Goal: Transaction & Acquisition: Purchase product/service

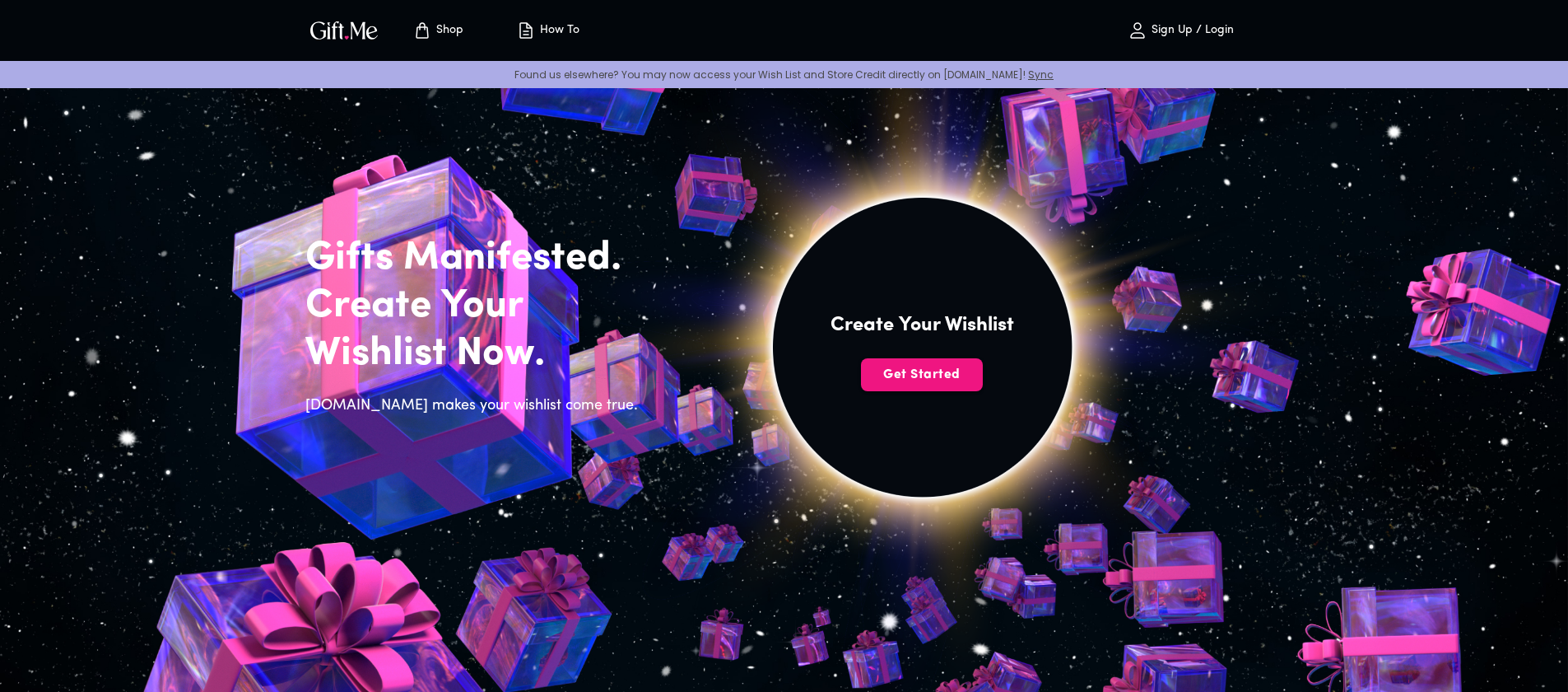
click at [1186, 28] on p "Sign Up / Login" at bounding box center [1190, 31] width 86 height 14
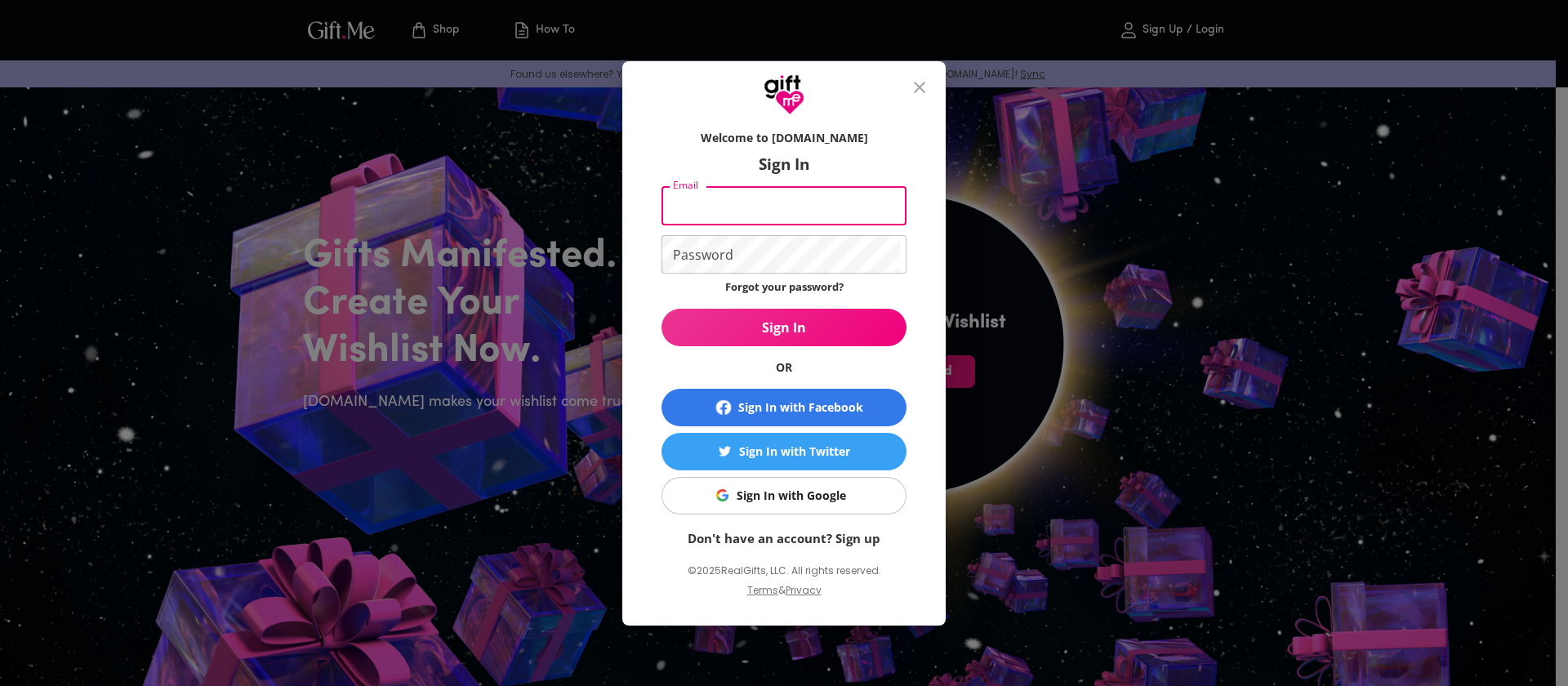
click at [804, 539] on link "Don't have an account? Sign up" at bounding box center [784, 538] width 192 height 17
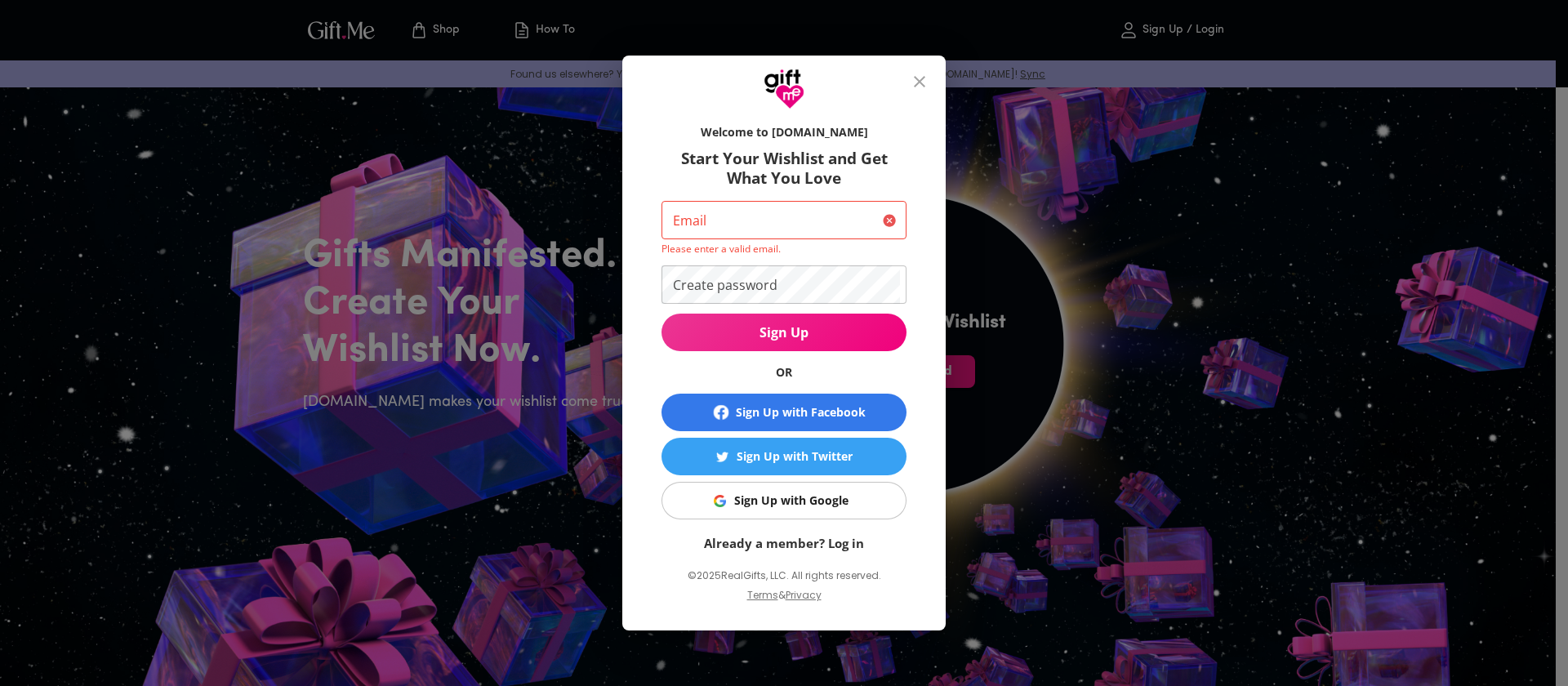
click at [774, 224] on input "Email" at bounding box center [769, 220] width 214 height 39
type input "skyolin@gmail.com"
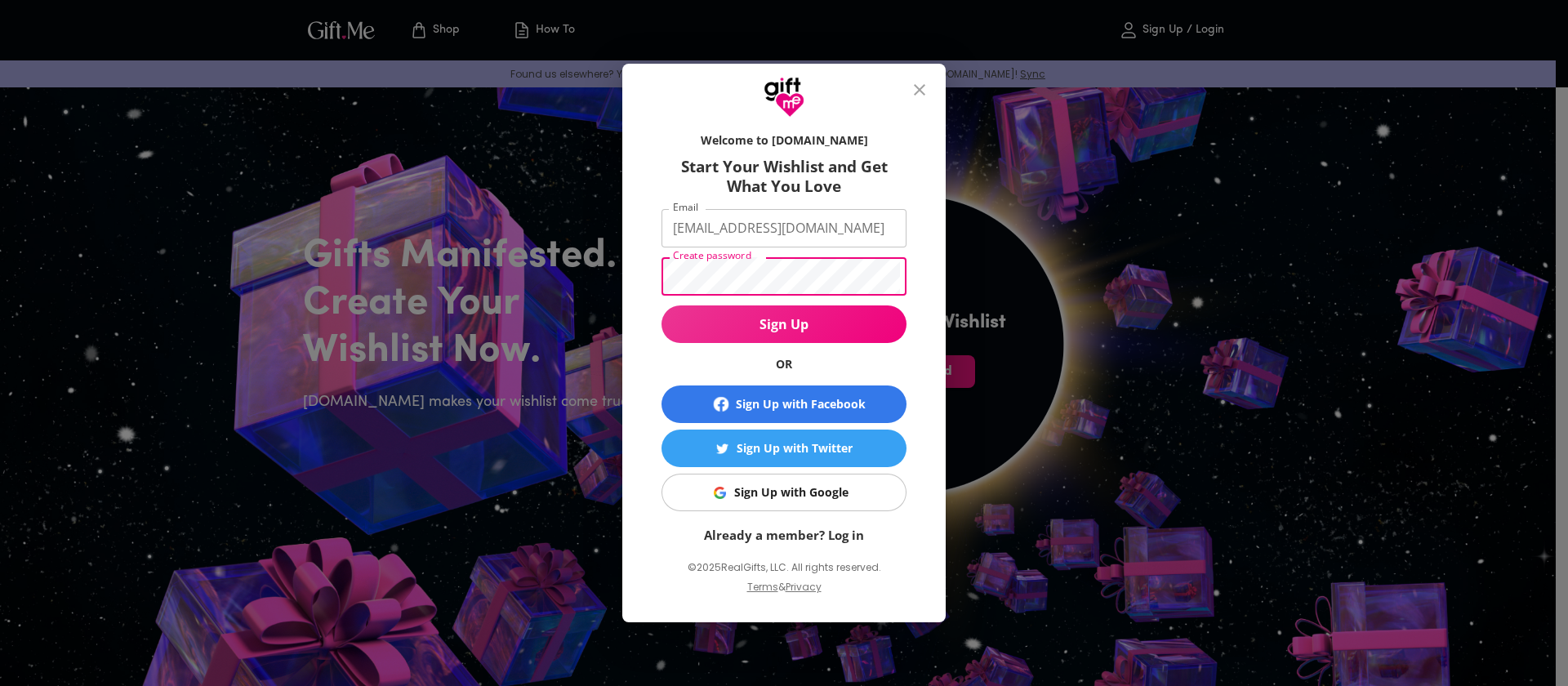
click at [785, 326] on span "Sign Up" at bounding box center [784, 324] width 245 height 18
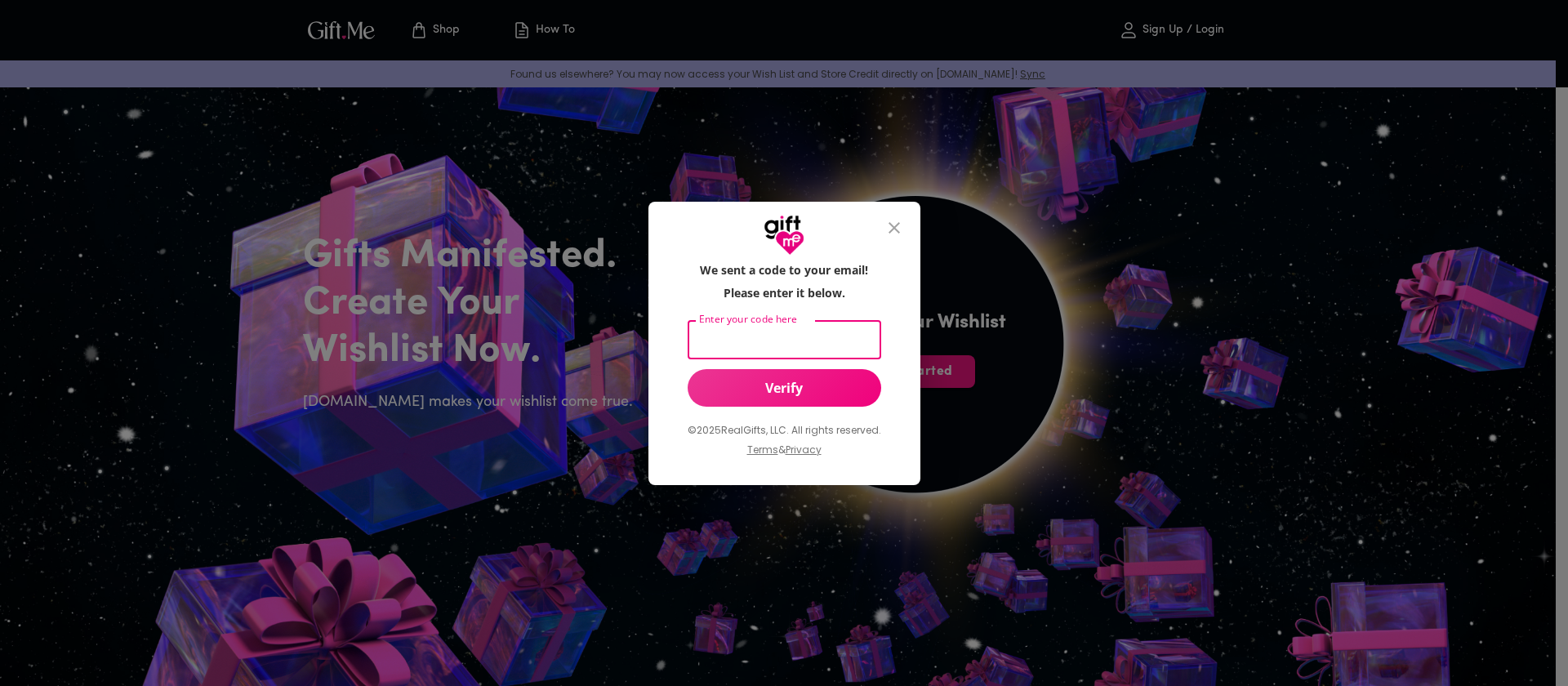
click at [745, 339] on input "Enter your code here" at bounding box center [781, 340] width 187 height 39
type input "344649"
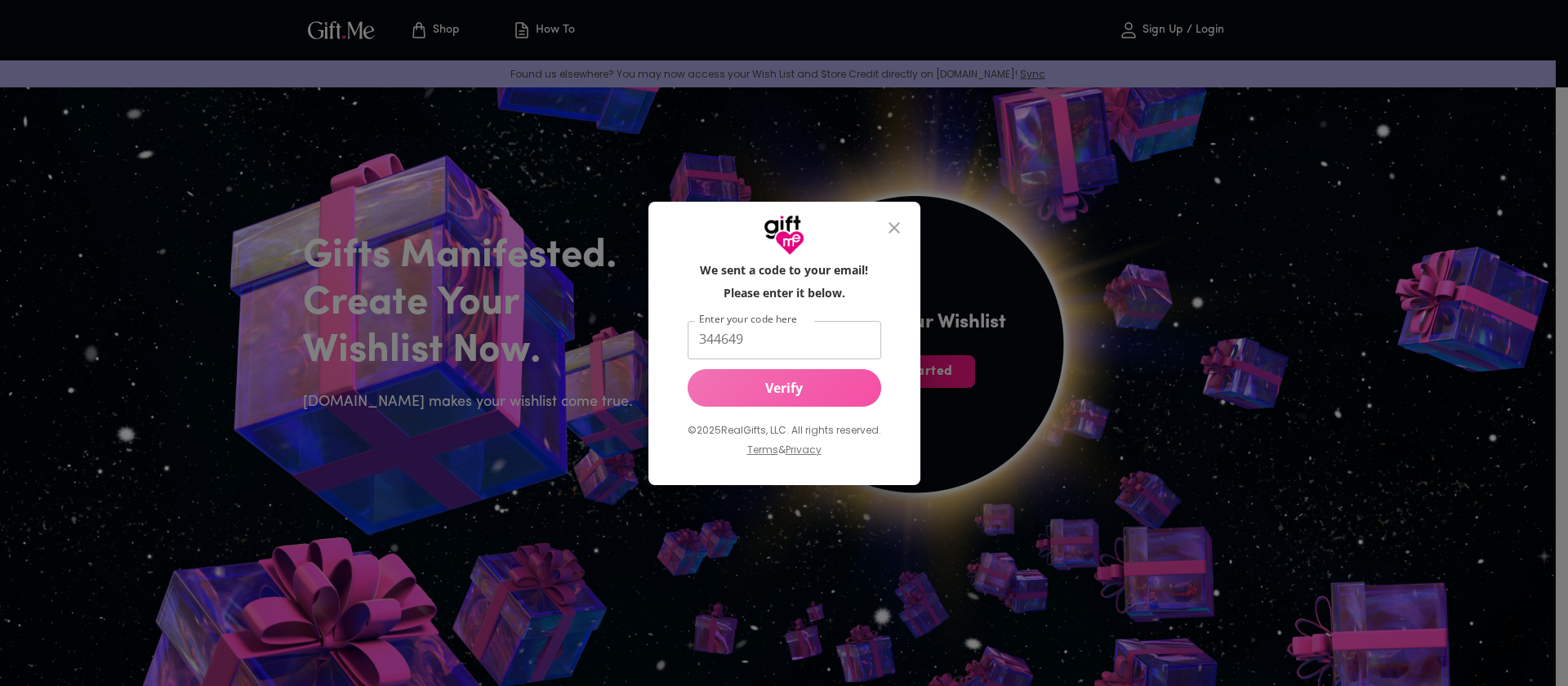
click at [807, 390] on span "Verify" at bounding box center [784, 388] width 193 height 18
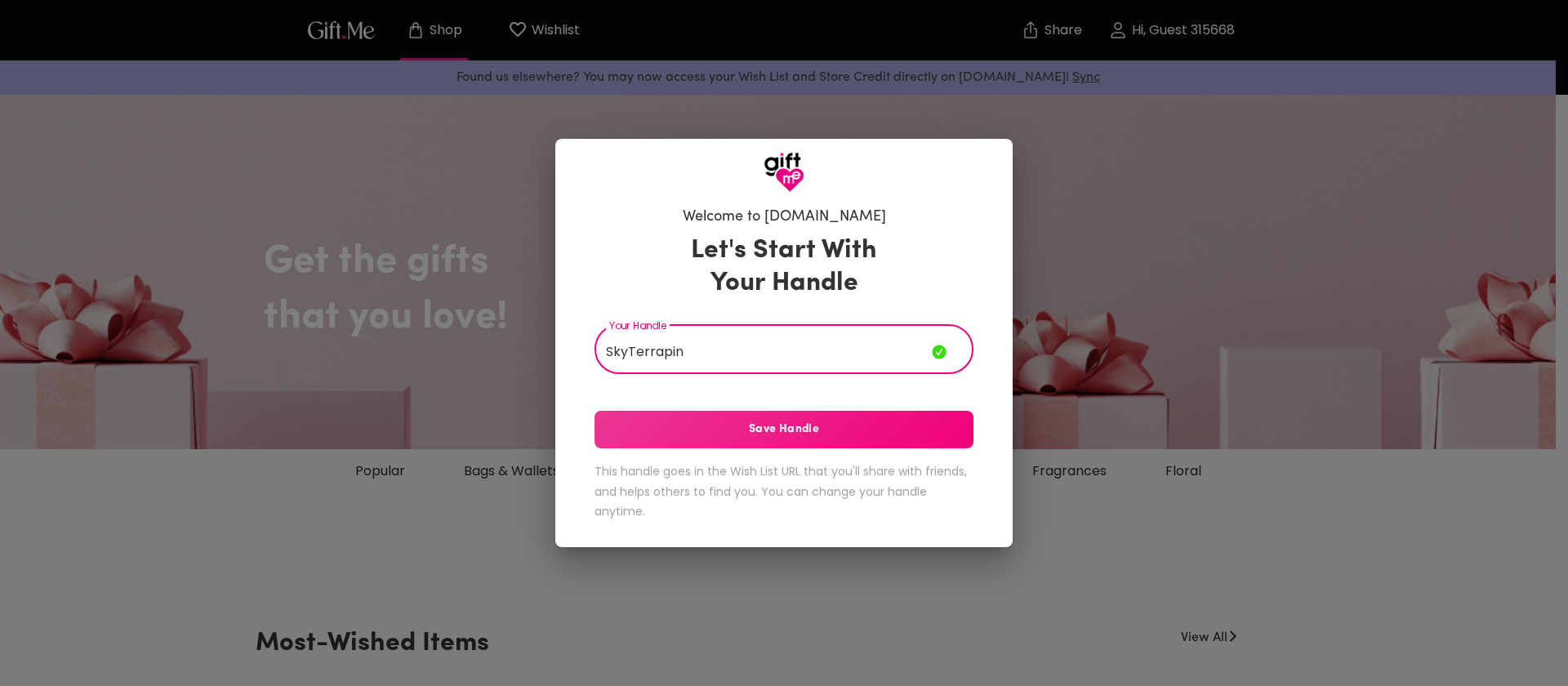
type input "SkyTerrapin"
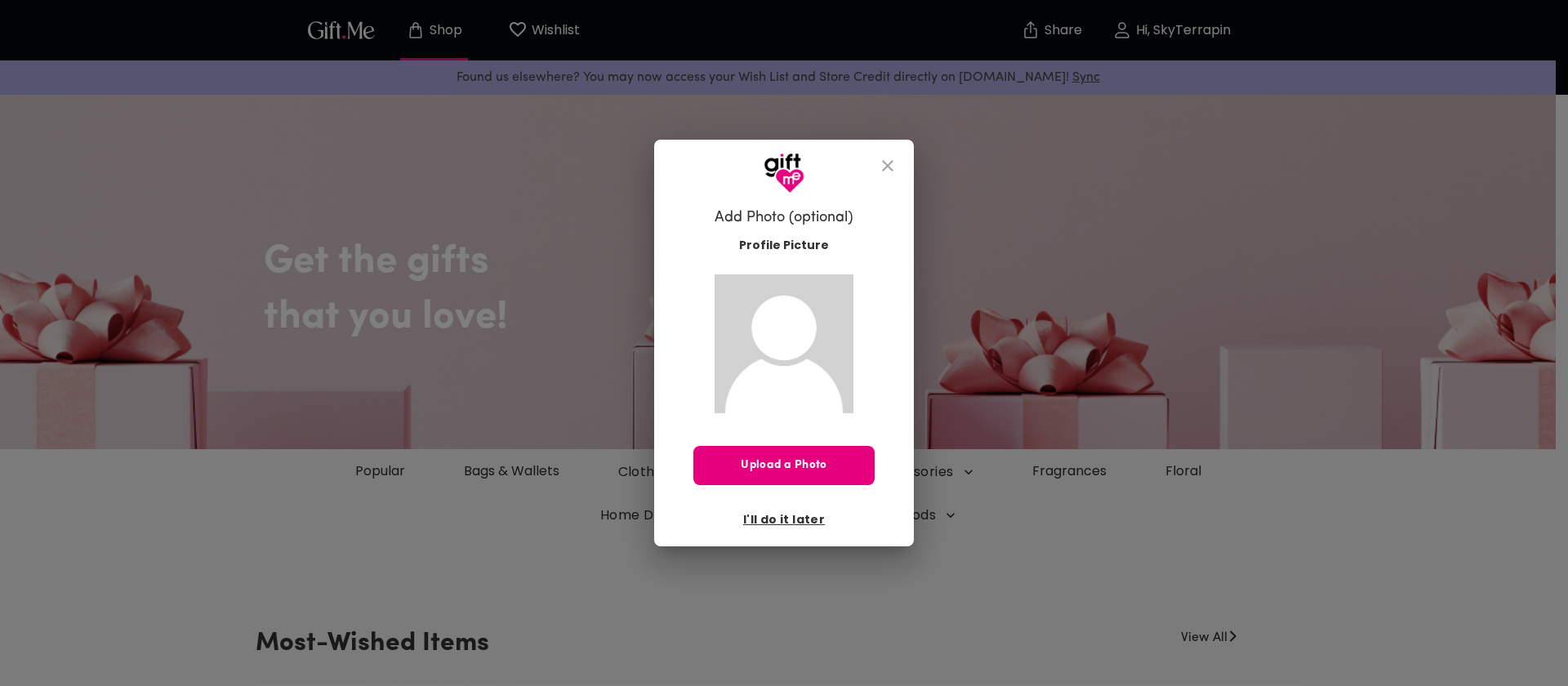
click at [775, 516] on span "I'll do it later" at bounding box center [784, 519] width 82 height 18
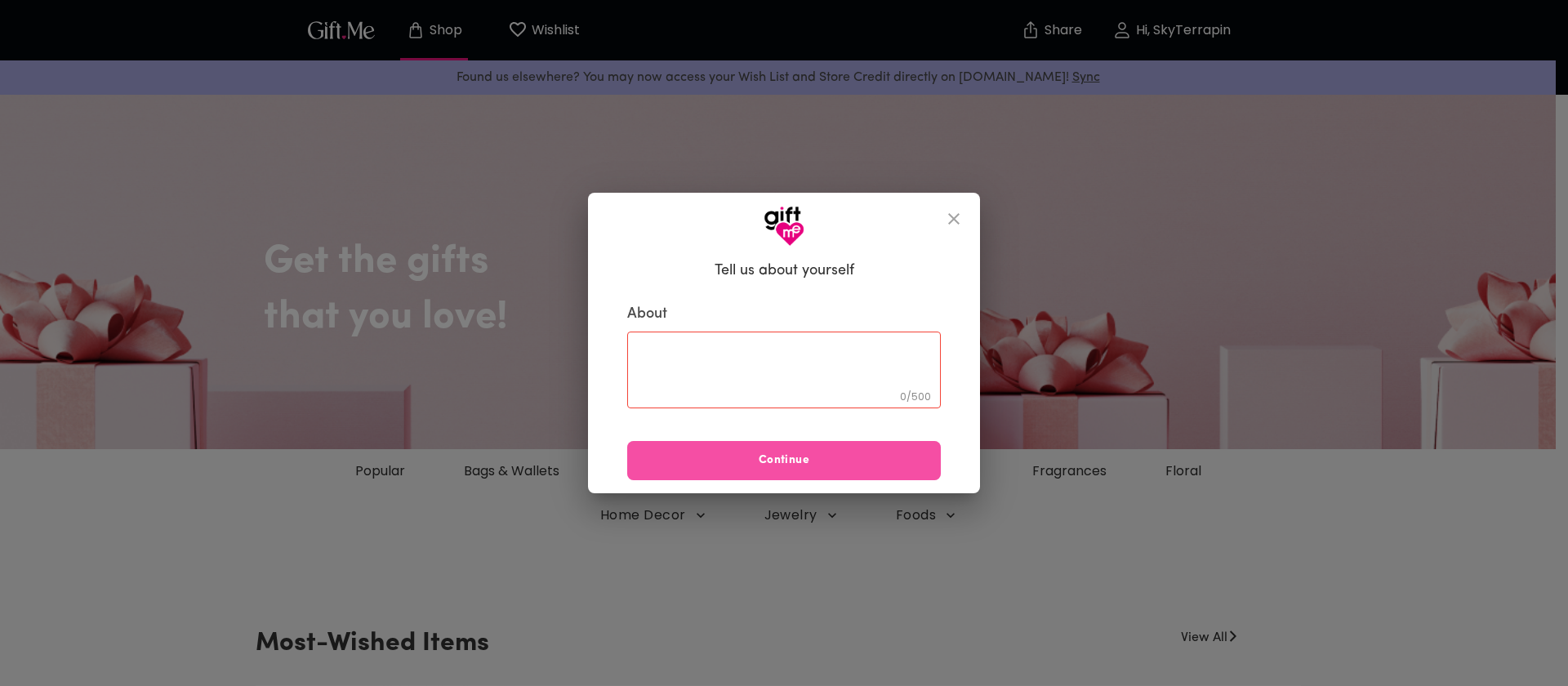
click at [773, 470] on button "Continue" at bounding box center [784, 460] width 313 height 39
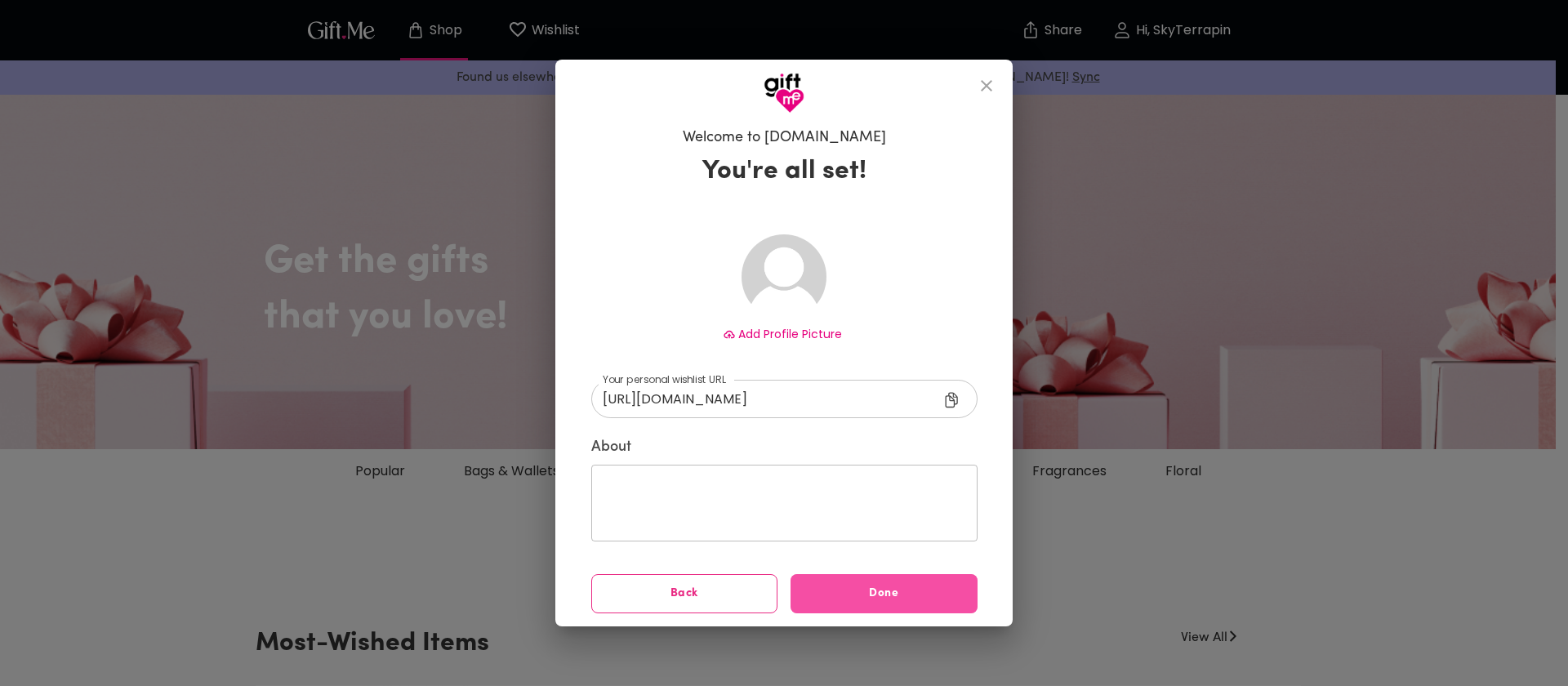
click at [870, 593] on span "Done" at bounding box center [884, 593] width 187 height 18
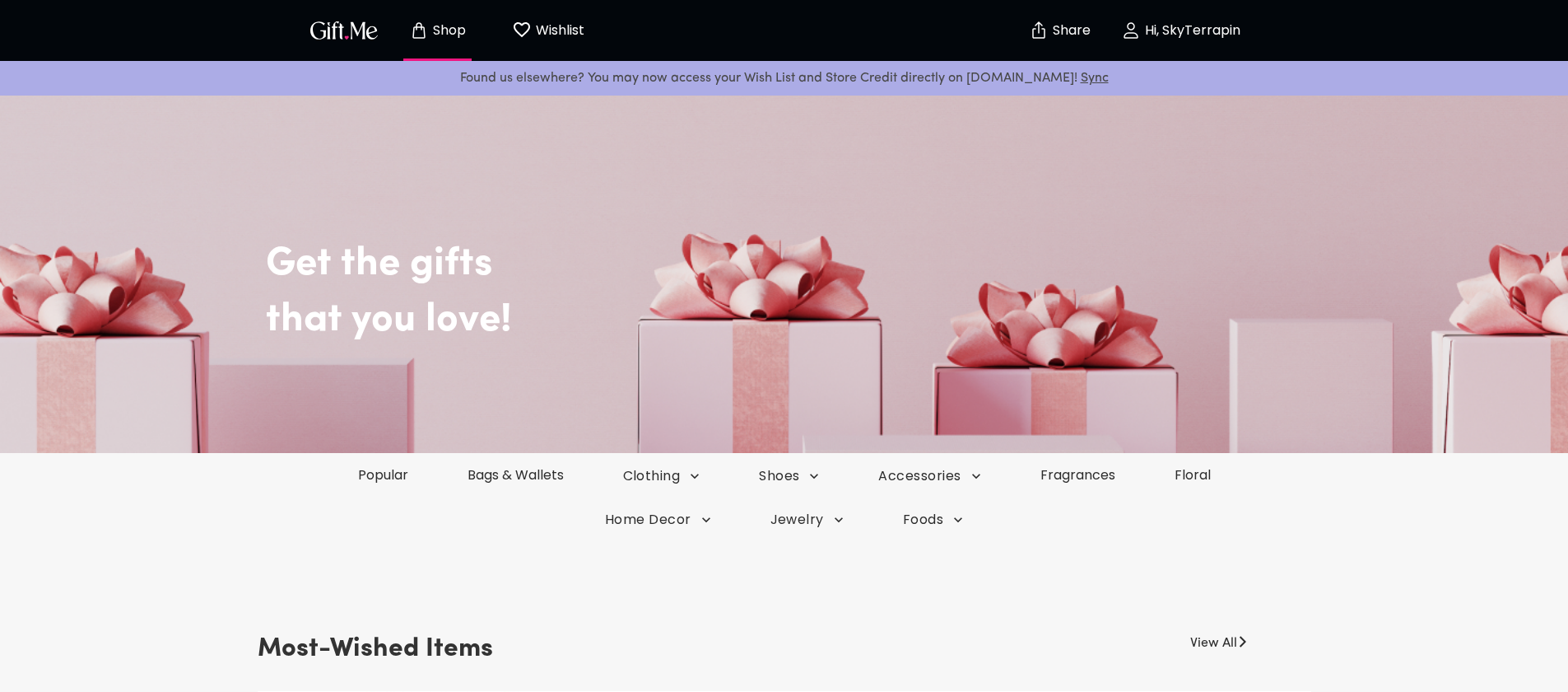
click at [1164, 28] on p "Hi, SkyTerrapin" at bounding box center [1191, 31] width 100 height 14
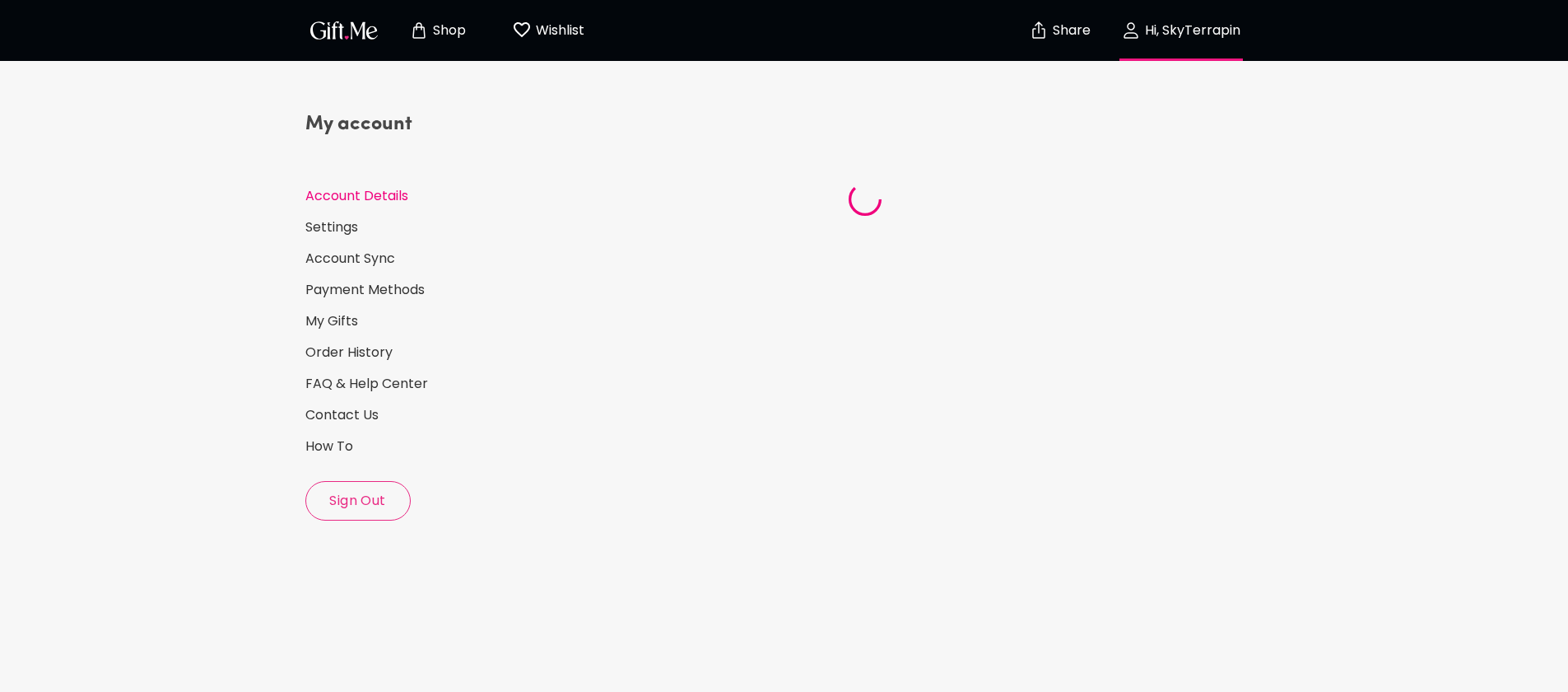
select select "US"
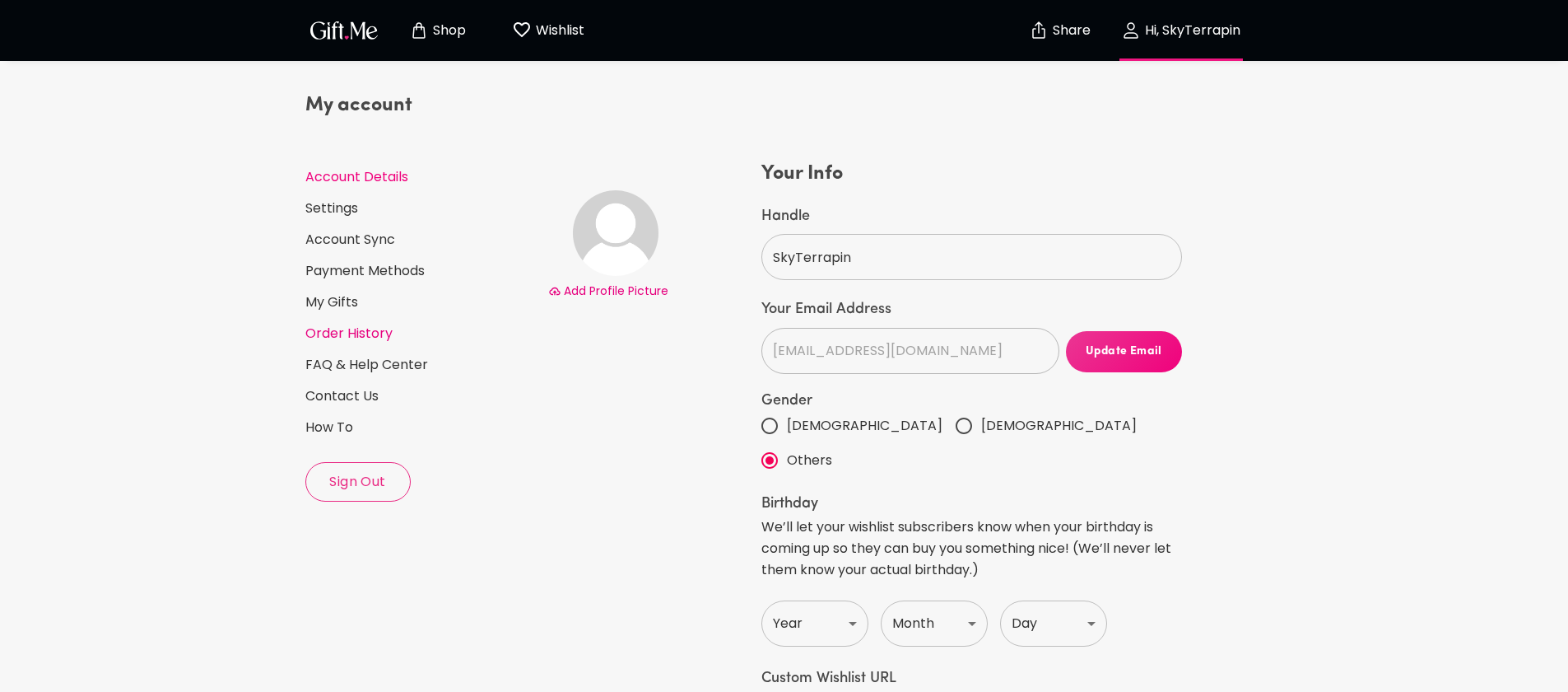
scroll to position [57, 0]
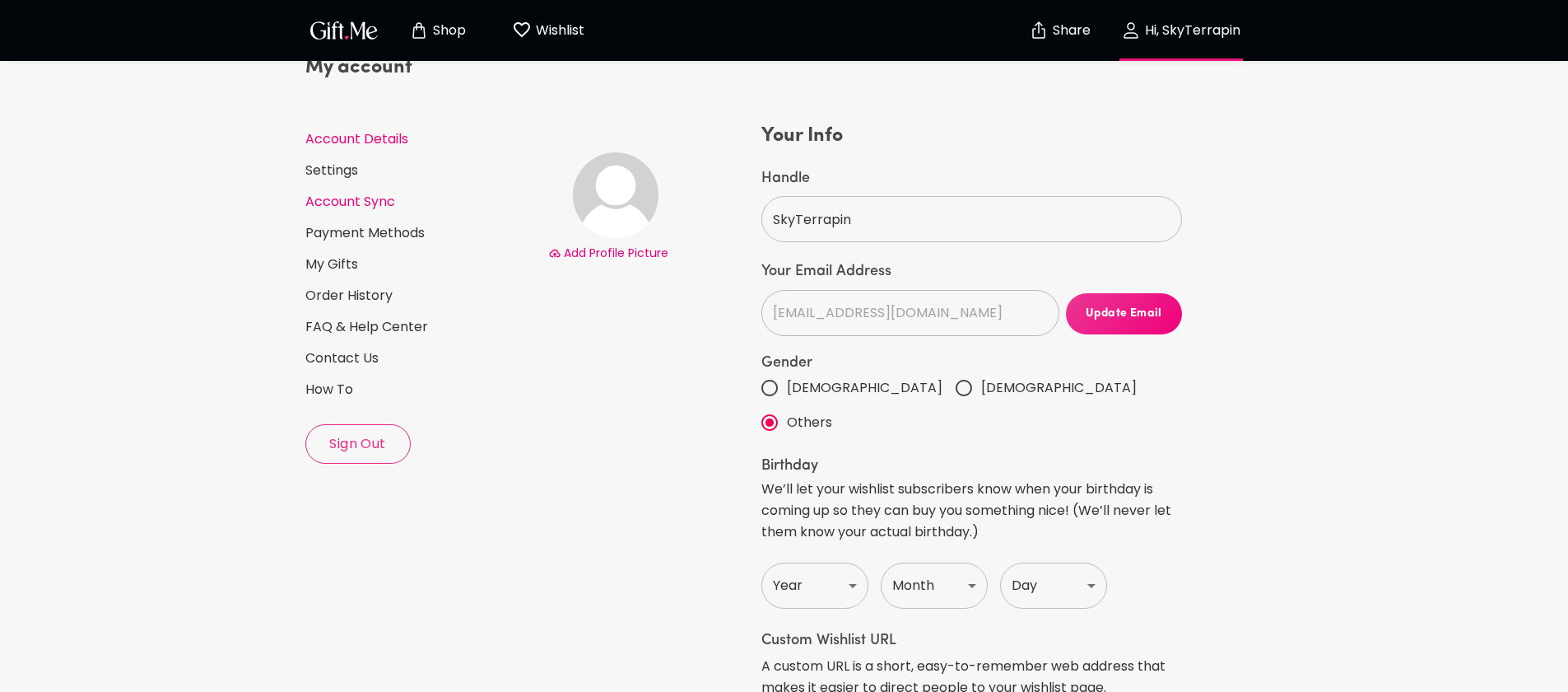
click at [353, 204] on link "Account Sync" at bounding box center [420, 202] width 229 height 18
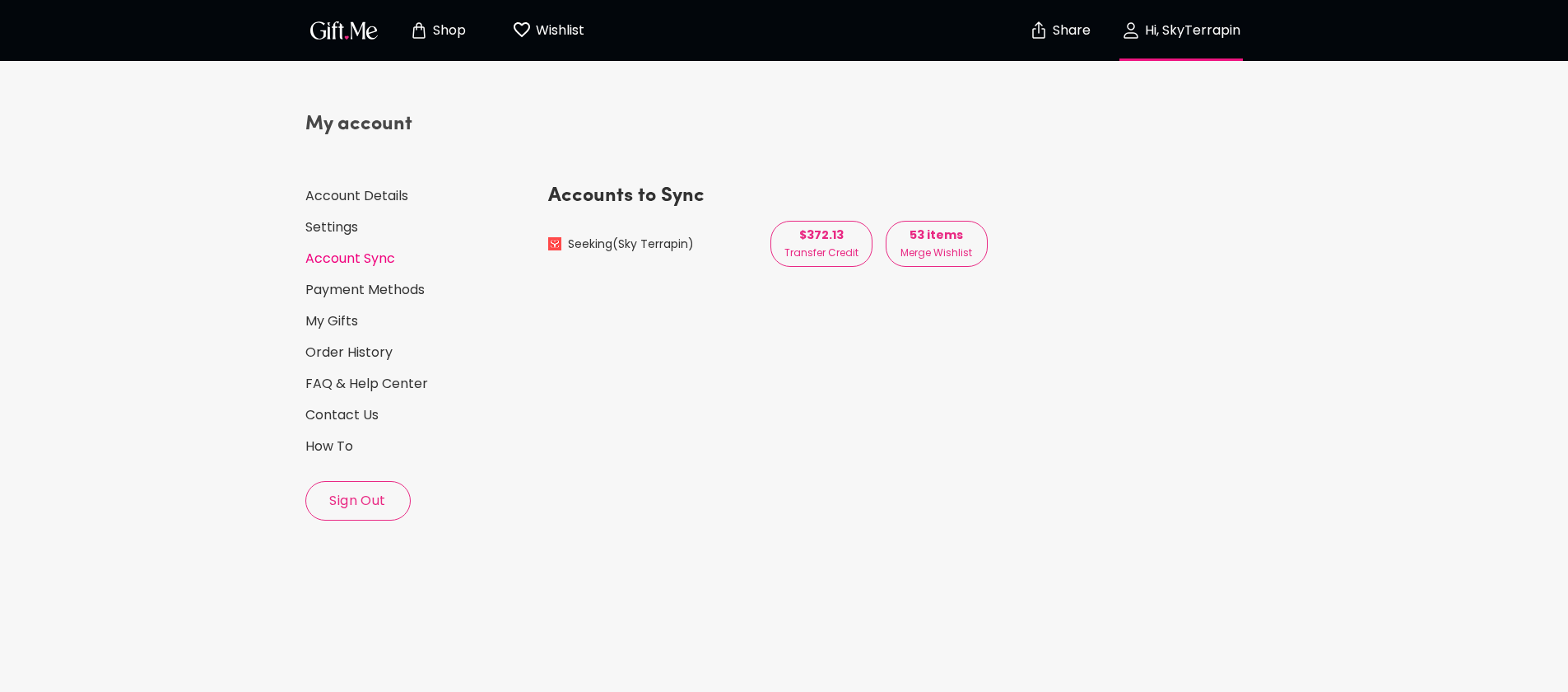
click at [800, 248] on p "Transfer Credit" at bounding box center [821, 253] width 74 height 18
click at [952, 249] on p "Merge Wishlist" at bounding box center [937, 253] width 72 height 18
click at [462, 29] on p "Shop" at bounding box center [447, 31] width 37 height 14
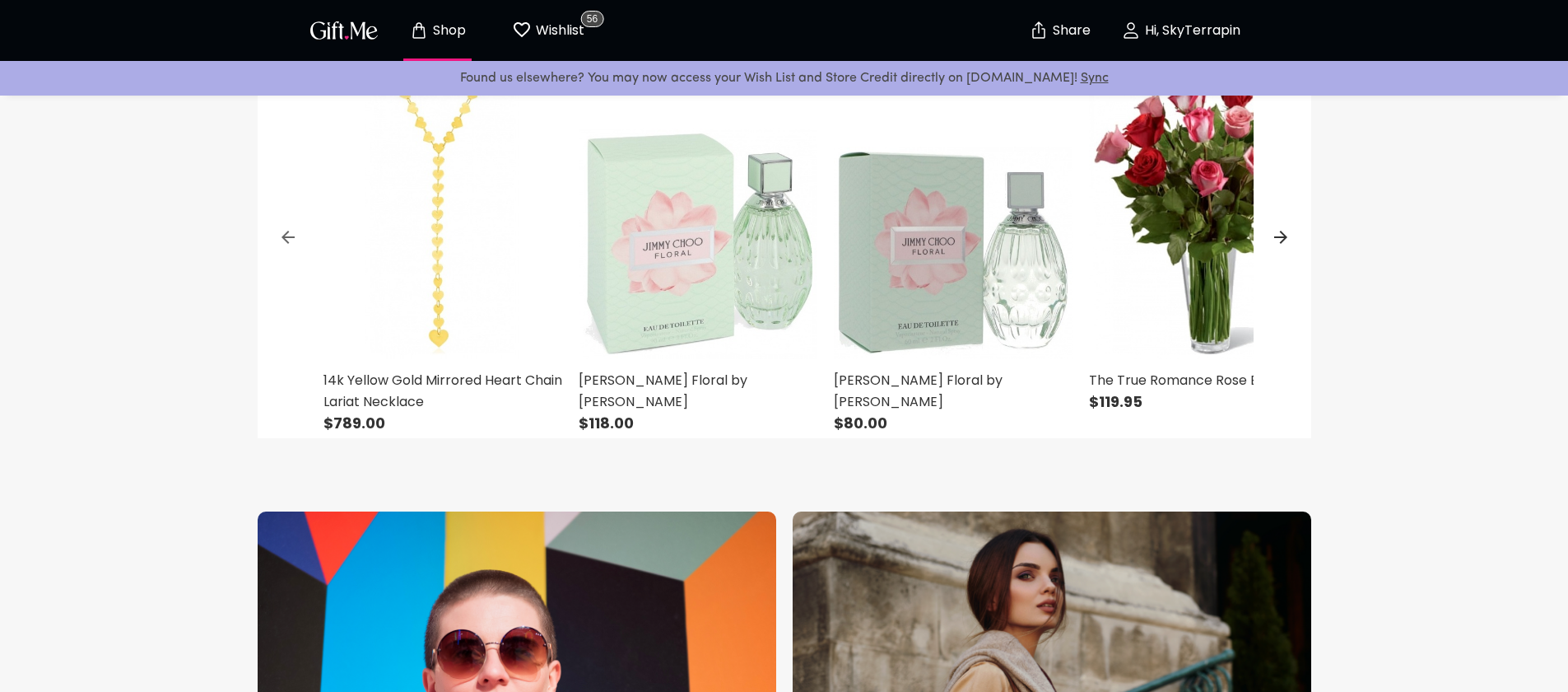
scroll to position [543, 0]
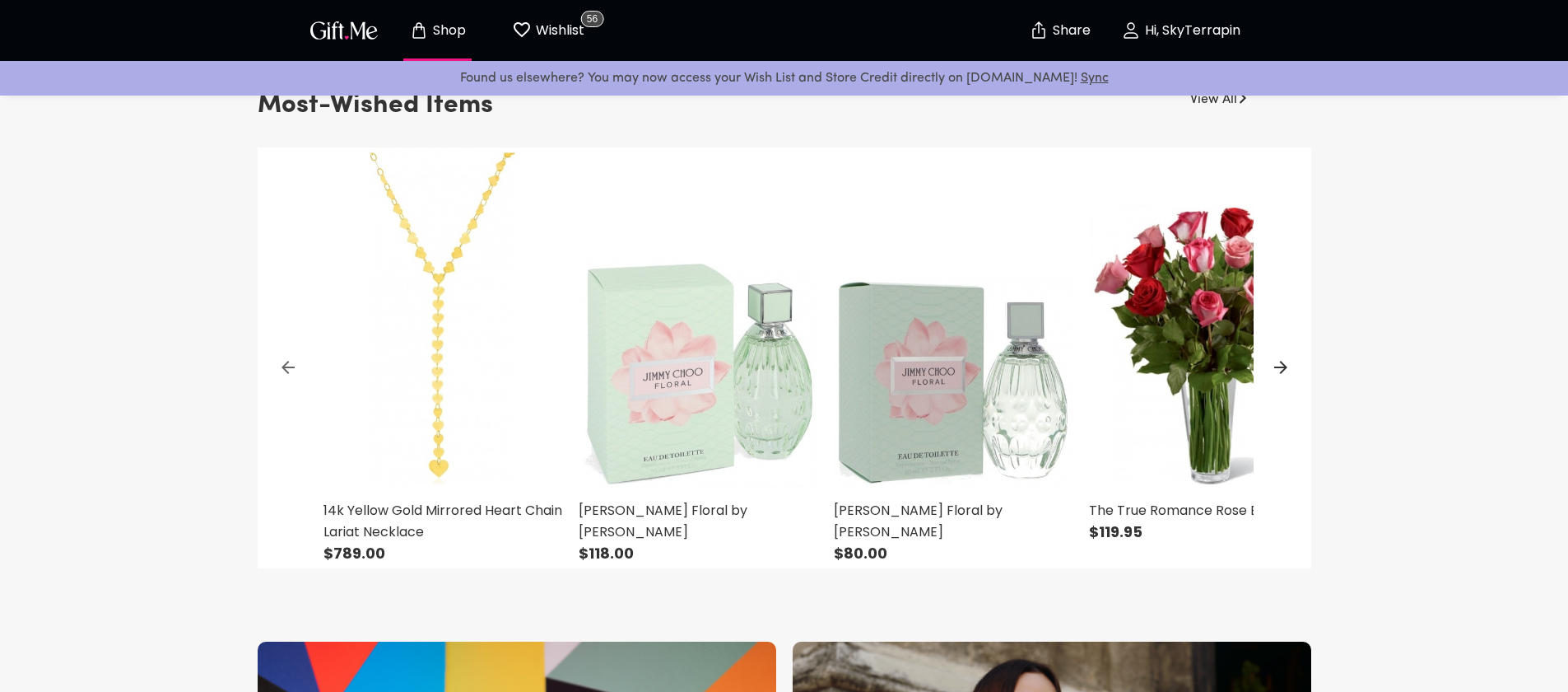
click at [1279, 368] on icon at bounding box center [1281, 366] width 13 height 13
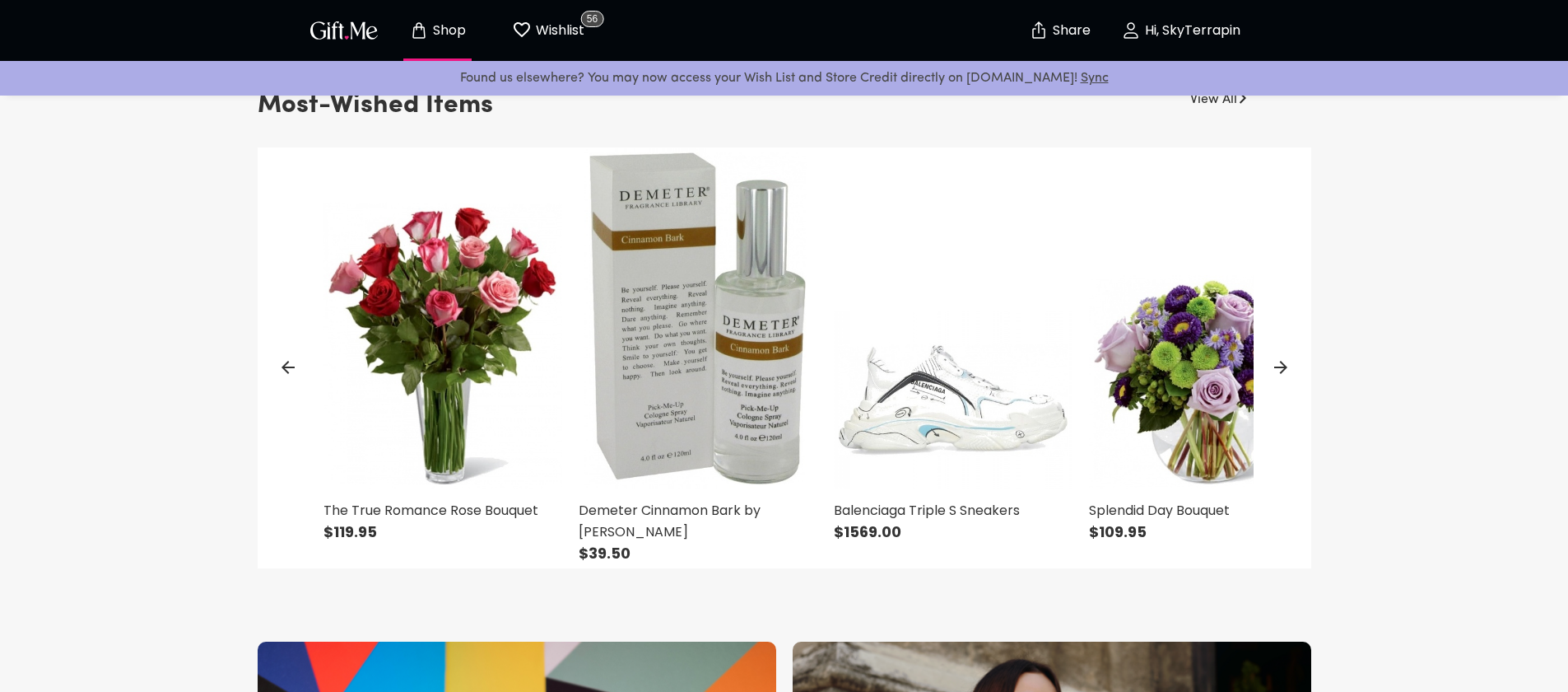
click at [1279, 367] on icon at bounding box center [1281, 366] width 13 height 13
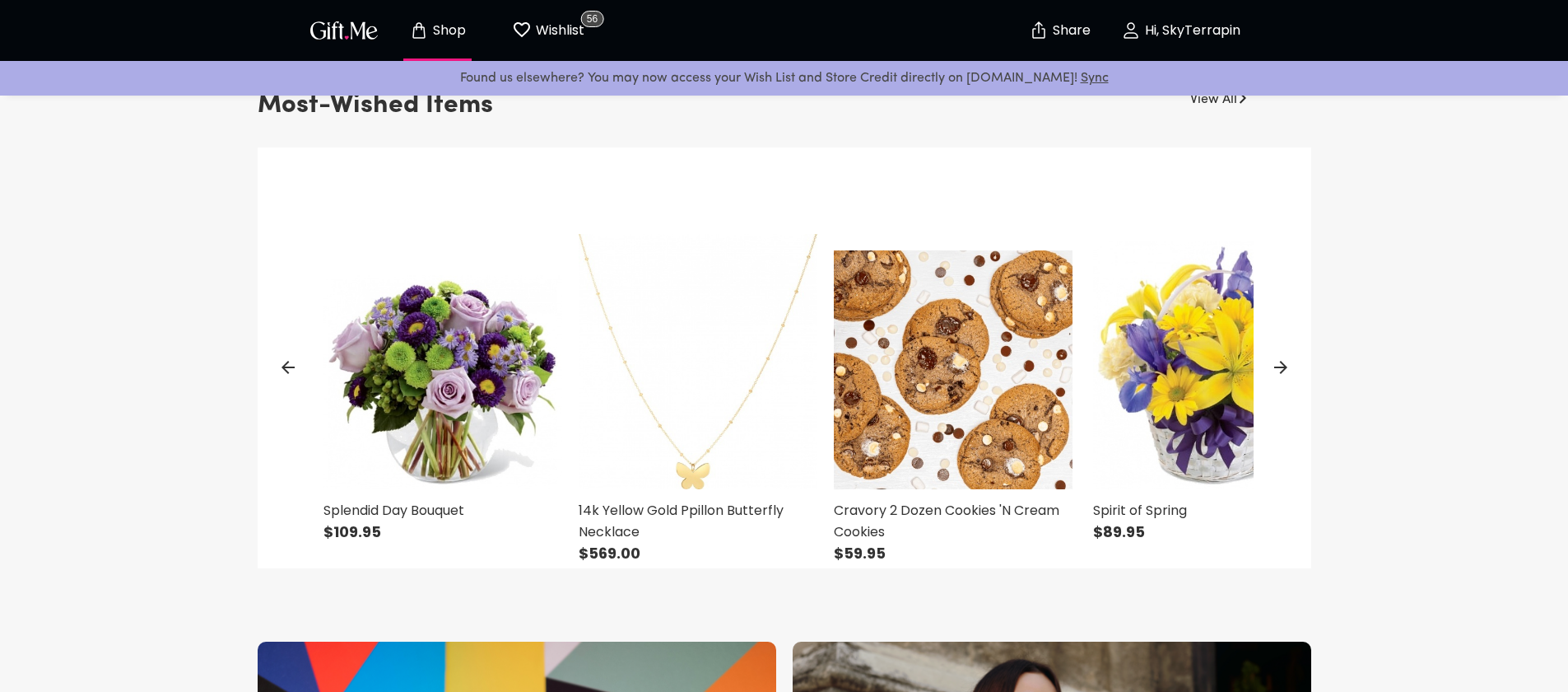
click at [1279, 367] on icon at bounding box center [1281, 366] width 13 height 13
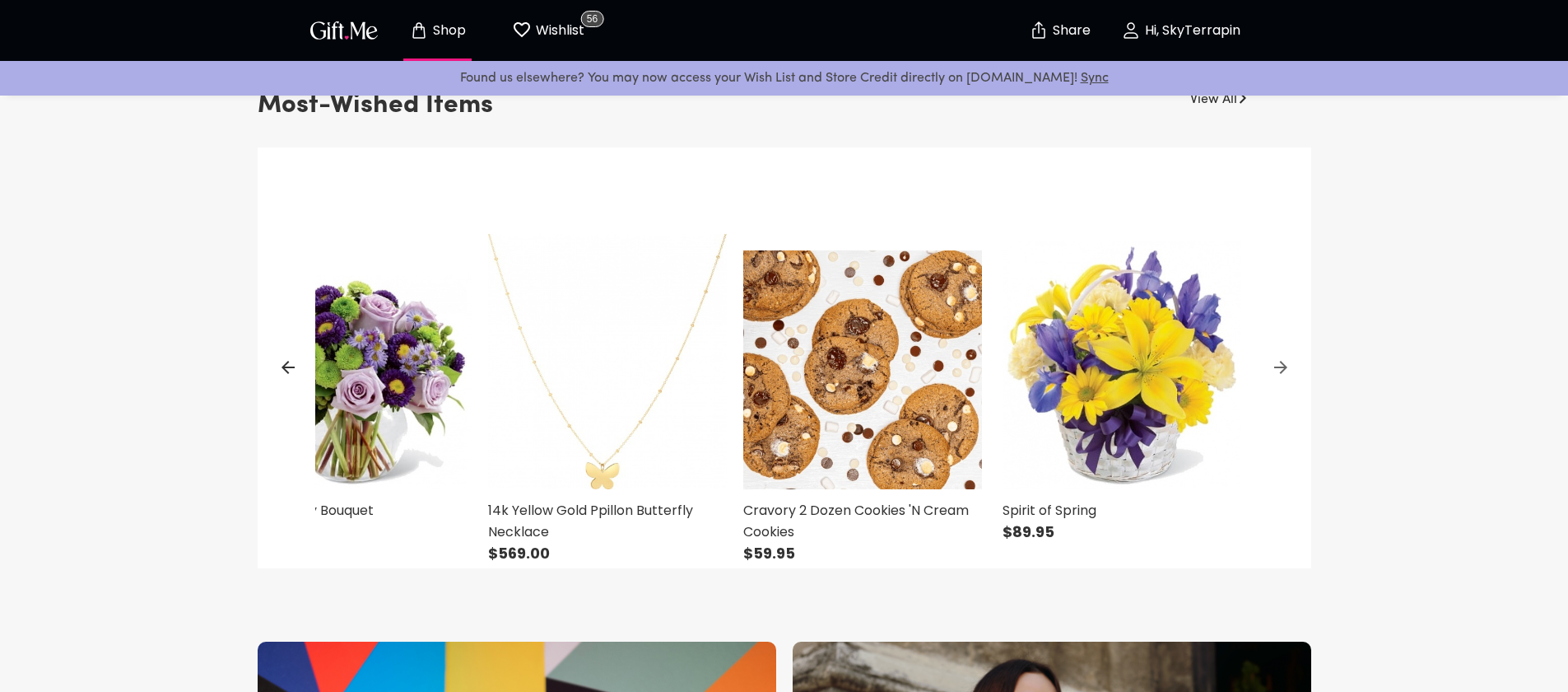
click at [1279, 367] on icon at bounding box center [1281, 366] width 13 height 13
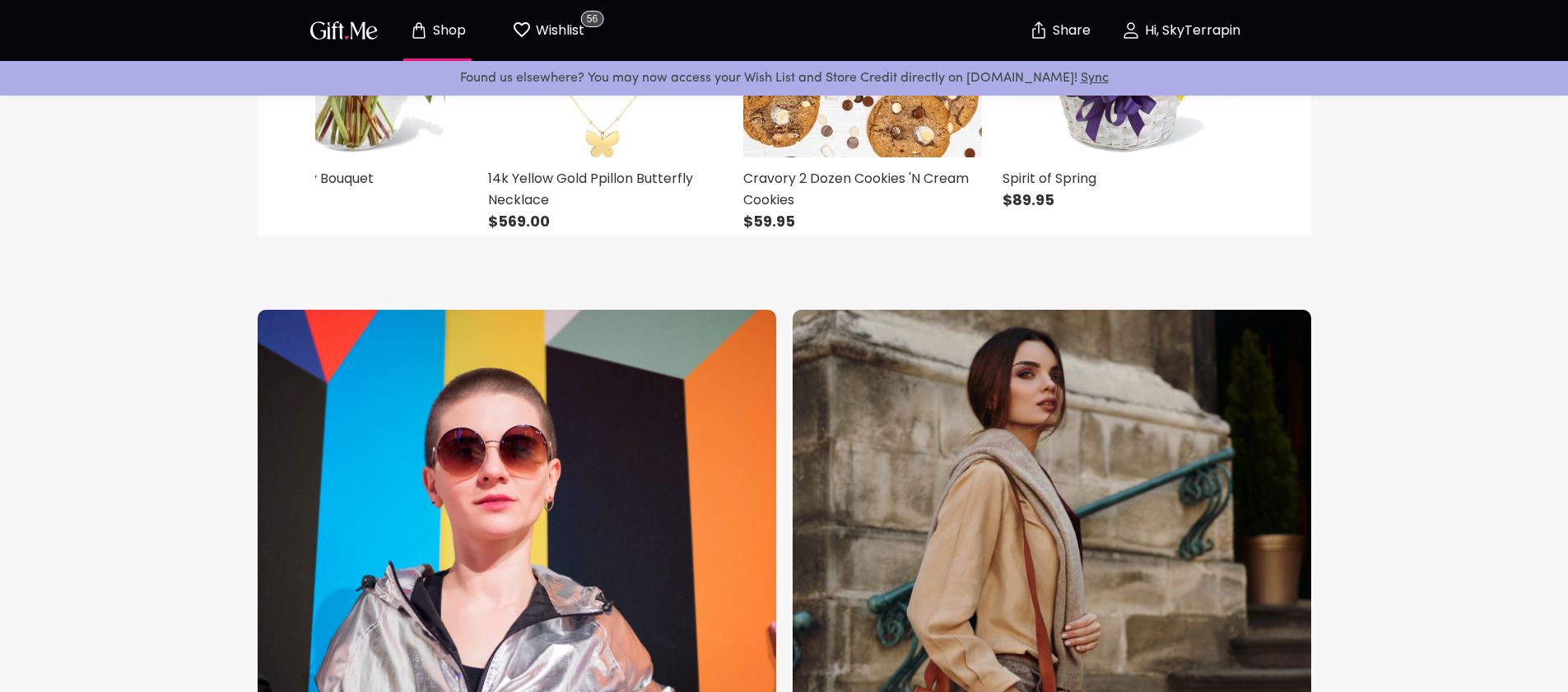
scroll to position [1326, 0]
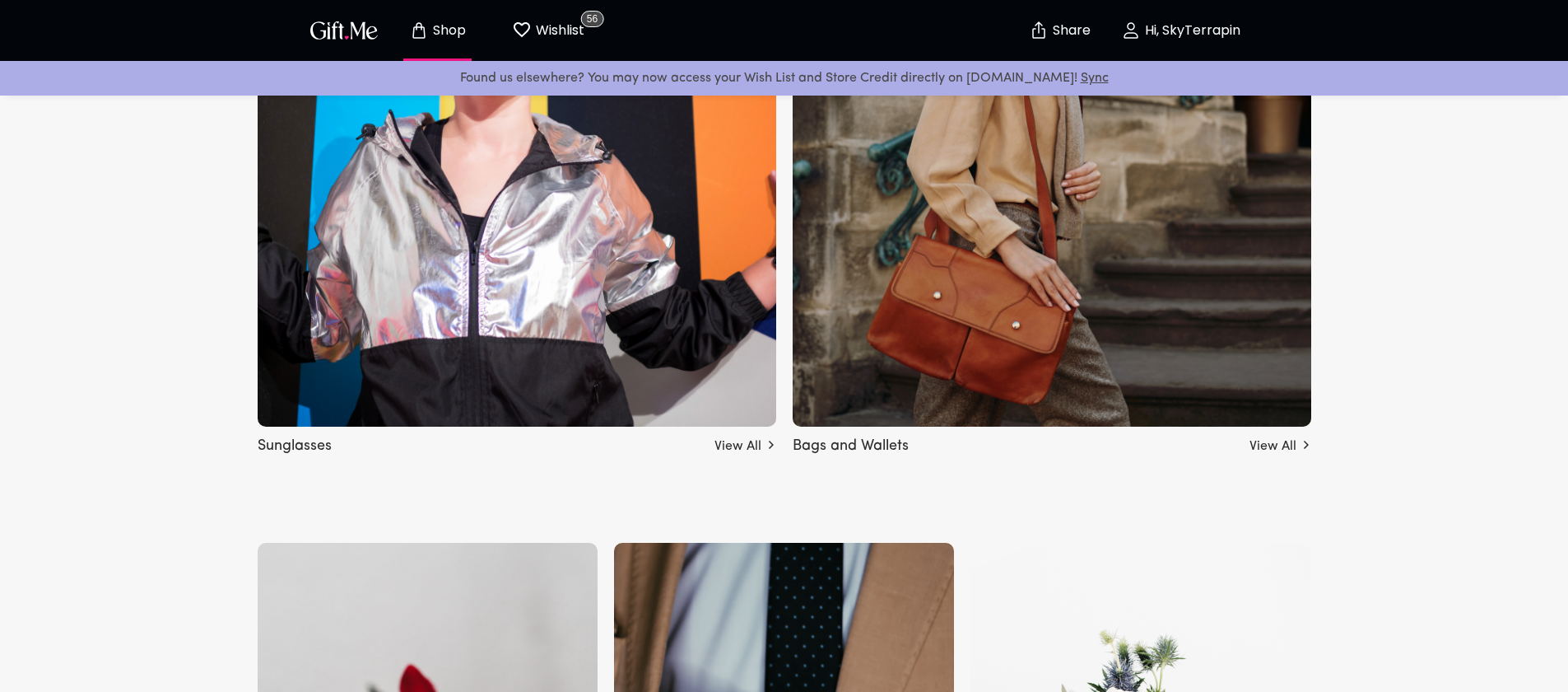
click at [734, 440] on link "View All" at bounding box center [744, 443] width 61 height 27
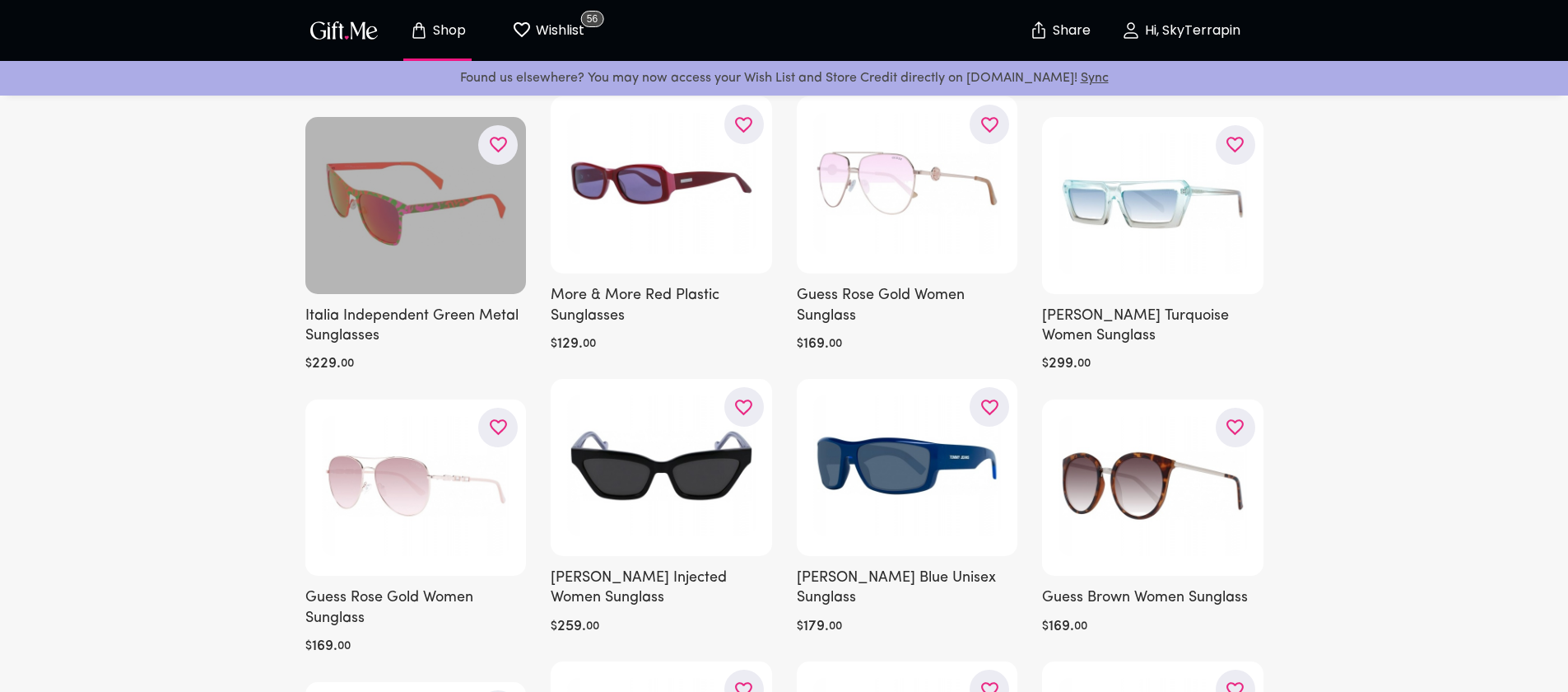
scroll to position [882, 0]
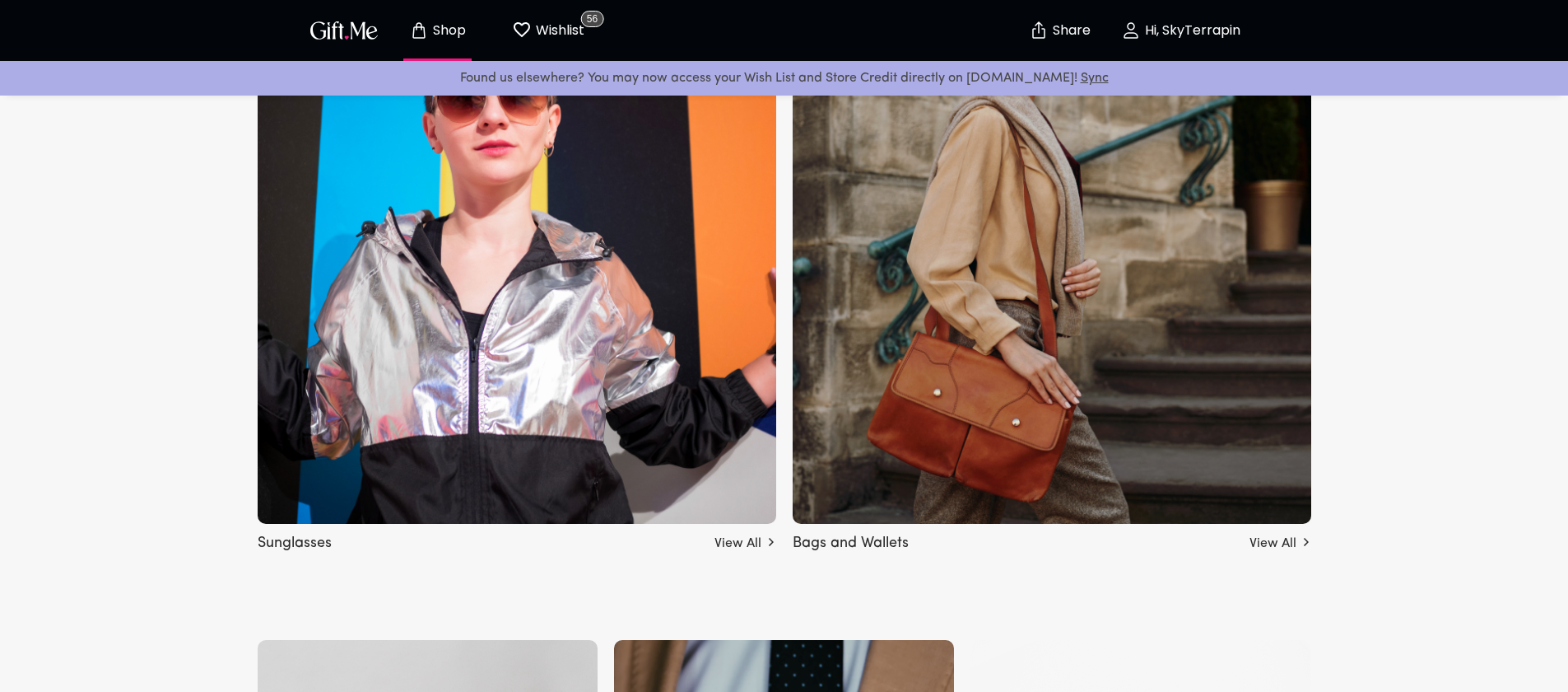
scroll to position [1236, 0]
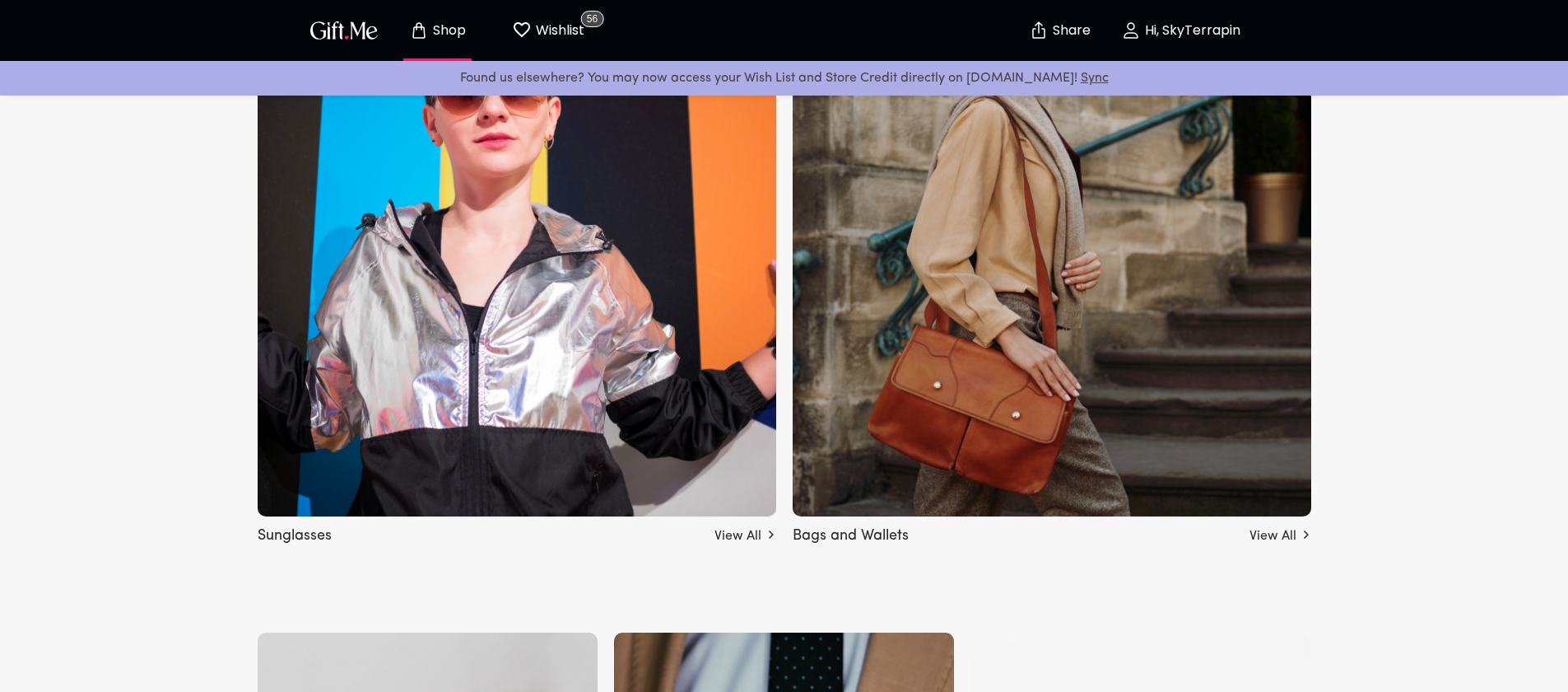
click at [937, 360] on img at bounding box center [1051, 232] width 519 height 568
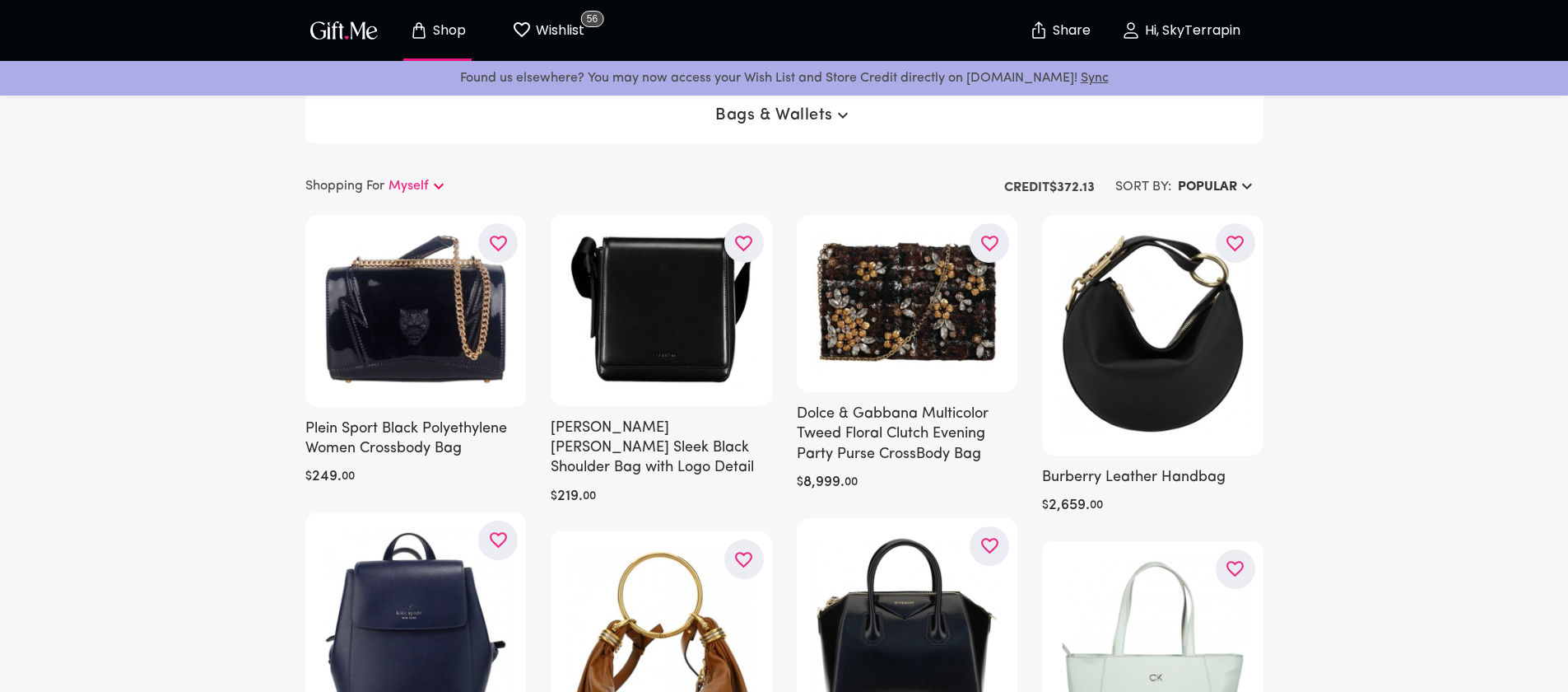
scroll to position [13, 0]
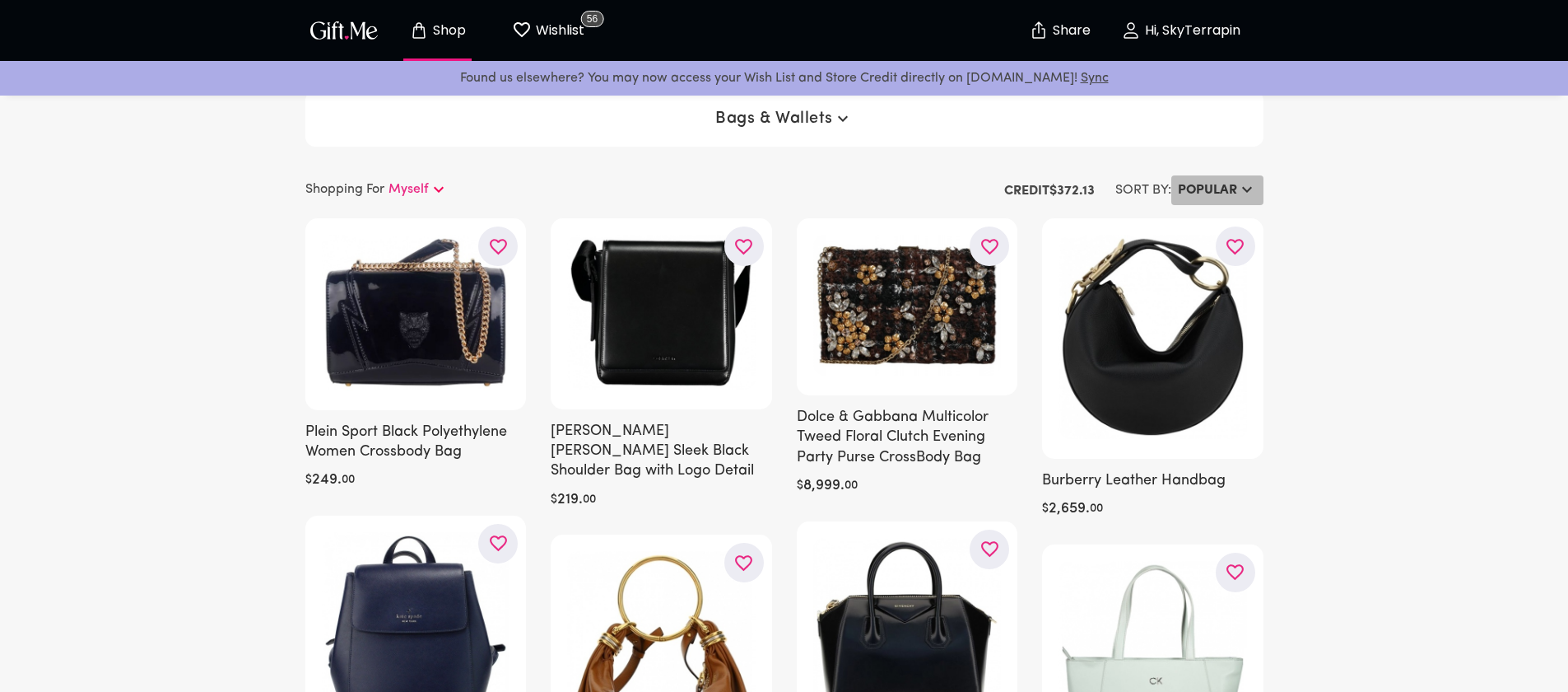
click at [1181, 189] on h6 "Popular" at bounding box center [1208, 190] width 60 height 20
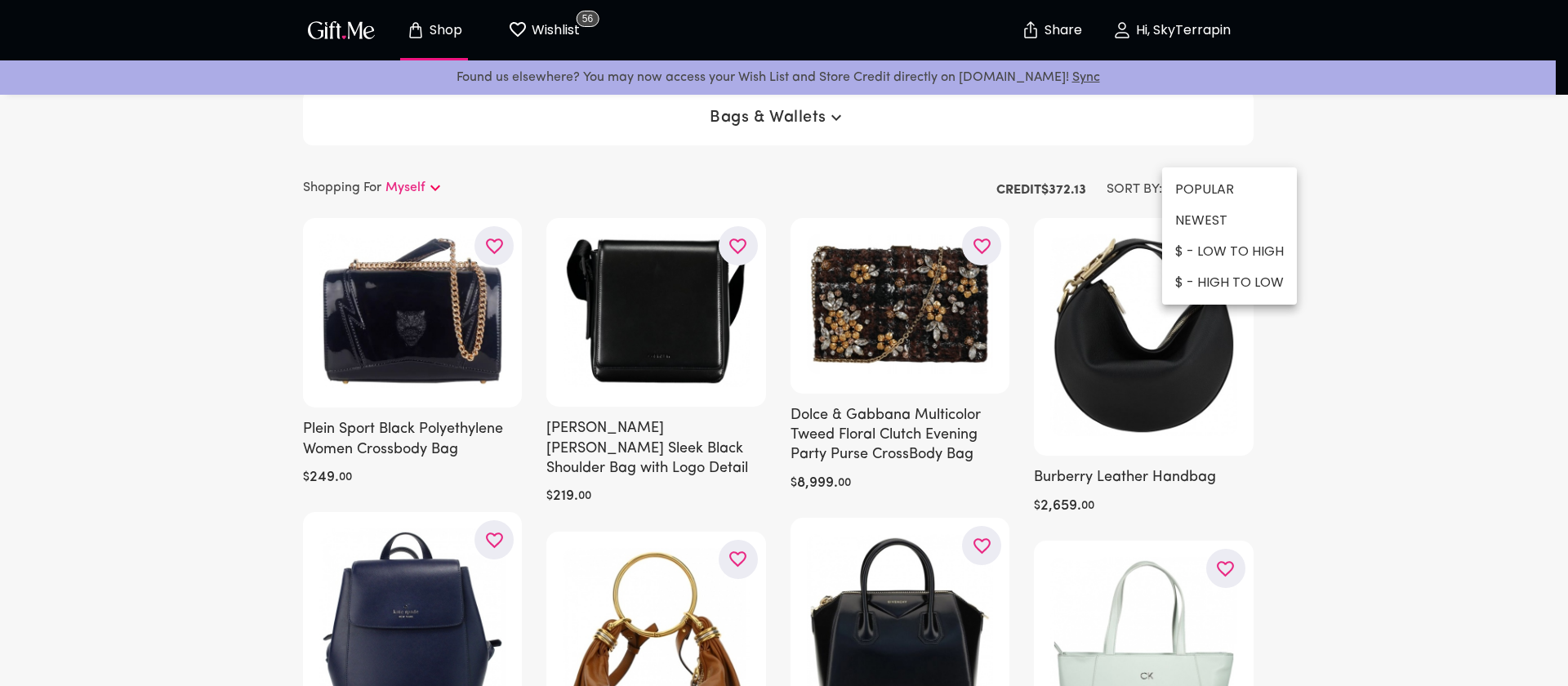
click at [184, 357] on div at bounding box center [784, 343] width 1568 height 686
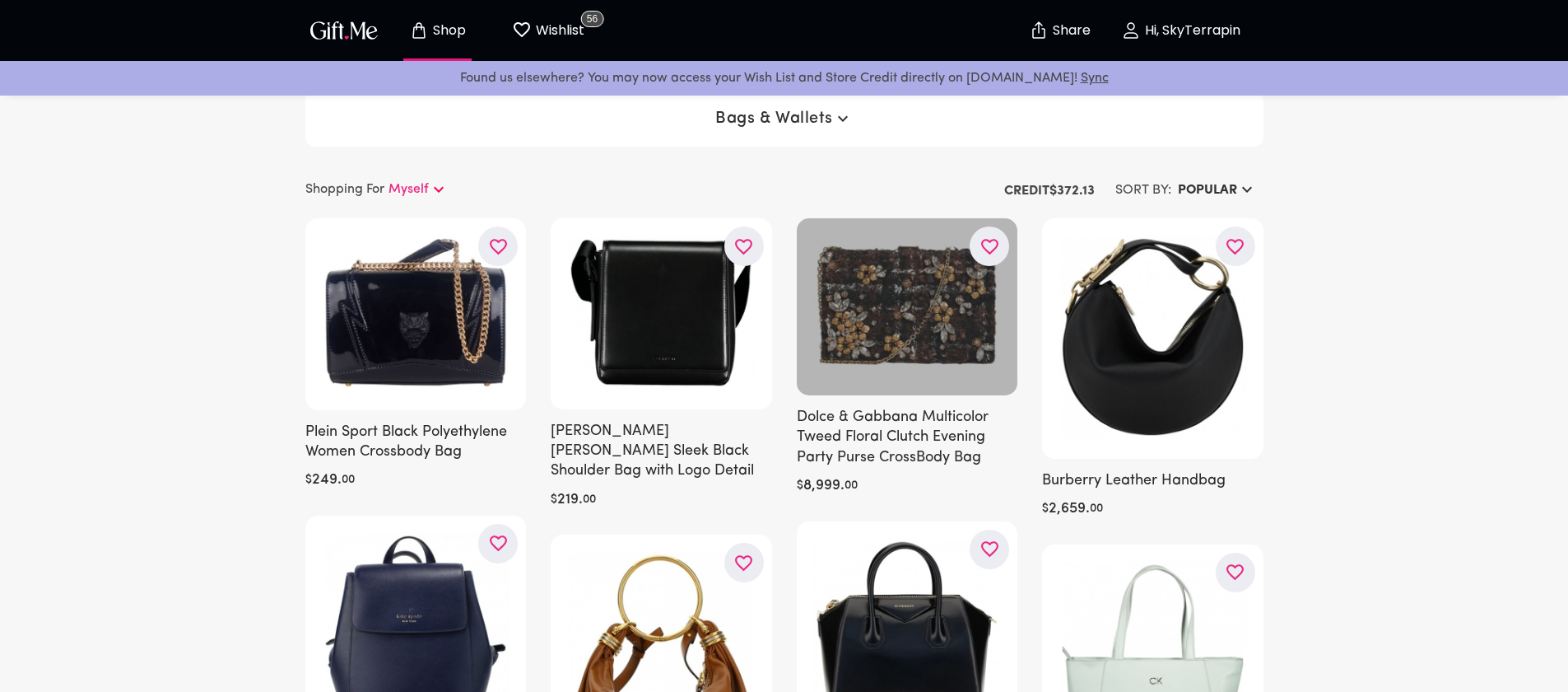
scroll to position [17, 0]
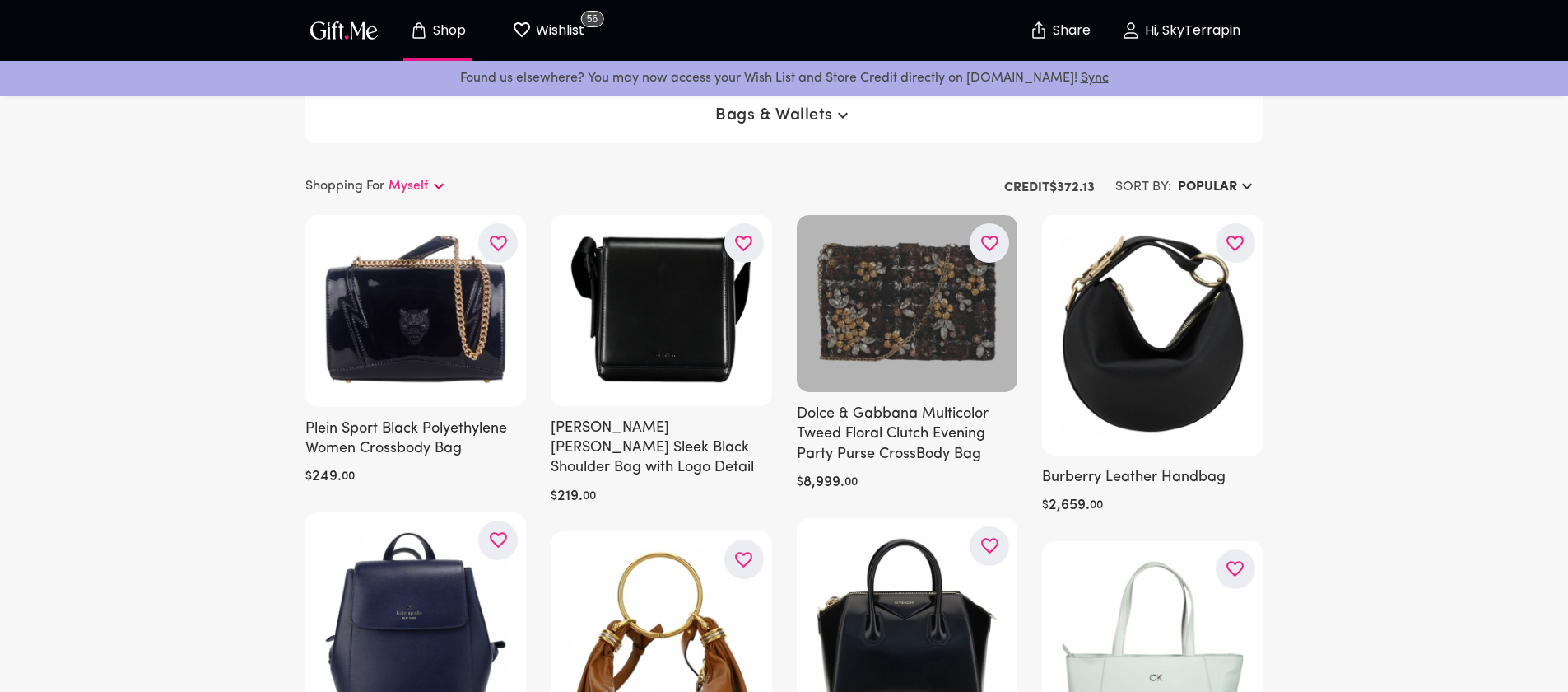
click at [978, 245] on button "button" at bounding box center [989, 243] width 39 height 39
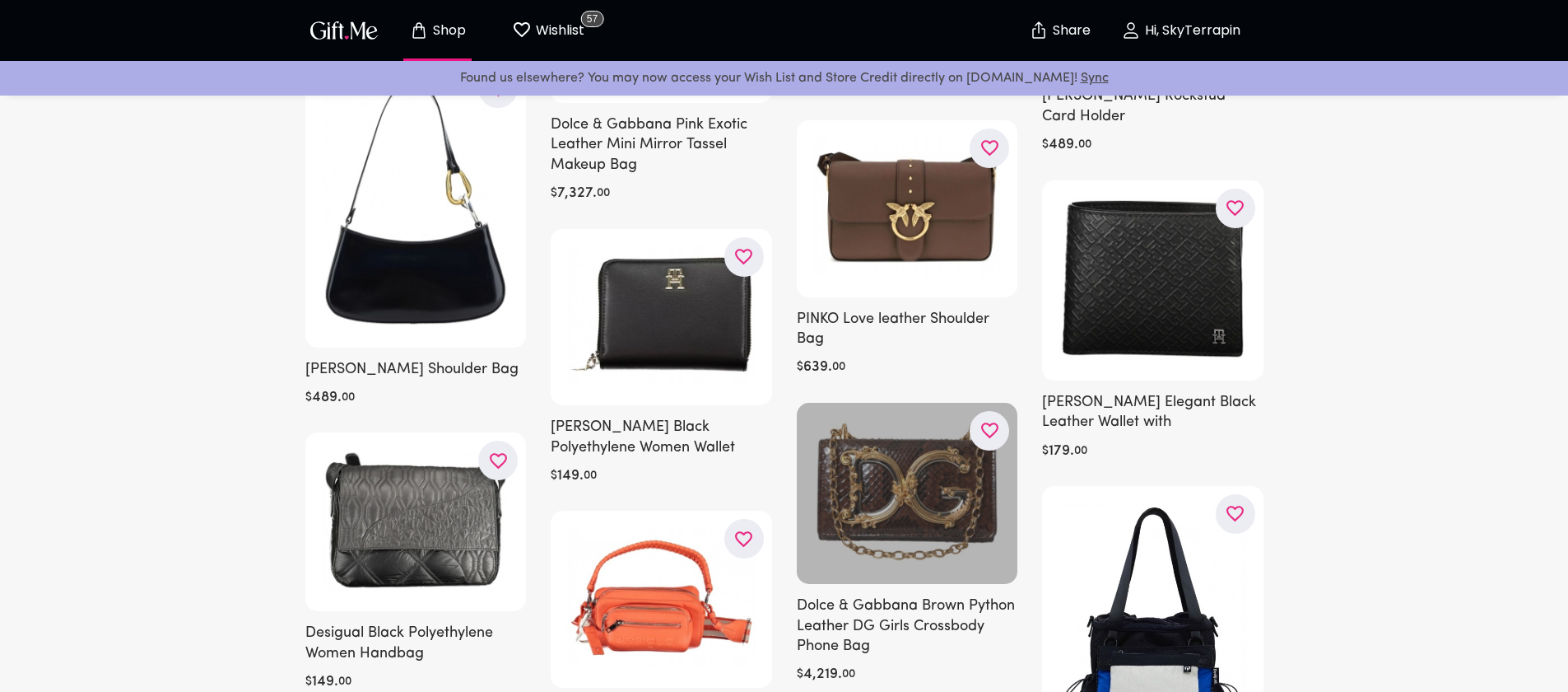
scroll to position [5320, 0]
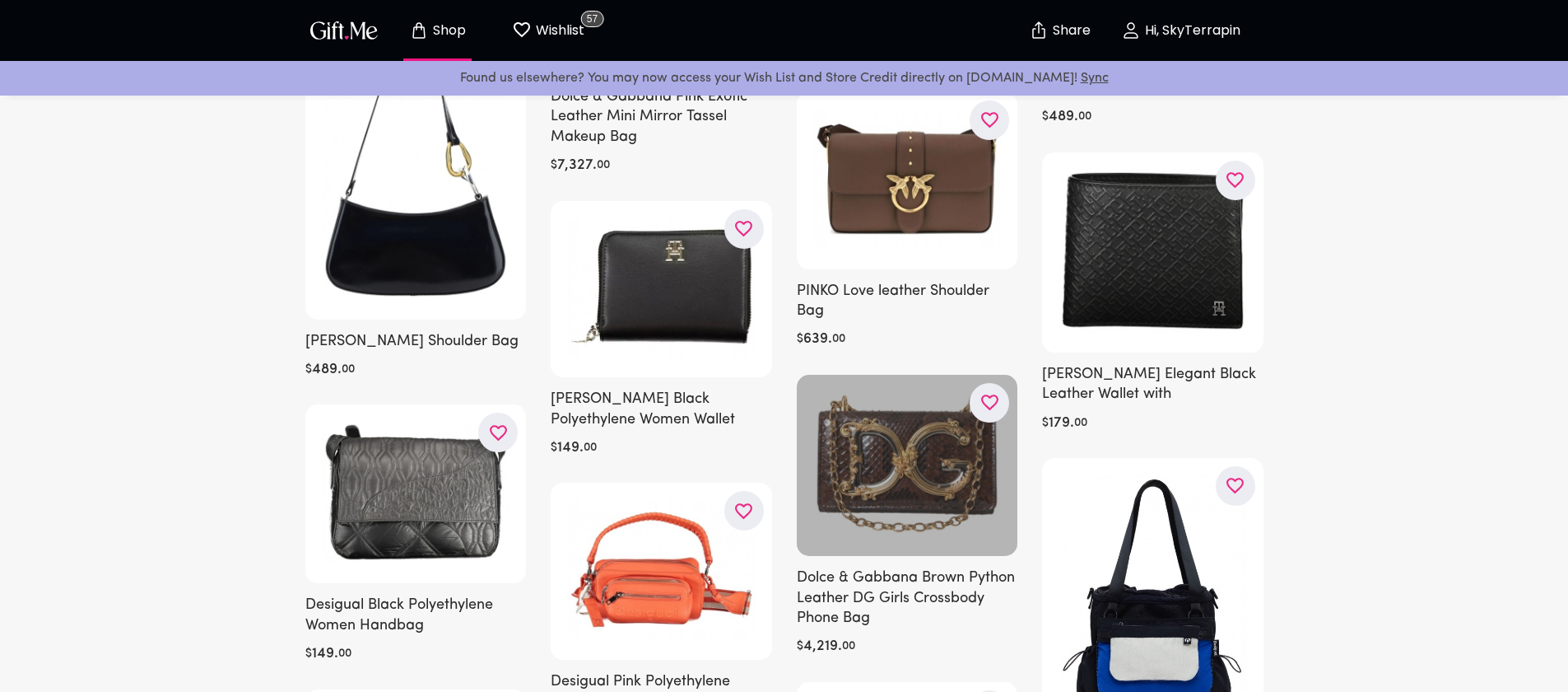
click at [0, 0] on icon "button" at bounding box center [0, 0] width 0 height 0
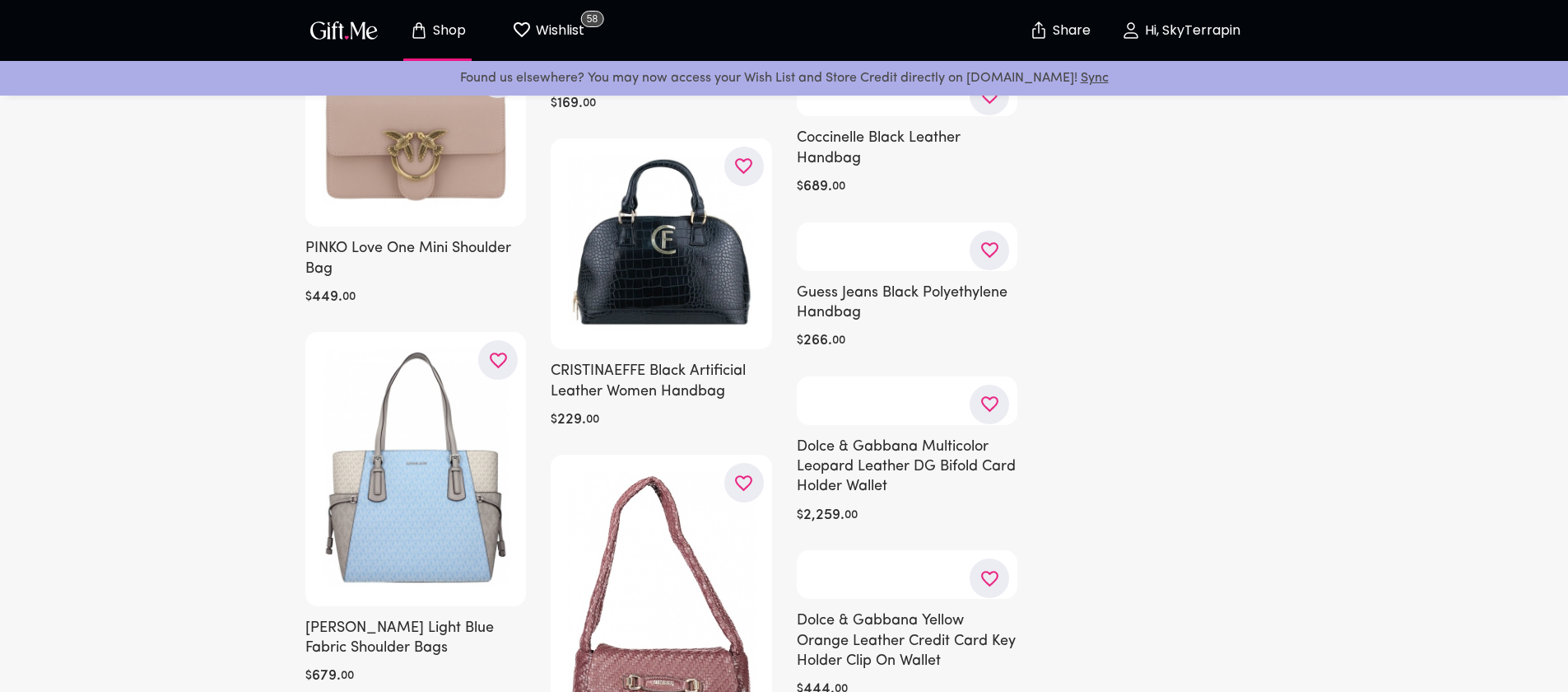
scroll to position [16733, 0]
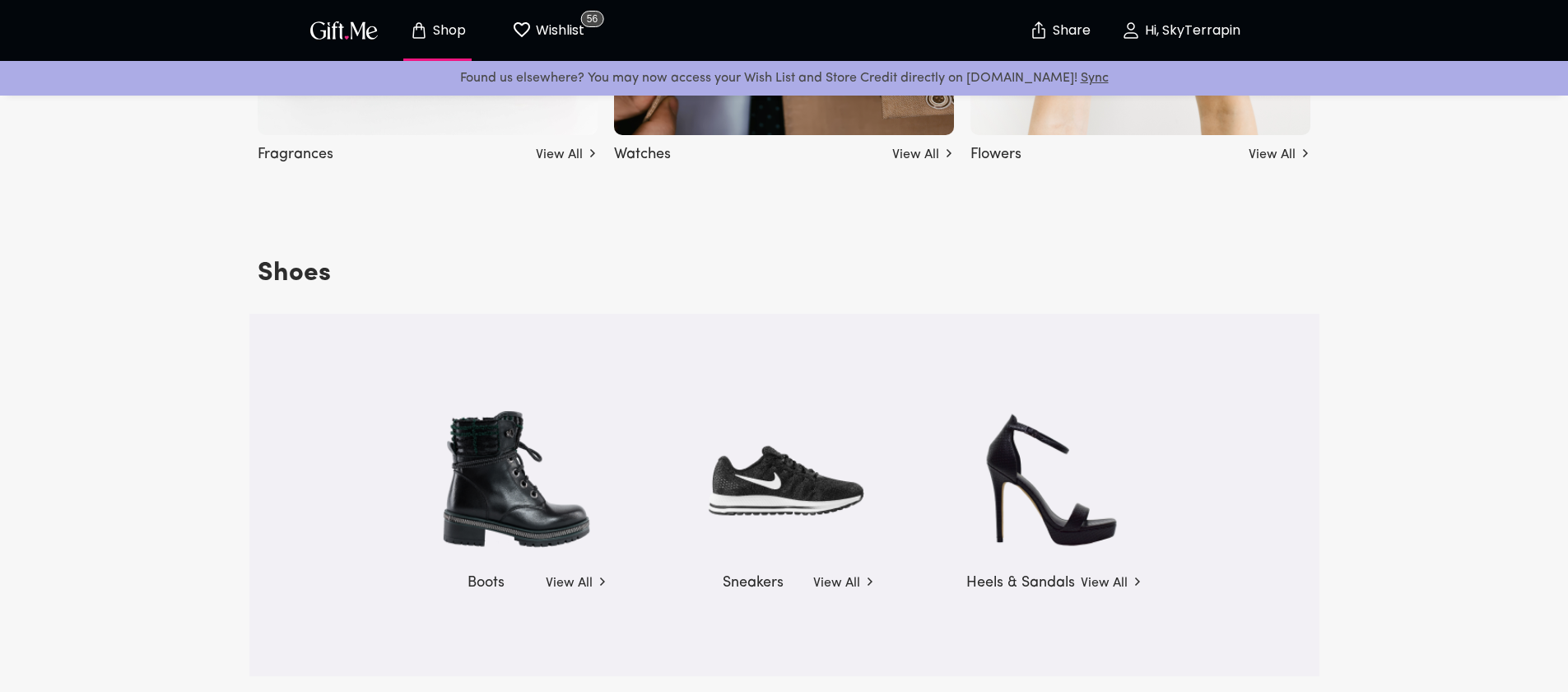
scroll to position [2316, 0]
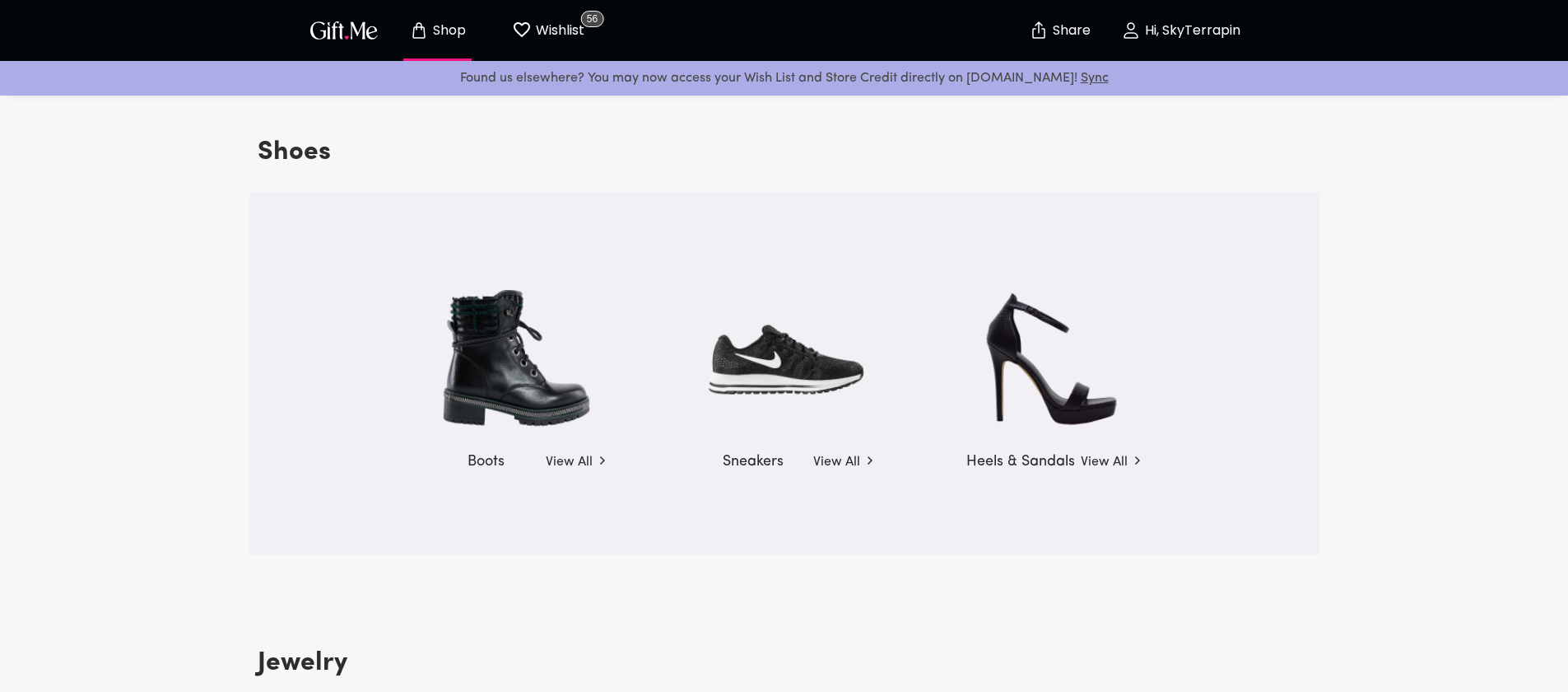
click at [493, 460] on h5 "Boots" at bounding box center [486, 459] width 37 height 28
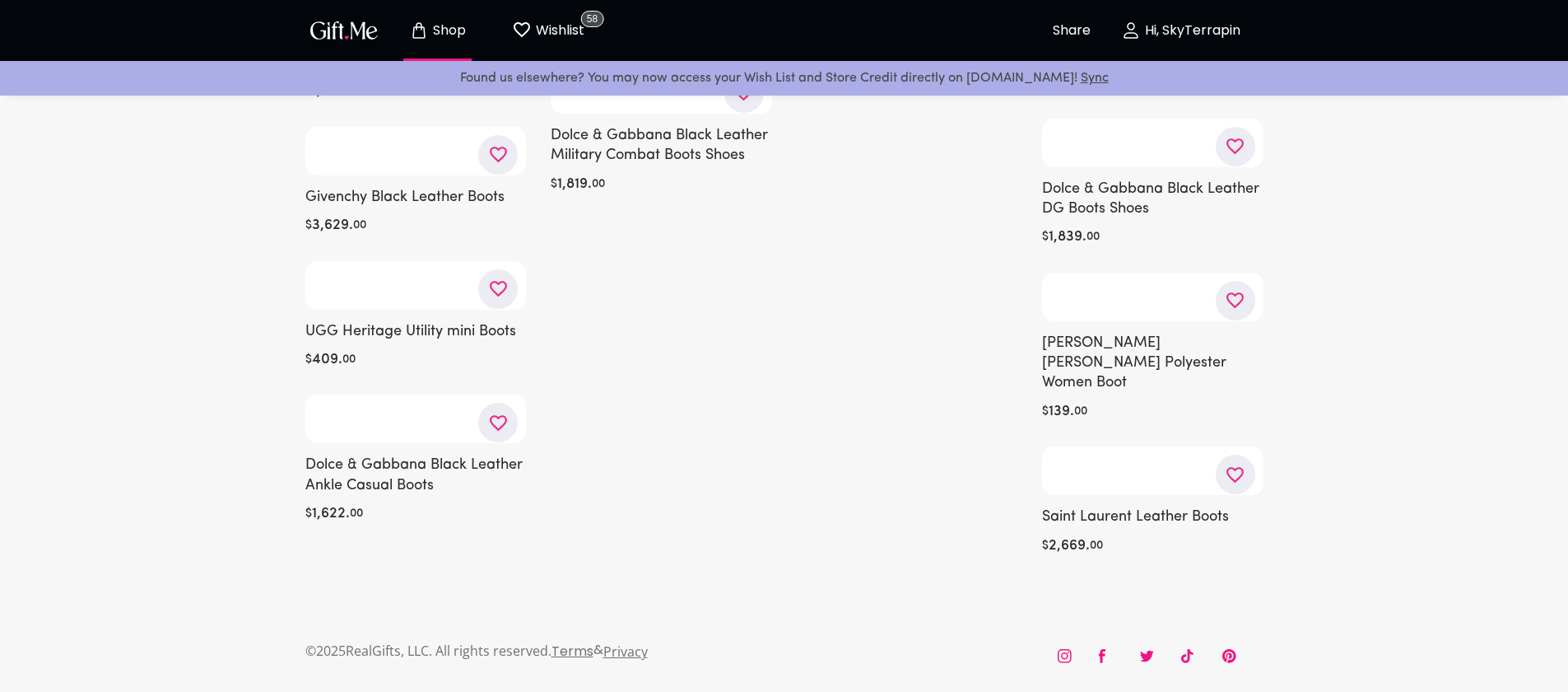
scroll to position [20532, 0]
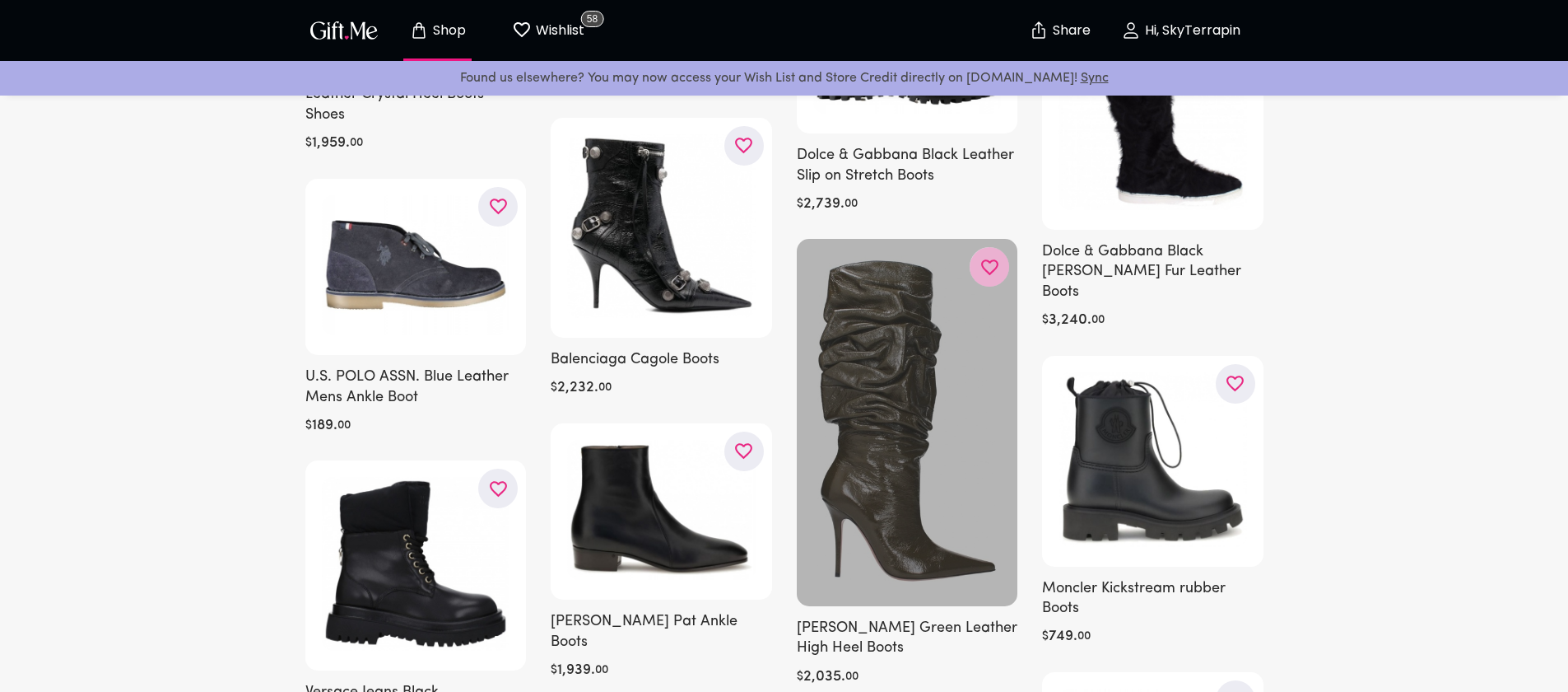
click at [0, 0] on icon "button" at bounding box center [0, 0] width 0 height 0
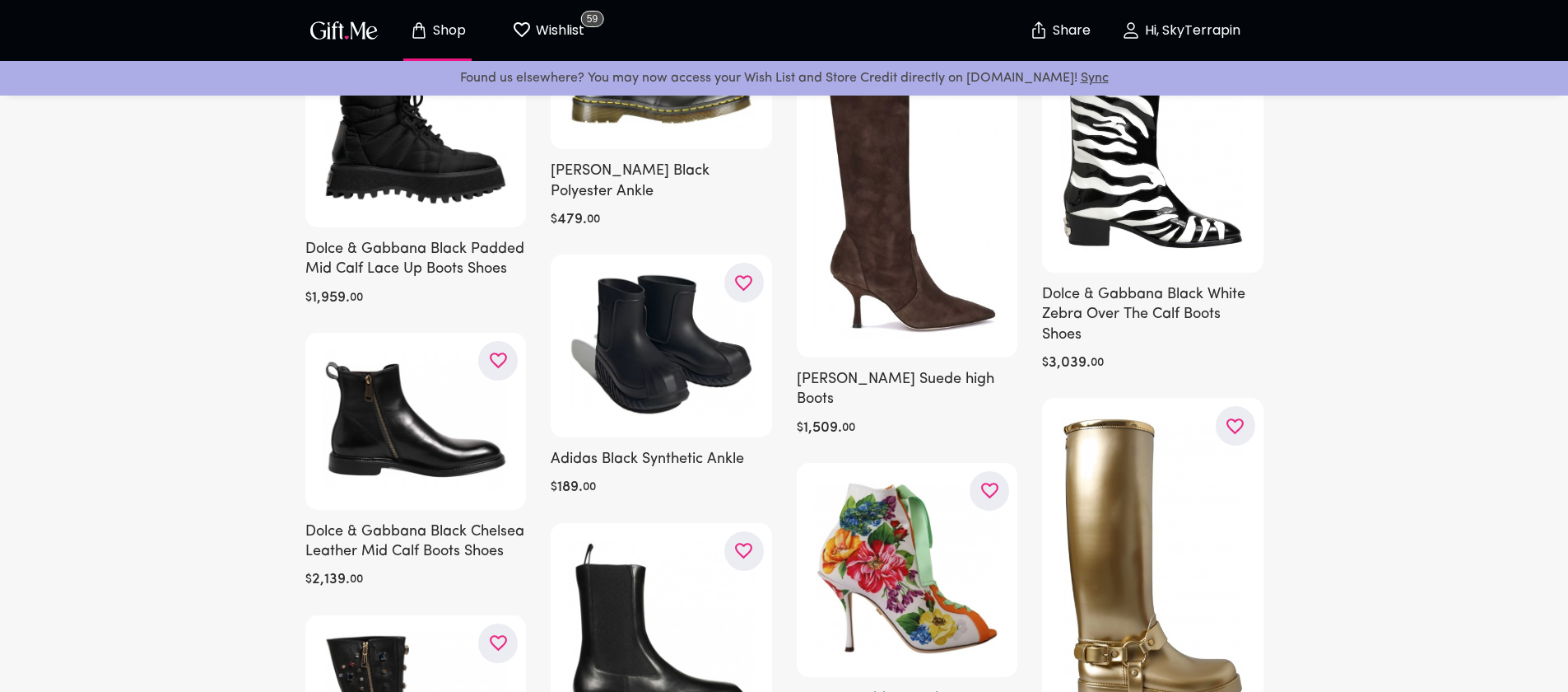
scroll to position [21308, 0]
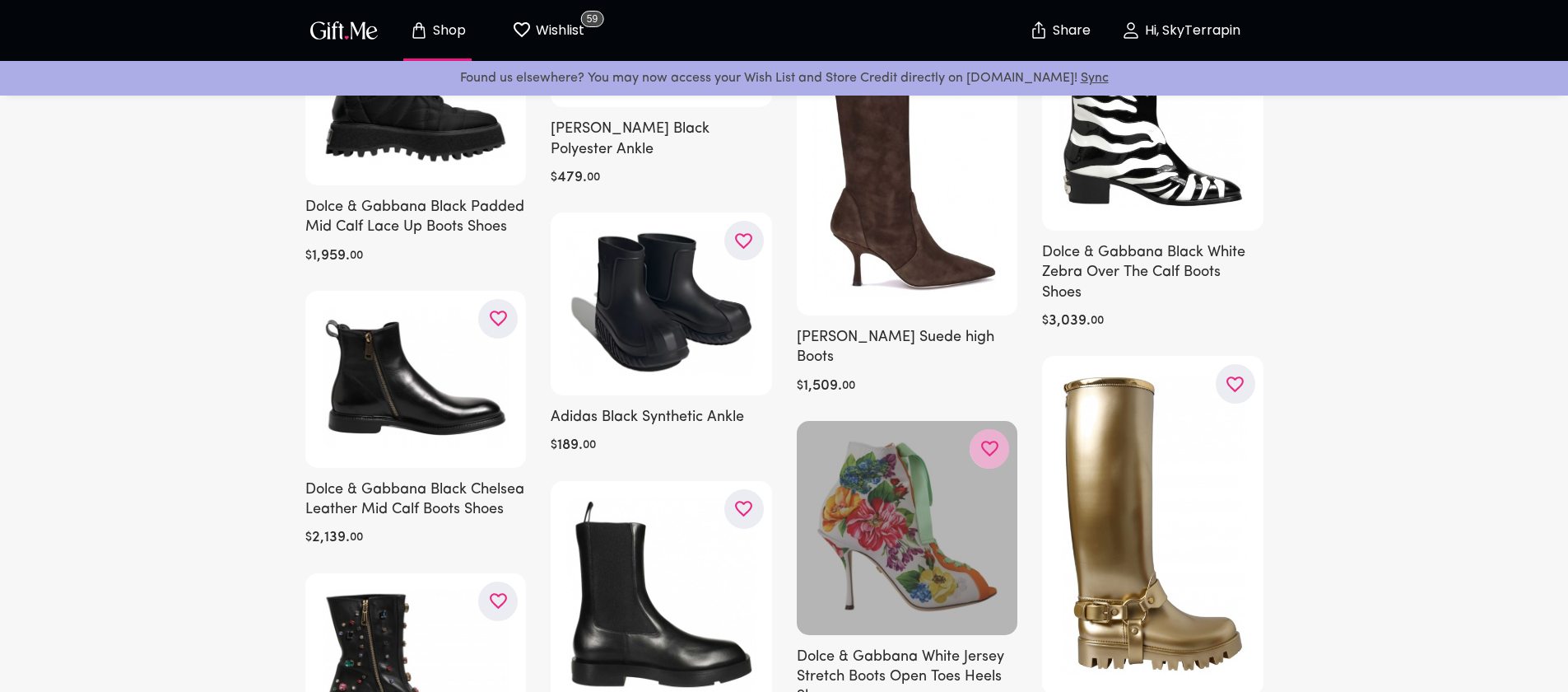
click at [0, 0] on icon "button" at bounding box center [0, 0] width 0 height 0
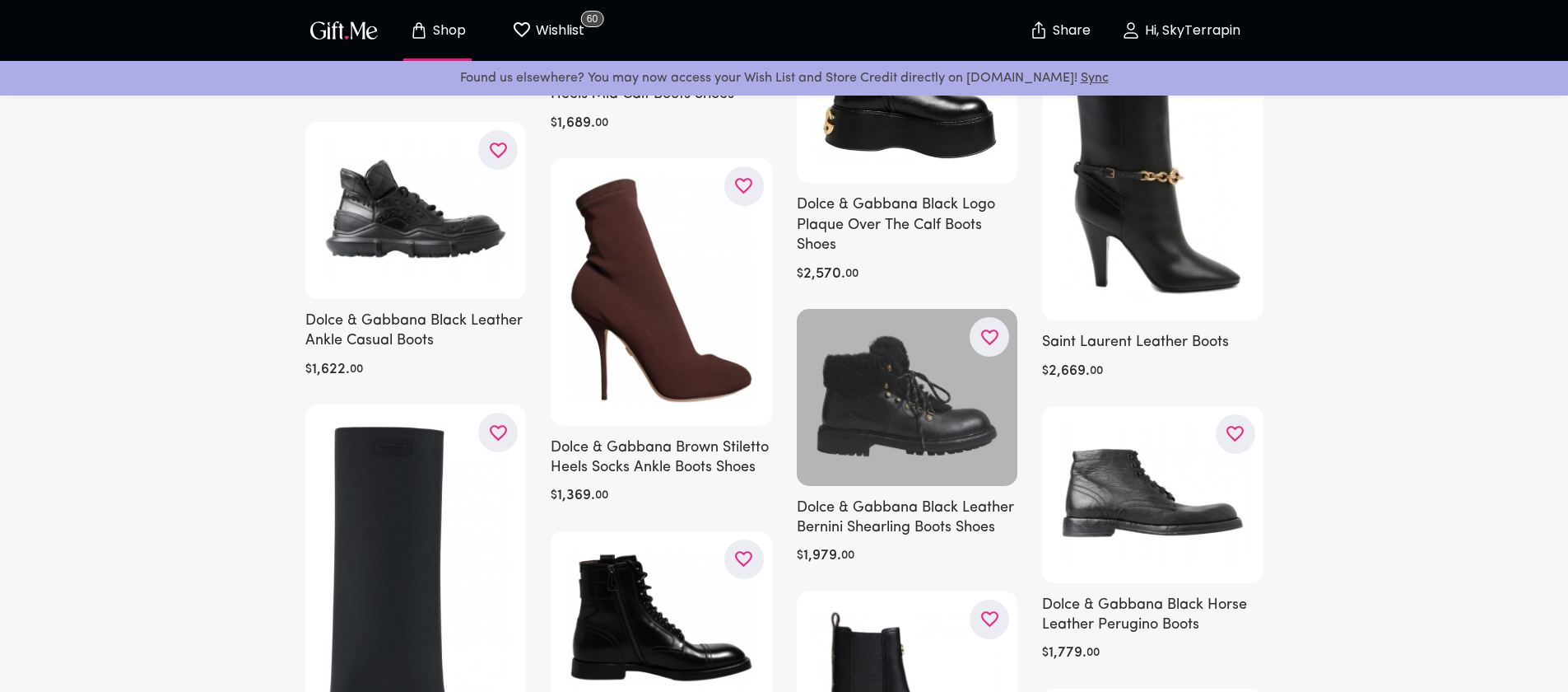
scroll to position [23684, 0]
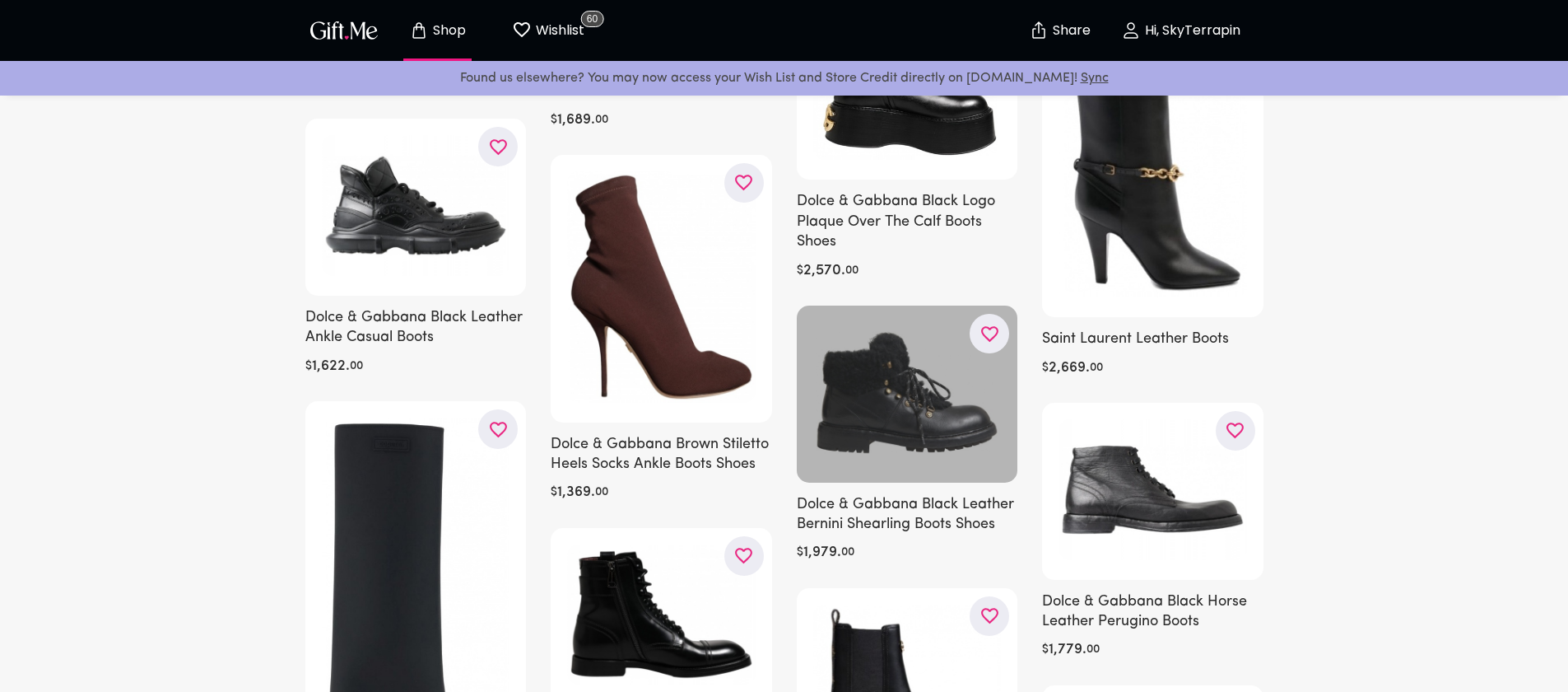
click at [0, 0] on icon "button" at bounding box center [0, 0] width 0 height 0
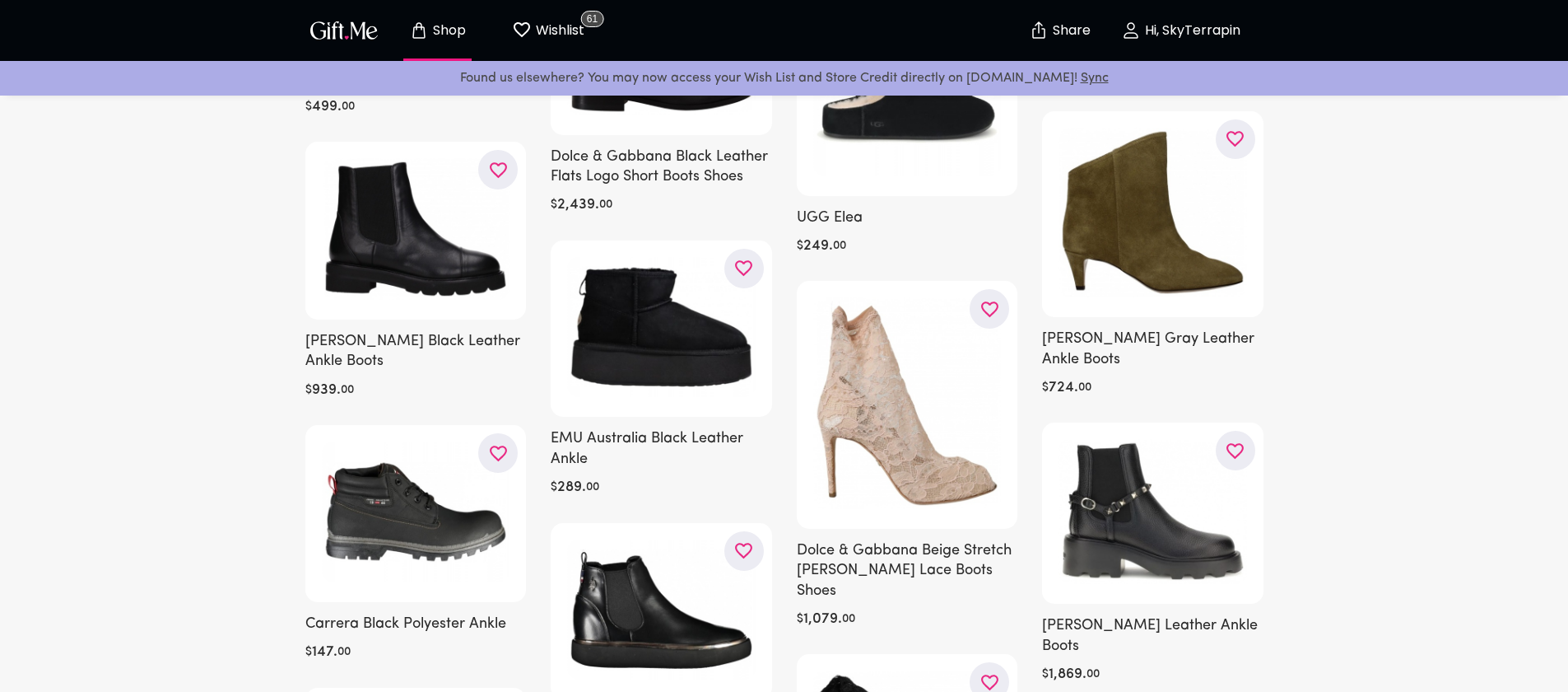
scroll to position [26863, 0]
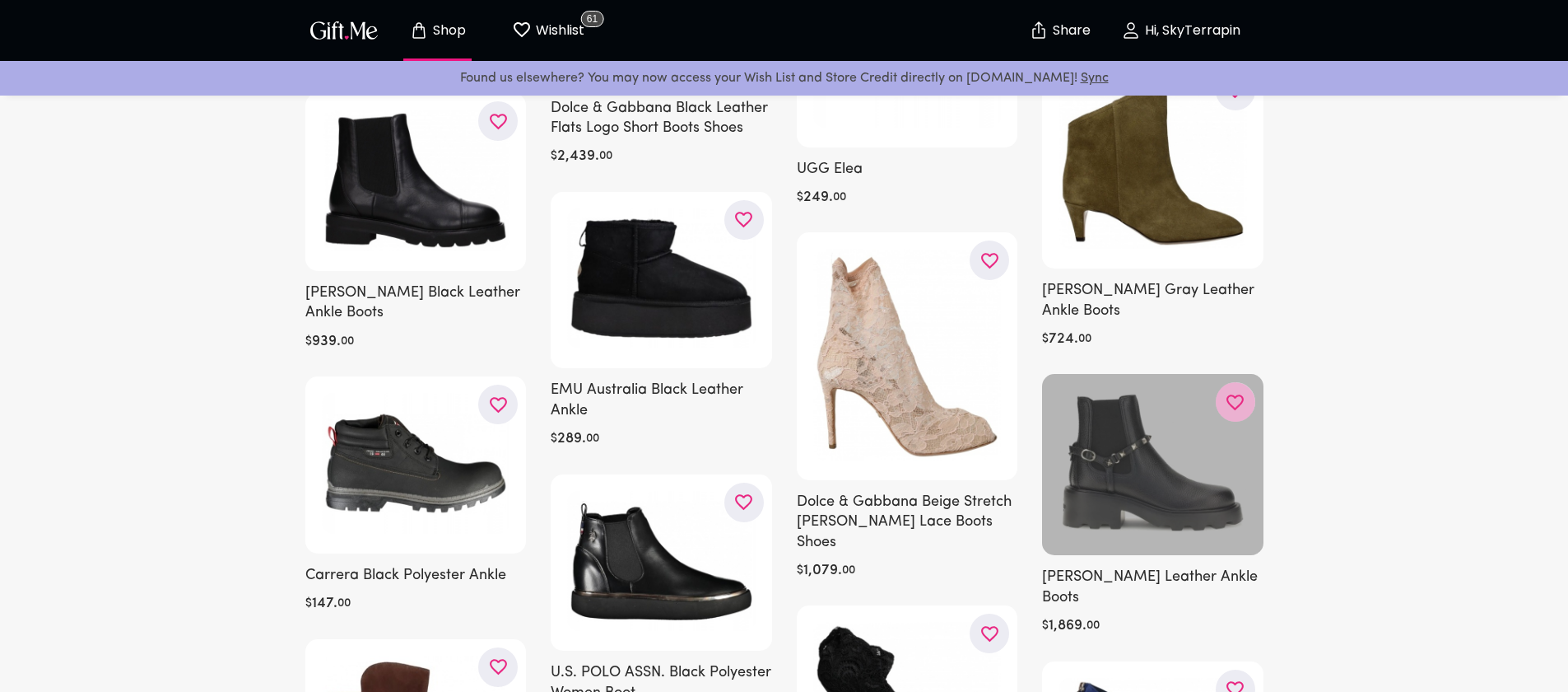
click at [0, 0] on icon "button" at bounding box center [0, 0] width 0 height 0
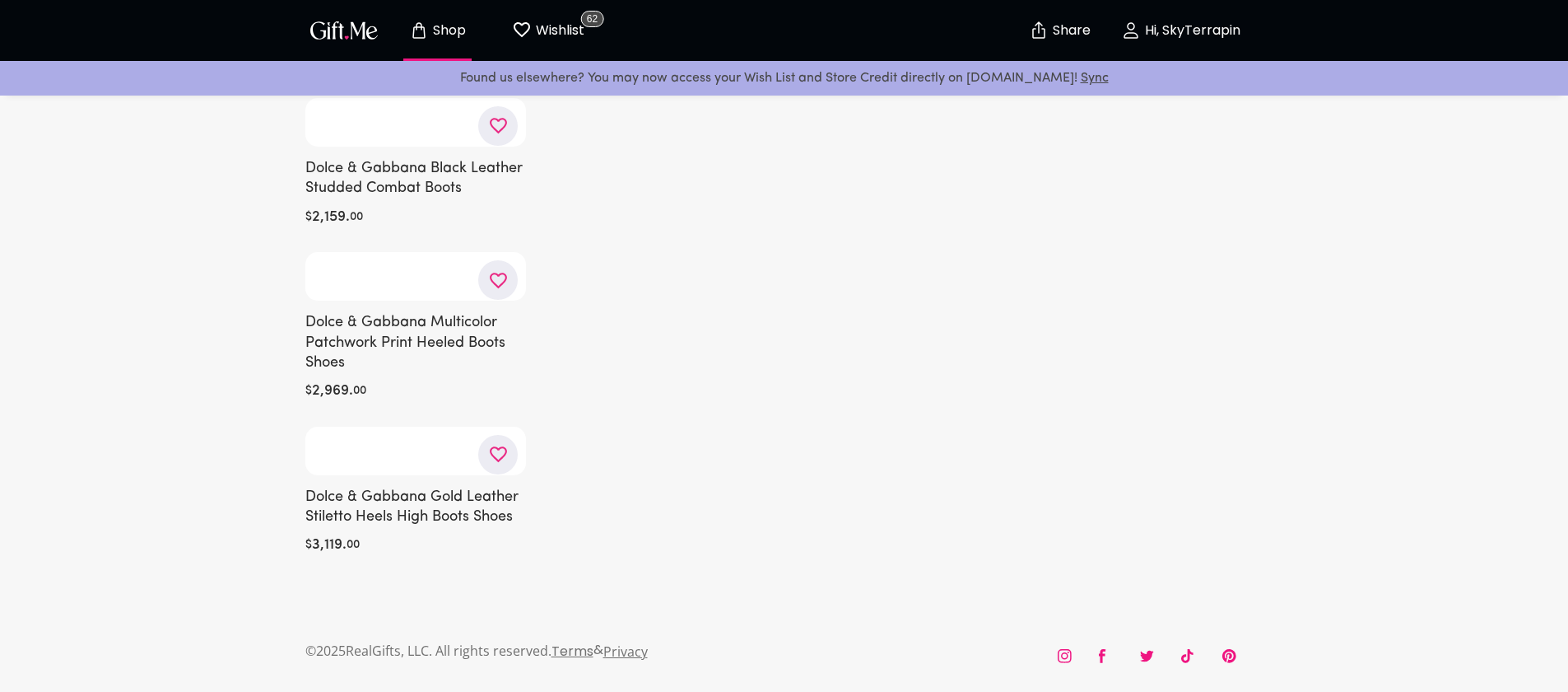
scroll to position [39907, 0]
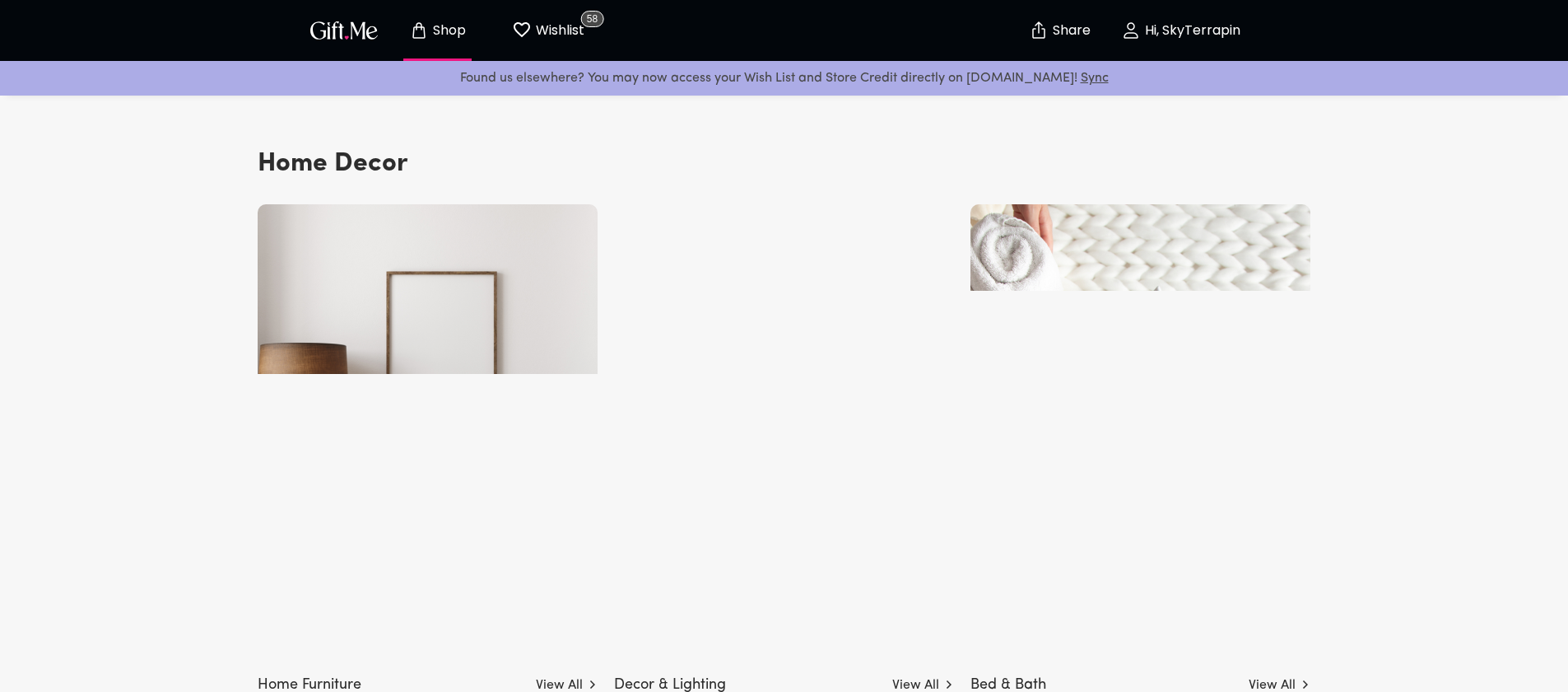
scroll to position [4377, 0]
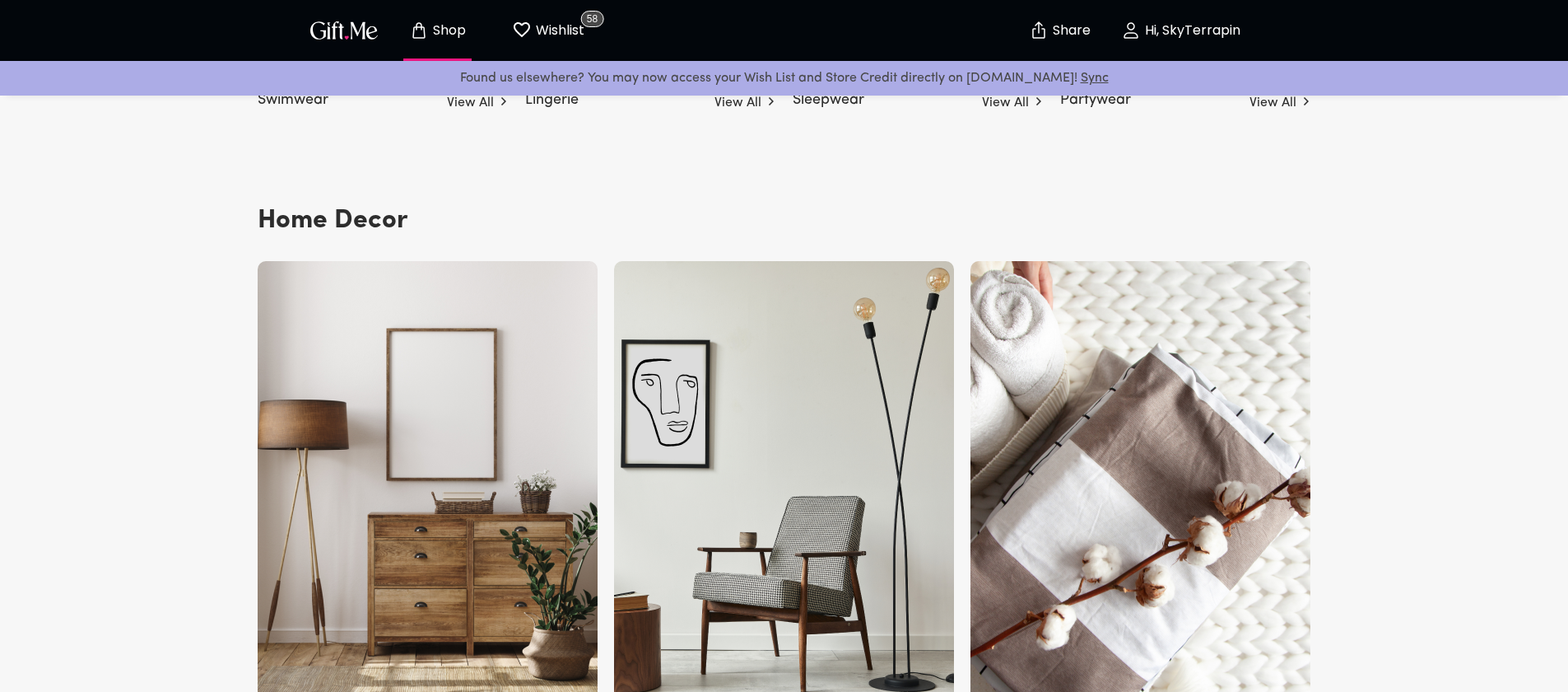
click at [1162, 402] on img at bounding box center [1140, 491] width 340 height 461
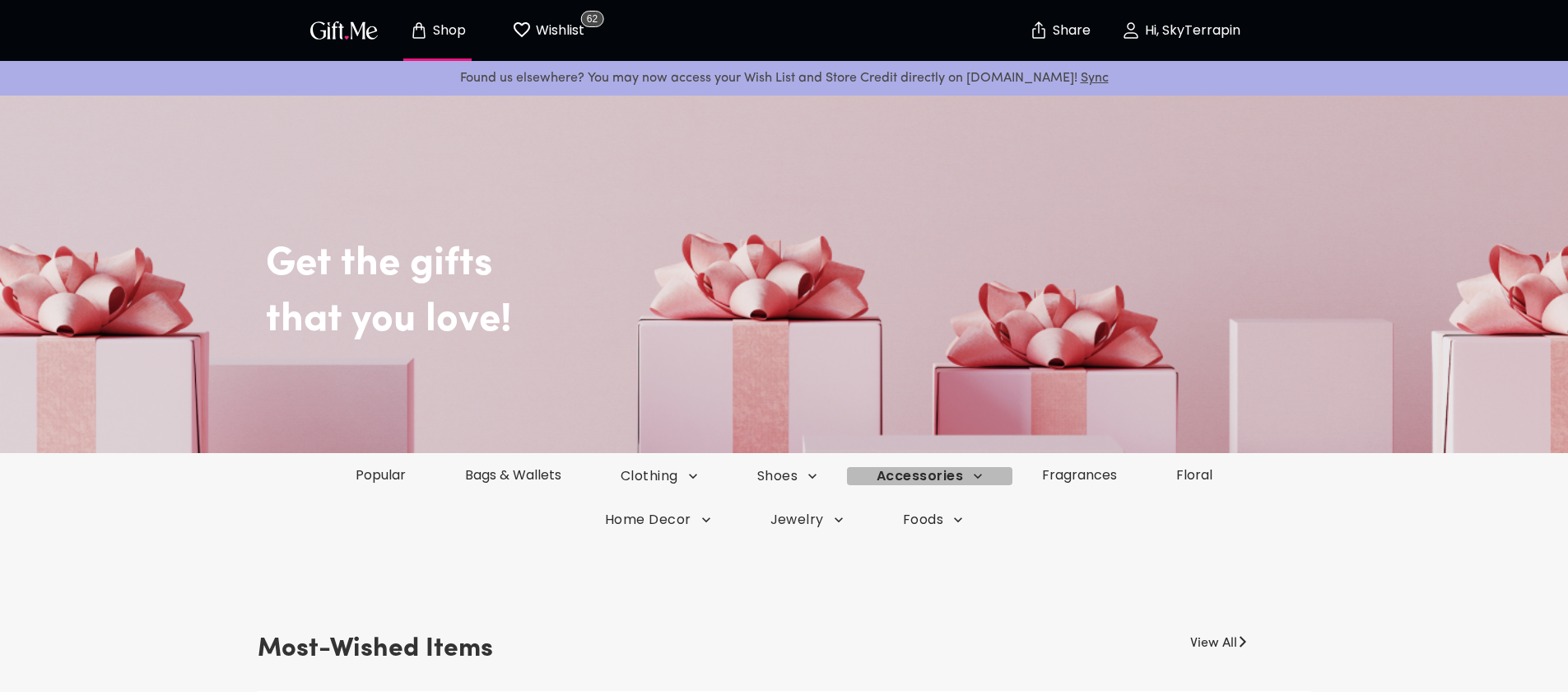
click at [937, 478] on span "Accessories" at bounding box center [929, 476] width 106 height 18
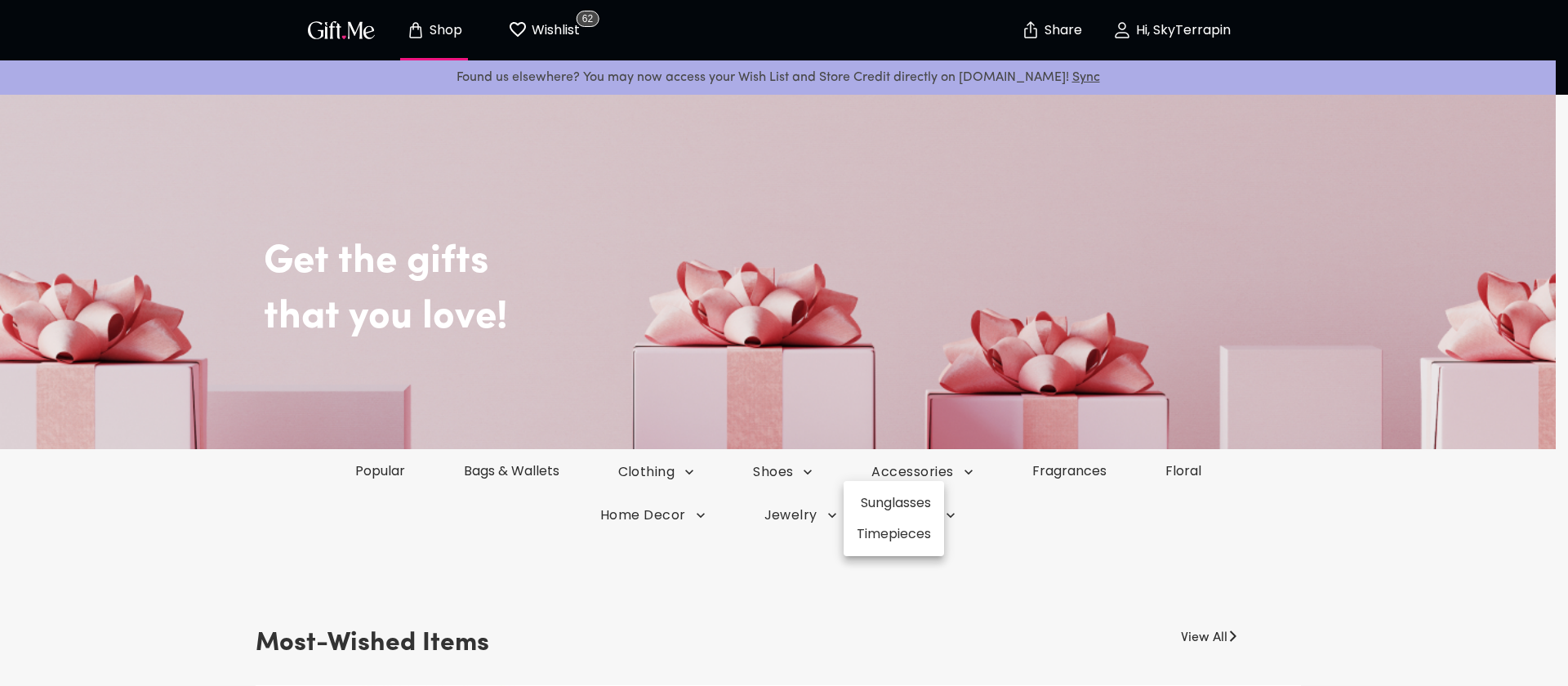
click at [1049, 533] on div at bounding box center [784, 343] width 1568 height 686
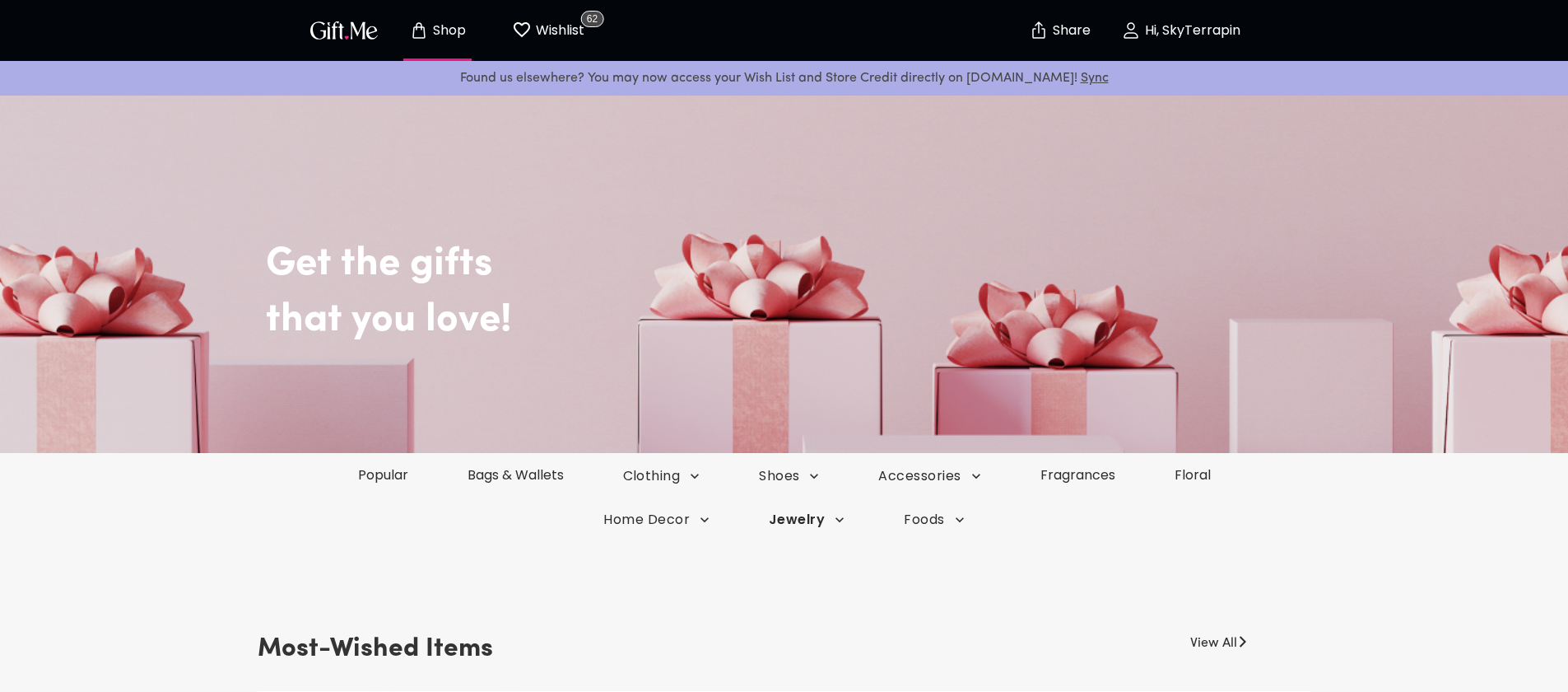
click at [819, 522] on span "Jewelry" at bounding box center [807, 519] width 76 height 18
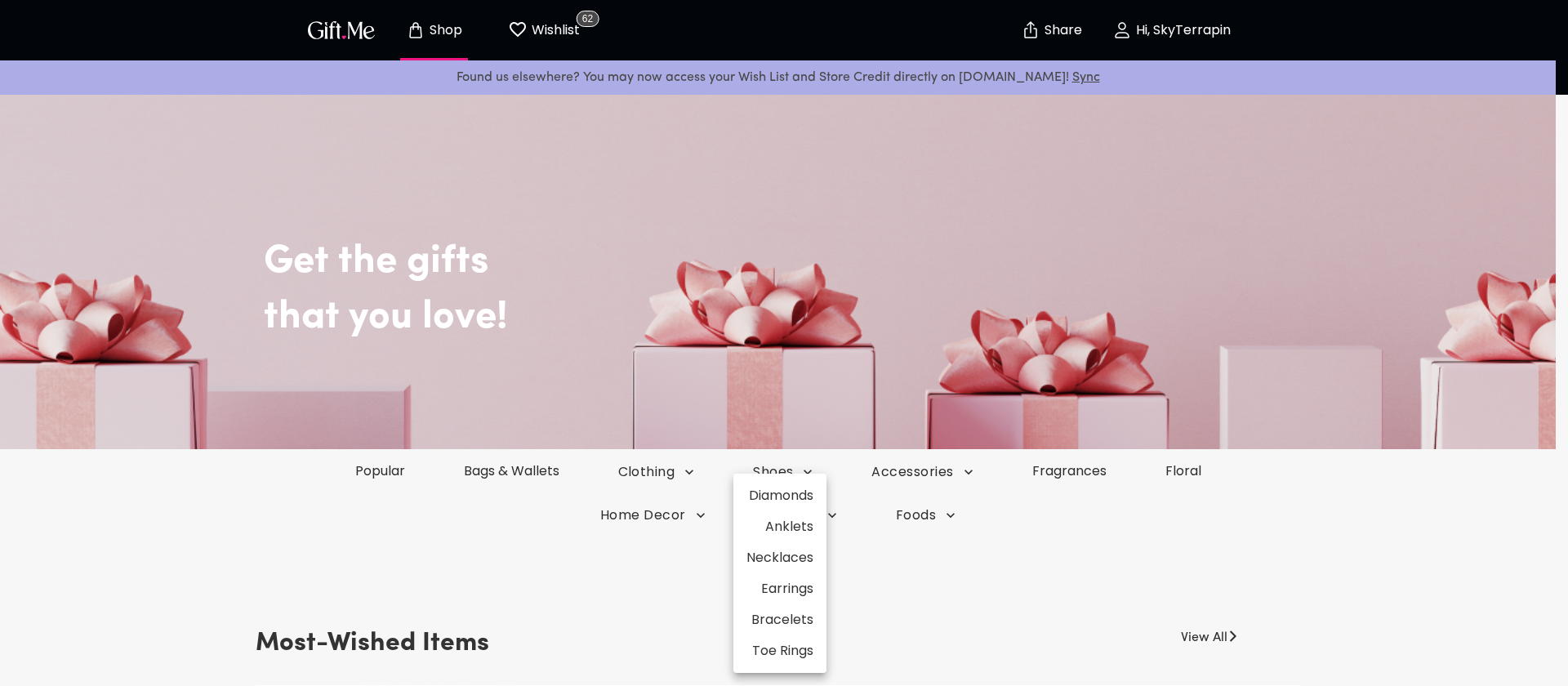
click at [794, 593] on li "Earrings" at bounding box center [780, 588] width 94 height 31
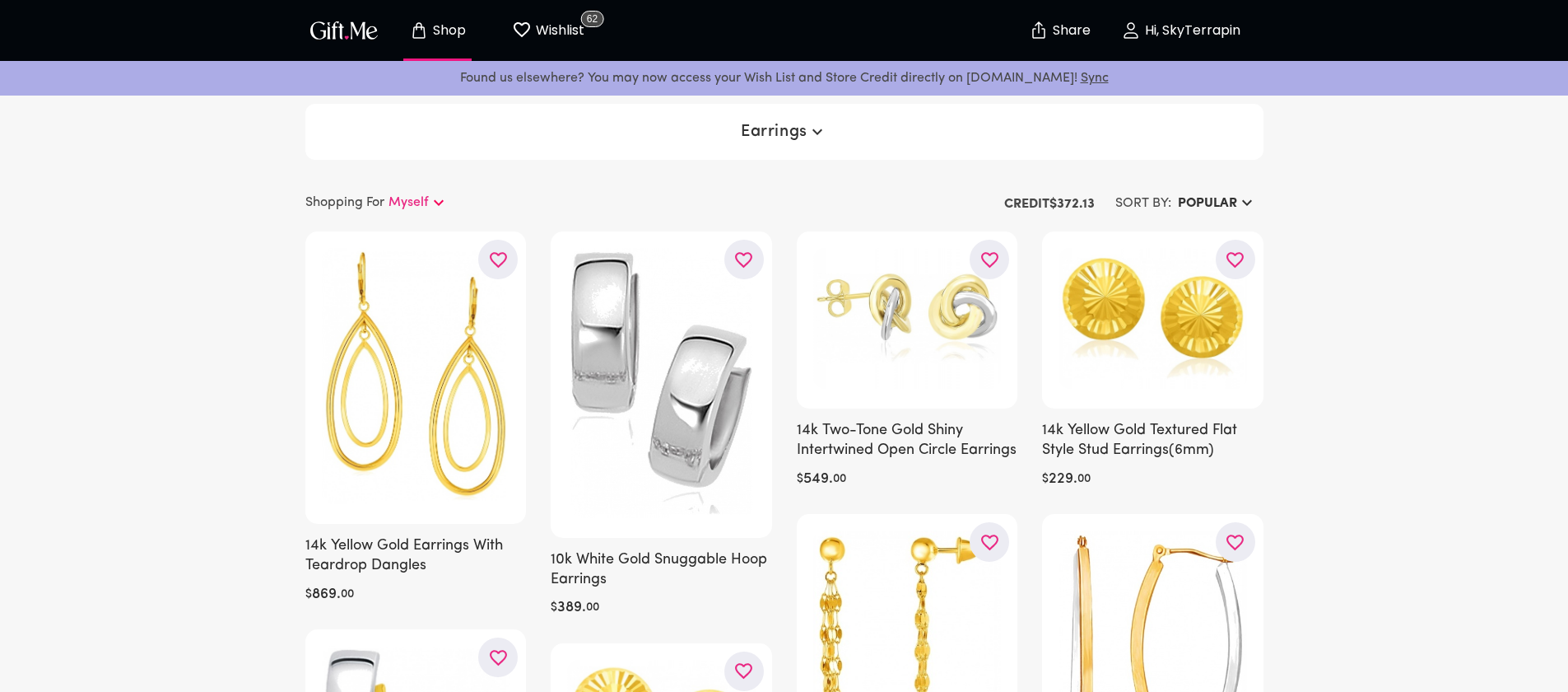
click at [1210, 199] on h6 "Popular" at bounding box center [1208, 204] width 60 height 20
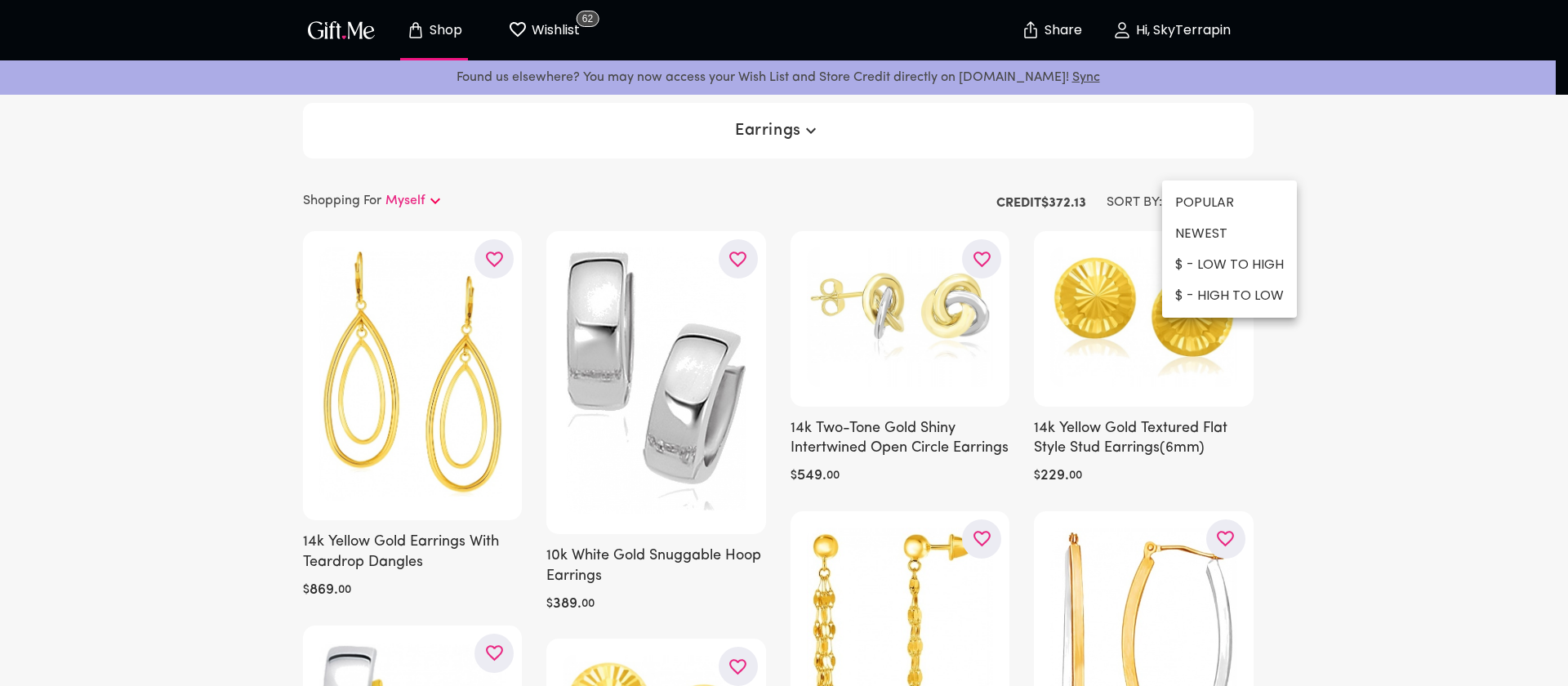
click at [1208, 257] on li "$ - LOW TO HIGH" at bounding box center [1229, 264] width 135 height 31
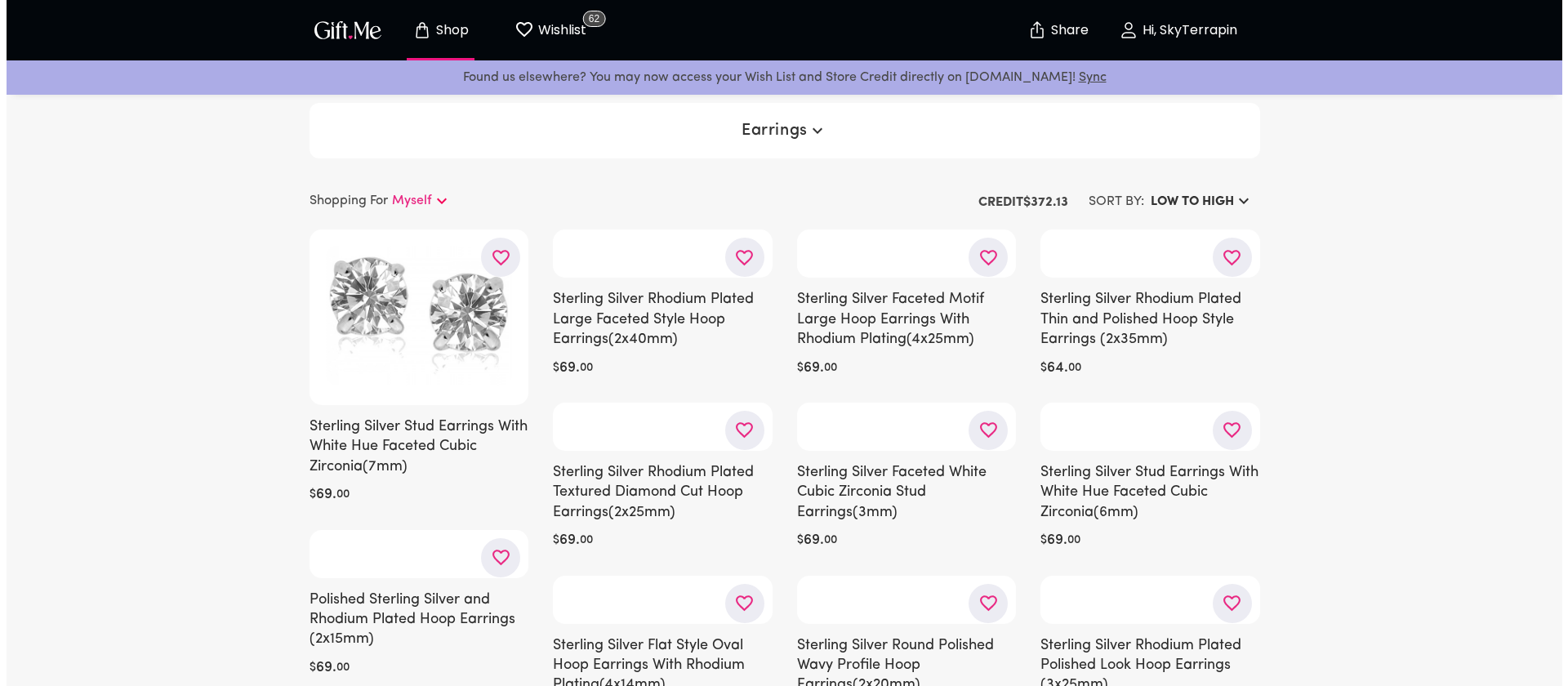
scroll to position [4, 0]
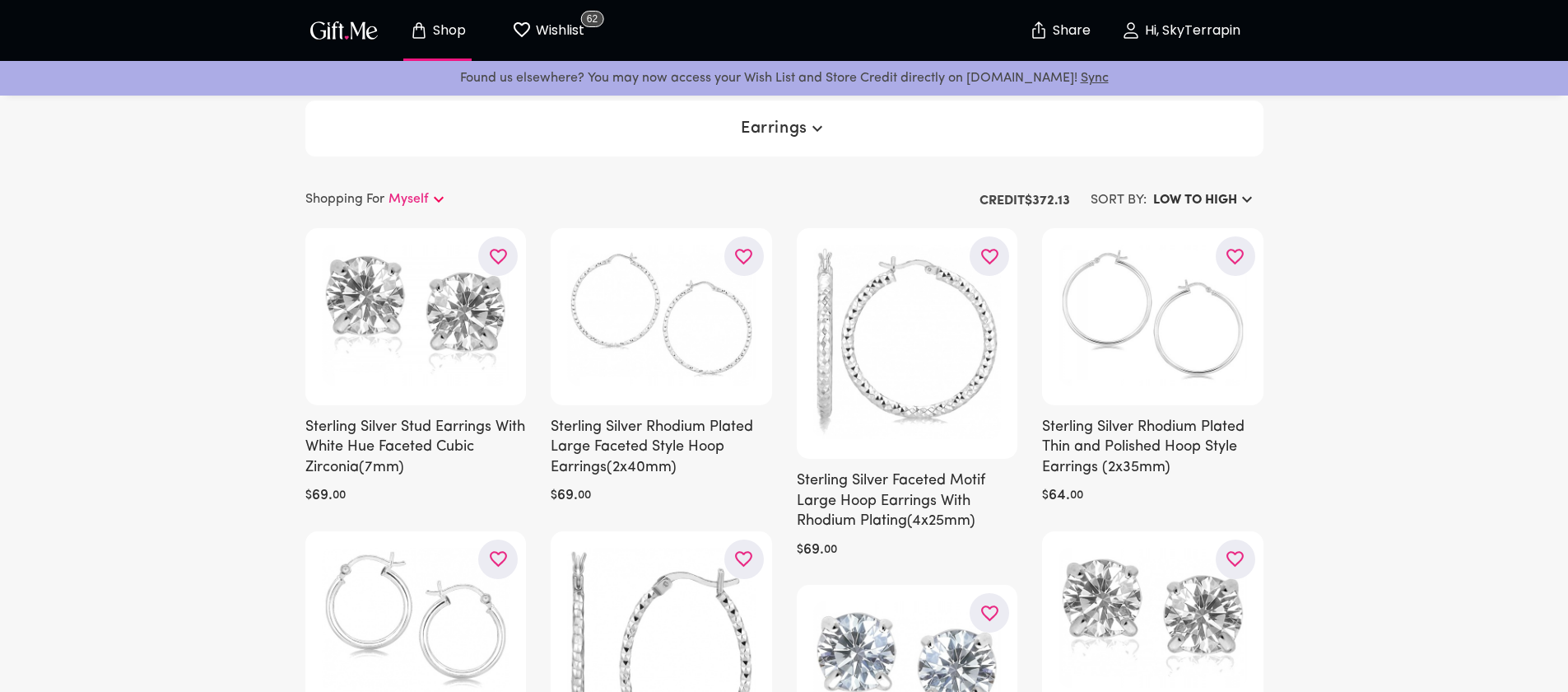
click at [765, 131] on span "Earrings" at bounding box center [784, 128] width 86 height 20
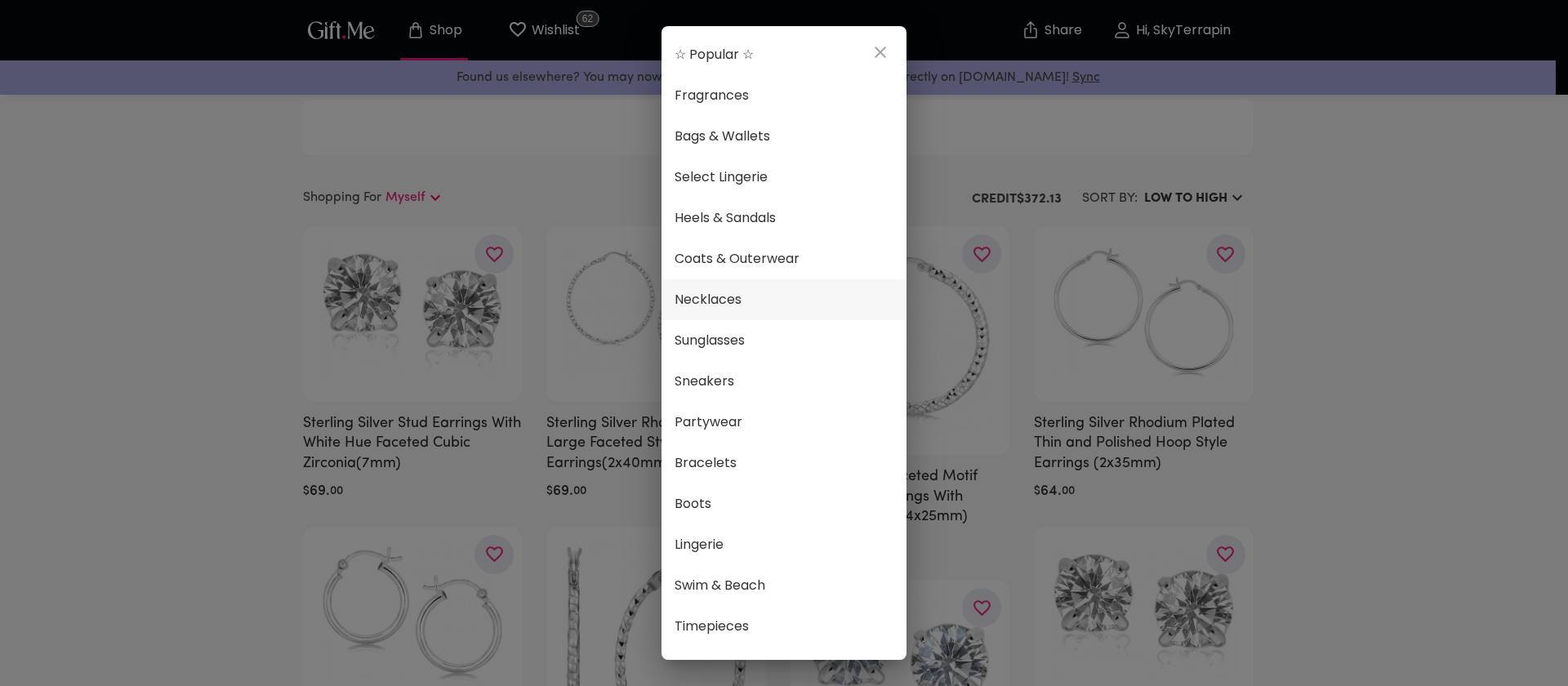
click at [734, 302] on span "Necklaces" at bounding box center [784, 300] width 219 height 21
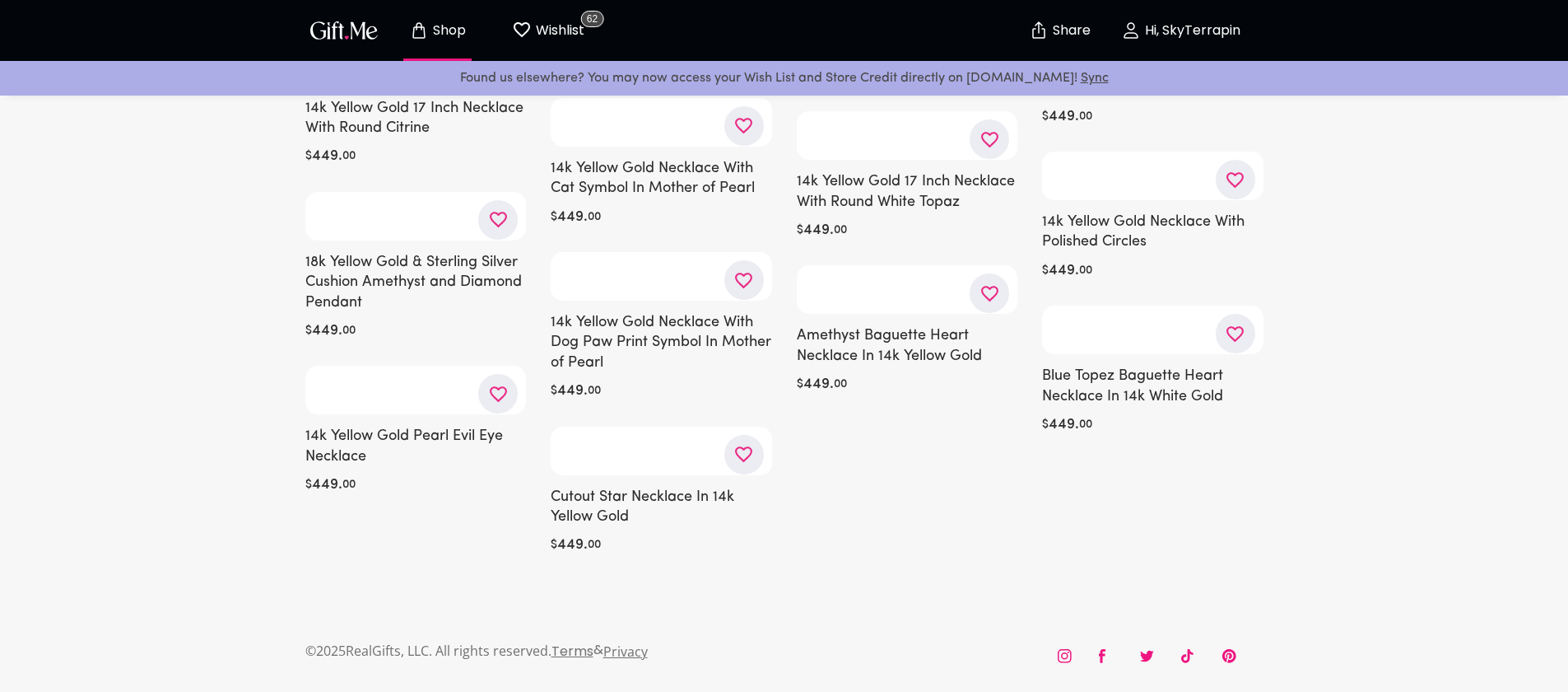
scroll to position [15737, 0]
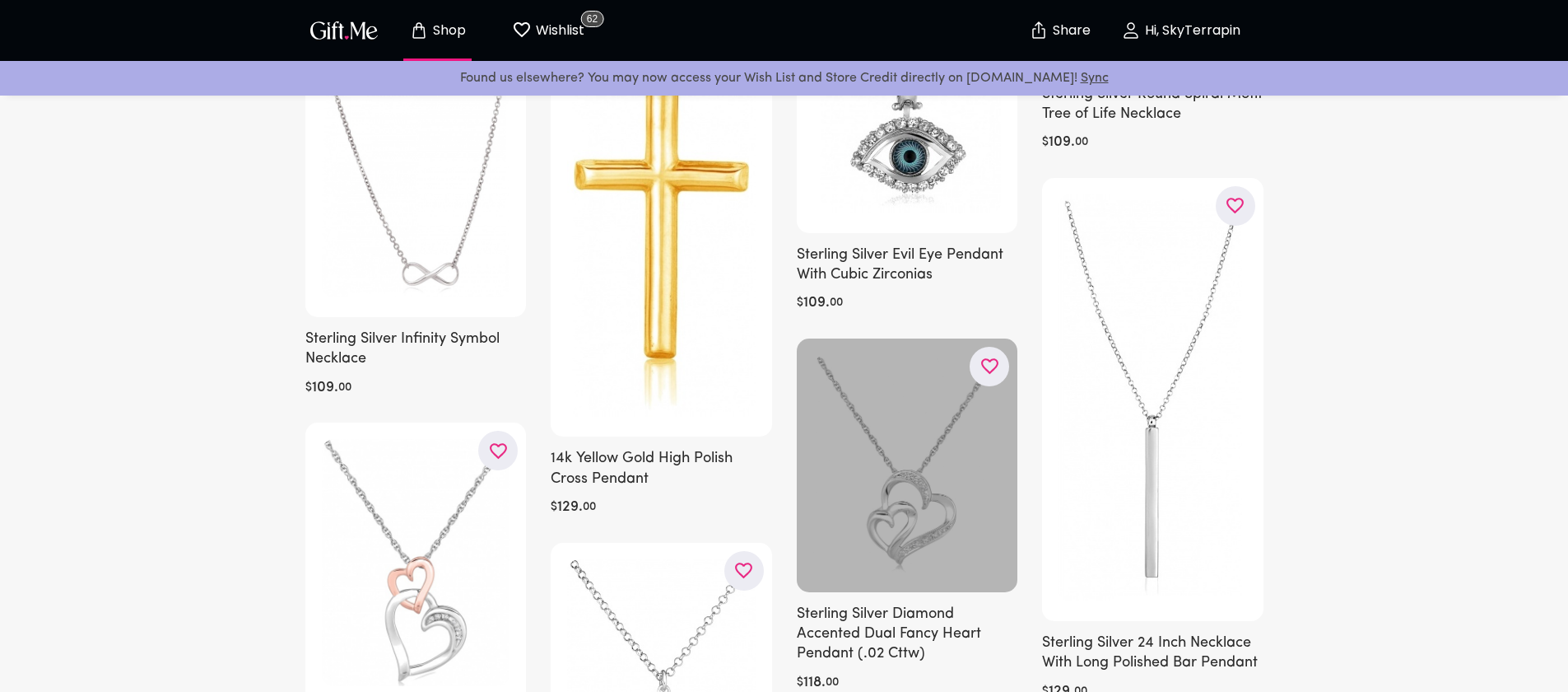
scroll to position [2387, 0]
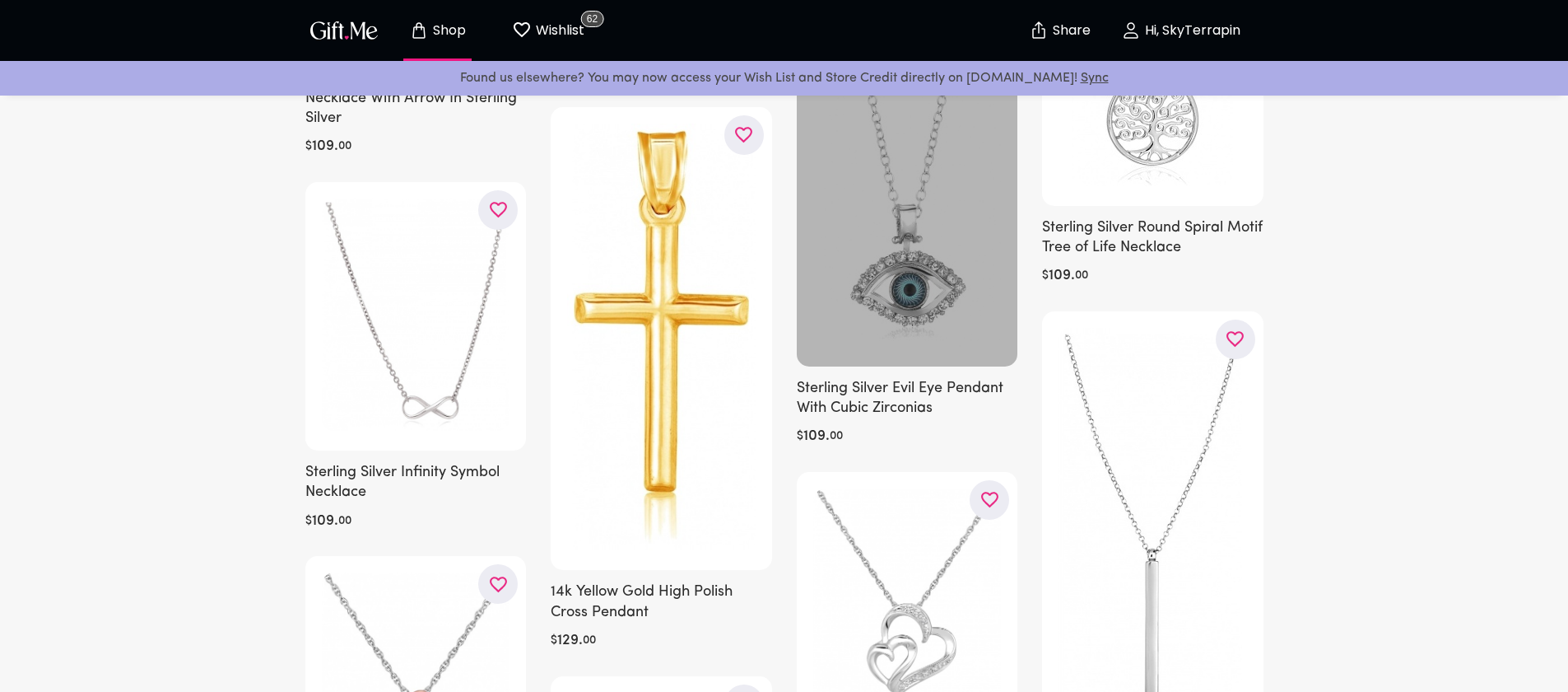
click at [902, 307] on div at bounding box center [907, 104] width 221 height 524
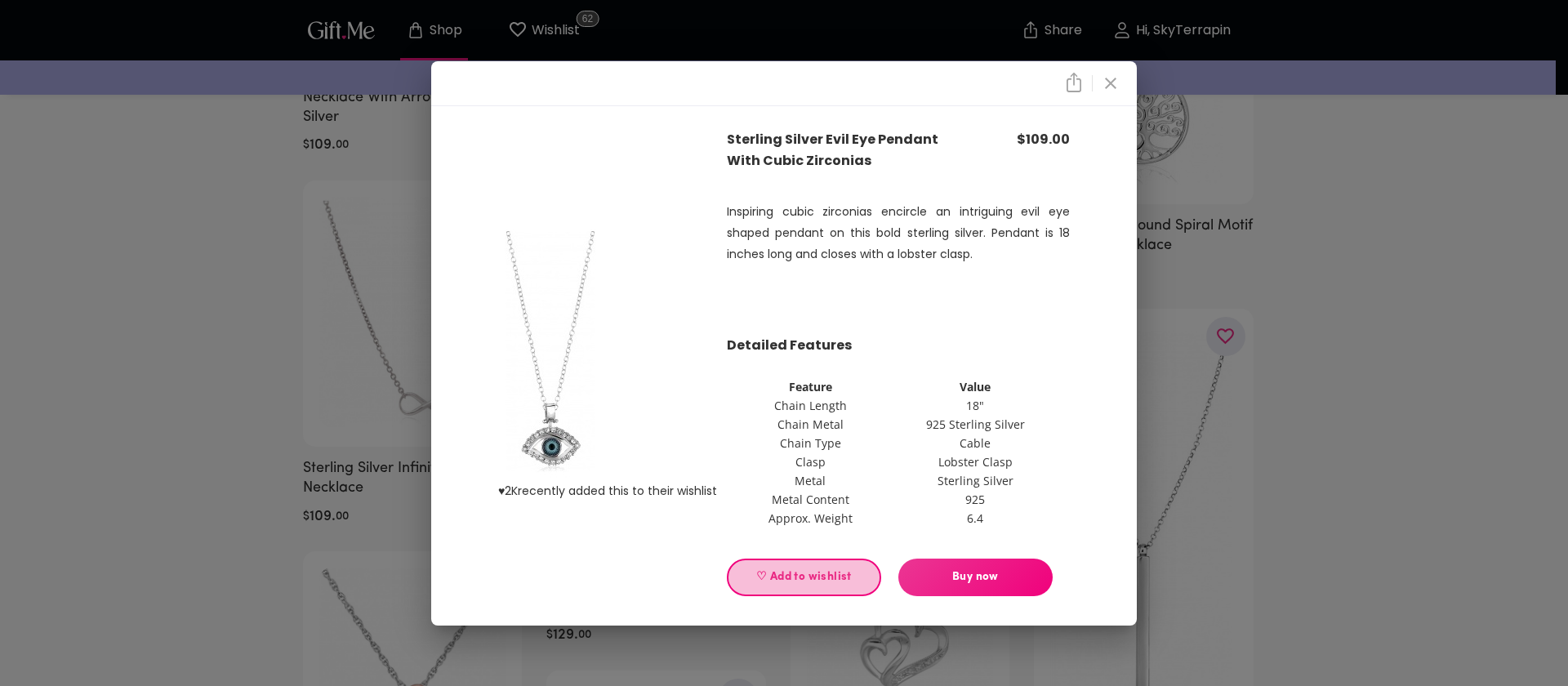
click at [841, 576] on span "♡ Add to wishlist" at bounding box center [804, 577] width 126 height 18
click at [1108, 78] on icon "close" at bounding box center [1111, 83] width 19 height 19
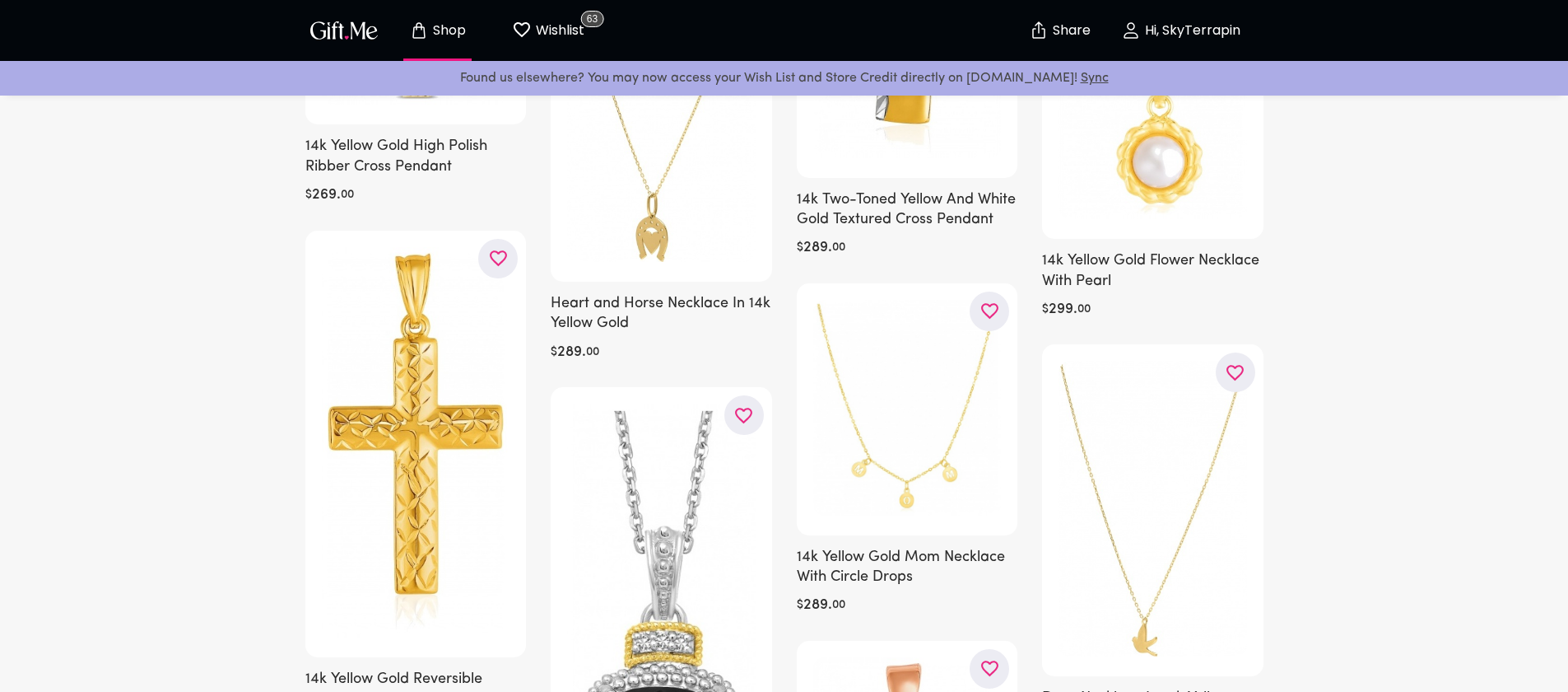
scroll to position [9861, 0]
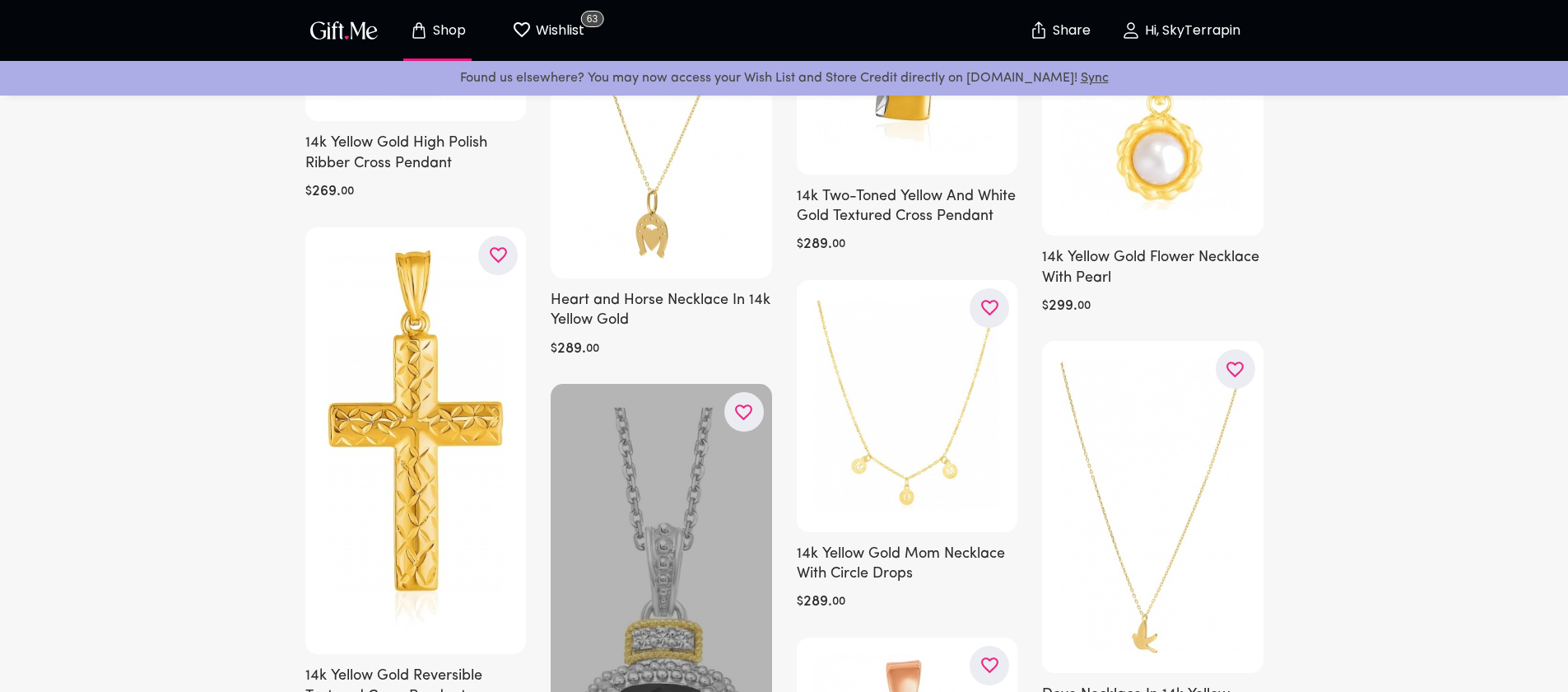
click at [0, 0] on icon "button" at bounding box center [0, 0] width 0 height 0
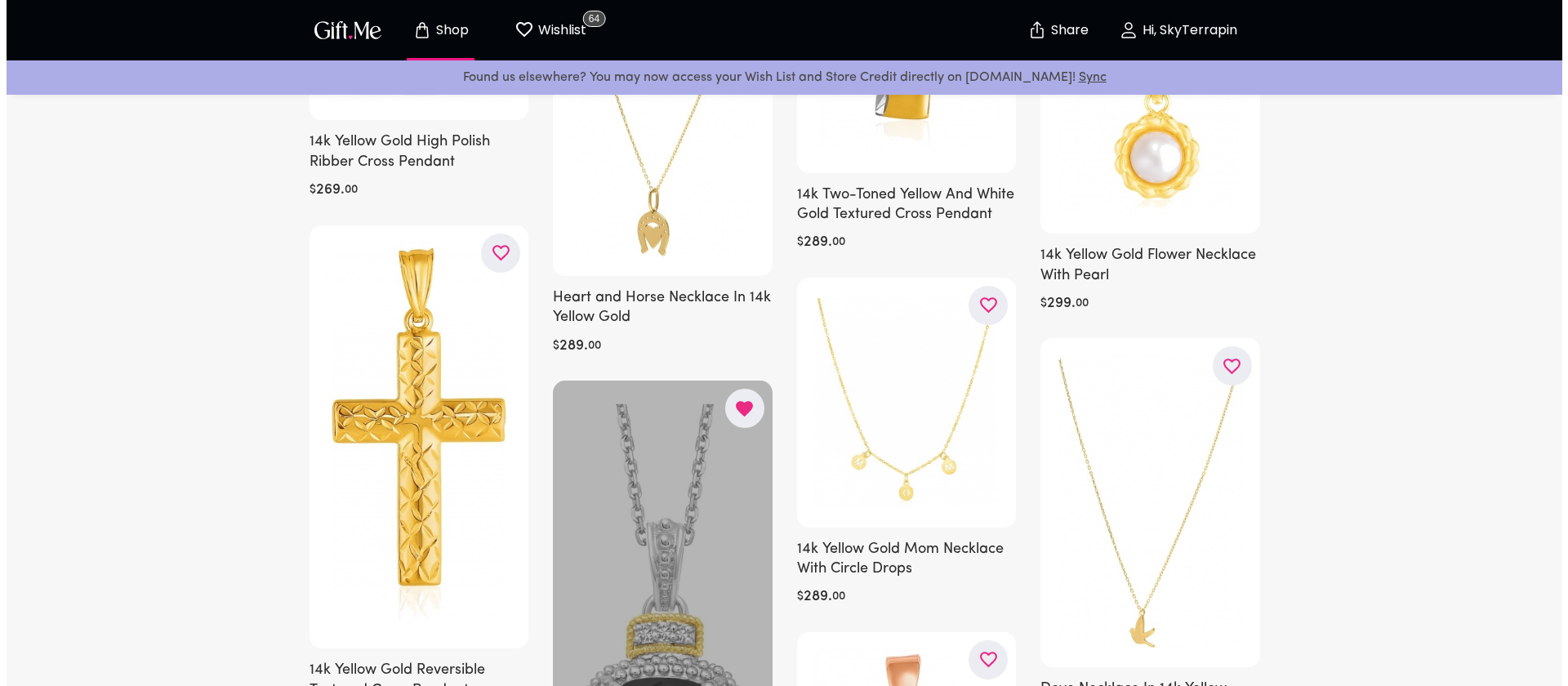
scroll to position [9772, 0]
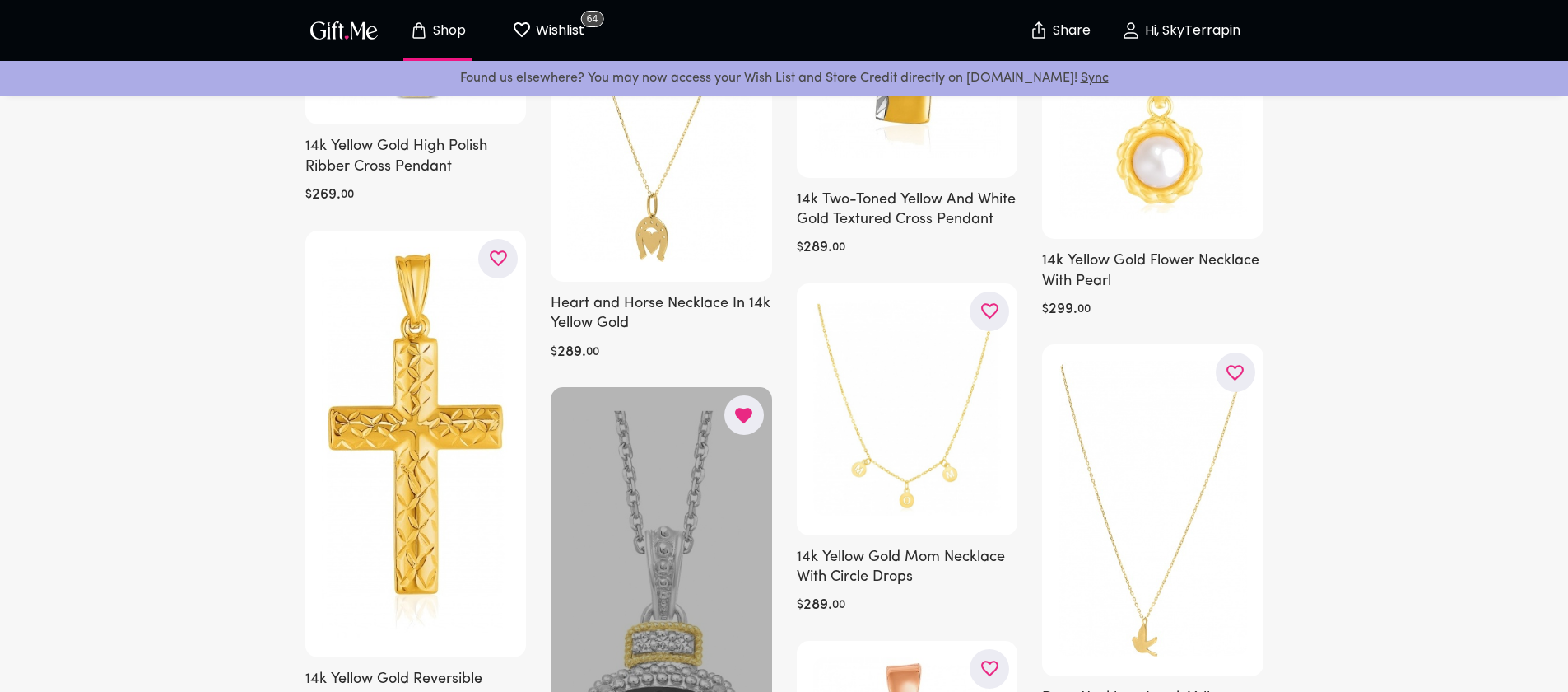
click at [623, 538] on div at bounding box center [661, 635] width 221 height 497
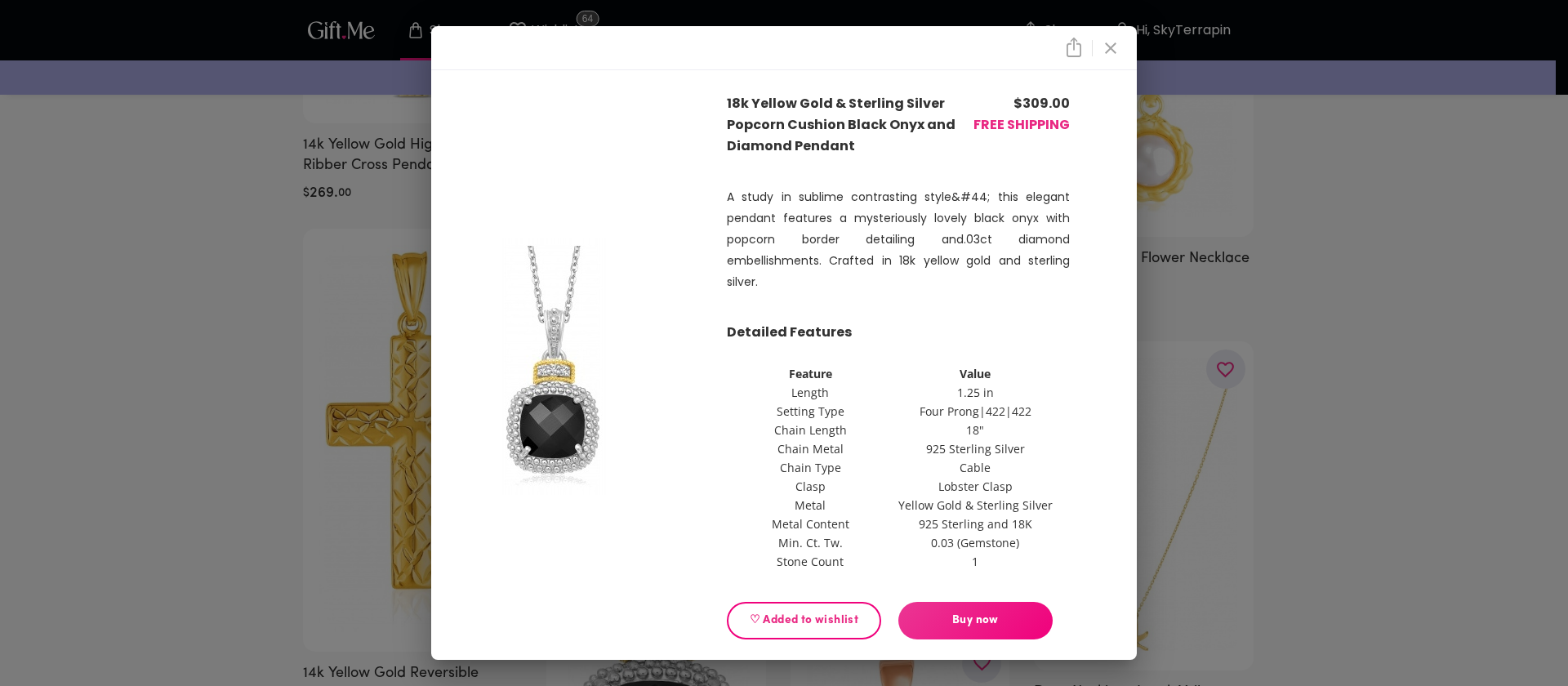
click at [1108, 54] on icon "close" at bounding box center [1111, 48] width 19 height 19
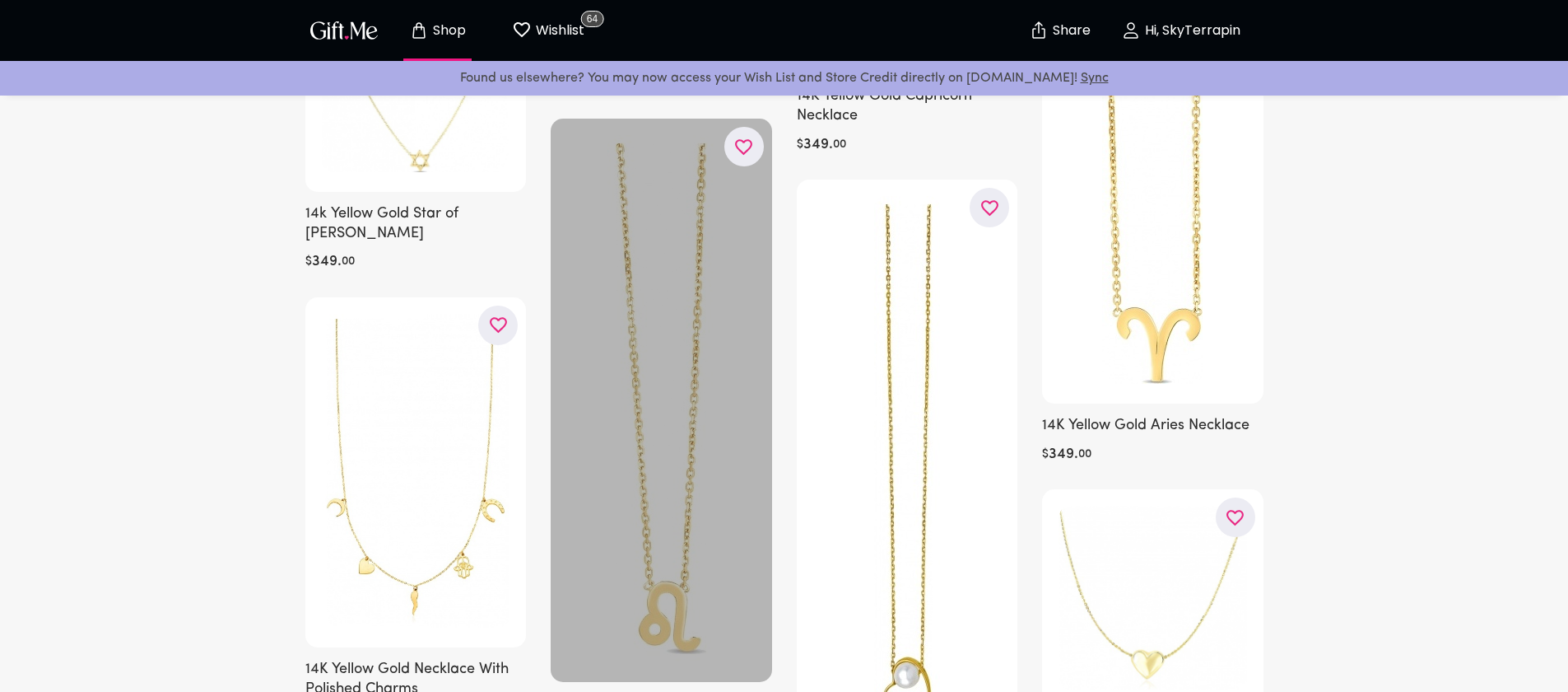
scroll to position [13235, 0]
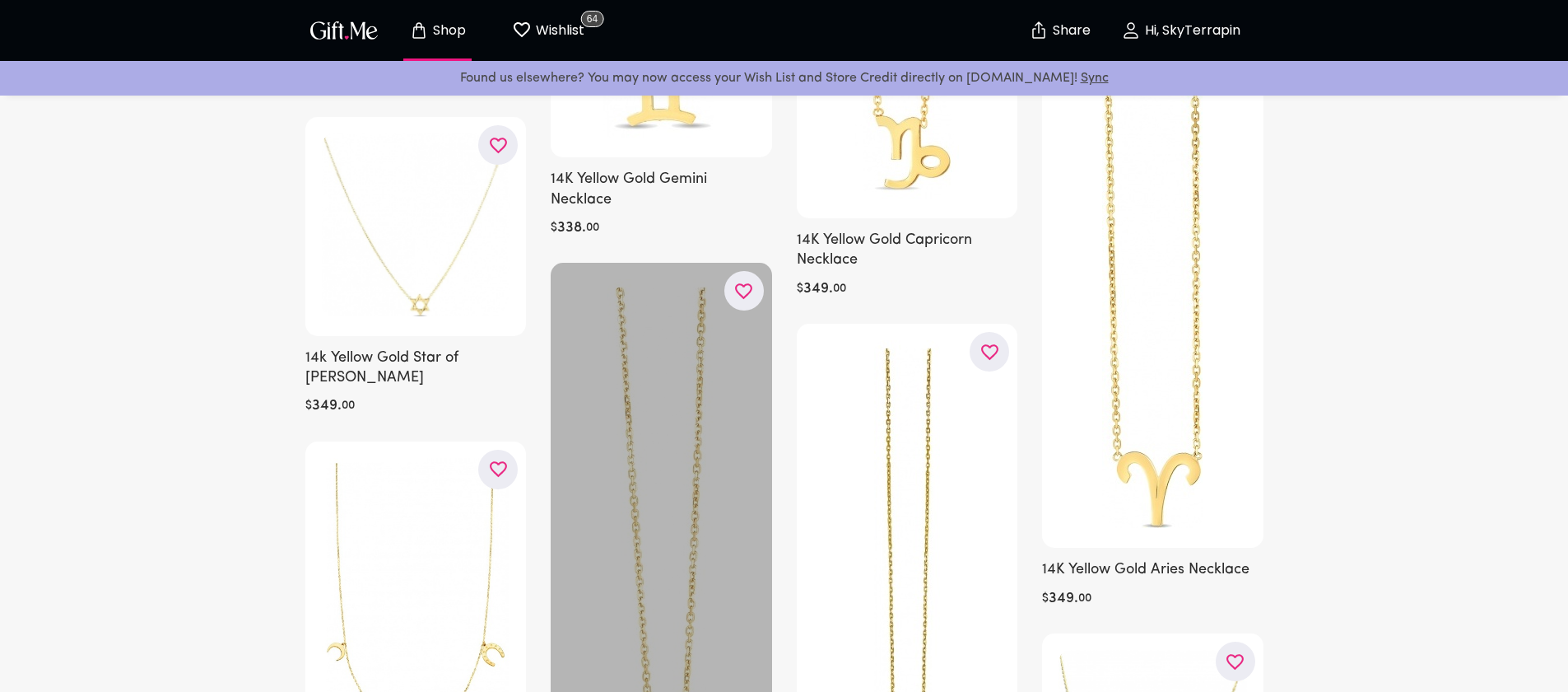
click at [0, 0] on icon "button" at bounding box center [0, 0] width 0 height 0
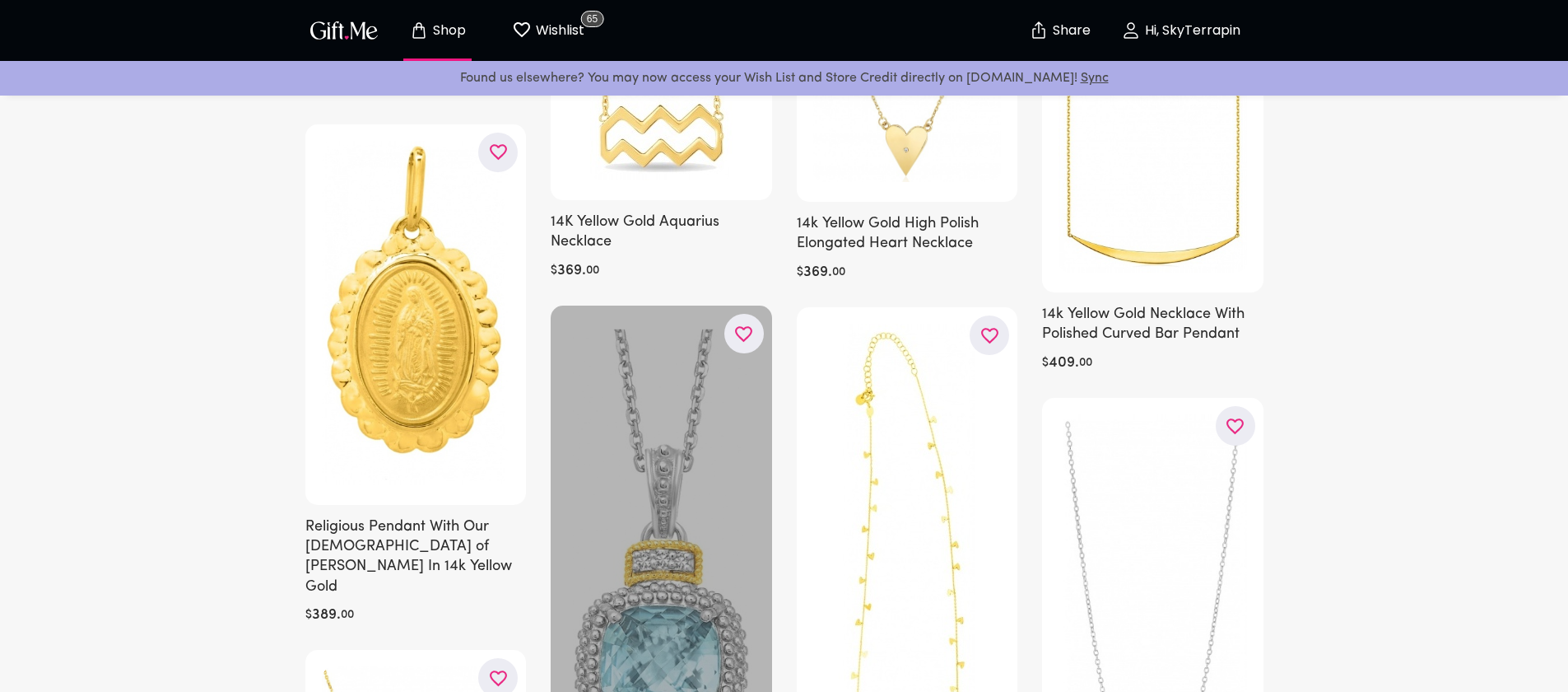
scroll to position [16238, 0]
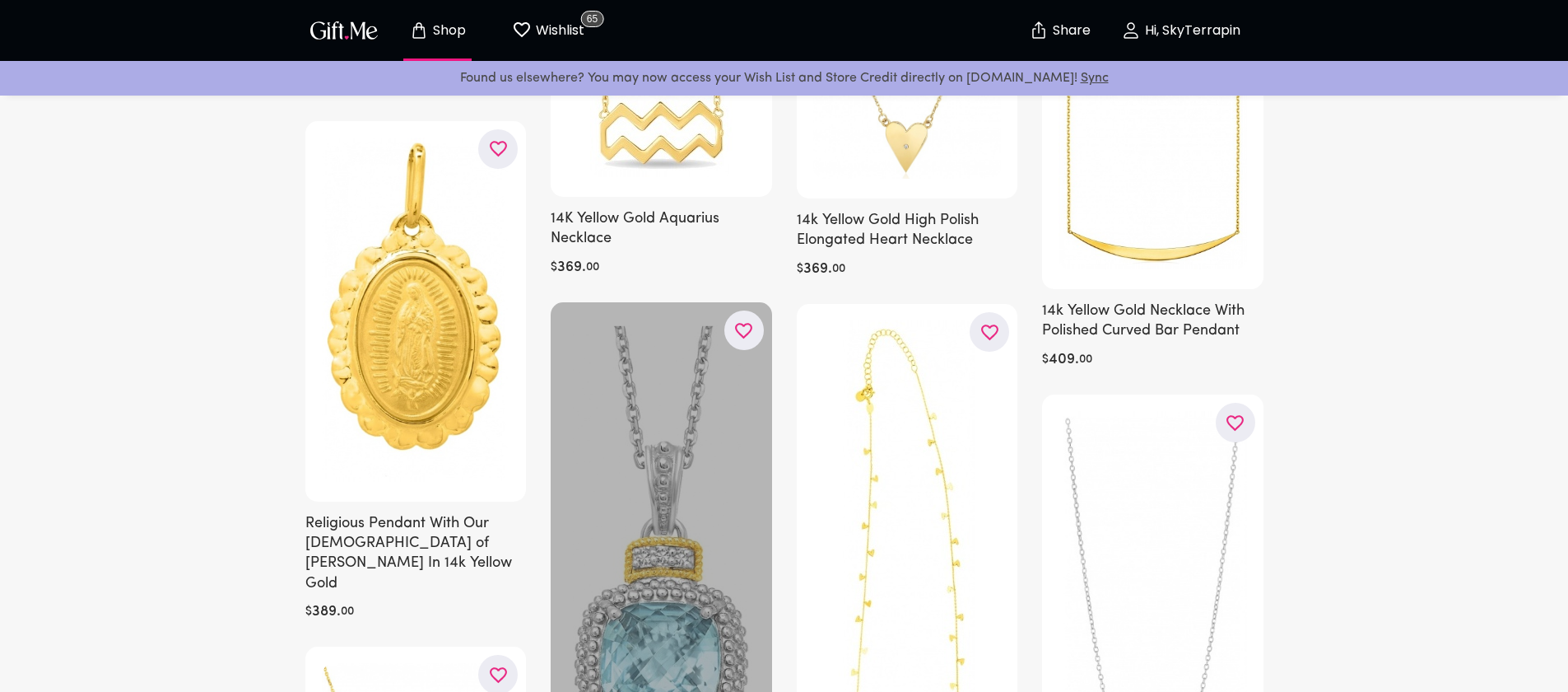
click at [0, 0] on icon "button" at bounding box center [0, 0] width 0 height 0
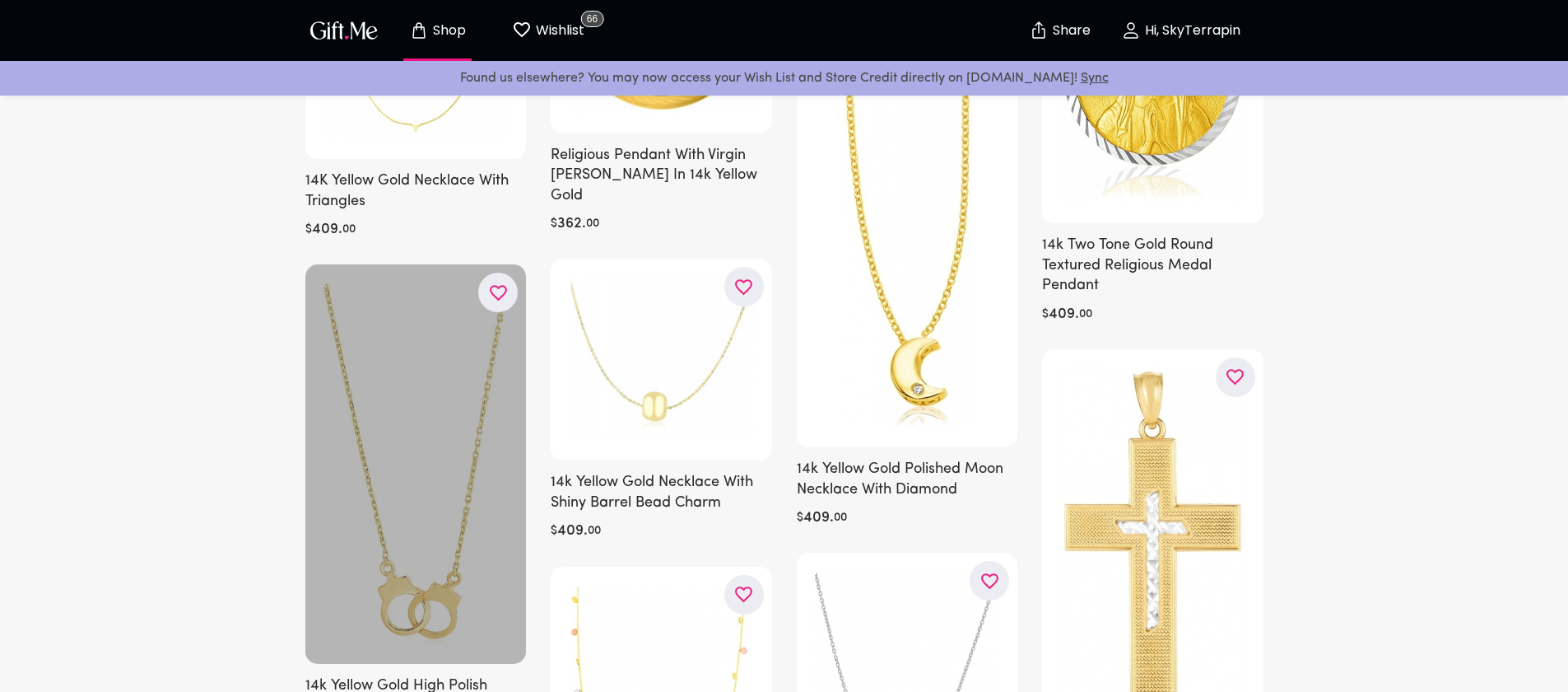
scroll to position [17315, 0]
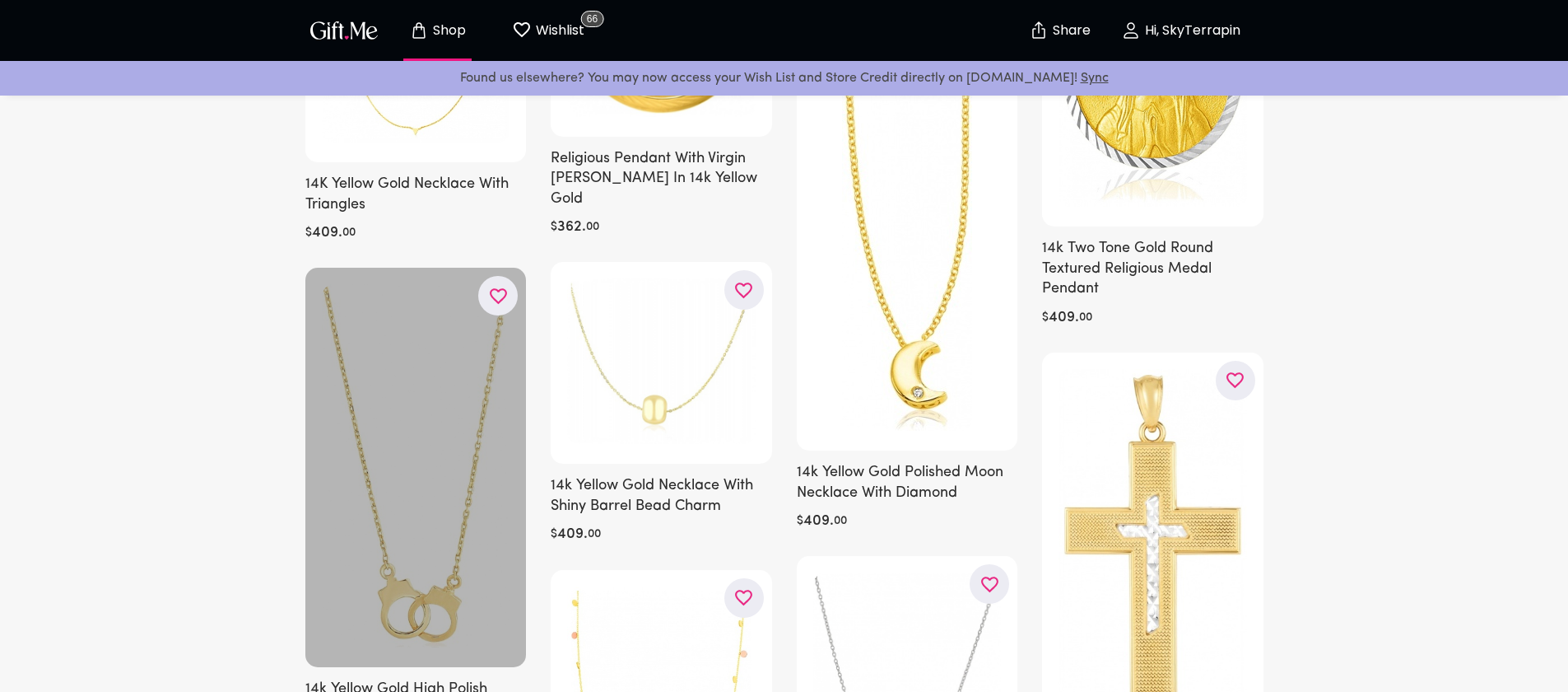
click at [0, 0] on icon "button" at bounding box center [0, 0] width 0 height 0
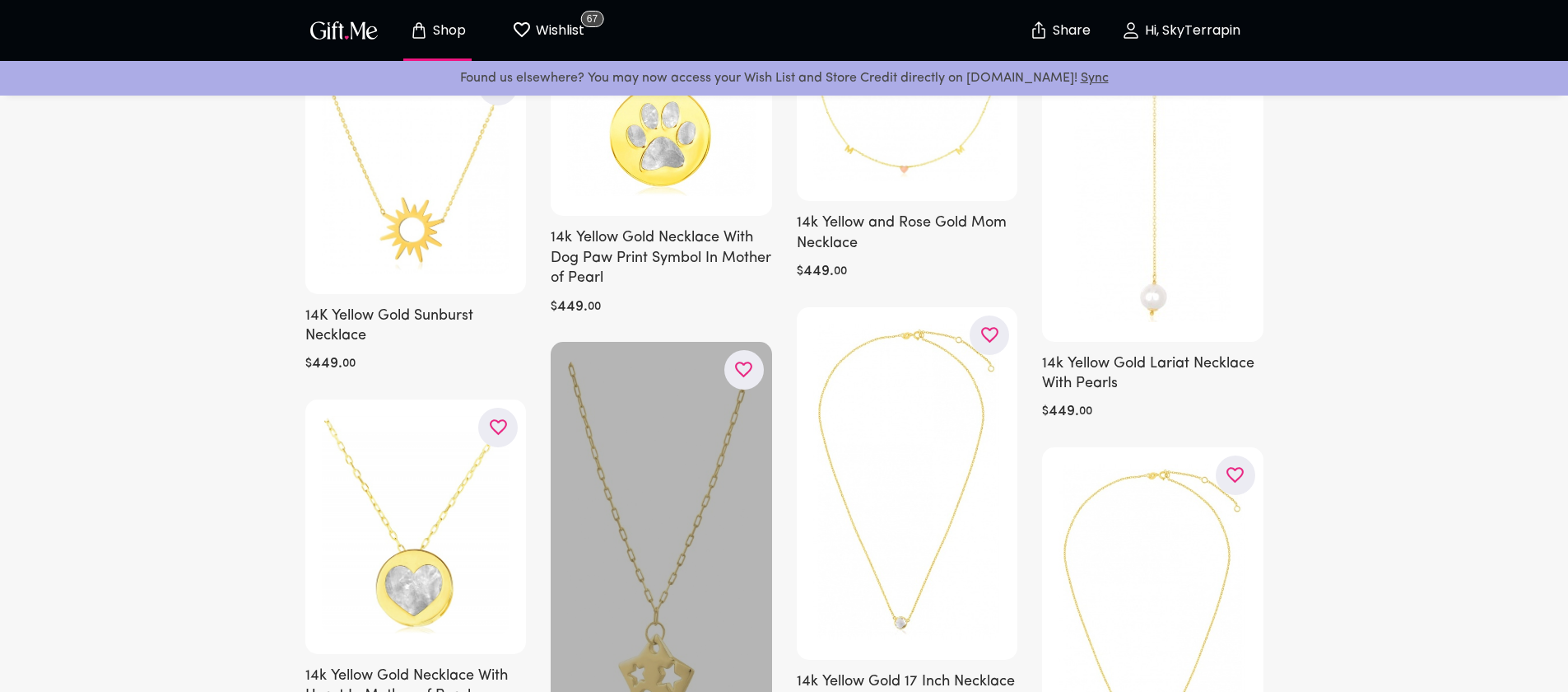
scroll to position [20186, 0]
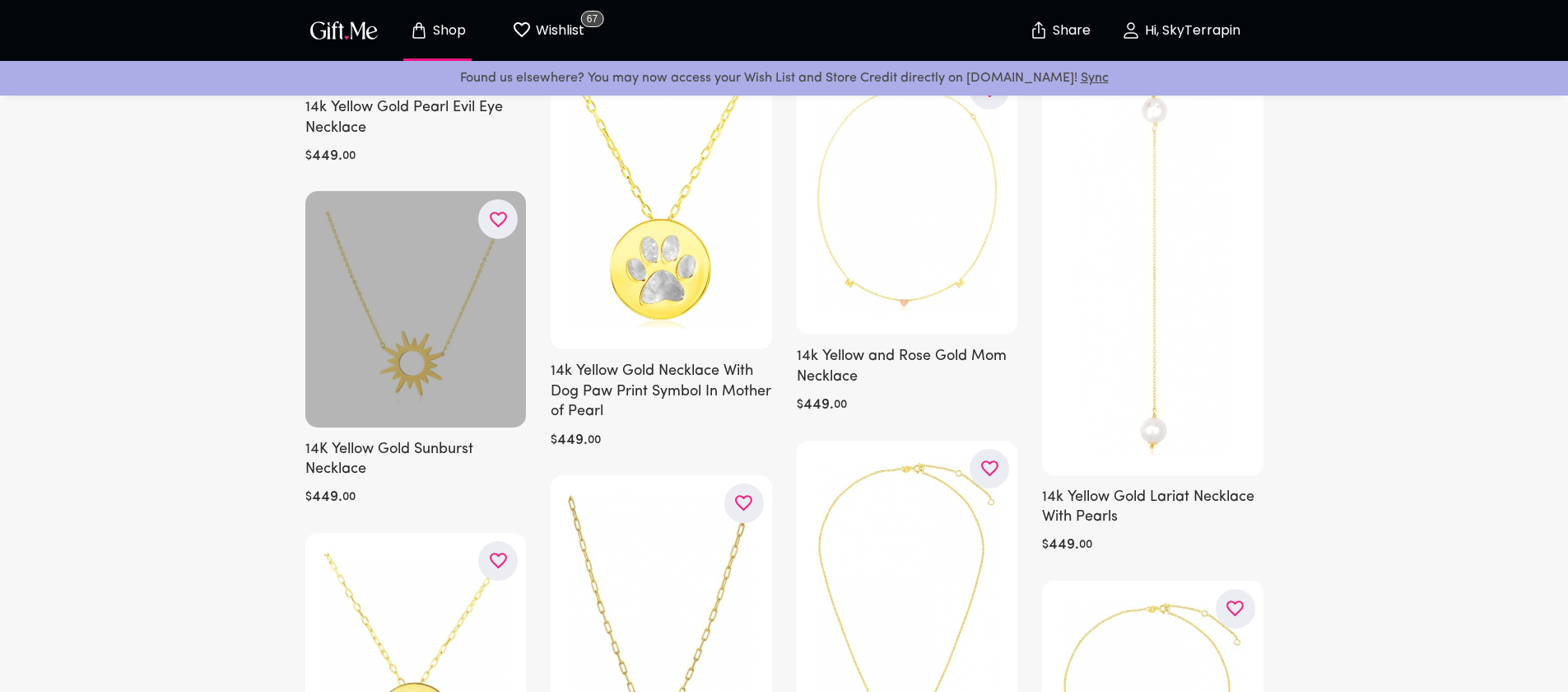
click at [493, 199] on button "button" at bounding box center [498, 219] width 39 height 39
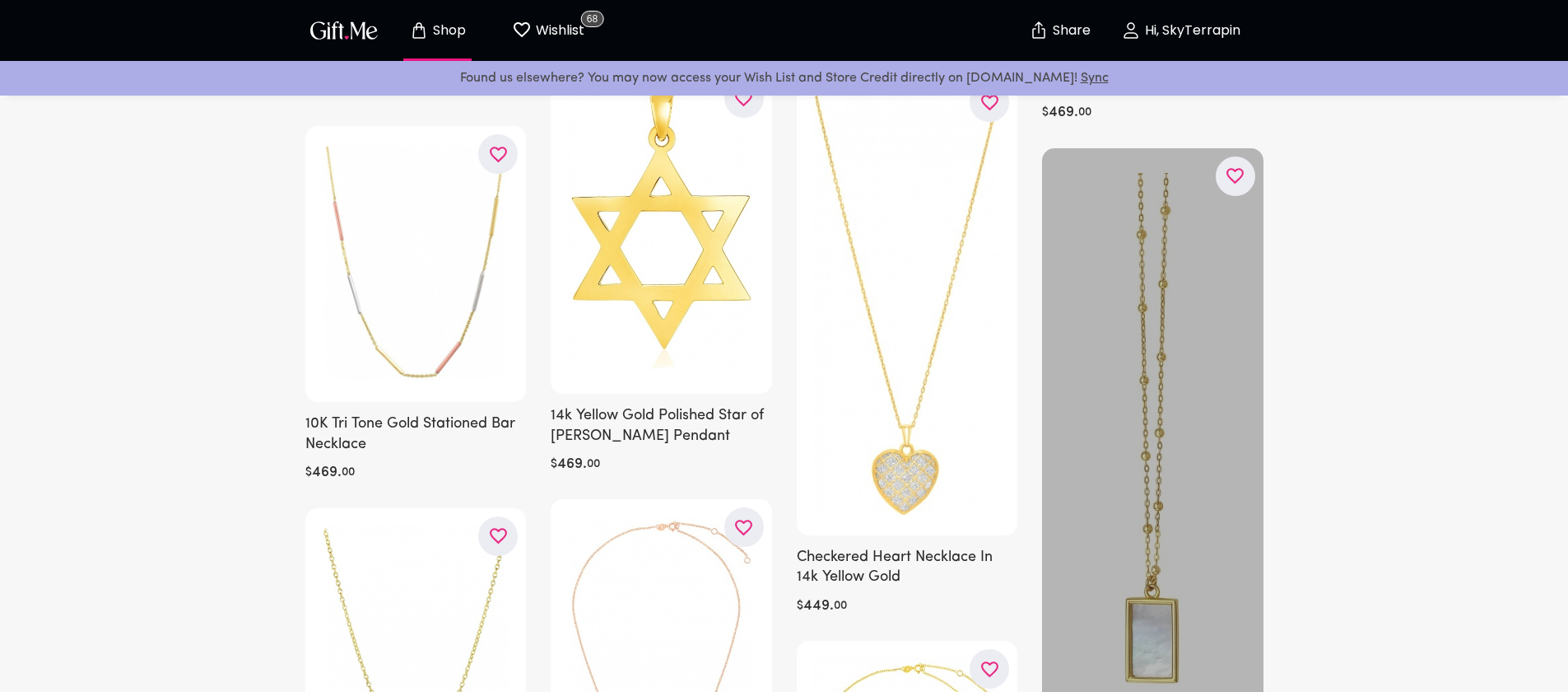
scroll to position [22130, 0]
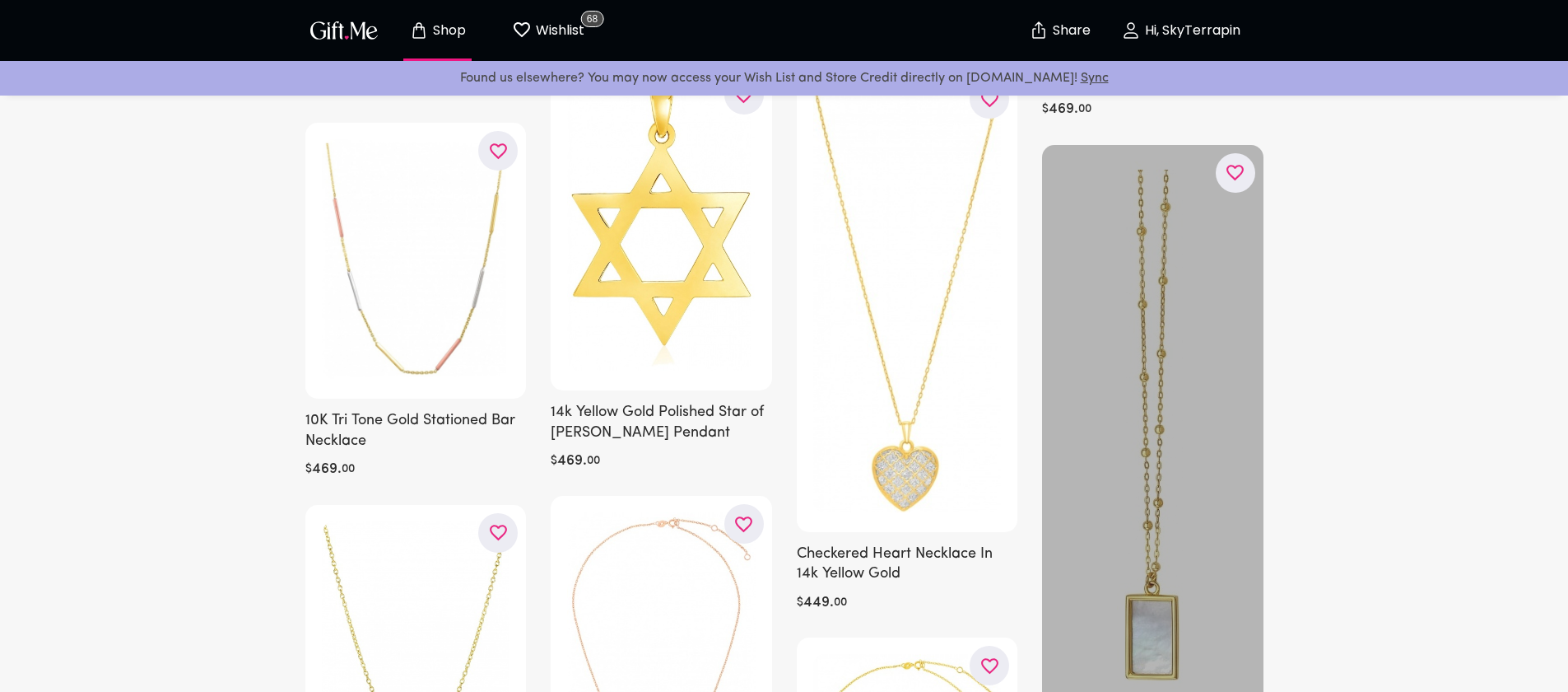
click at [0, 0] on icon "button" at bounding box center [0, 0] width 0 height 0
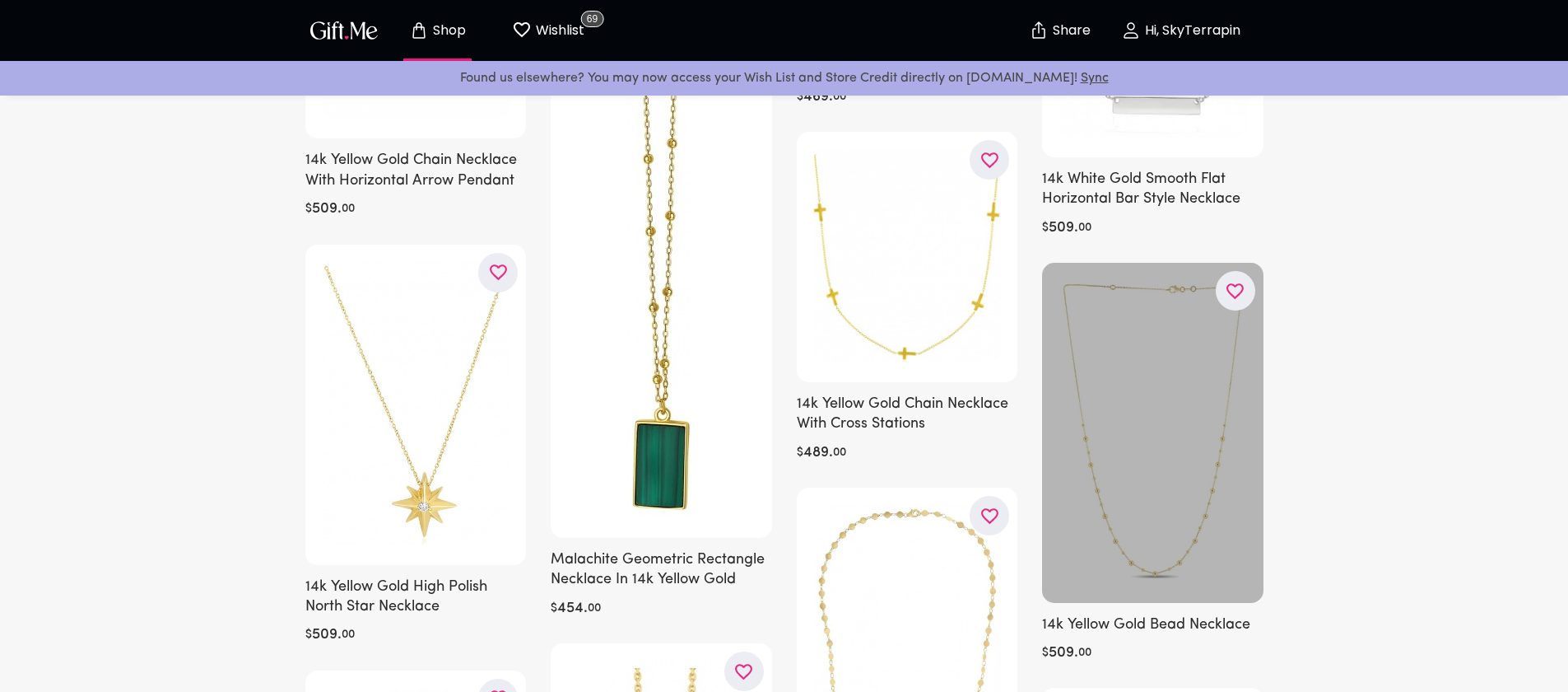
scroll to position [24259, 0]
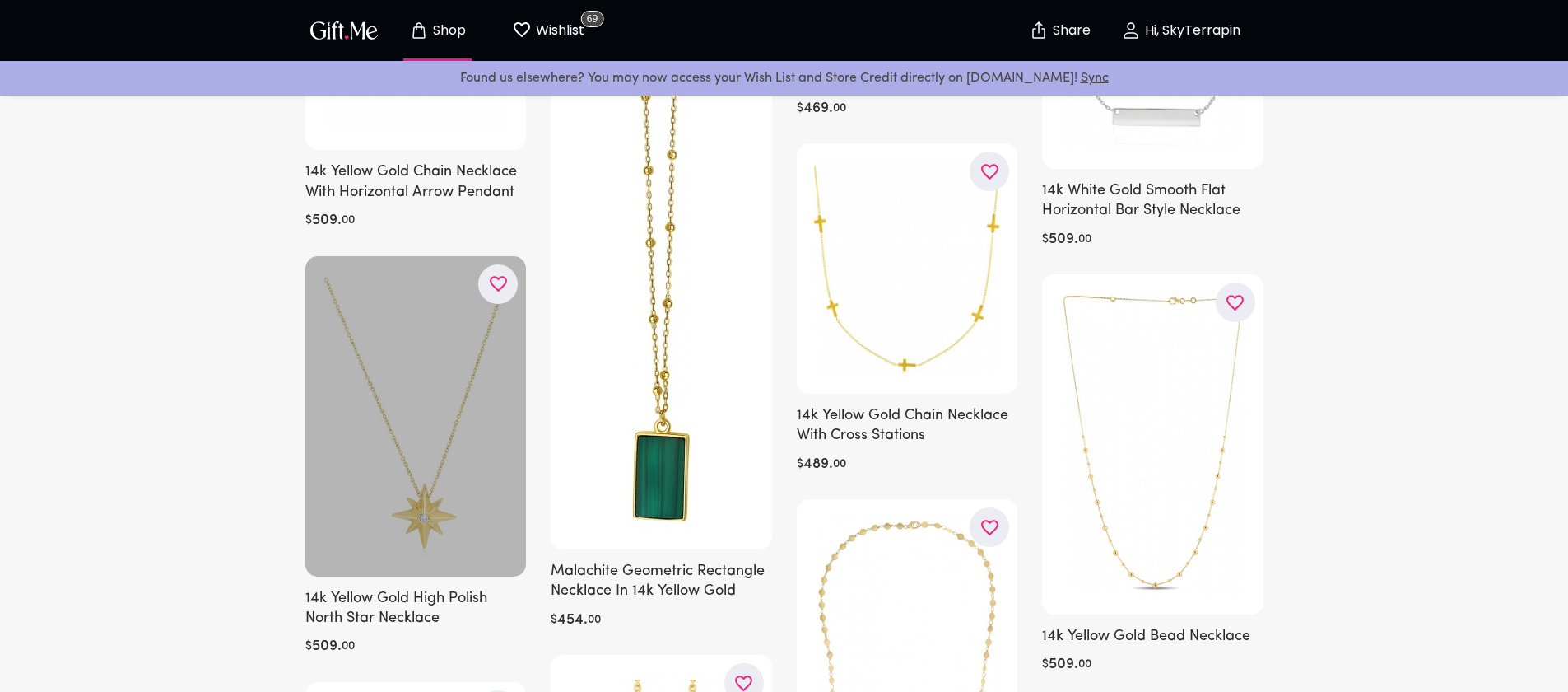
click at [0, 0] on icon "button" at bounding box center [0, 0] width 0 height 0
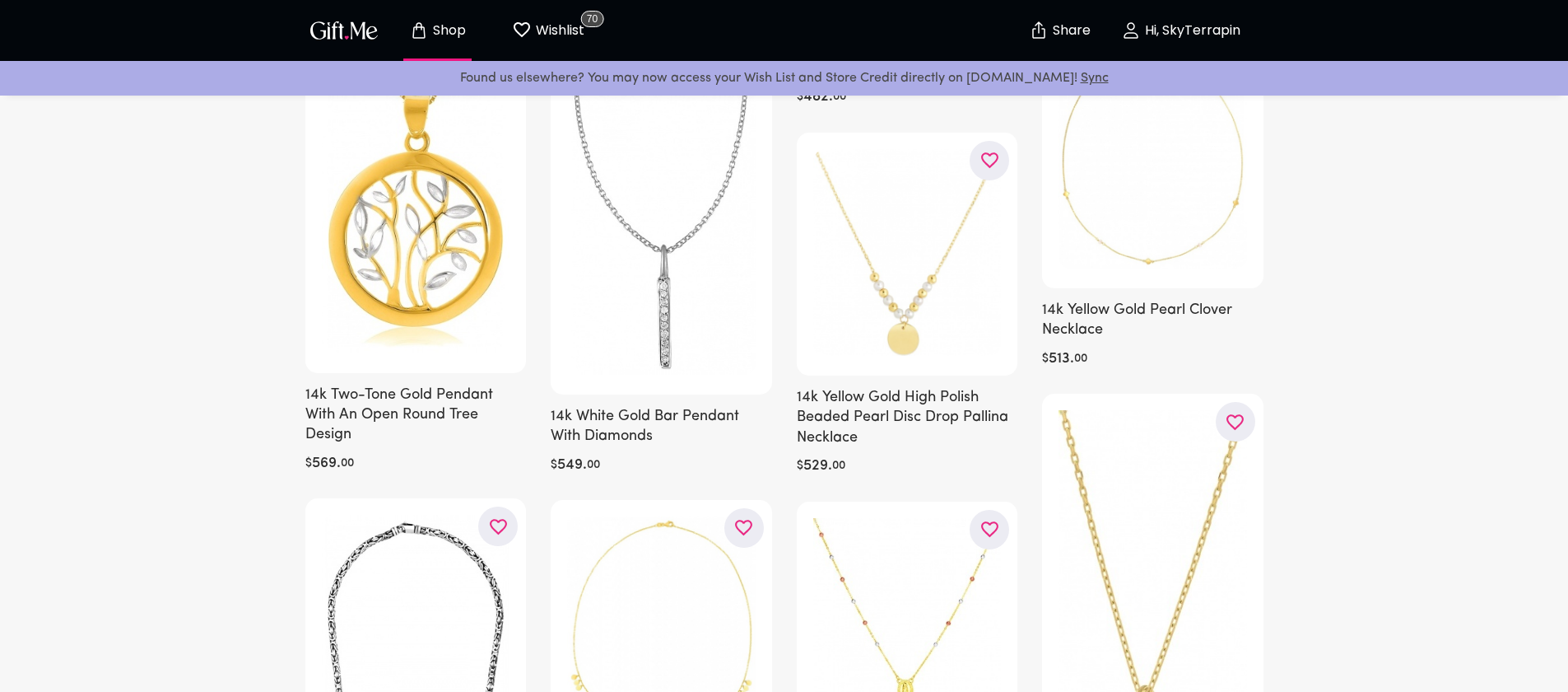
scroll to position [27978, 0]
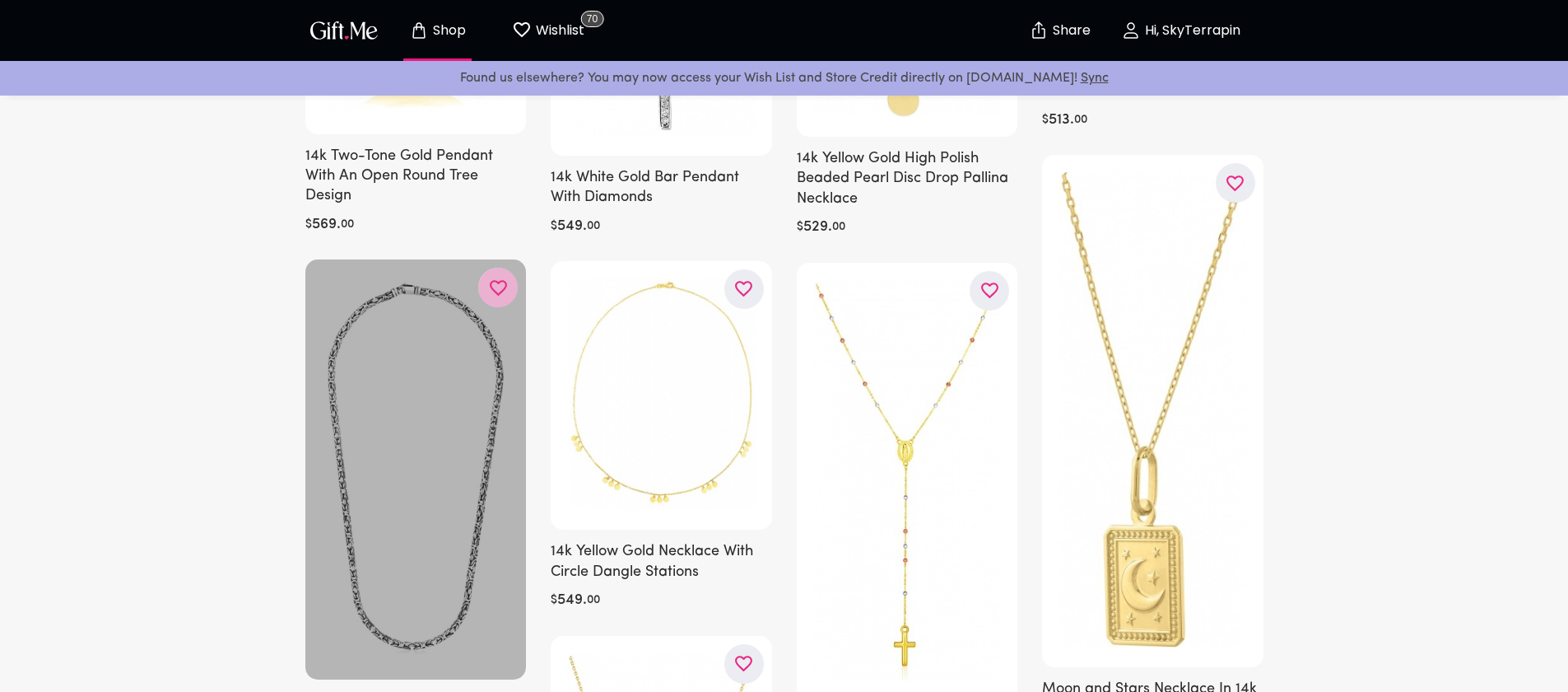
click at [0, 0] on icon "button" at bounding box center [0, 0] width 0 height 0
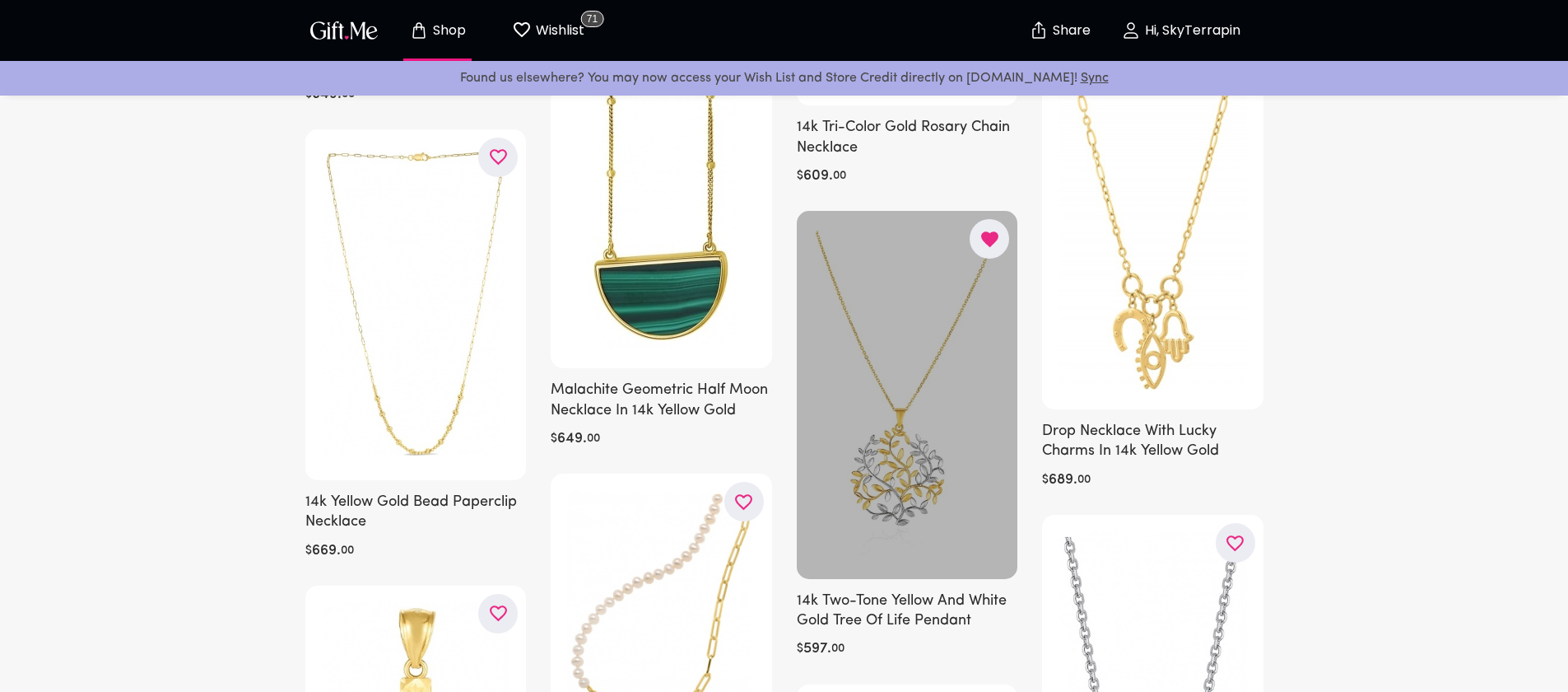
scroll to position [31862, 0]
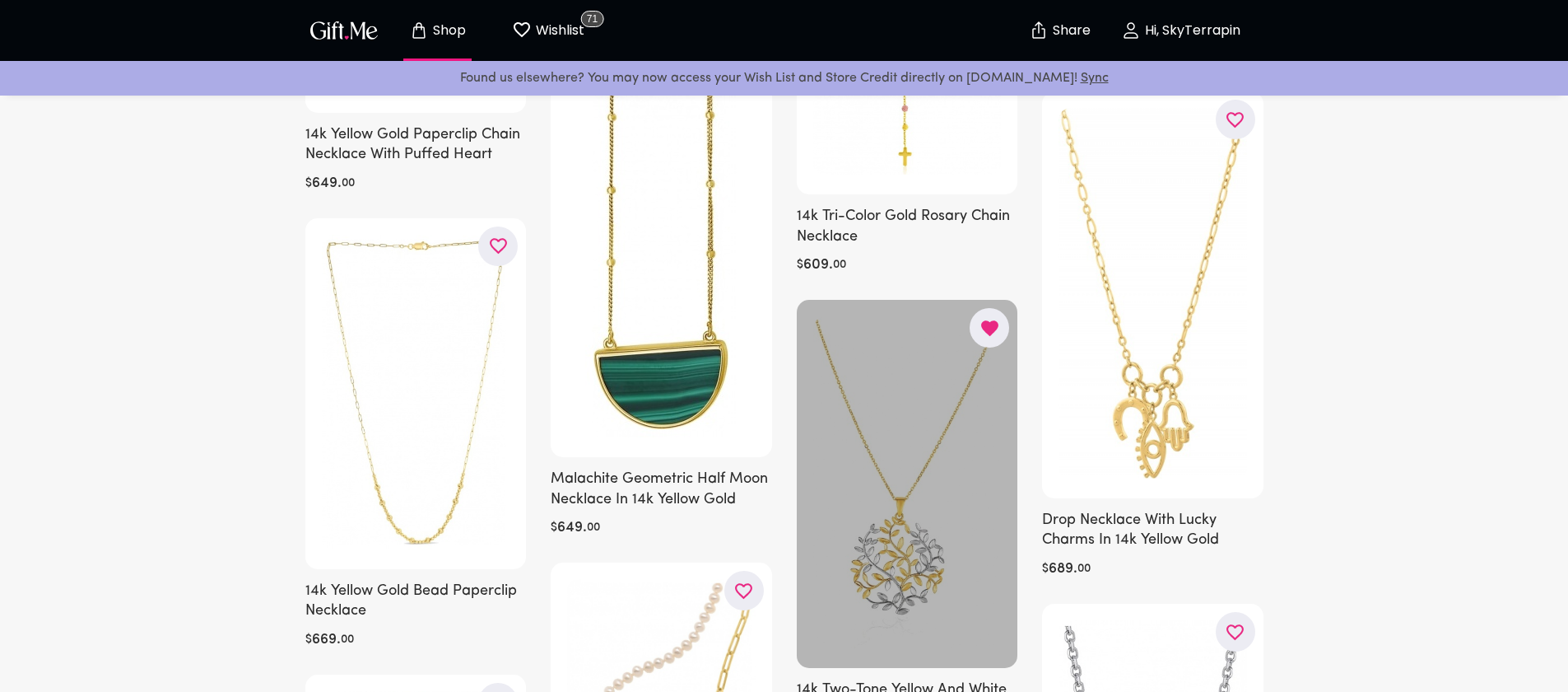
click at [989, 320] on icon "button" at bounding box center [989, 328] width 17 height 16
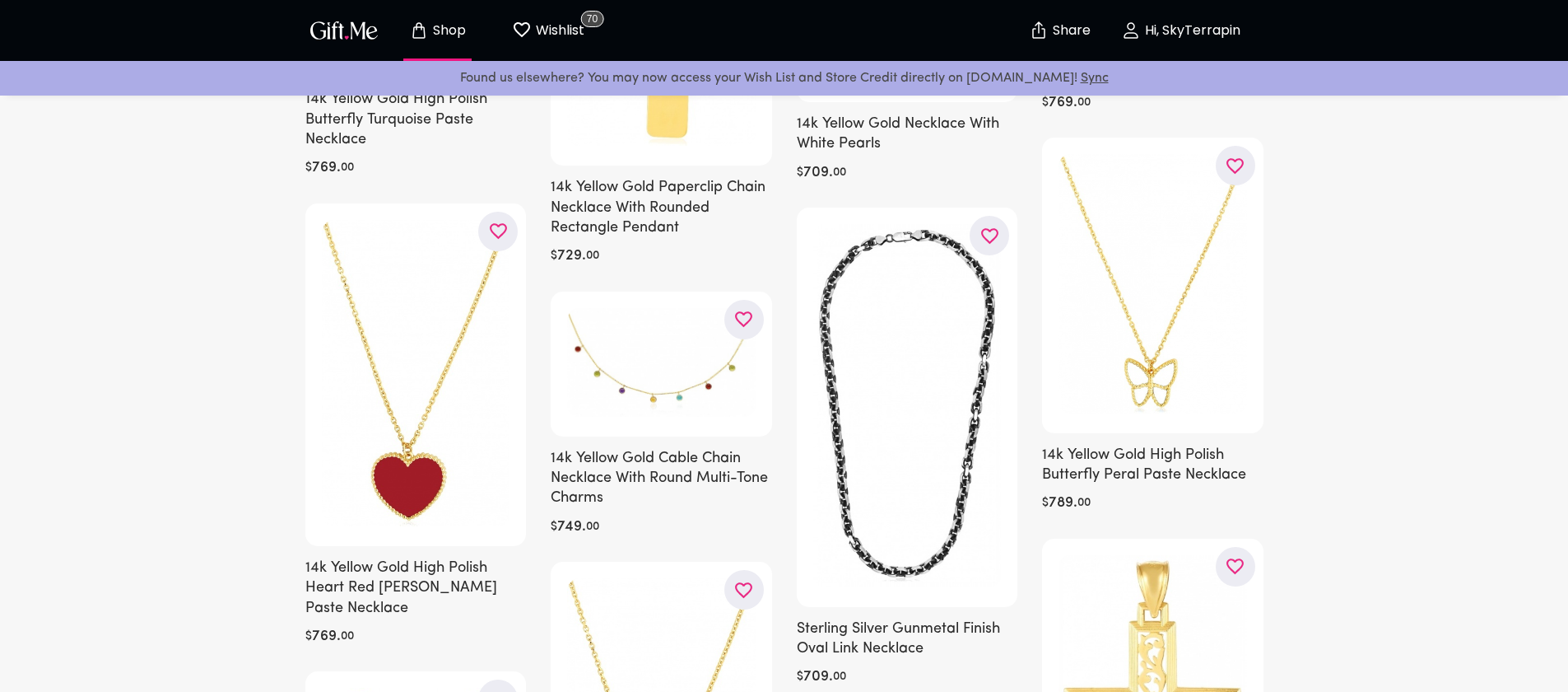
scroll to position [34522, 0]
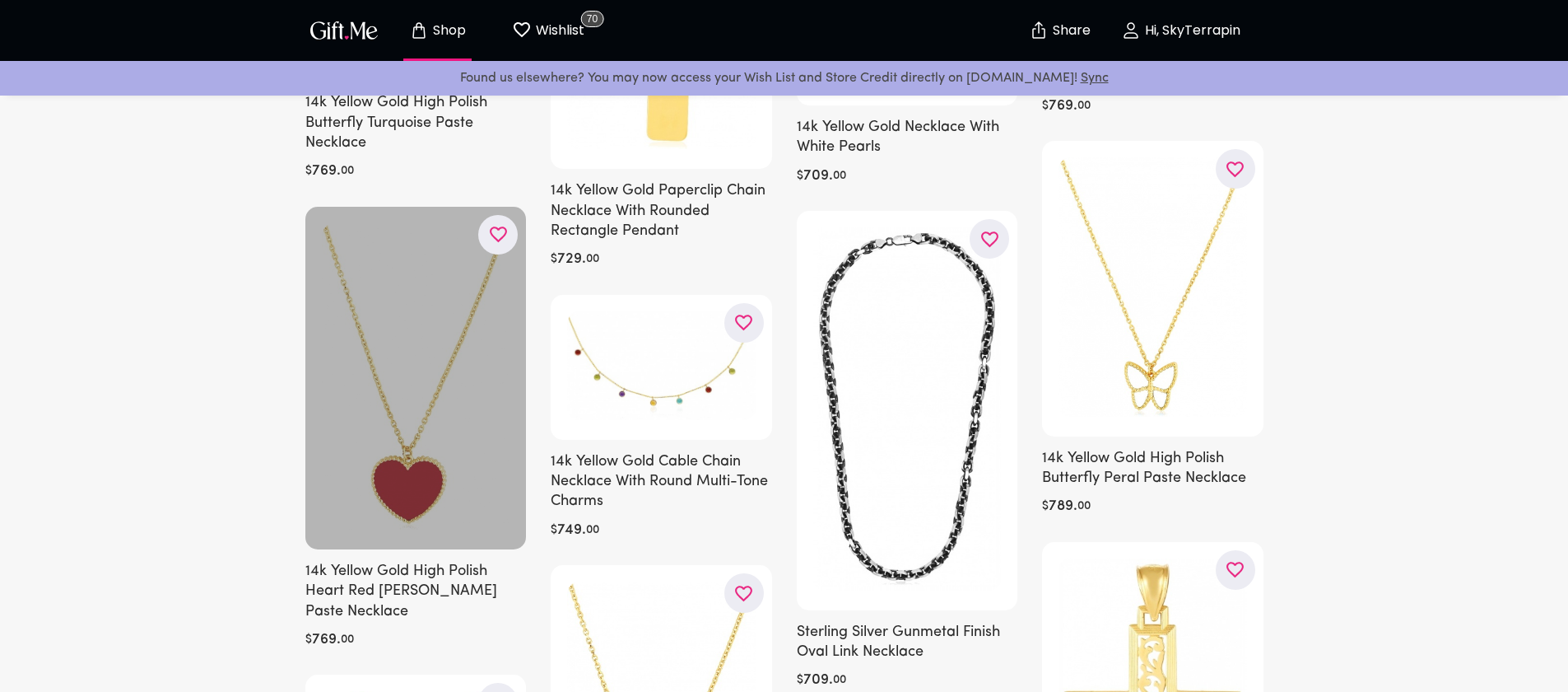
click at [0, 0] on icon "button" at bounding box center [0, 0] width 0 height 0
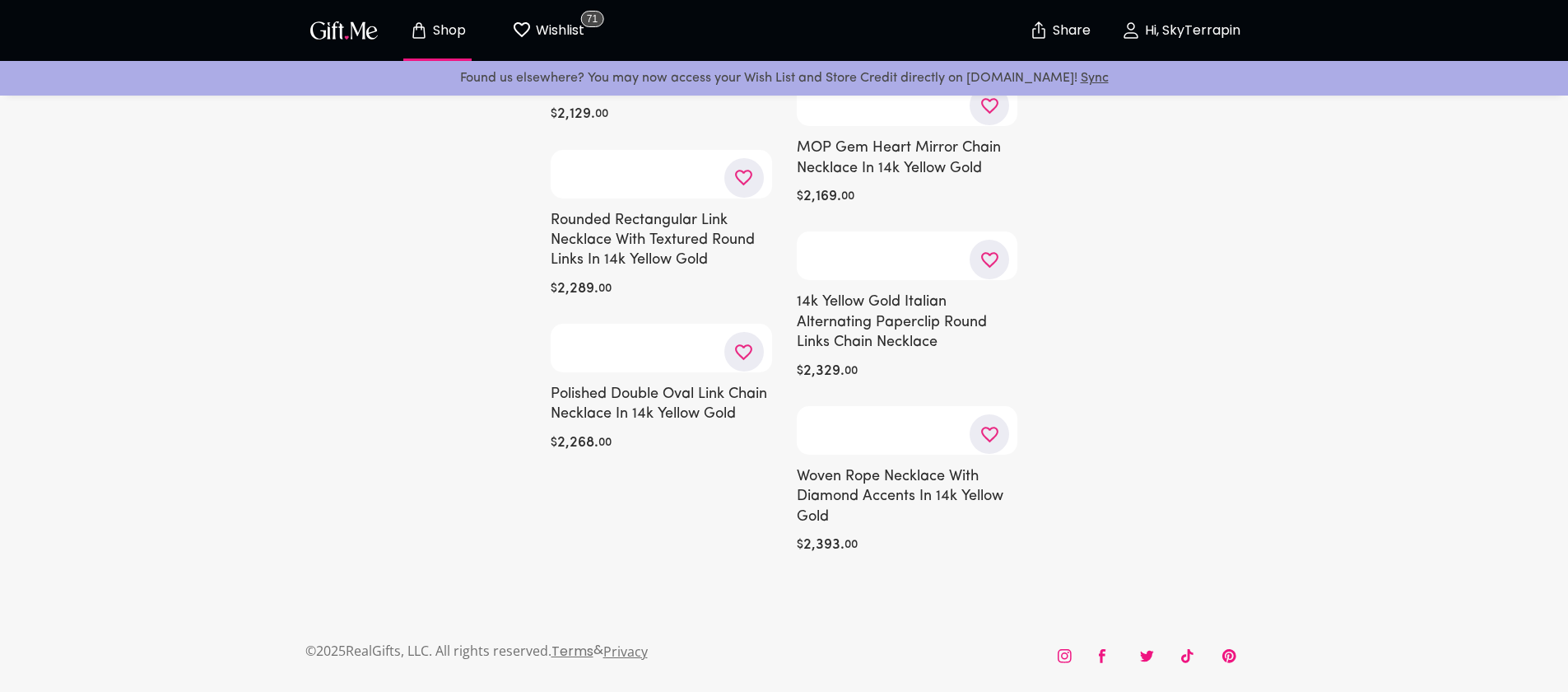
scroll to position [43042, 0]
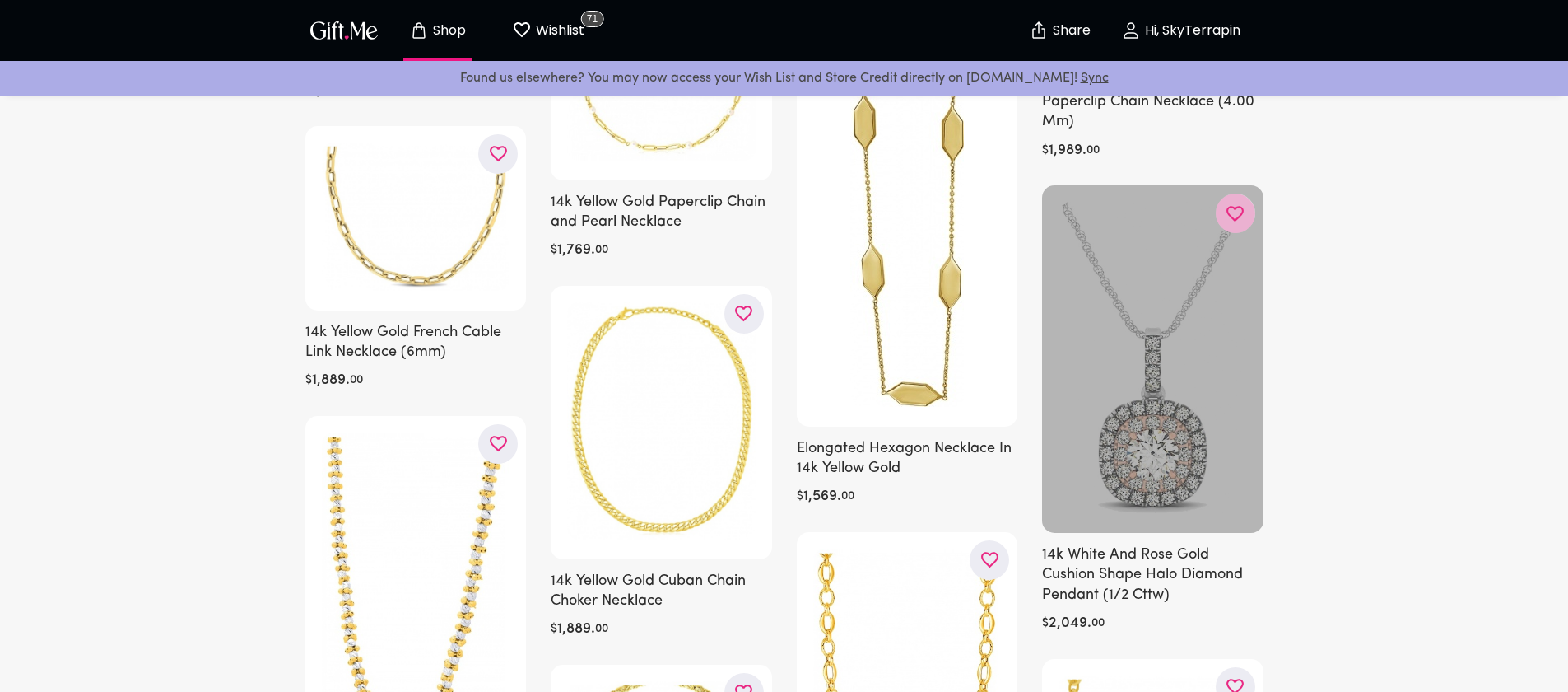
click at [0, 0] on icon "button" at bounding box center [0, 0] width 0 height 0
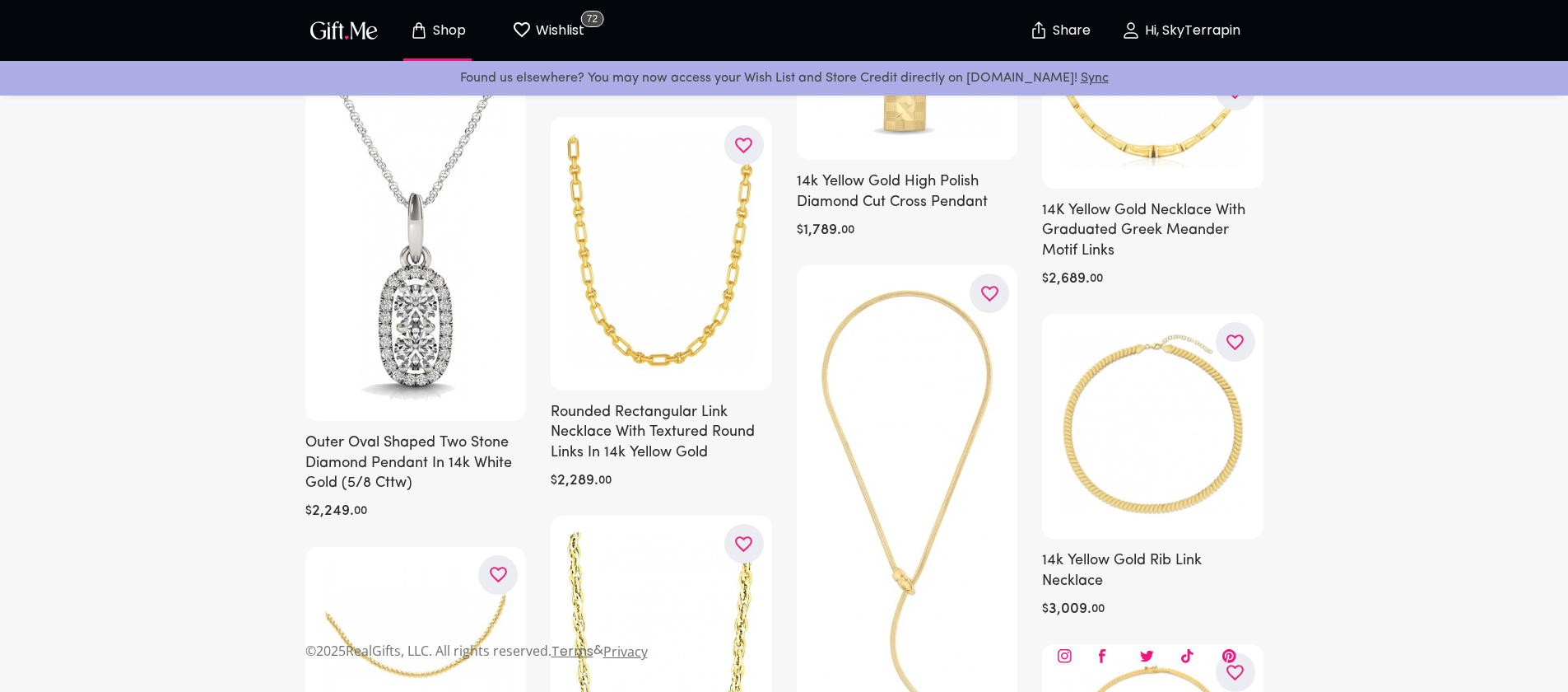
scroll to position [44690, 0]
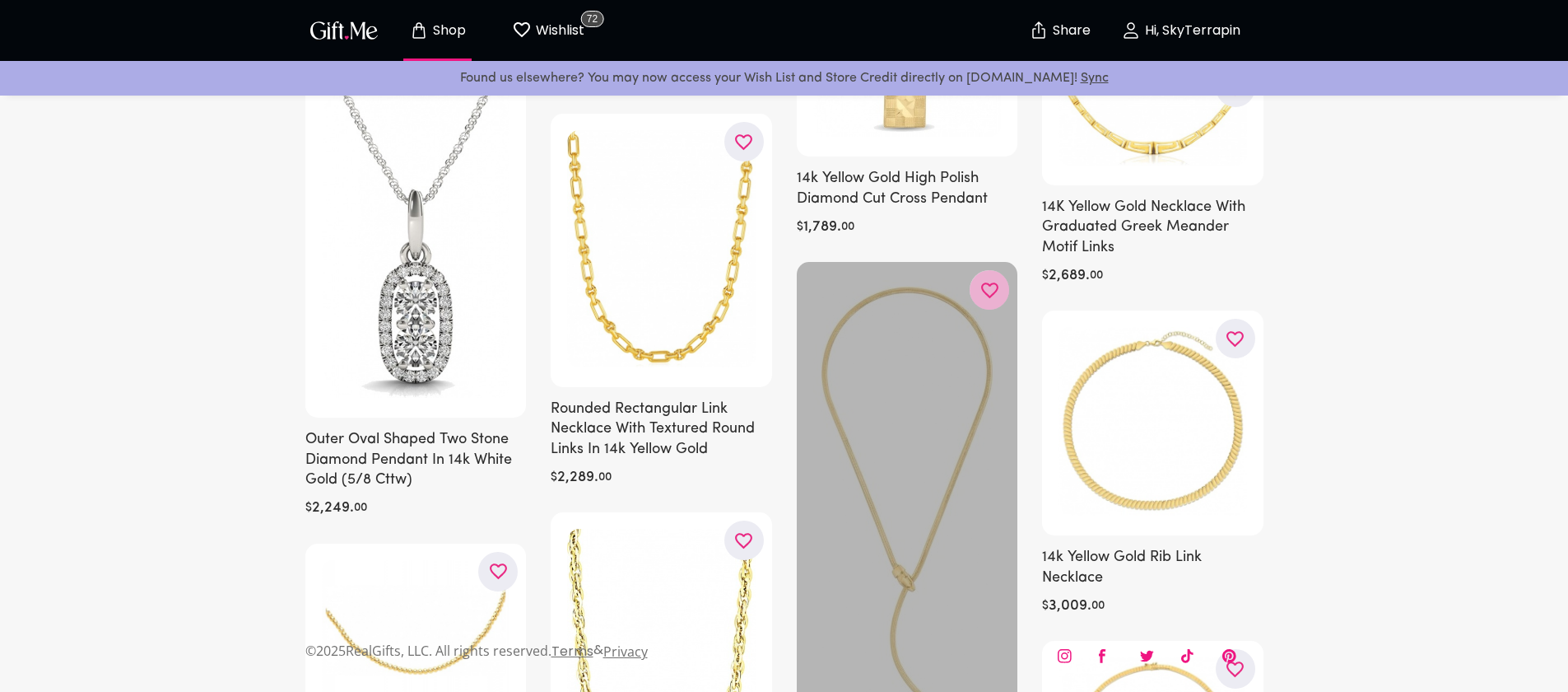
click at [0, 0] on icon "button" at bounding box center [0, 0] width 0 height 0
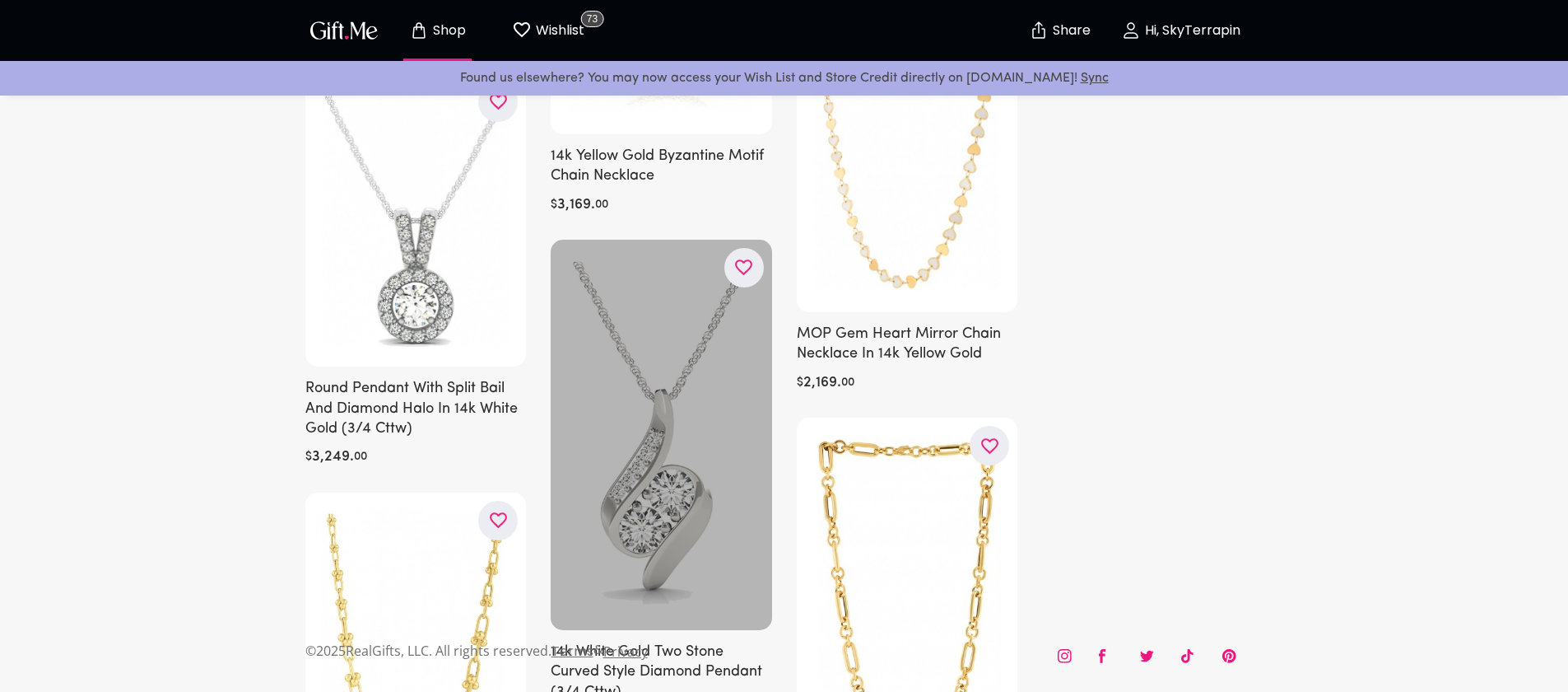
scroll to position [46510, 0]
click at [0, 0] on icon "button" at bounding box center [0, 0] width 0 height 0
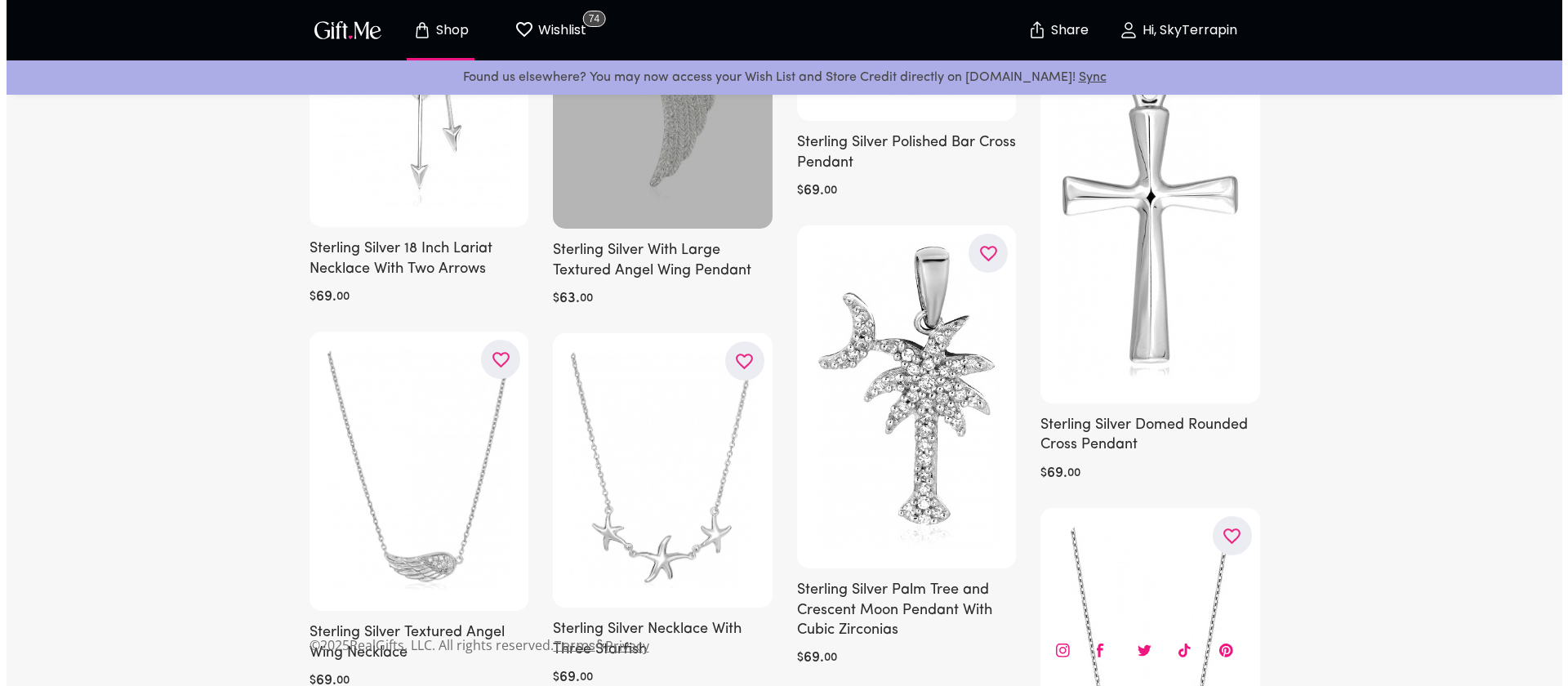
scroll to position [0, 0]
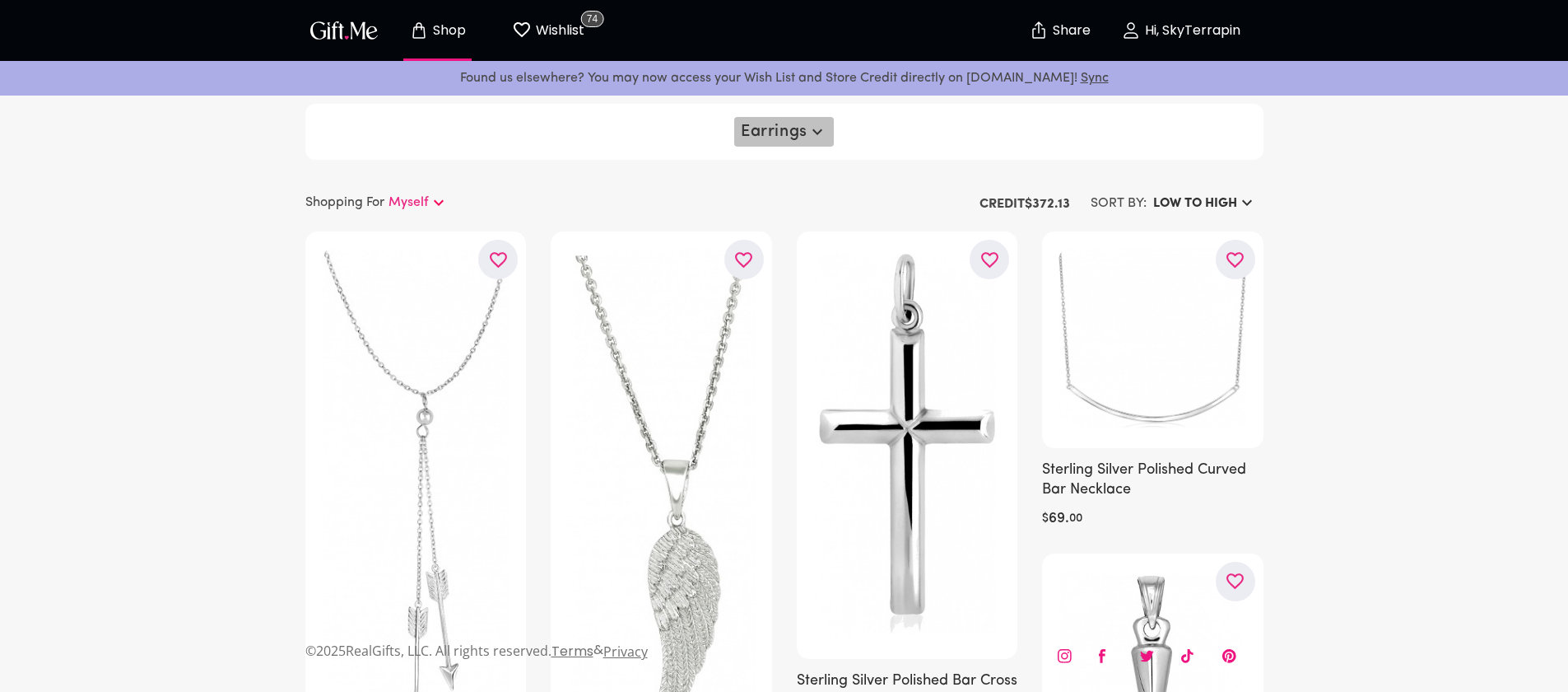
click at [776, 133] on span "Earrings" at bounding box center [784, 132] width 86 height 20
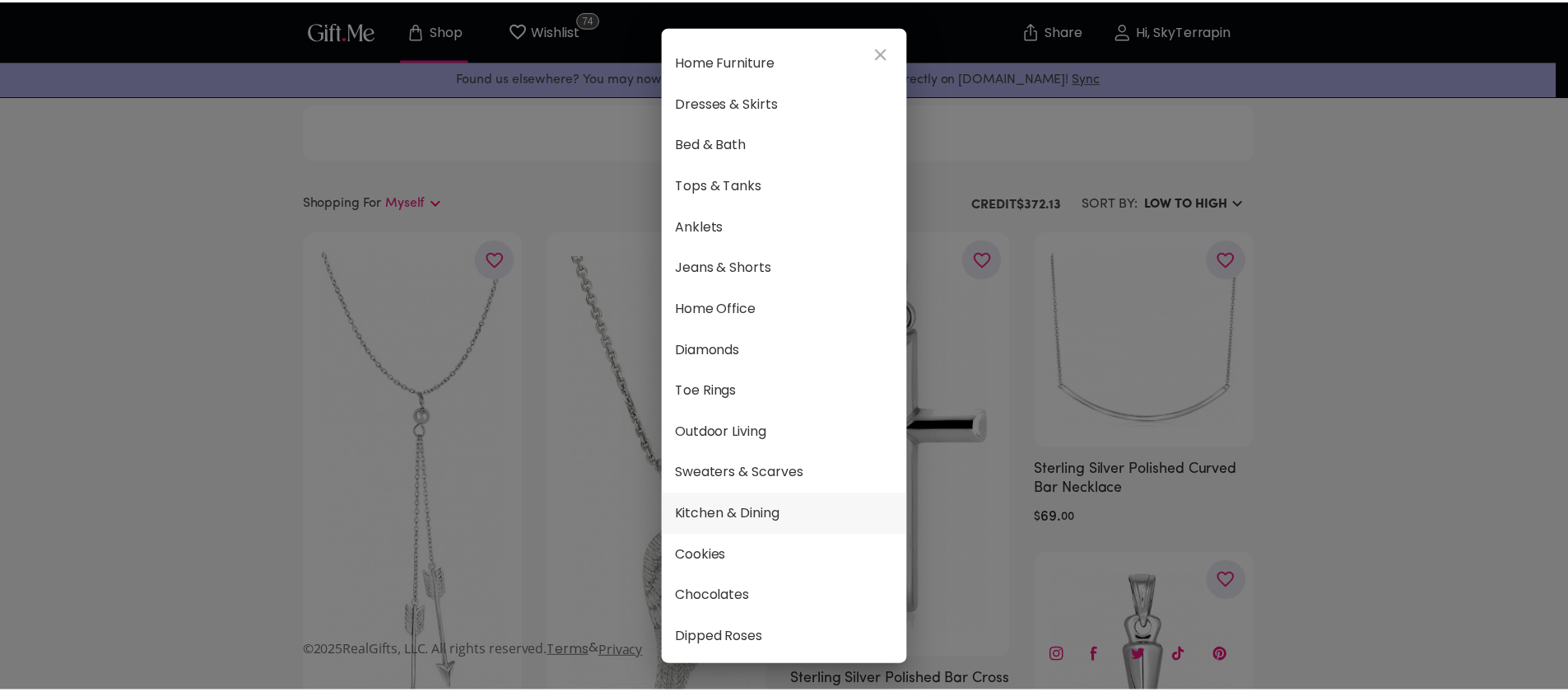
scroll to position [785, 0]
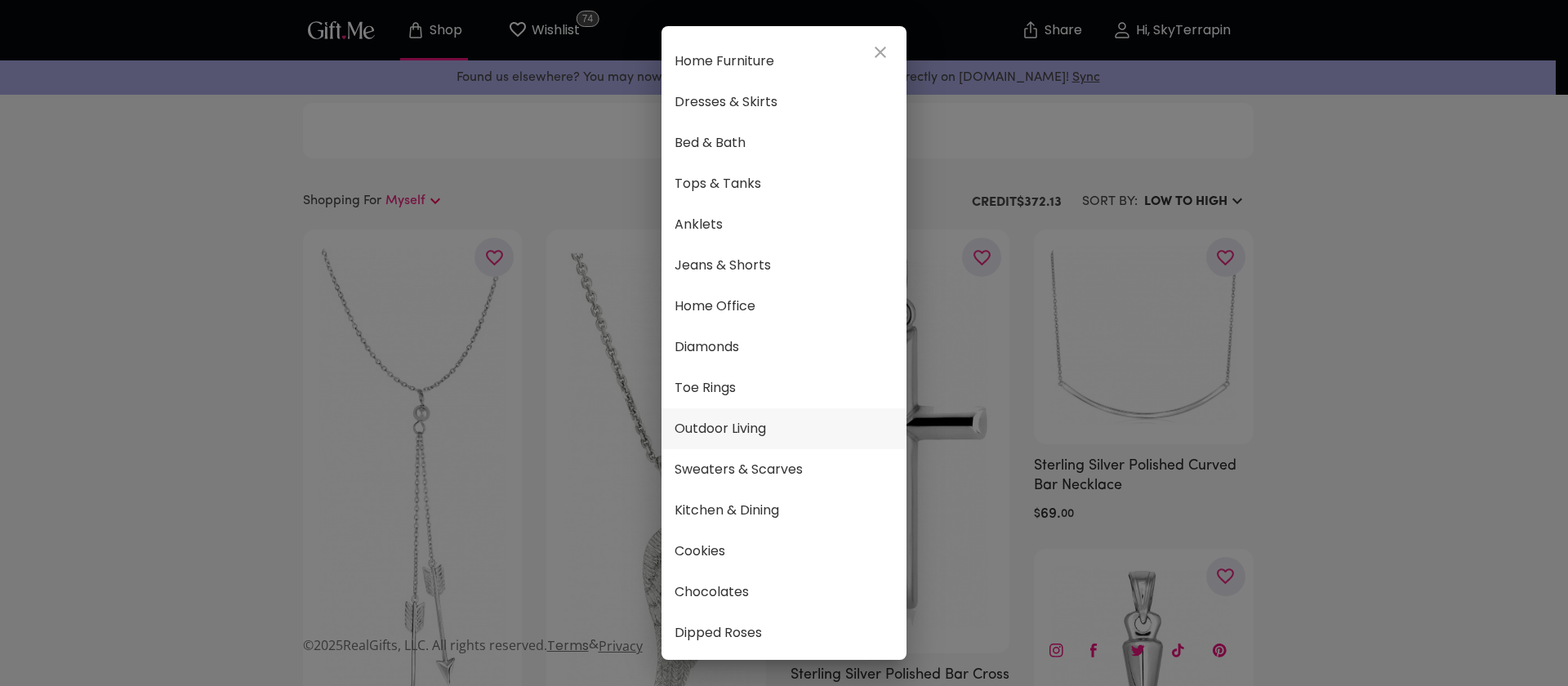
click at [767, 423] on span "Outdoor Living" at bounding box center [784, 429] width 219 height 21
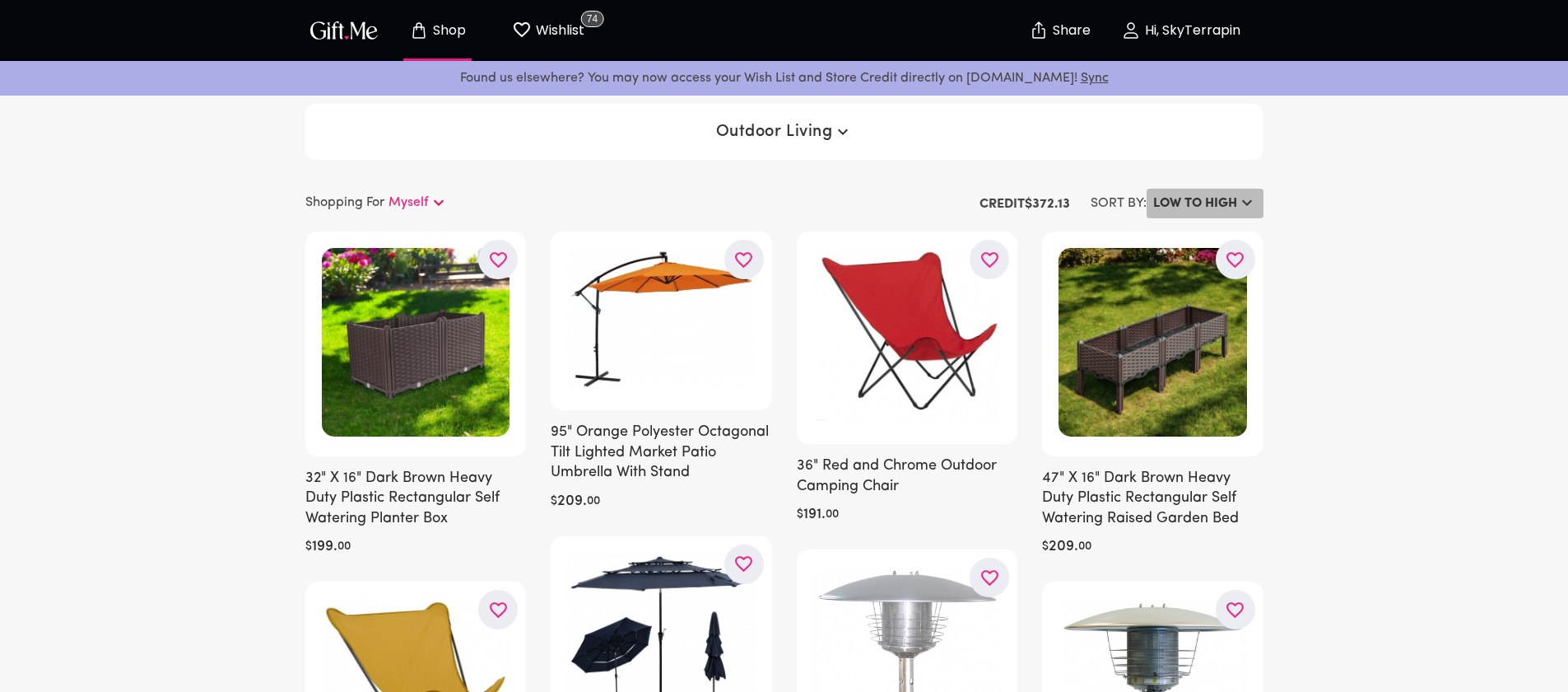
click at [1184, 209] on h6 "LOW TO HIGH" at bounding box center [1195, 204] width 84 height 20
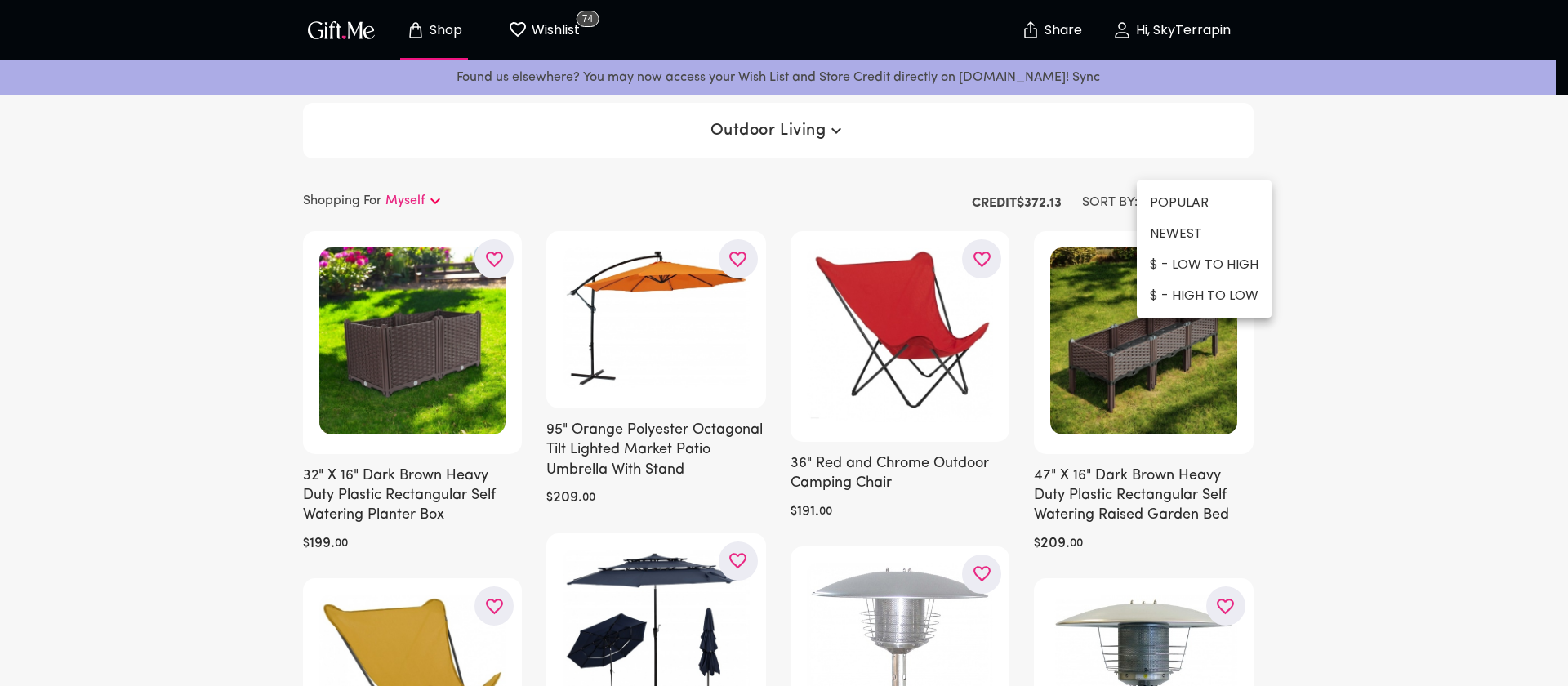
click at [1369, 482] on div at bounding box center [784, 343] width 1568 height 686
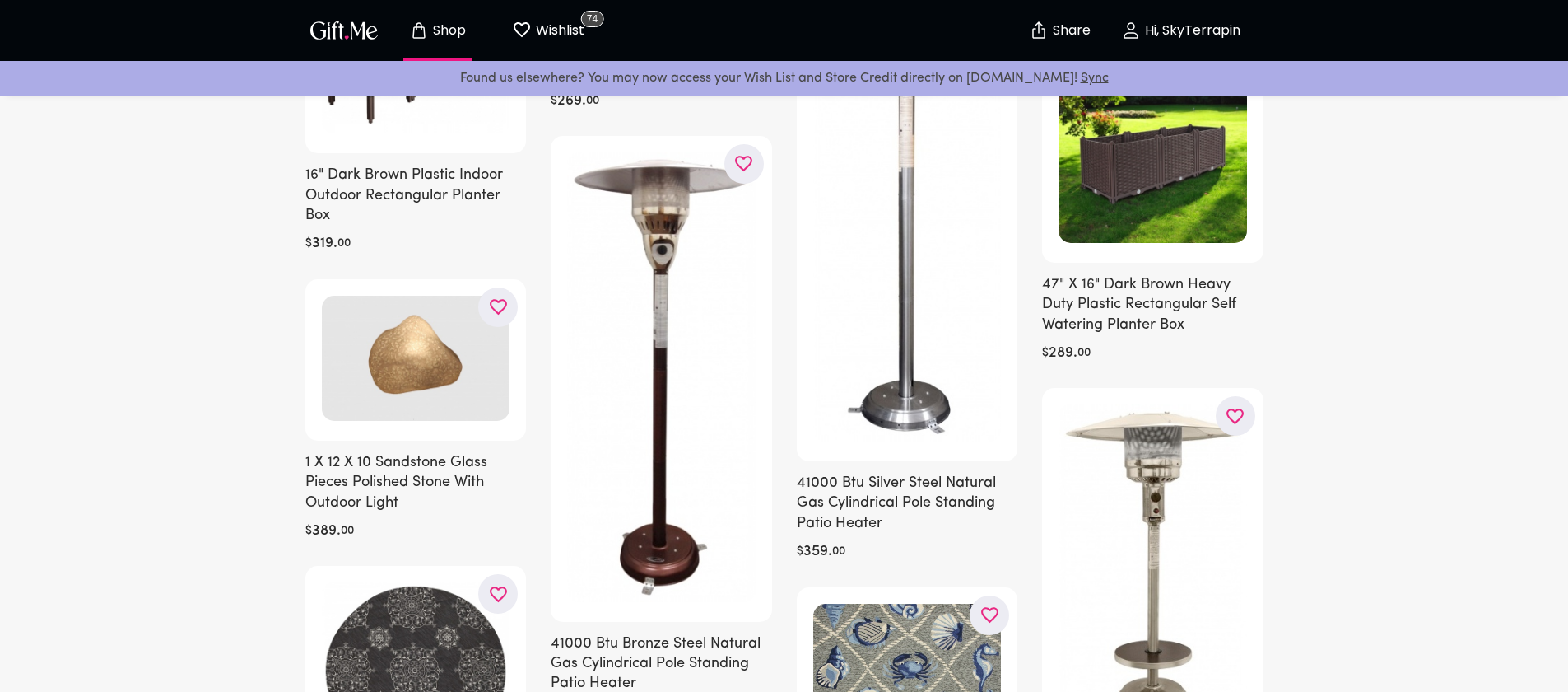
scroll to position [3927, 0]
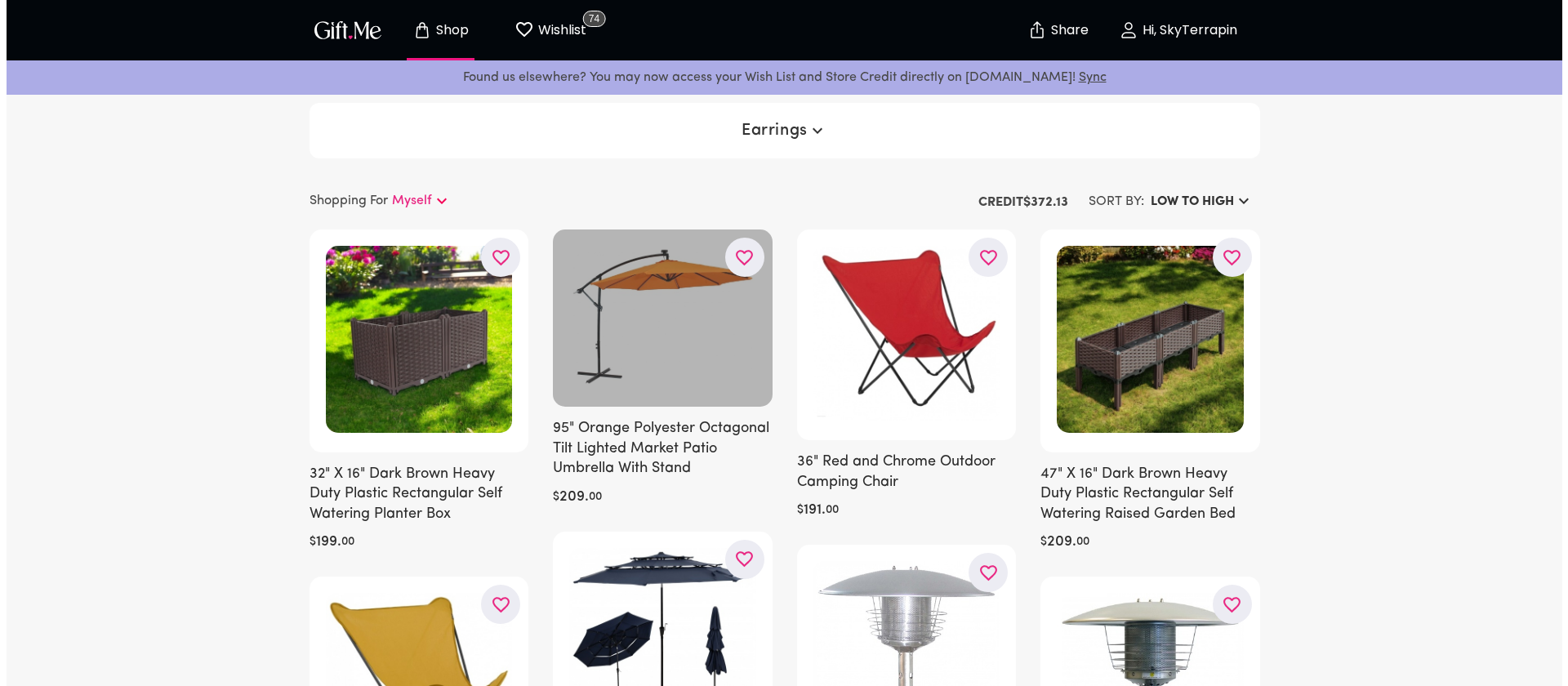
scroll to position [4, 0]
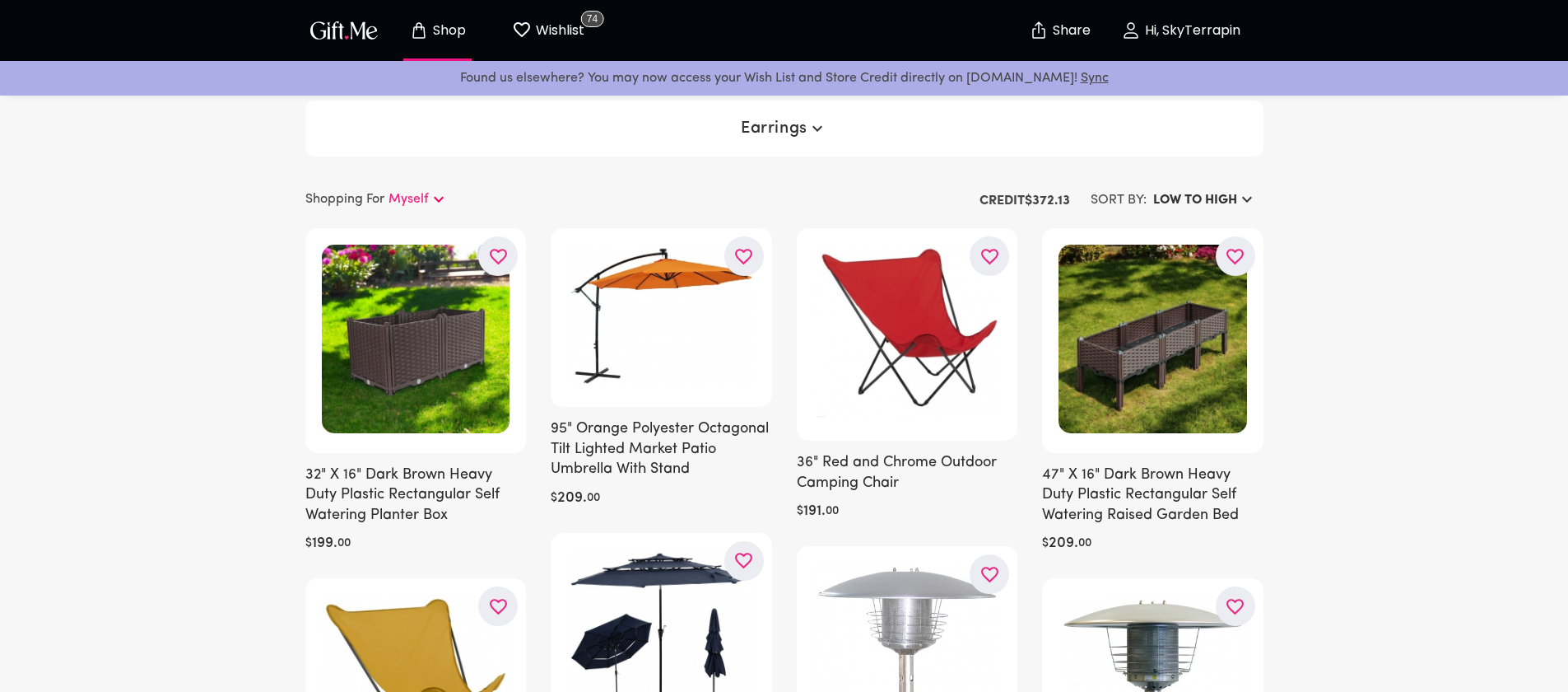
click at [782, 135] on span "Earrings" at bounding box center [784, 128] width 86 height 20
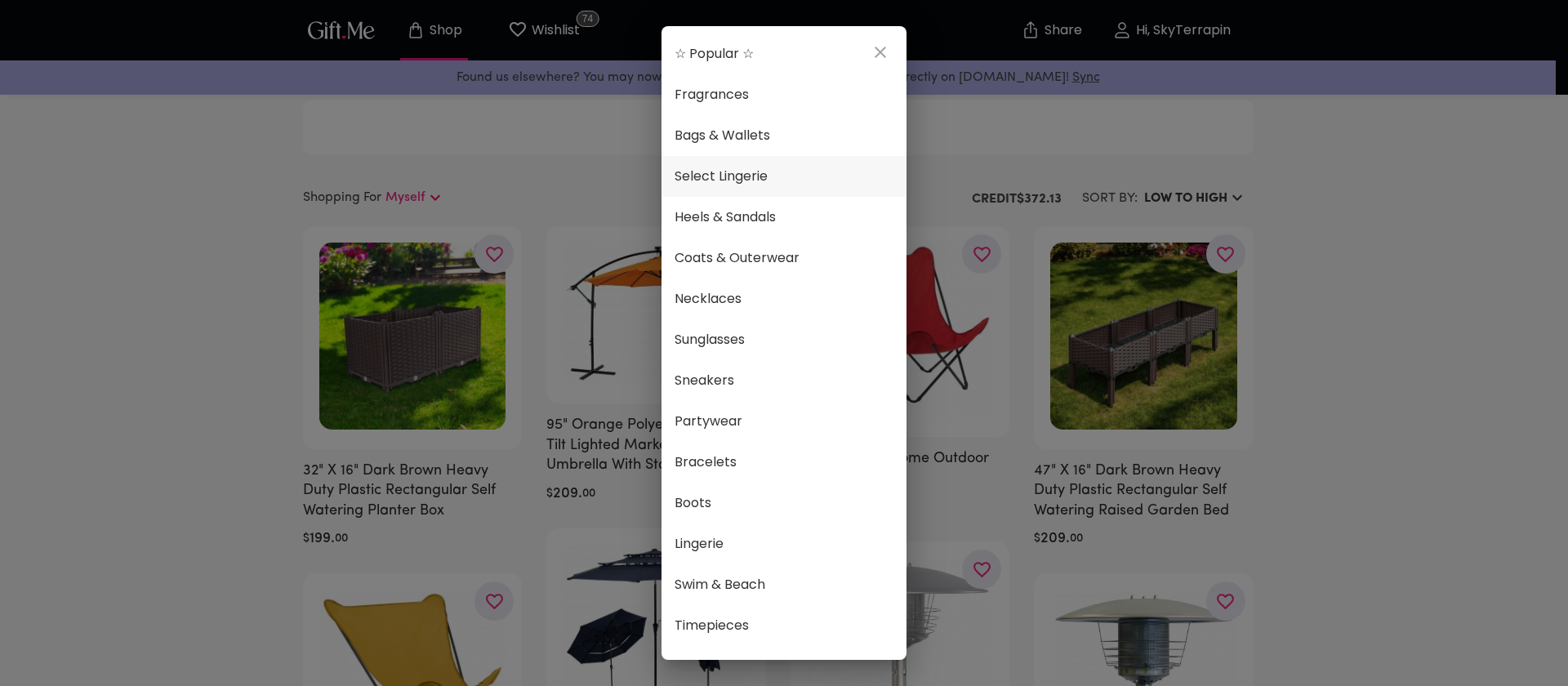
scroll to position [0, 0]
click at [761, 179] on span "Select Lingerie" at bounding box center [784, 177] width 219 height 21
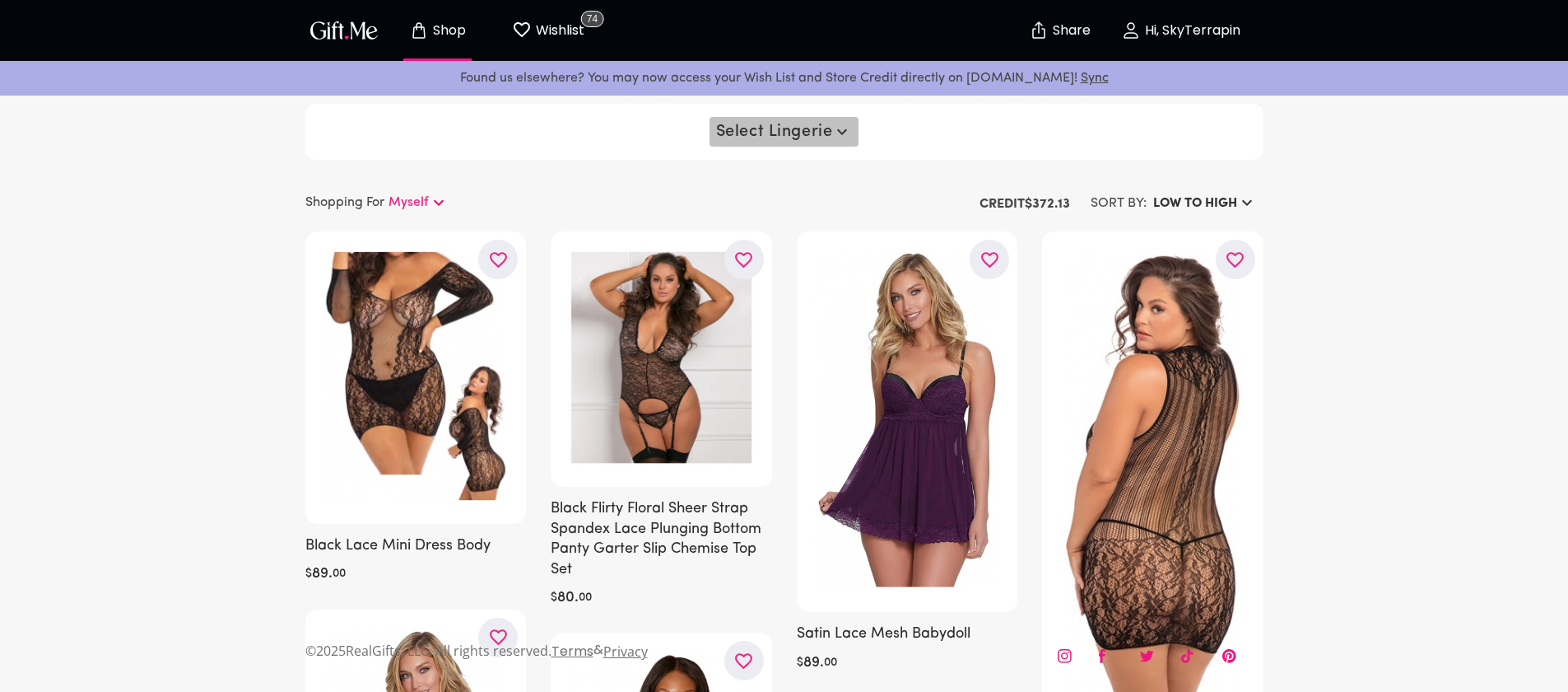
click at [804, 125] on span "Select Lingerie" at bounding box center [784, 132] width 137 height 20
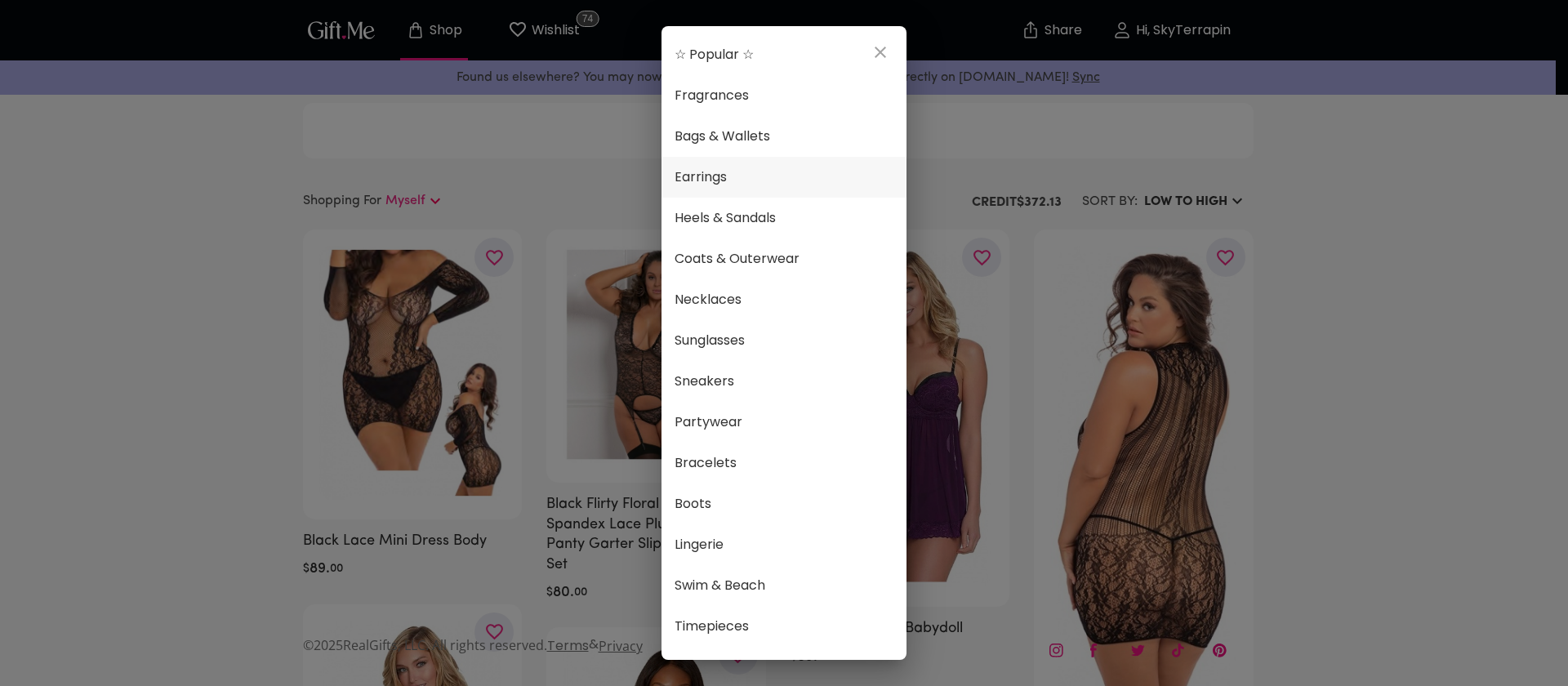
click at [748, 172] on span "Earrings" at bounding box center [784, 177] width 219 height 21
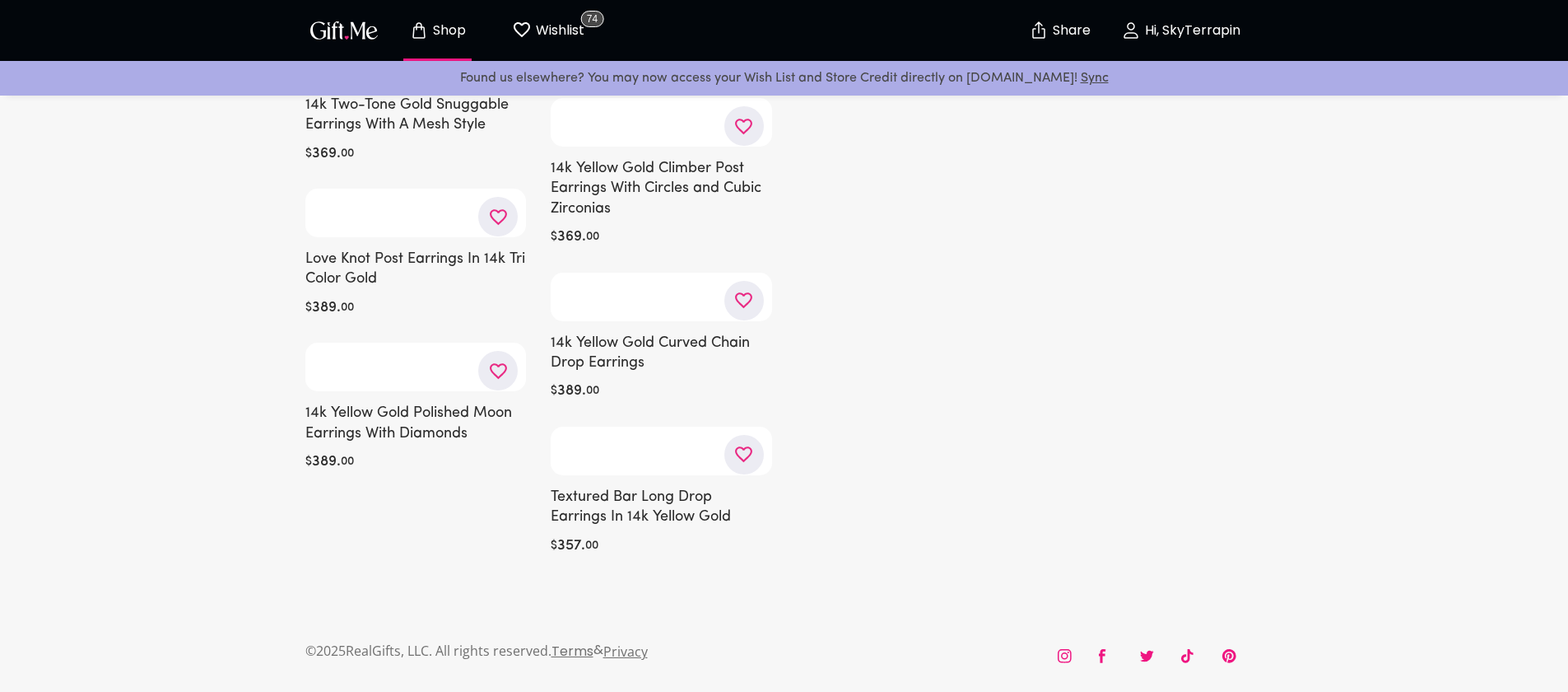
scroll to position [18745, 0]
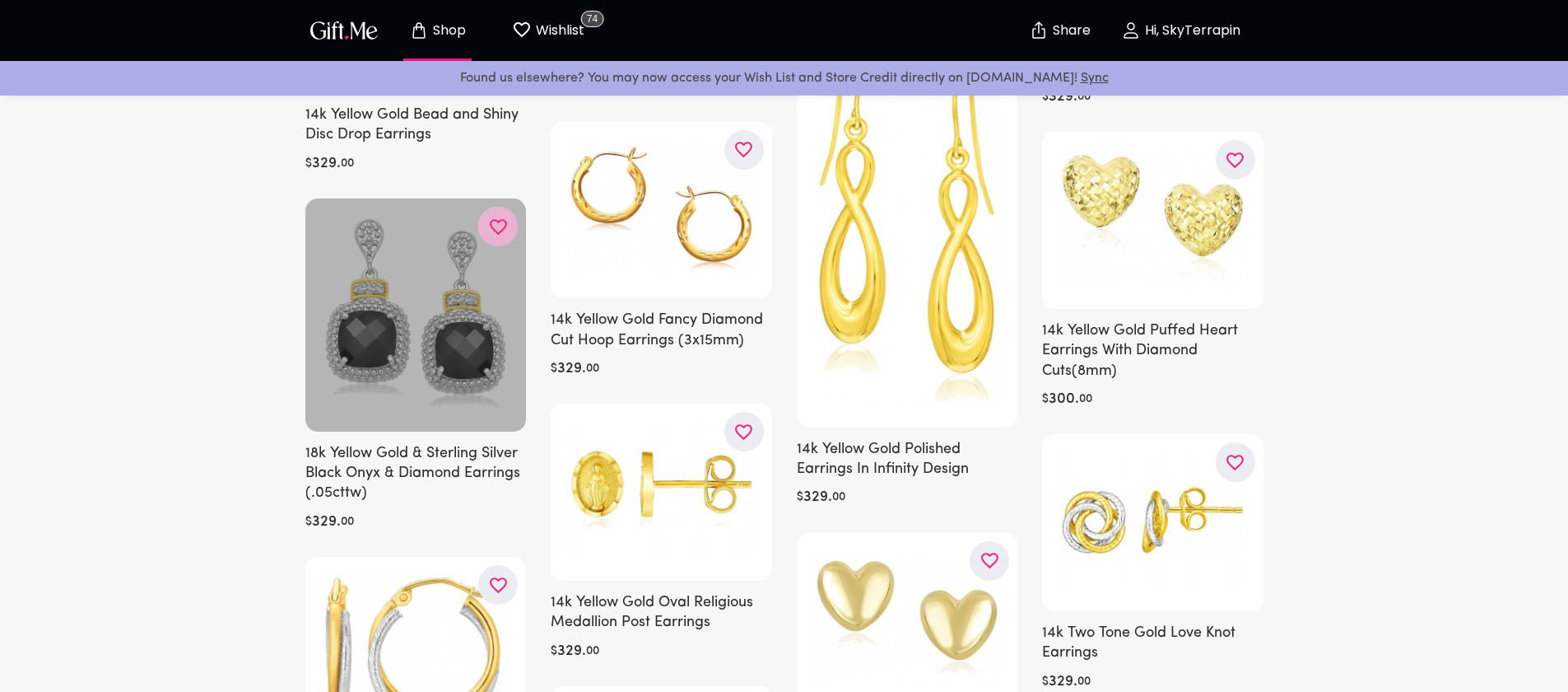
click at [0, 0] on icon "button" at bounding box center [0, 0] width 0 height 0
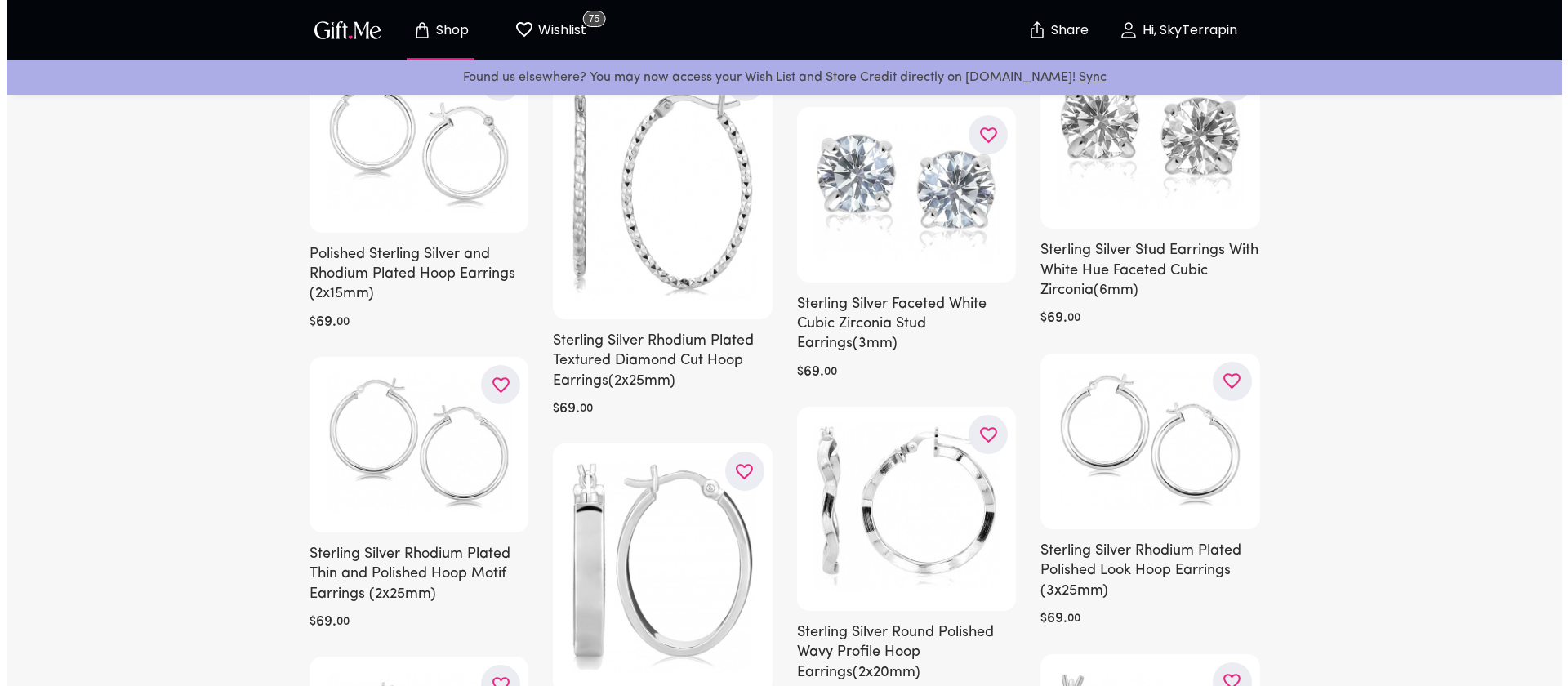
scroll to position [0, 0]
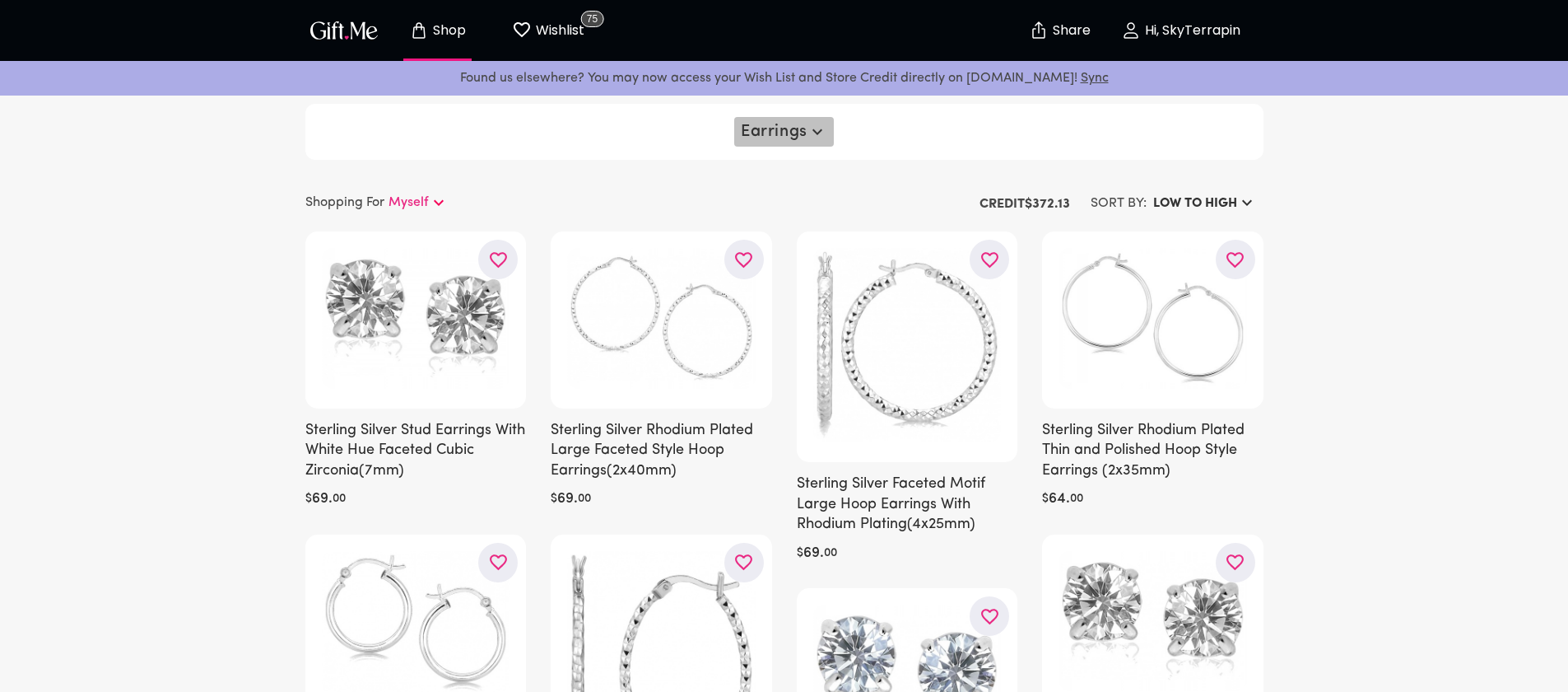
click at [791, 136] on span "Earrings" at bounding box center [784, 132] width 86 height 20
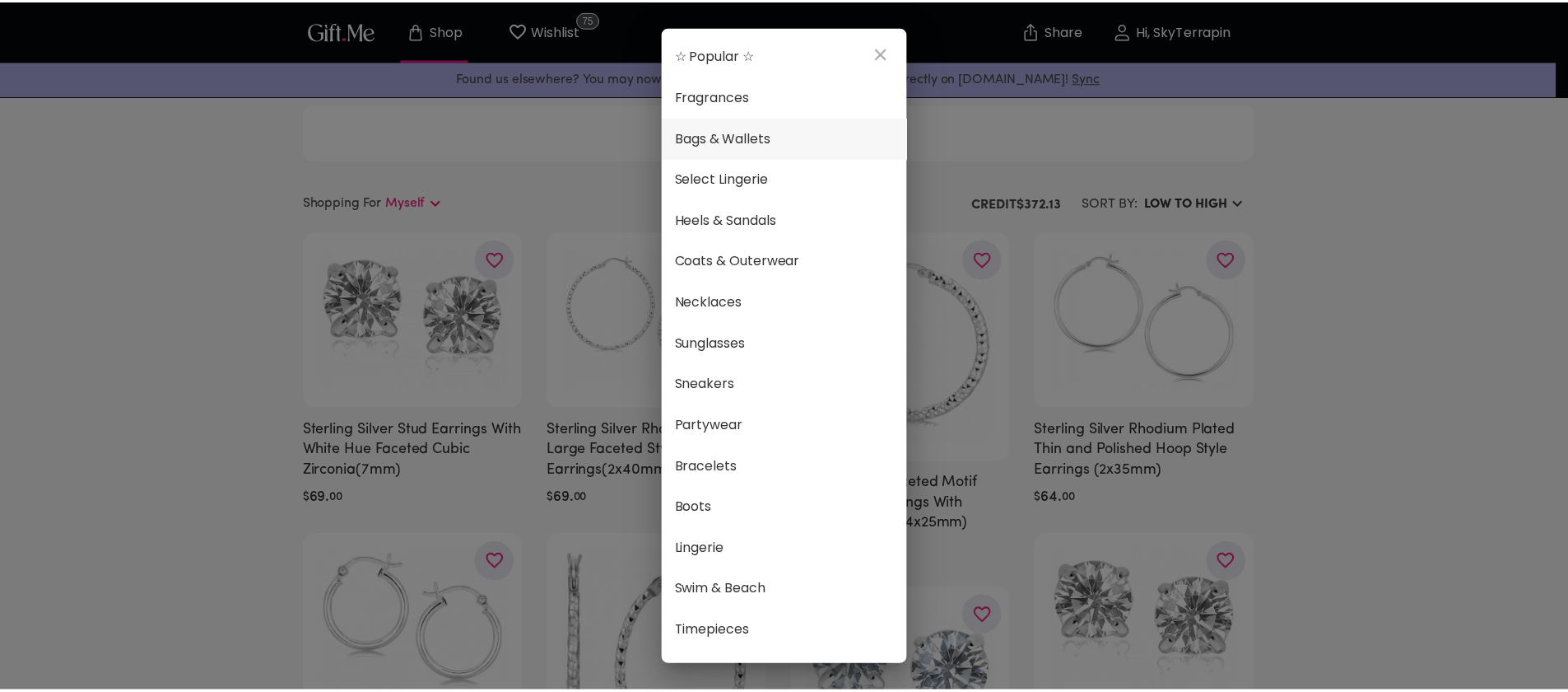
scroll to position [4, 0]
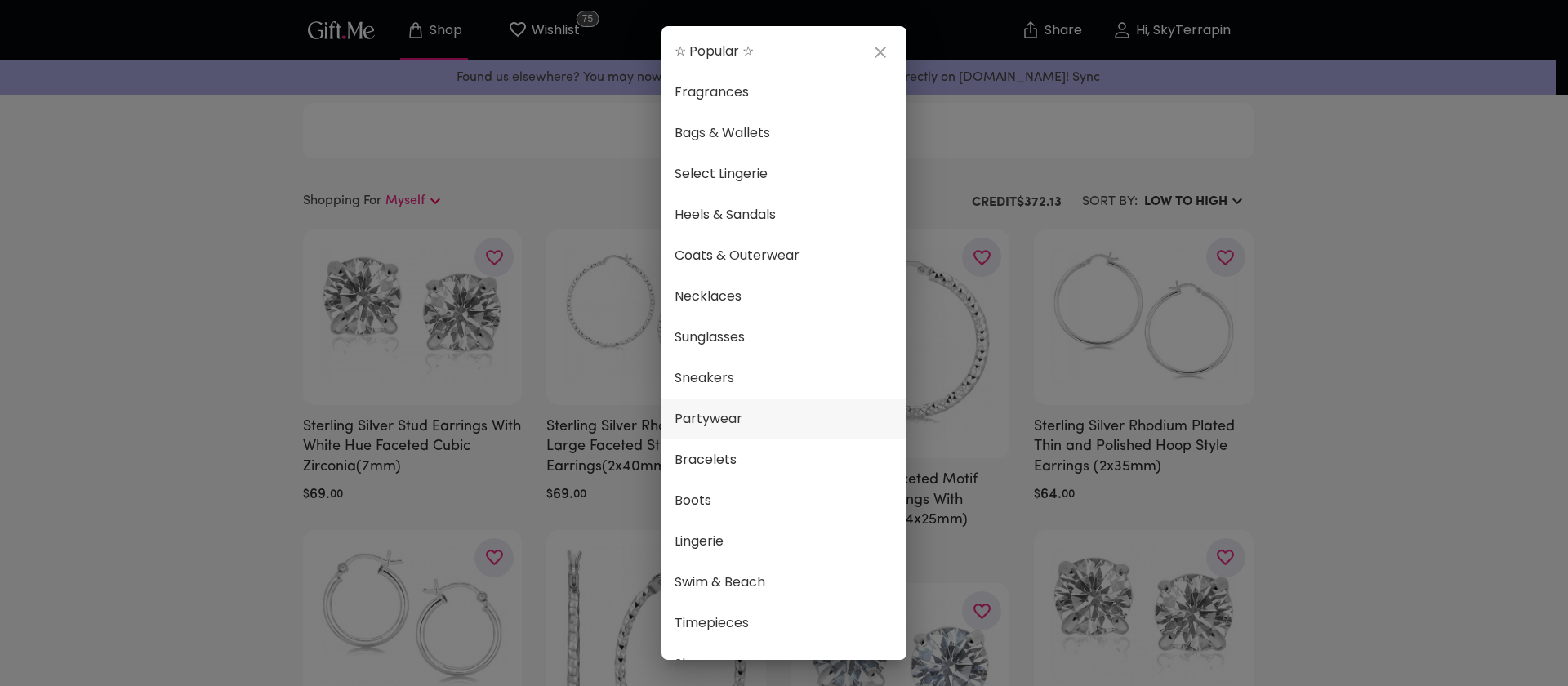
click at [757, 416] on span "Partywear" at bounding box center [784, 419] width 219 height 21
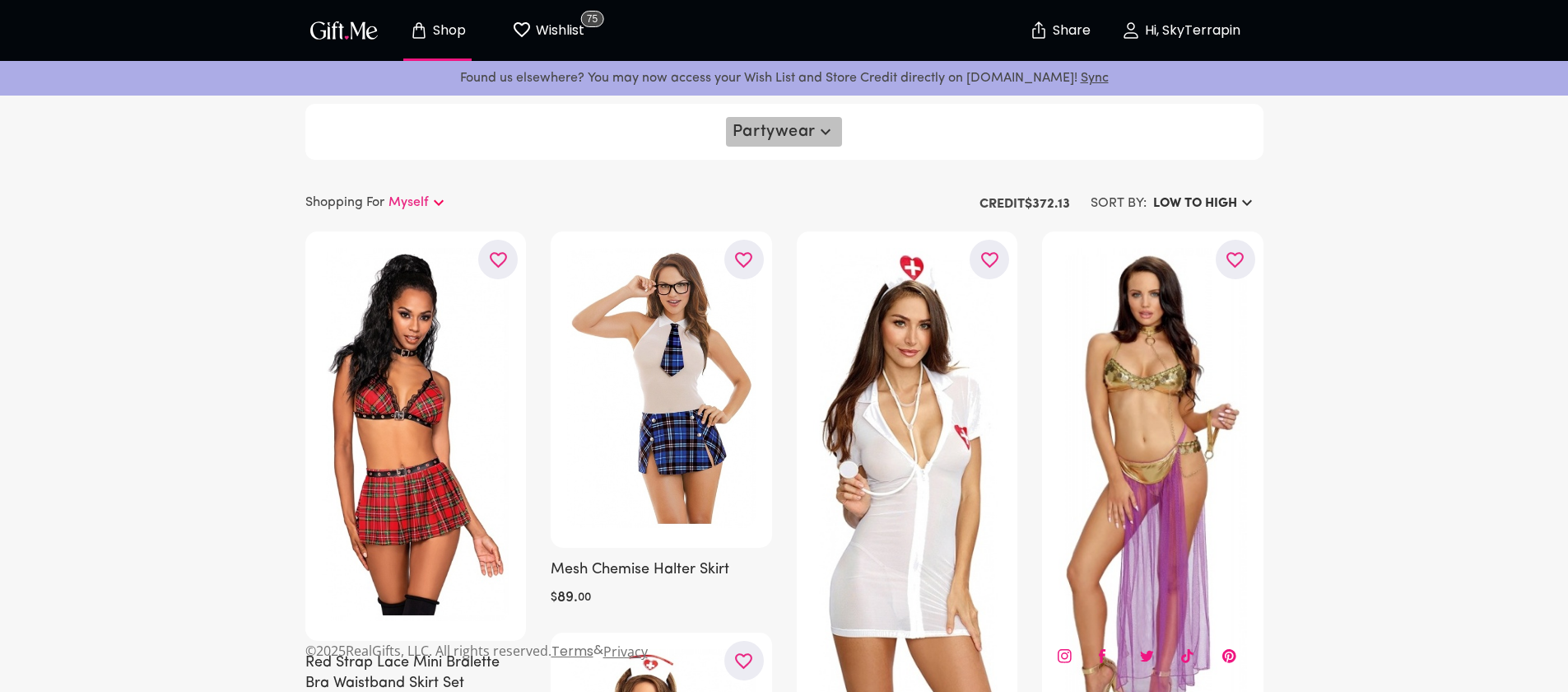
click at [792, 127] on span "Partywear" at bounding box center [784, 132] width 103 height 20
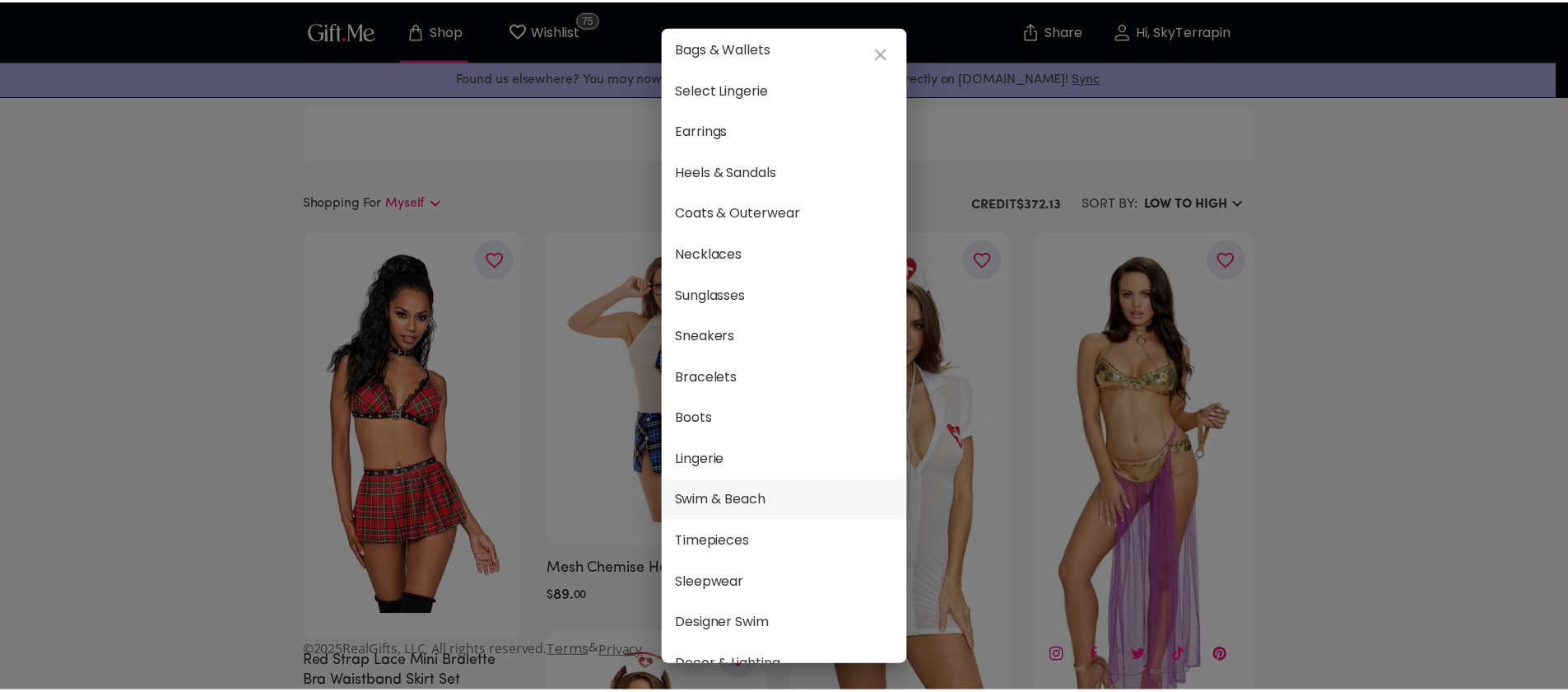
scroll to position [143, 0]
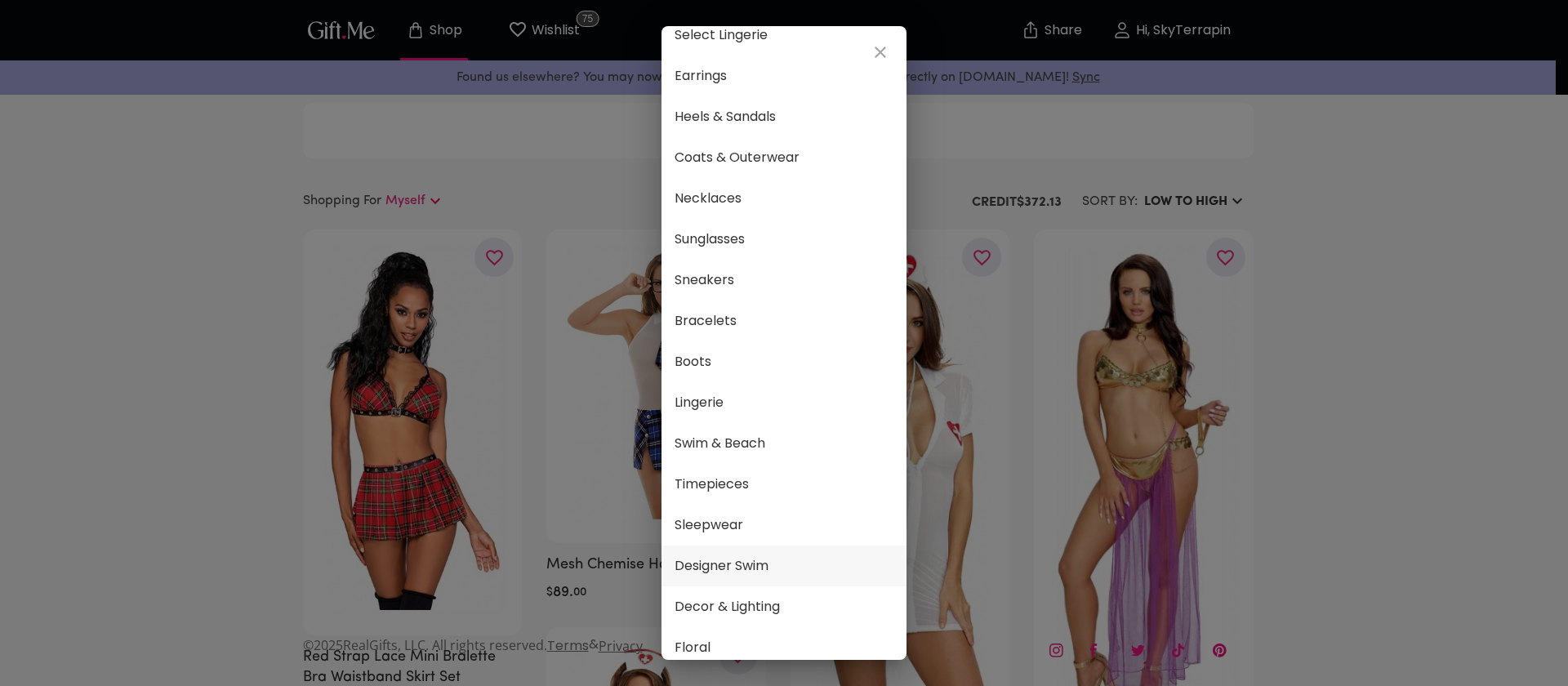
click at [775, 560] on span "Designer Swim" at bounding box center [784, 565] width 219 height 21
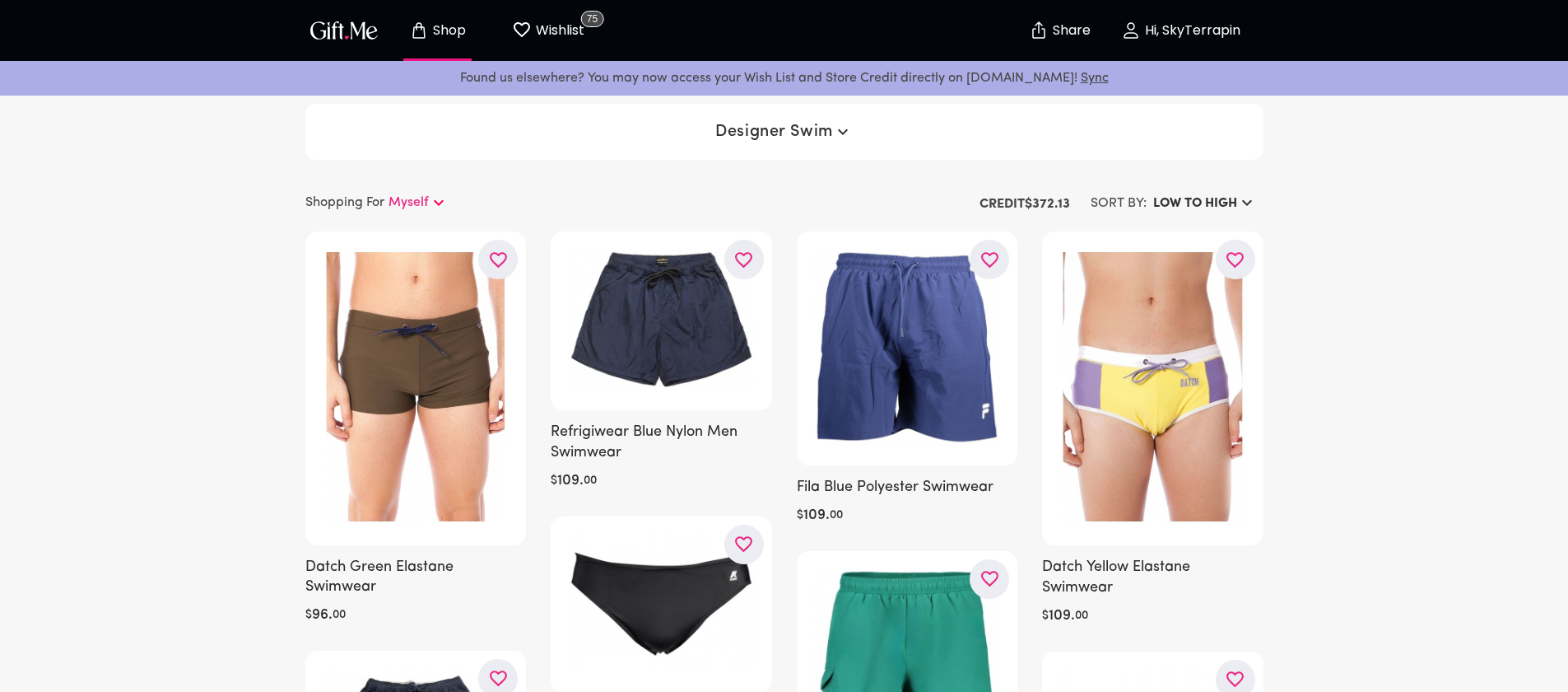
click at [819, 138] on span "Designer Swim" at bounding box center [784, 132] width 137 height 20
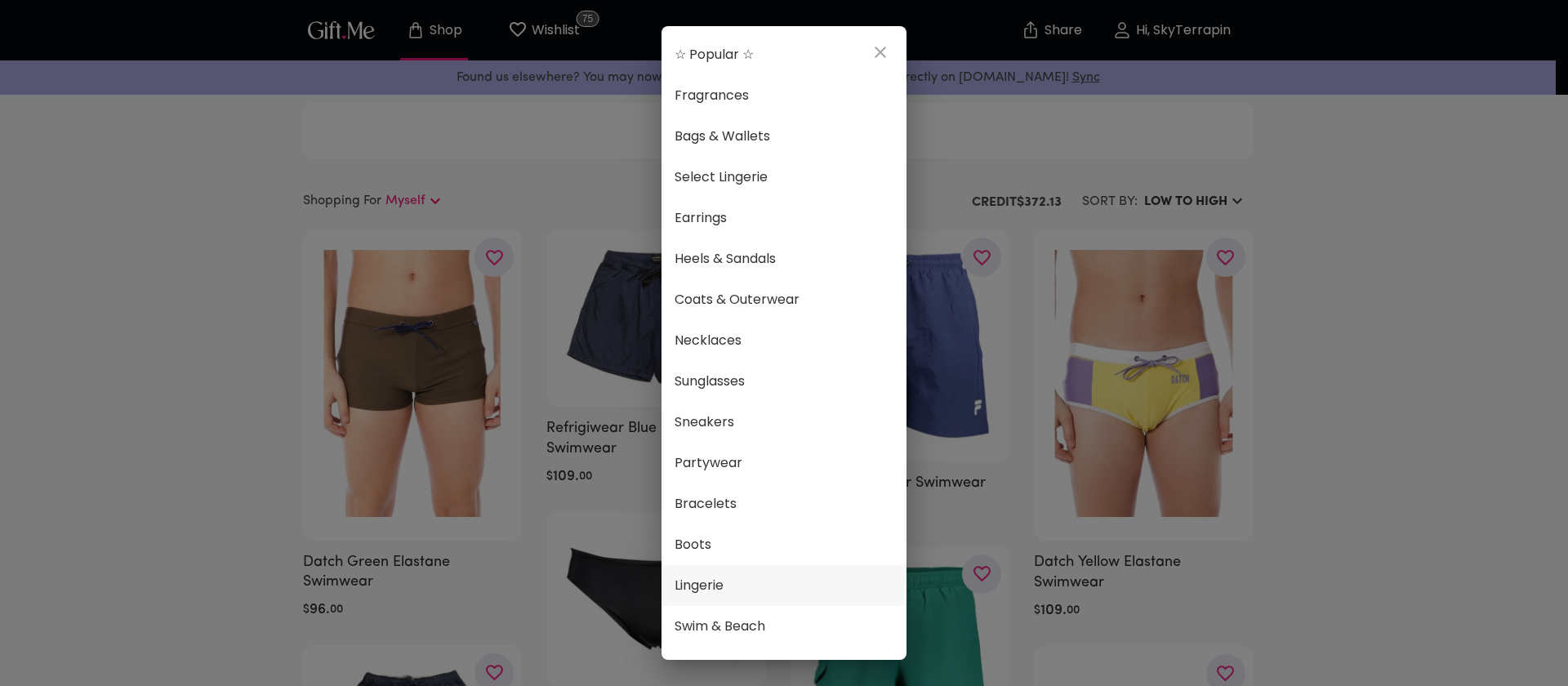
click at [783, 581] on span "Lingerie" at bounding box center [784, 585] width 219 height 21
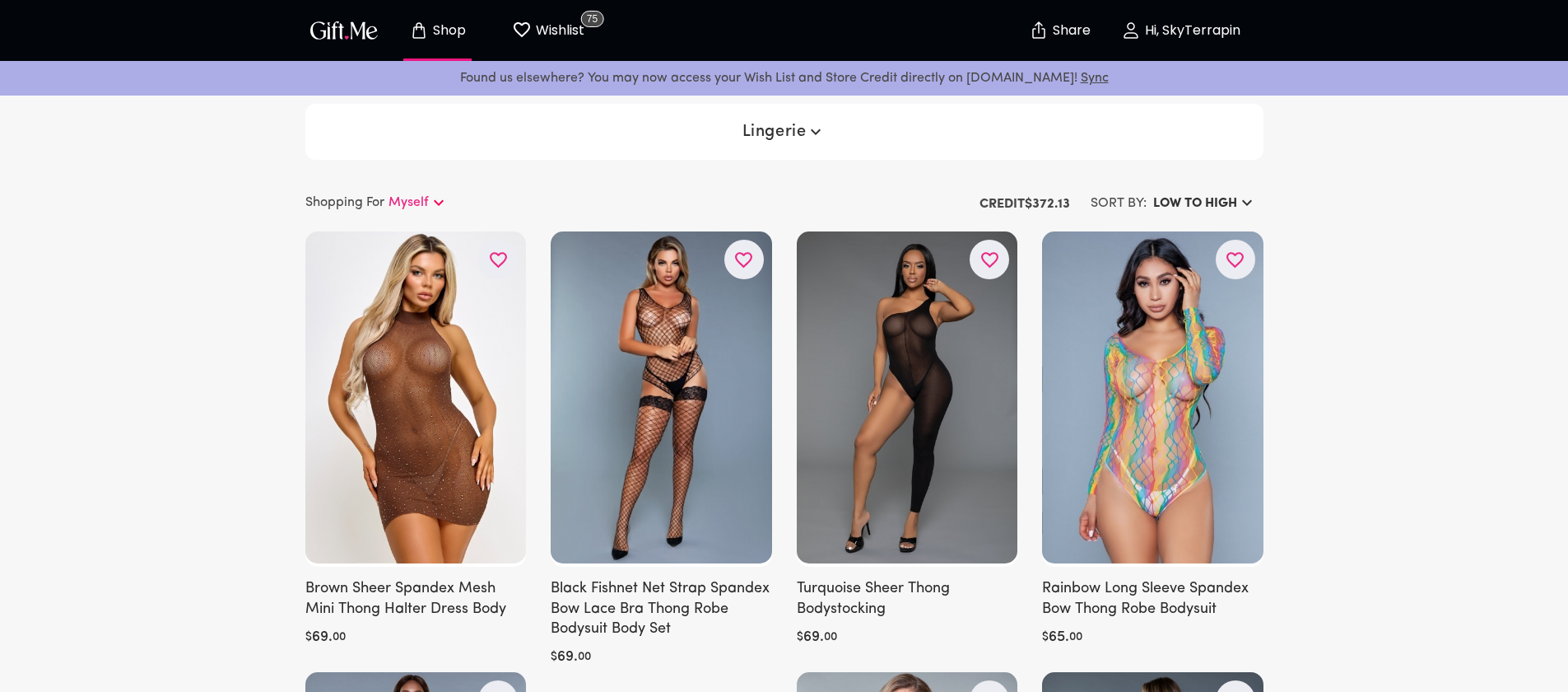
click at [1209, 206] on h6 "LOW TO HIGH" at bounding box center [1195, 204] width 84 height 20
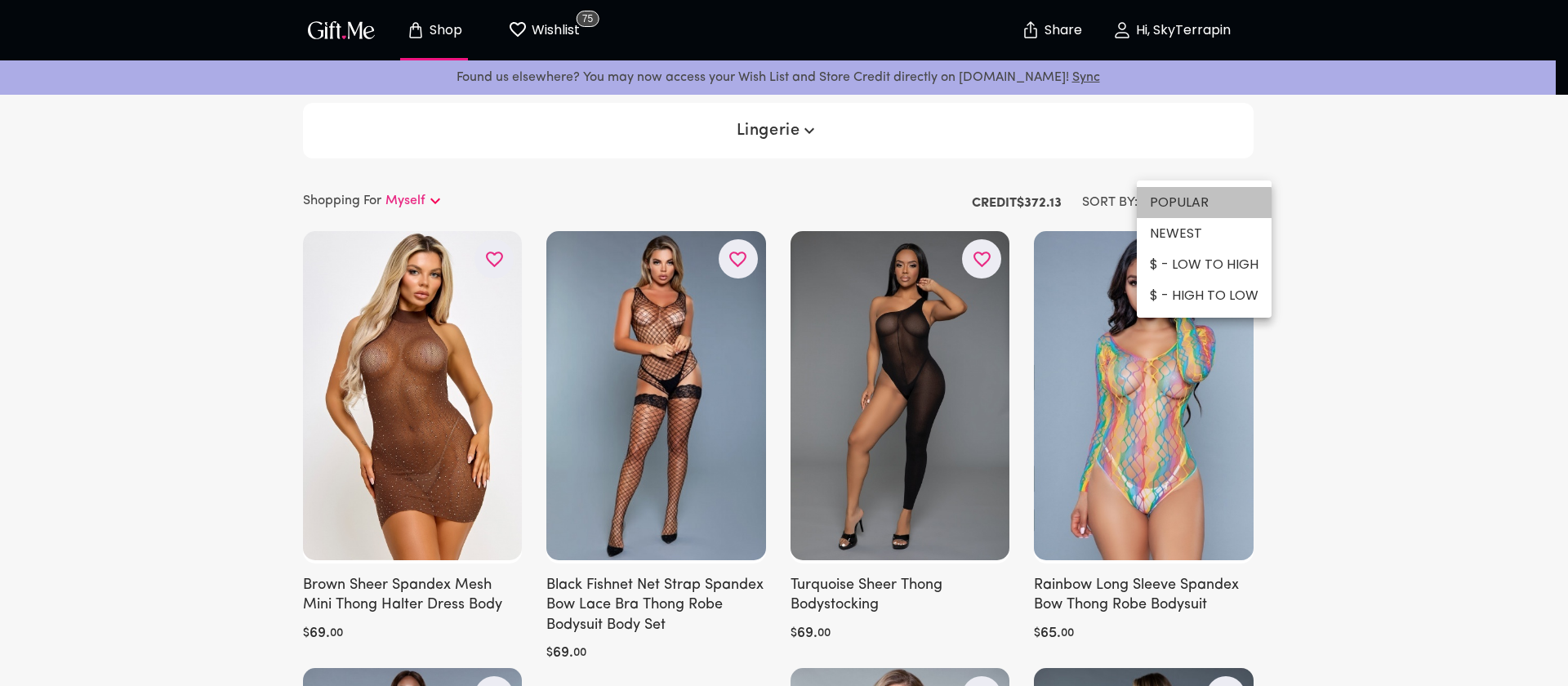
click at [1190, 205] on li "POPULAR" at bounding box center [1204, 202] width 135 height 31
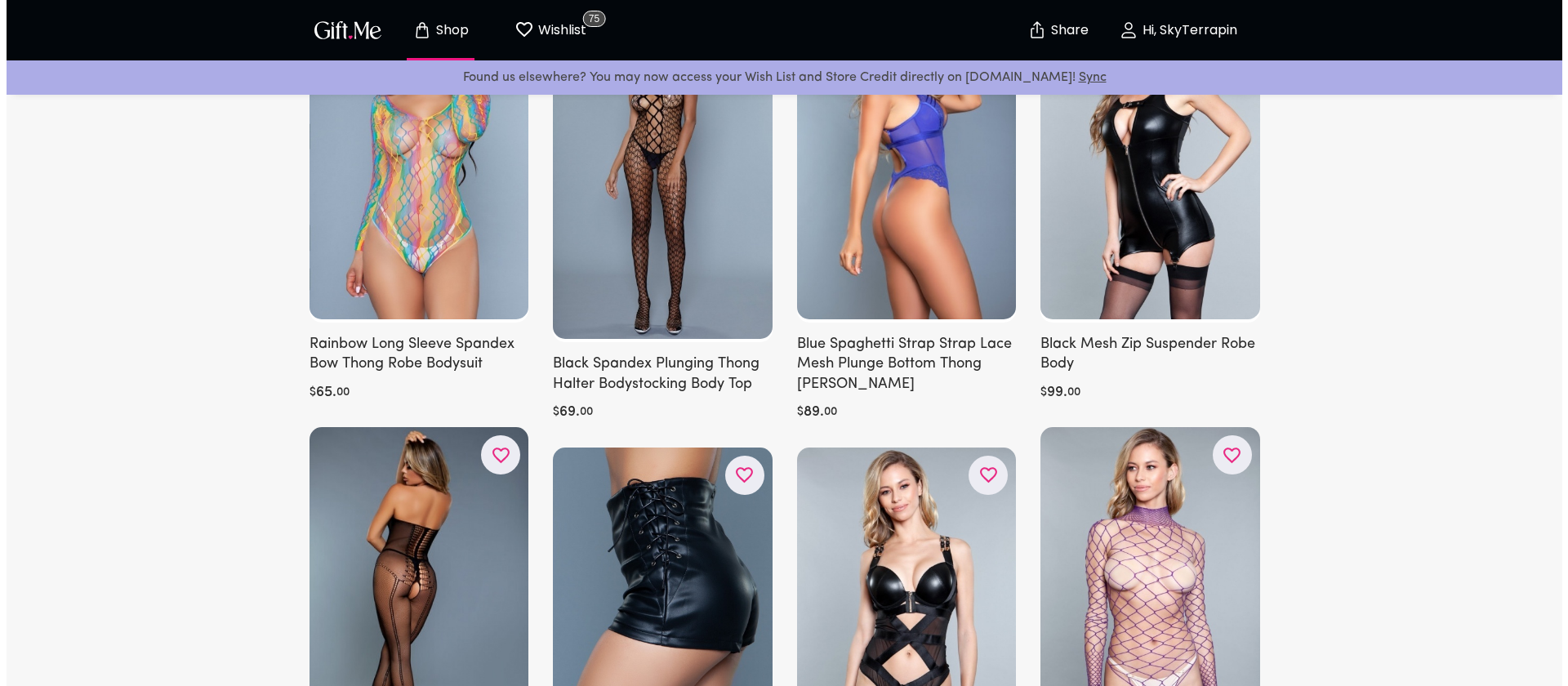
scroll to position [547, 0]
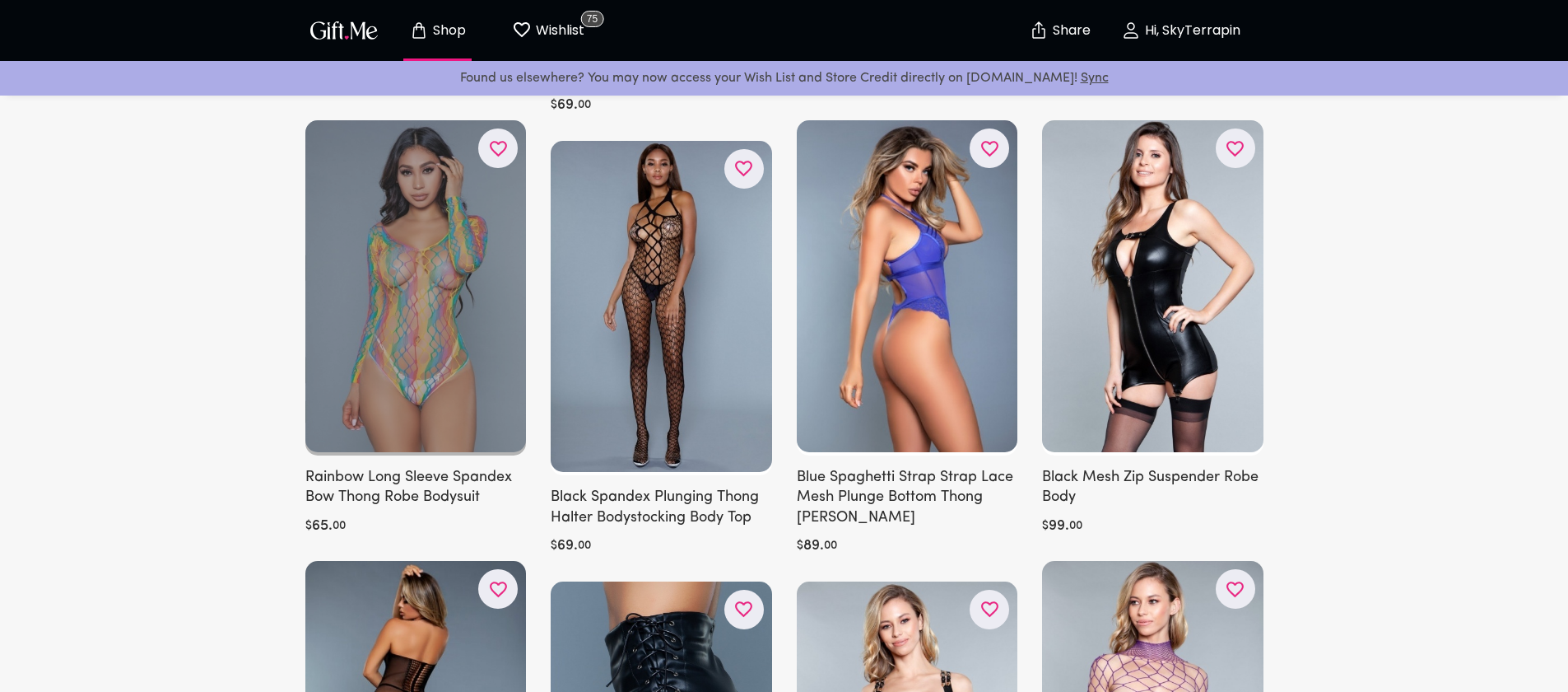
click at [459, 396] on div at bounding box center [415, 287] width 221 height 335
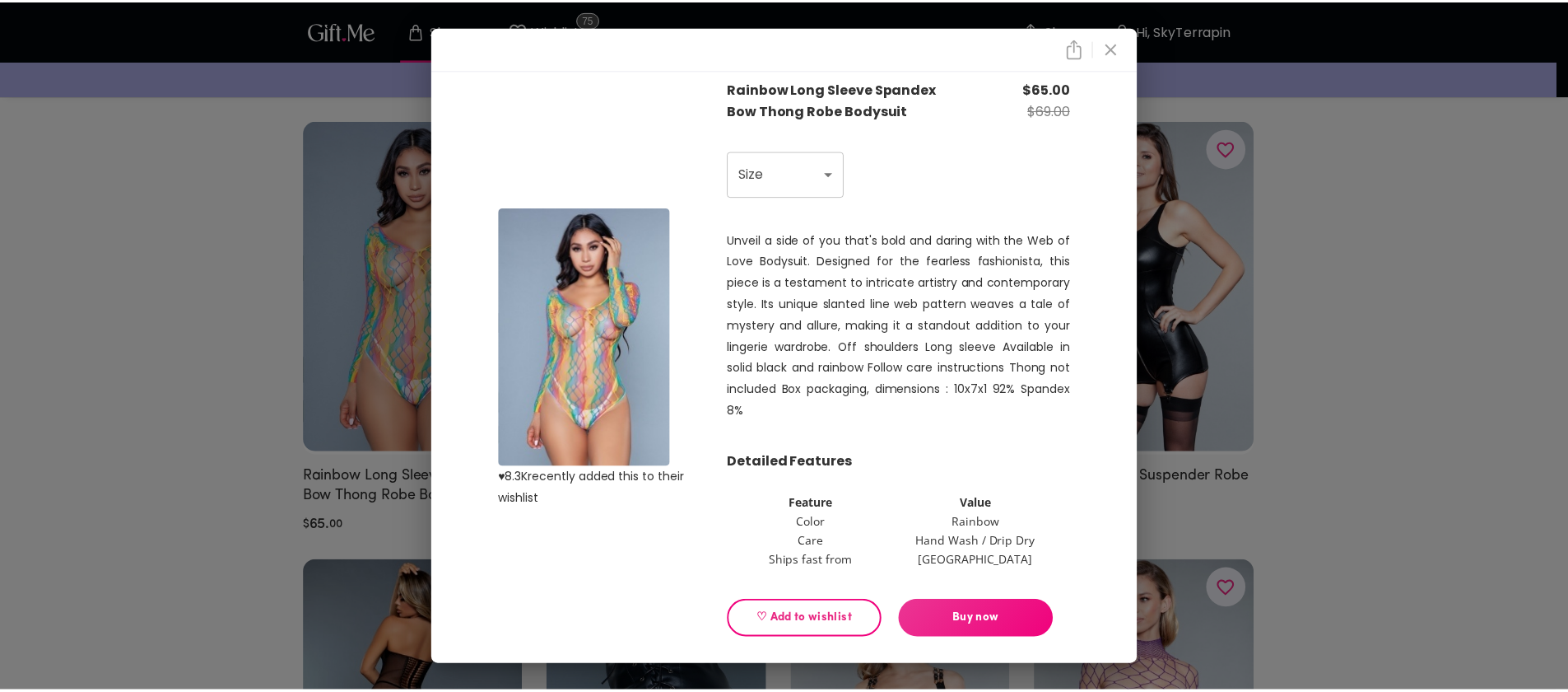
scroll to position [12, 0]
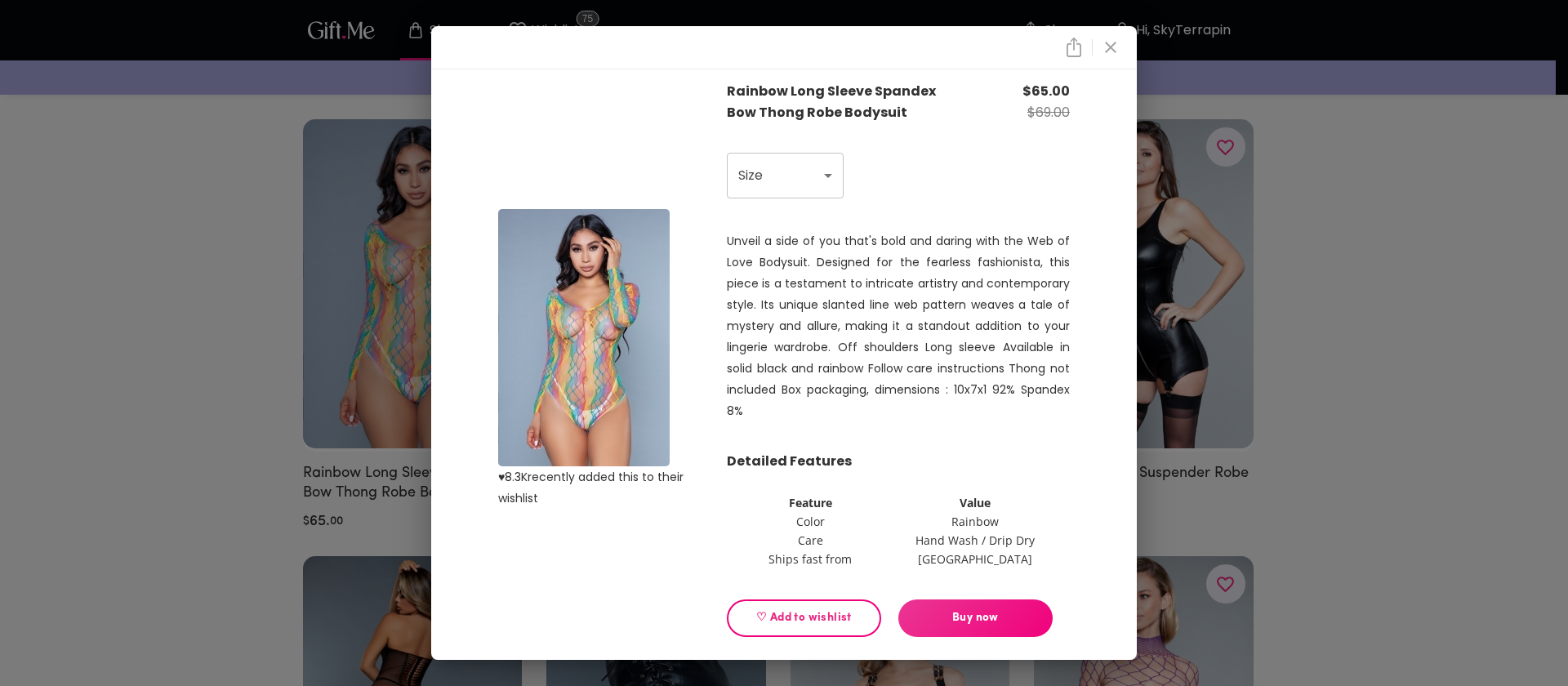
click at [1114, 56] on icon "close" at bounding box center [1111, 48] width 19 height 19
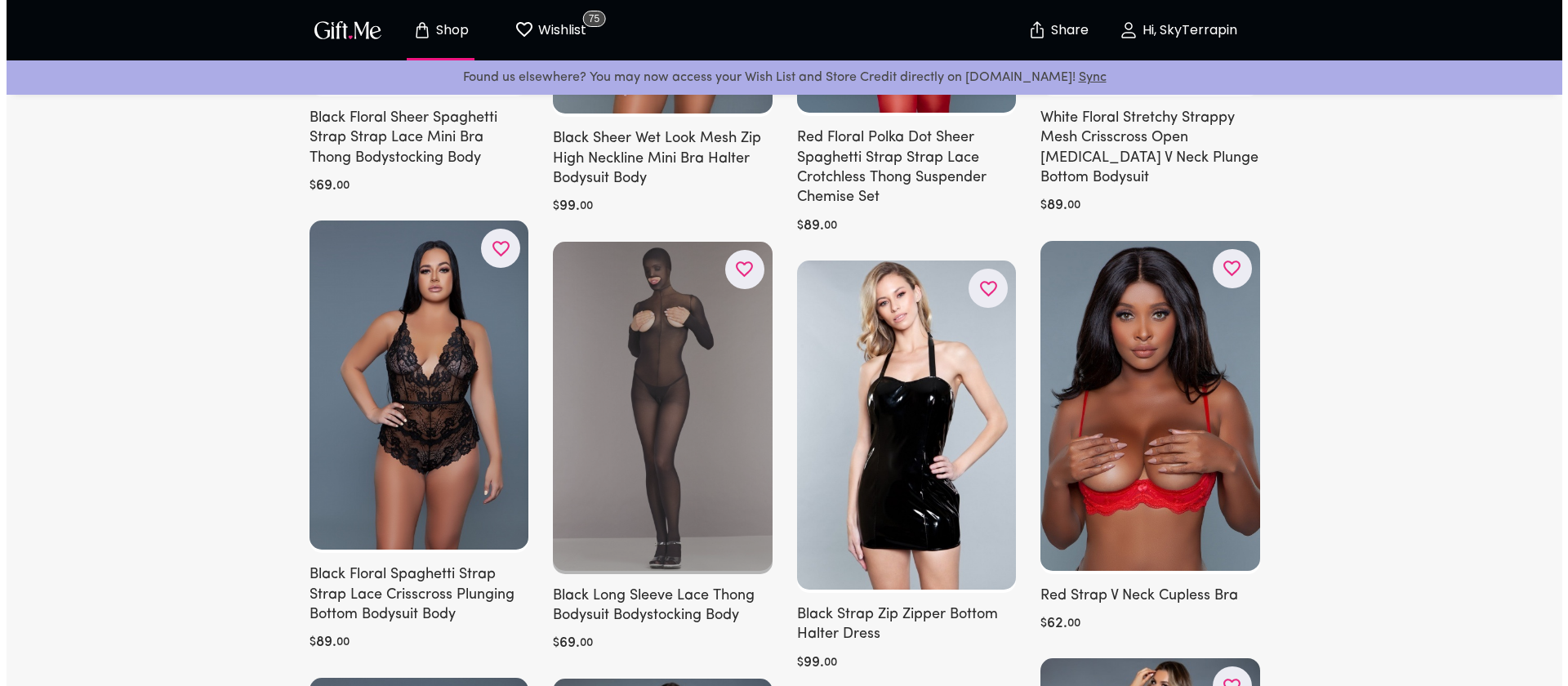
scroll to position [1778, 0]
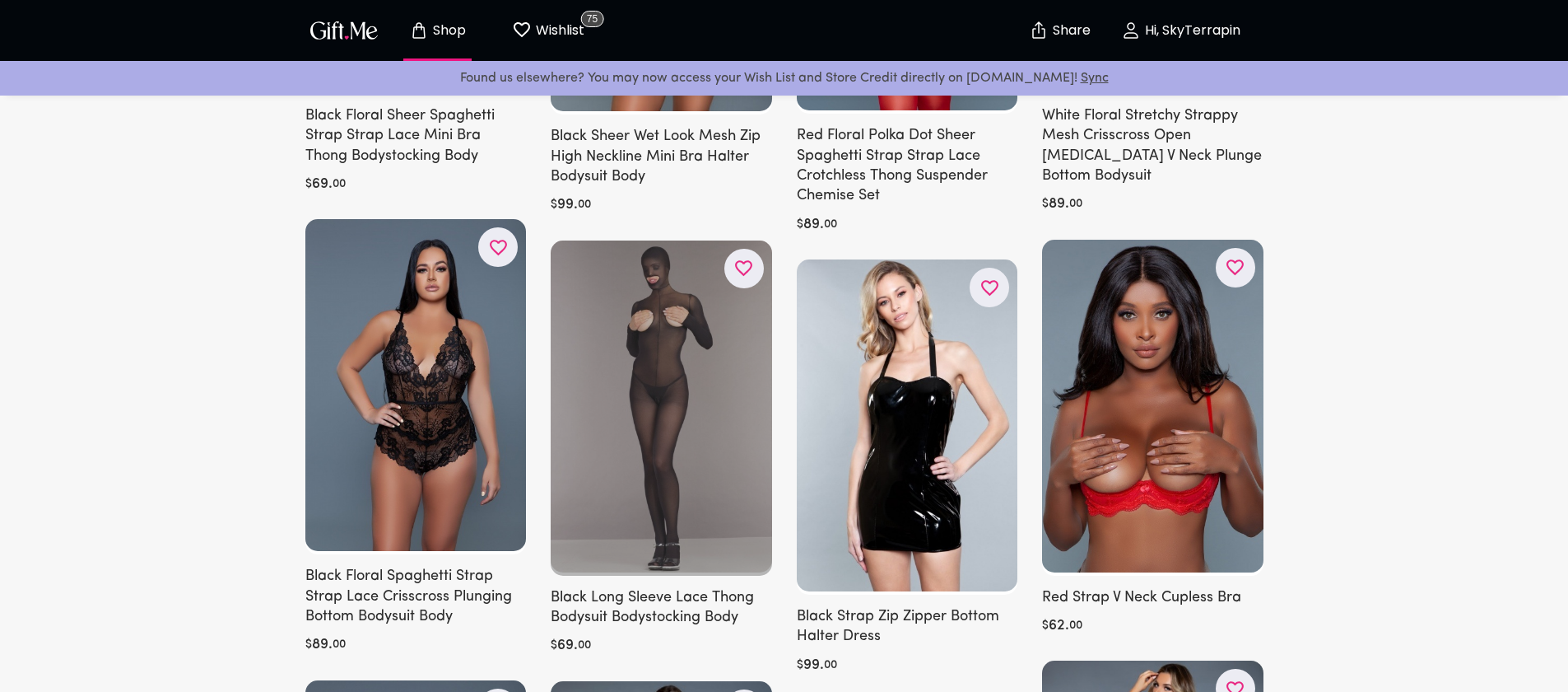
click at [658, 524] on div at bounding box center [661, 407] width 221 height 335
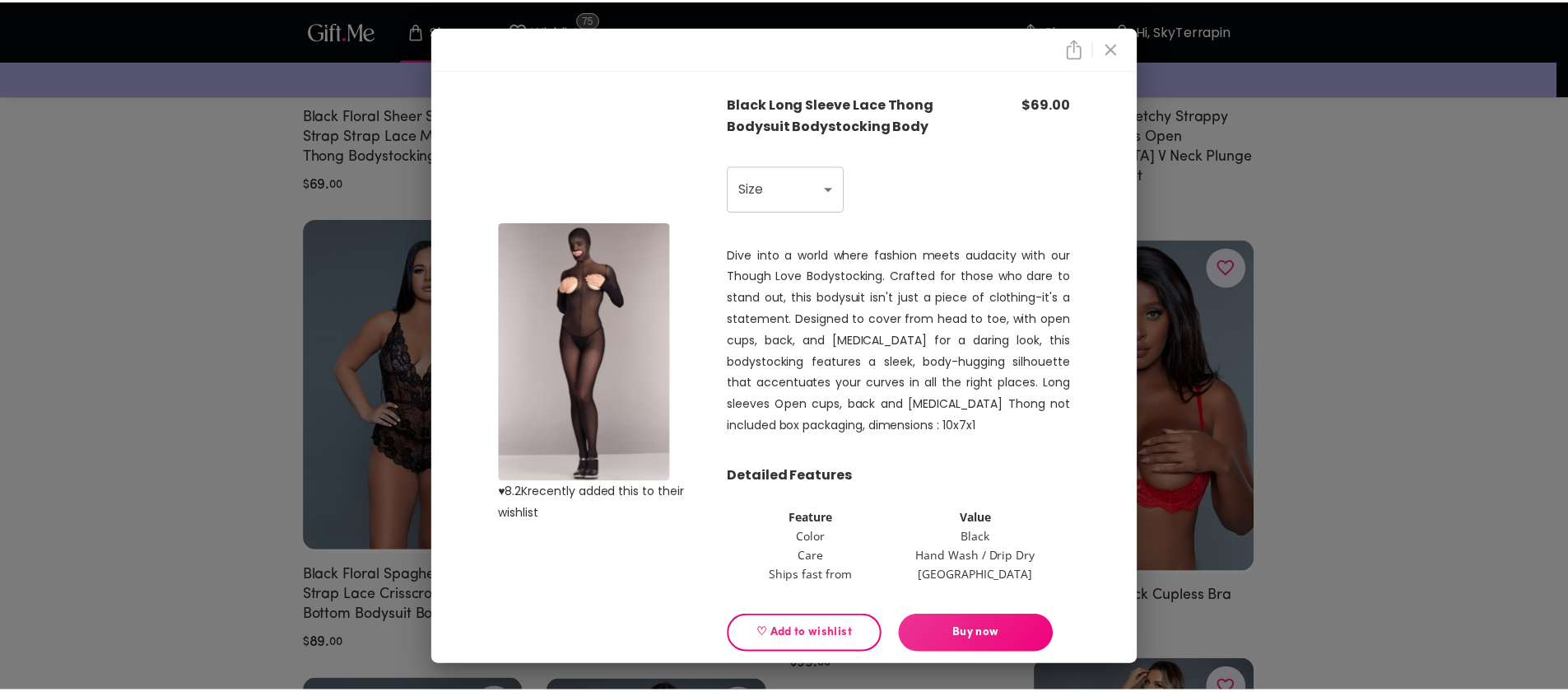
scroll to position [4, 0]
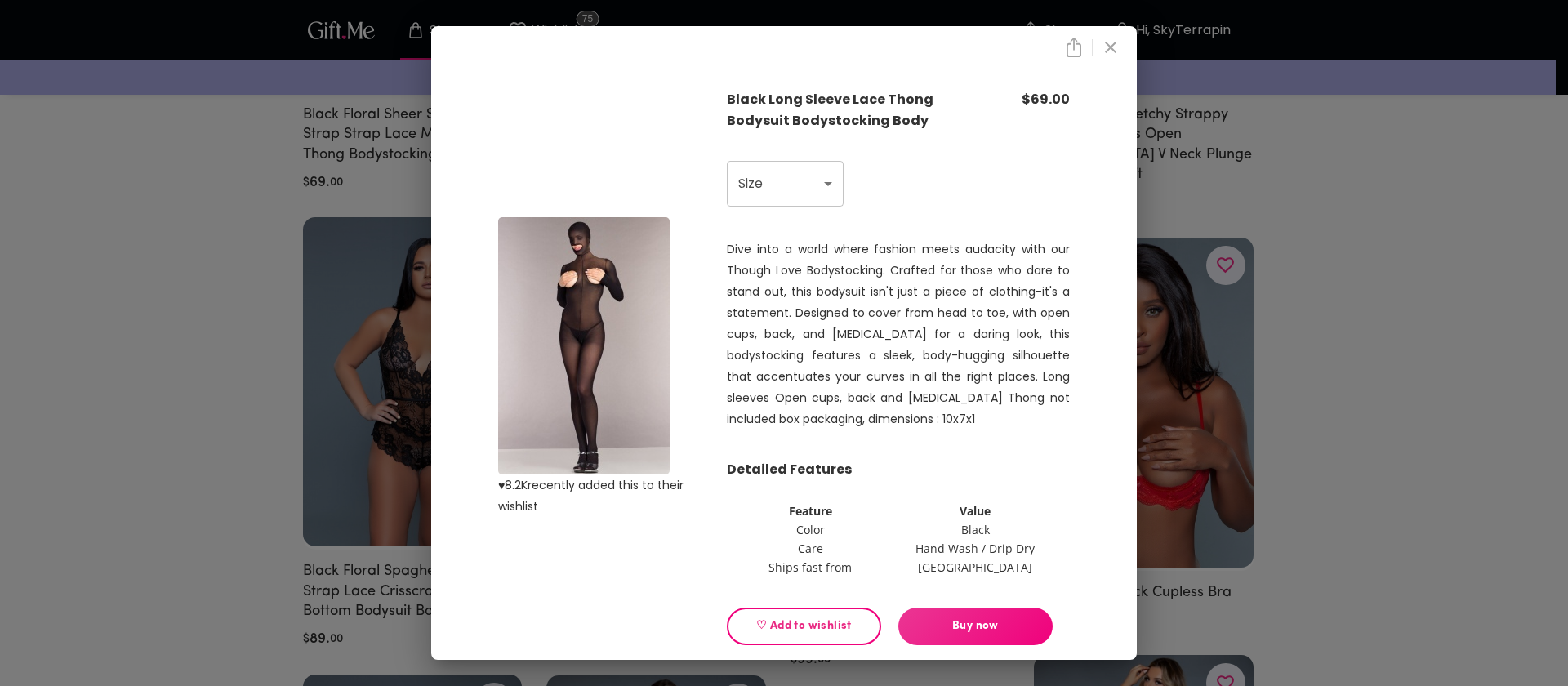
click at [593, 364] on img at bounding box center [584, 346] width 171 height 257
click at [1111, 45] on icon "close" at bounding box center [1111, 48] width 19 height 19
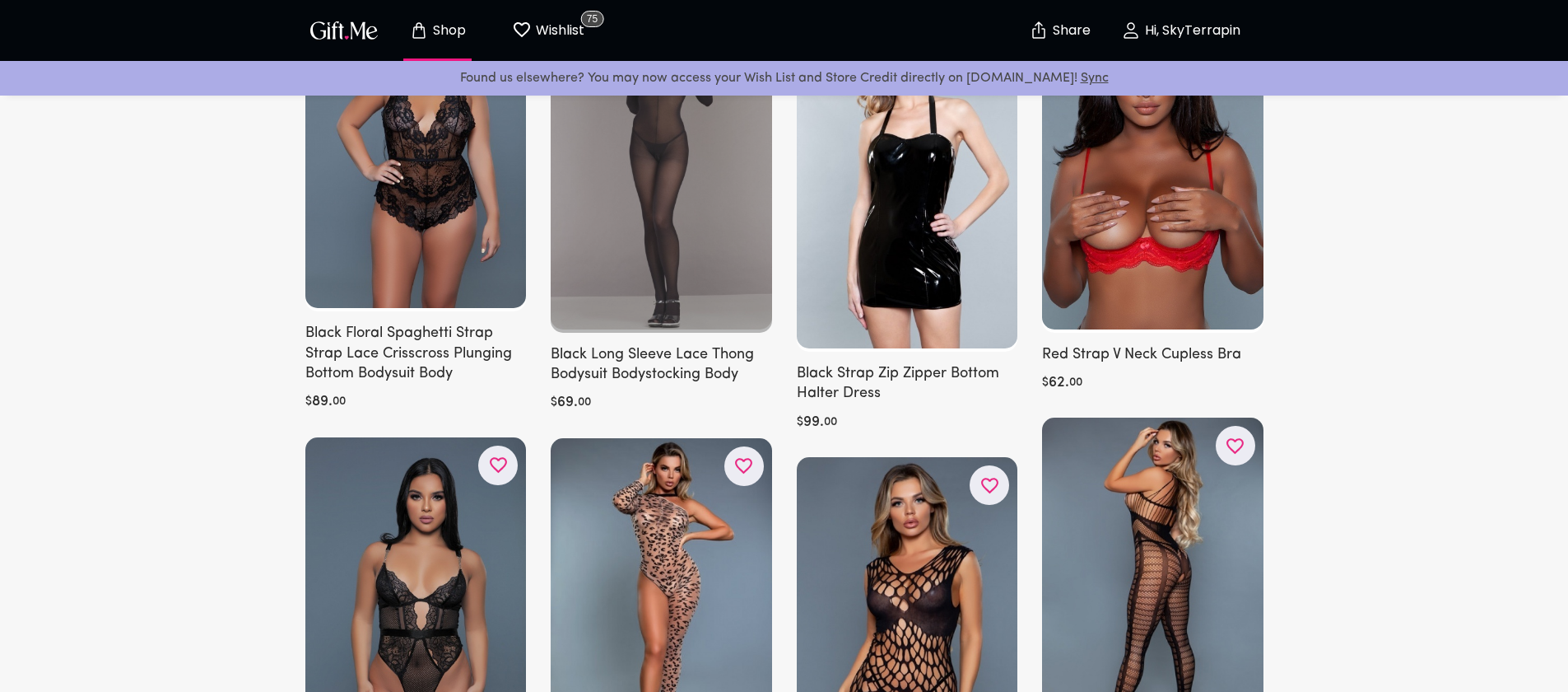
scroll to position [1726, 0]
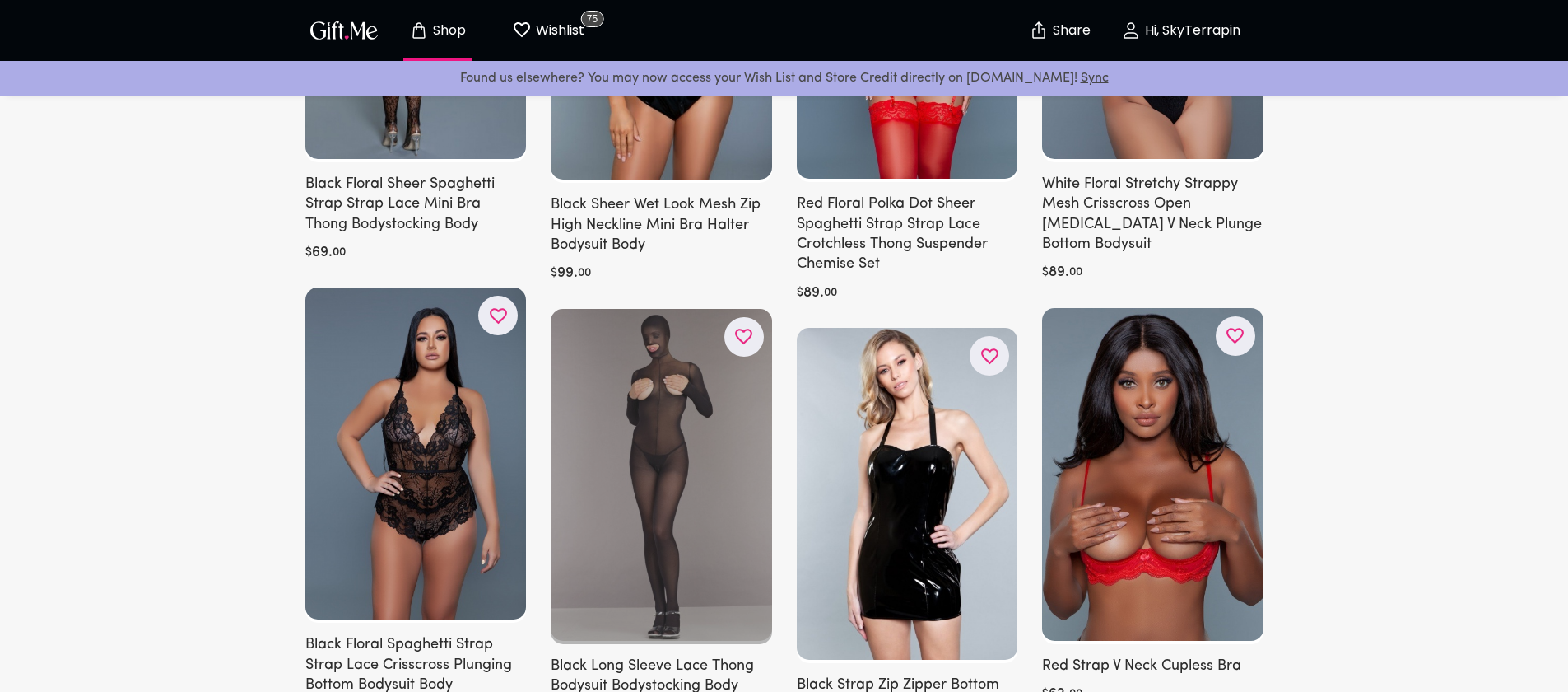
click at [0, 0] on icon "button" at bounding box center [0, 0] width 0 height 0
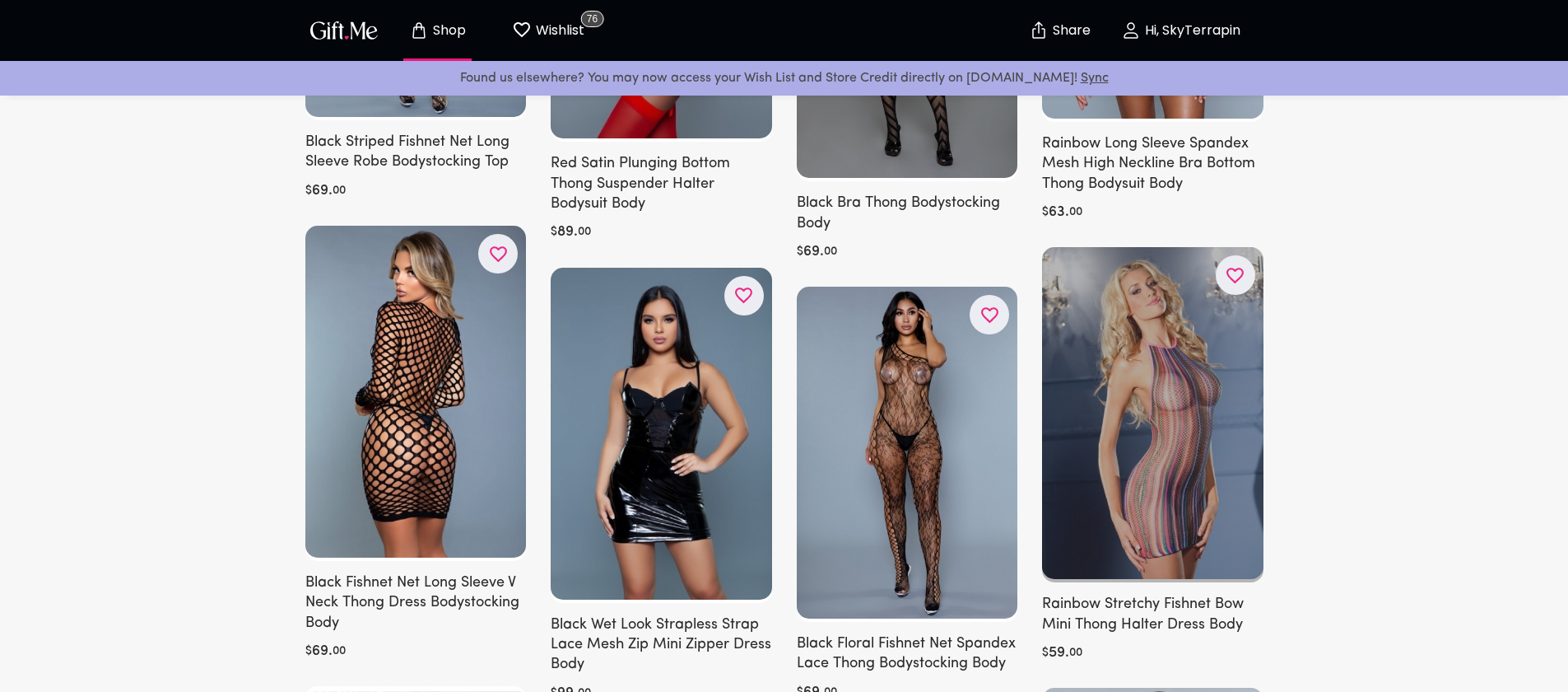
scroll to position [4494, 0]
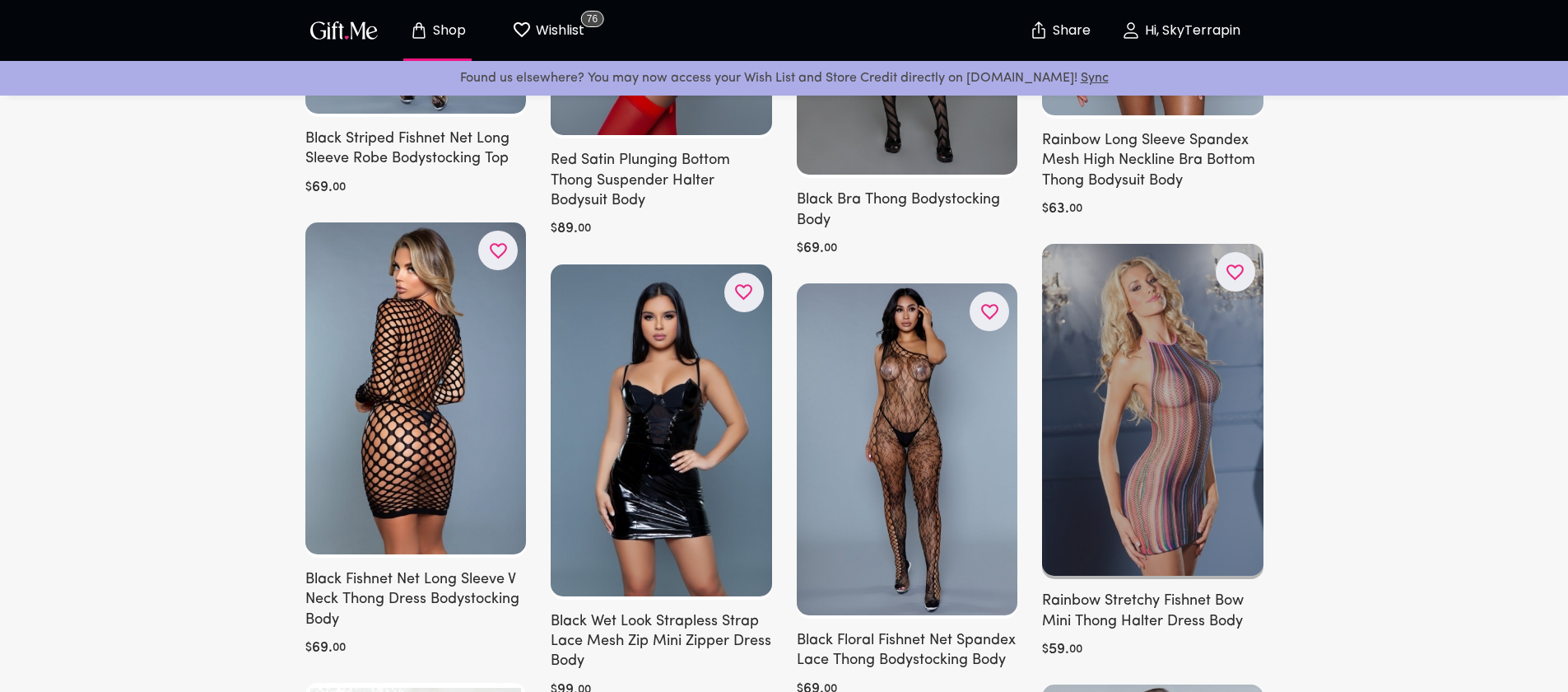
click at [1181, 380] on div at bounding box center [1153, 411] width 221 height 335
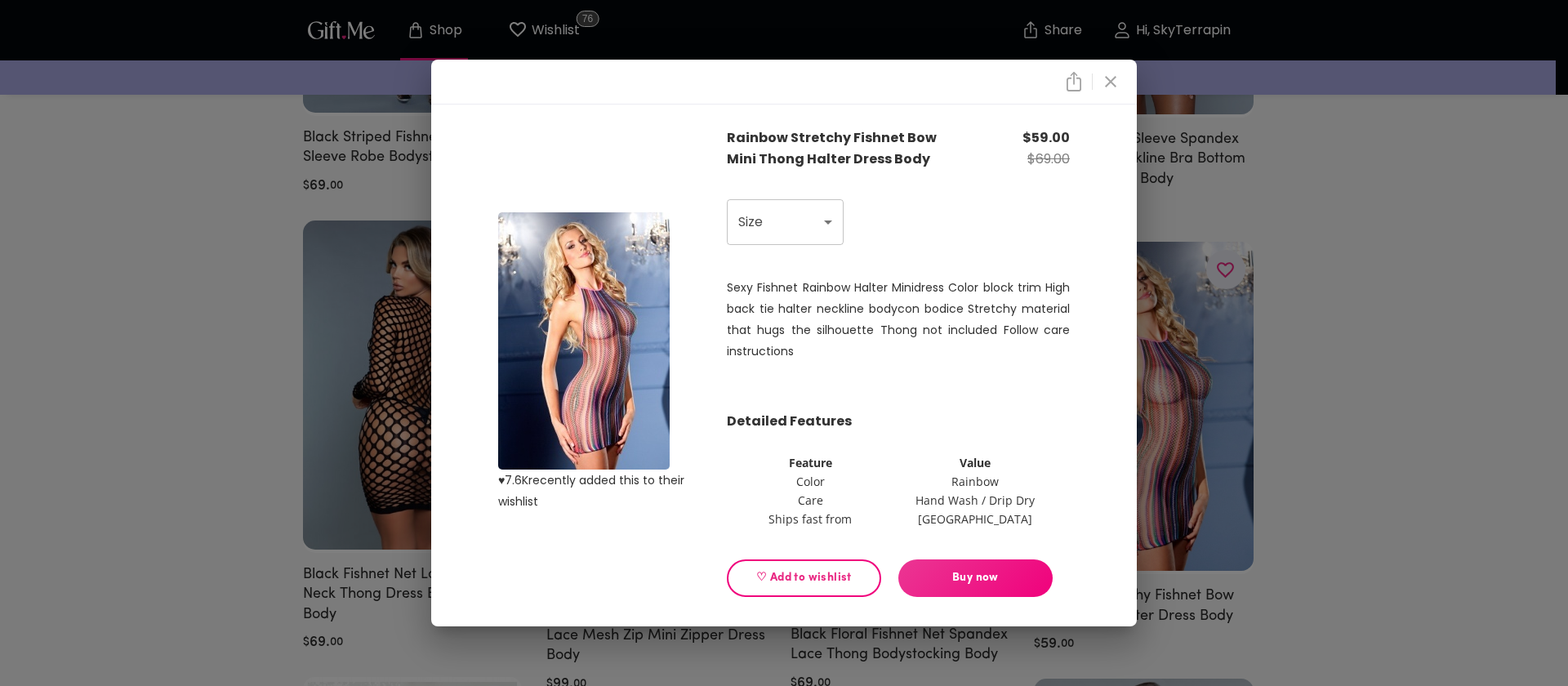
click at [635, 407] on img at bounding box center [584, 341] width 171 height 257
click at [1104, 81] on icon "close" at bounding box center [1111, 81] width 19 height 19
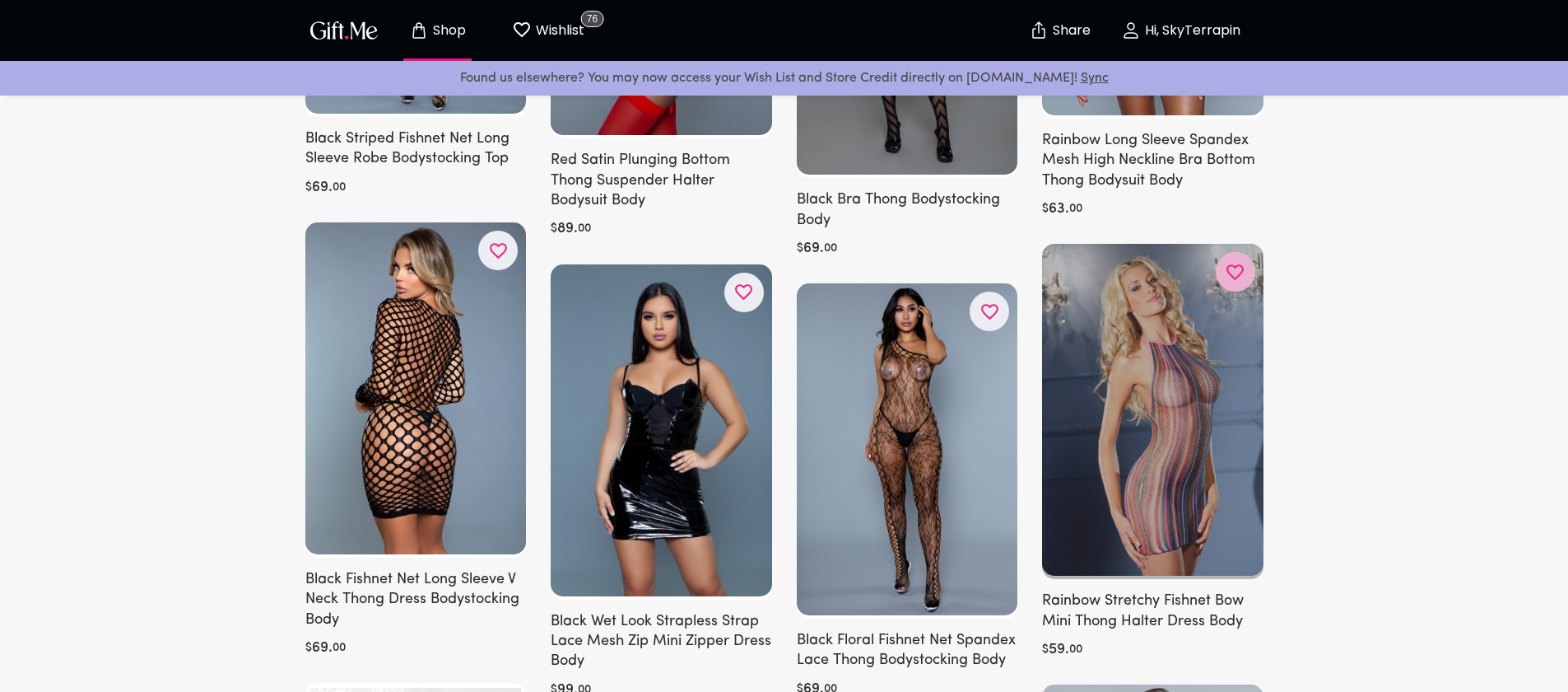
click at [0, 0] on icon "button" at bounding box center [0, 0] width 0 height 0
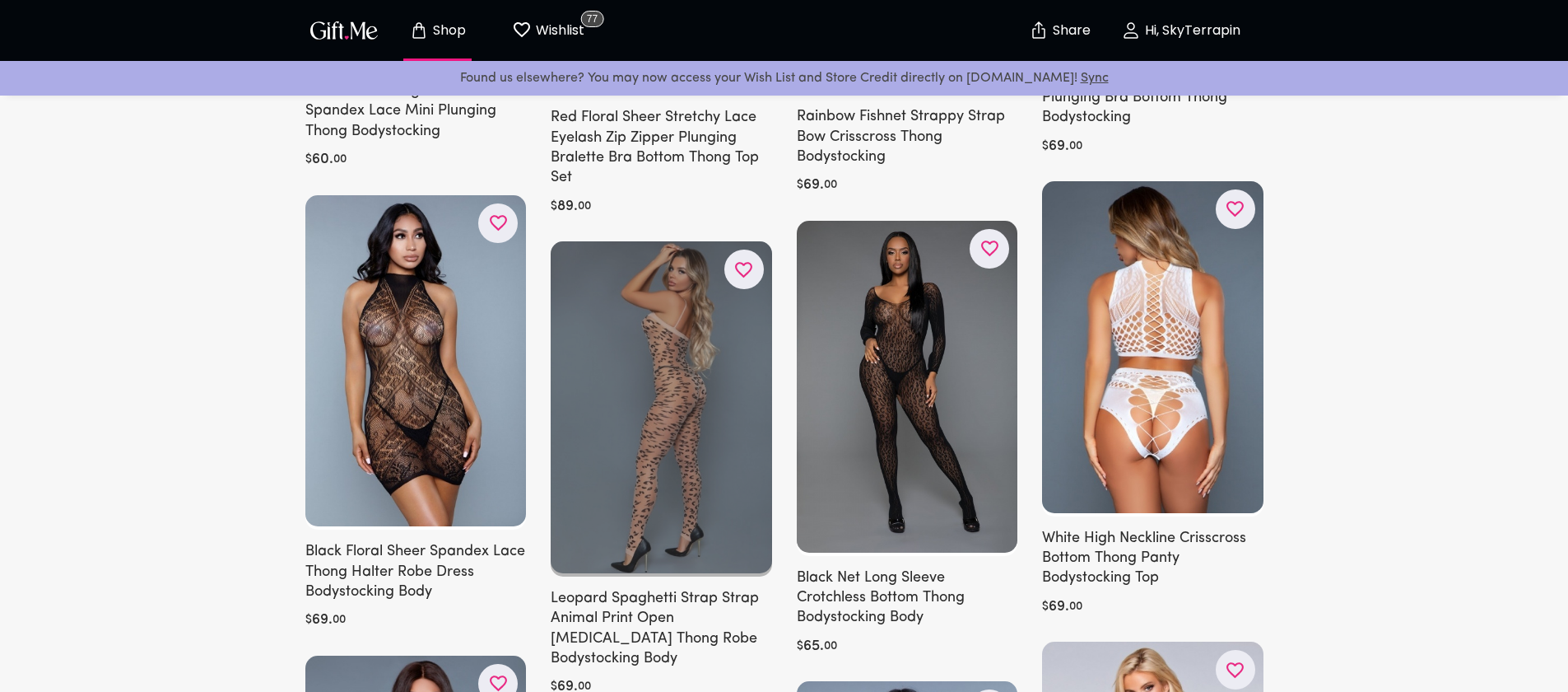
scroll to position [6374, 0]
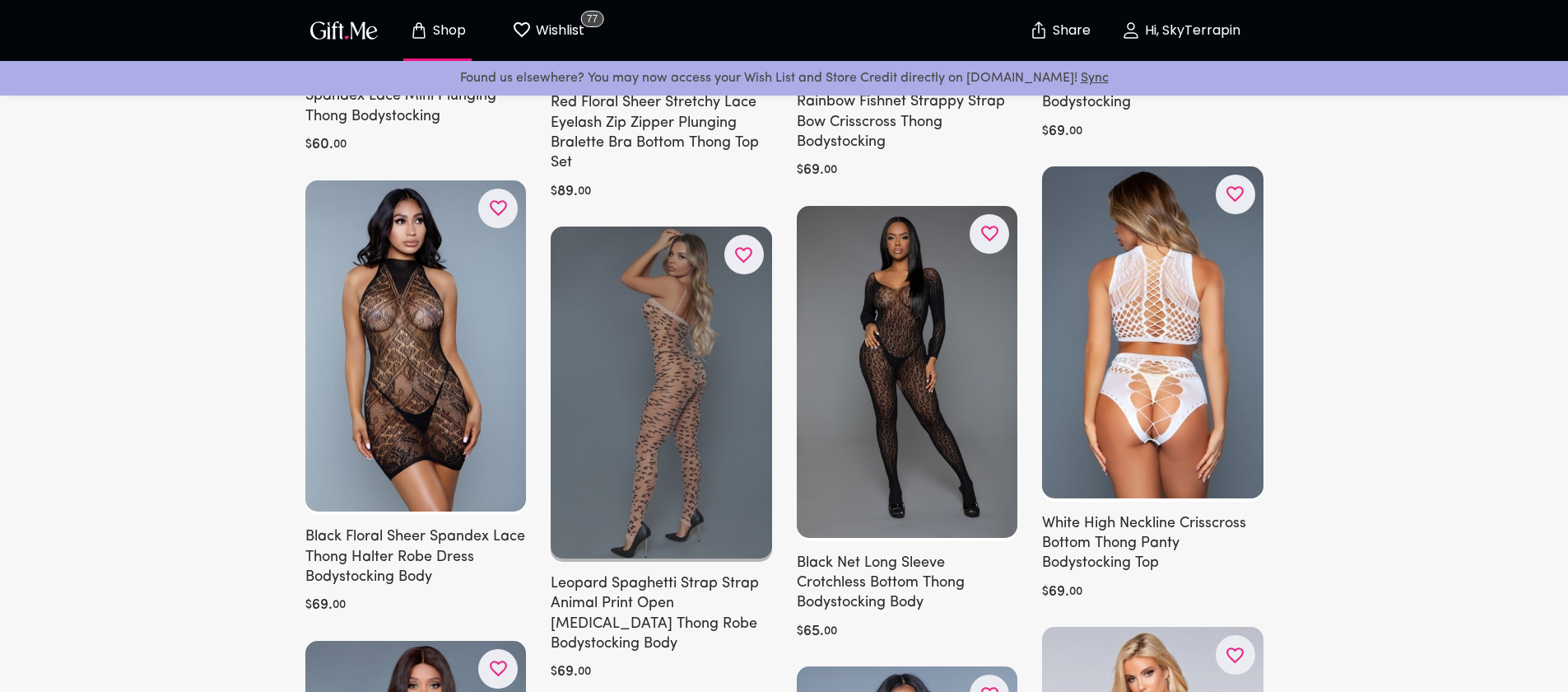
click at [711, 385] on div at bounding box center [661, 394] width 221 height 335
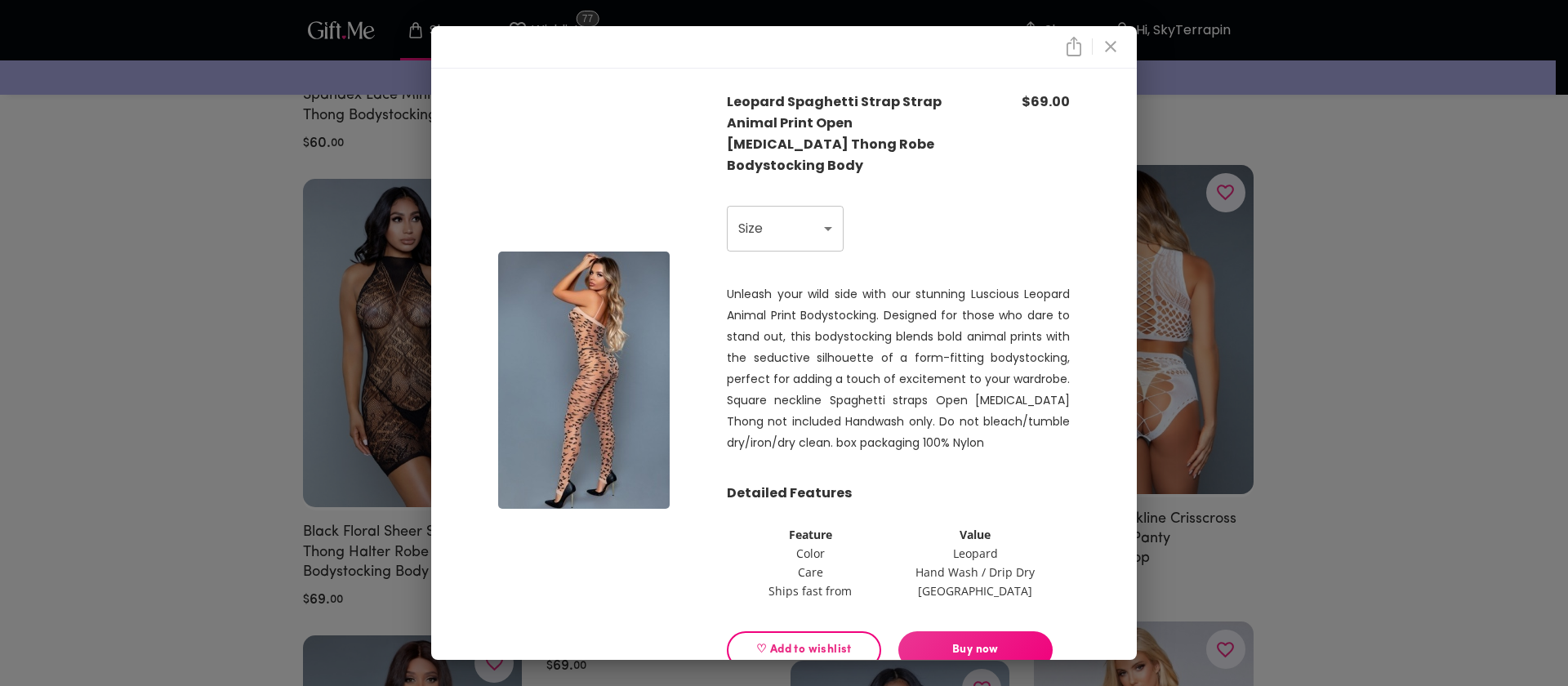
click at [1104, 42] on icon "close" at bounding box center [1111, 47] width 19 height 19
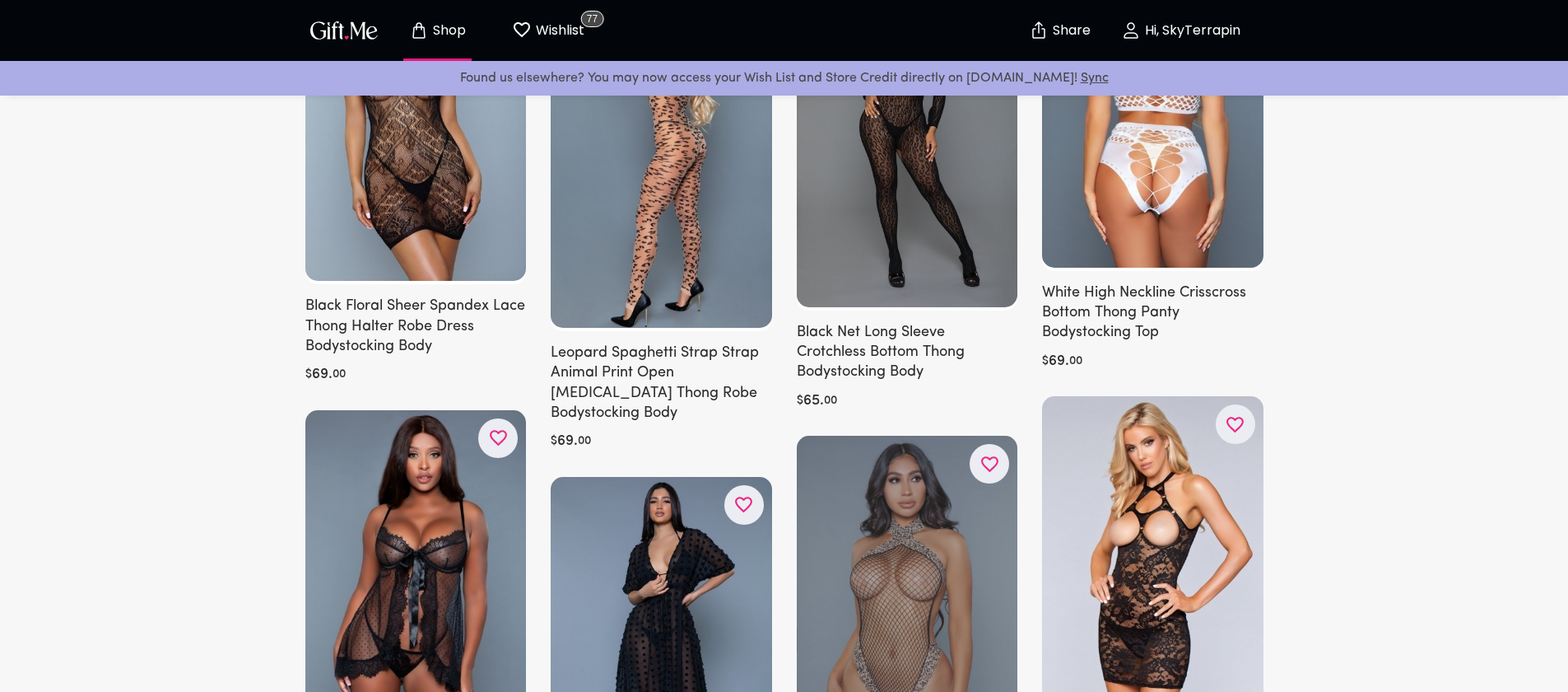
scroll to position [6626, 0]
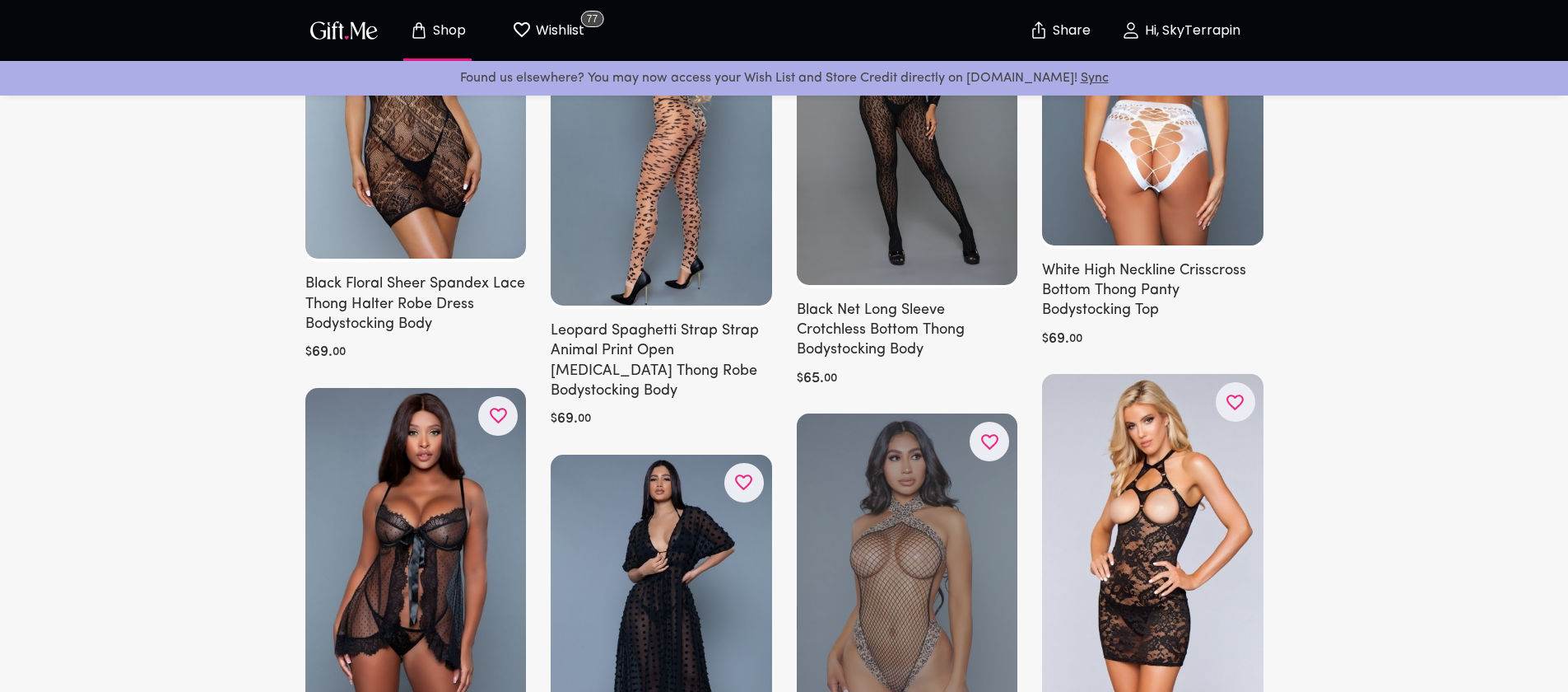
click at [0, 0] on icon "button" at bounding box center [0, 0] width 0 height 0
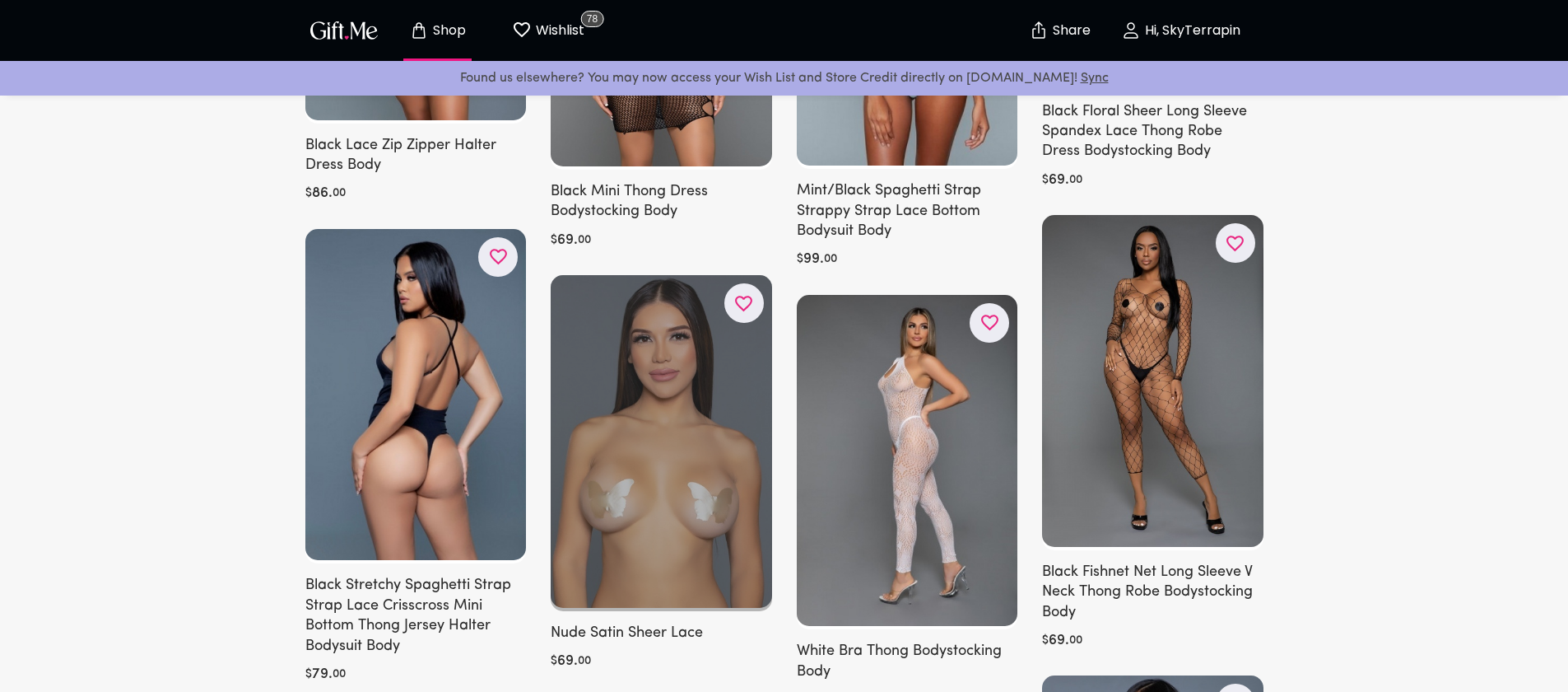
scroll to position [7663, 0]
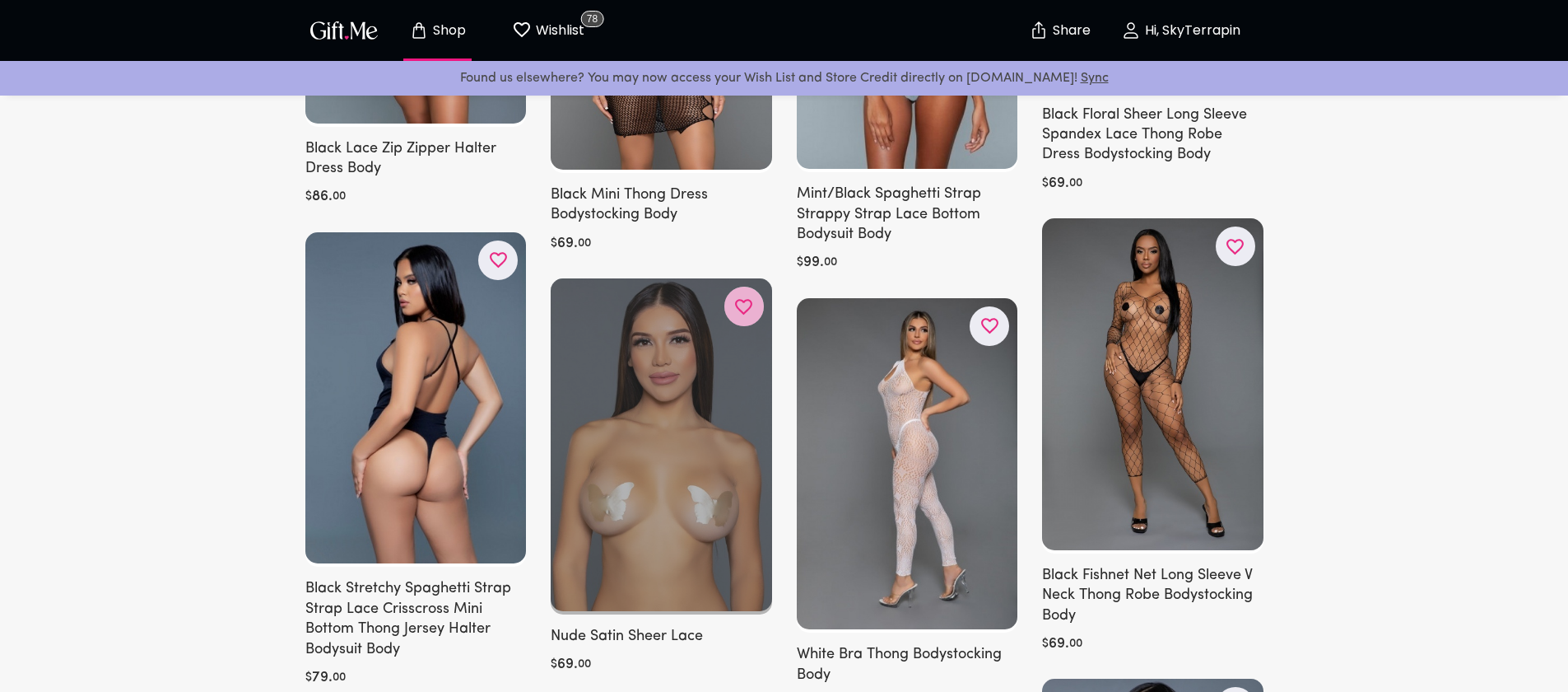
click at [0, 0] on icon "button" at bounding box center [0, 0] width 0 height 0
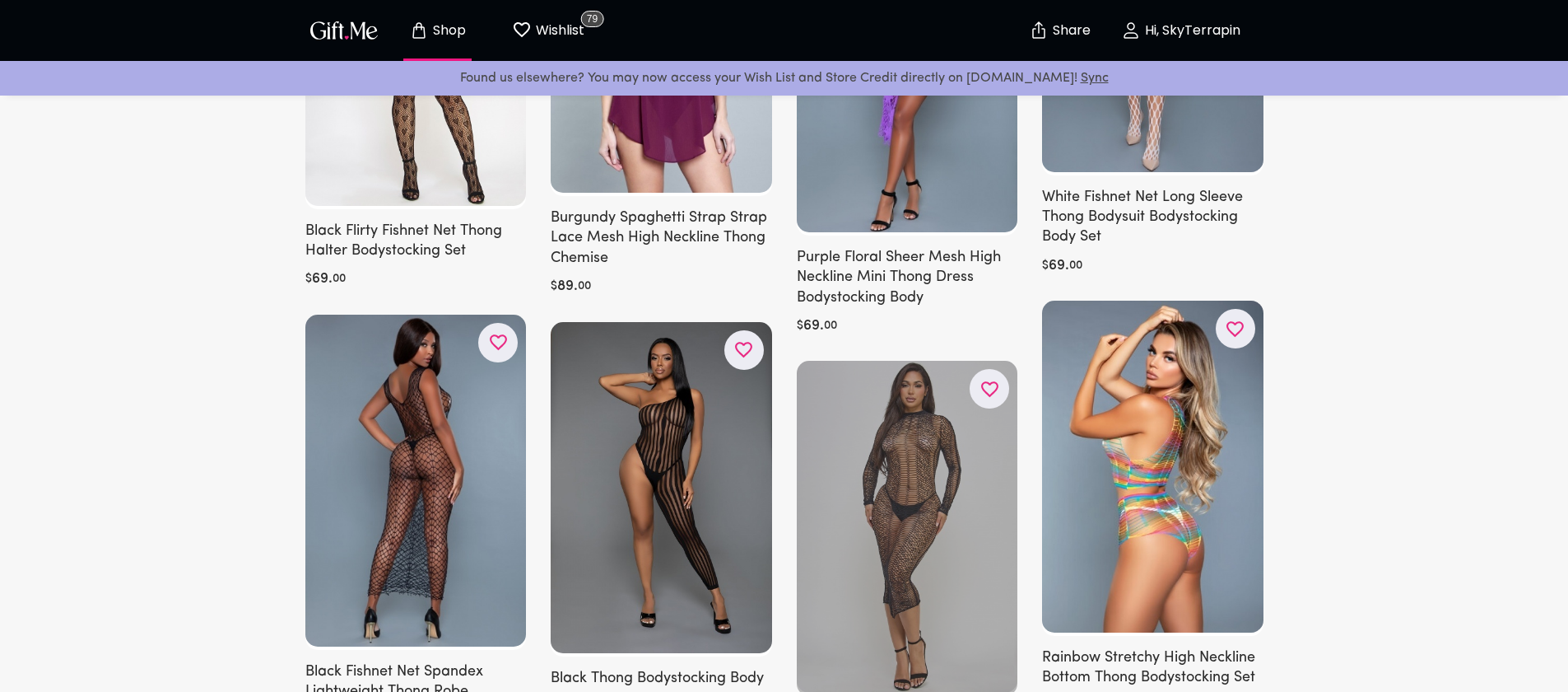
scroll to position [9884, 0]
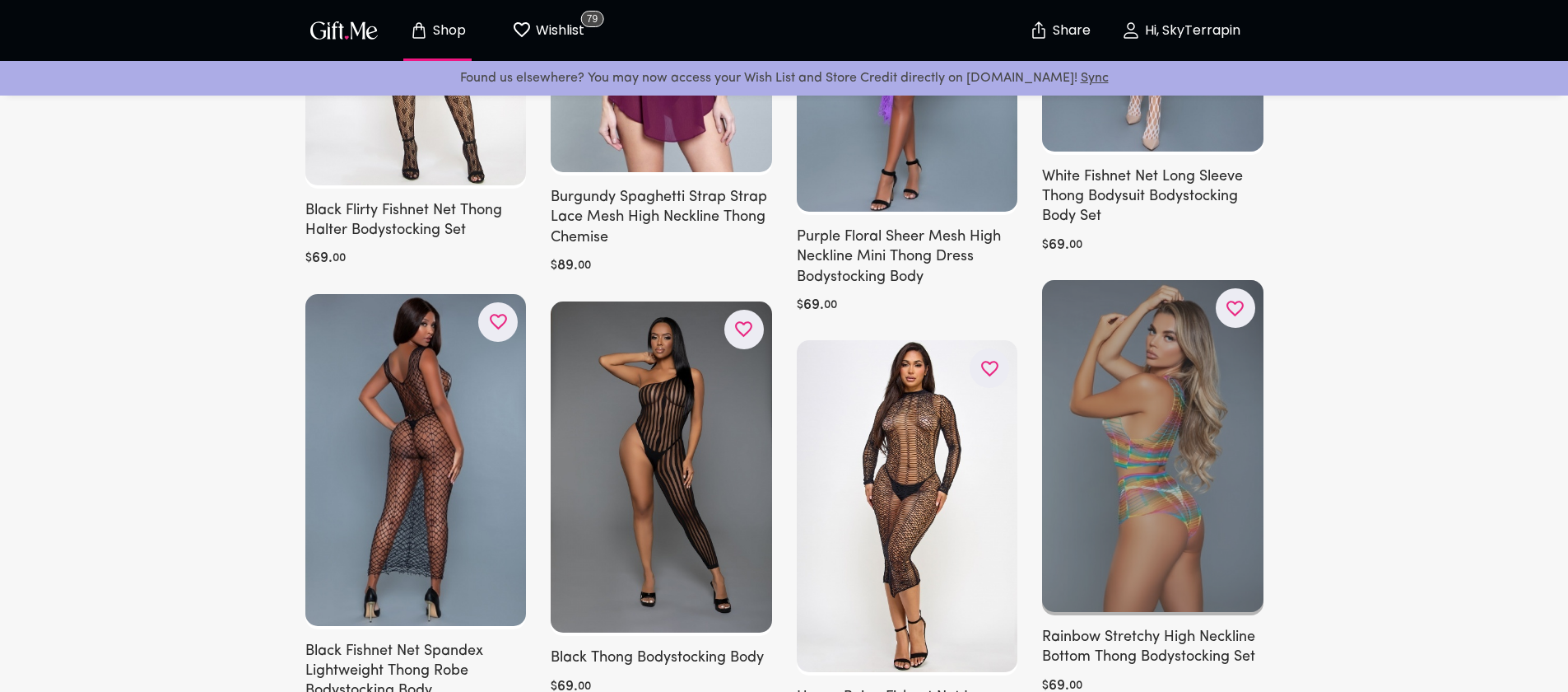
click at [1146, 400] on div at bounding box center [1153, 447] width 221 height 335
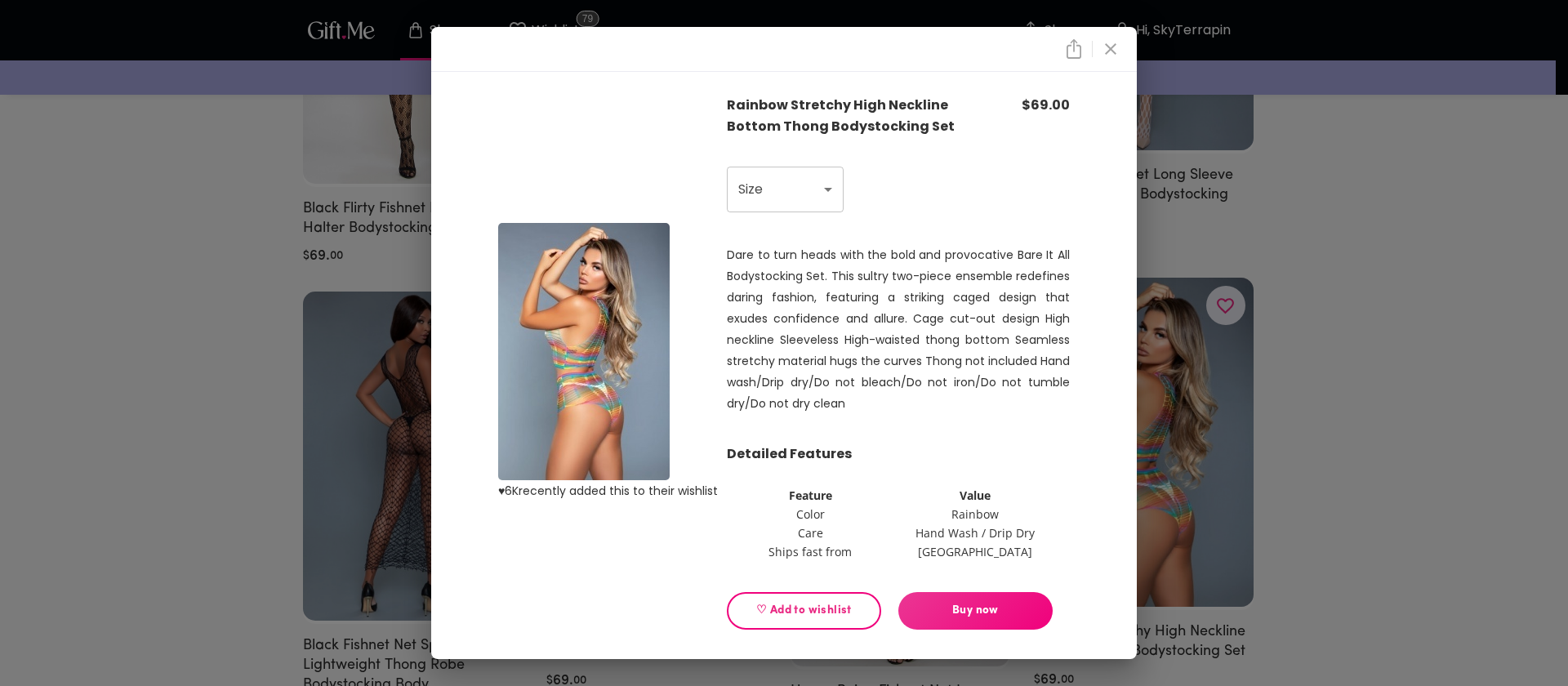
click at [1112, 48] on icon "close" at bounding box center [1110, 48] width 11 height 11
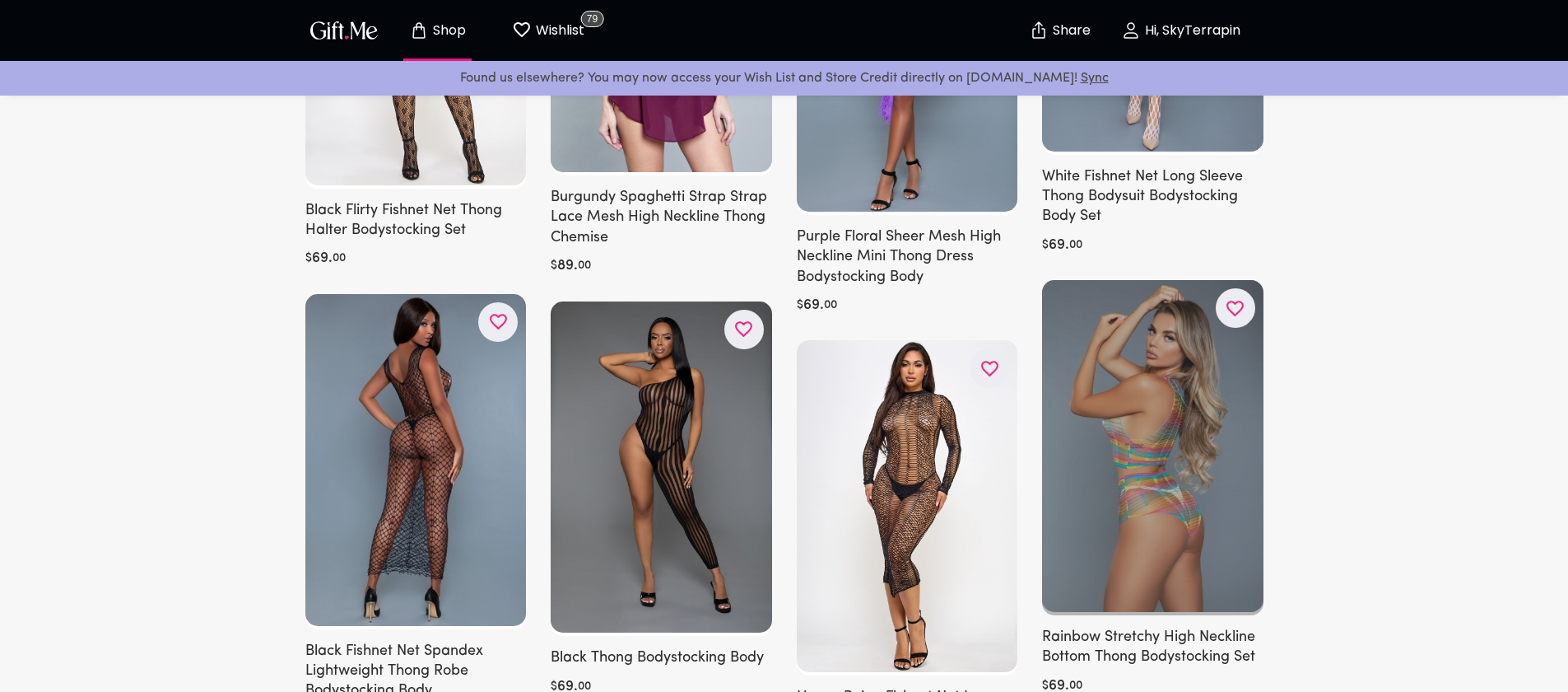
click at [0, 0] on icon "button" at bounding box center [0, 0] width 0 height 0
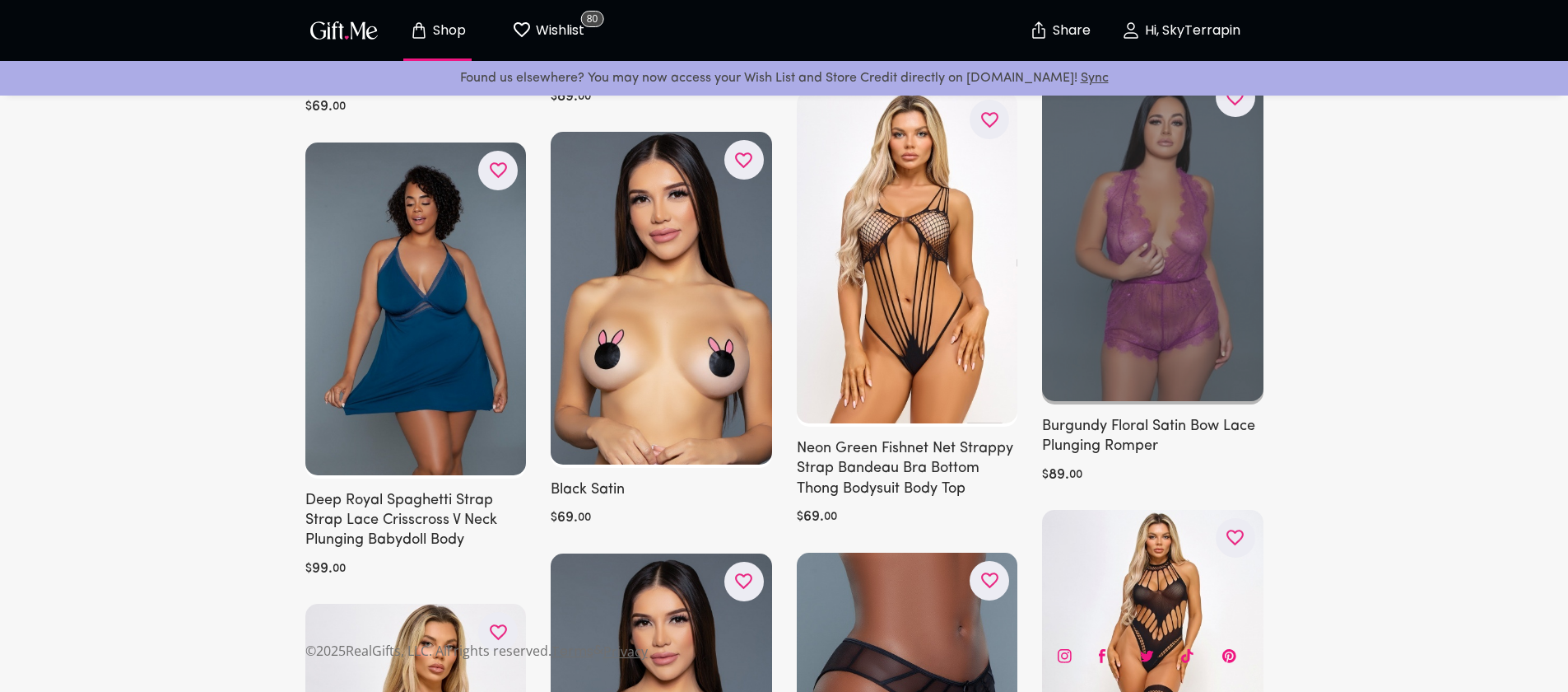
scroll to position [14584, 0]
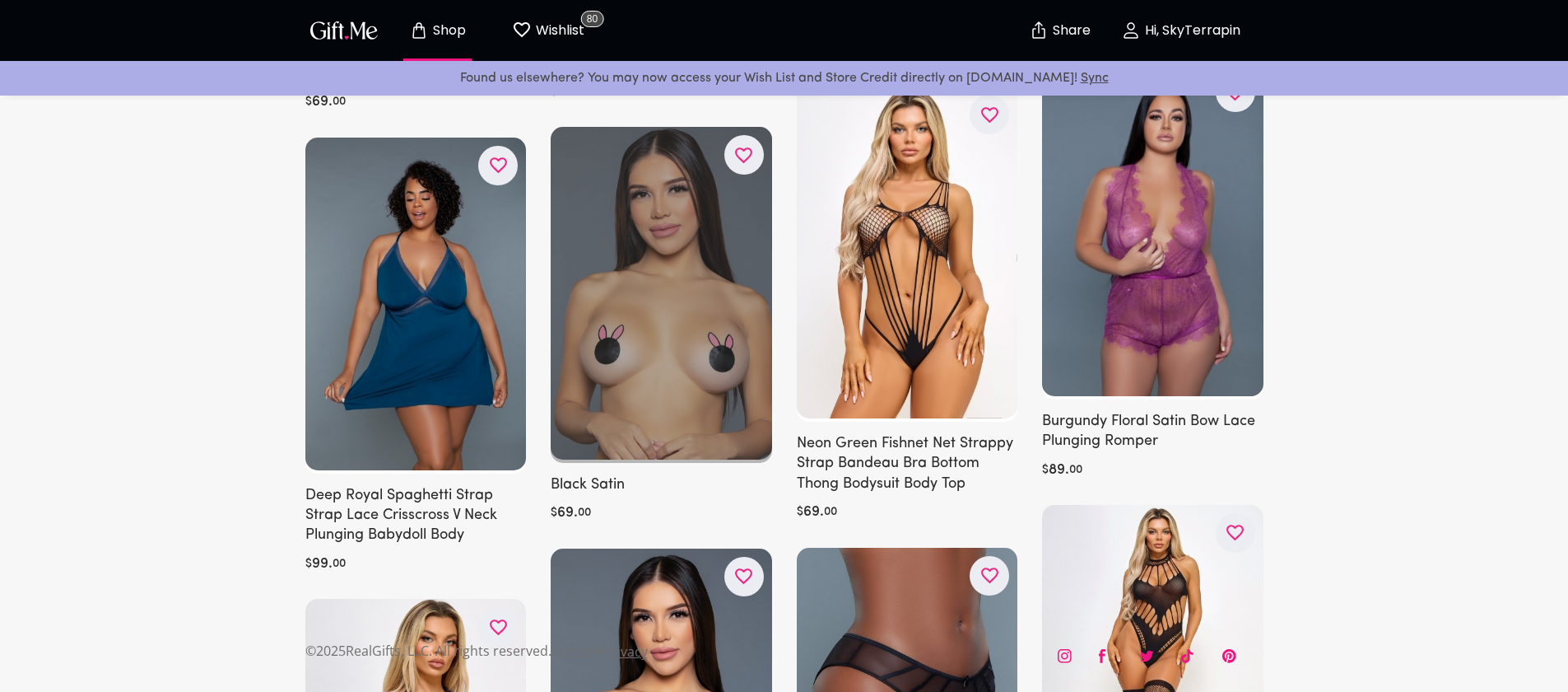
click at [0, 0] on icon "button" at bounding box center [0, 0] width 0 height 0
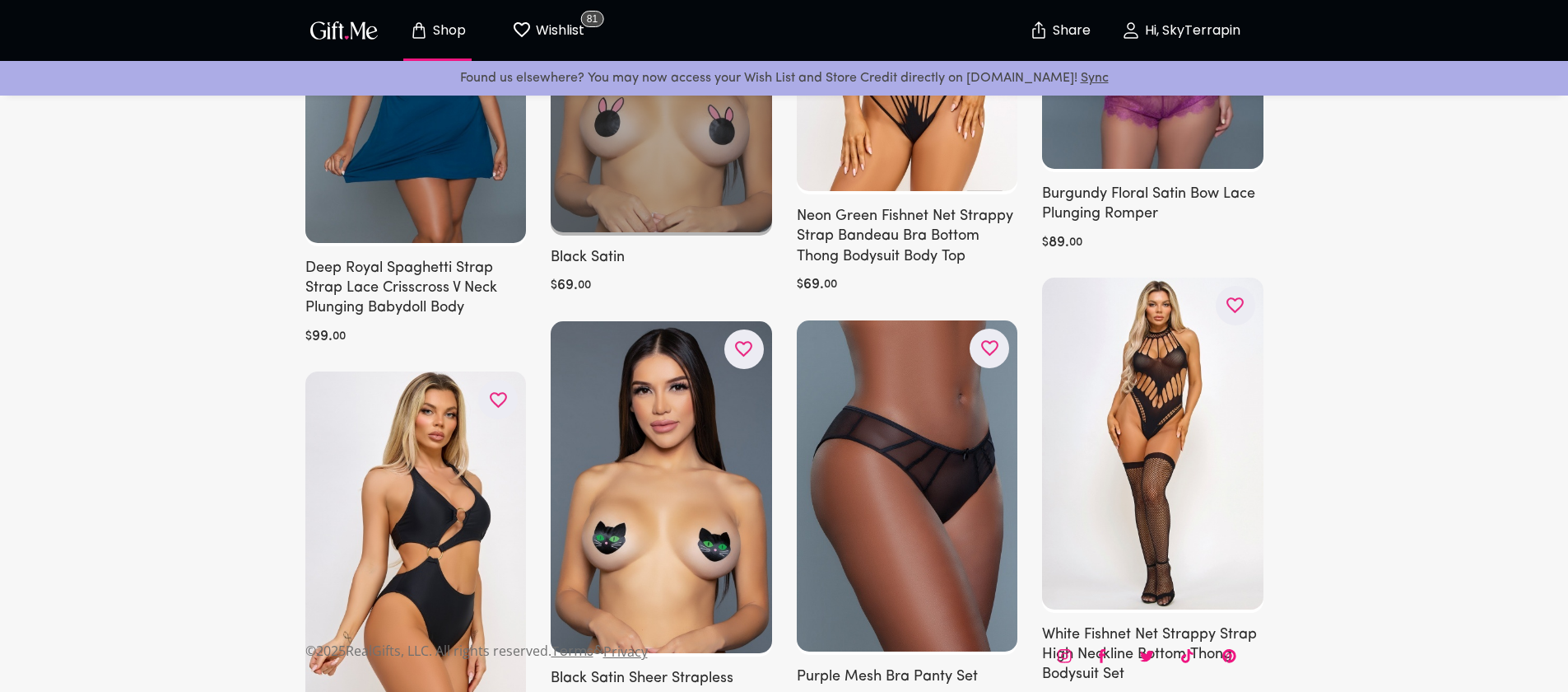
scroll to position [14806, 0]
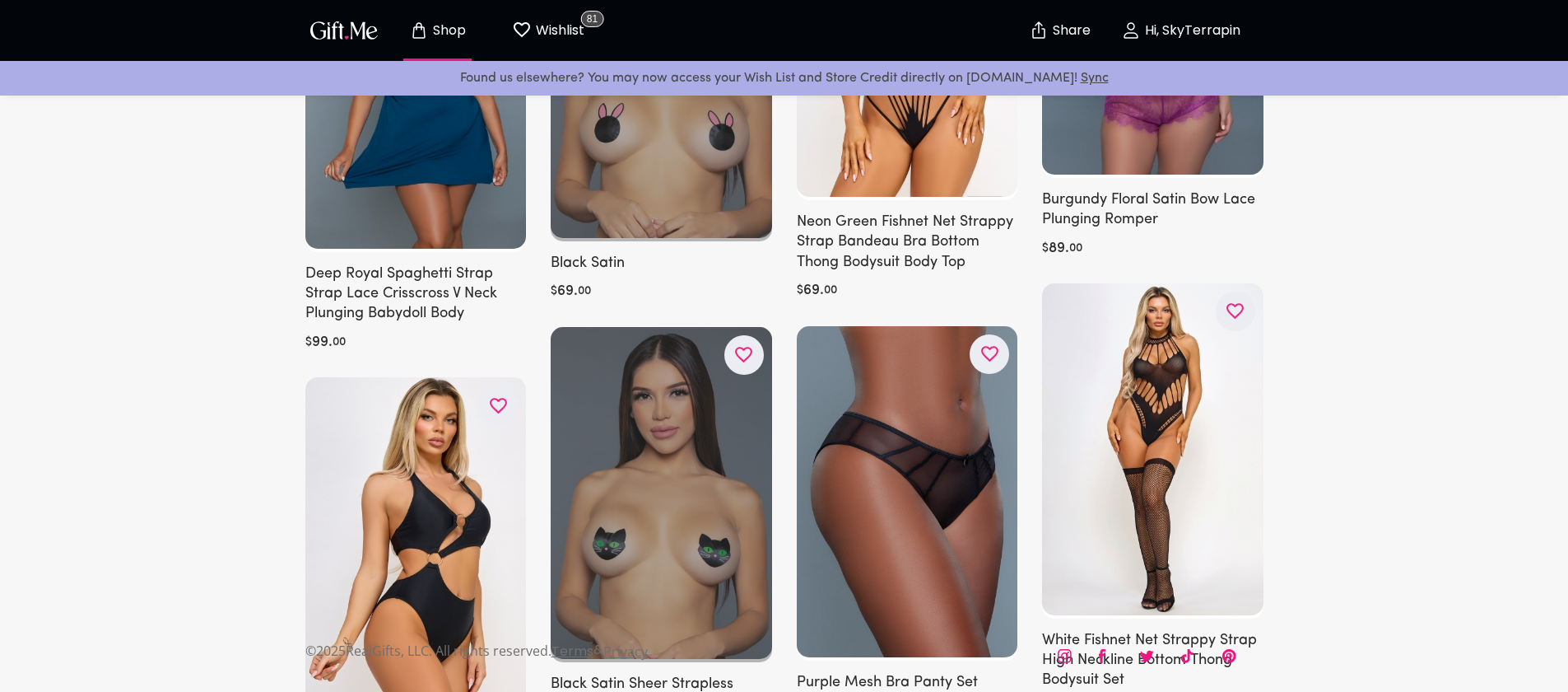
click at [0, 0] on icon "button" at bounding box center [0, 0] width 0 height 0
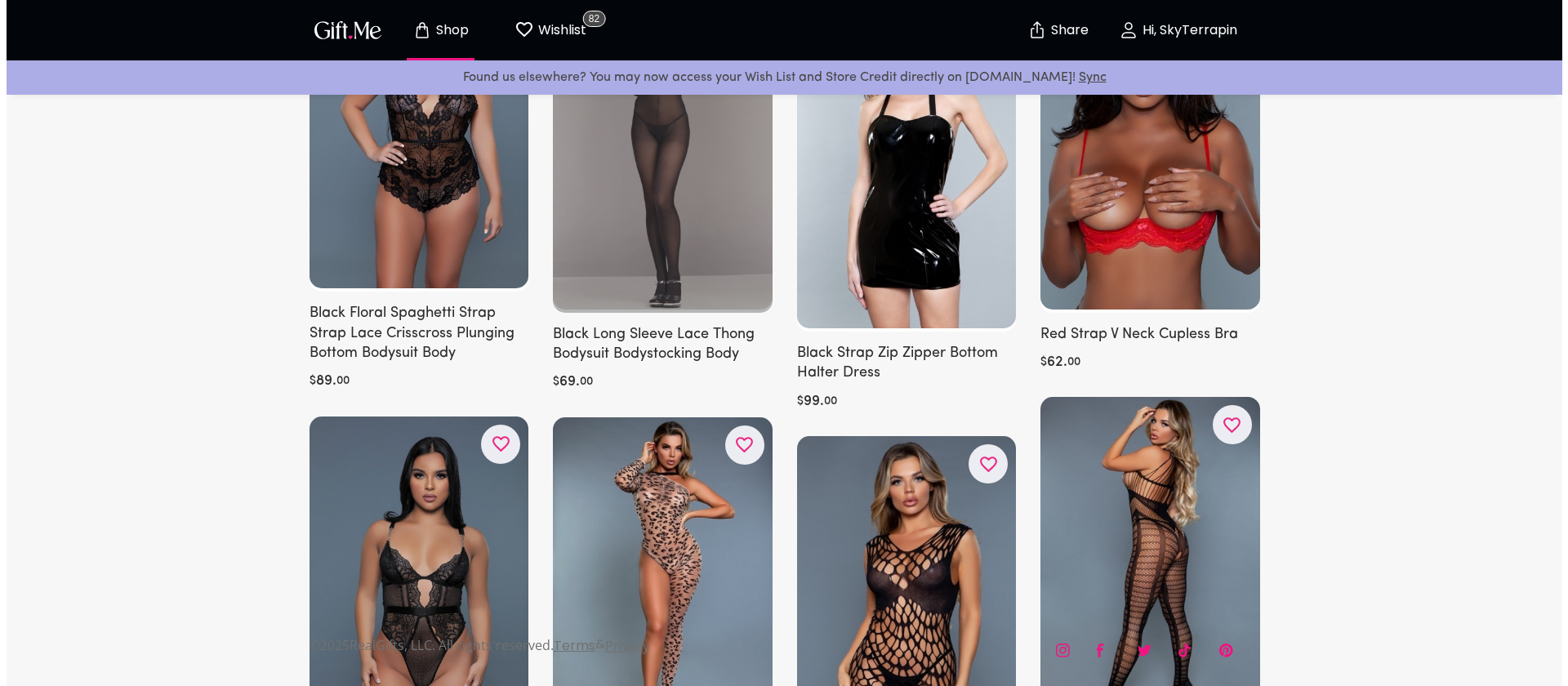
scroll to position [0, 0]
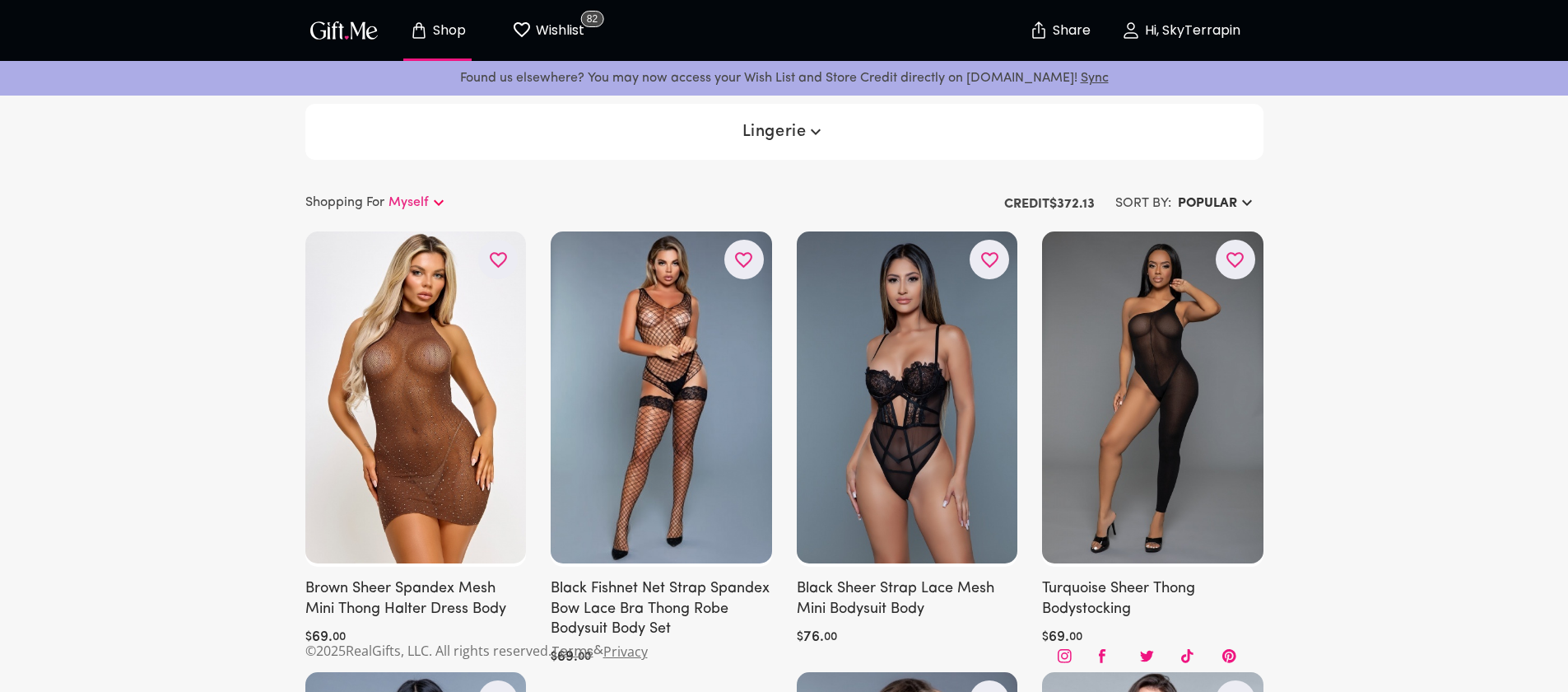
click at [804, 125] on span "Lingerie" at bounding box center [784, 132] width 84 height 20
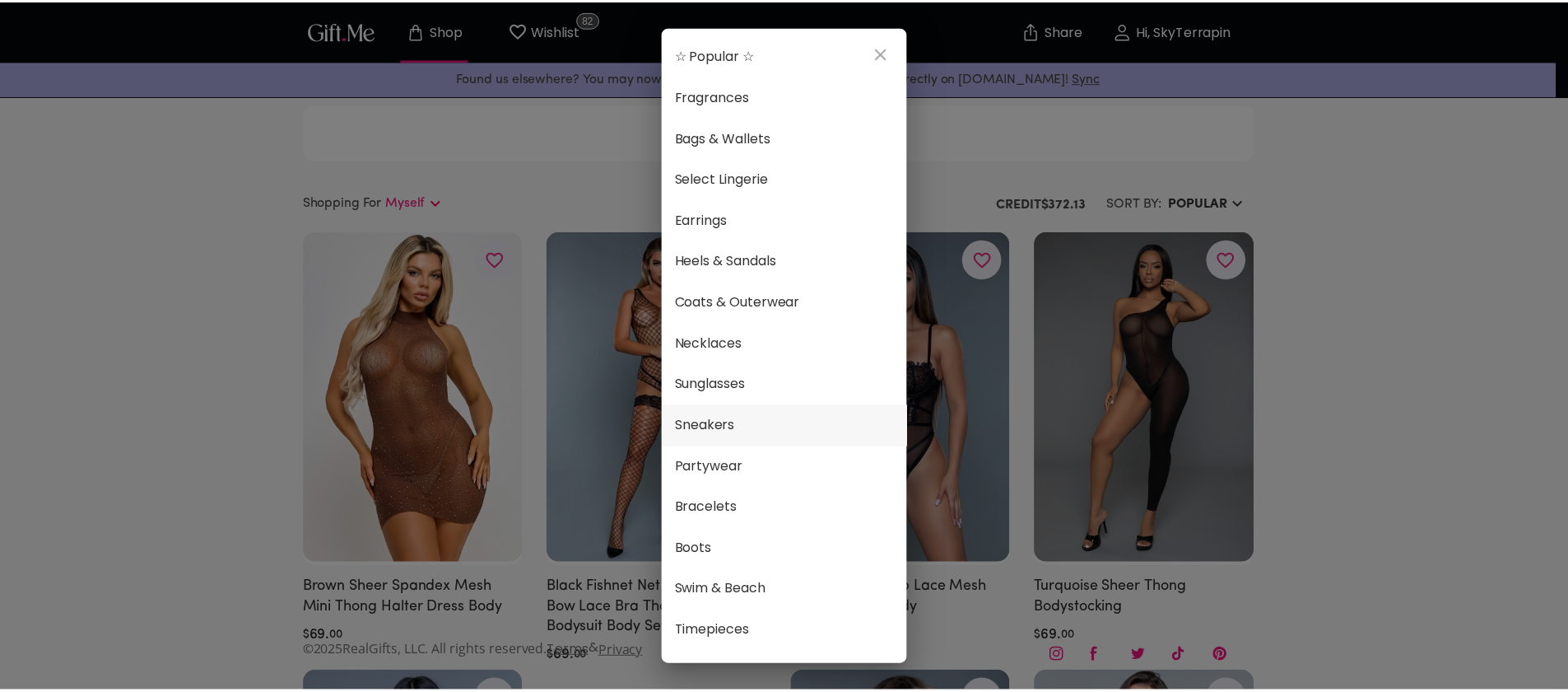
scroll to position [4, 0]
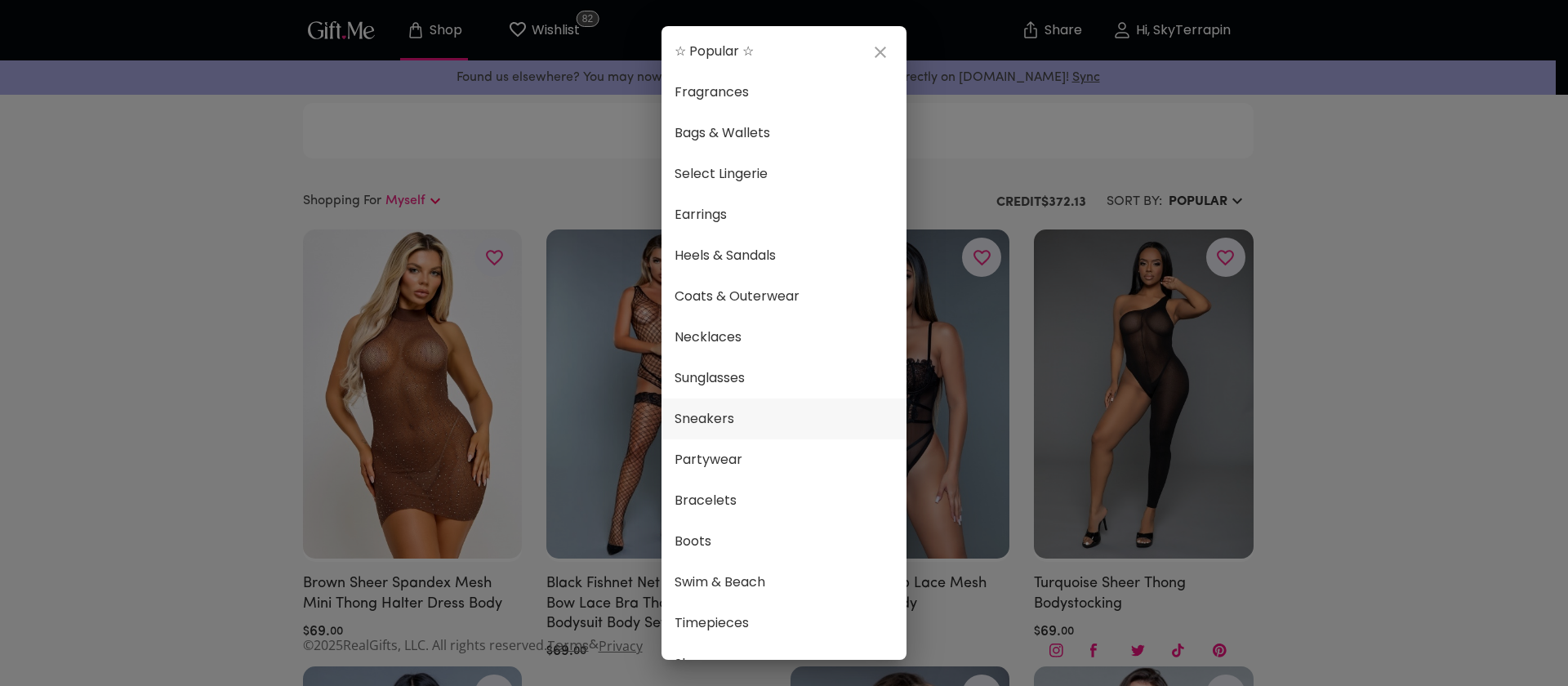
click at [761, 420] on span "Sneakers" at bounding box center [784, 419] width 219 height 21
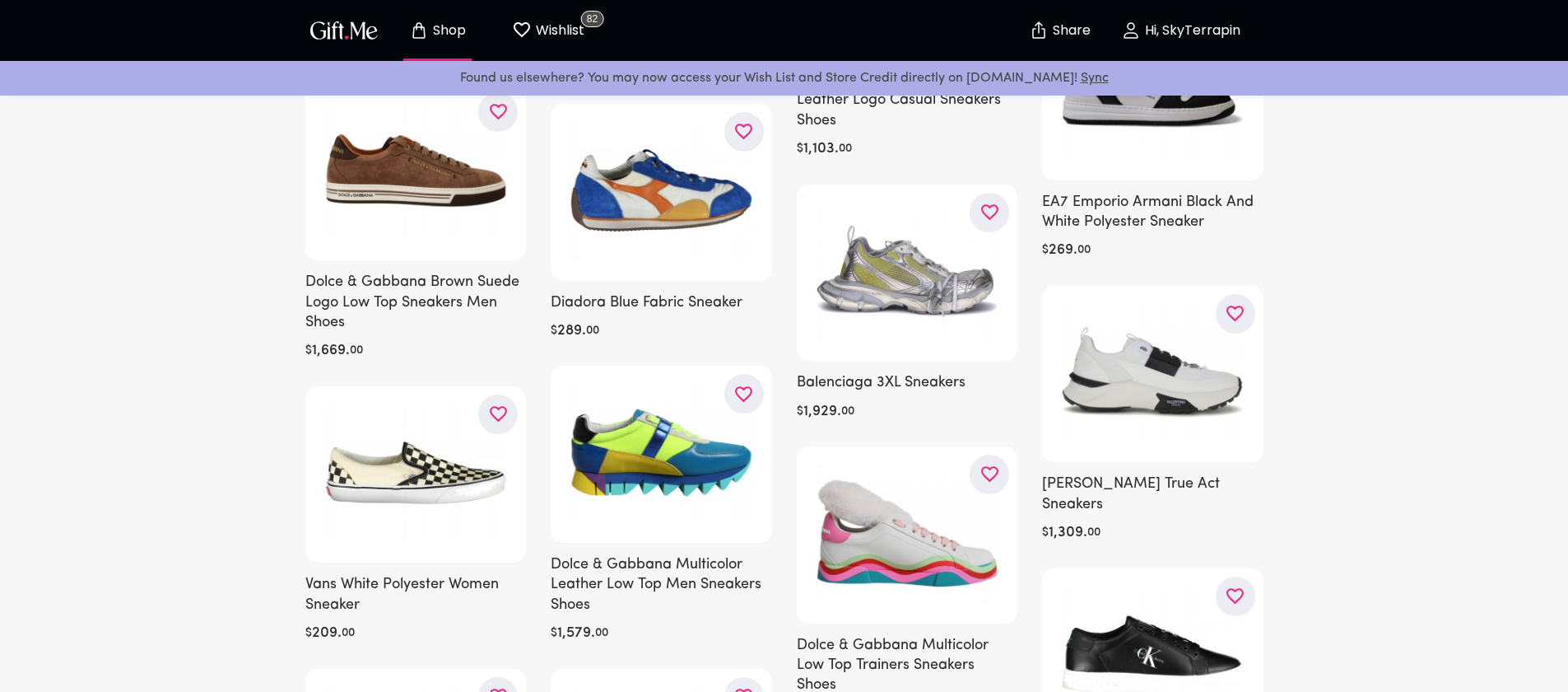
scroll to position [3520, 0]
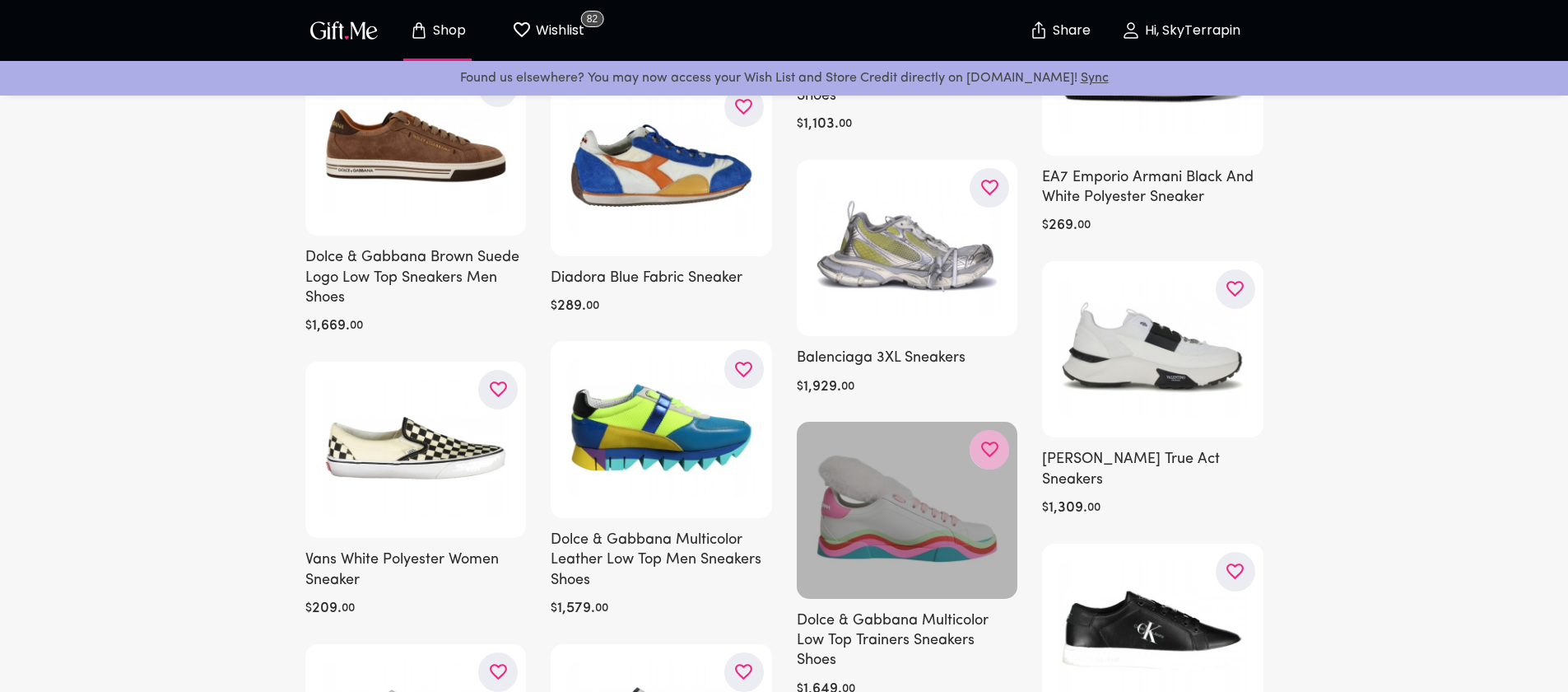
click at [0, 0] on icon "button" at bounding box center [0, 0] width 0 height 0
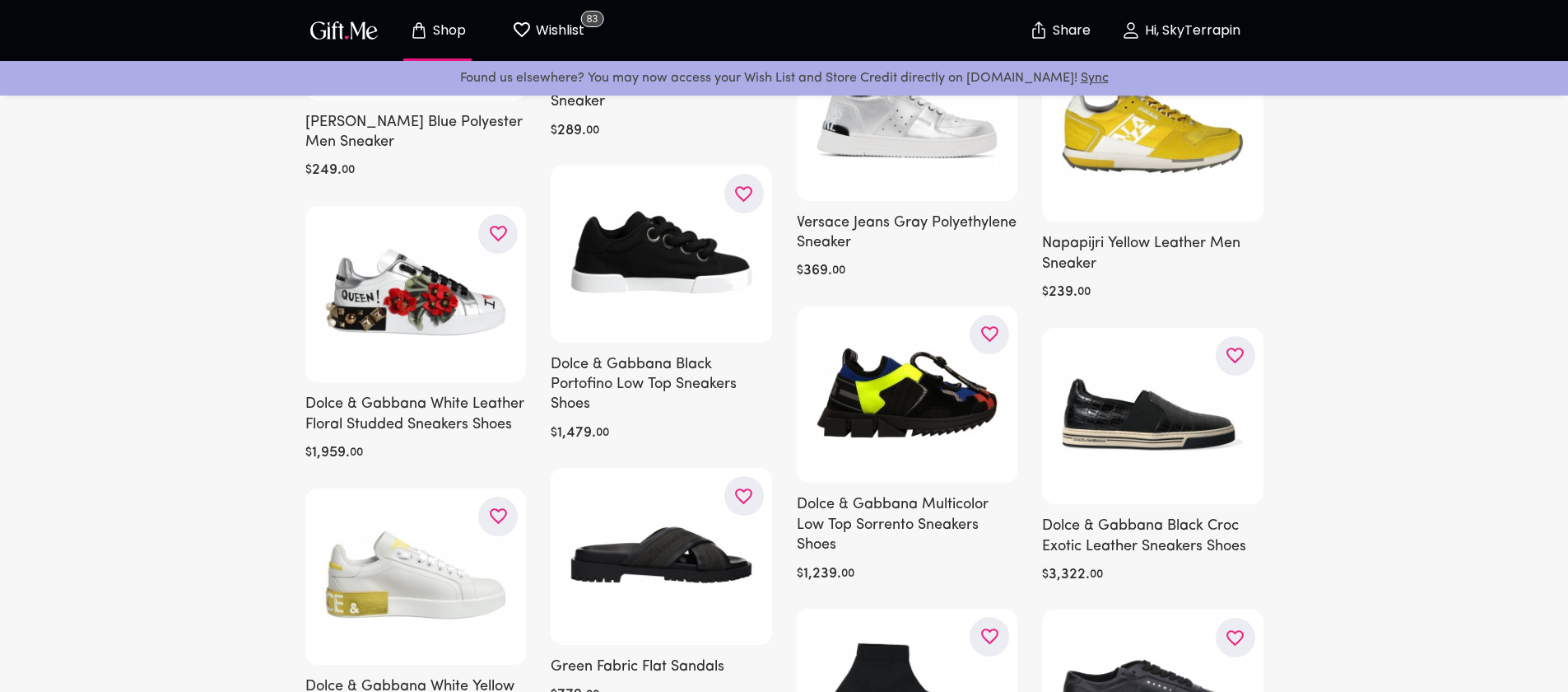
scroll to position [8236, 0]
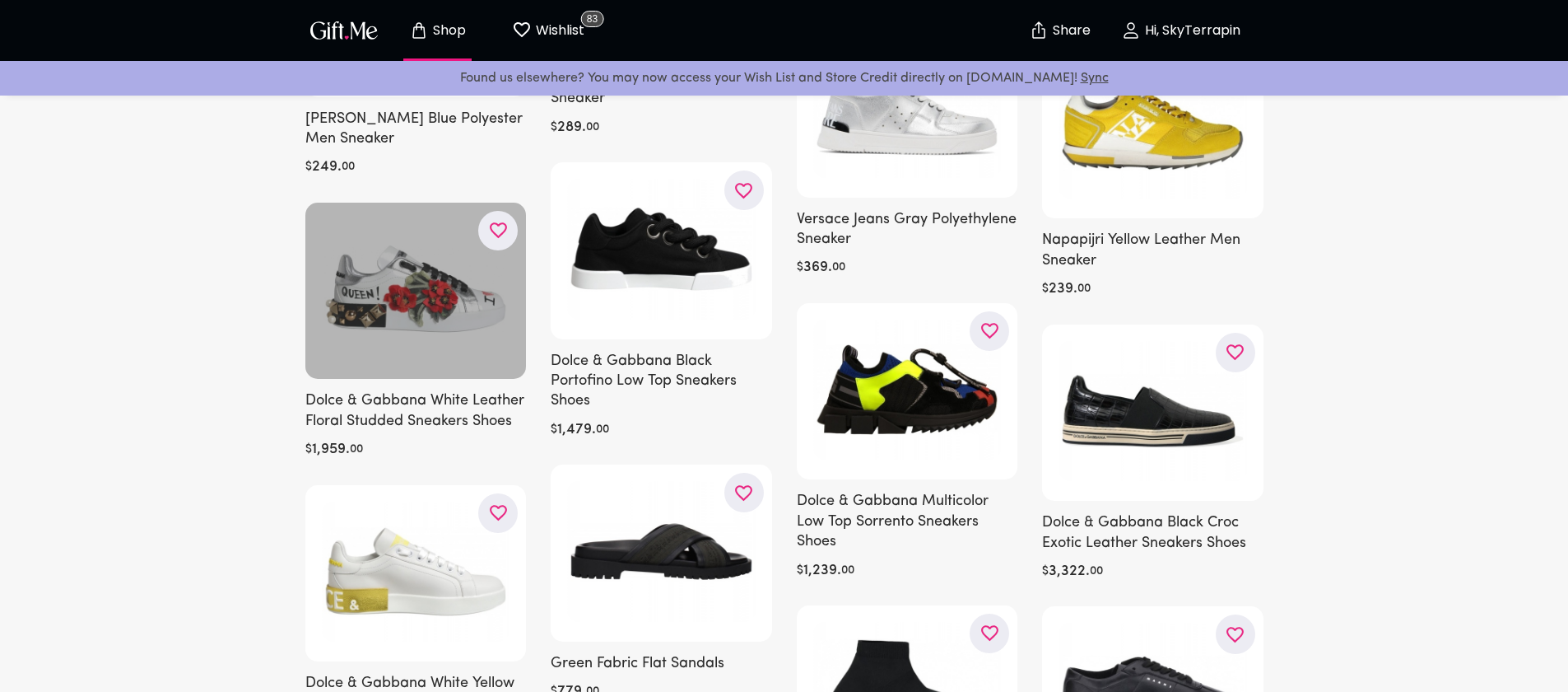
click at [0, 0] on icon "button" at bounding box center [0, 0] width 0 height 0
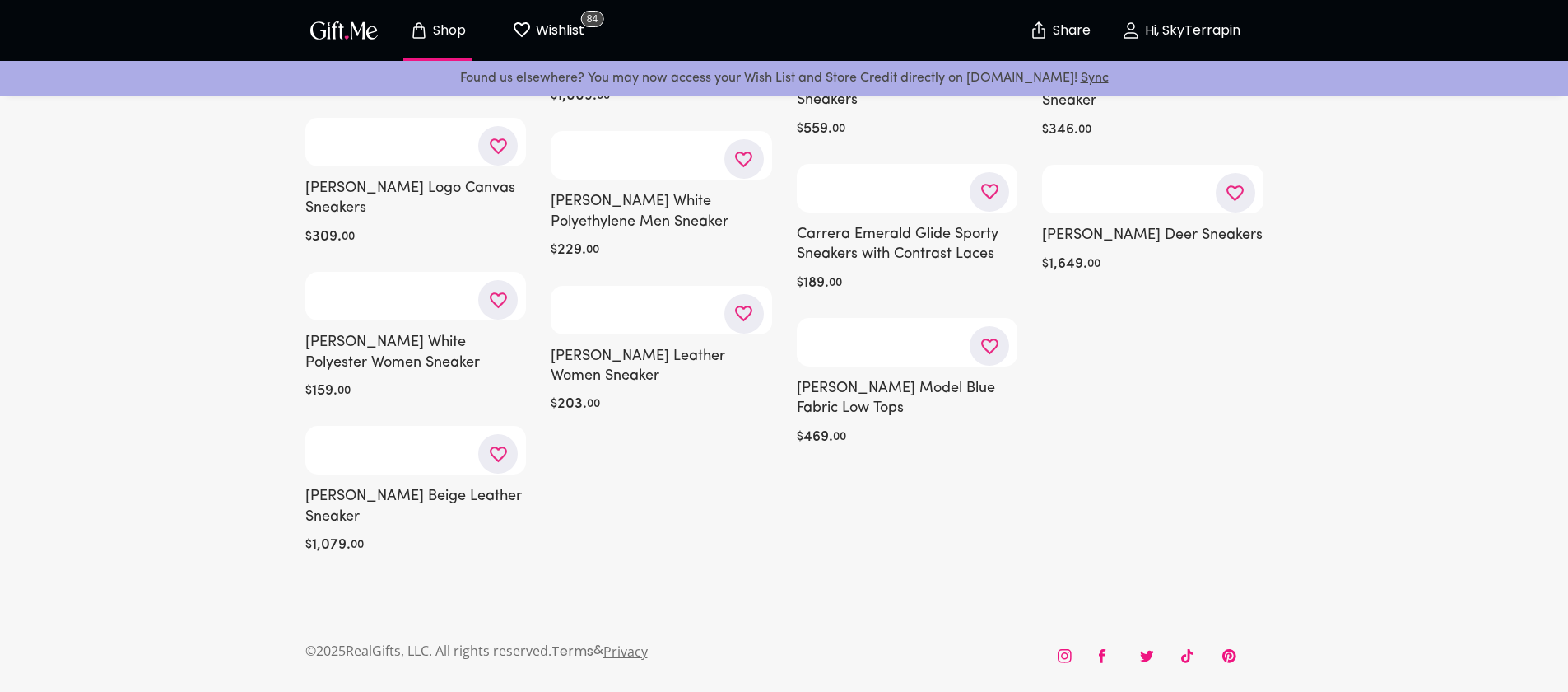
scroll to position [14646, 0]
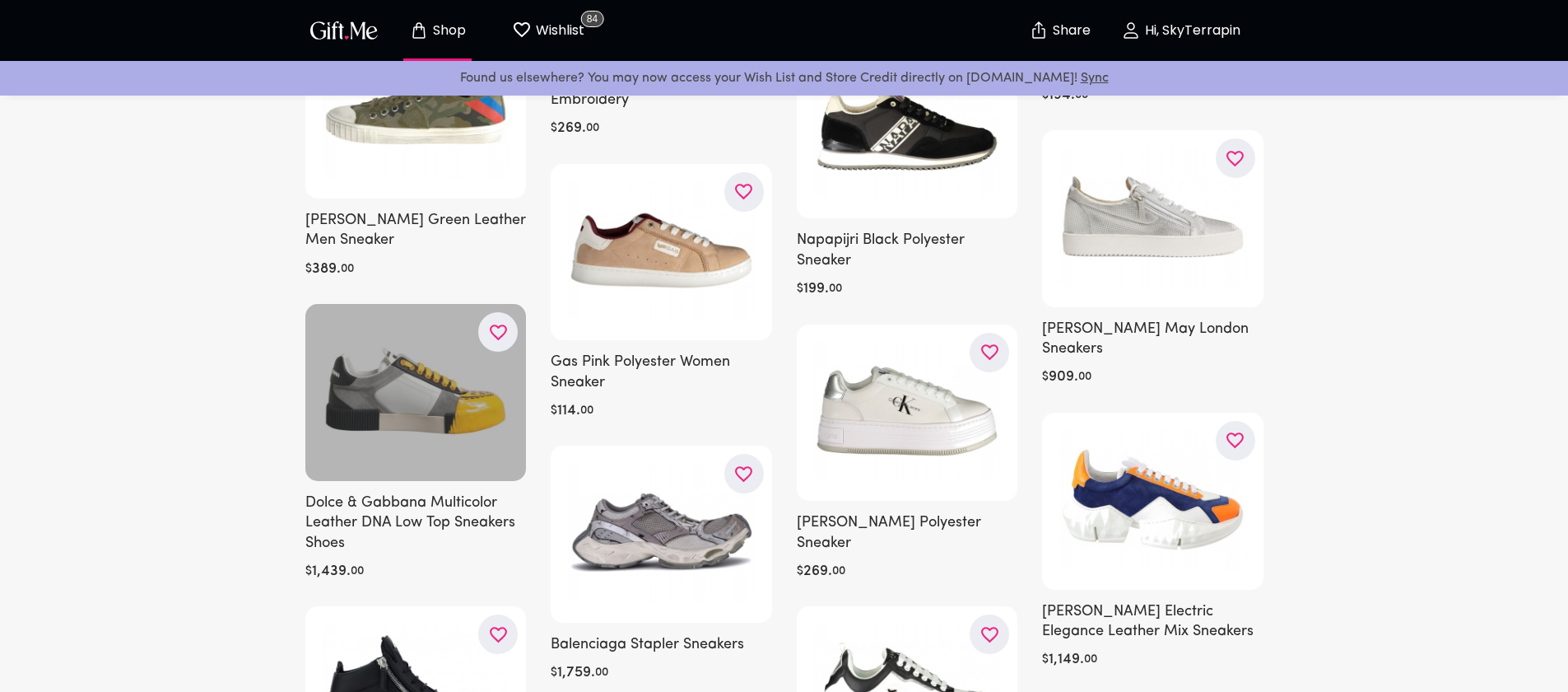
click at [0, 0] on icon "button" at bounding box center [0, 0] width 0 height 0
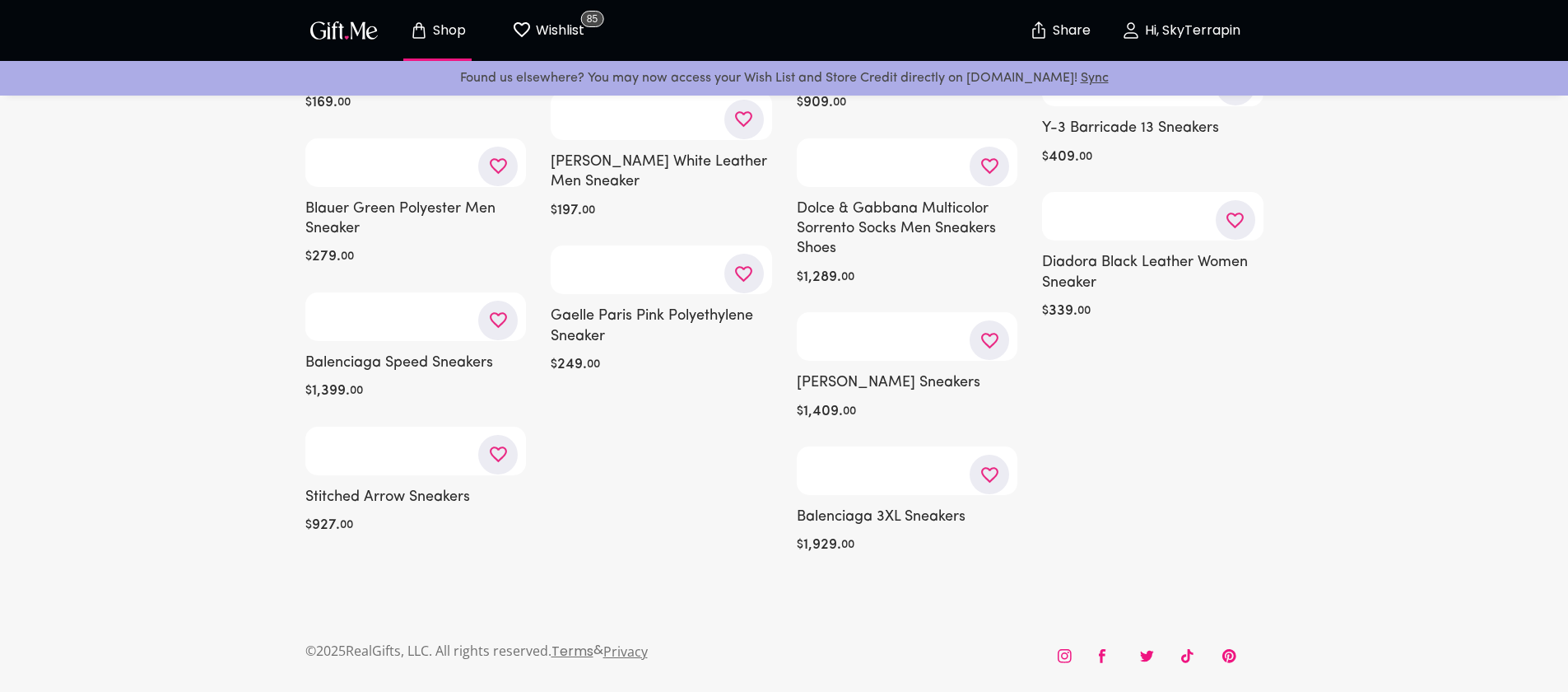
scroll to position [25866, 0]
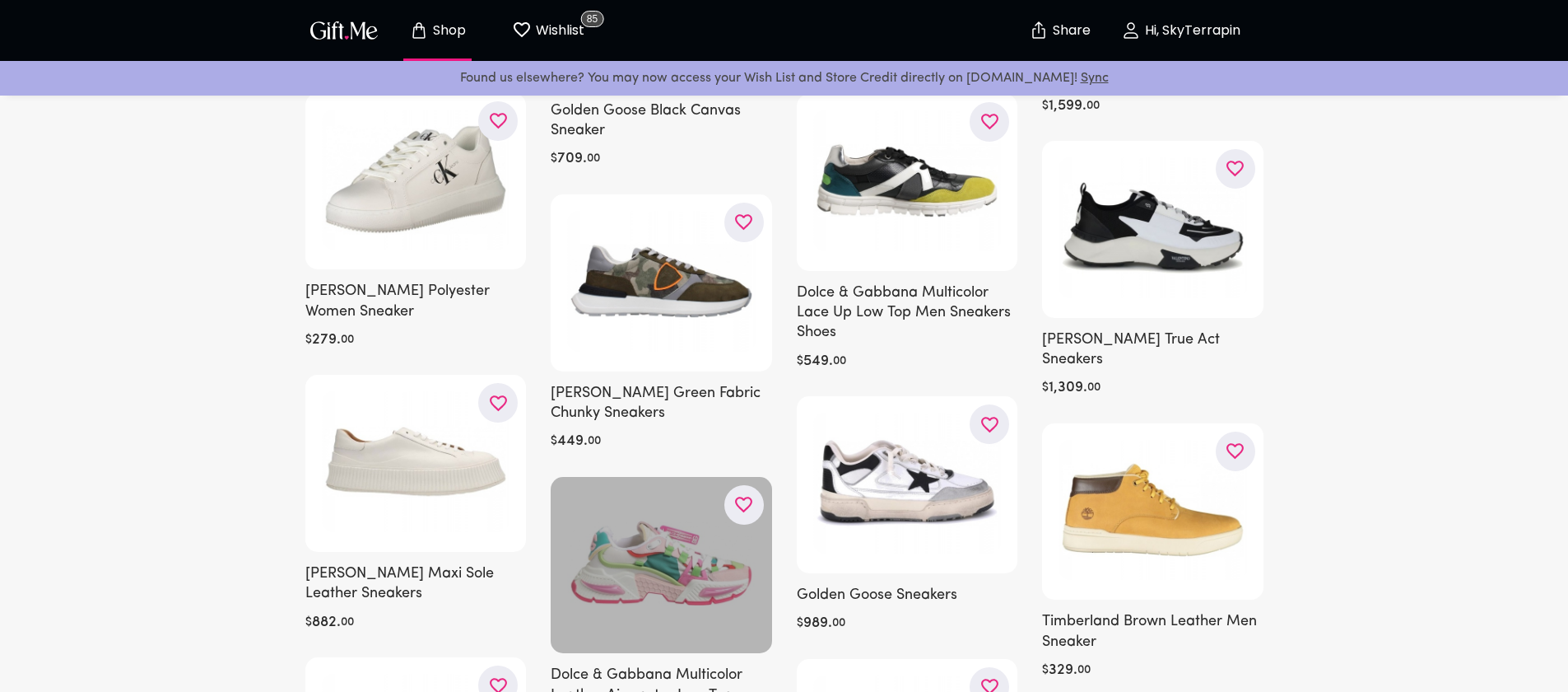
click at [0, 0] on icon "button" at bounding box center [0, 0] width 0 height 0
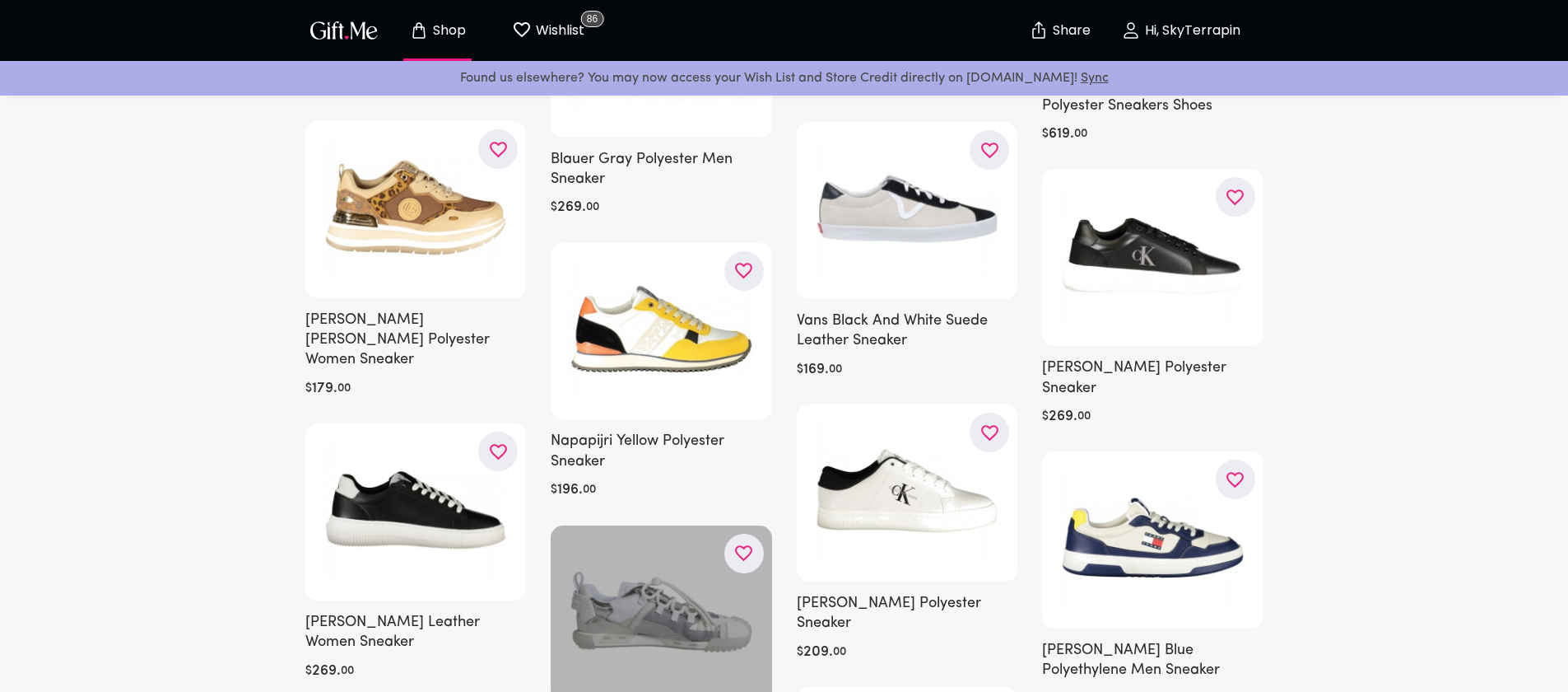
scroll to position [26847, 0]
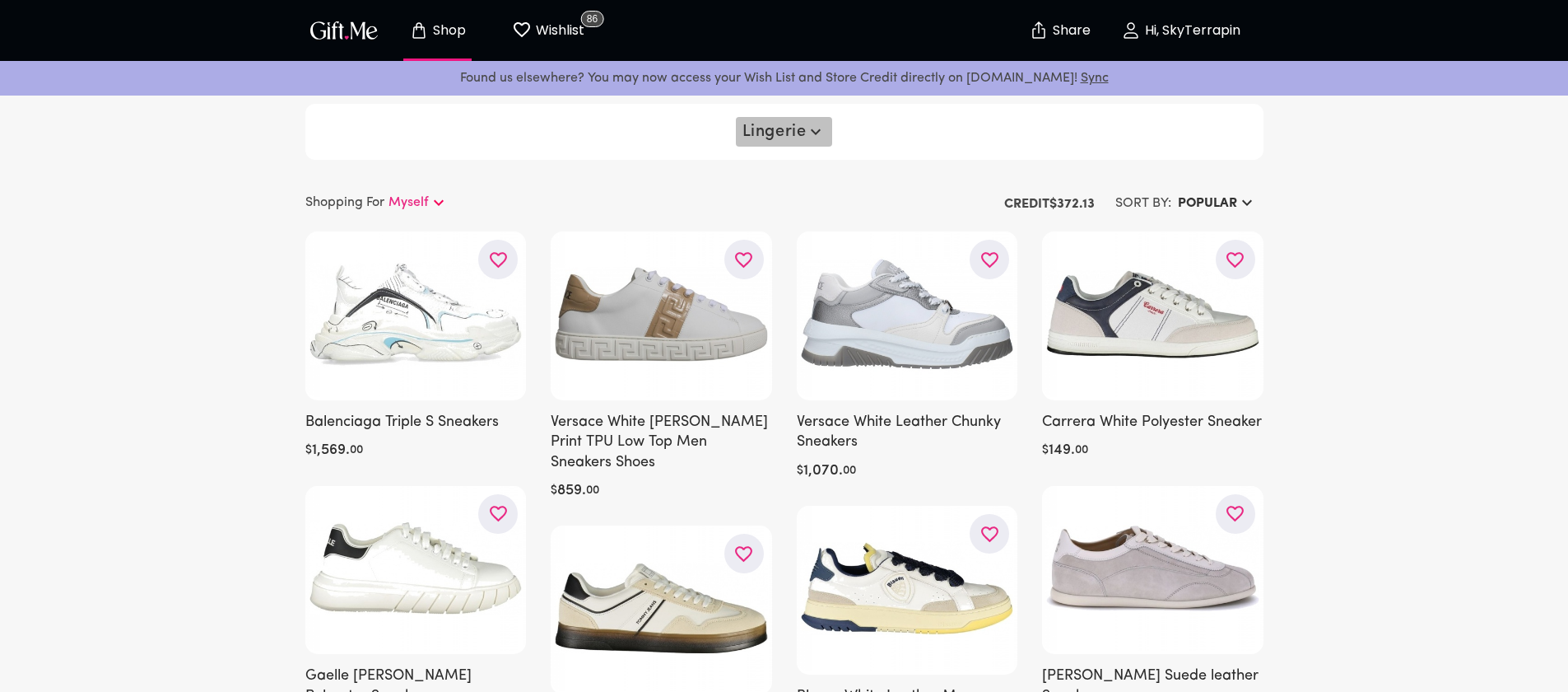
click at [758, 132] on span "Lingerie" at bounding box center [784, 132] width 84 height 20
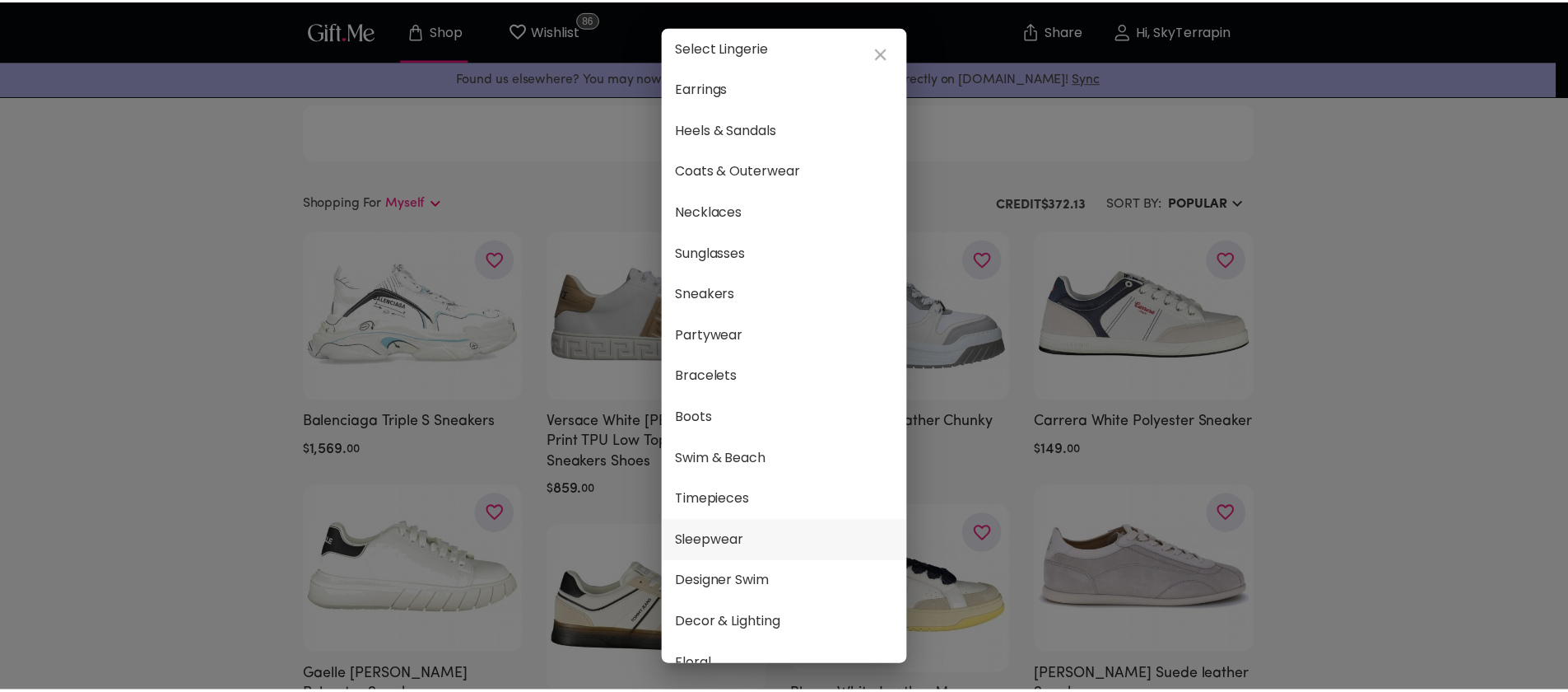
scroll to position [135, 0]
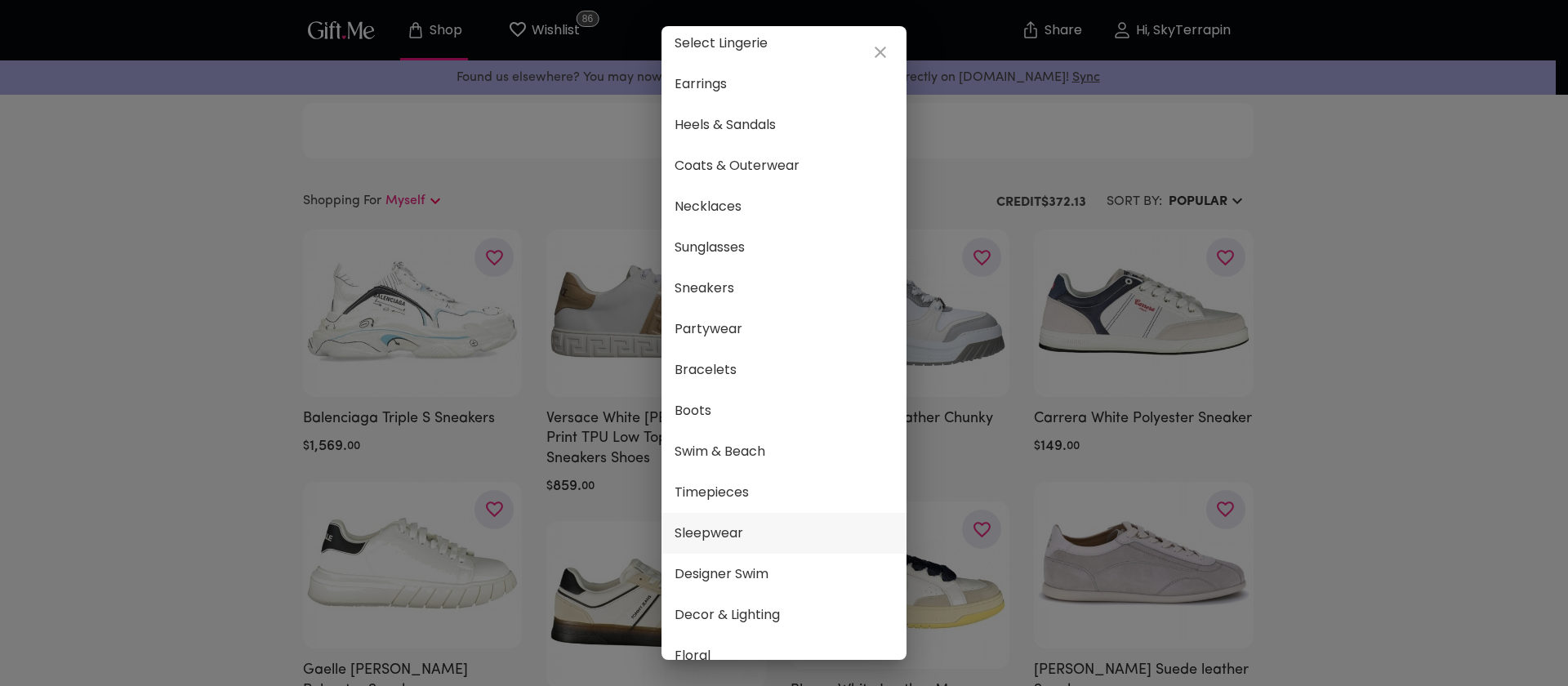
click at [789, 533] on span "Sleepwear" at bounding box center [784, 533] width 219 height 21
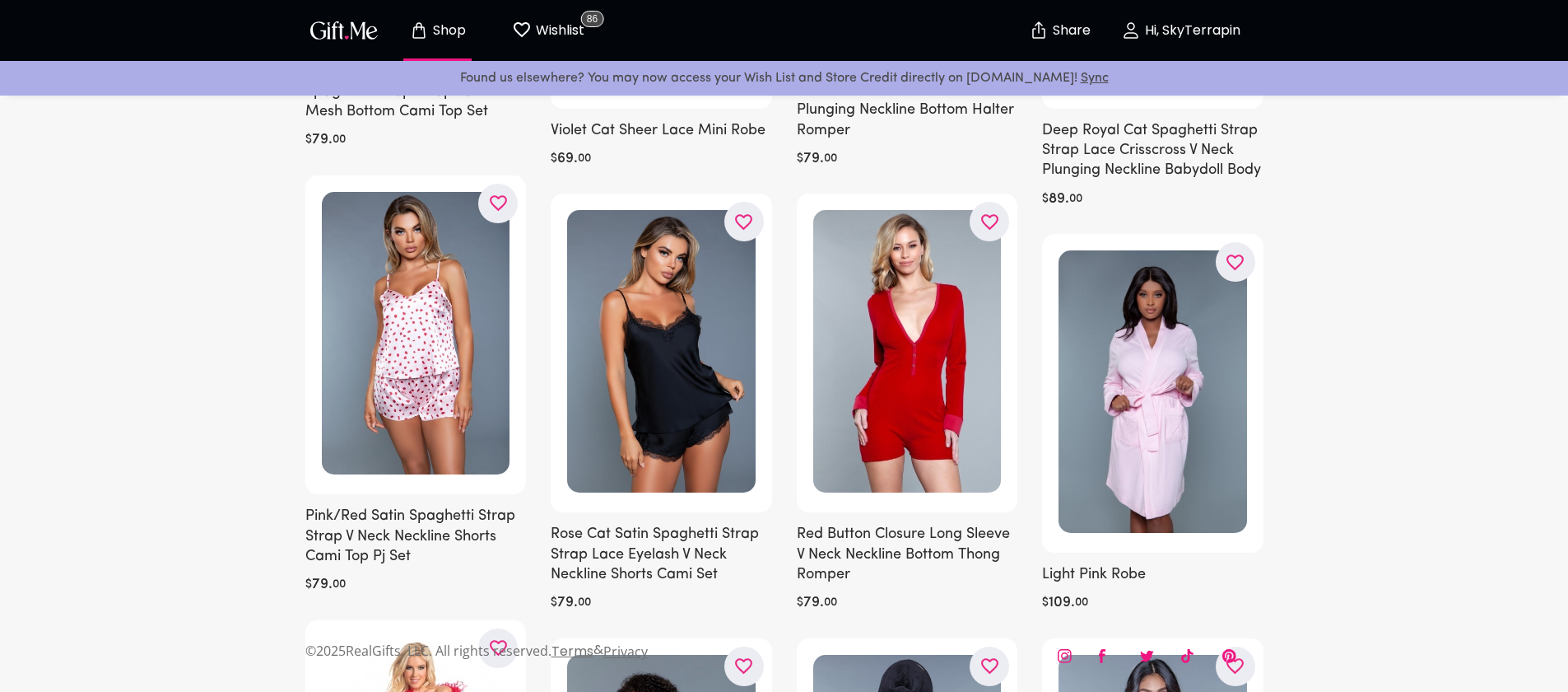
scroll to position [1801, 0]
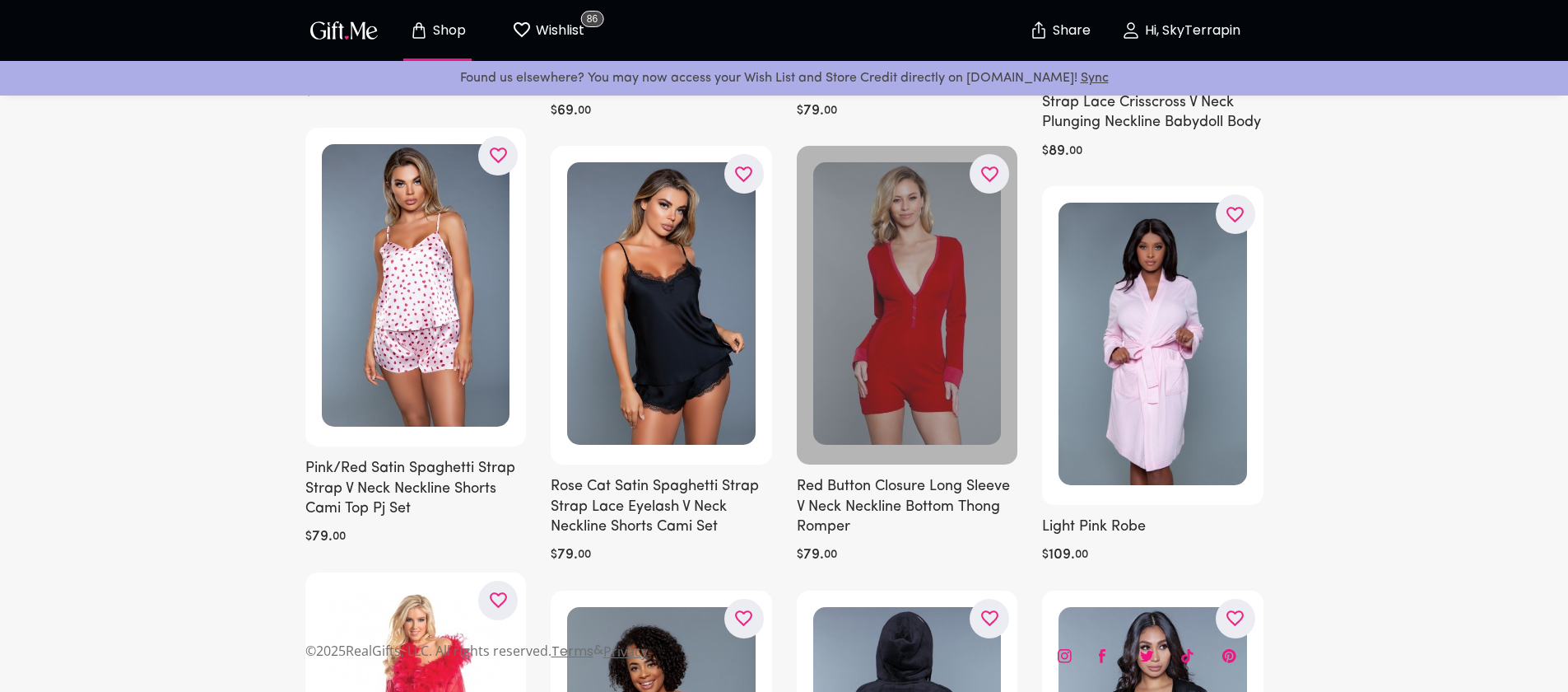
click at [0, 0] on icon "button" at bounding box center [0, 0] width 0 height 0
click at [946, 408] on div at bounding box center [907, 305] width 221 height 318
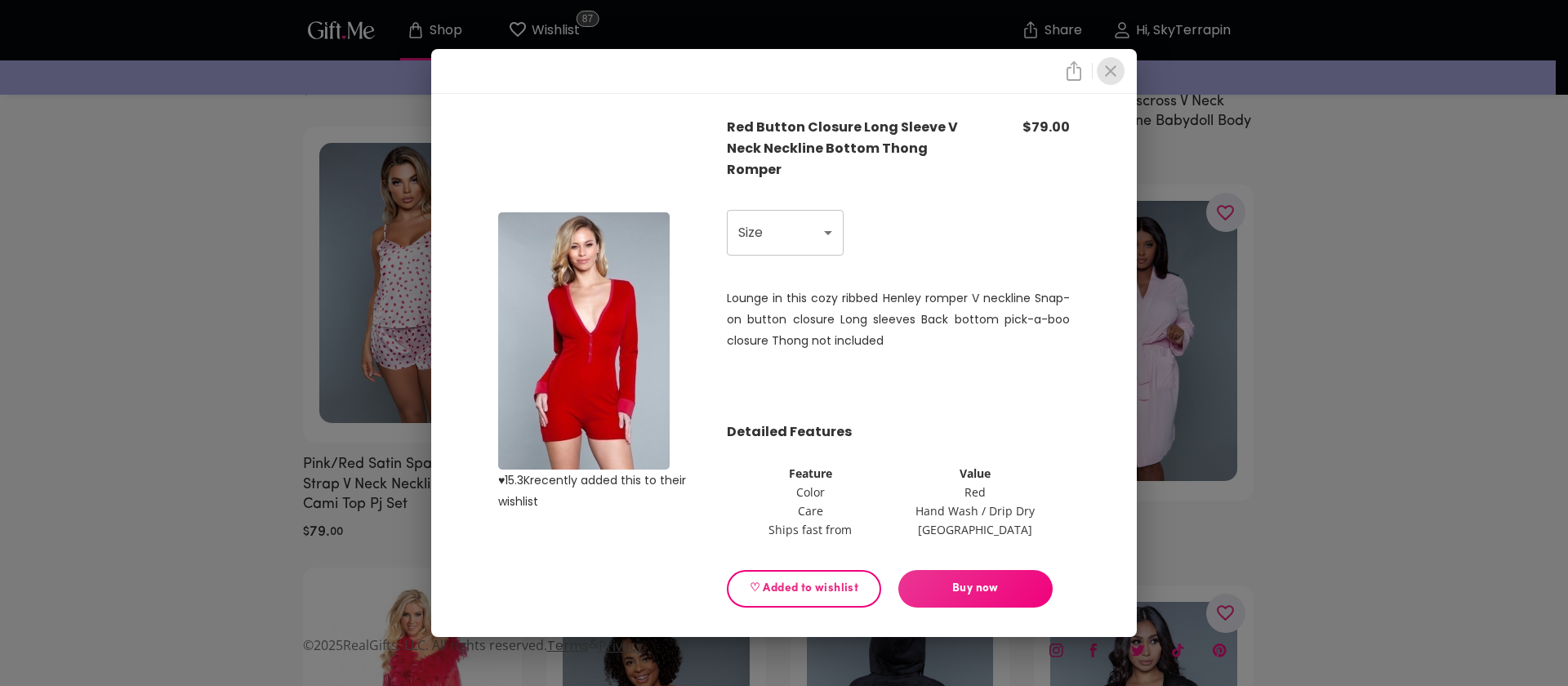
click at [1114, 72] on icon "close" at bounding box center [1111, 71] width 19 height 19
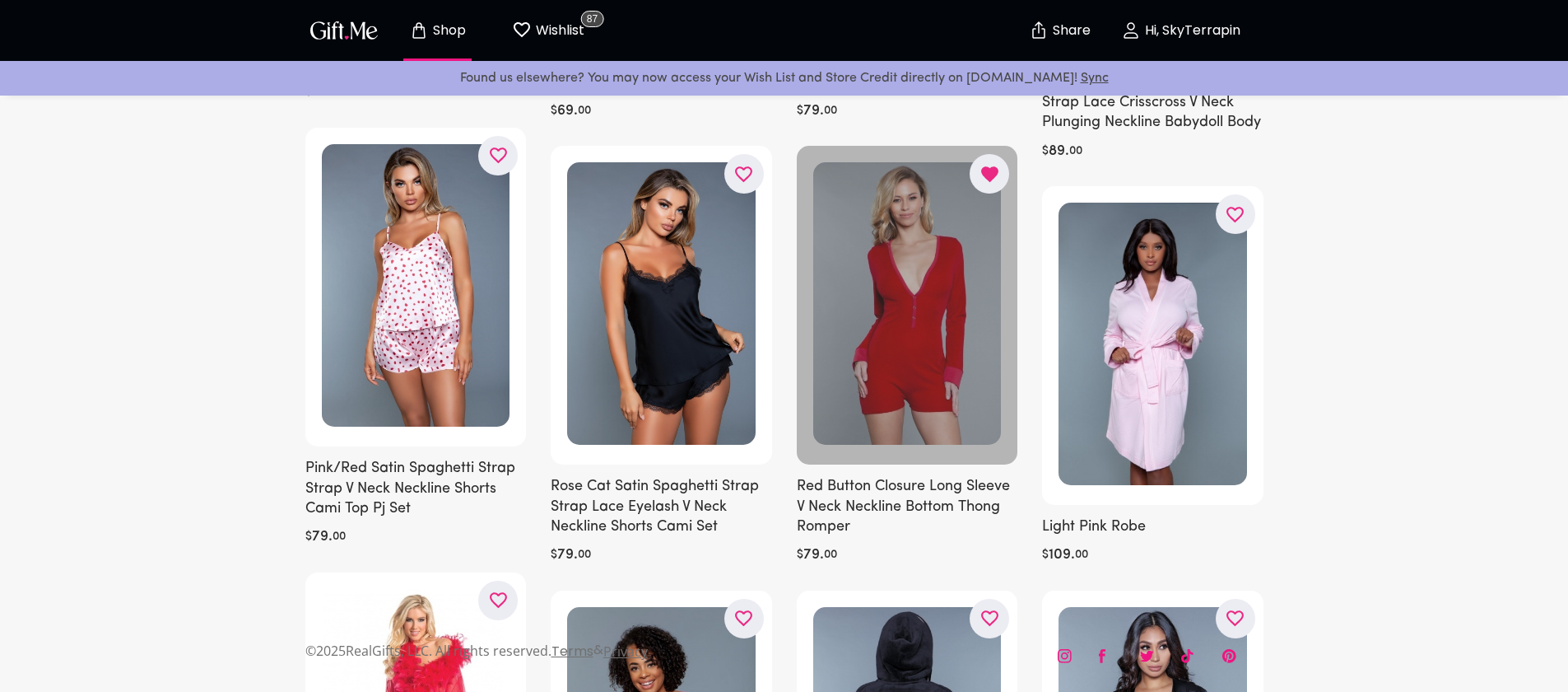
click at [985, 314] on div at bounding box center [907, 305] width 221 height 318
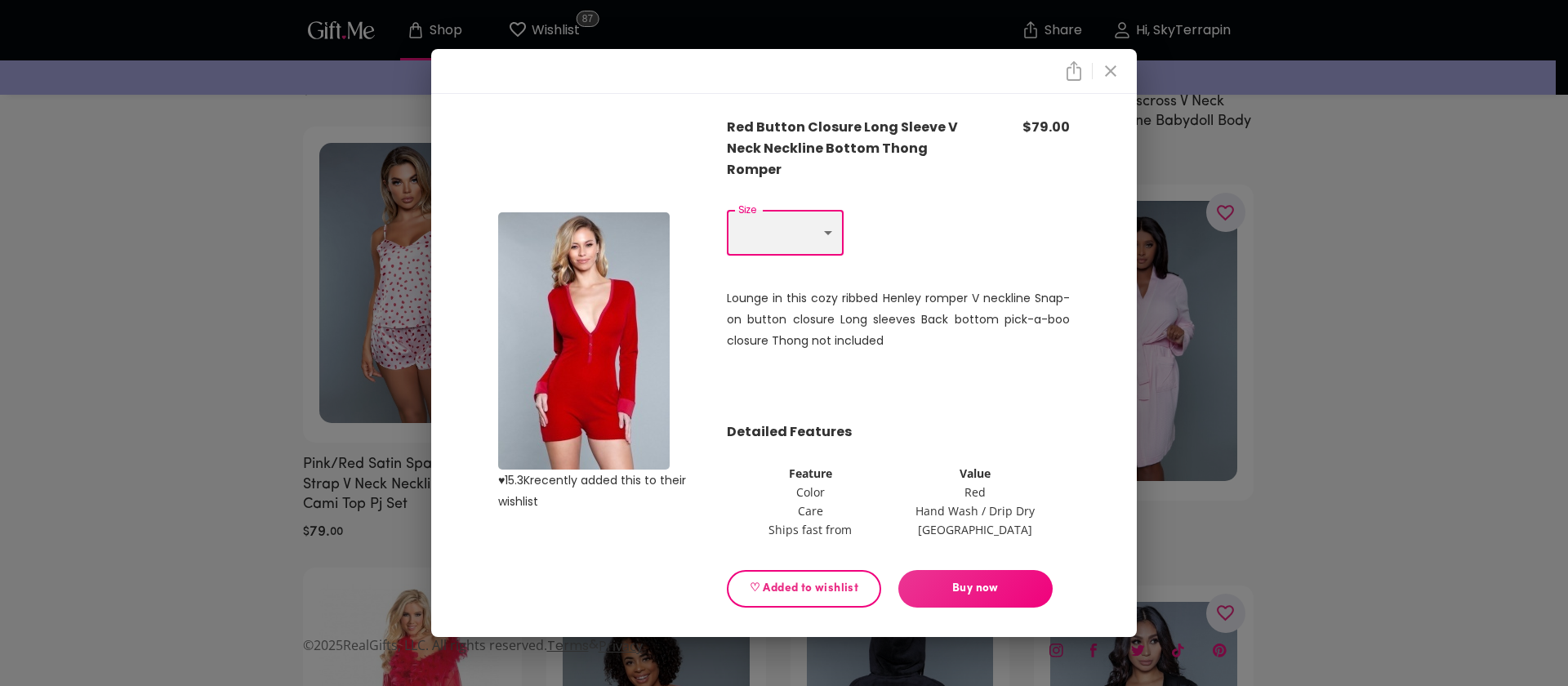
select select "M"
click at [804, 593] on span "♡ Added to wishlist" at bounding box center [804, 588] width 126 height 18
click at [1401, 422] on div "♥ 15.3K recently added this to their wishlist Red Button Closure Long Sleeve V …" at bounding box center [784, 343] width 1568 height 686
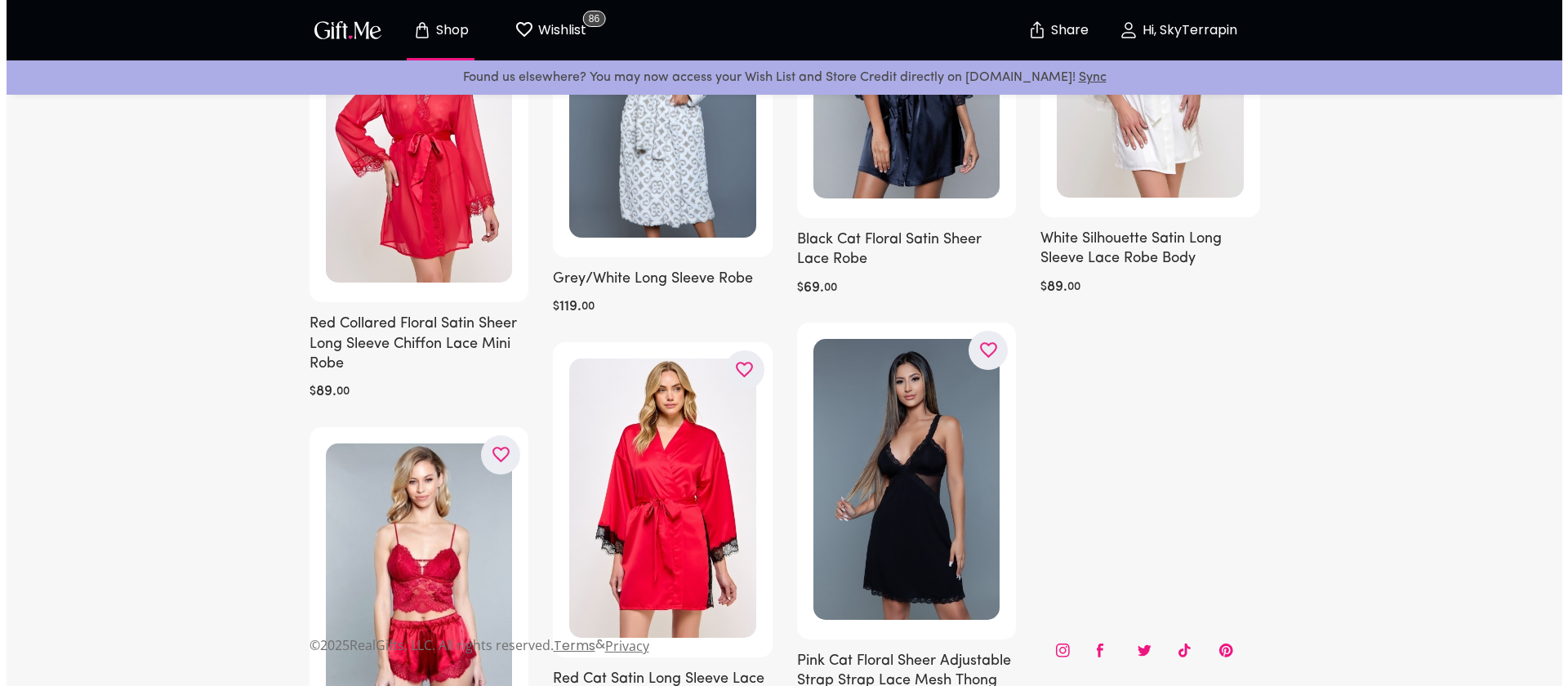
scroll to position [3534, 0]
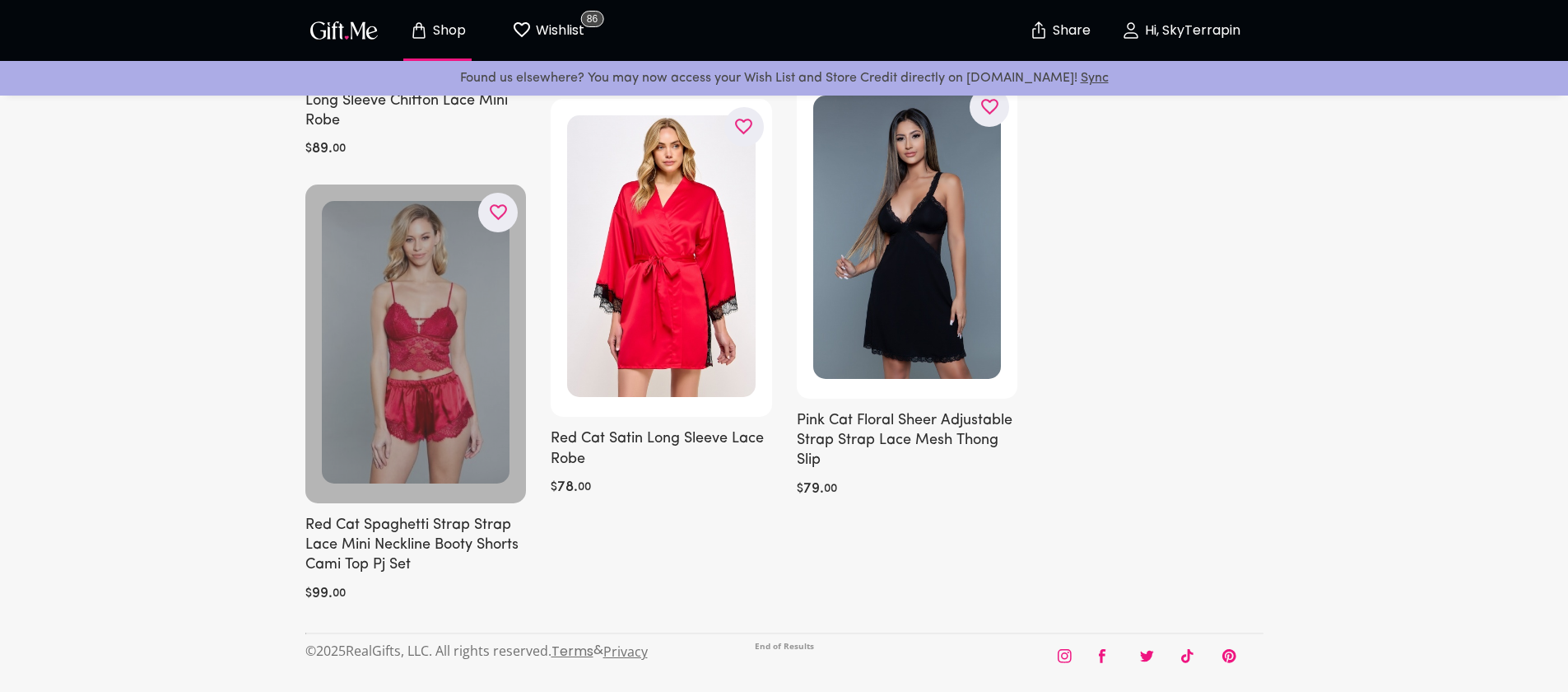
click at [460, 339] on div at bounding box center [415, 343] width 221 height 318
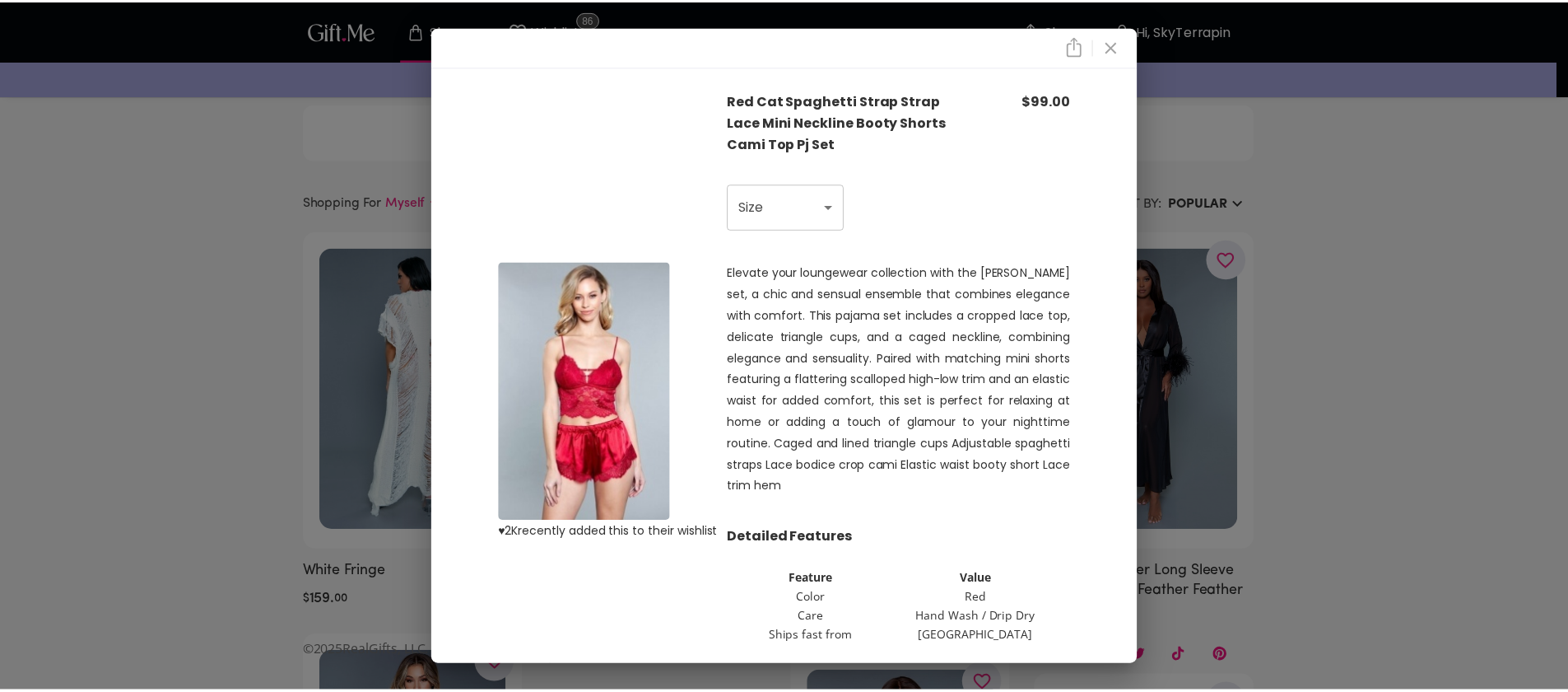
scroll to position [3565, 0]
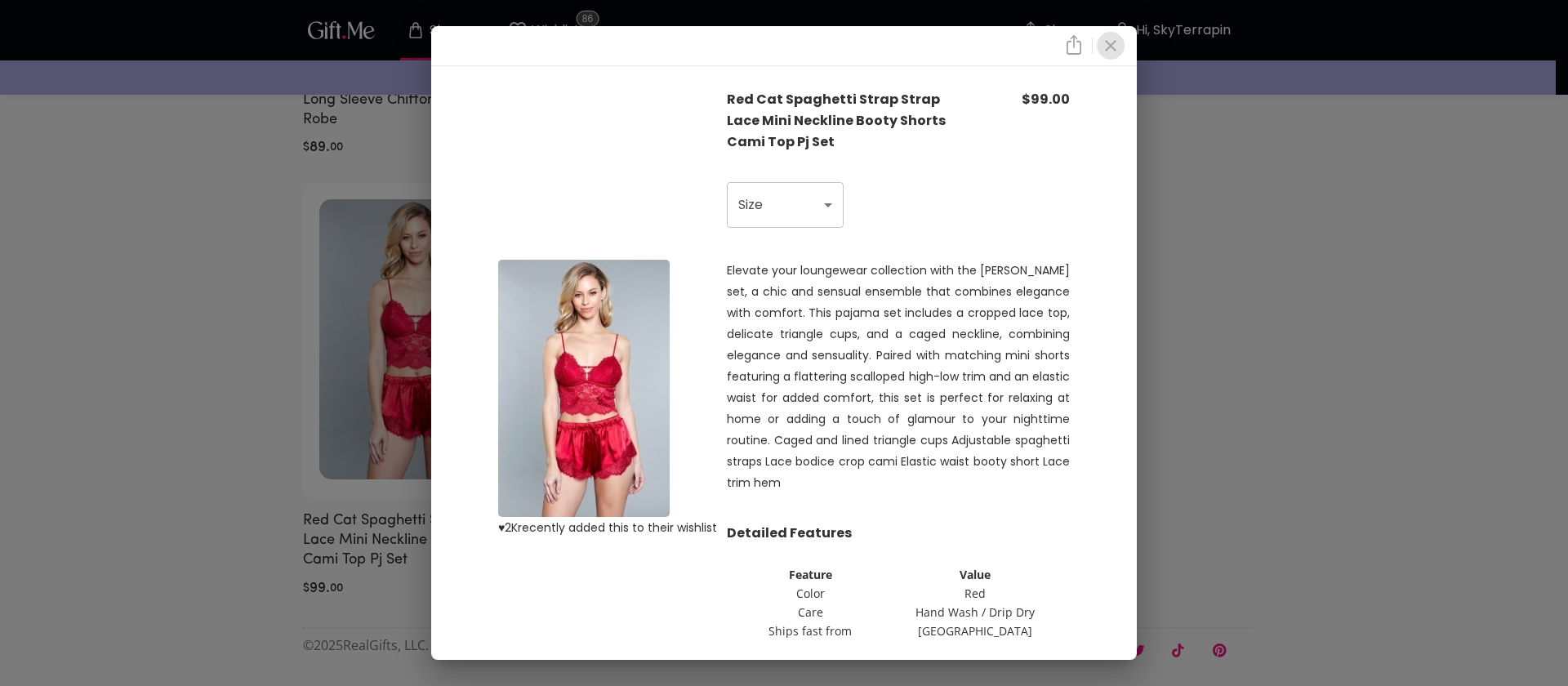
click at [1113, 48] on icon "close" at bounding box center [1110, 45] width 11 height 11
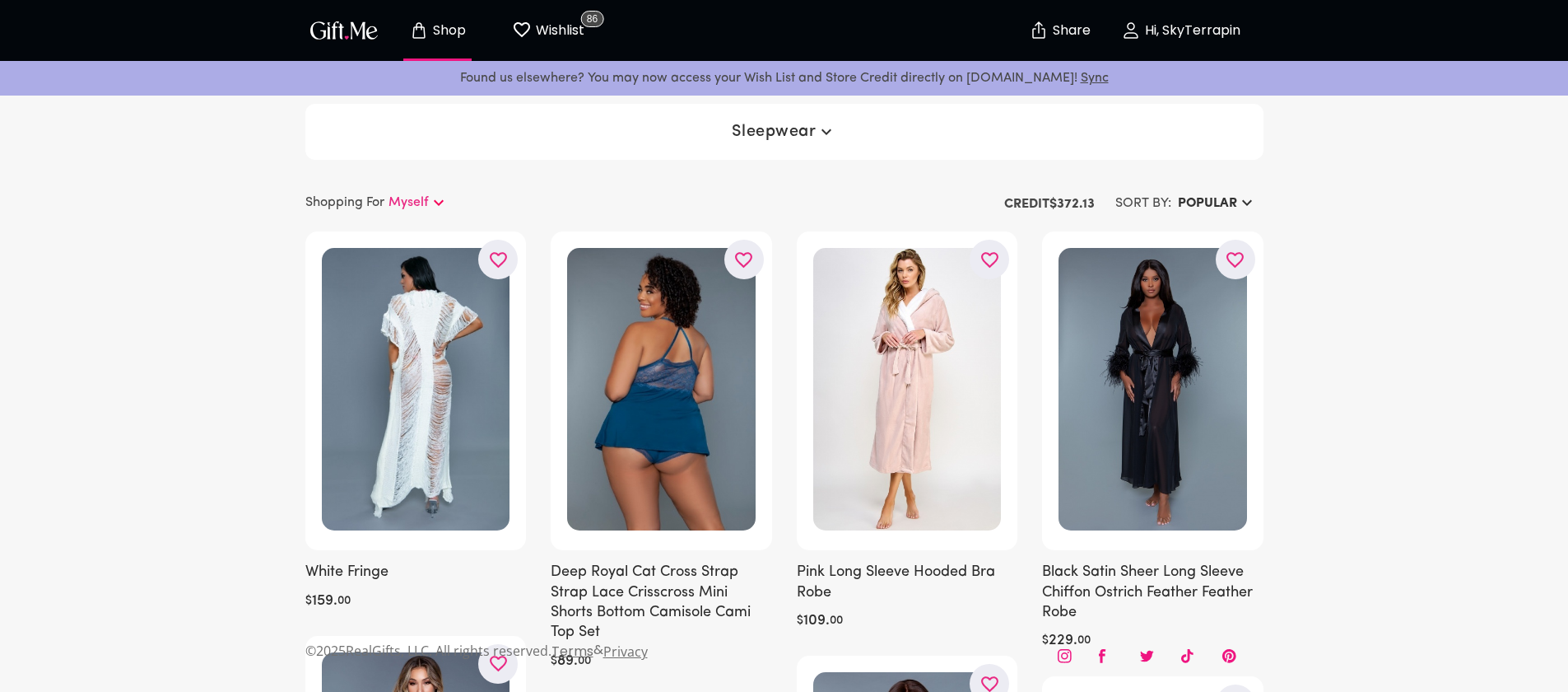
click at [777, 117] on div "Sleepwear" at bounding box center [784, 132] width 958 height 56
click at [778, 122] on span "Sleepwear" at bounding box center [784, 132] width 104 height 20
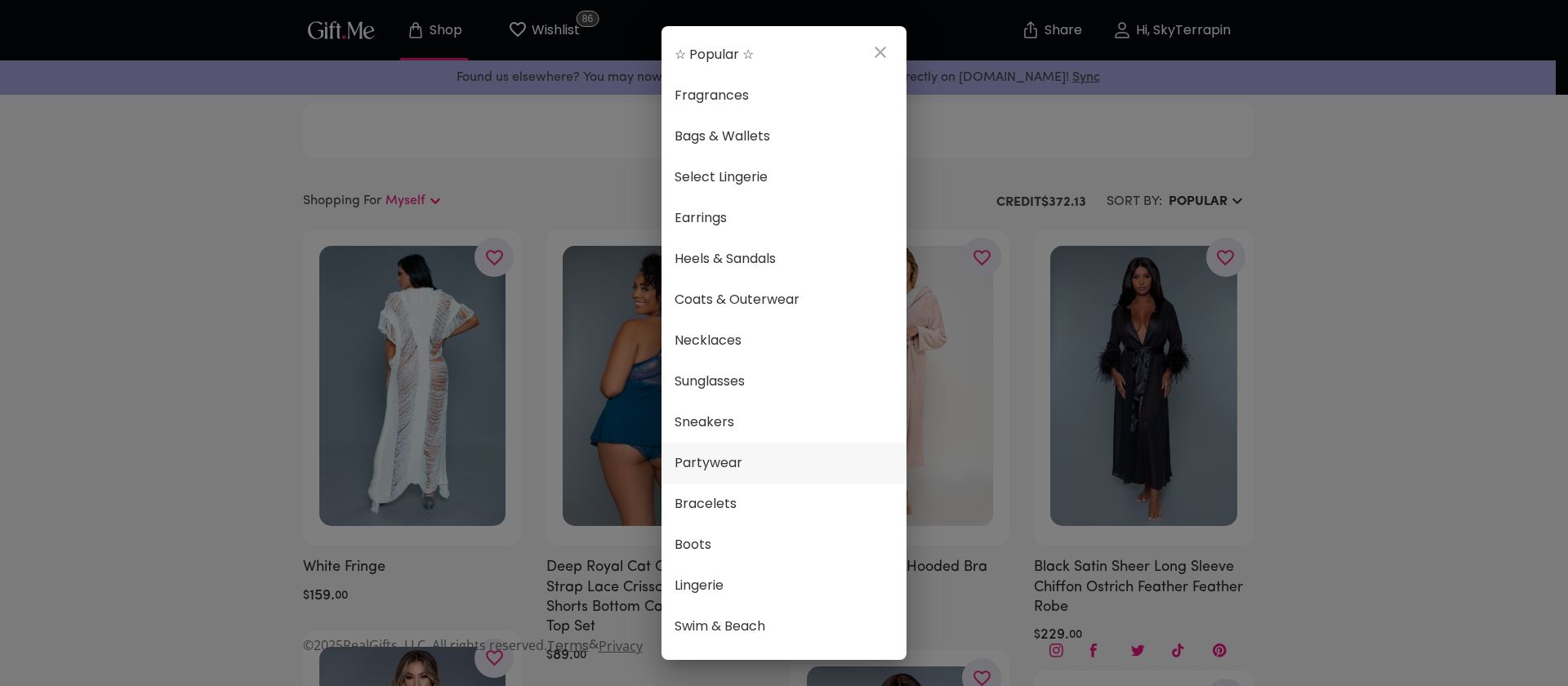
scroll to position [4, 0]
click at [768, 459] on span "Partywear" at bounding box center [784, 459] width 219 height 21
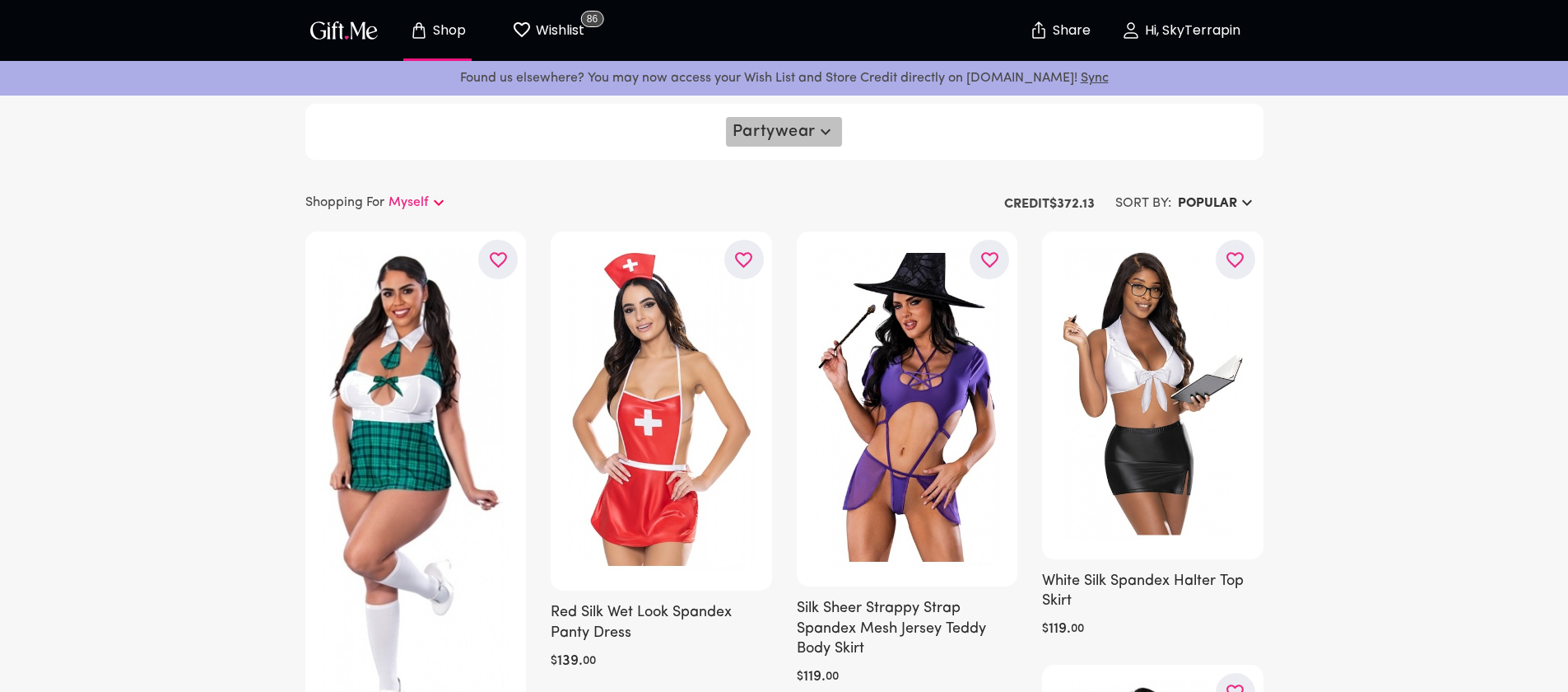
click at [813, 121] on button "Partywear" at bounding box center [784, 131] width 117 height 29
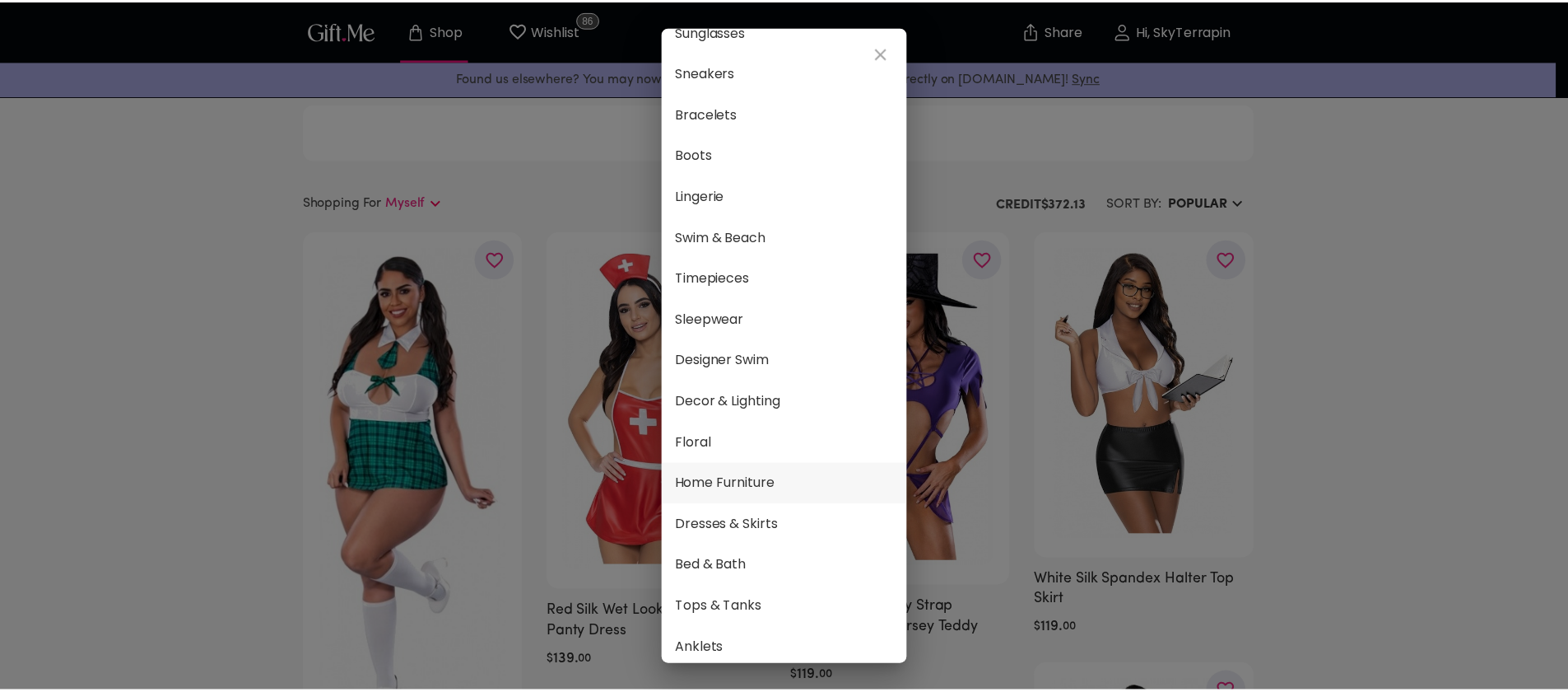
scroll to position [83, 0]
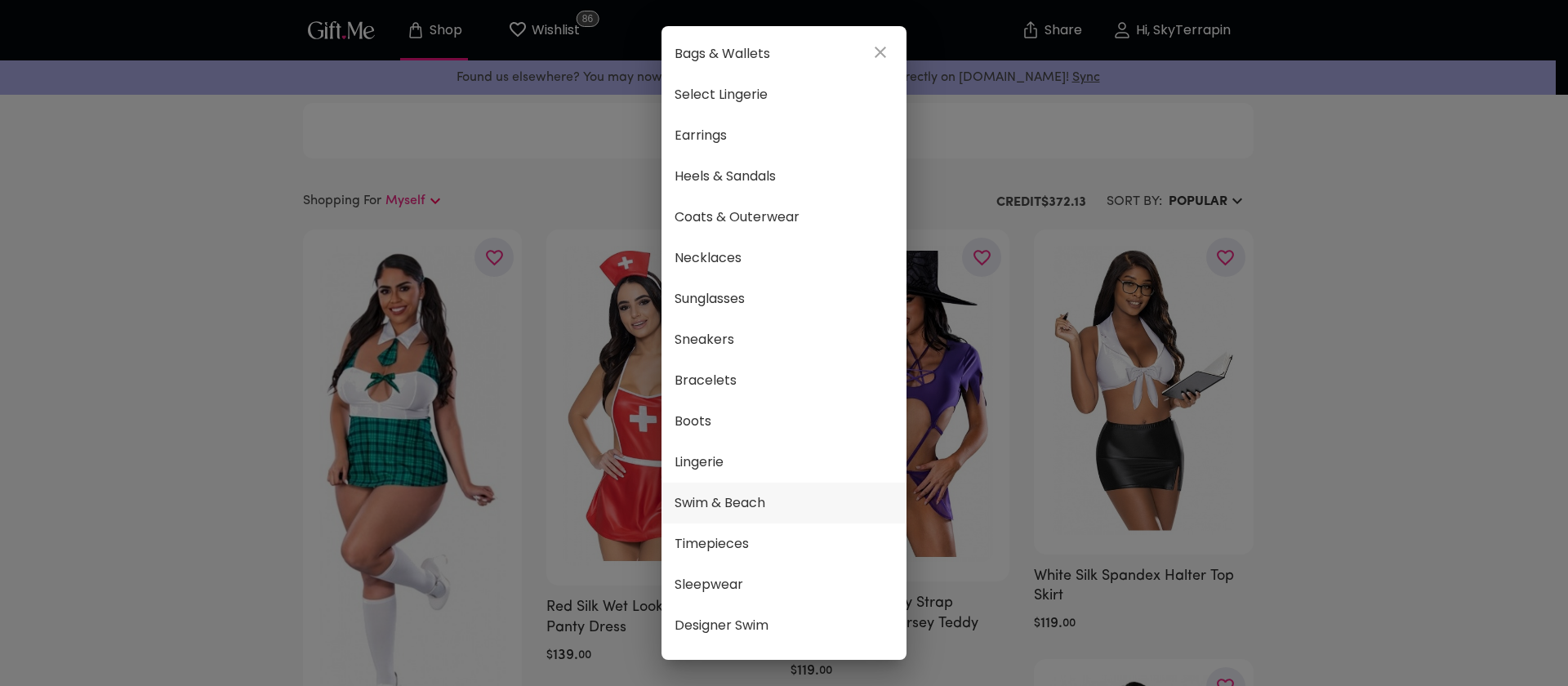
click at [758, 501] on span "Swim & Beach" at bounding box center [784, 503] width 219 height 21
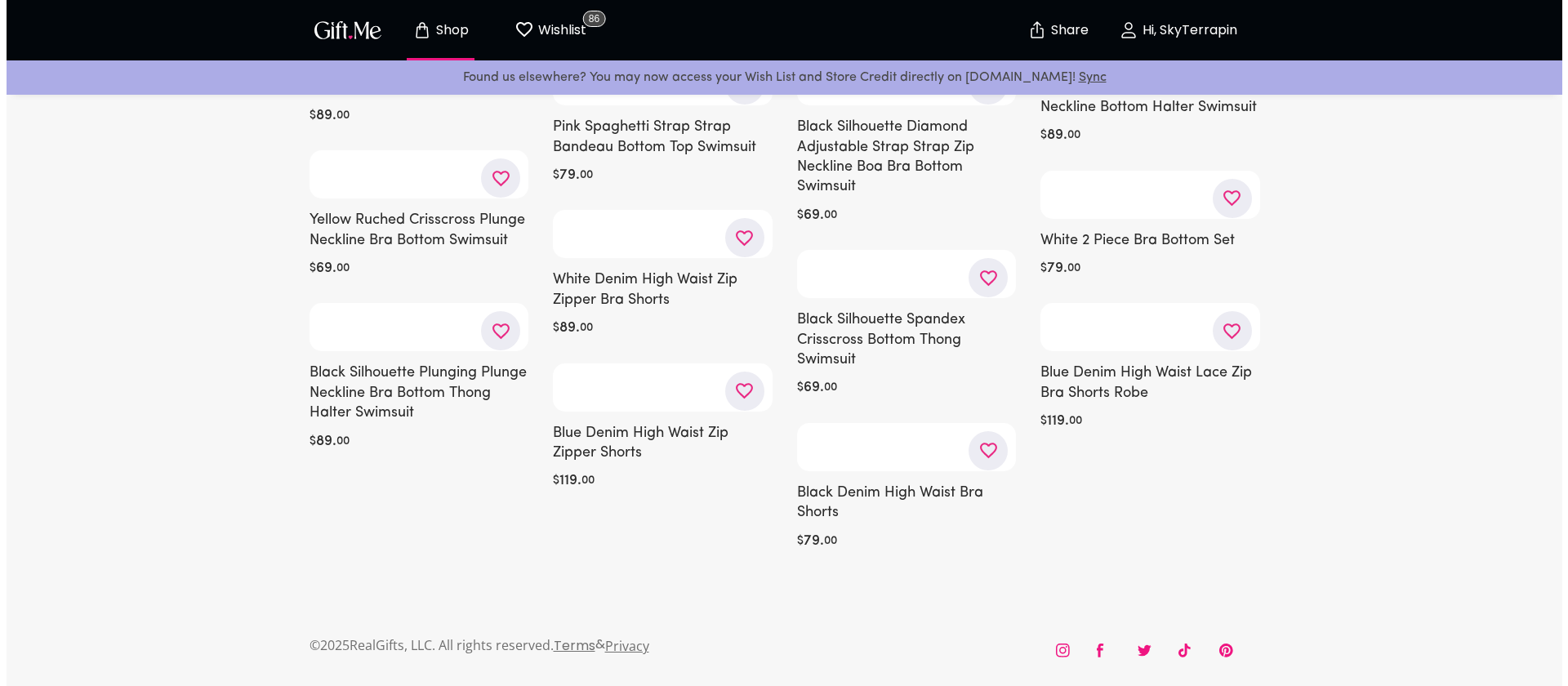
scroll to position [3158, 0]
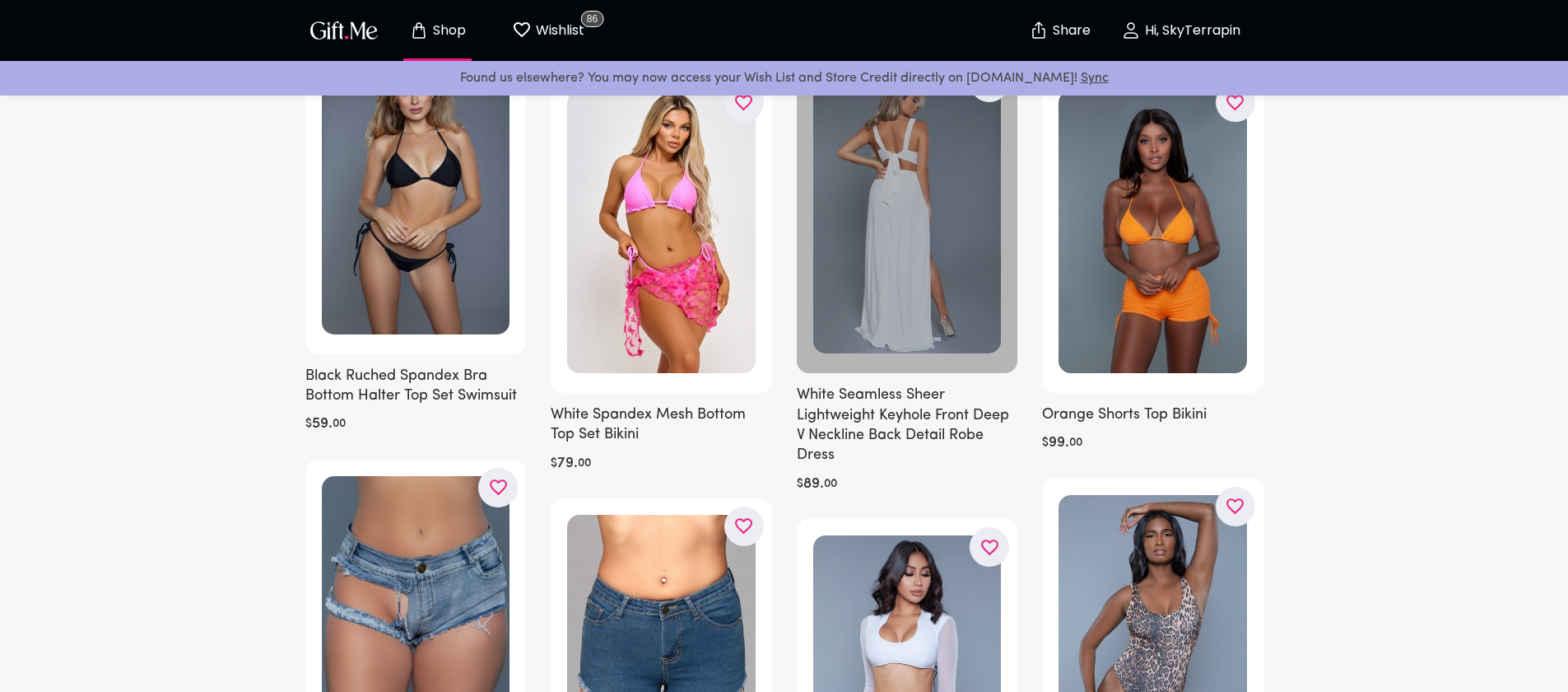
click at [948, 312] on div at bounding box center [907, 213] width 221 height 318
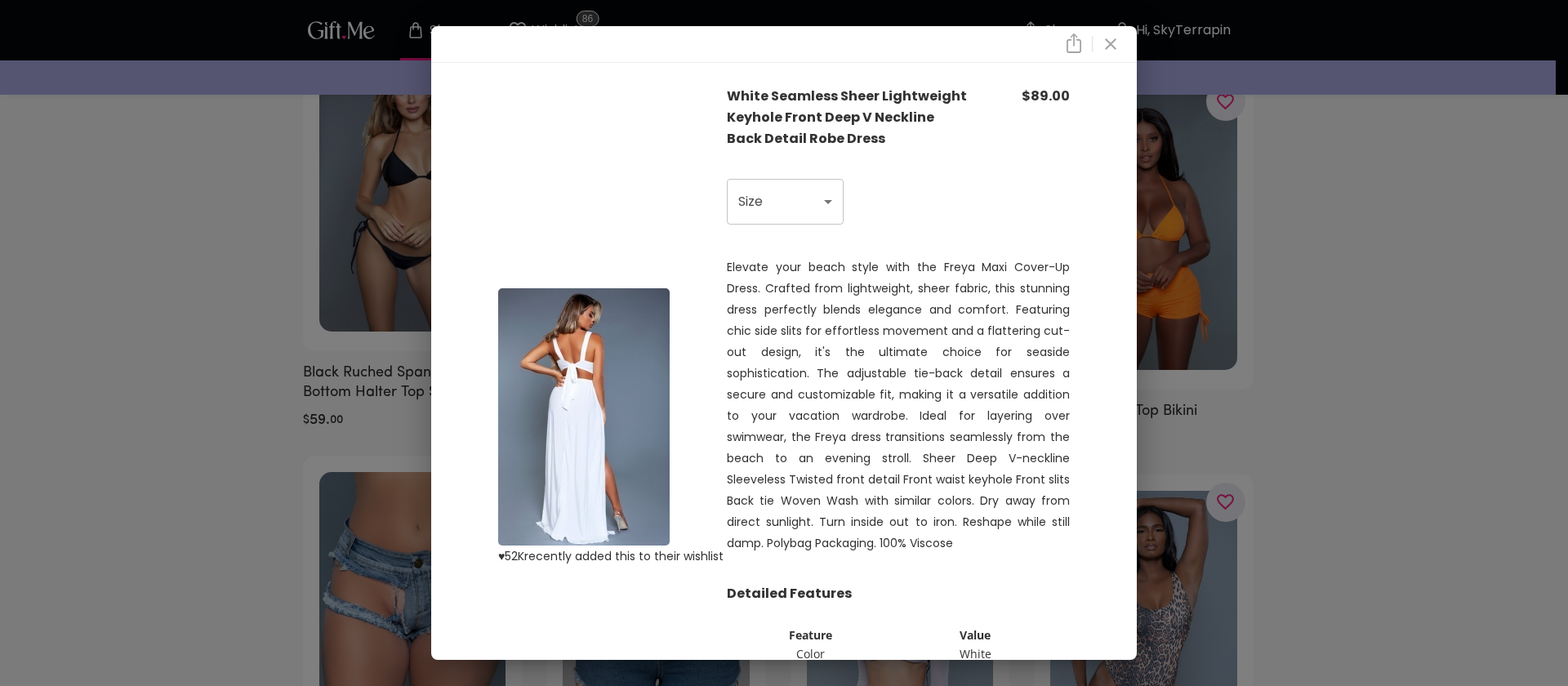
scroll to position [4, 0]
click at [590, 354] on img at bounding box center [584, 414] width 171 height 257
click at [1114, 49] on icon "close" at bounding box center [1111, 44] width 19 height 19
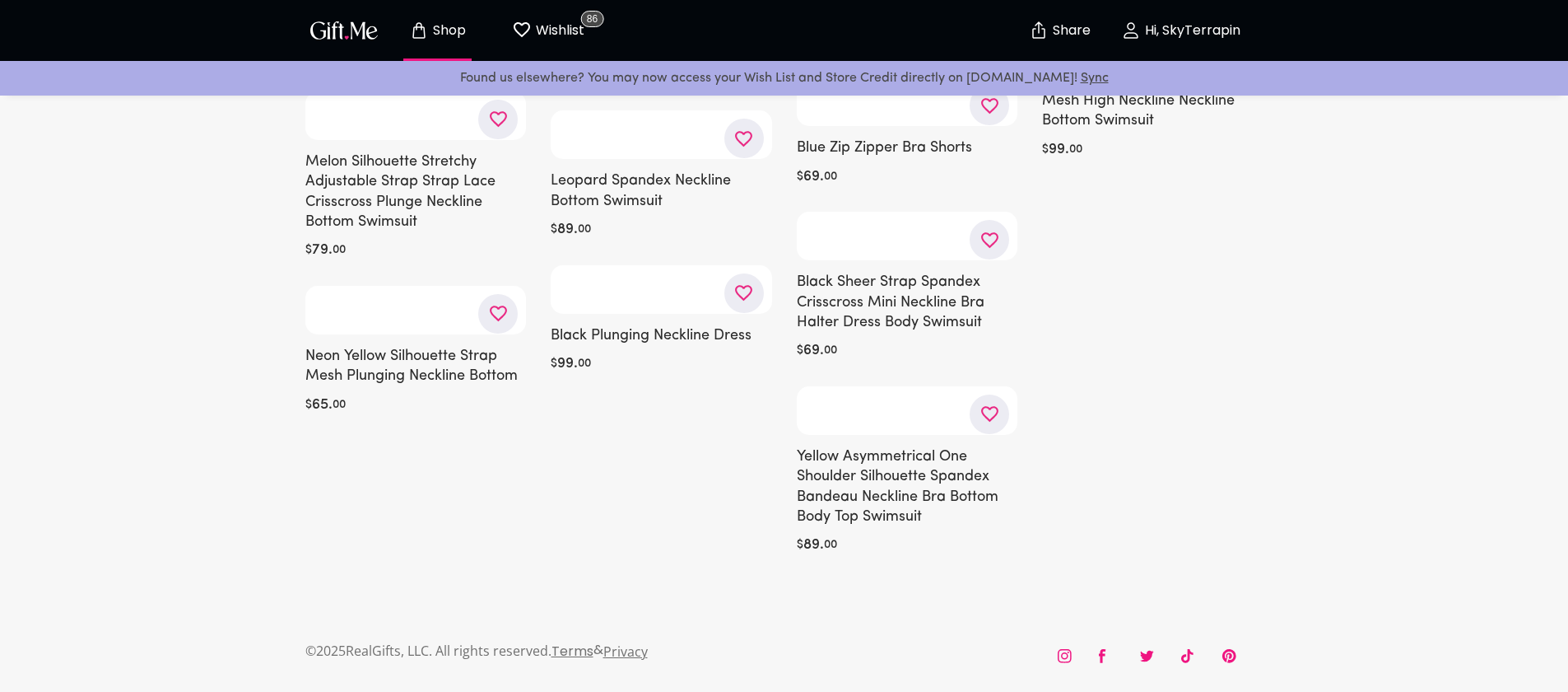
scroll to position [8422, 0]
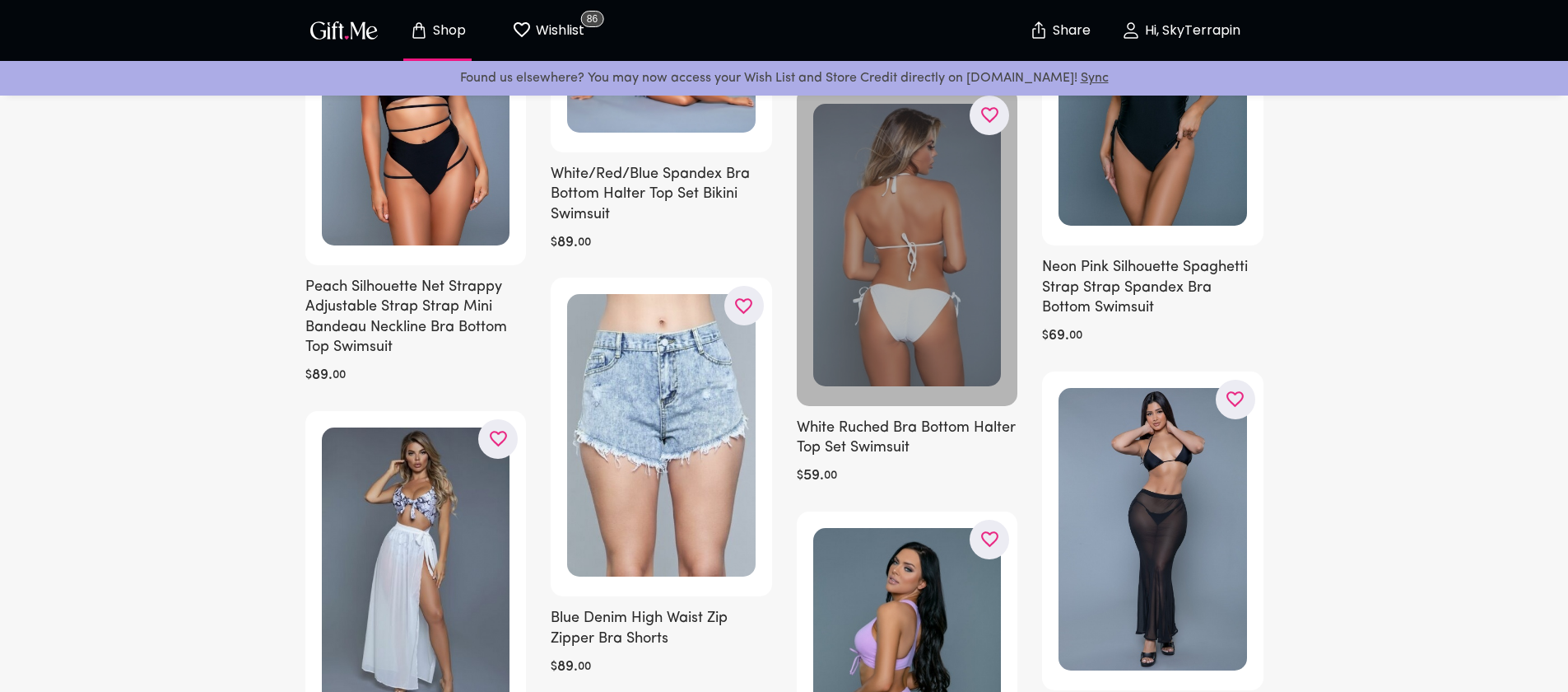
click at [915, 291] on div at bounding box center [907, 246] width 221 height 318
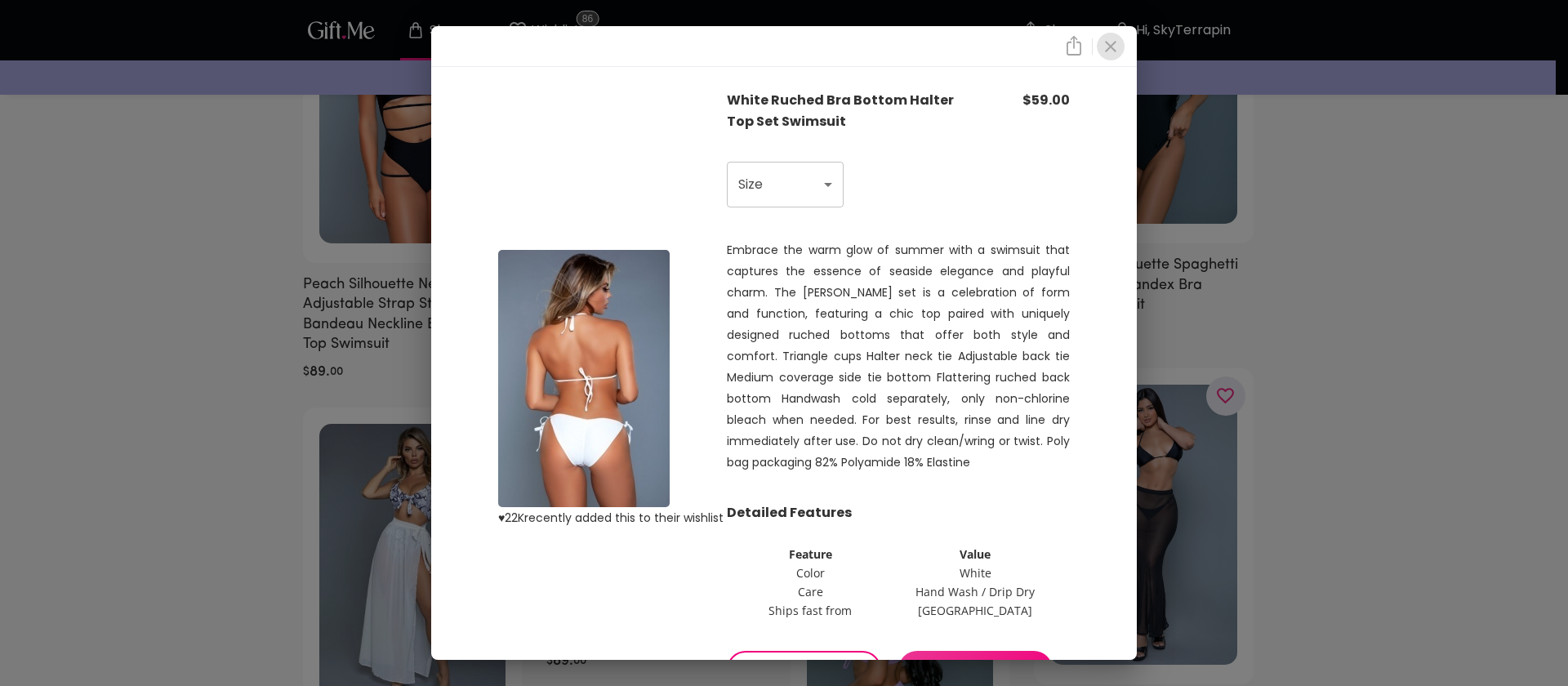
click at [1105, 47] on icon "close" at bounding box center [1111, 47] width 19 height 19
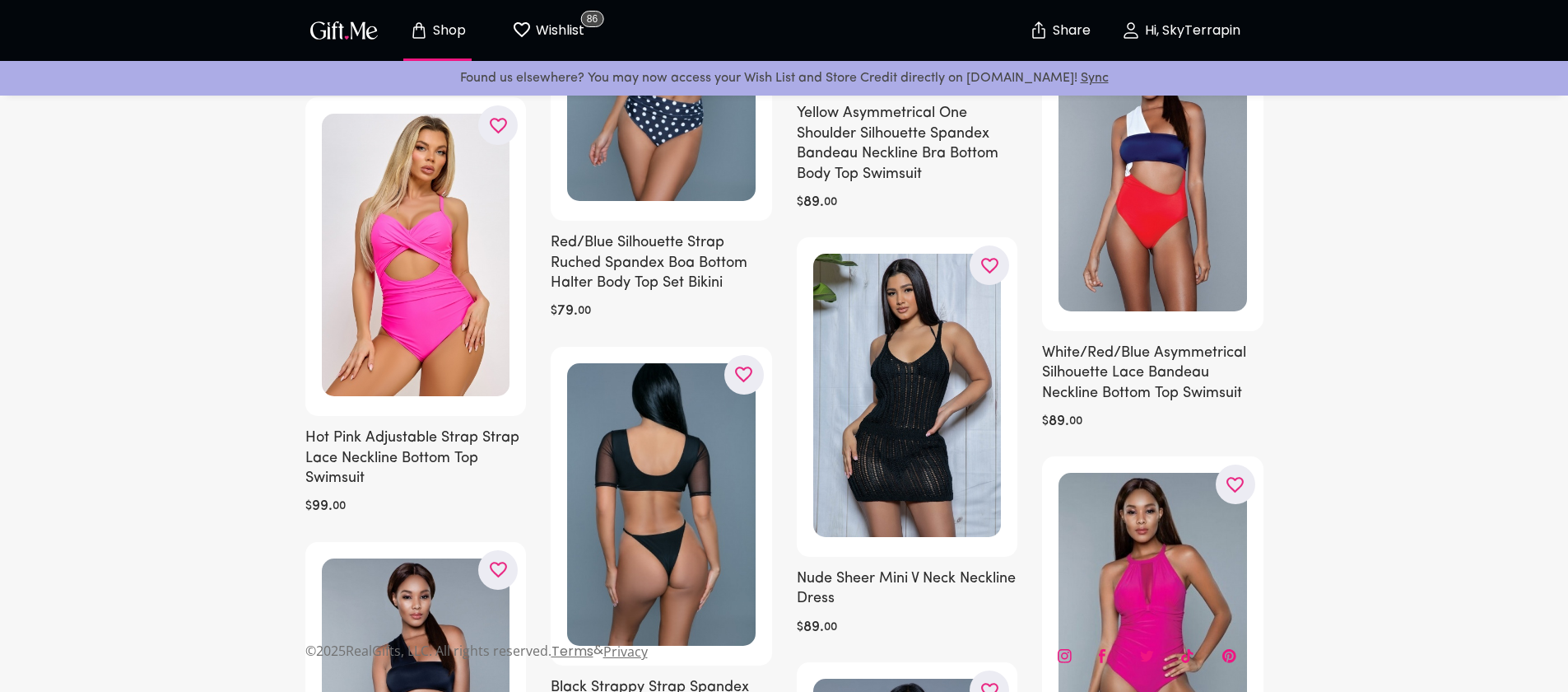
scroll to position [13411, 0]
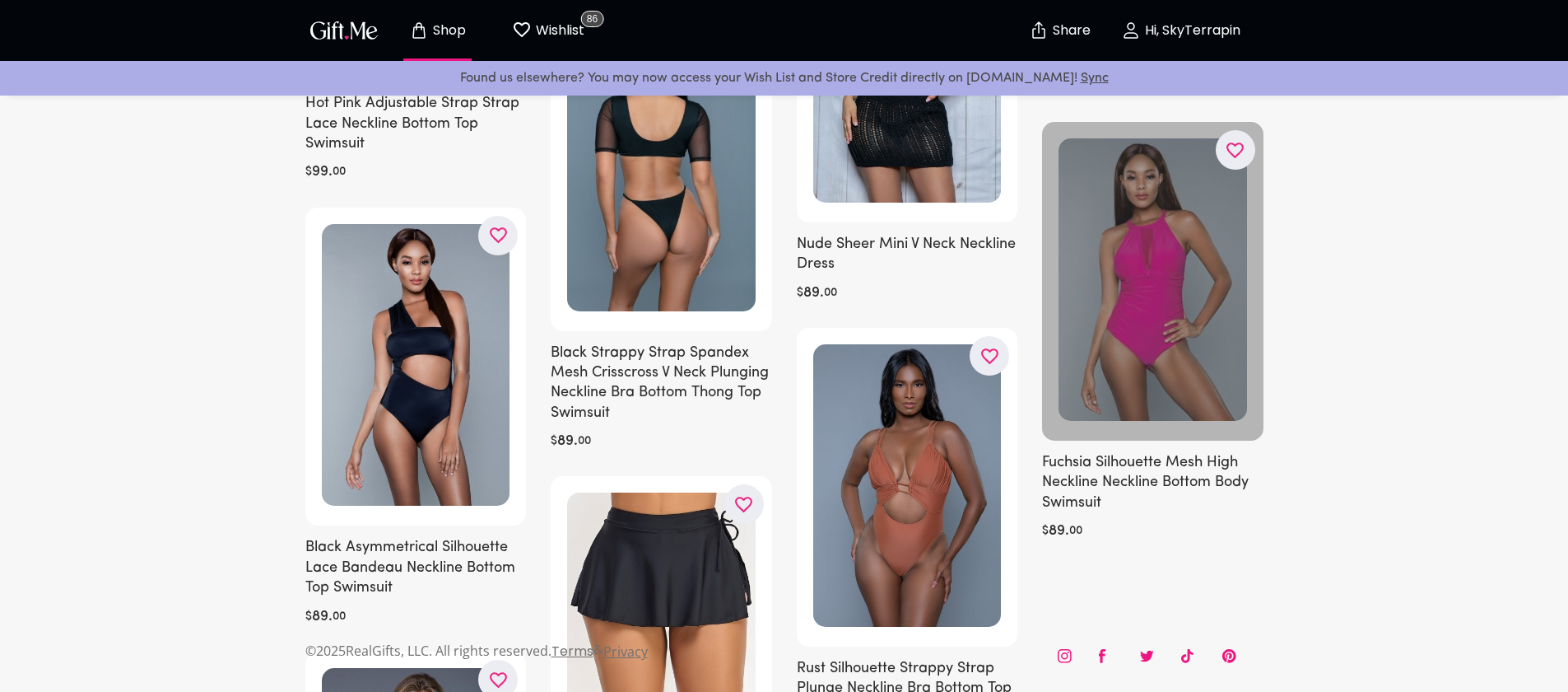
click at [1165, 326] on div at bounding box center [1153, 281] width 221 height 318
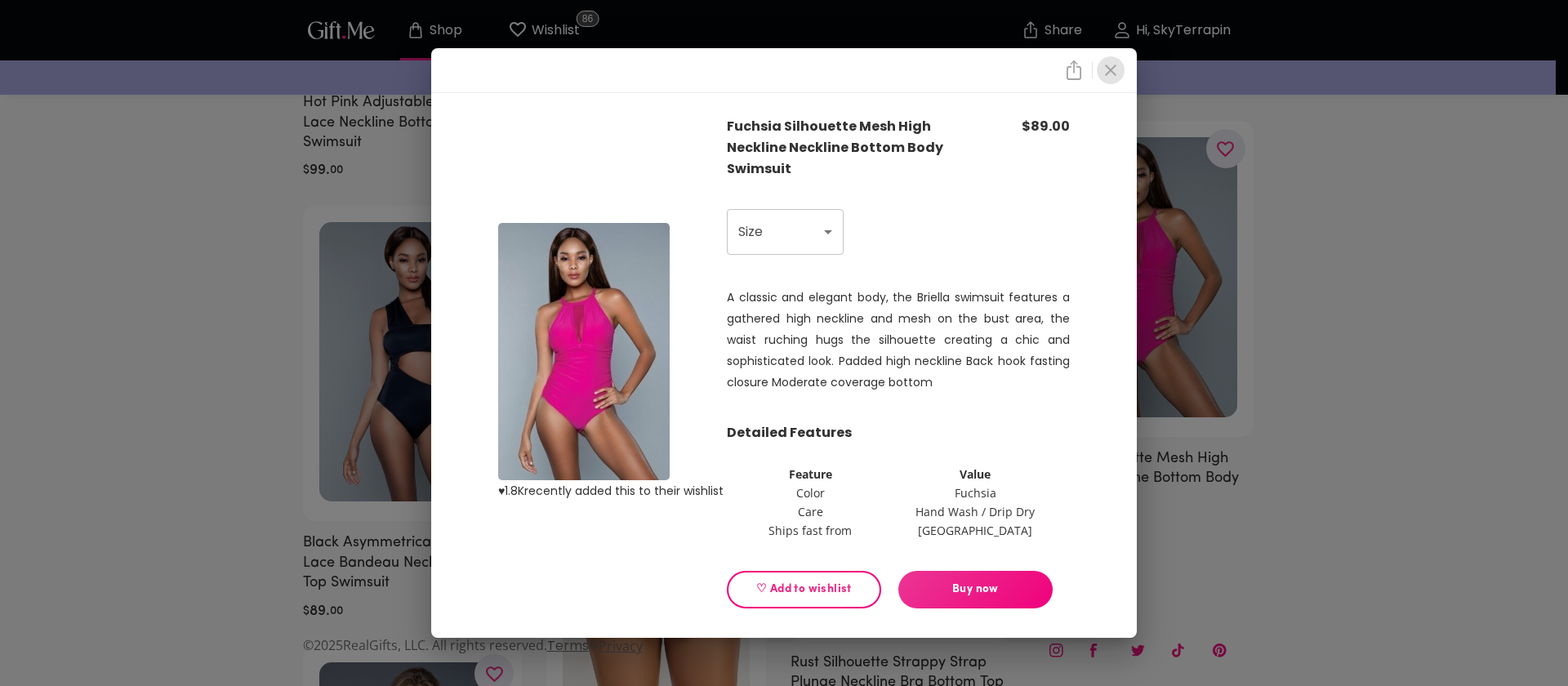
click at [1106, 60] on icon "close" at bounding box center [1111, 70] width 19 height 19
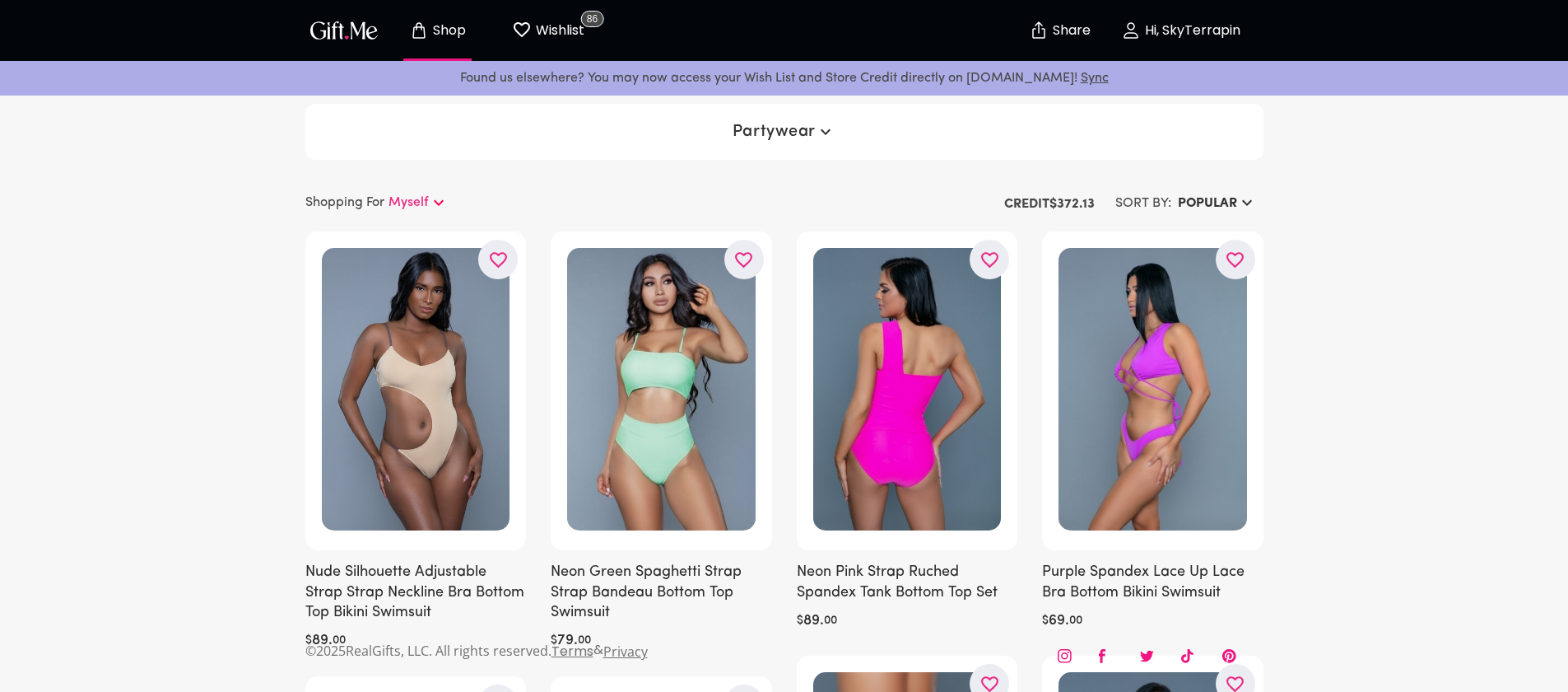
drag, startPoint x: 720, startPoint y: 146, endPoint x: 736, endPoint y: 139, distance: 17.5
click at [733, 141] on div "Partywear" at bounding box center [784, 132] width 958 height 56
click at [762, 133] on span "Partywear" at bounding box center [784, 132] width 103 height 20
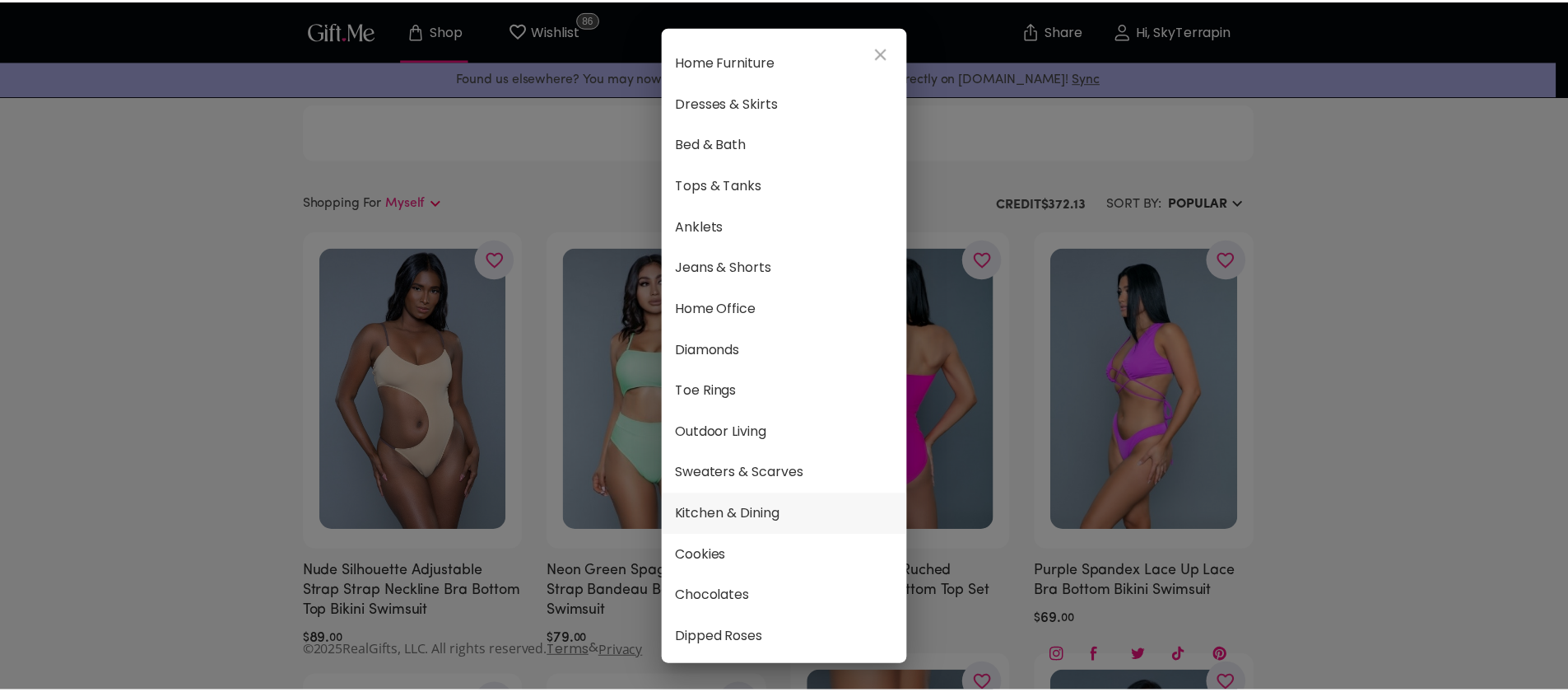
scroll to position [788, 0]
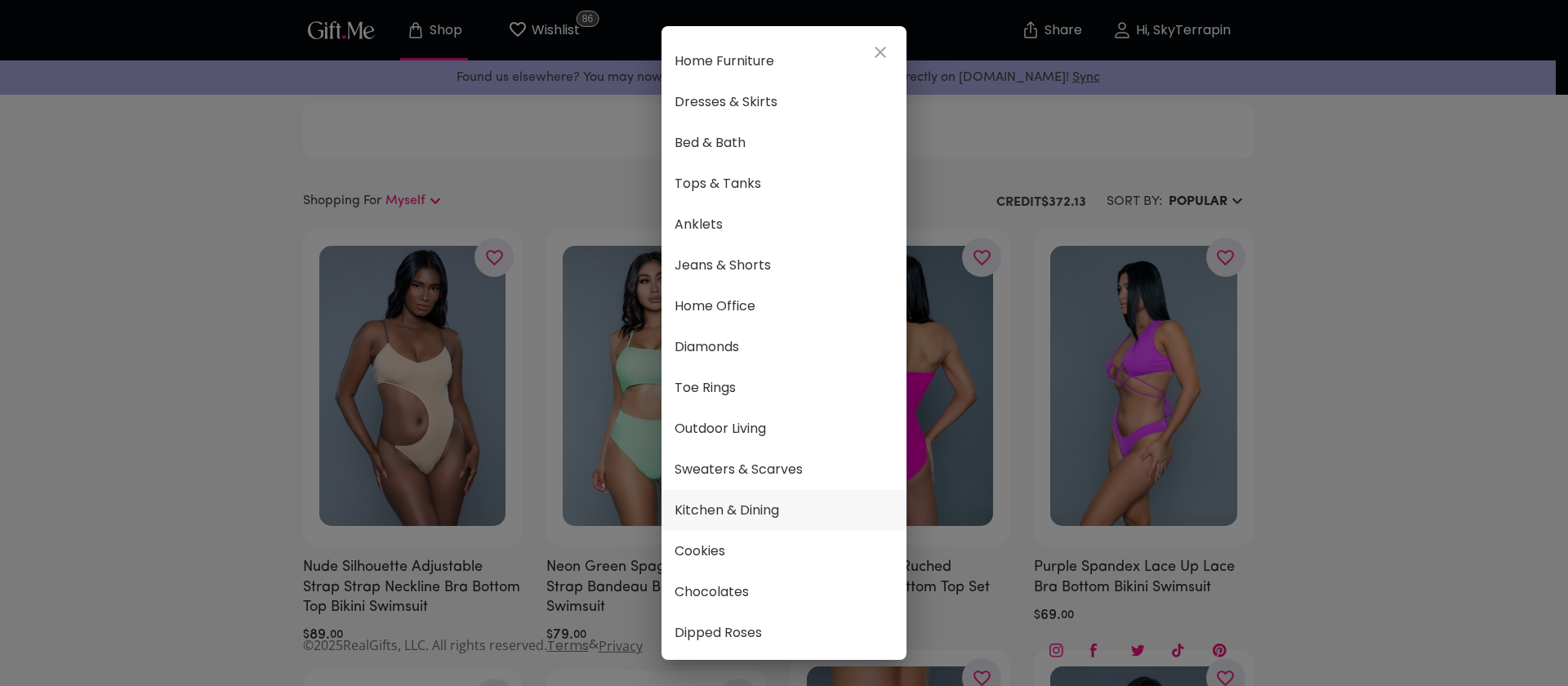
click at [761, 500] on span "Kitchen & Dining" at bounding box center [784, 511] width 219 height 21
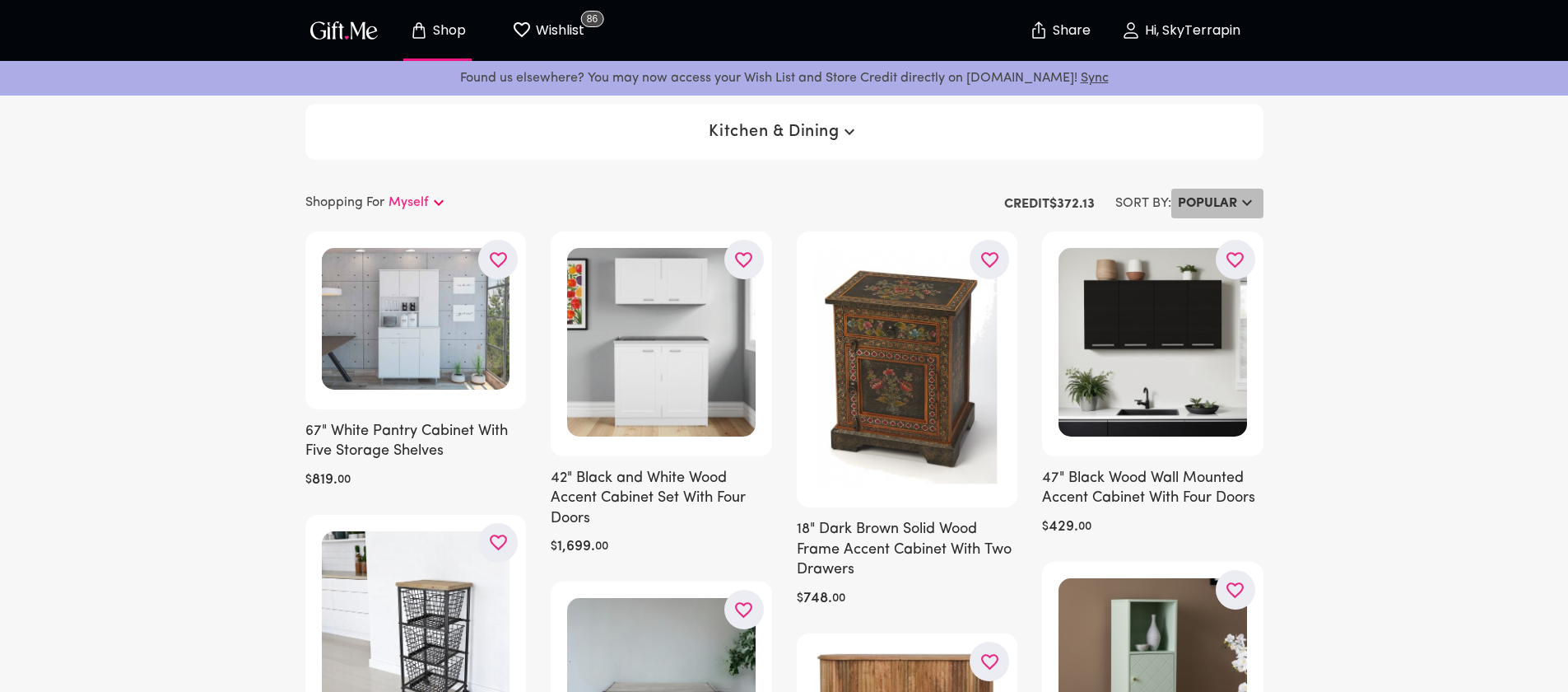
click at [1234, 204] on h6 "POPULAR" at bounding box center [1208, 204] width 60 height 20
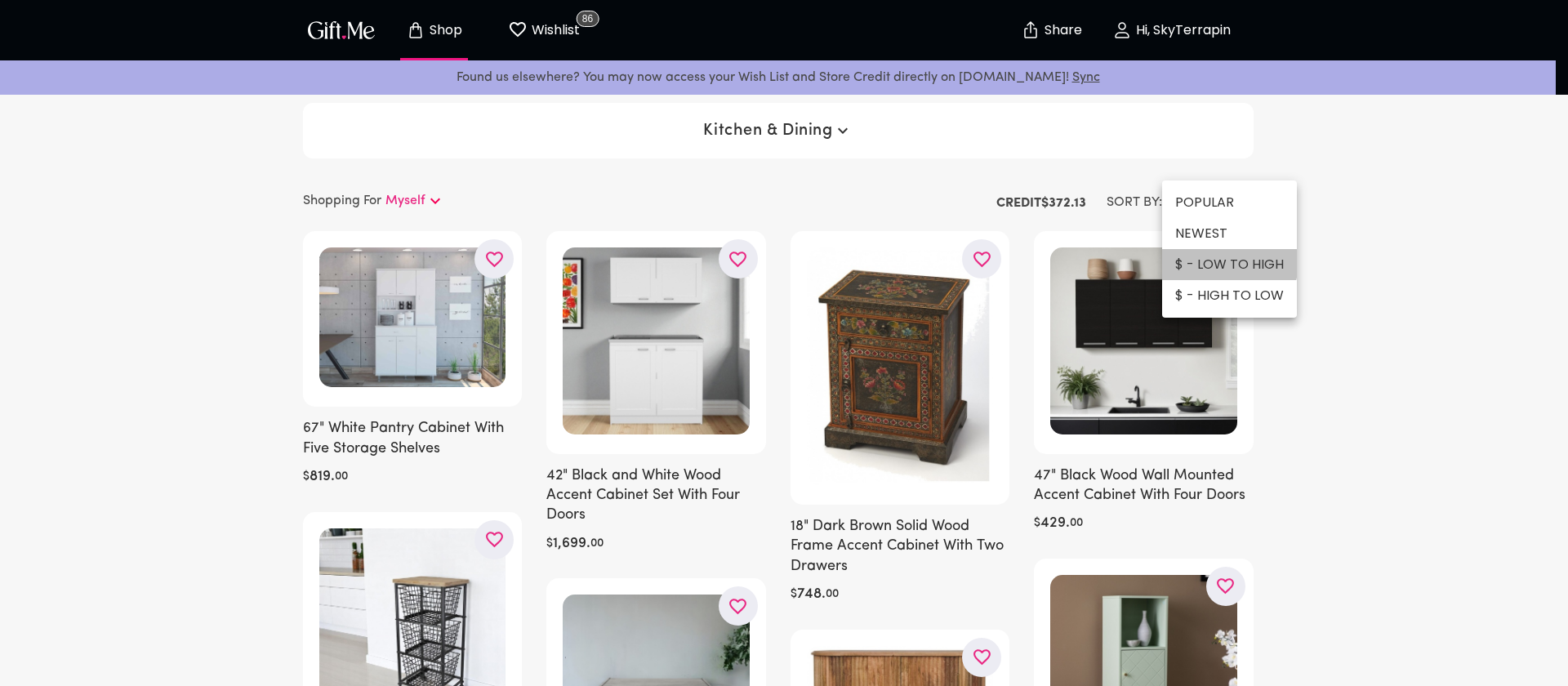
click at [1211, 260] on li "$ - LOW TO HIGH" at bounding box center [1229, 264] width 135 height 31
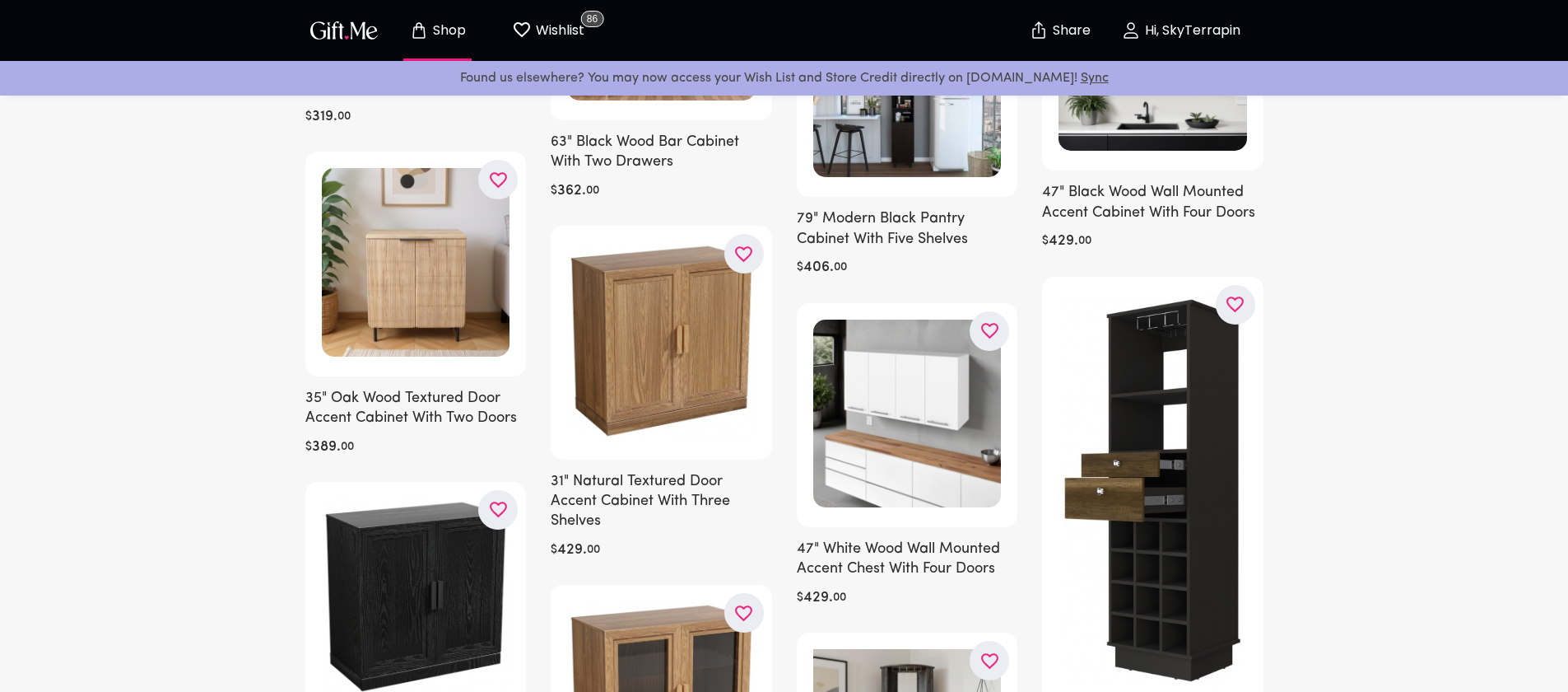
scroll to position [1531, 0]
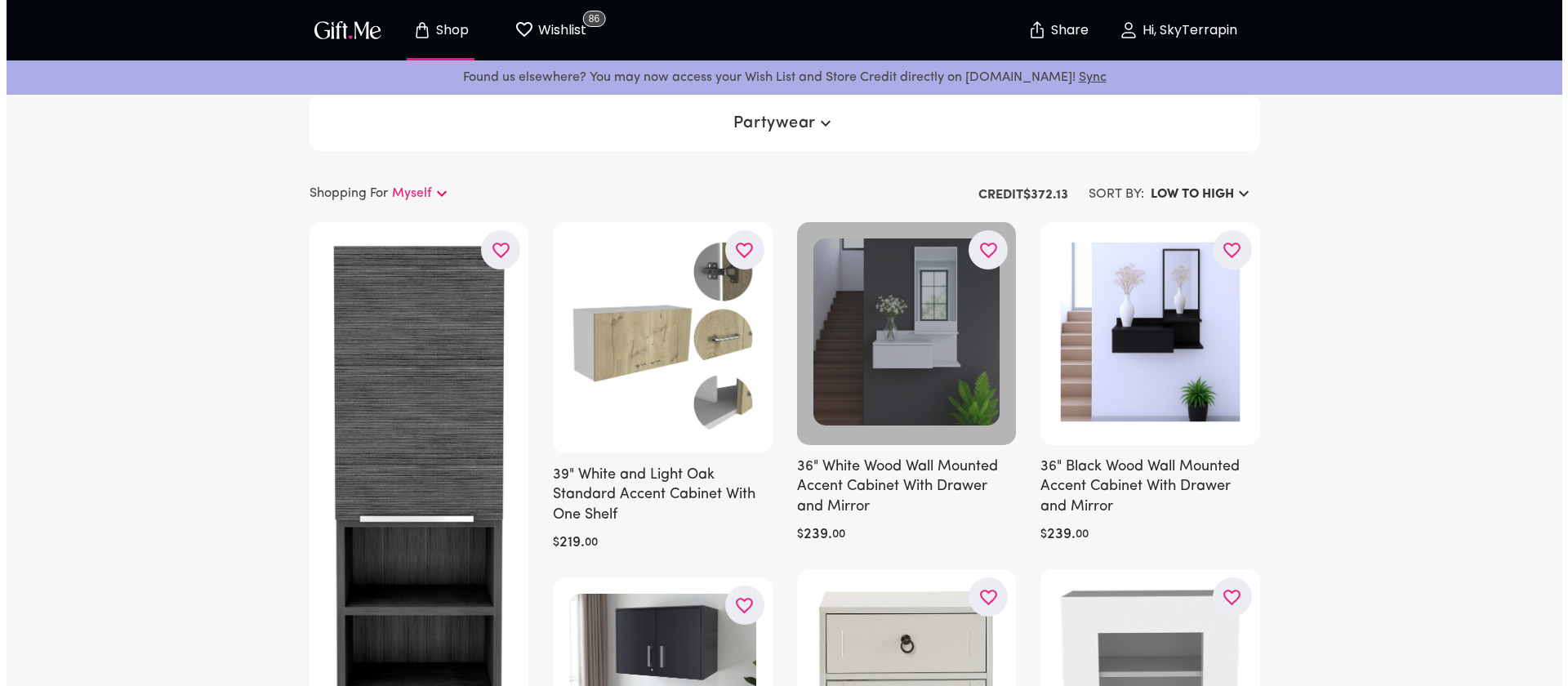
scroll to position [19, 0]
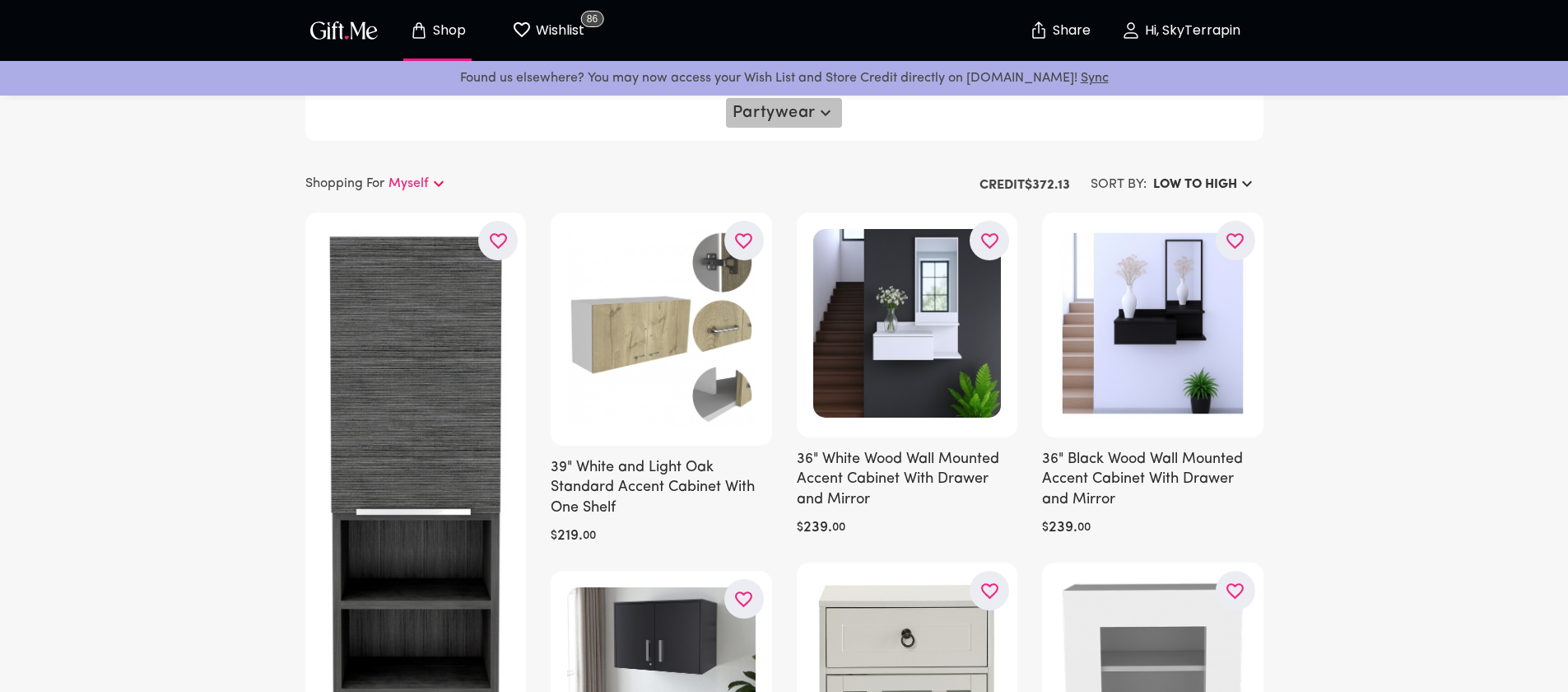
click at [805, 109] on span "Partywear" at bounding box center [784, 113] width 103 height 20
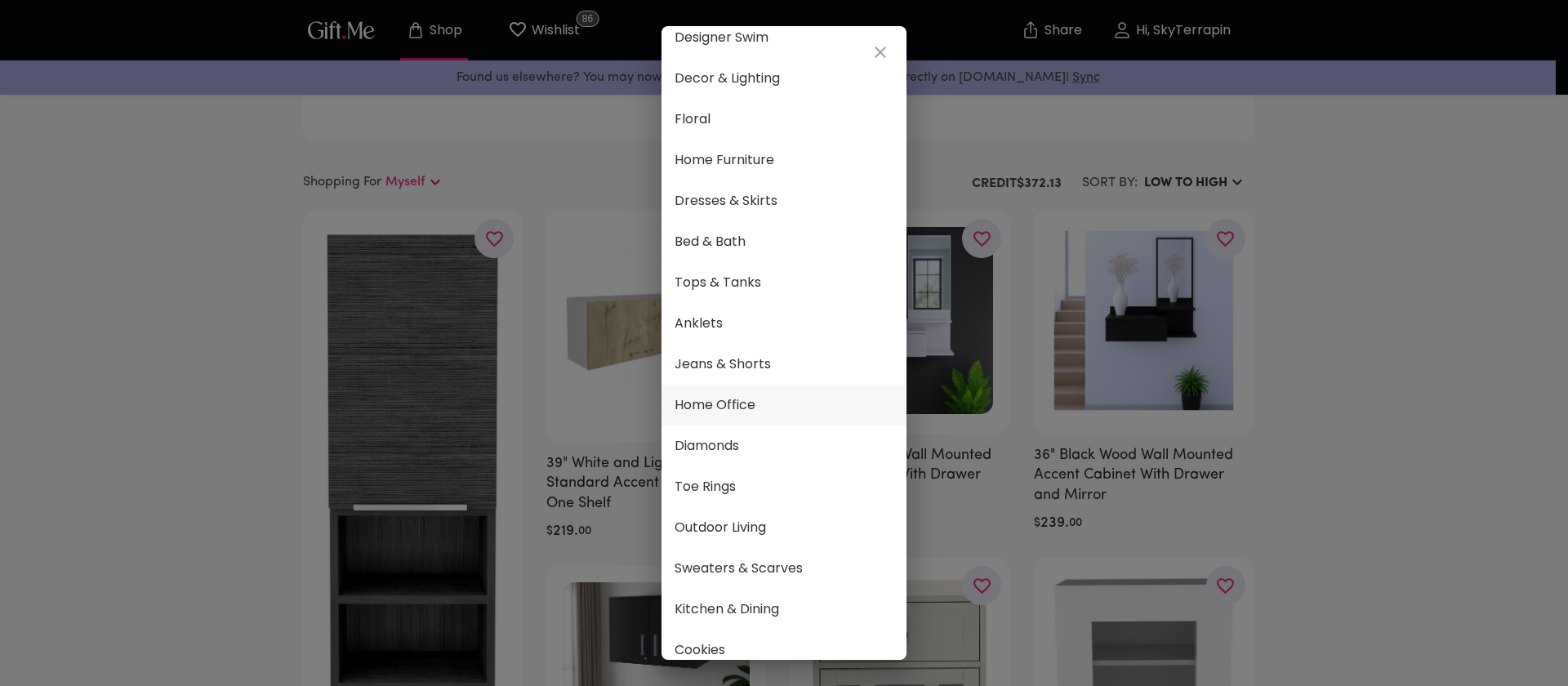
scroll to position [664, 0]
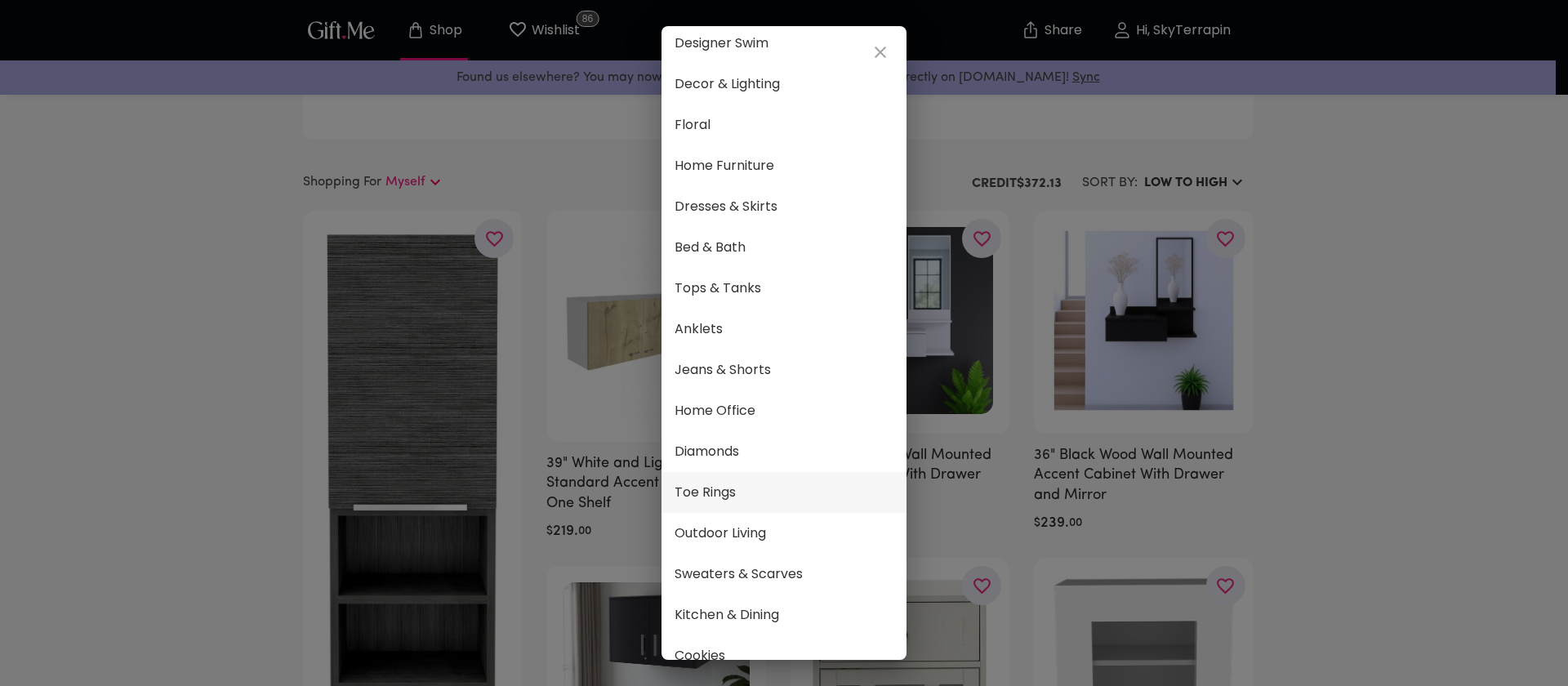
click at [716, 480] on li "Toe Rings" at bounding box center [784, 492] width 245 height 41
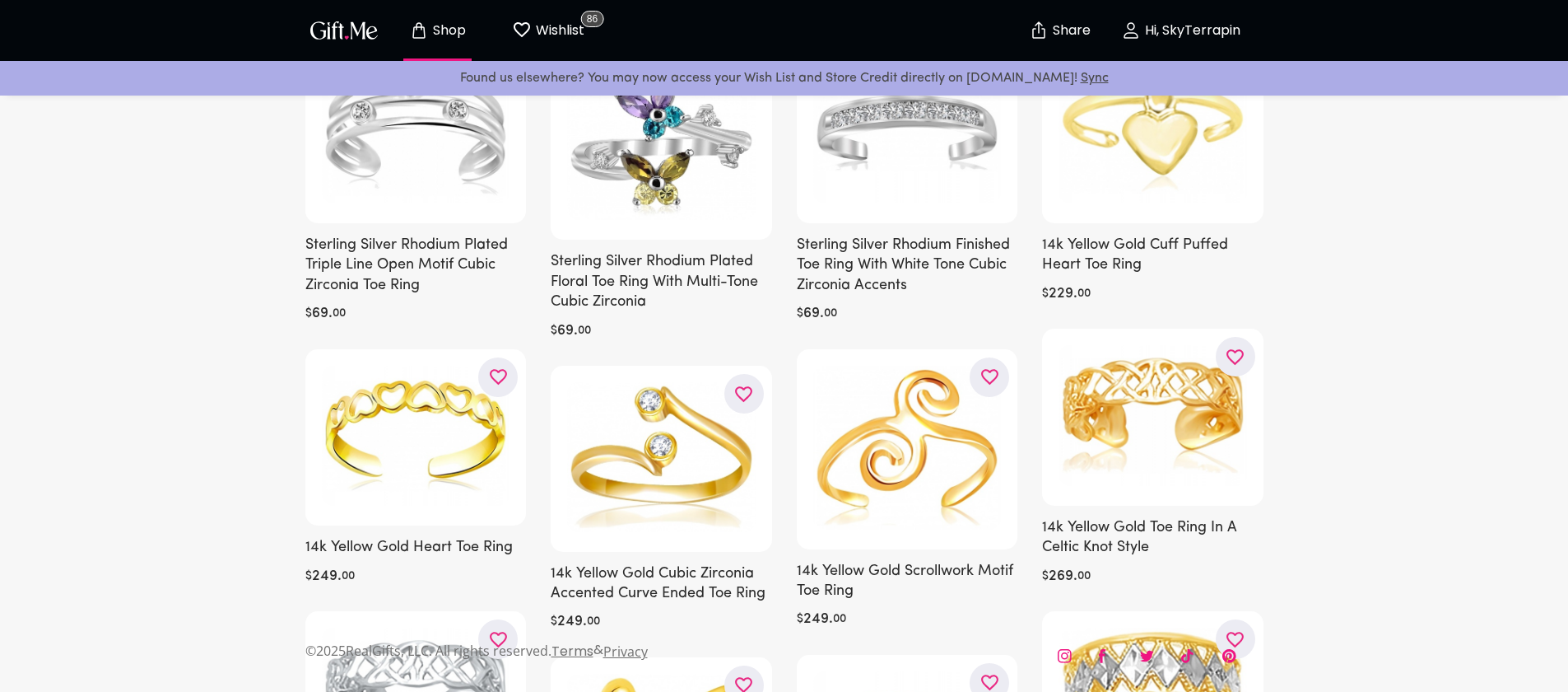
scroll to position [189, 0]
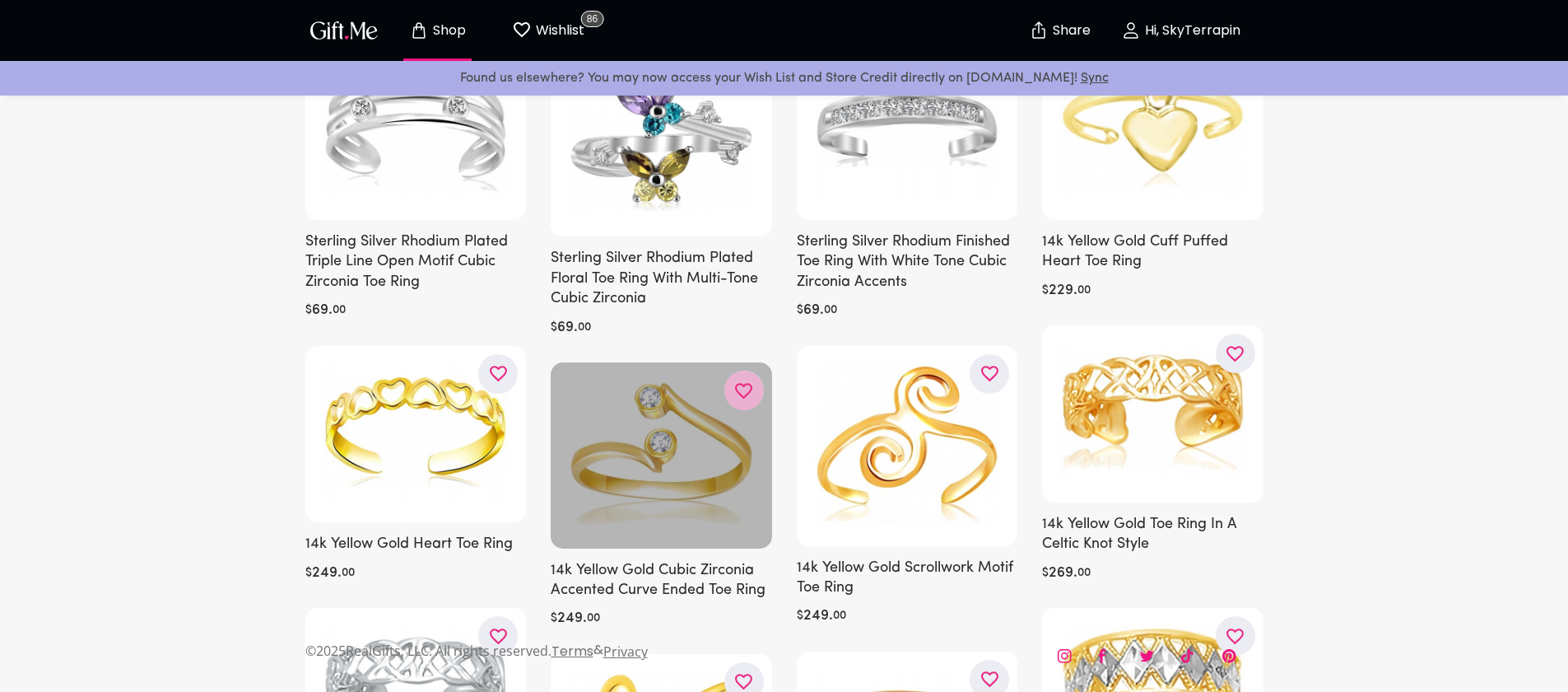
click at [0, 0] on icon "button" at bounding box center [0, 0] width 0 height 0
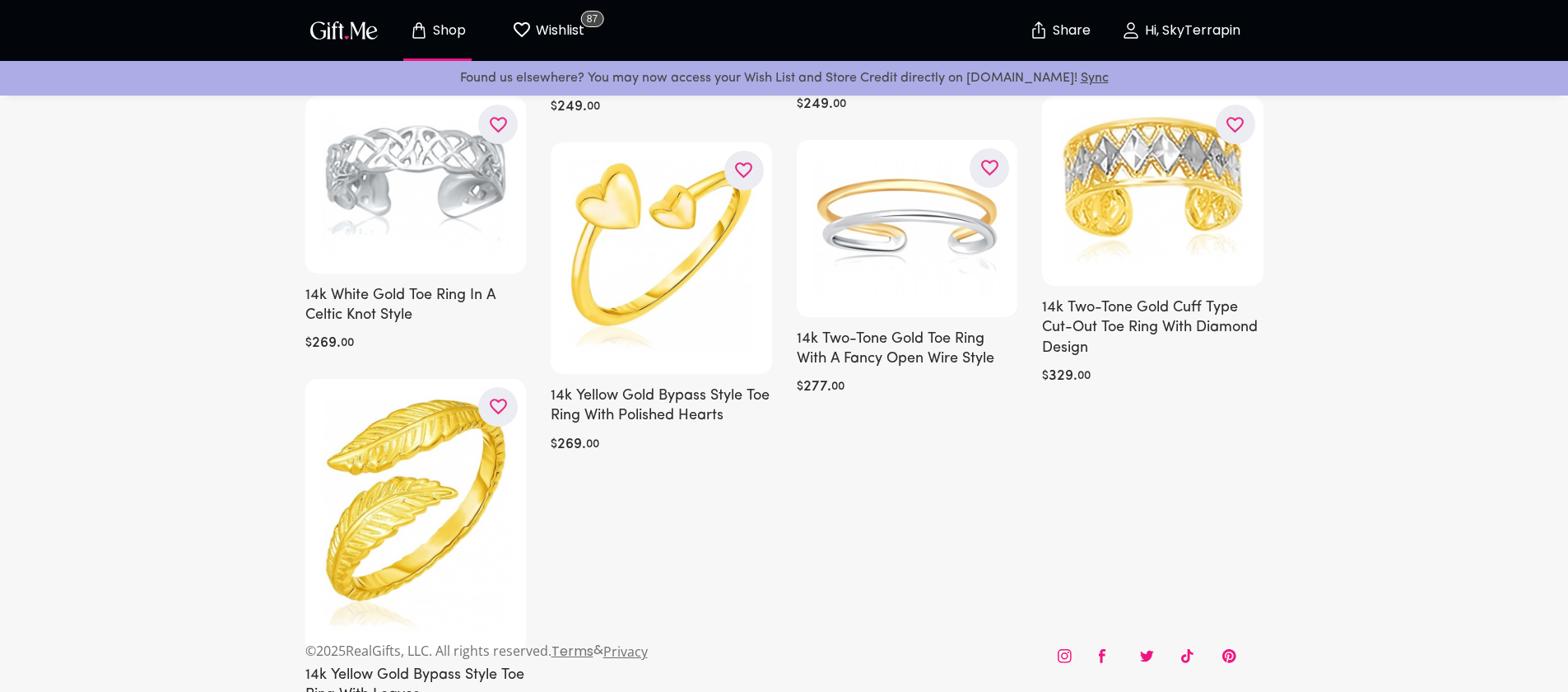
scroll to position [696, 0]
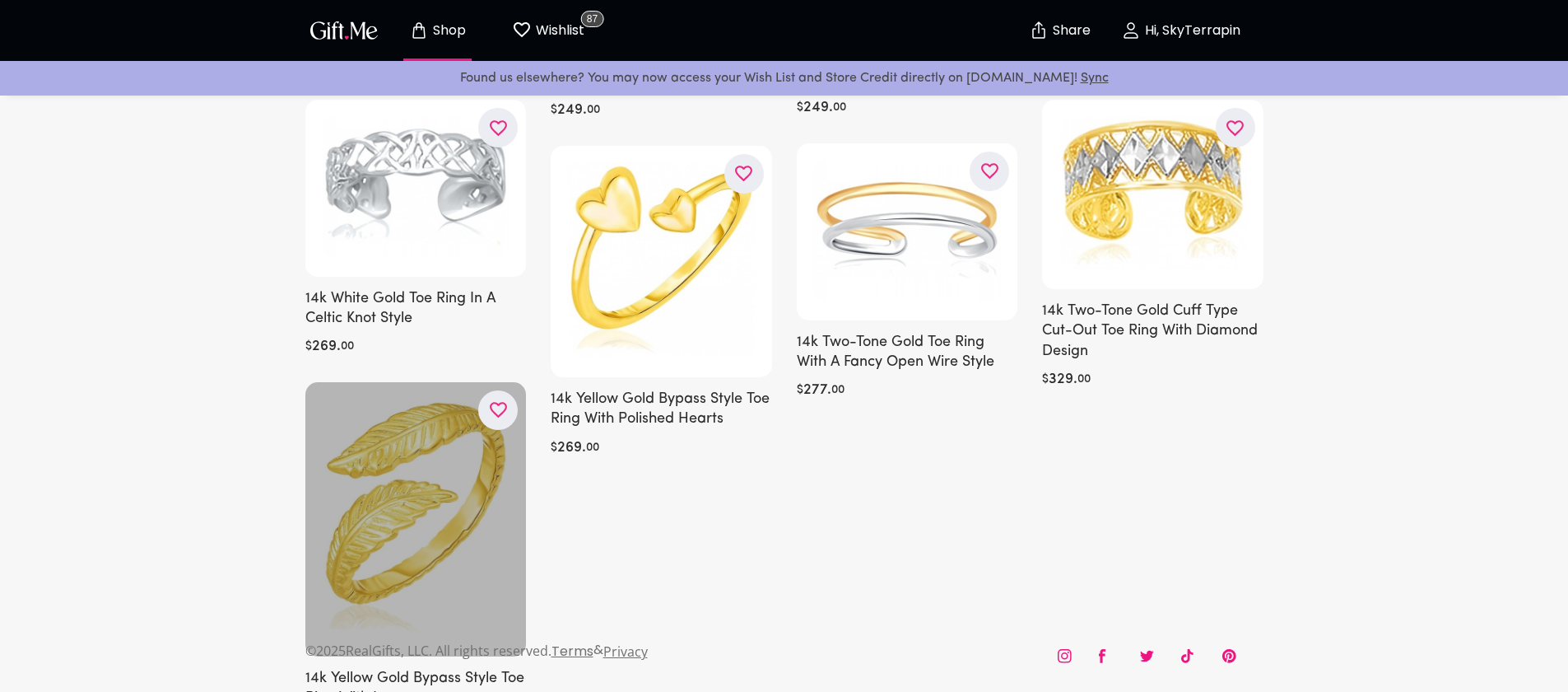
click at [0, 0] on icon "button" at bounding box center [0, 0] width 0 height 0
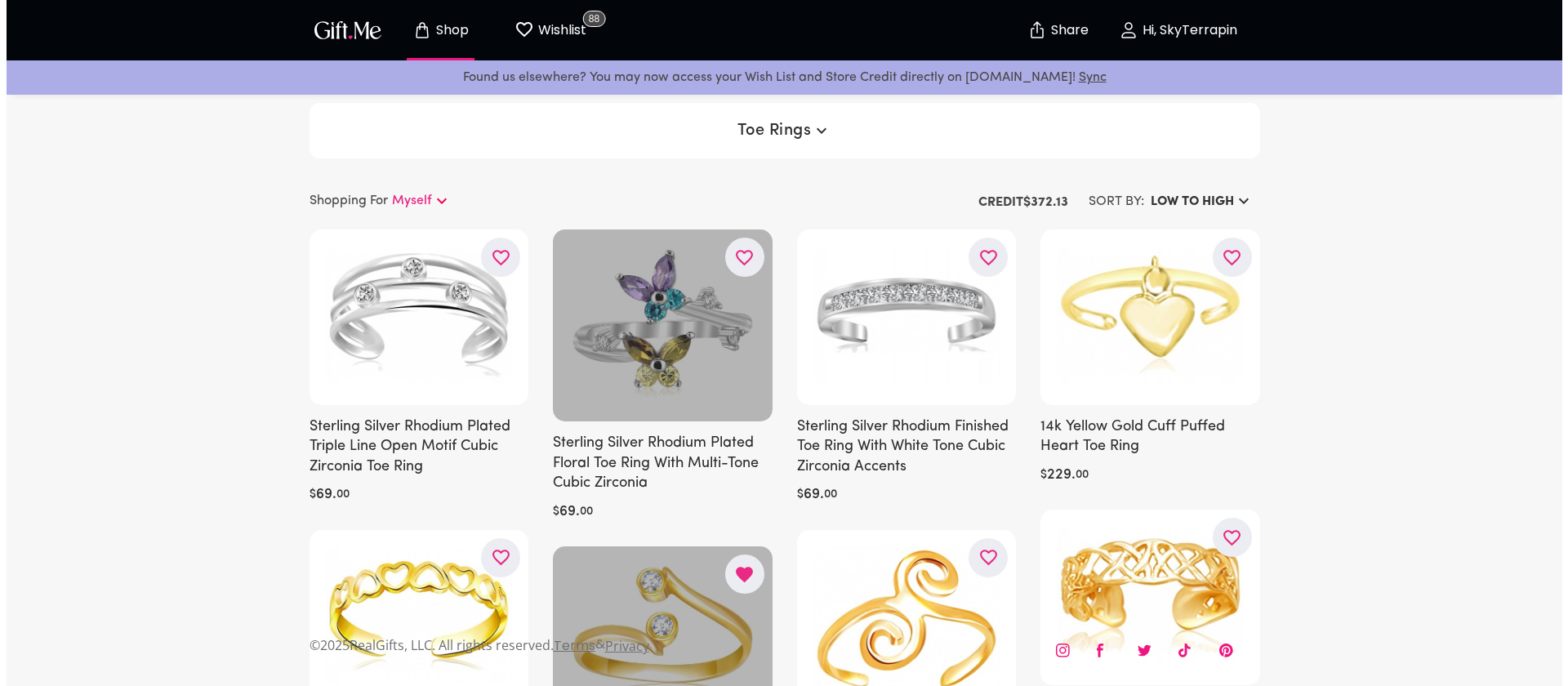
scroll to position [4, 0]
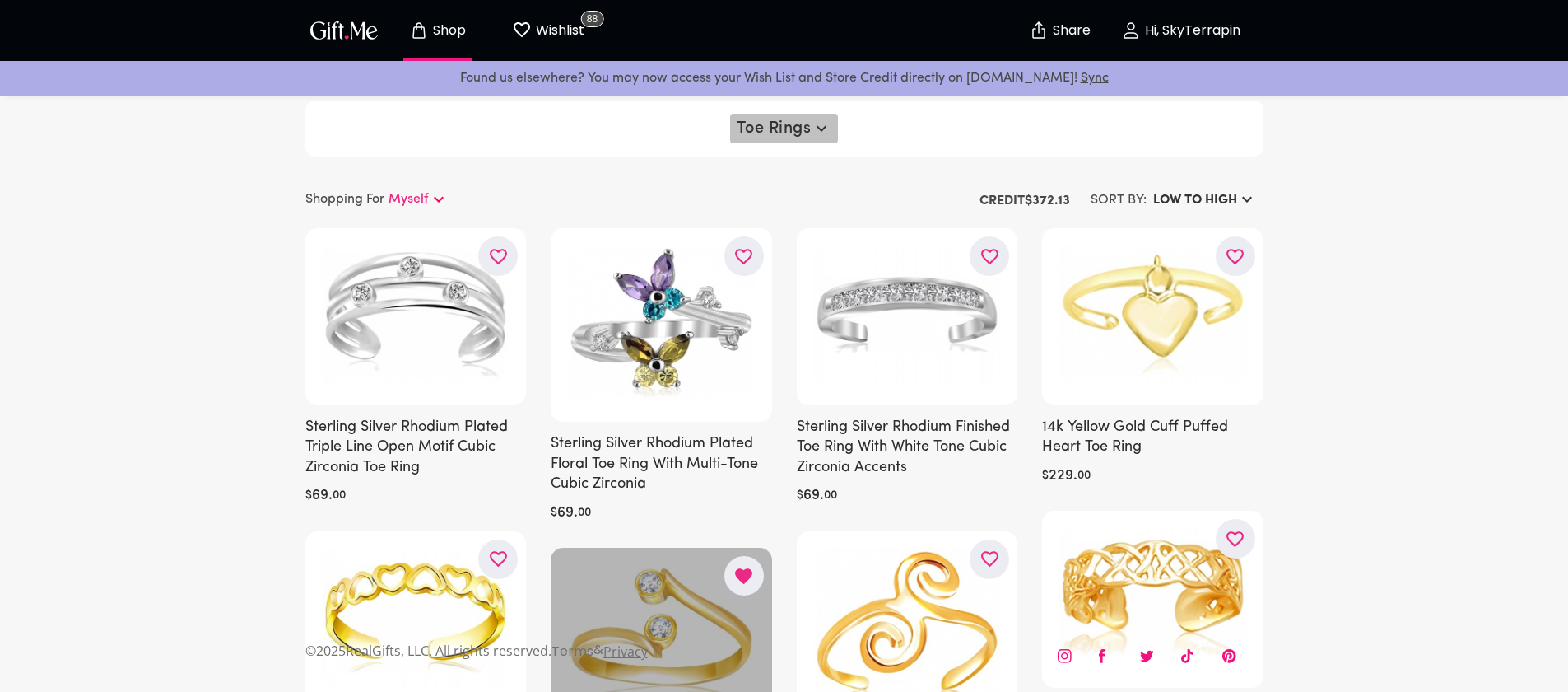
click at [806, 130] on span "Toe Rings" at bounding box center [784, 128] width 94 height 20
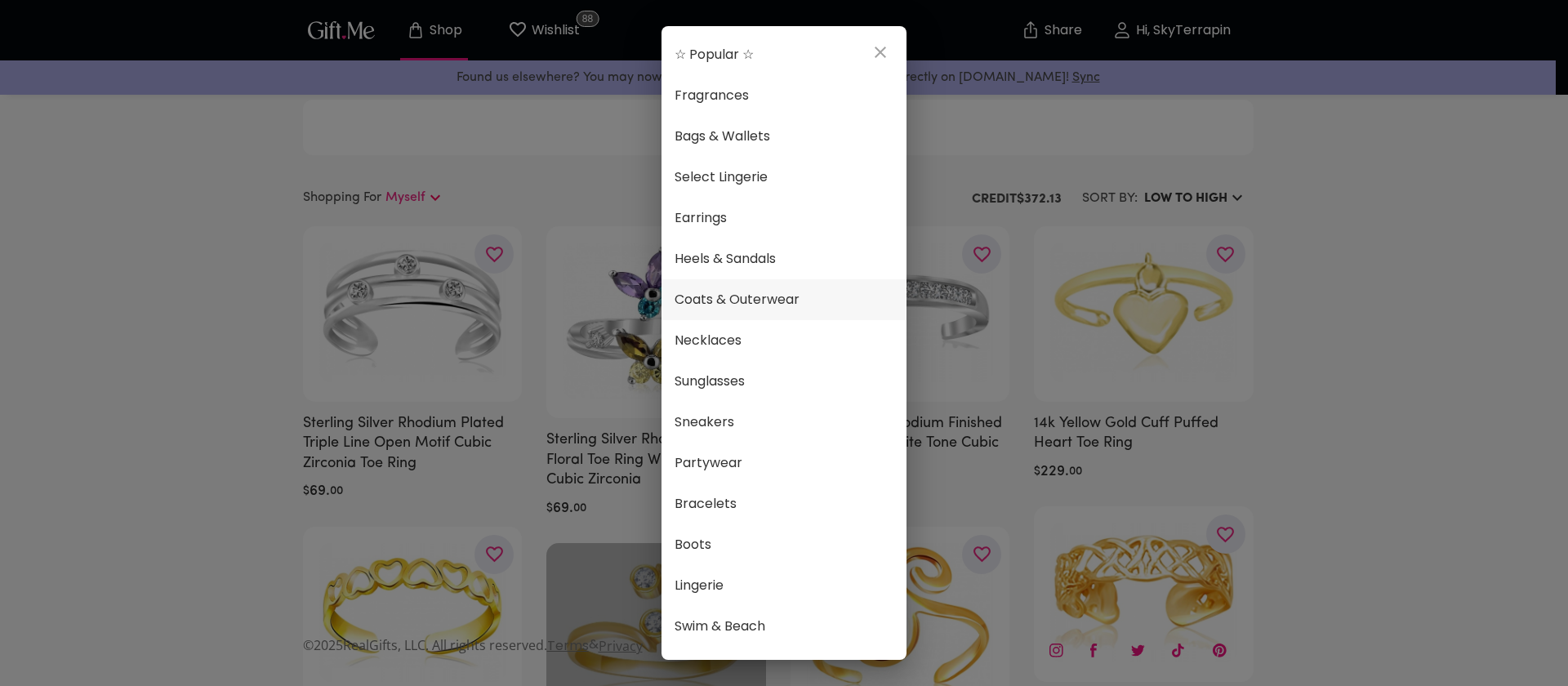
click at [774, 304] on span "Coats & Outerwear" at bounding box center [784, 300] width 219 height 21
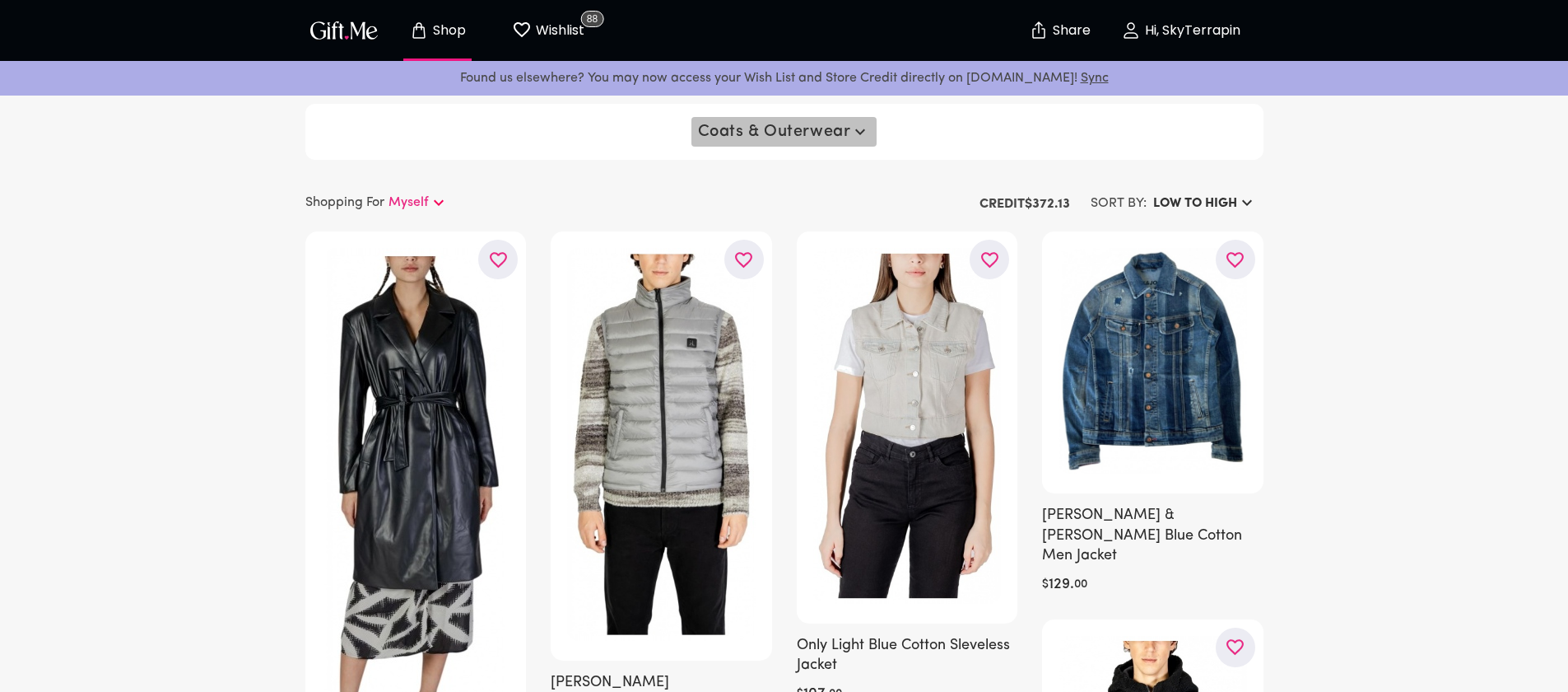
click at [830, 132] on span "Coats & Outerwear" at bounding box center [784, 132] width 173 height 20
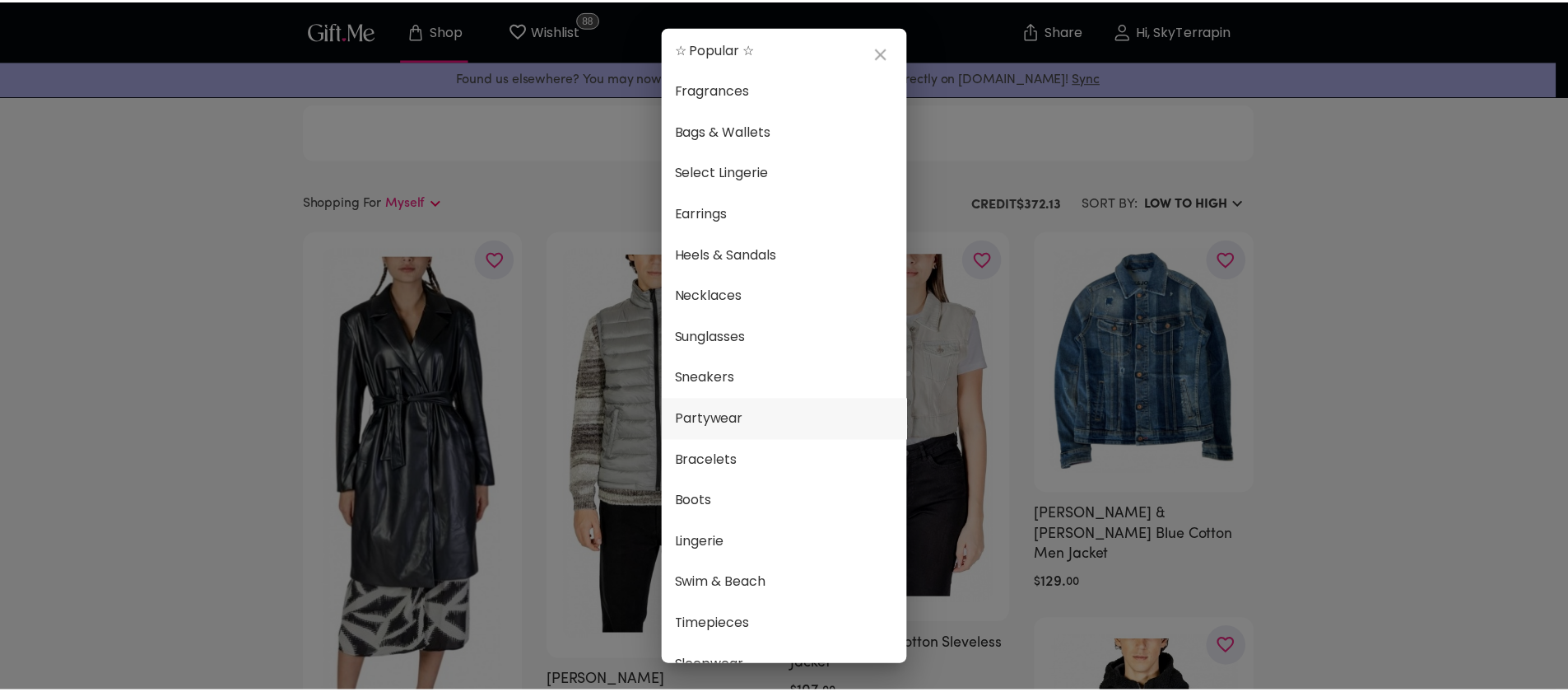
scroll to position [10, 0]
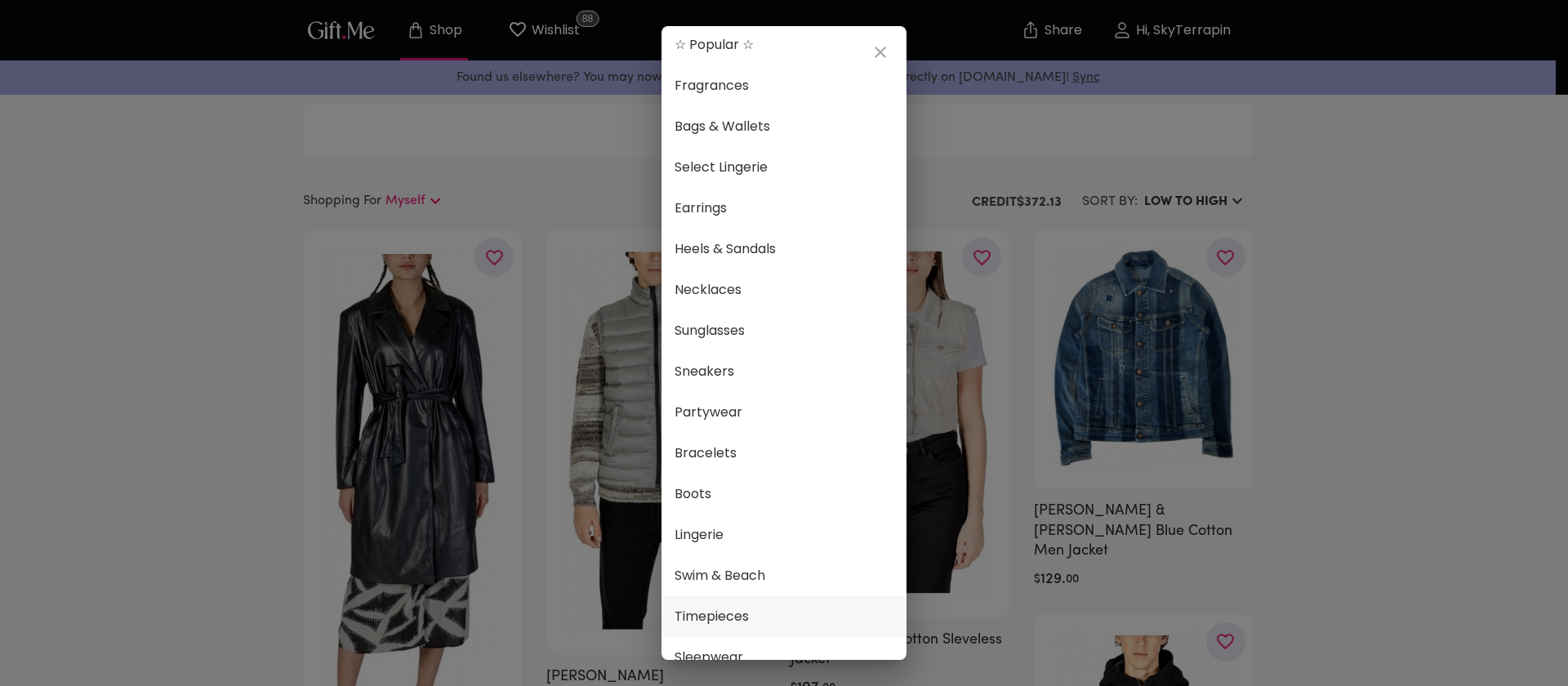
click at [739, 605] on li "Timepieces" at bounding box center [784, 616] width 245 height 41
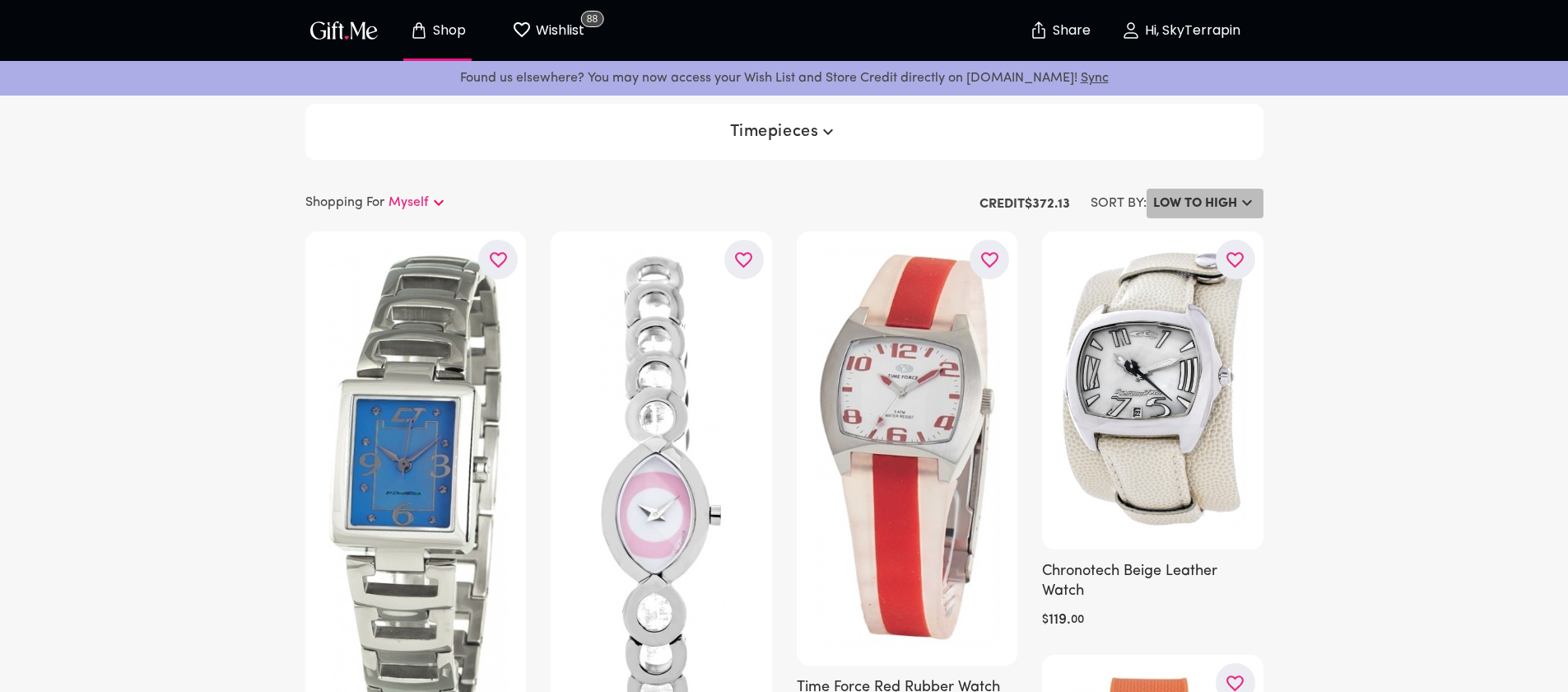
click at [1220, 208] on h6 "LOW TO HIGH" at bounding box center [1195, 204] width 84 height 20
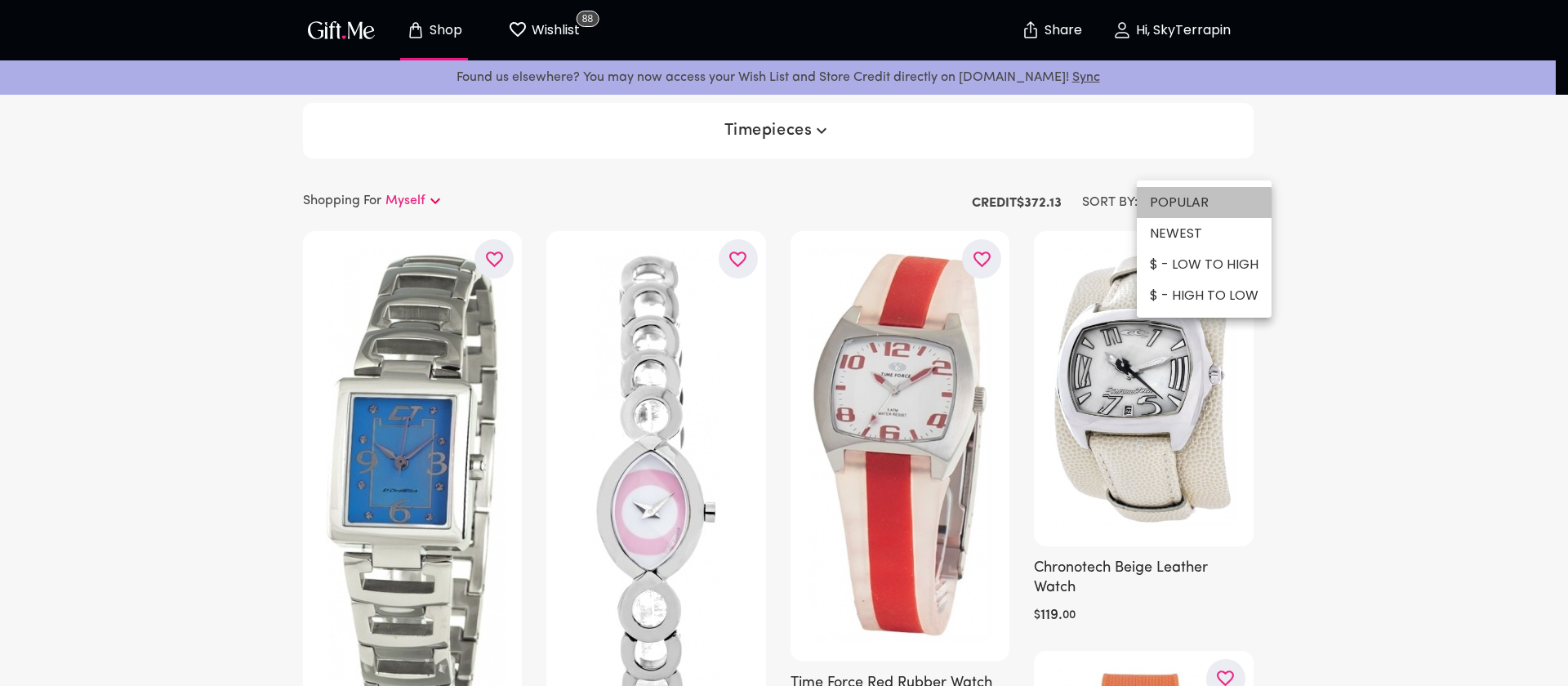
click at [1197, 215] on li "POPULAR" at bounding box center [1204, 202] width 135 height 31
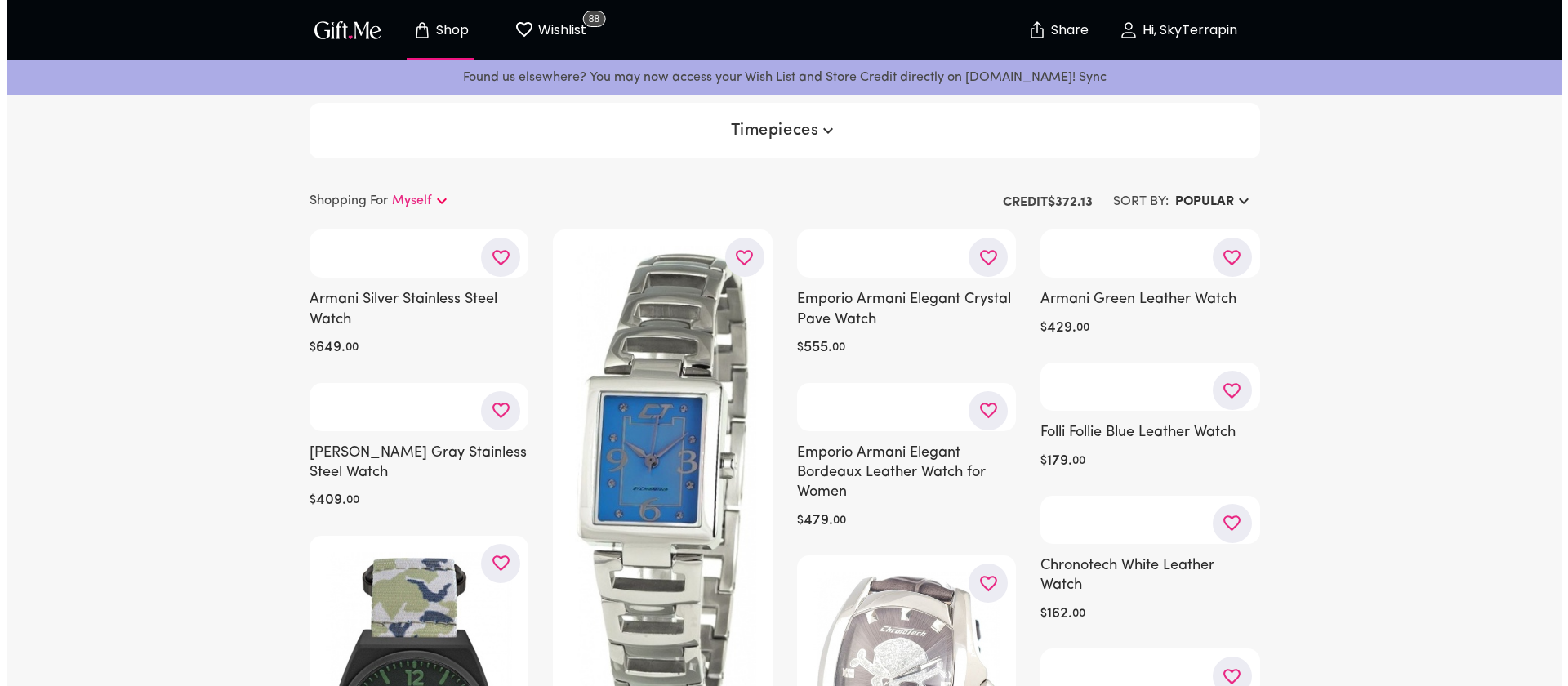
scroll to position [4, 0]
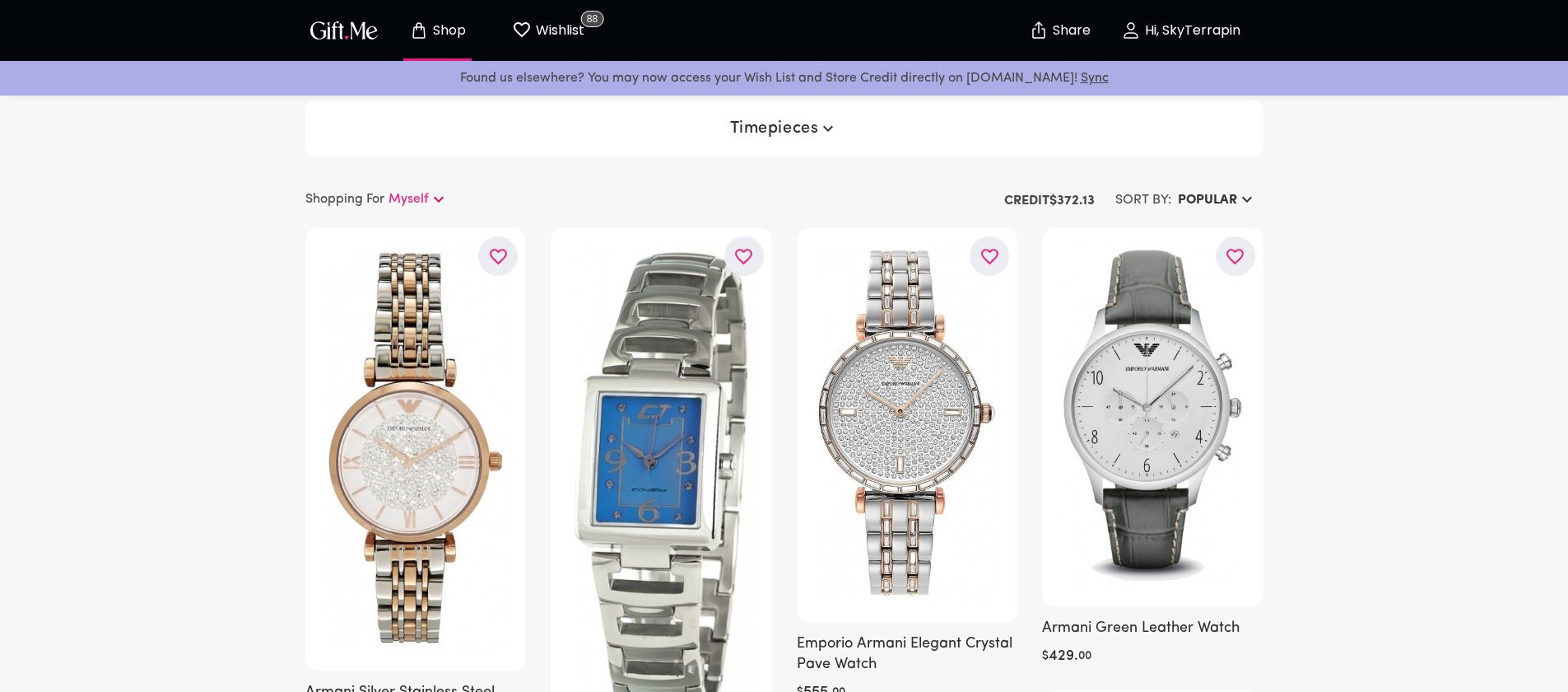
click at [836, 121] on icon "button" at bounding box center [828, 128] width 20 height 20
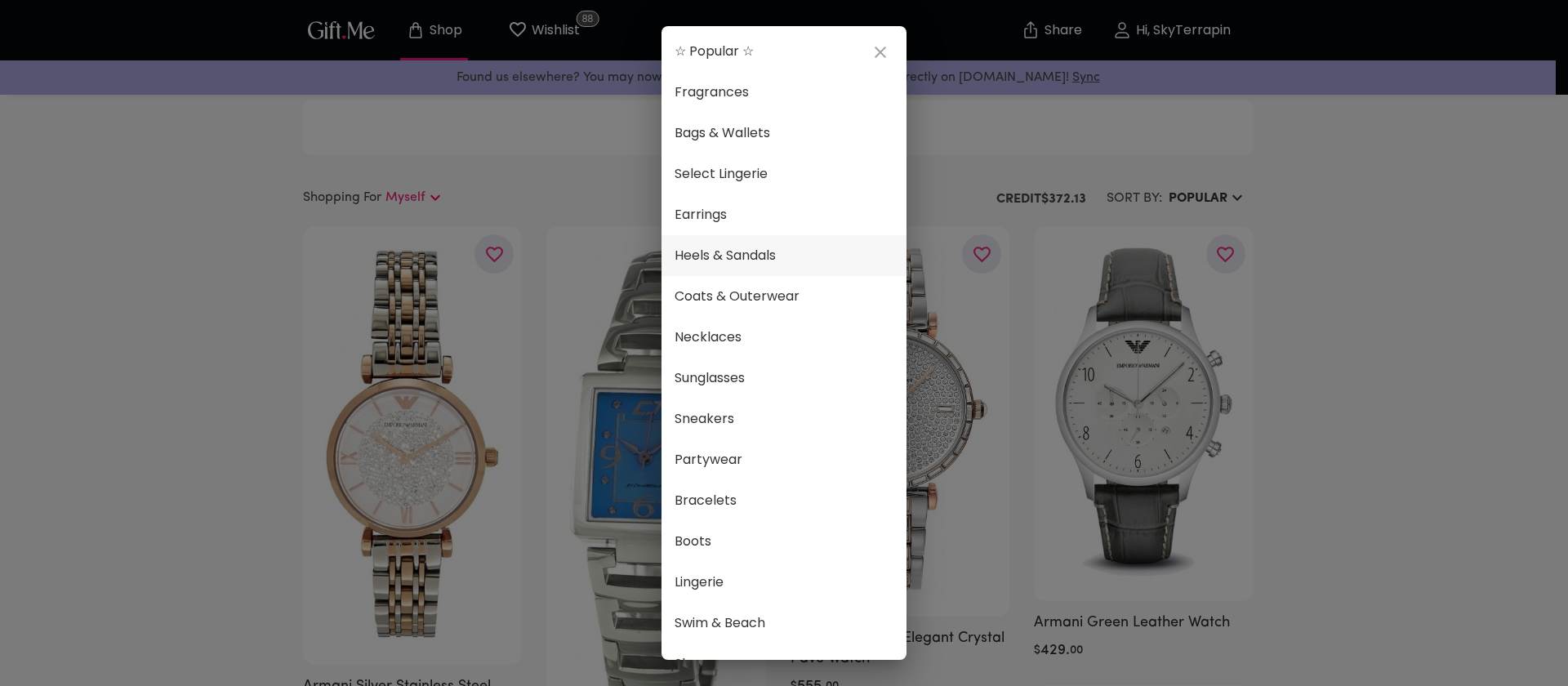
click at [778, 255] on span "Heels & Sandals" at bounding box center [784, 256] width 219 height 21
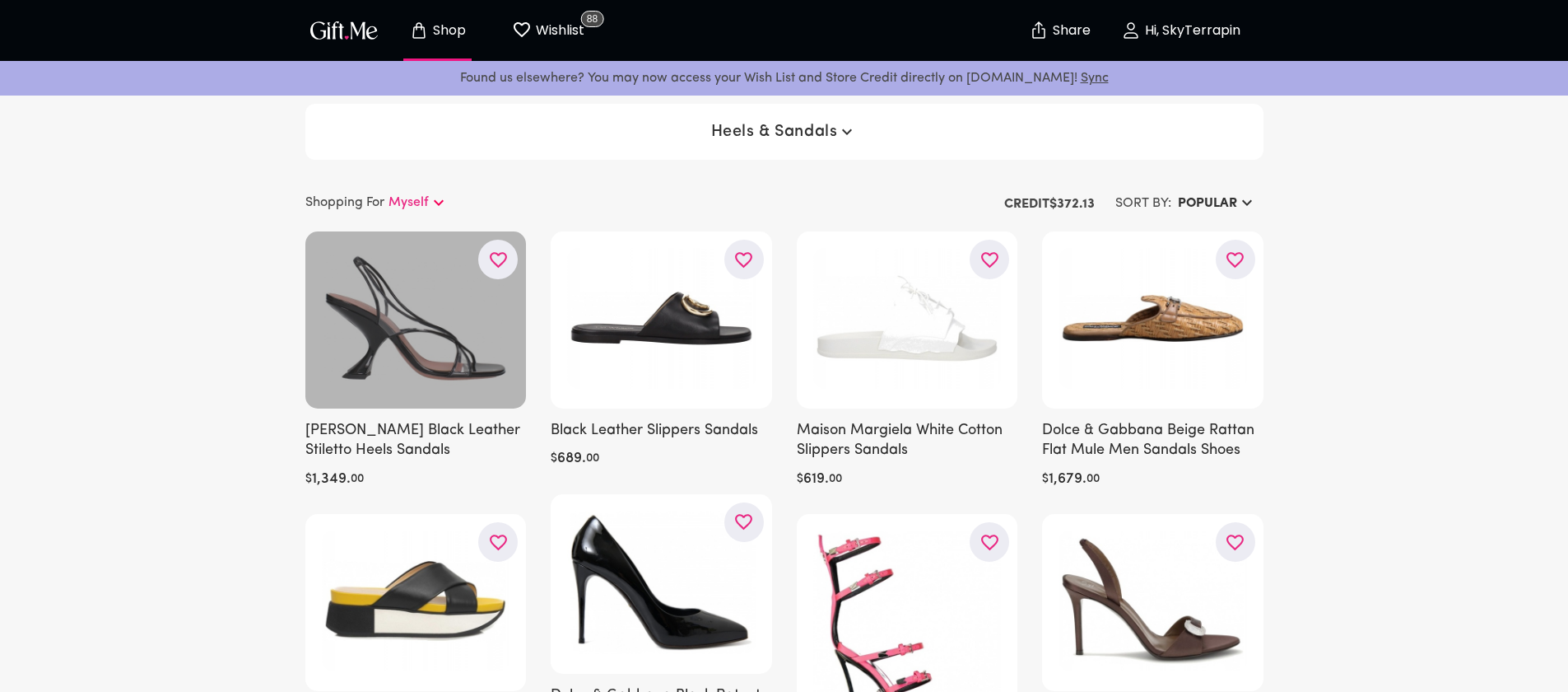
click at [0, 0] on icon "button" at bounding box center [0, 0] width 0 height 0
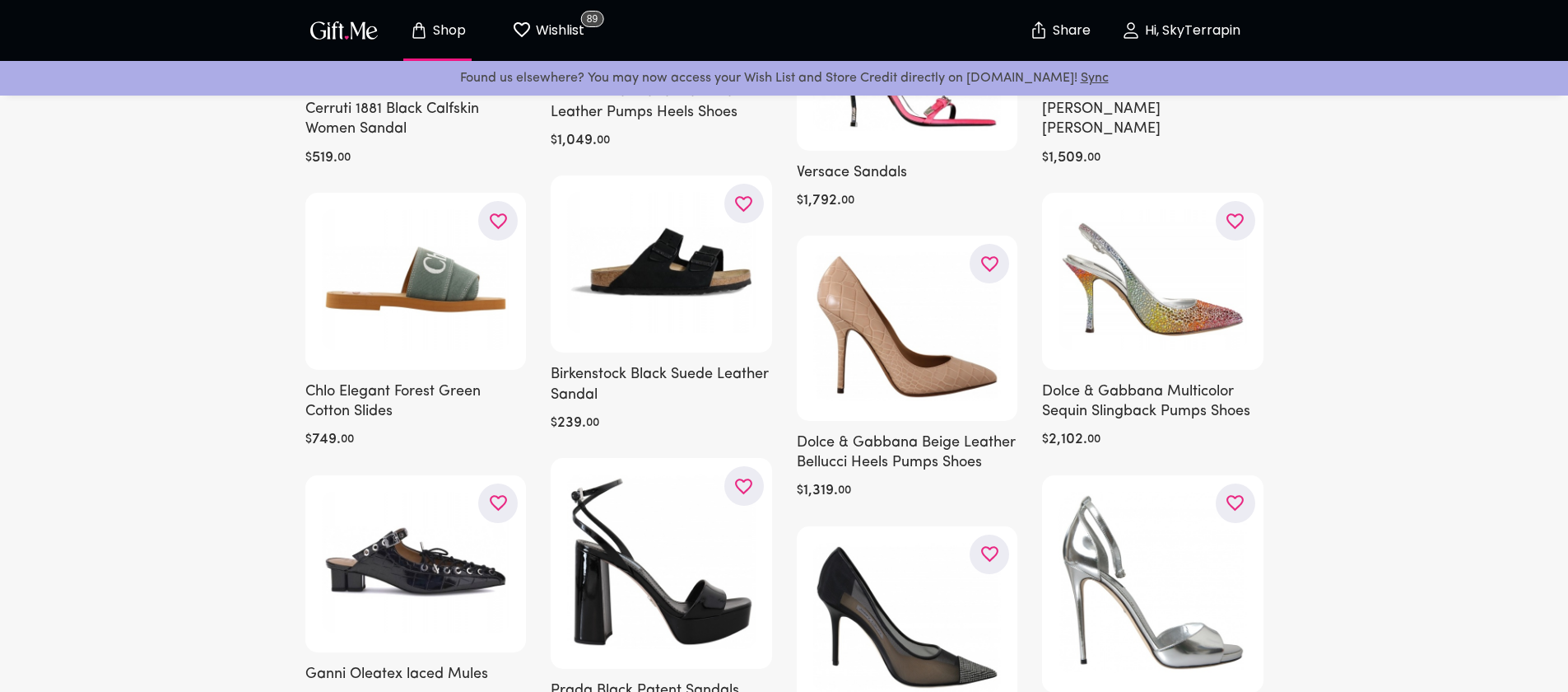
scroll to position [600, 0]
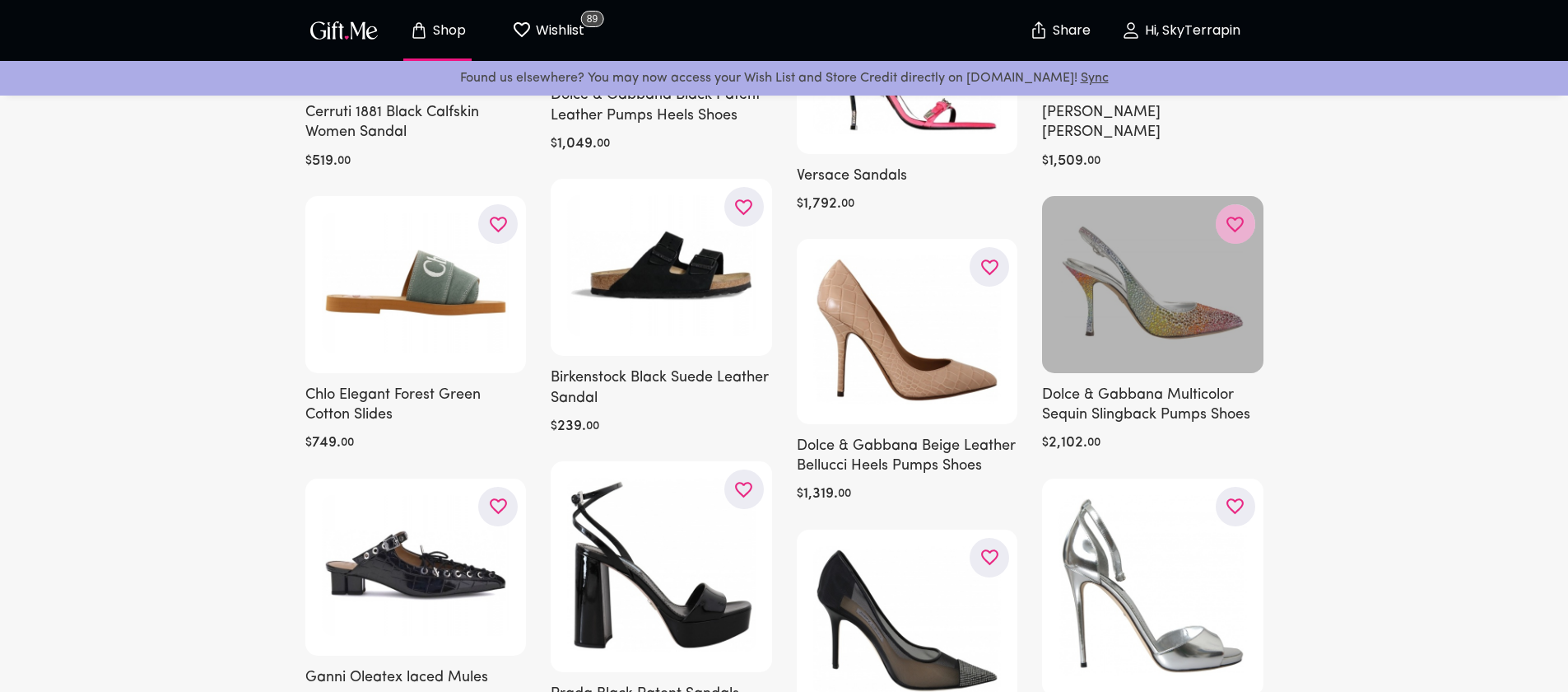
click at [0, 0] on icon "button" at bounding box center [0, 0] width 0 height 0
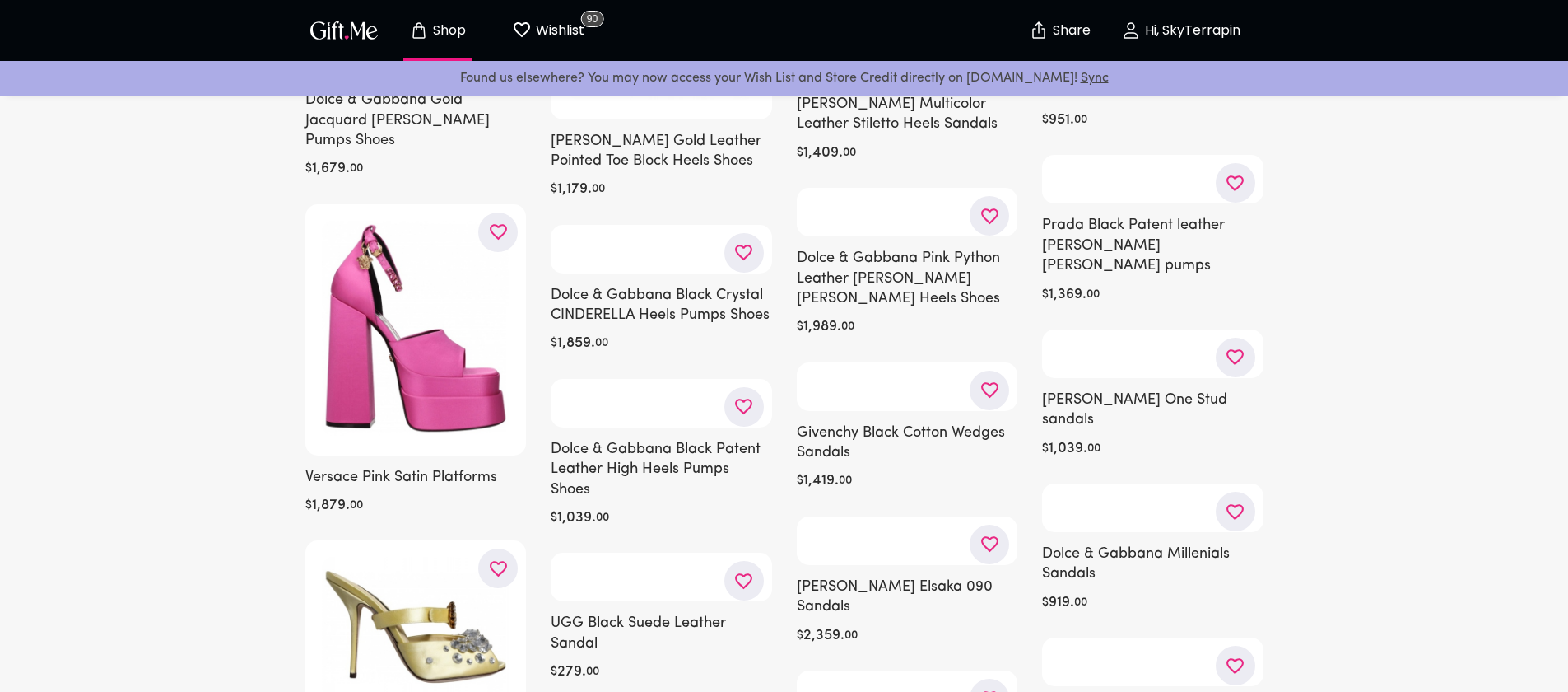
scroll to position [2069, 0]
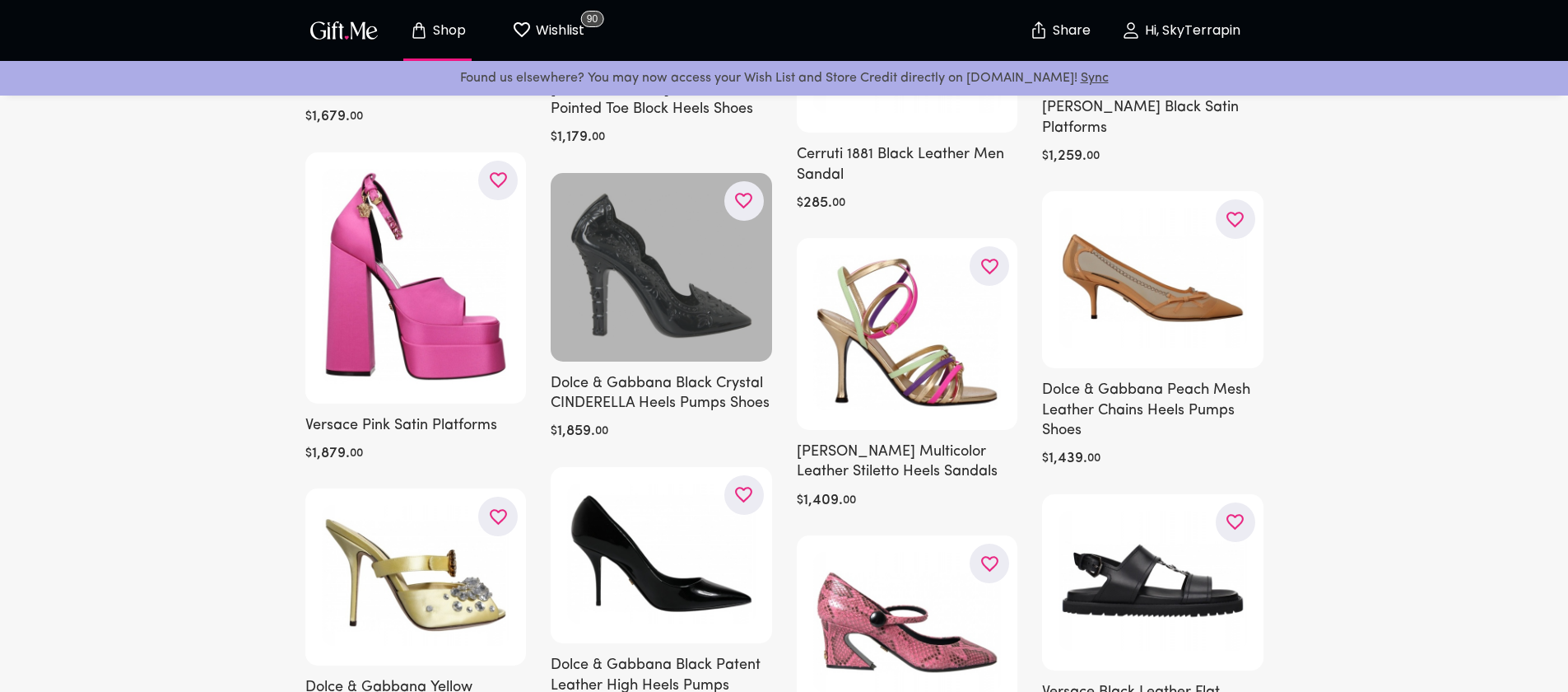
click at [0, 0] on icon "button" at bounding box center [0, 0] width 0 height 0
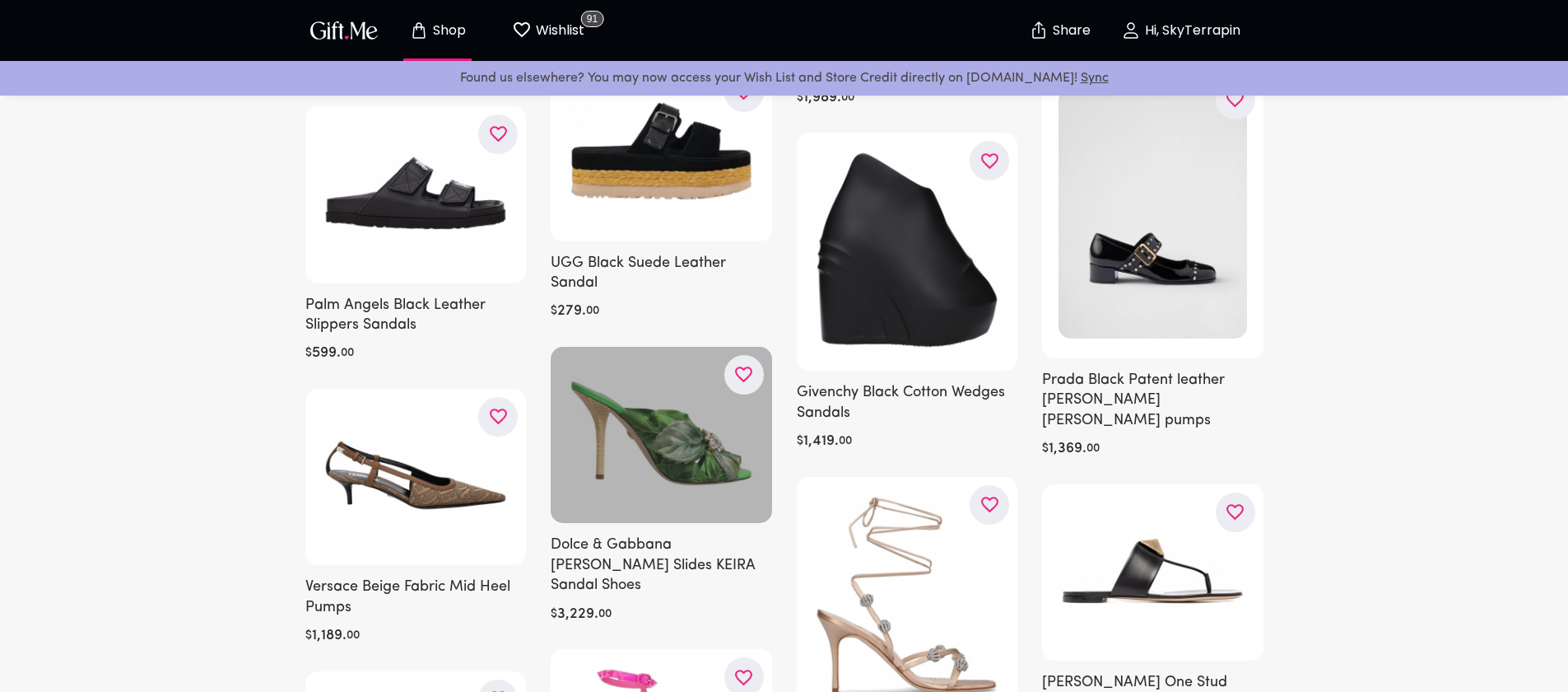
scroll to position [2797, 0]
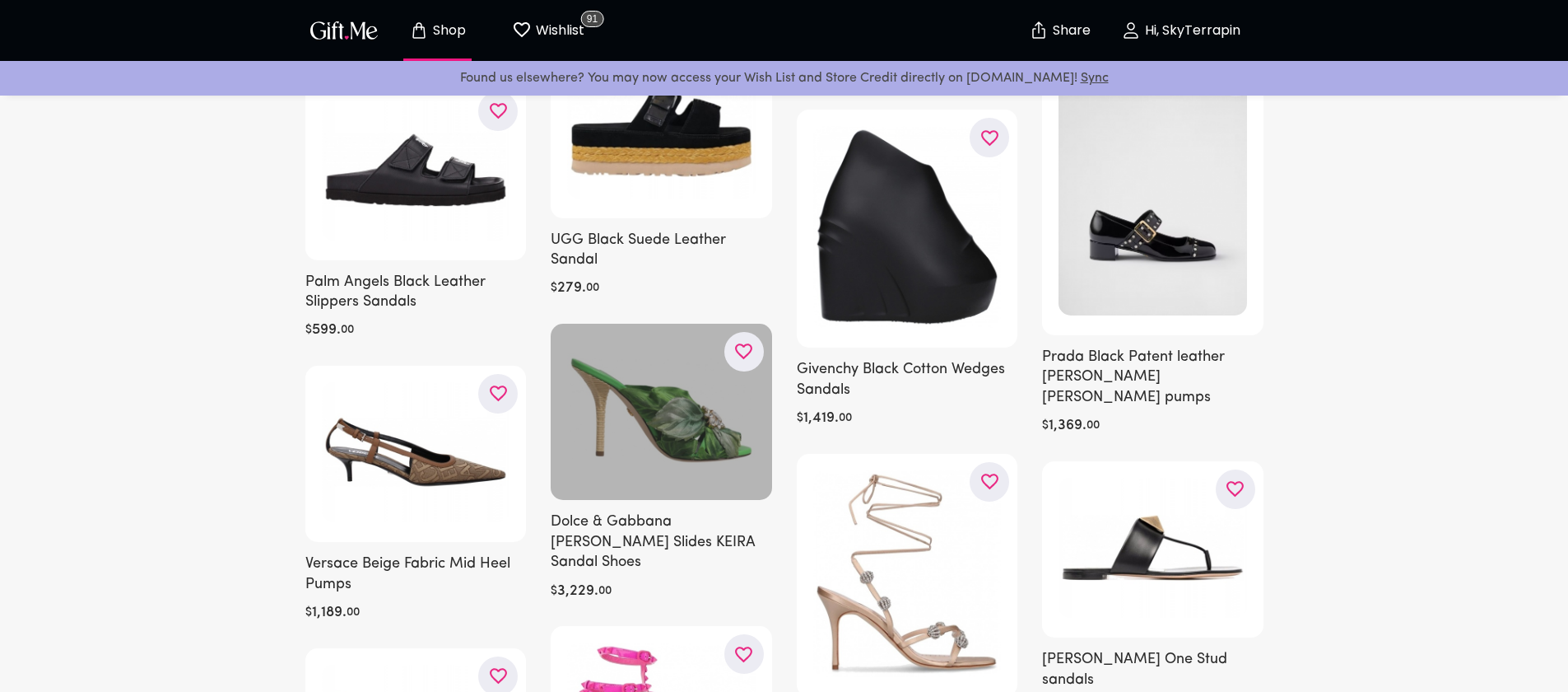
click at [0, 0] on icon "button" at bounding box center [0, 0] width 0 height 0
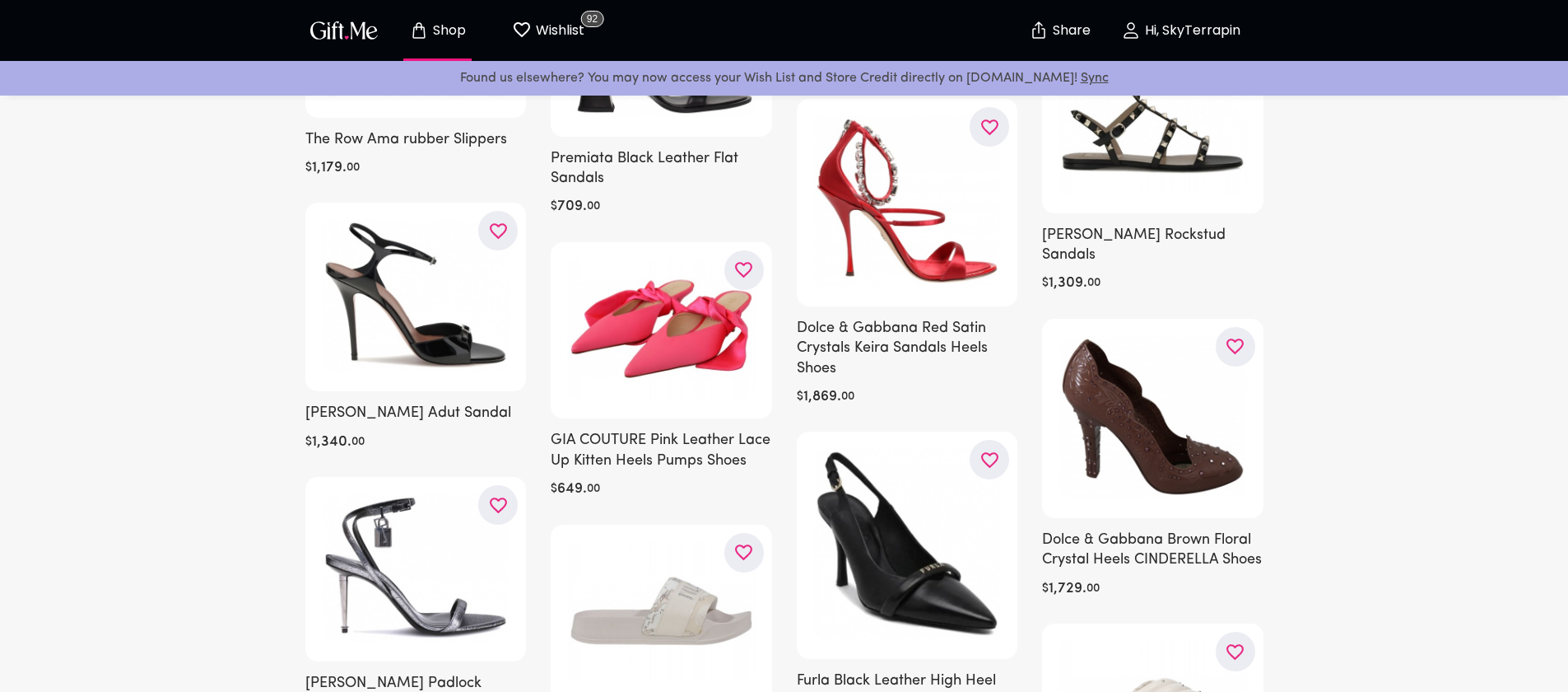
scroll to position [4354, 0]
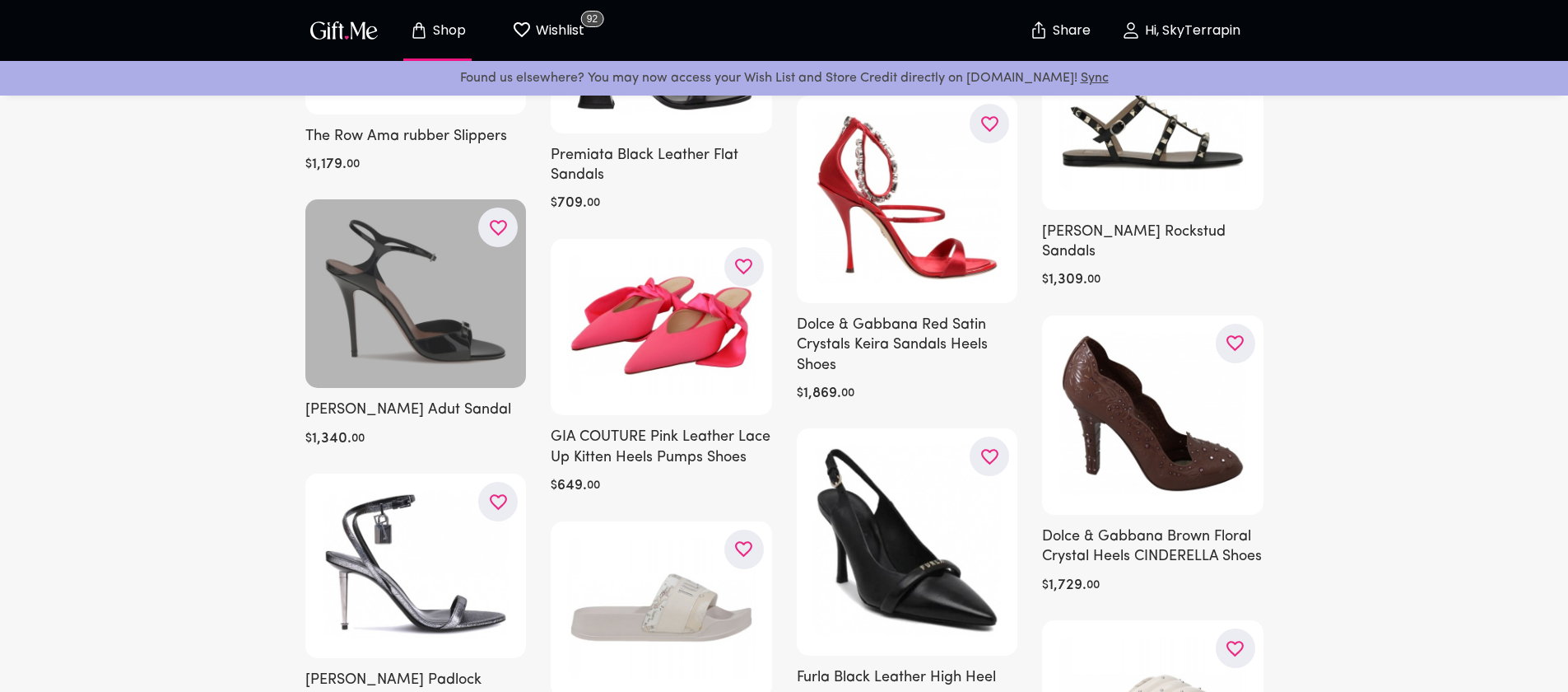
click at [0, 0] on icon "button" at bounding box center [0, 0] width 0 height 0
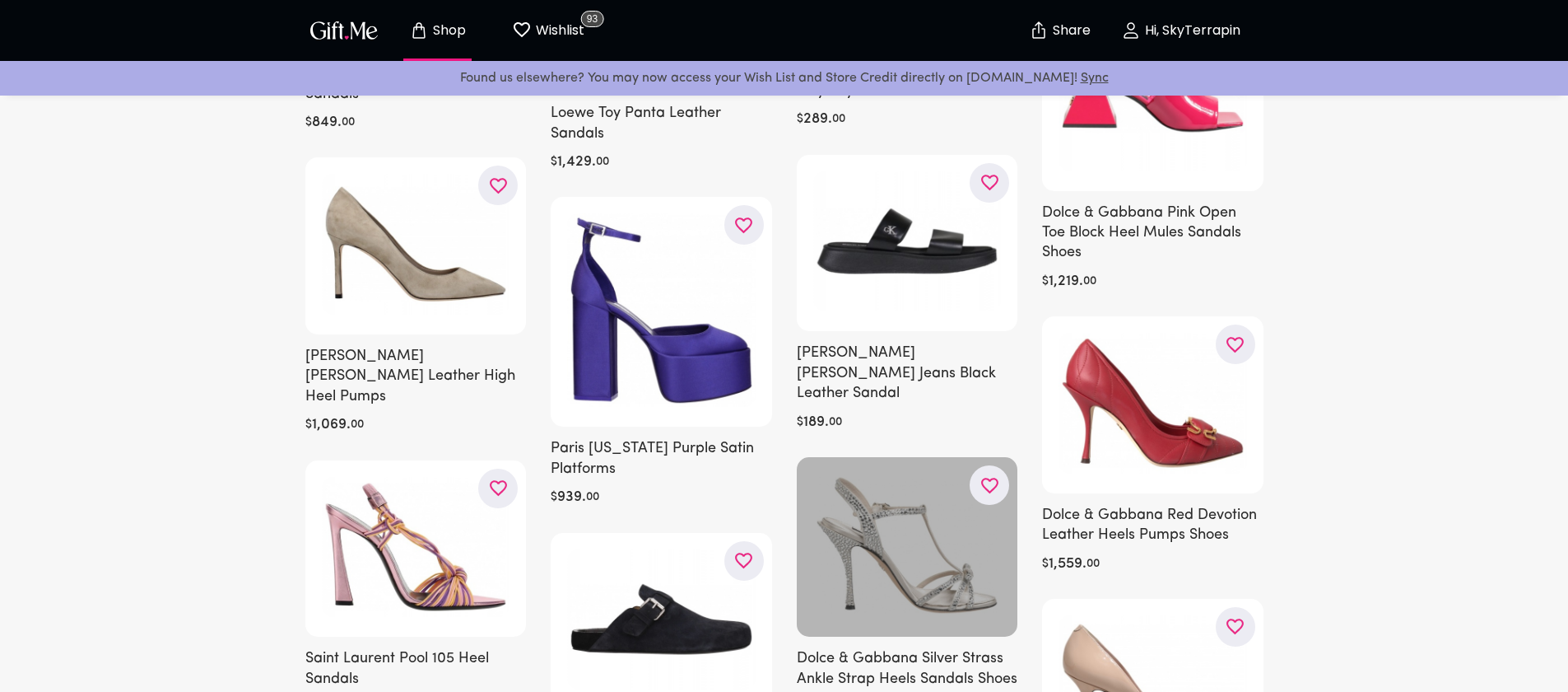
scroll to position [5245, 0]
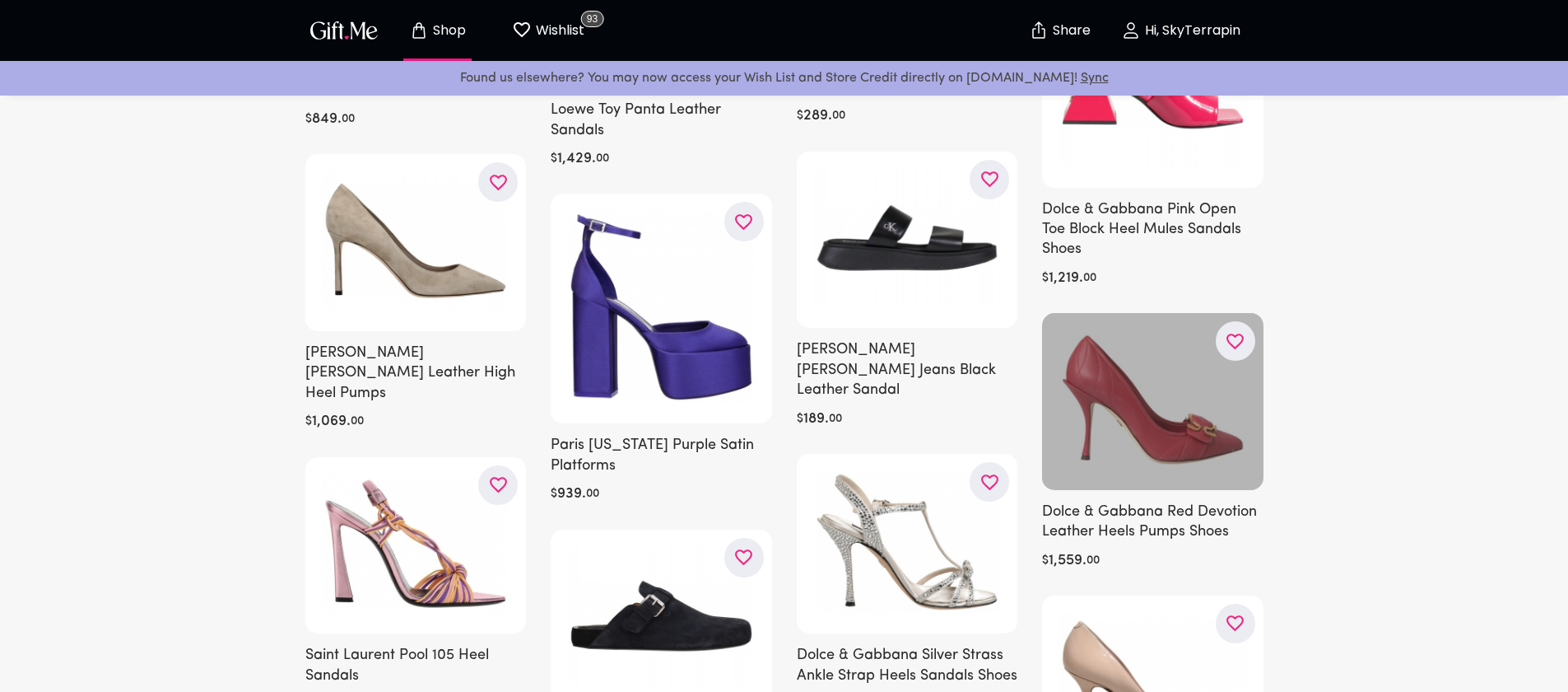
click at [0, 0] on icon "button" at bounding box center [0, 0] width 0 height 0
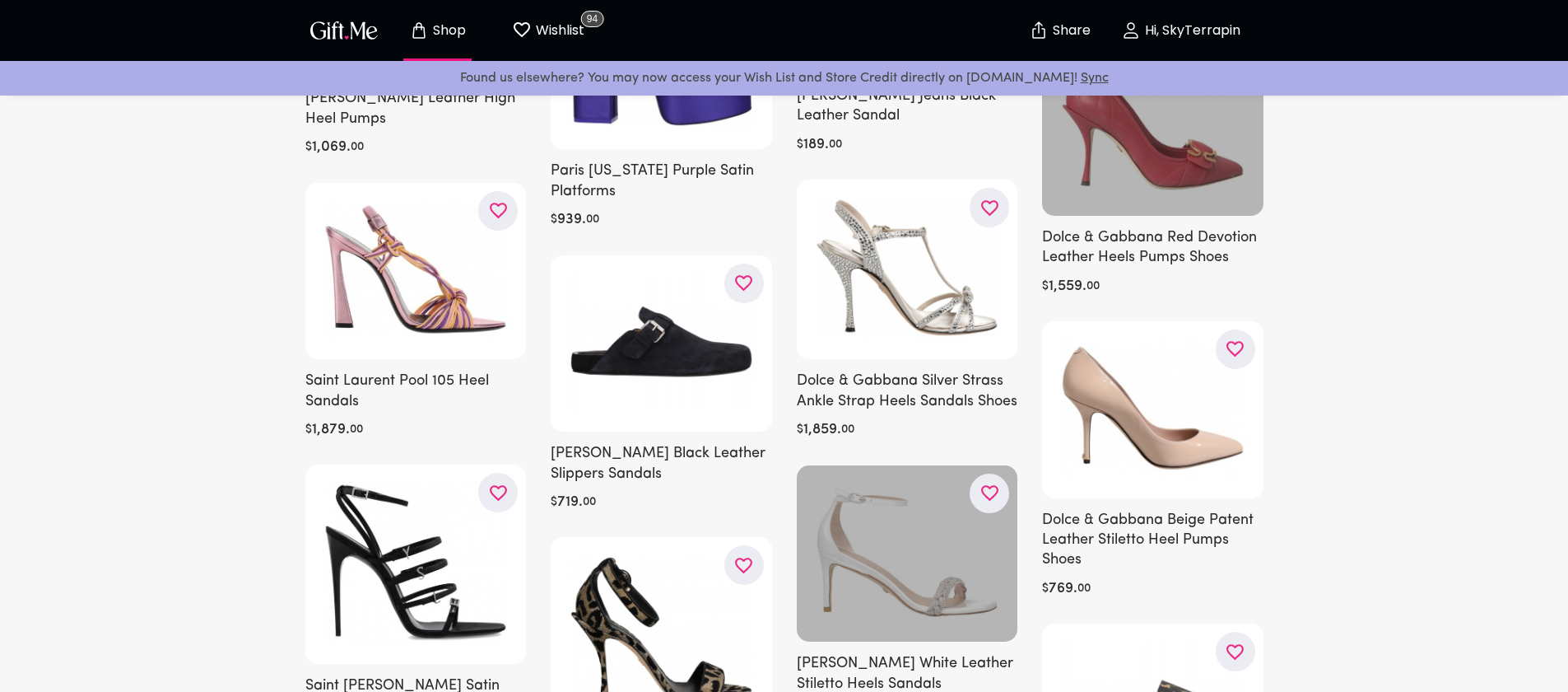
scroll to position [5523, 0]
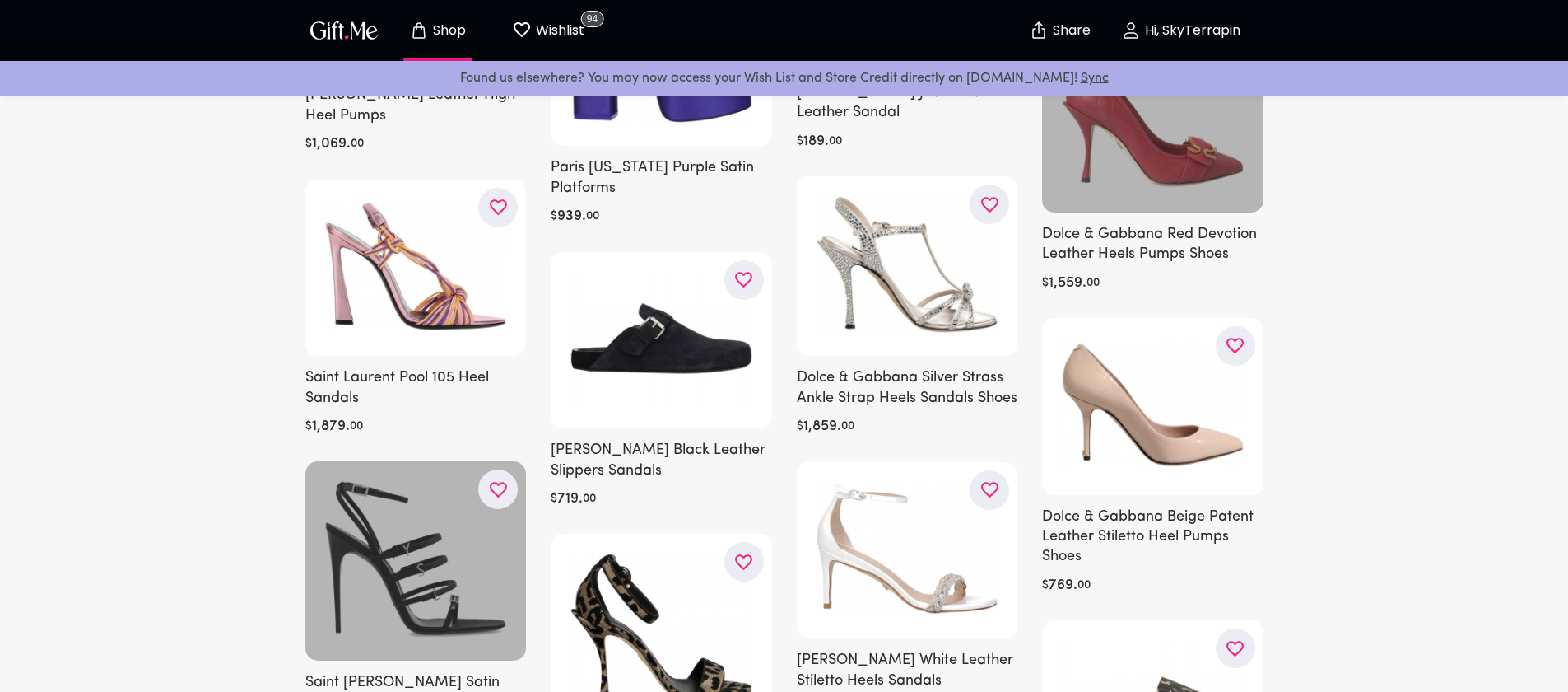
click at [502, 470] on button "button" at bounding box center [498, 489] width 39 height 39
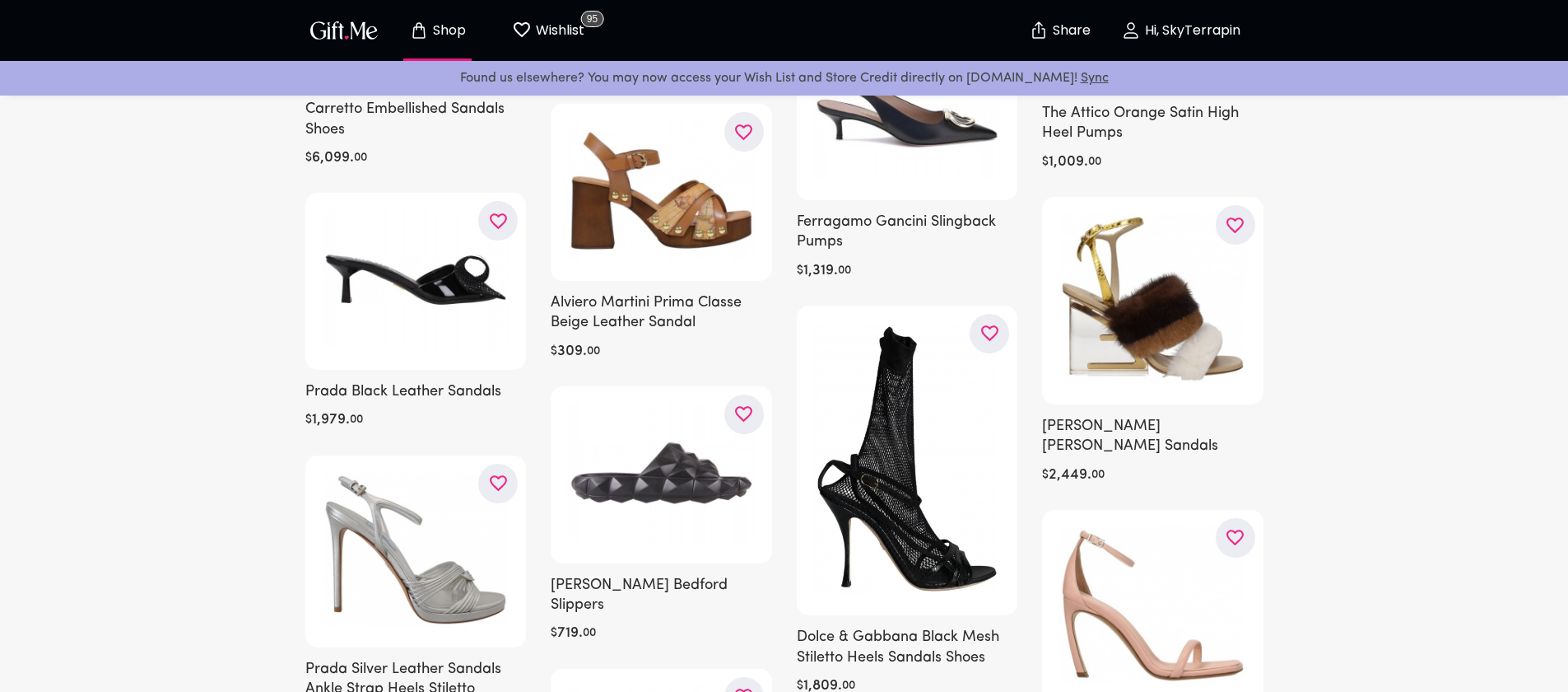
scroll to position [7393, 0]
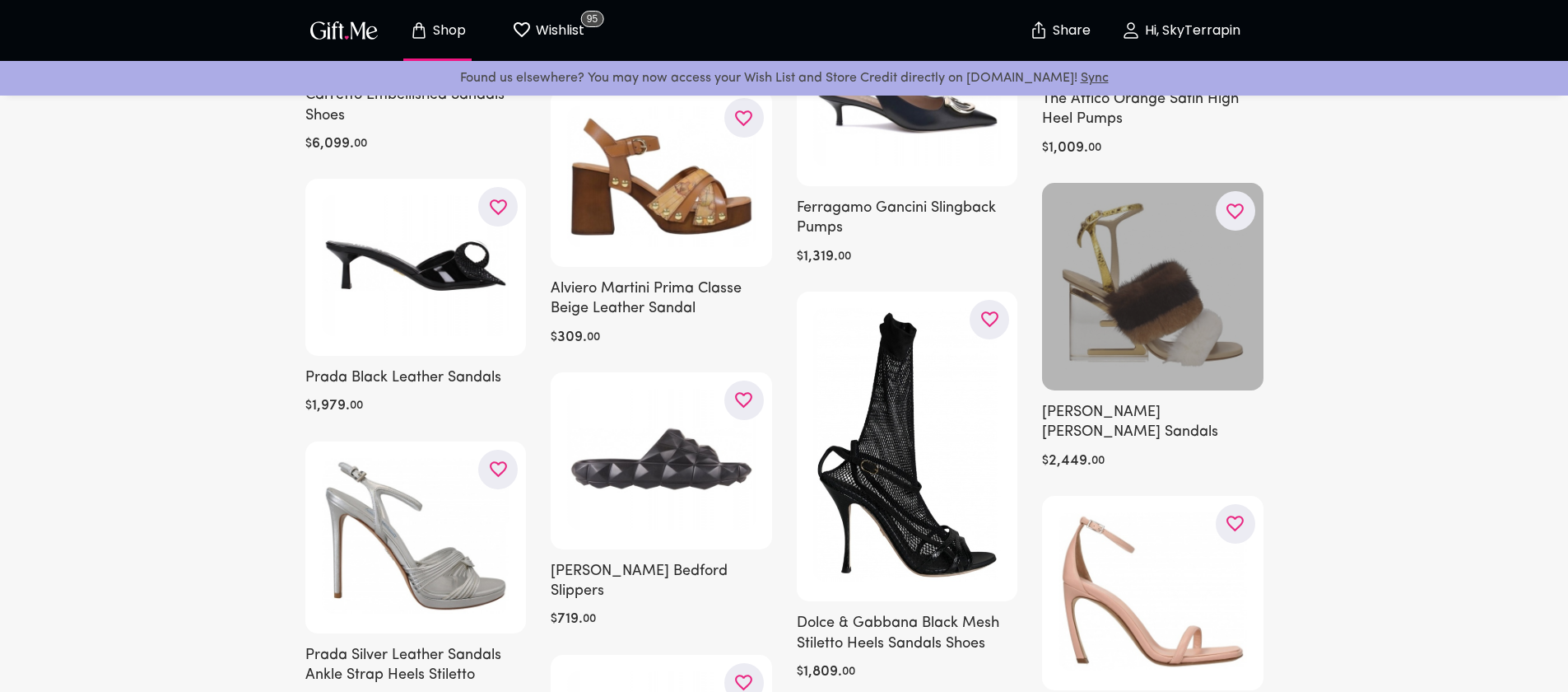
click at [0, 0] on icon "button" at bounding box center [0, 0] width 0 height 0
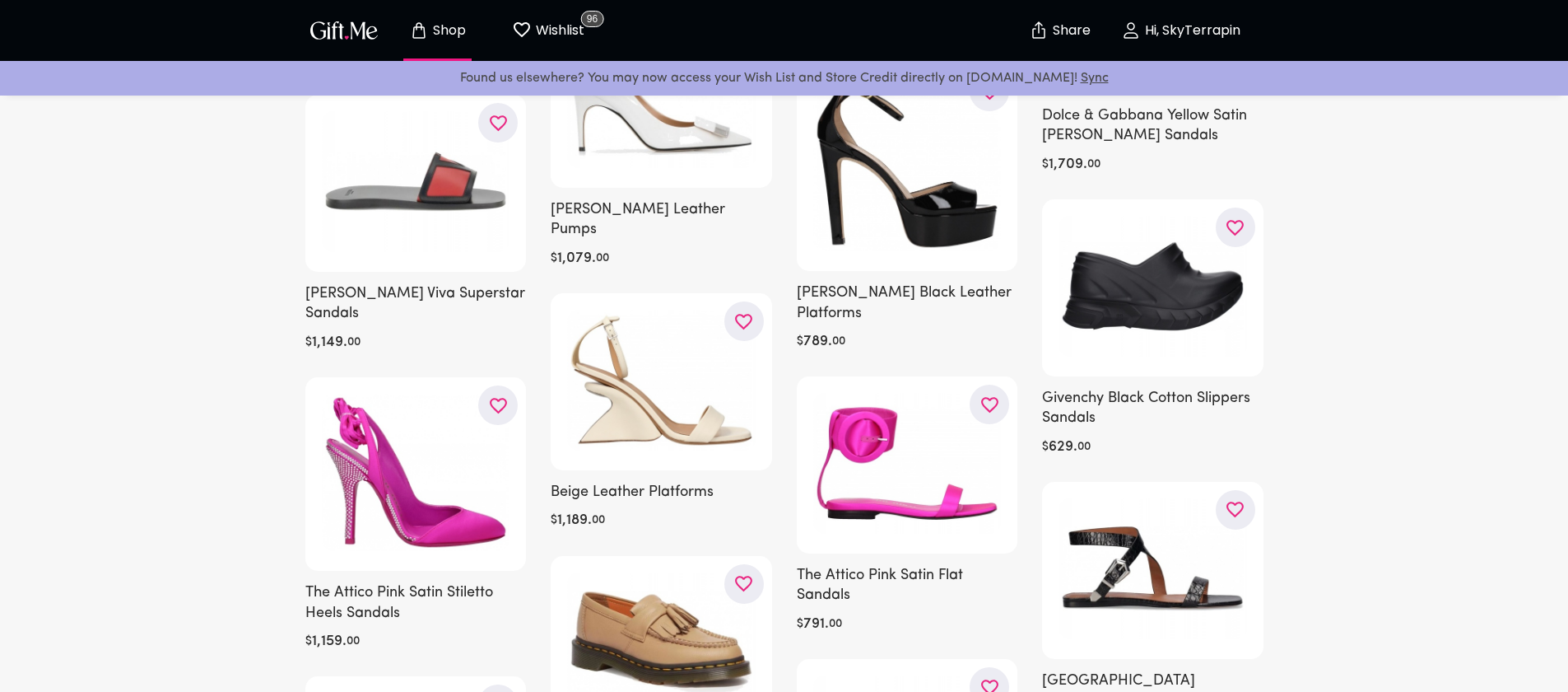
scroll to position [8604, 0]
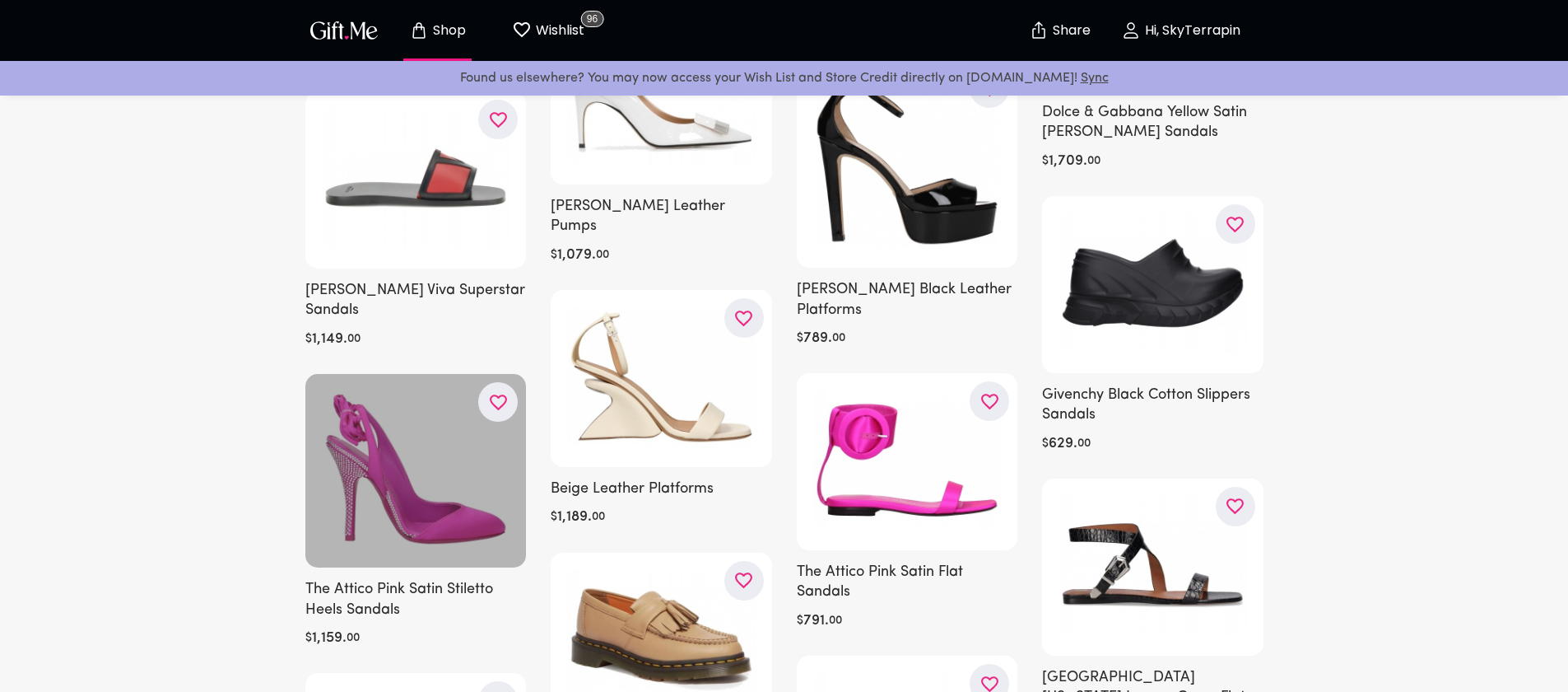
click at [509, 382] on button "button" at bounding box center [498, 402] width 39 height 39
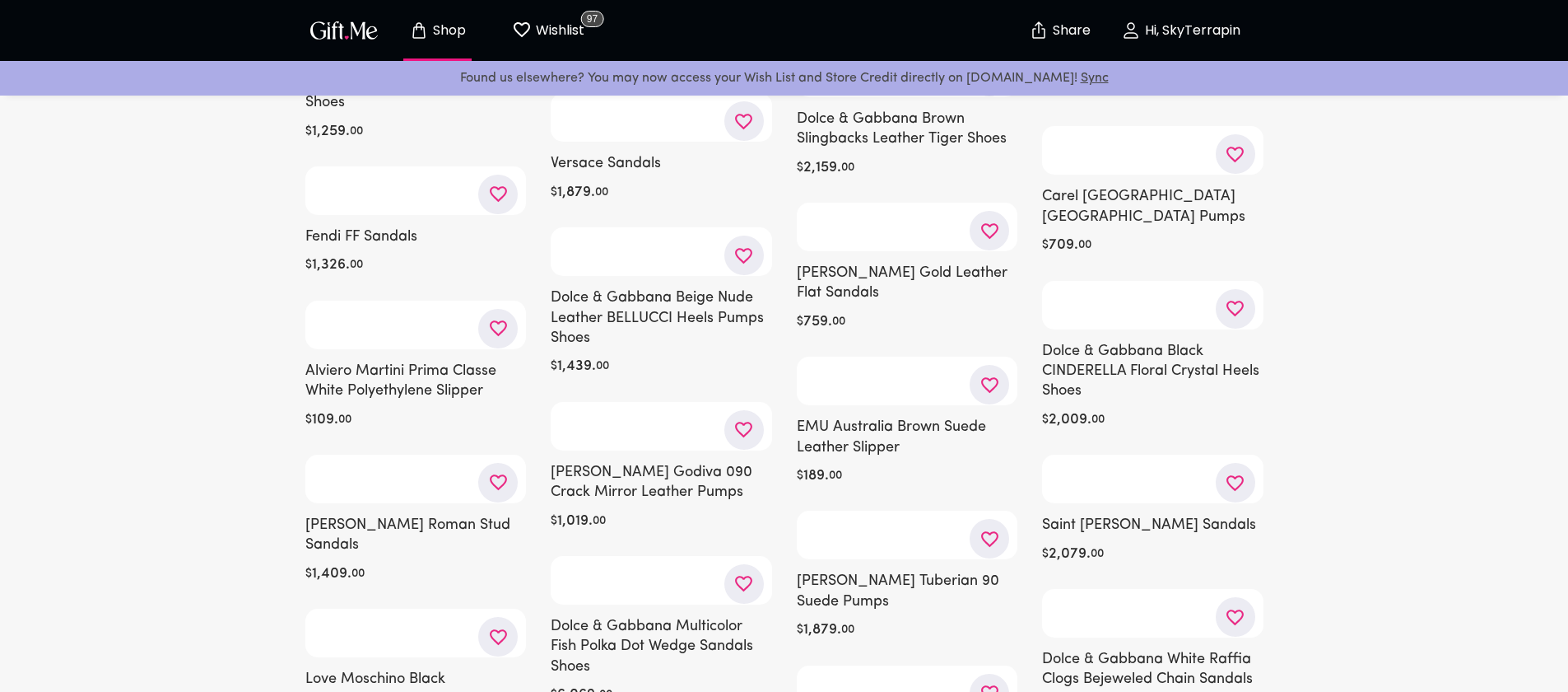
scroll to position [11862, 0]
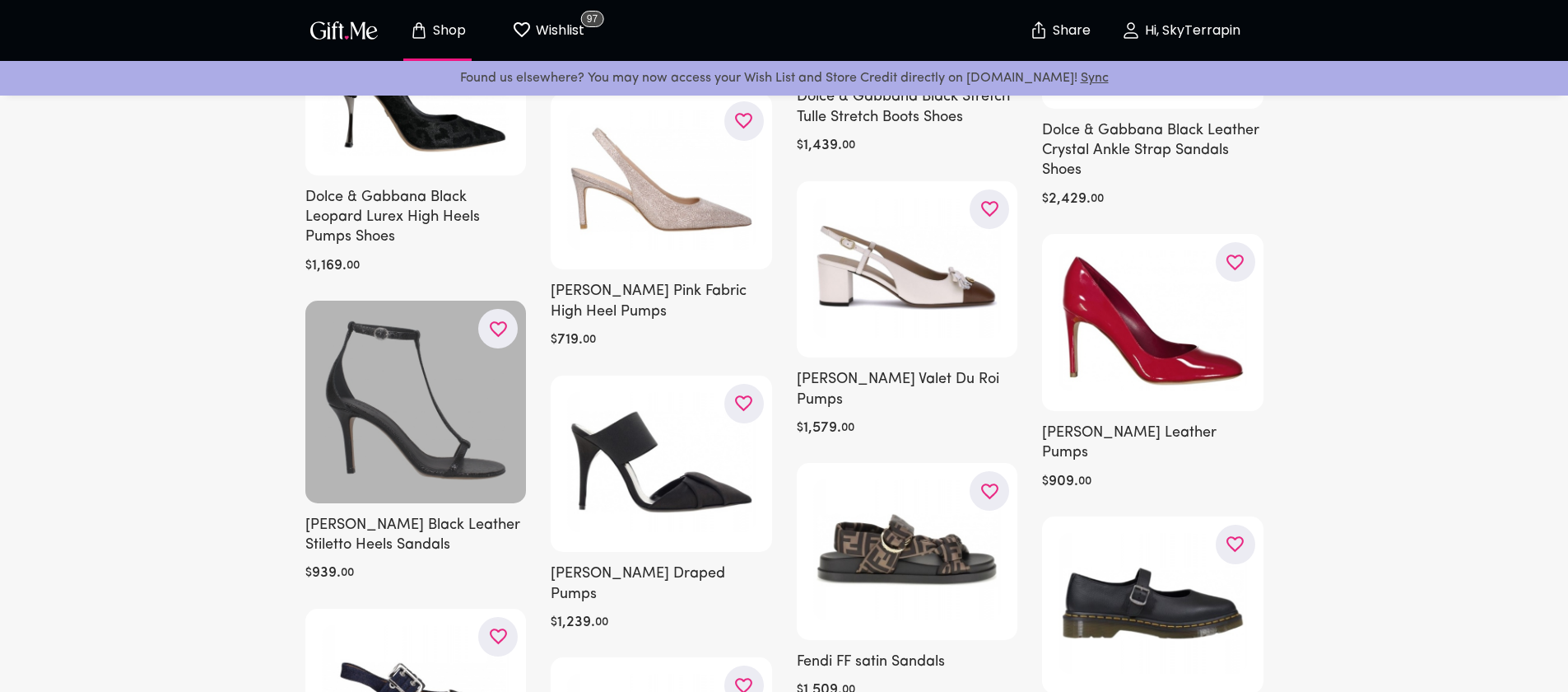
click at [0, 0] on icon "button" at bounding box center [0, 0] width 0 height 0
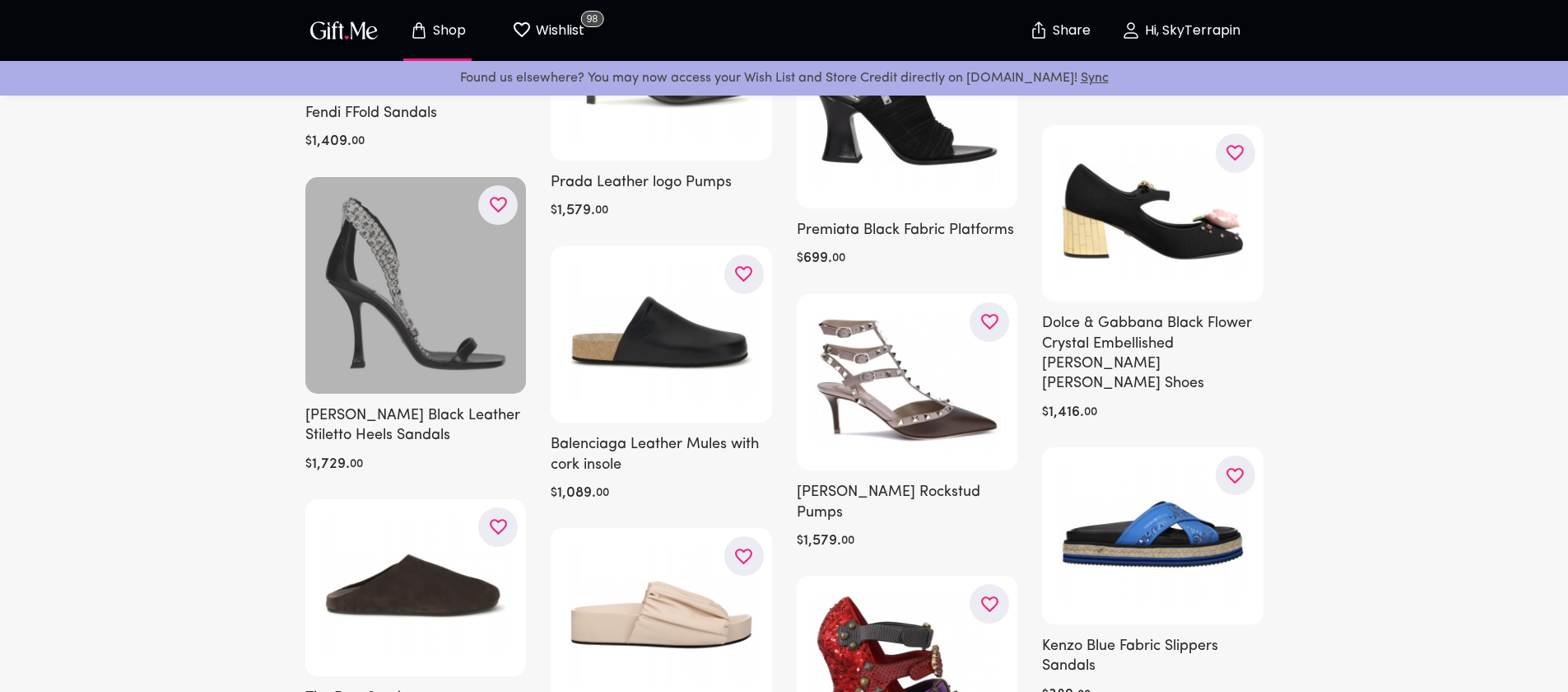
scroll to position [12798, 0]
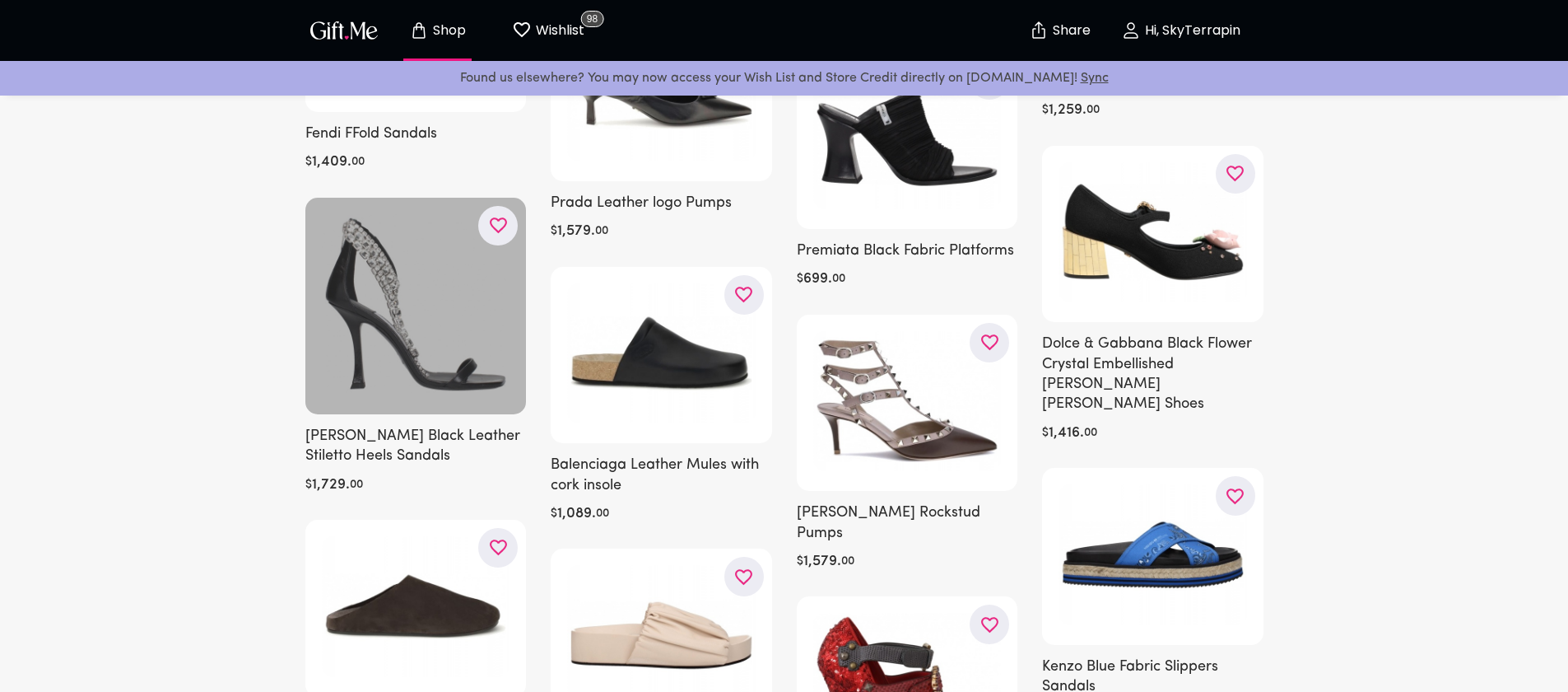
click at [495, 205] on button "button" at bounding box center [498, 225] width 39 height 39
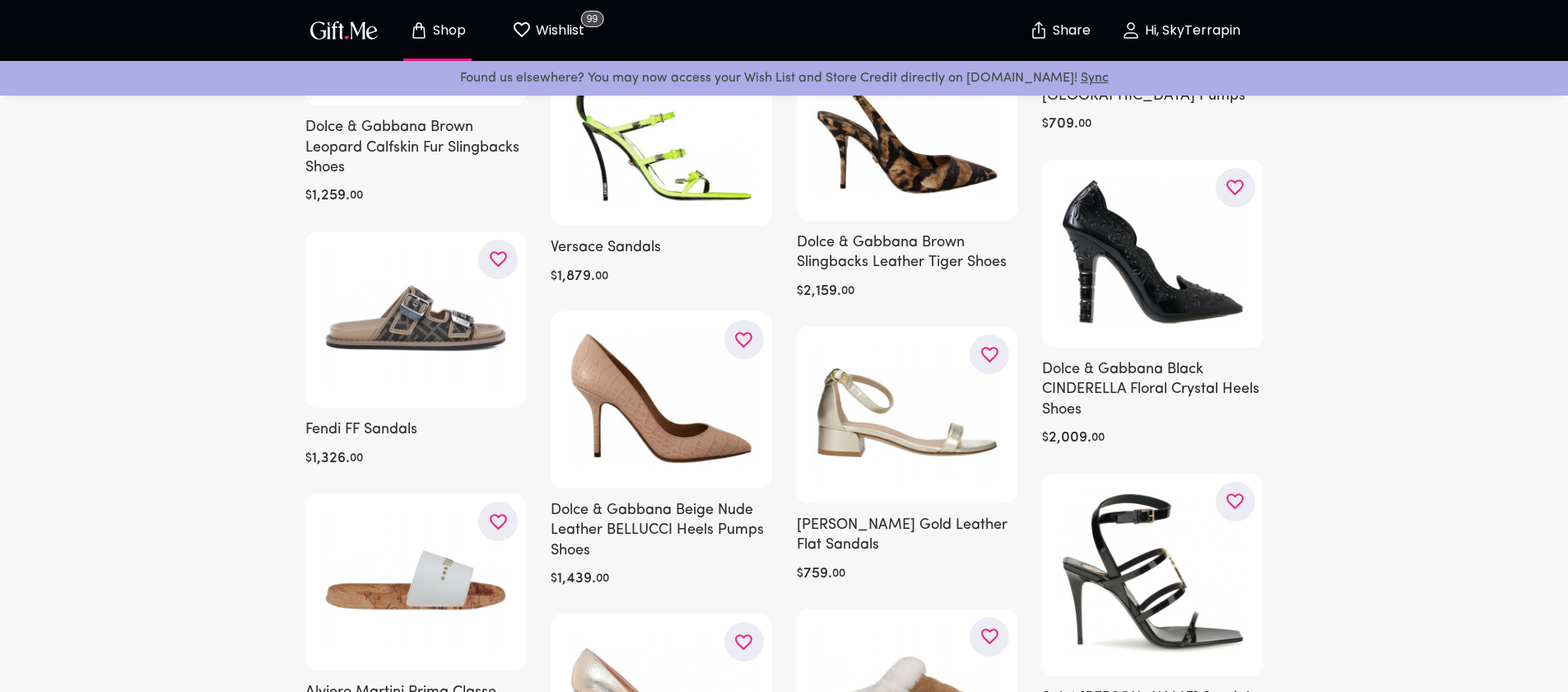
scroll to position [13956, 0]
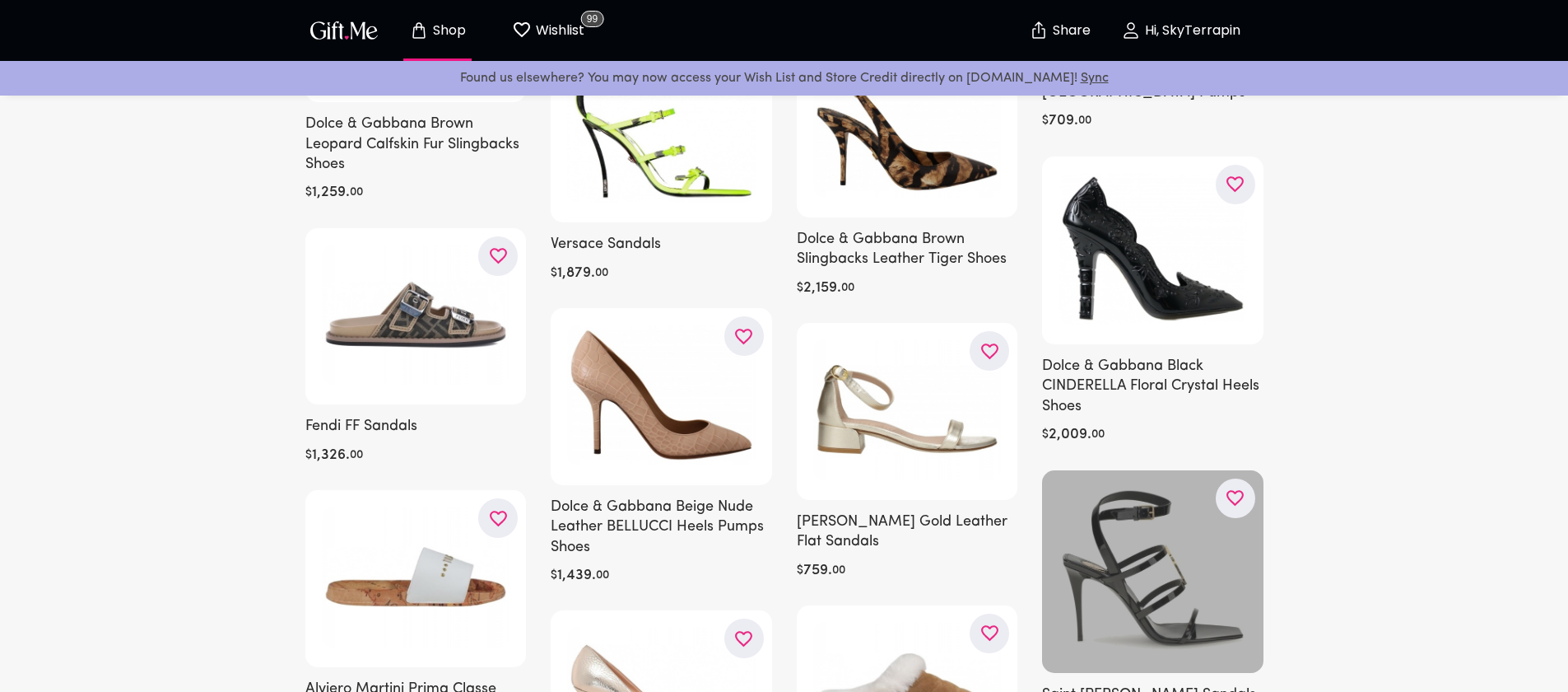
click at [0, 0] on icon "button" at bounding box center [0, 0] width 0 height 0
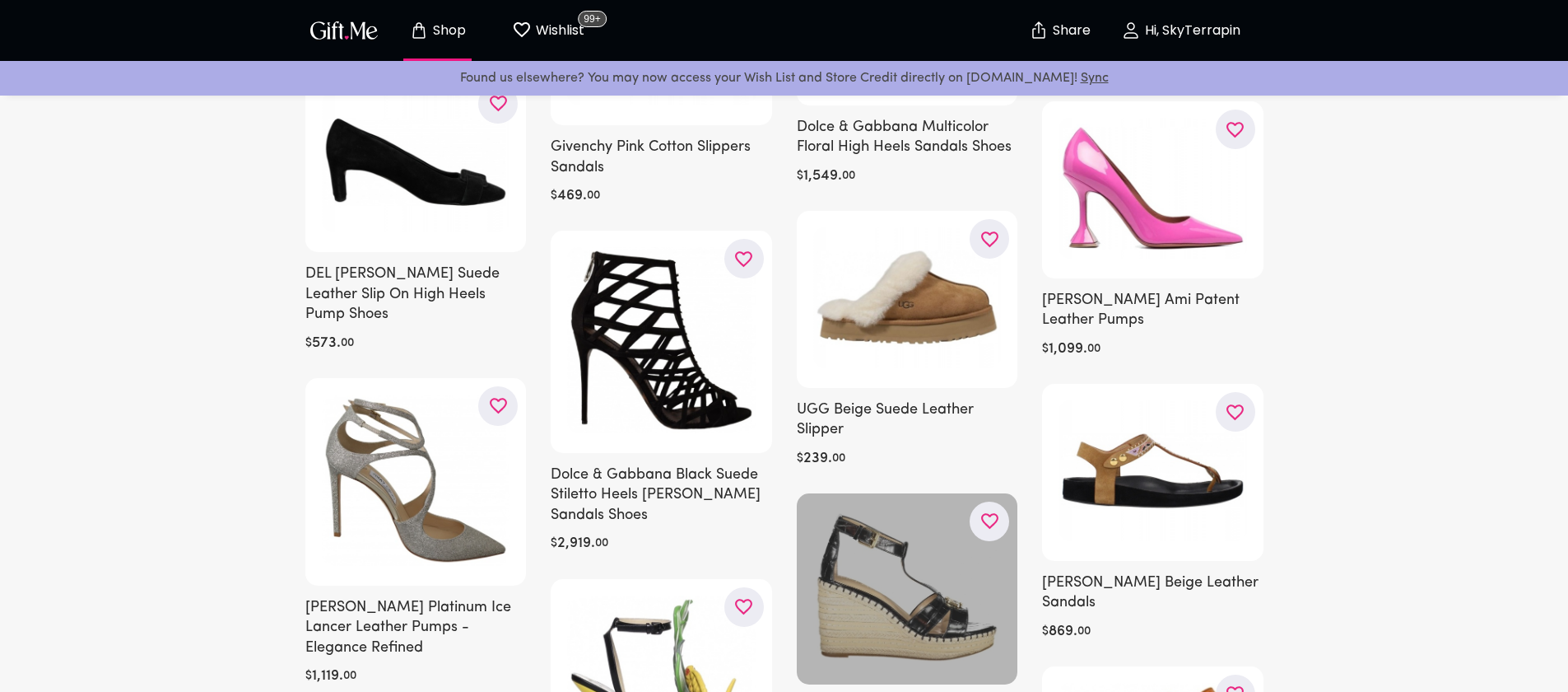
scroll to position [15234, 0]
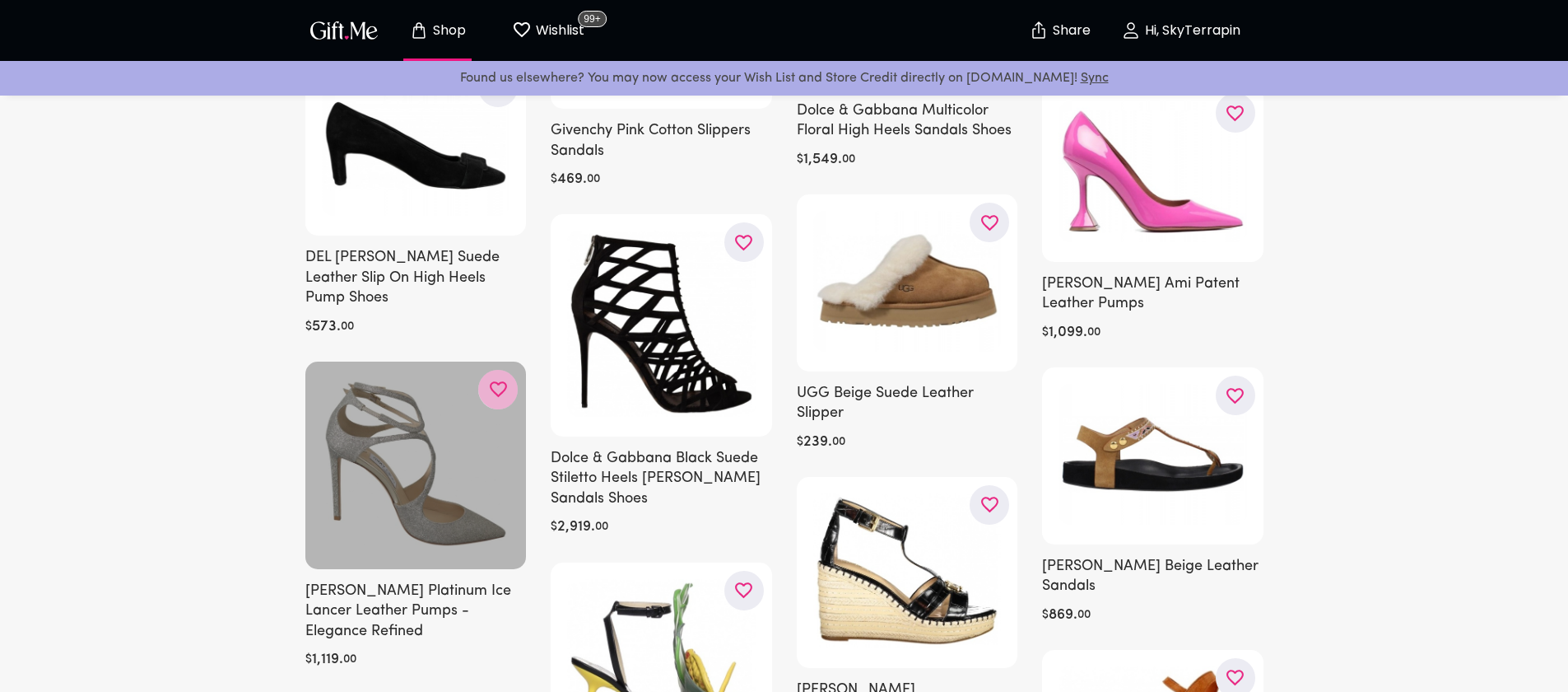
click at [0, 0] on icon "button" at bounding box center [0, 0] width 0 height 0
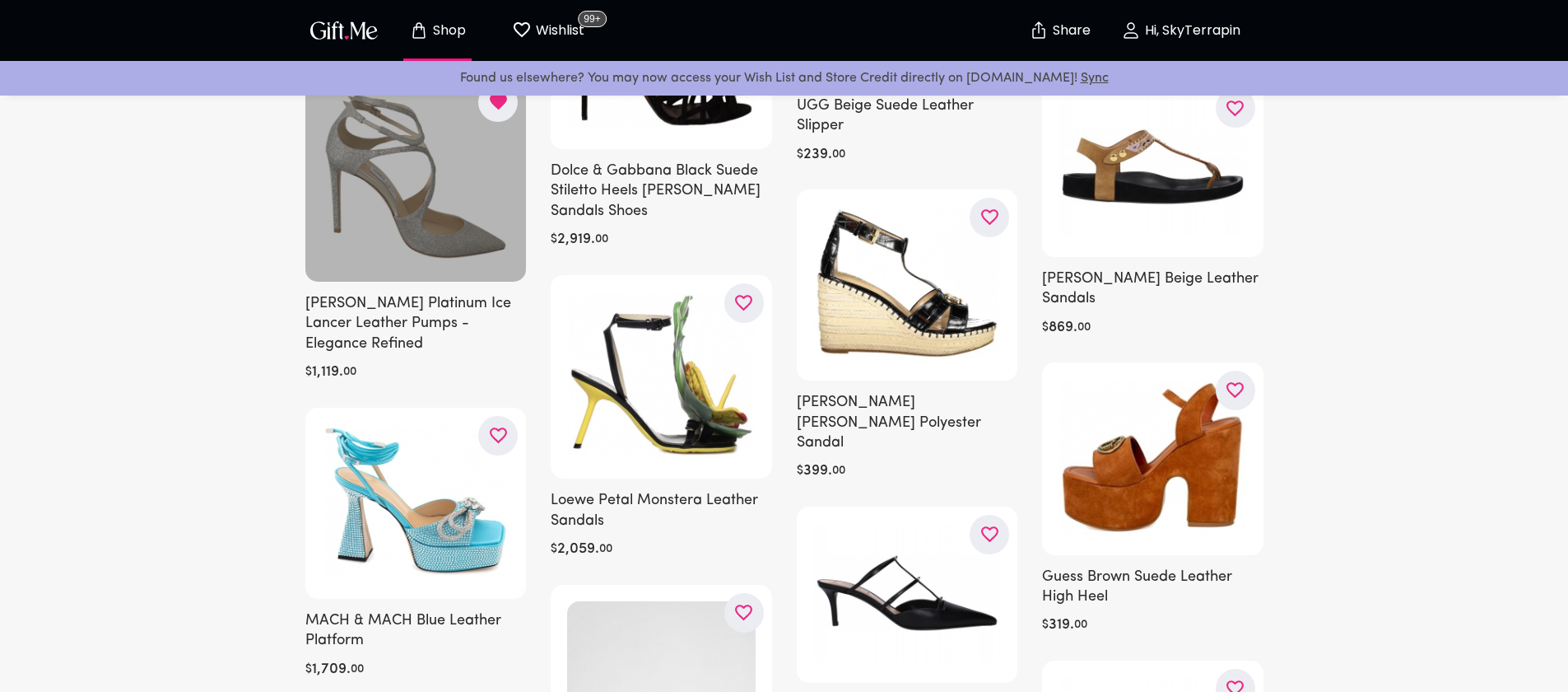
scroll to position [15518, 0]
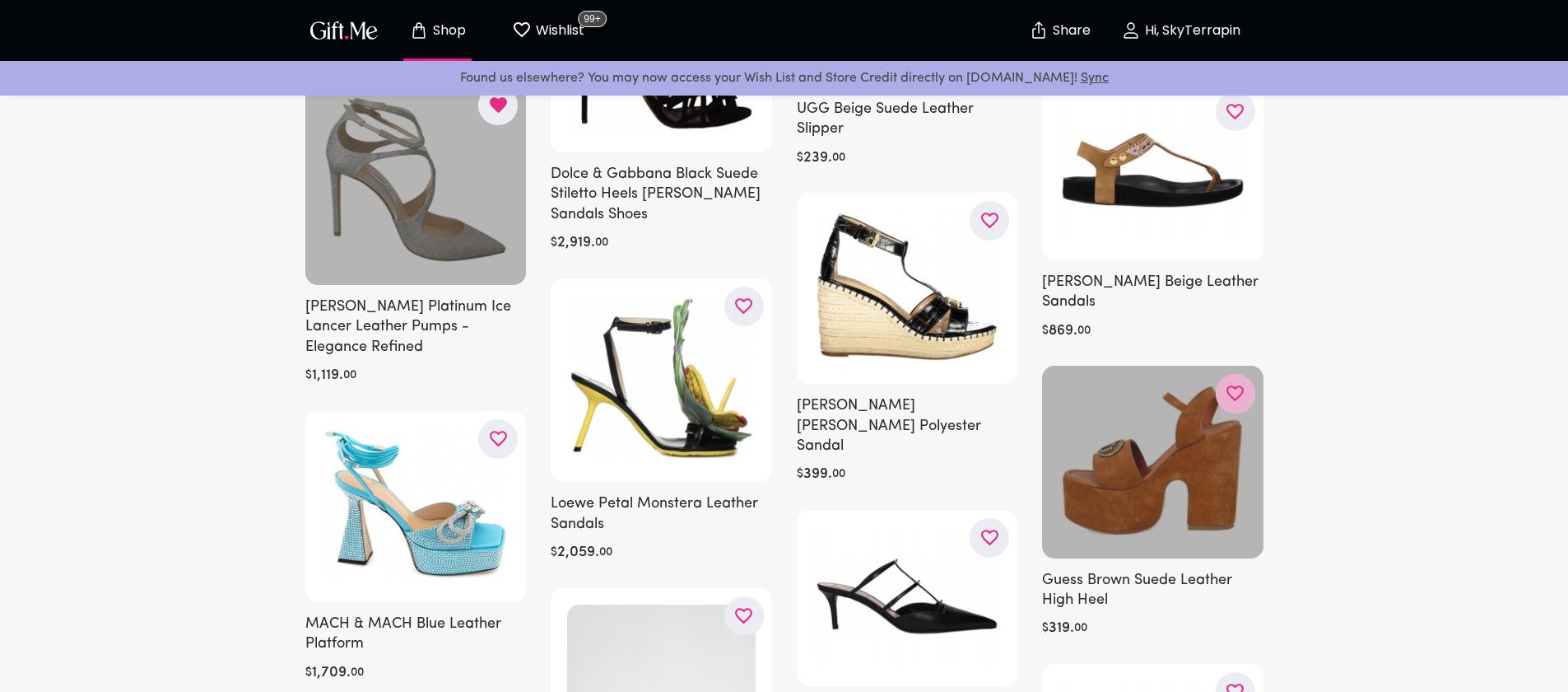
click at [0, 0] on icon "button" at bounding box center [0, 0] width 0 height 0
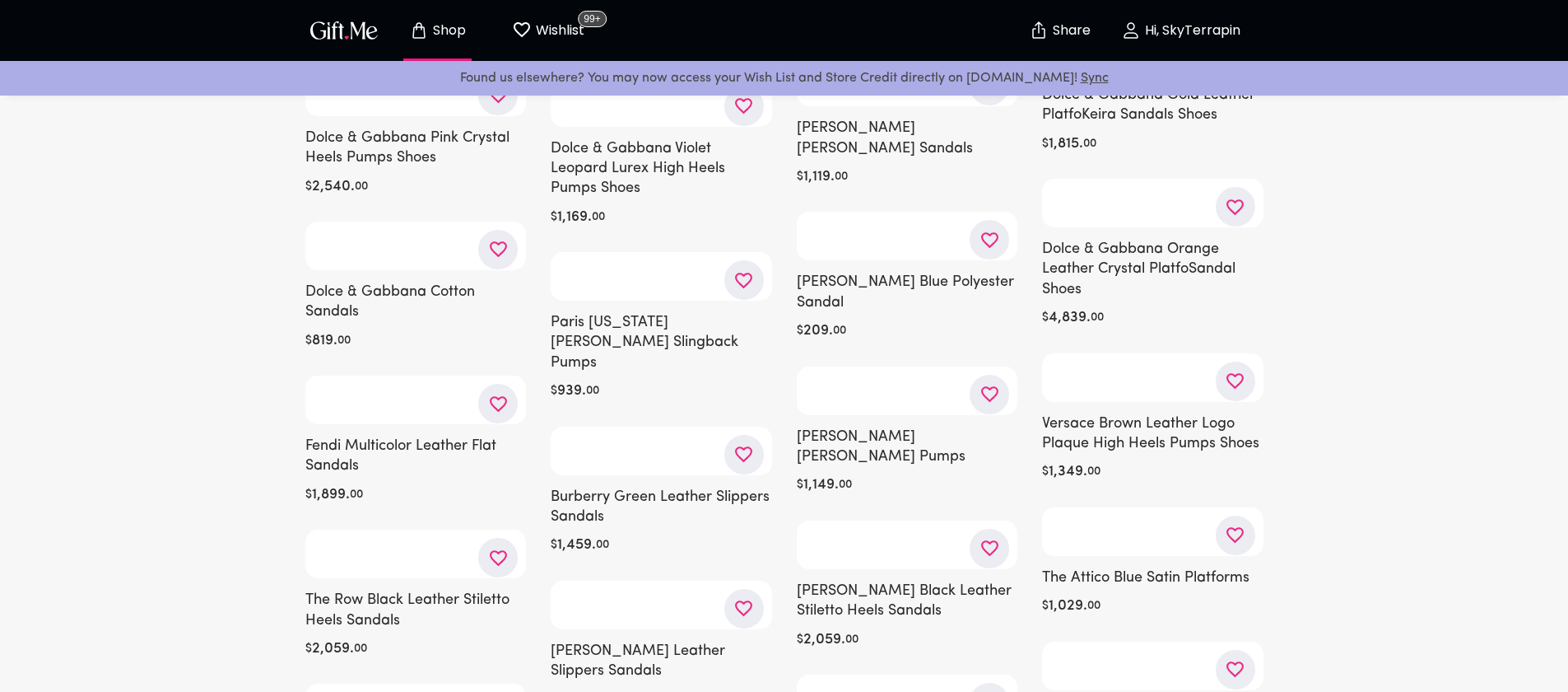
scroll to position [17073, 0]
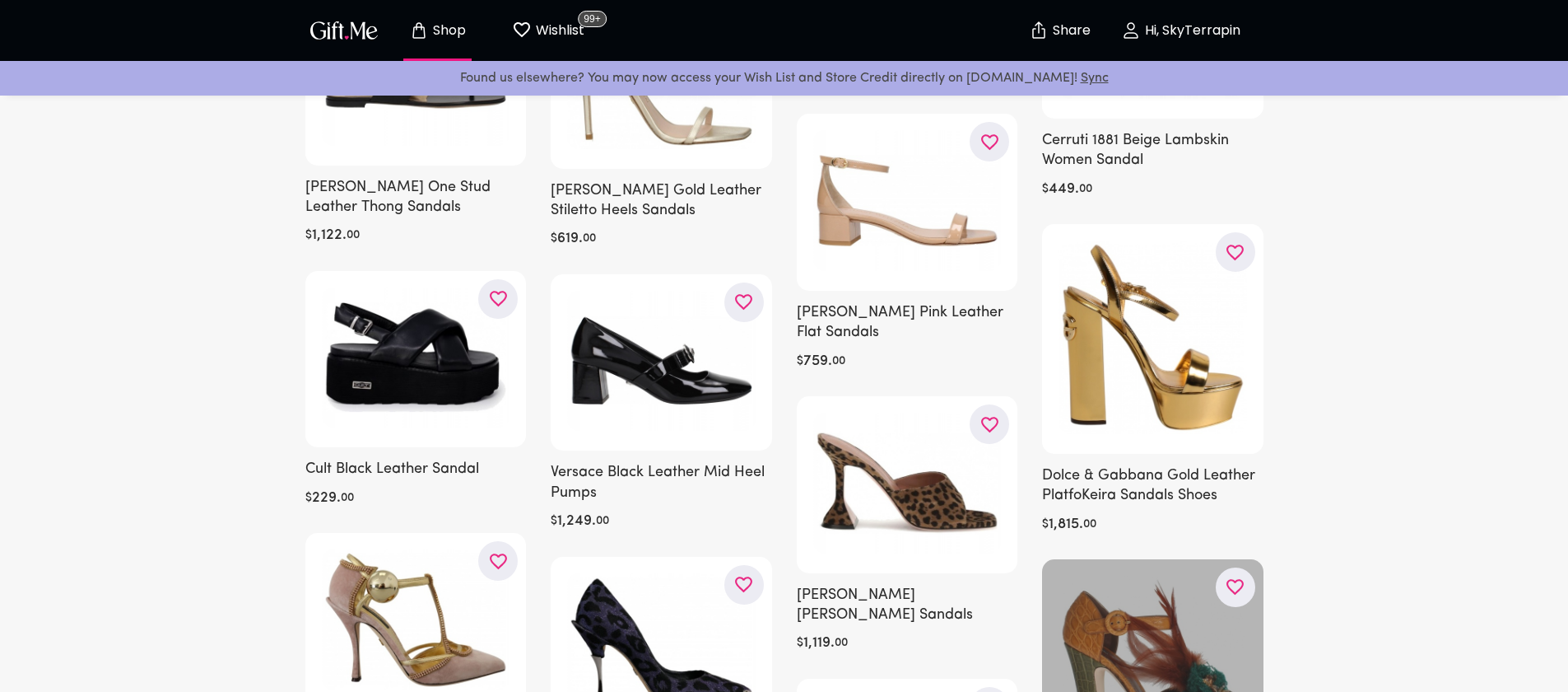
click at [0, 0] on icon "button" at bounding box center [0, 0] width 0 height 0
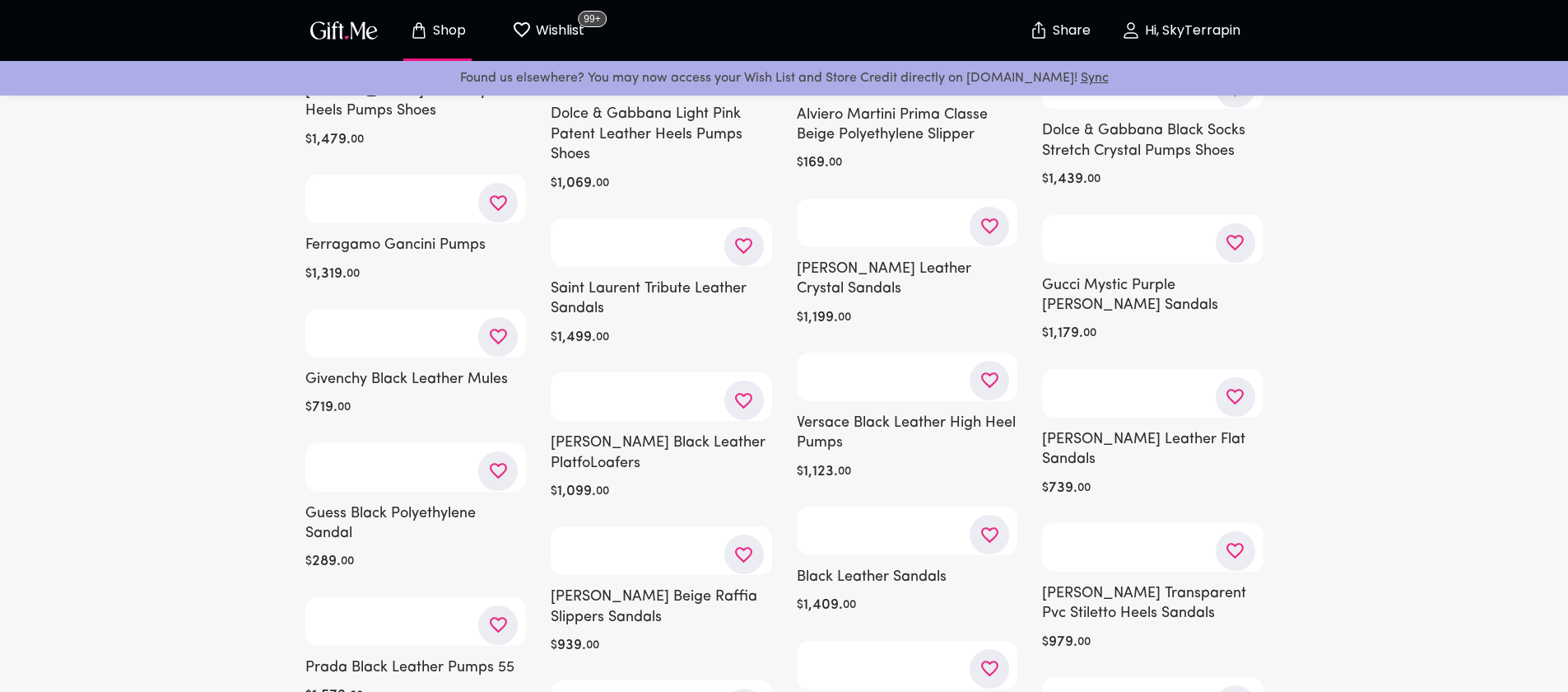
scroll to position [19679, 0]
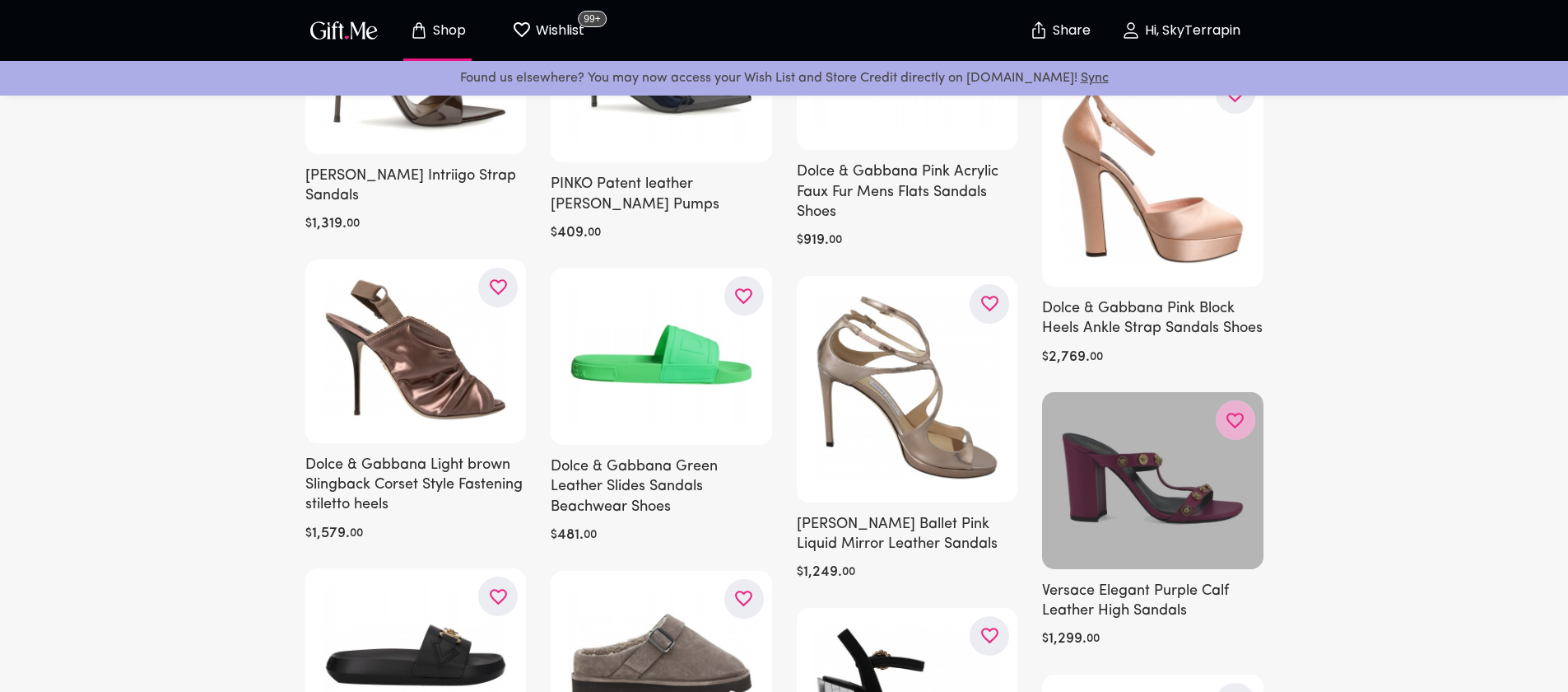
click at [0, 0] on icon "button" at bounding box center [0, 0] width 0 height 0
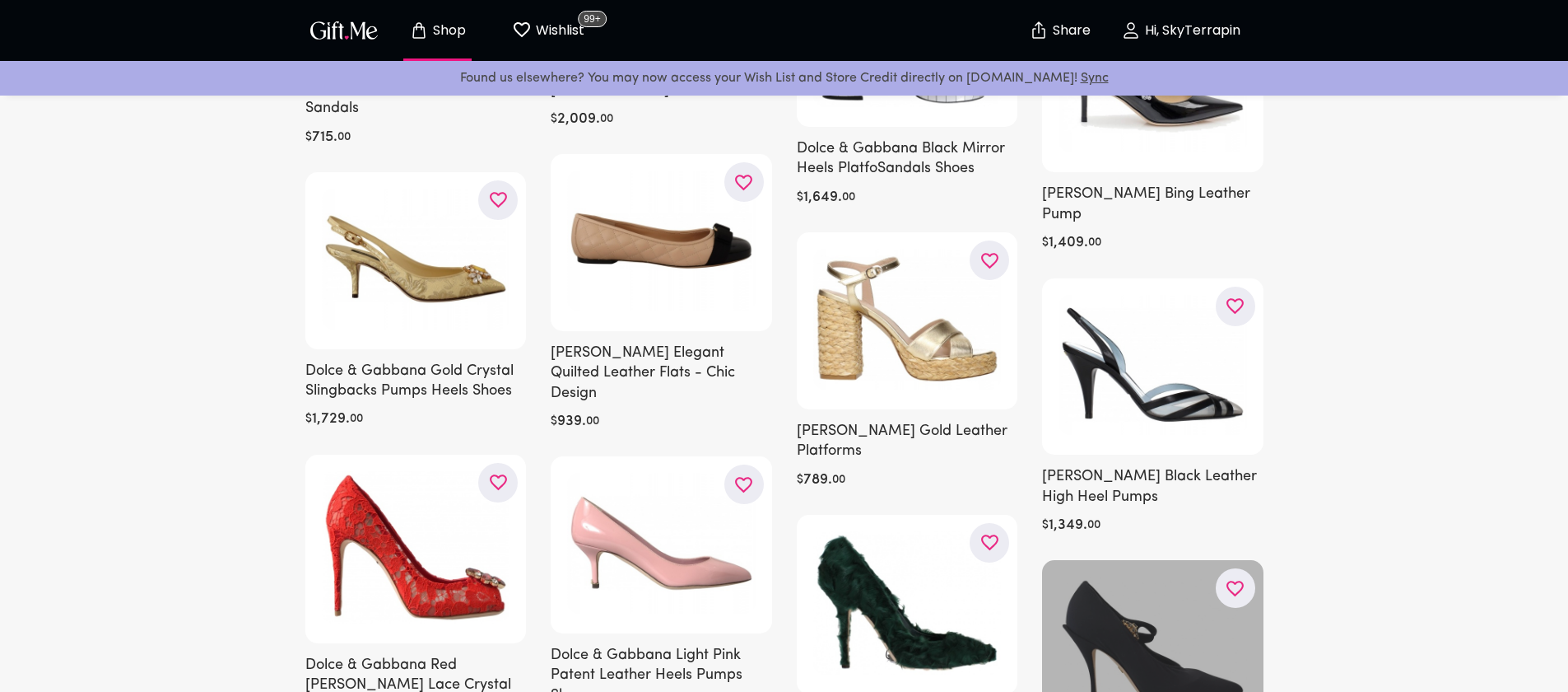
scroll to position [20362, 0]
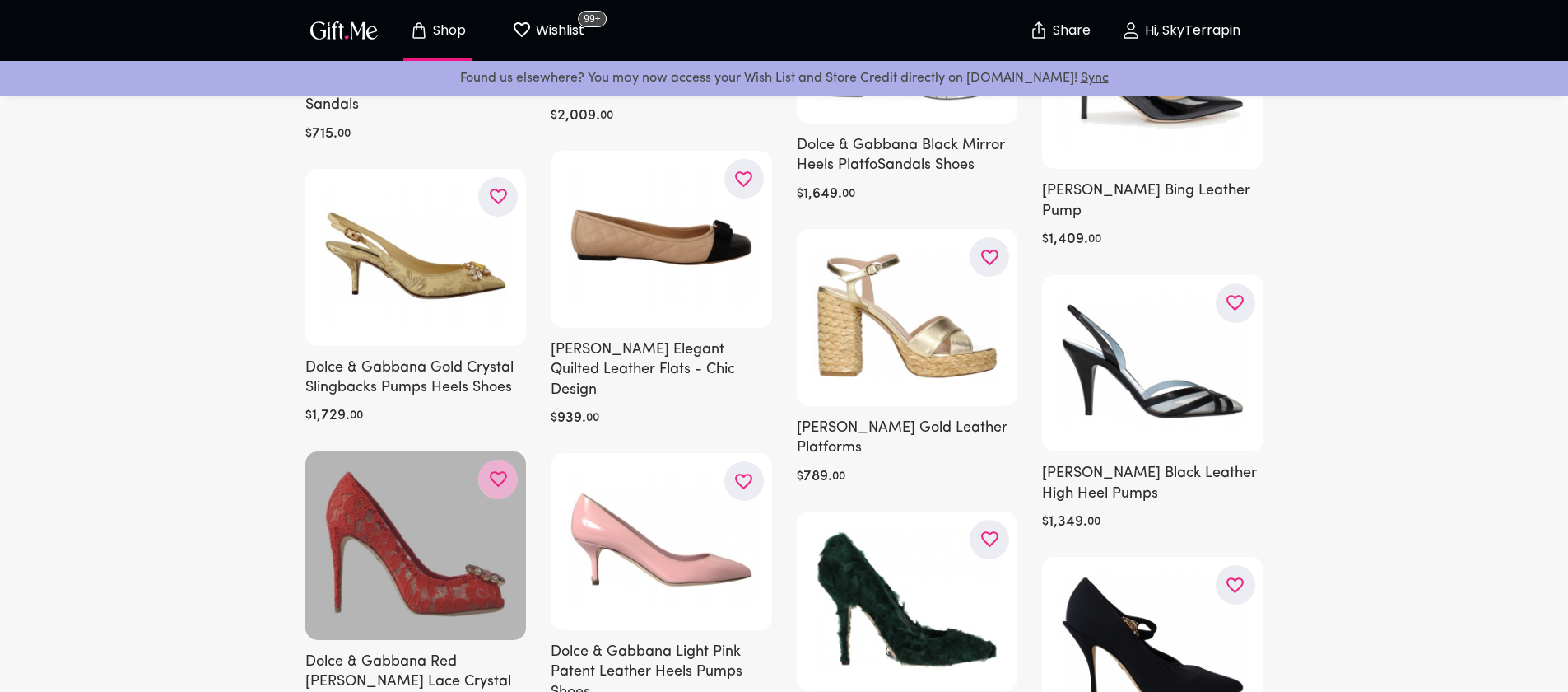
click at [0, 0] on icon "button" at bounding box center [0, 0] width 0 height 0
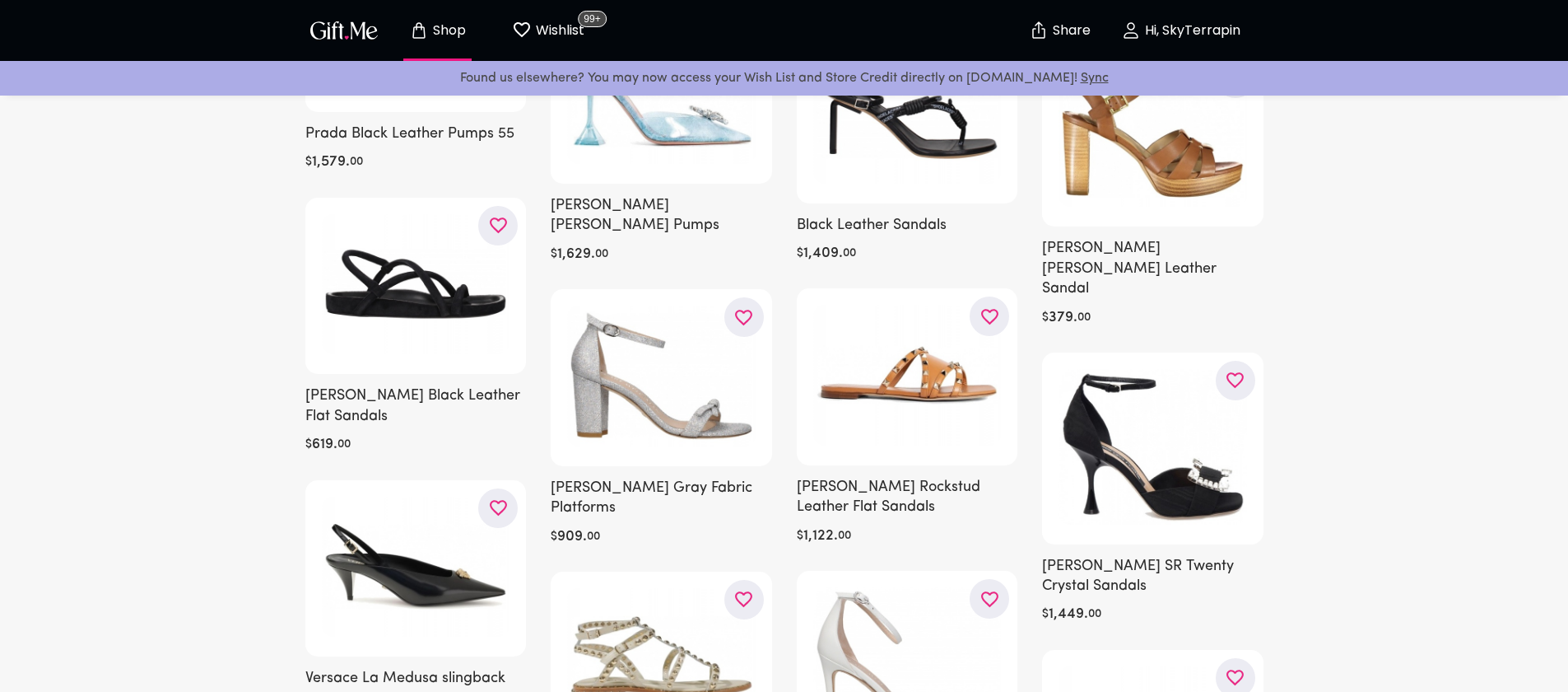
scroll to position [21991, 0]
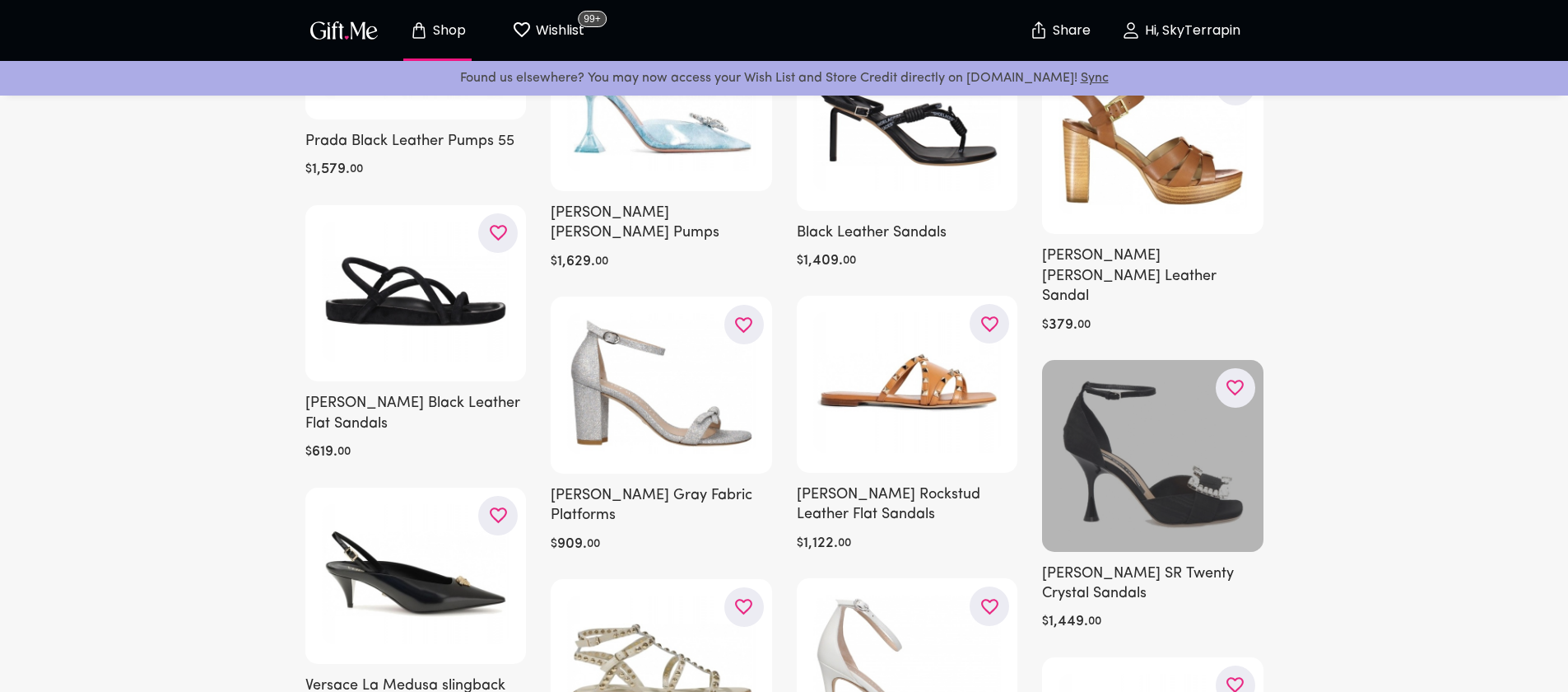
click at [0, 0] on icon "button" at bounding box center [0, 0] width 0 height 0
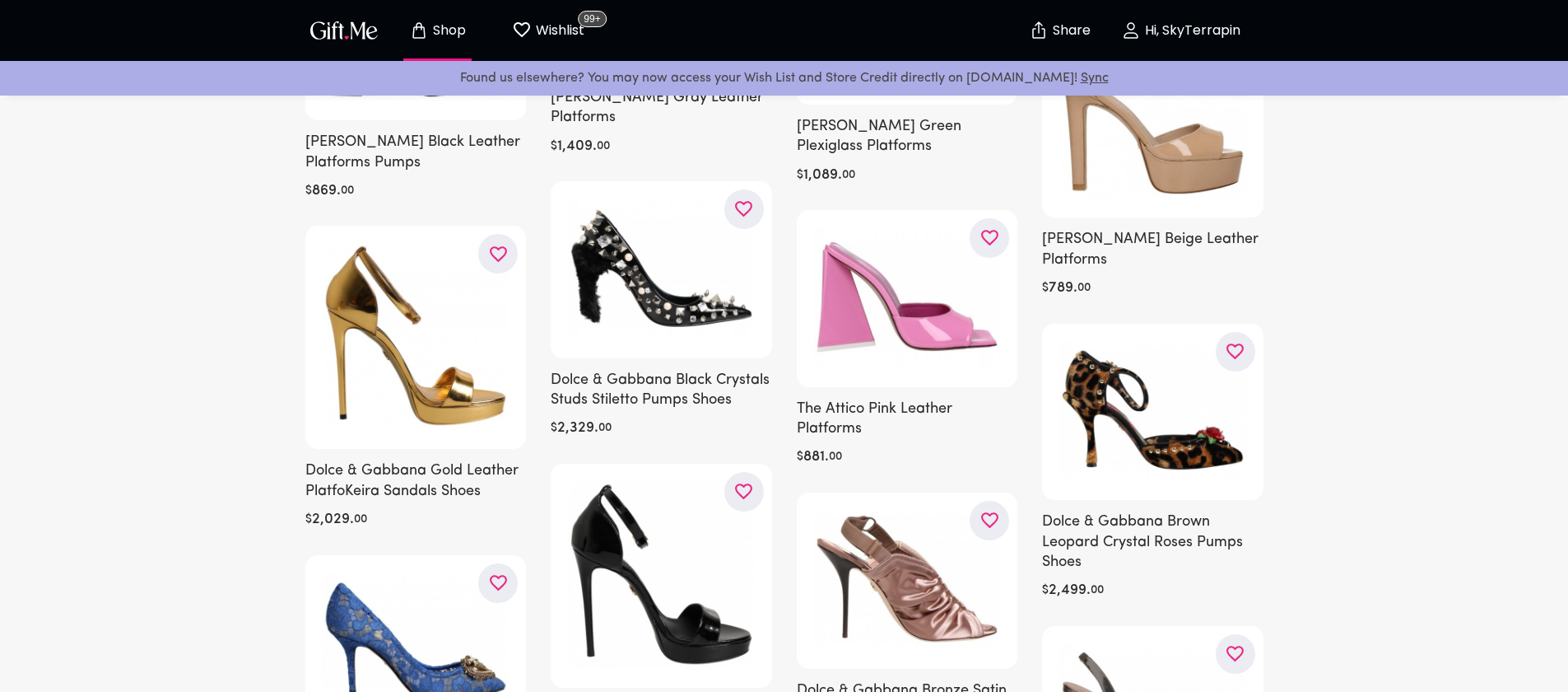
scroll to position [24164, 0]
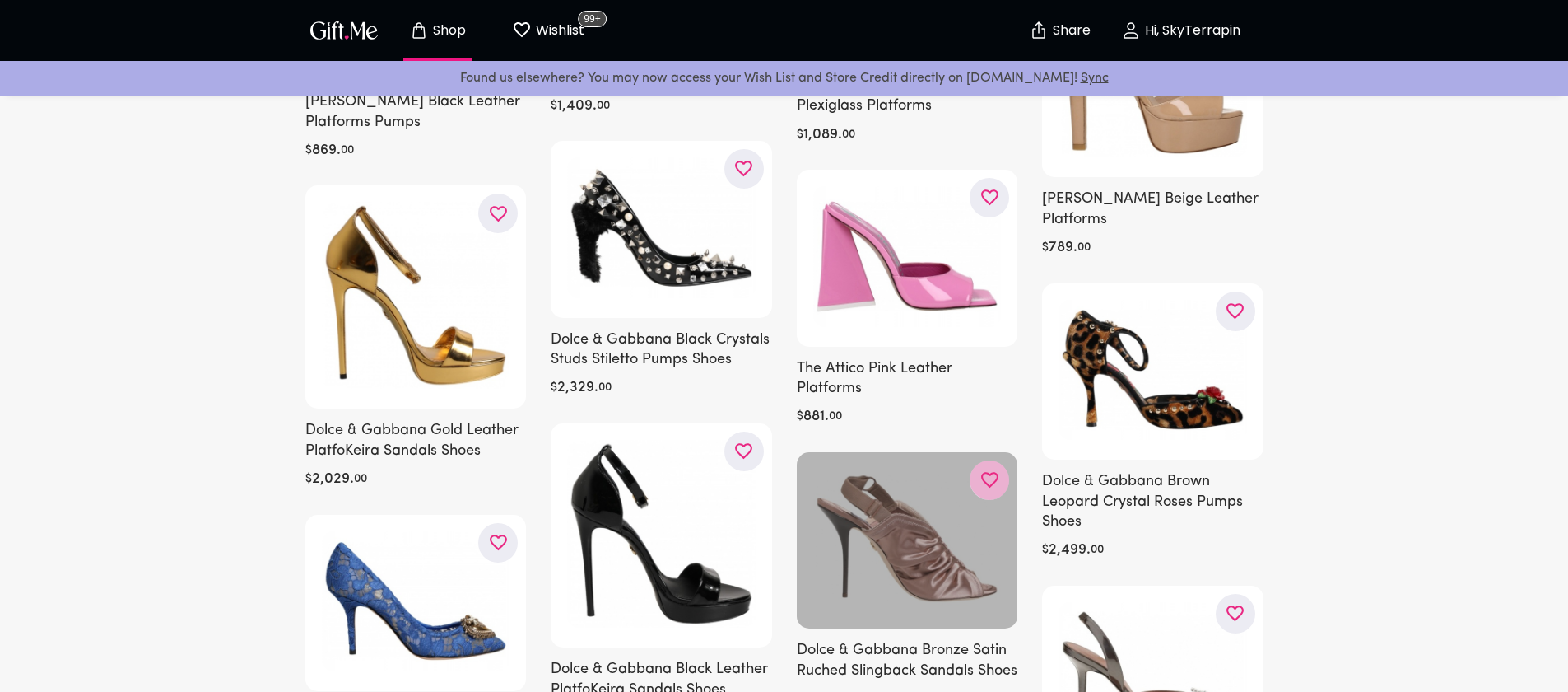
click at [0, 0] on icon "button" at bounding box center [0, 0] width 0 height 0
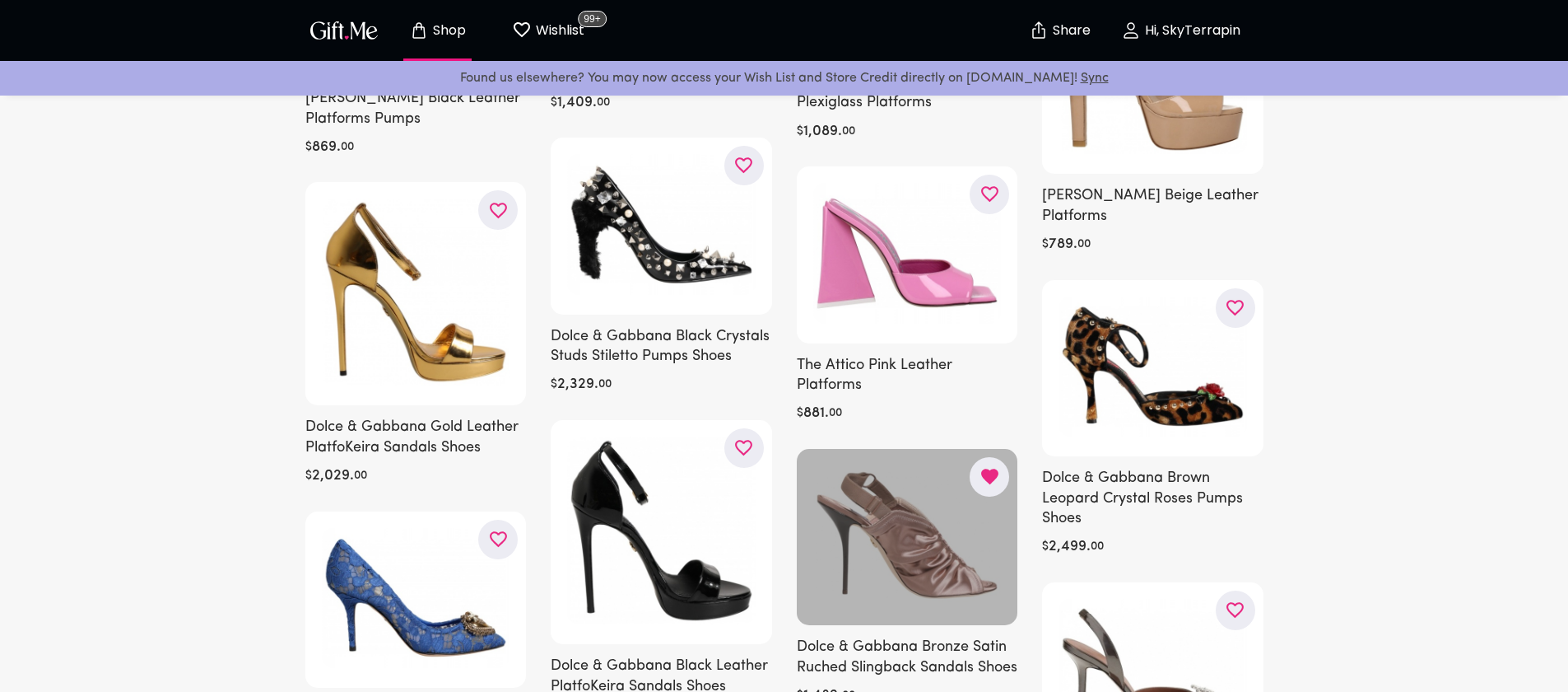
scroll to position [24170, 0]
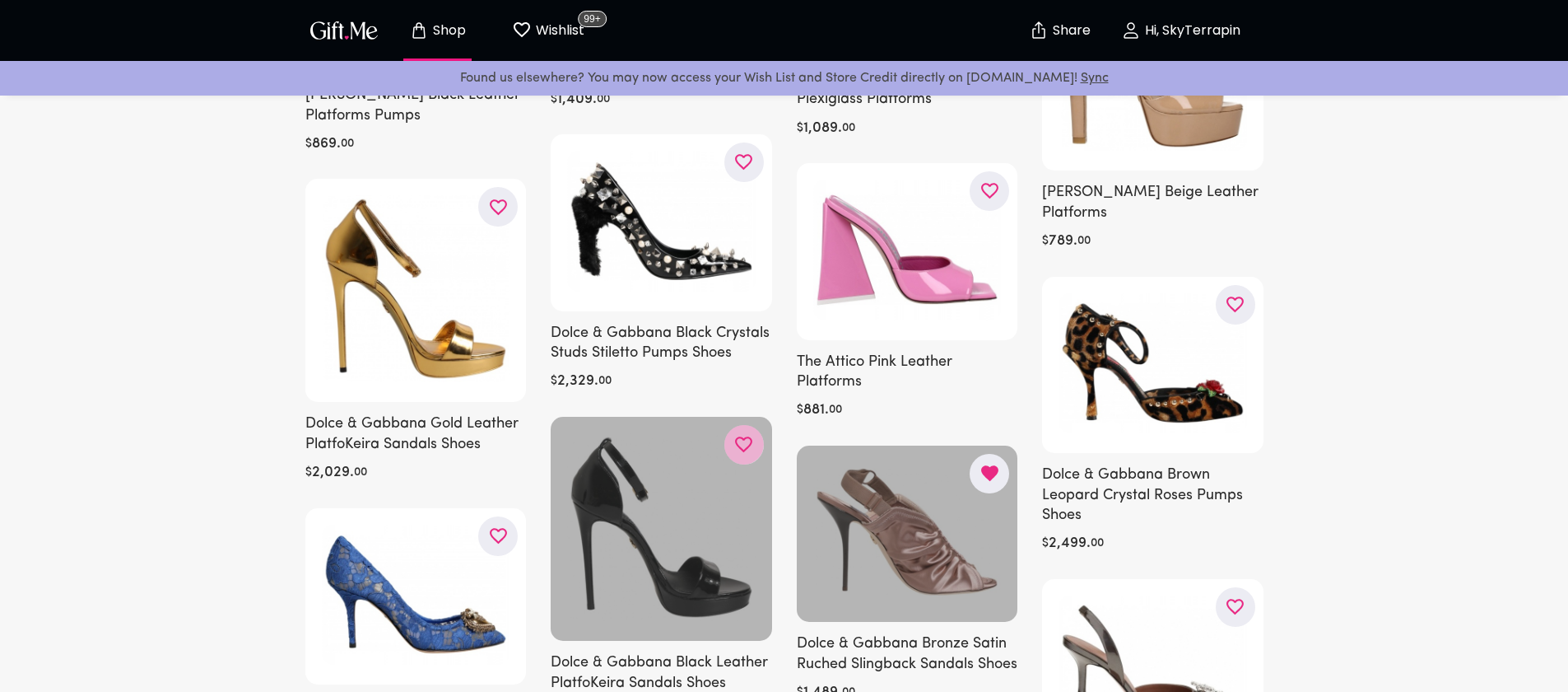
click at [0, 0] on icon "button" at bounding box center [0, 0] width 0 height 0
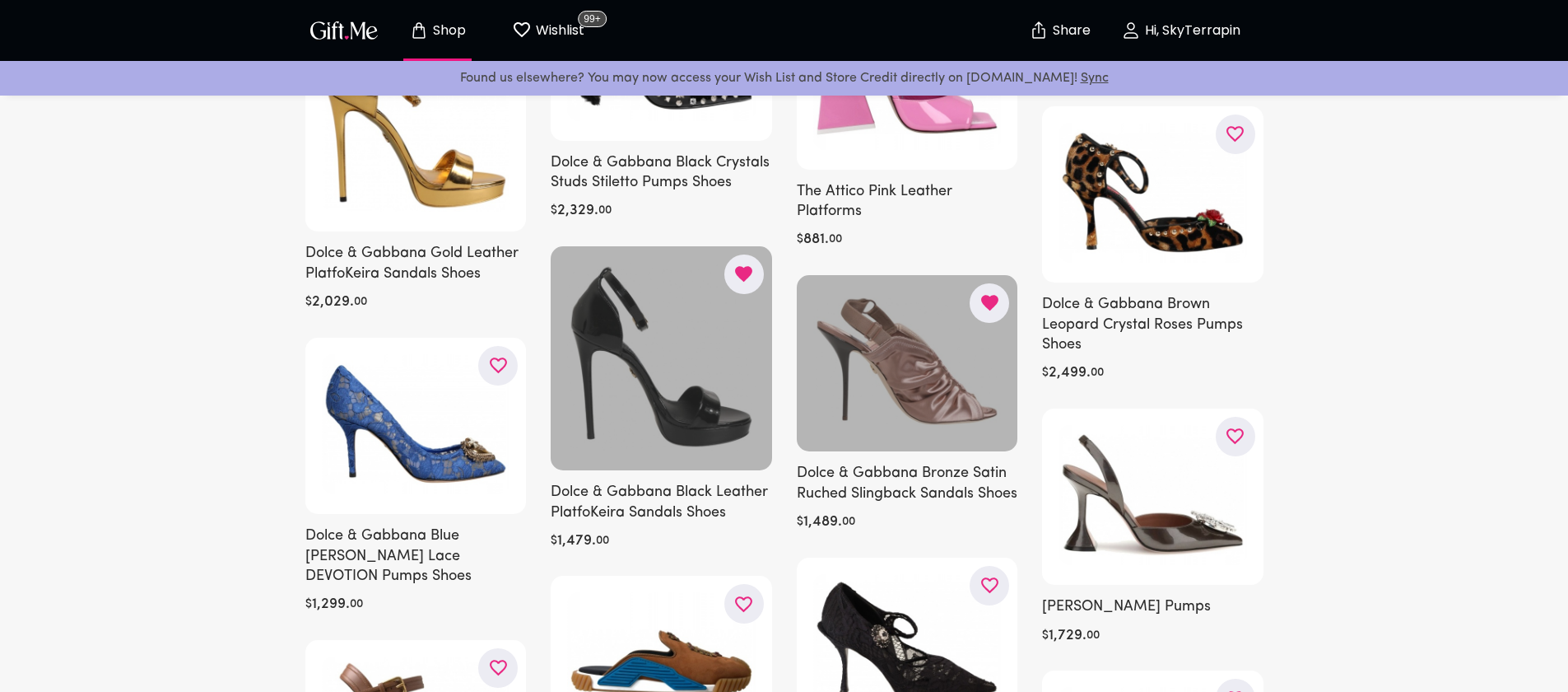
scroll to position [24344, 0]
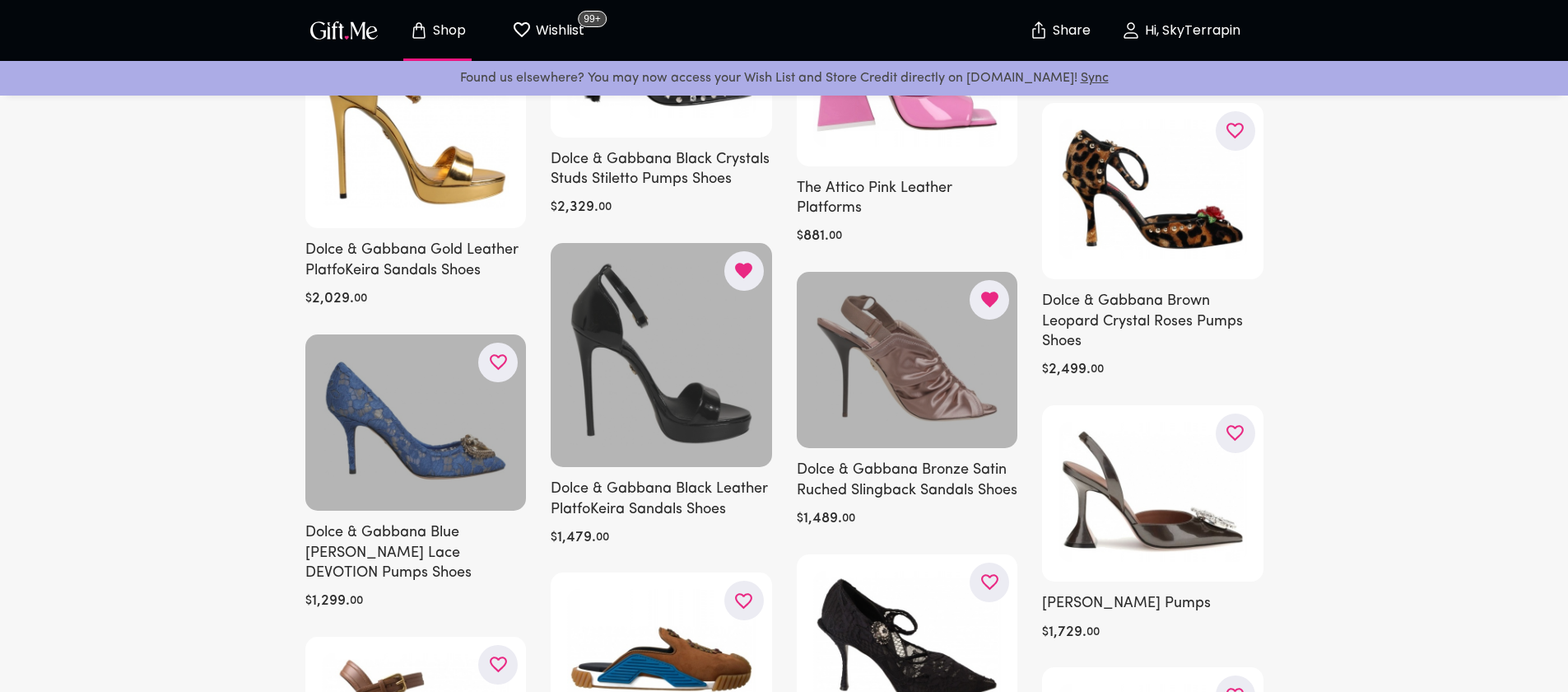
click at [485, 342] on button "button" at bounding box center [498, 362] width 39 height 39
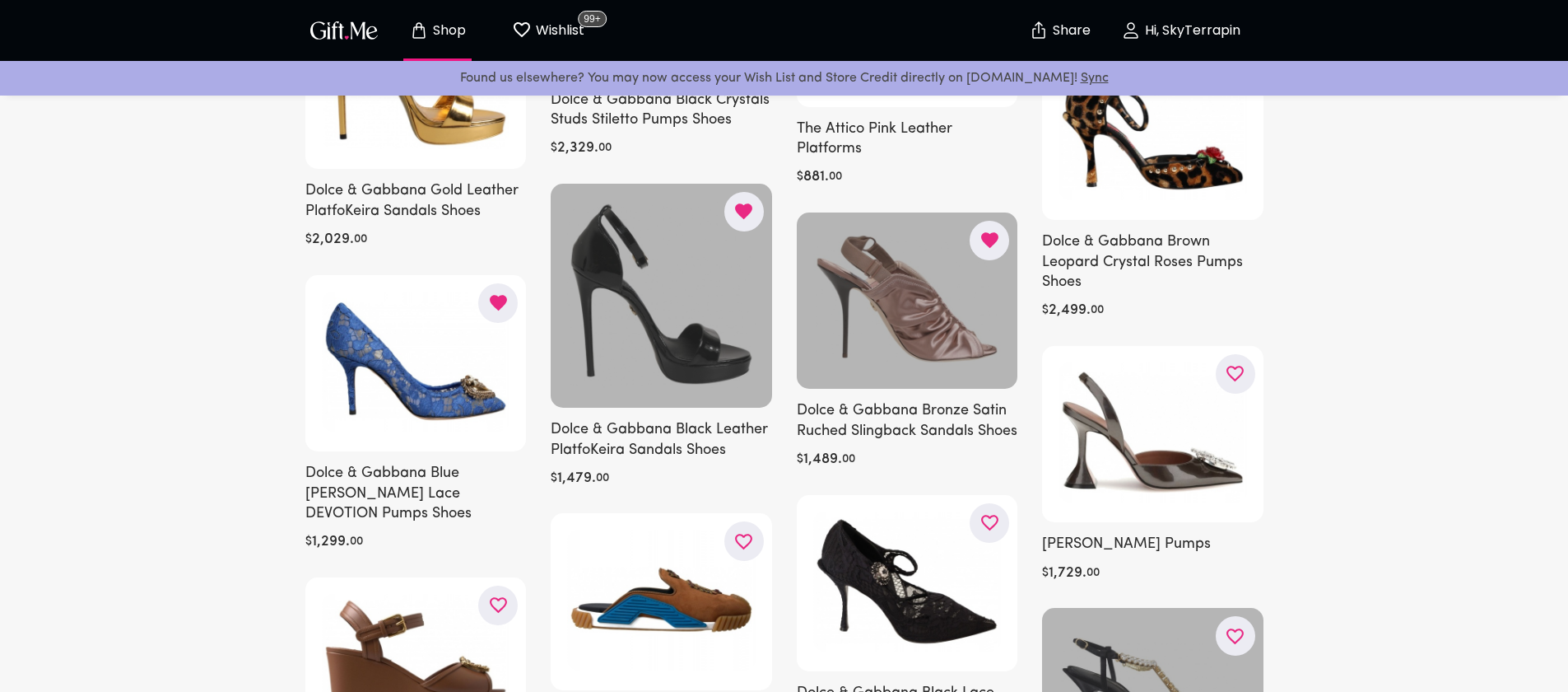
scroll to position [24407, 0]
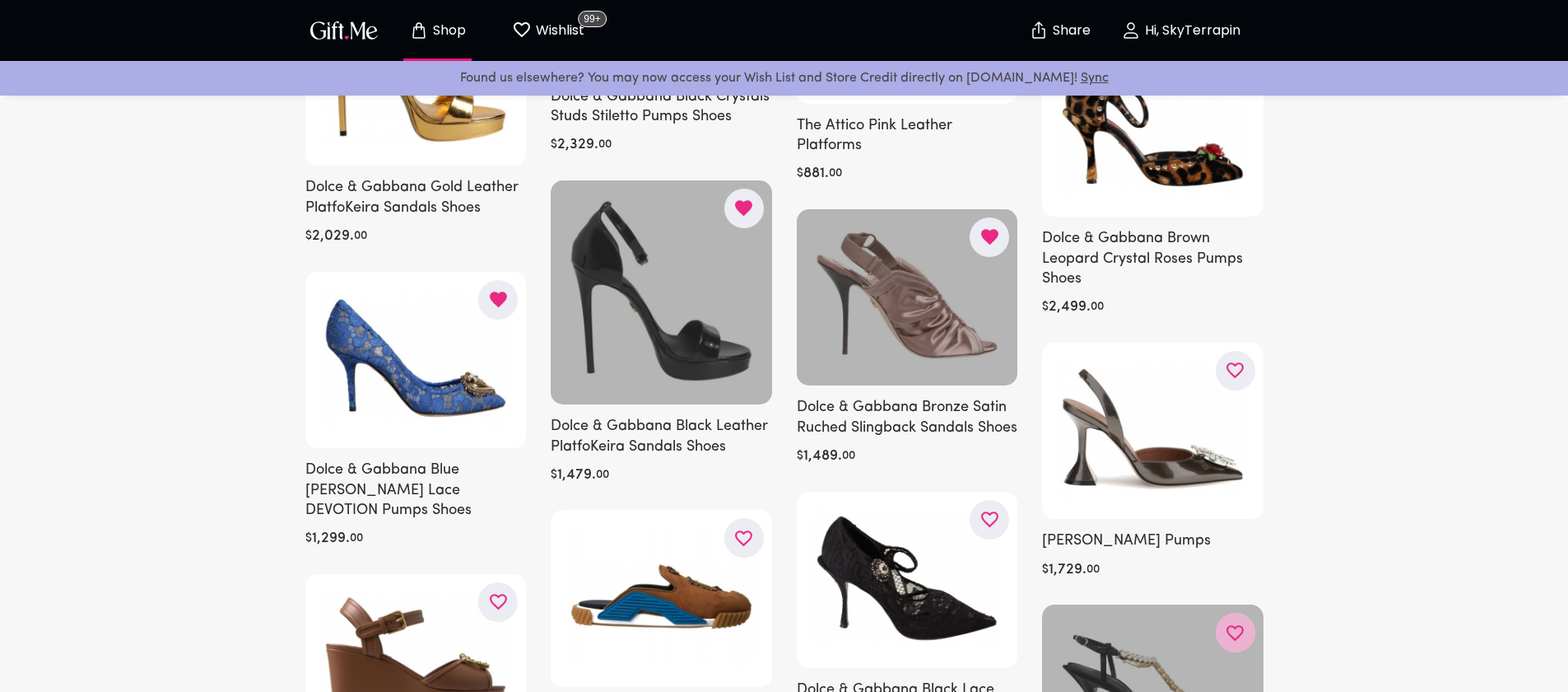
click at [0, 0] on icon "button" at bounding box center [0, 0] width 0 height 0
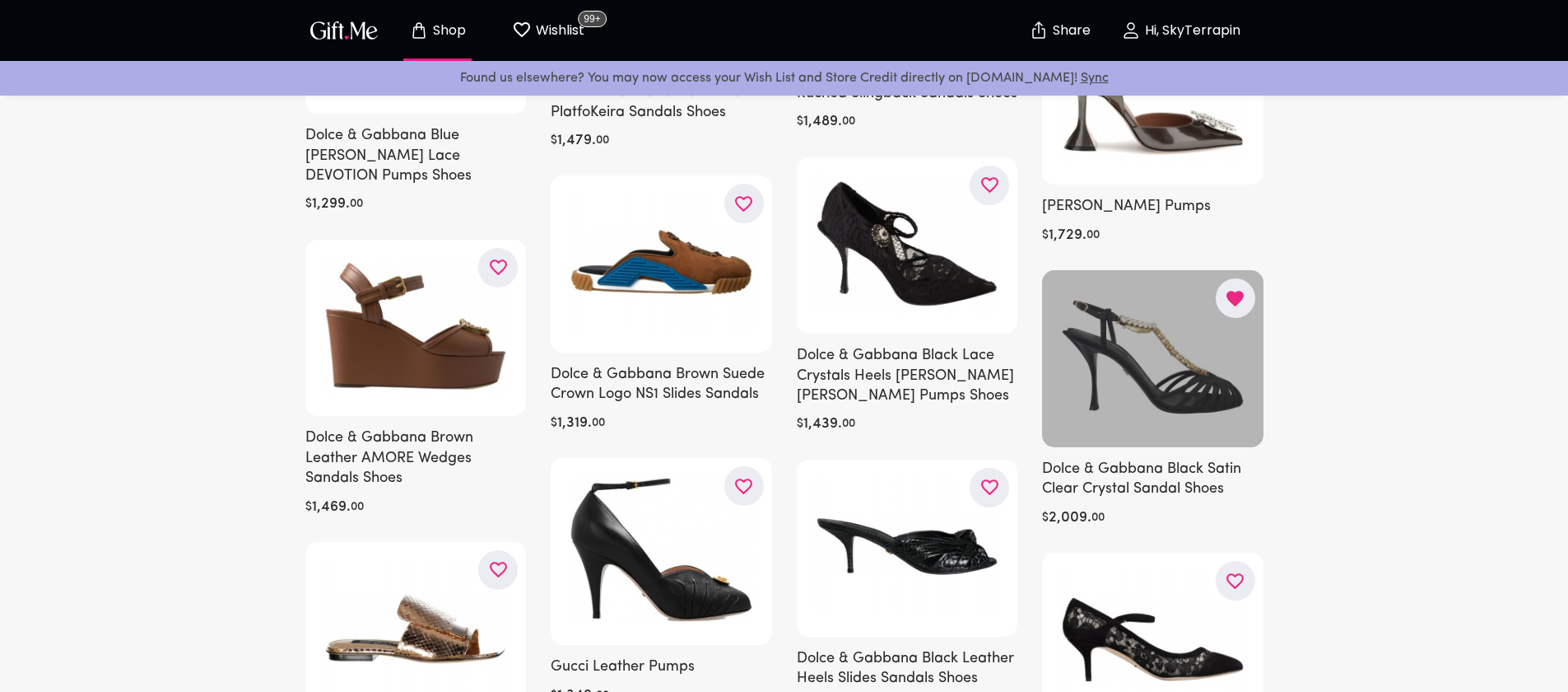
scroll to position [24738, 0]
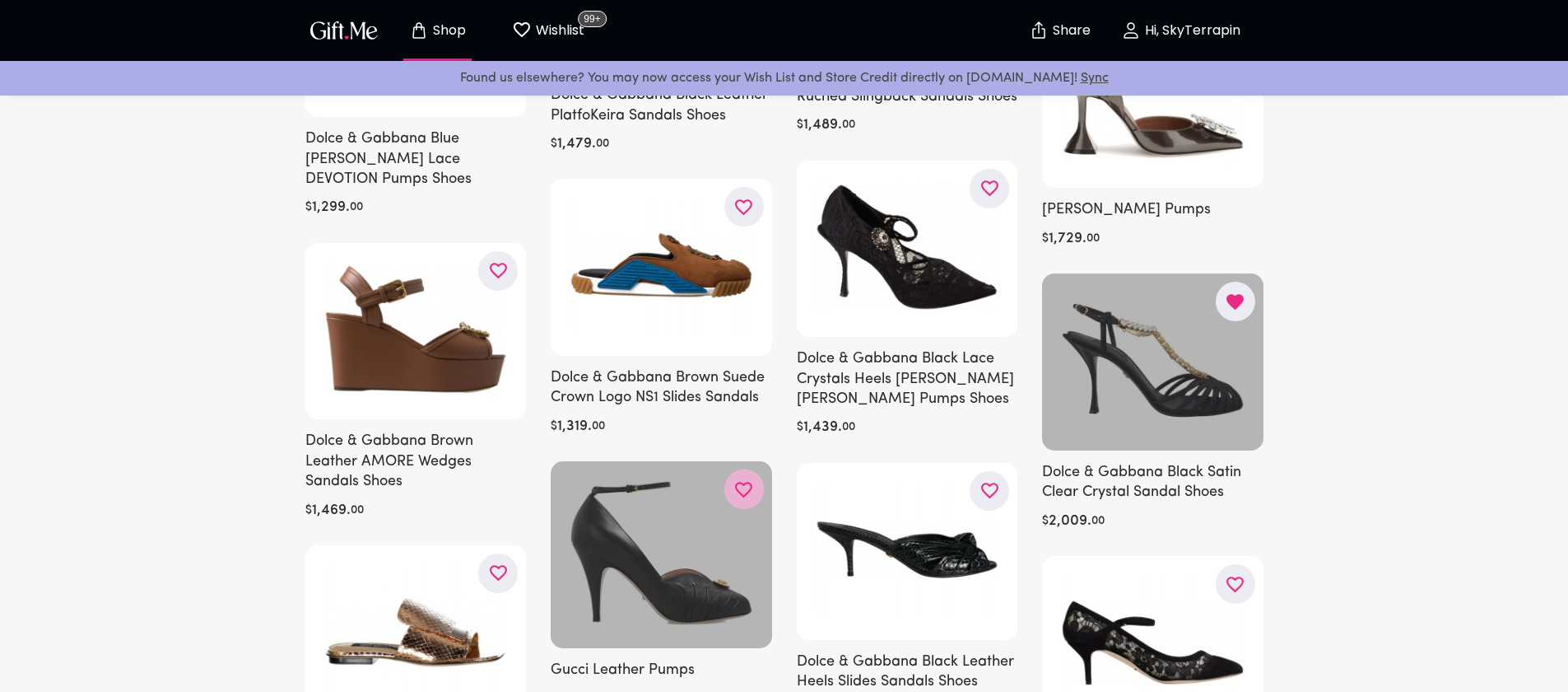
click at [0, 0] on icon "button" at bounding box center [0, 0] width 0 height 0
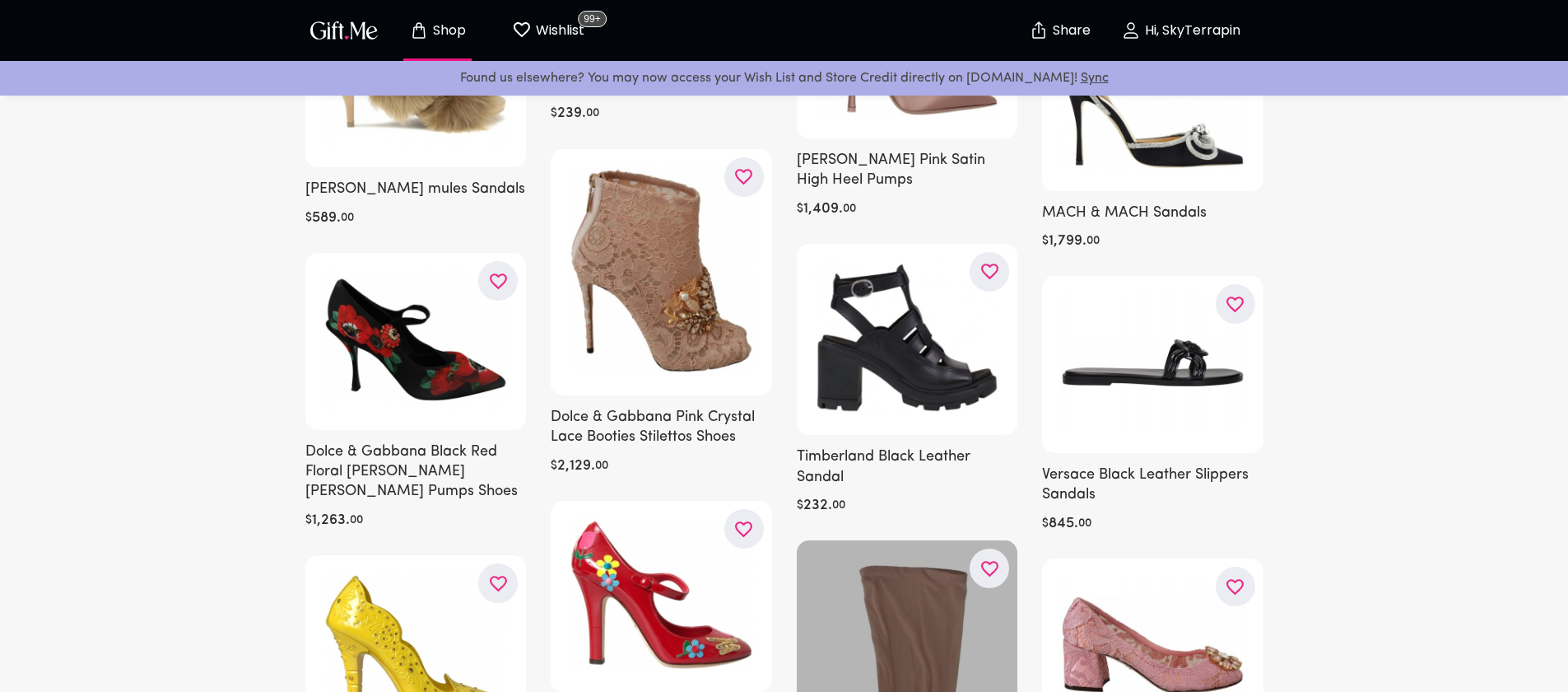
scroll to position [27351, 0]
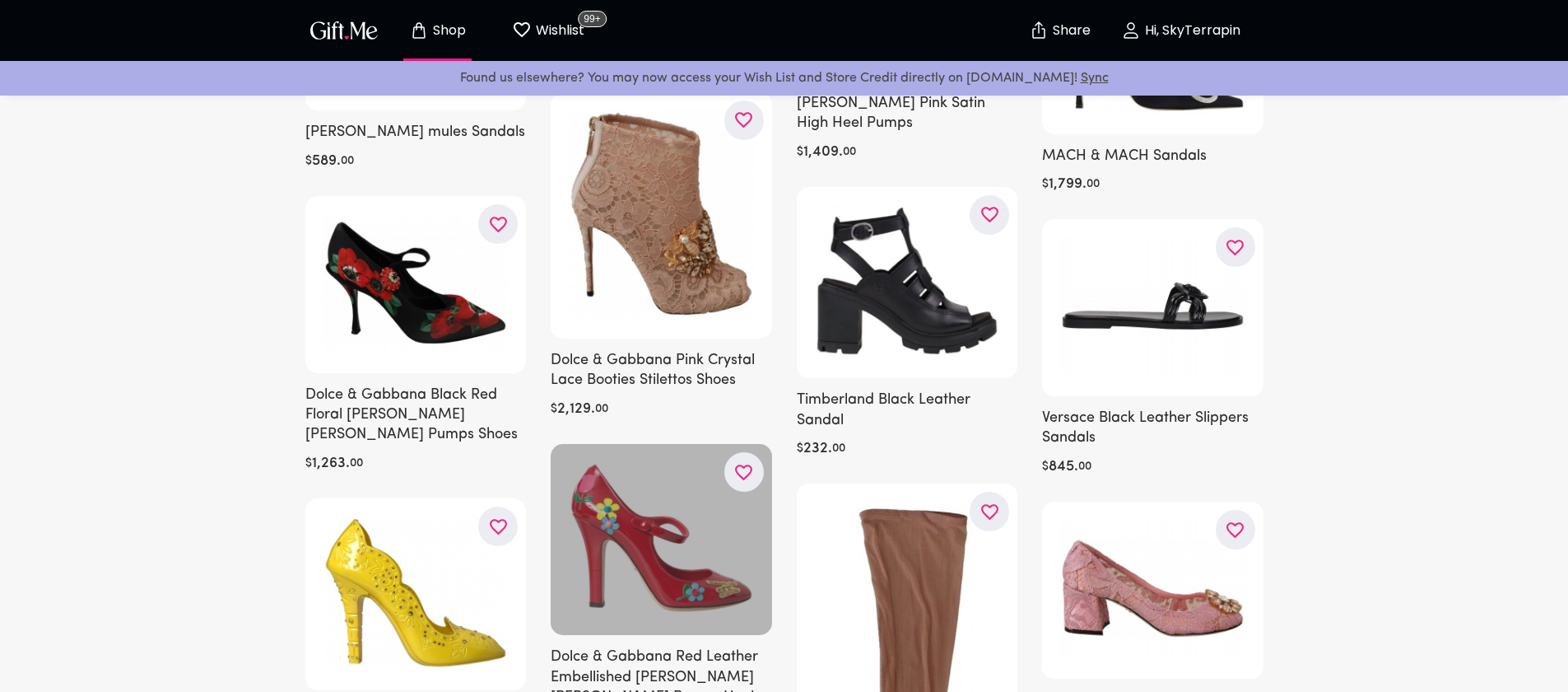
click at [0, 0] on icon "button" at bounding box center [0, 0] width 0 height 0
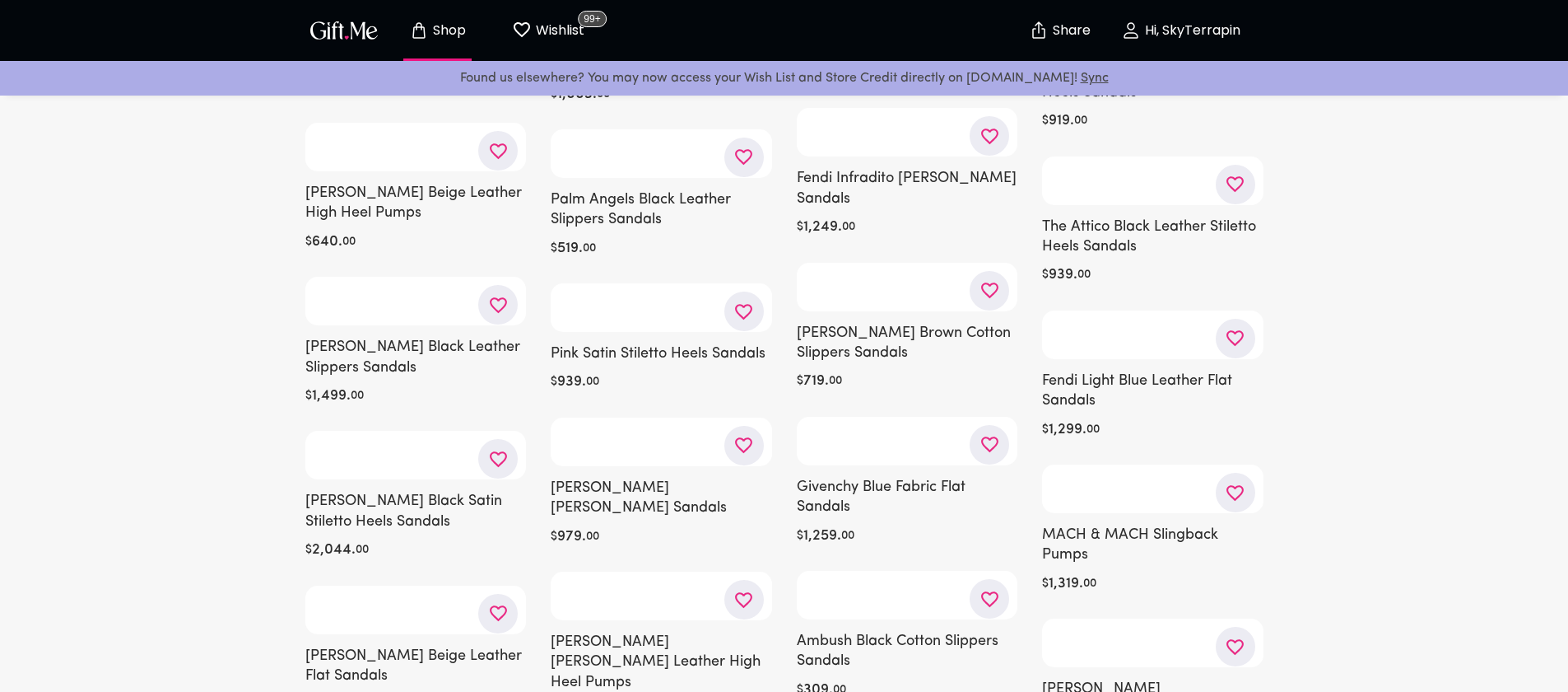
scroll to position [30442, 0]
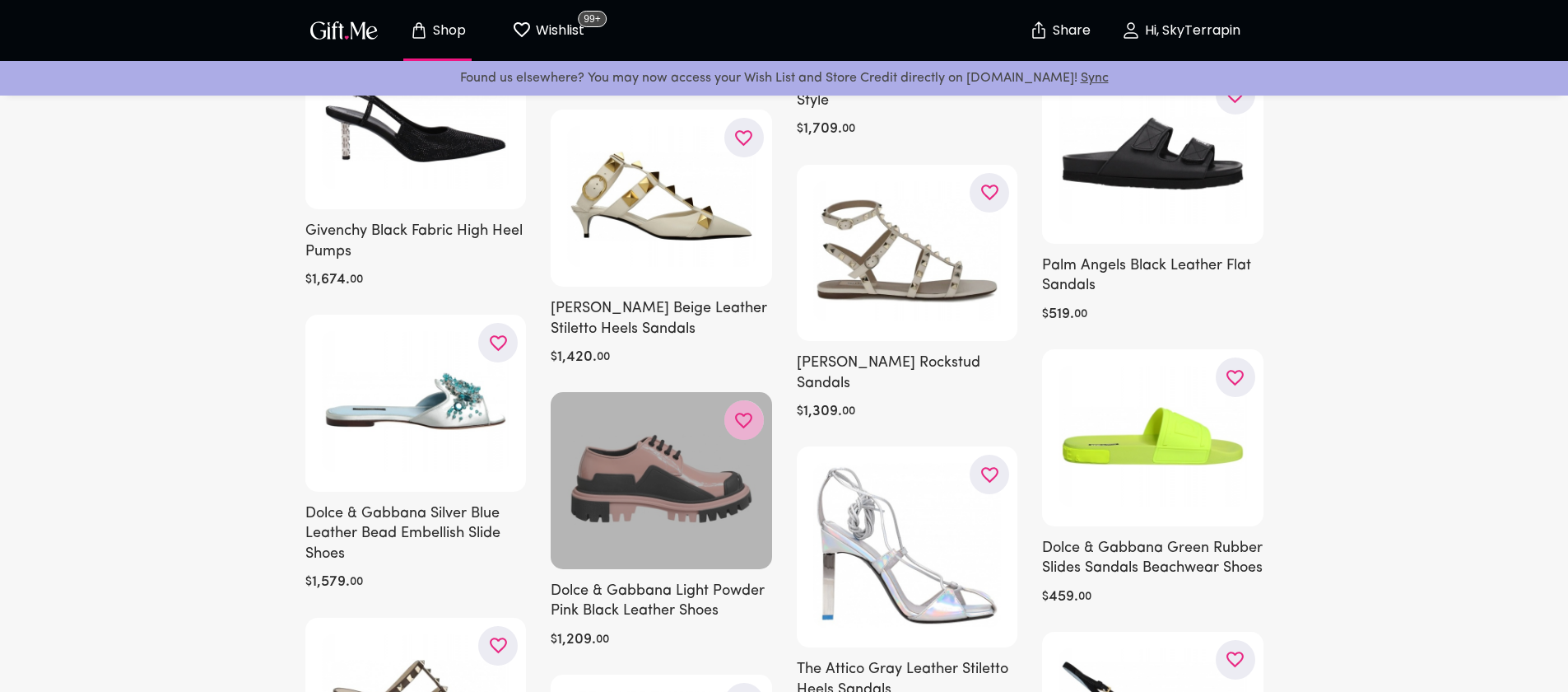
click at [749, 400] on button "button" at bounding box center [744, 420] width 39 height 39
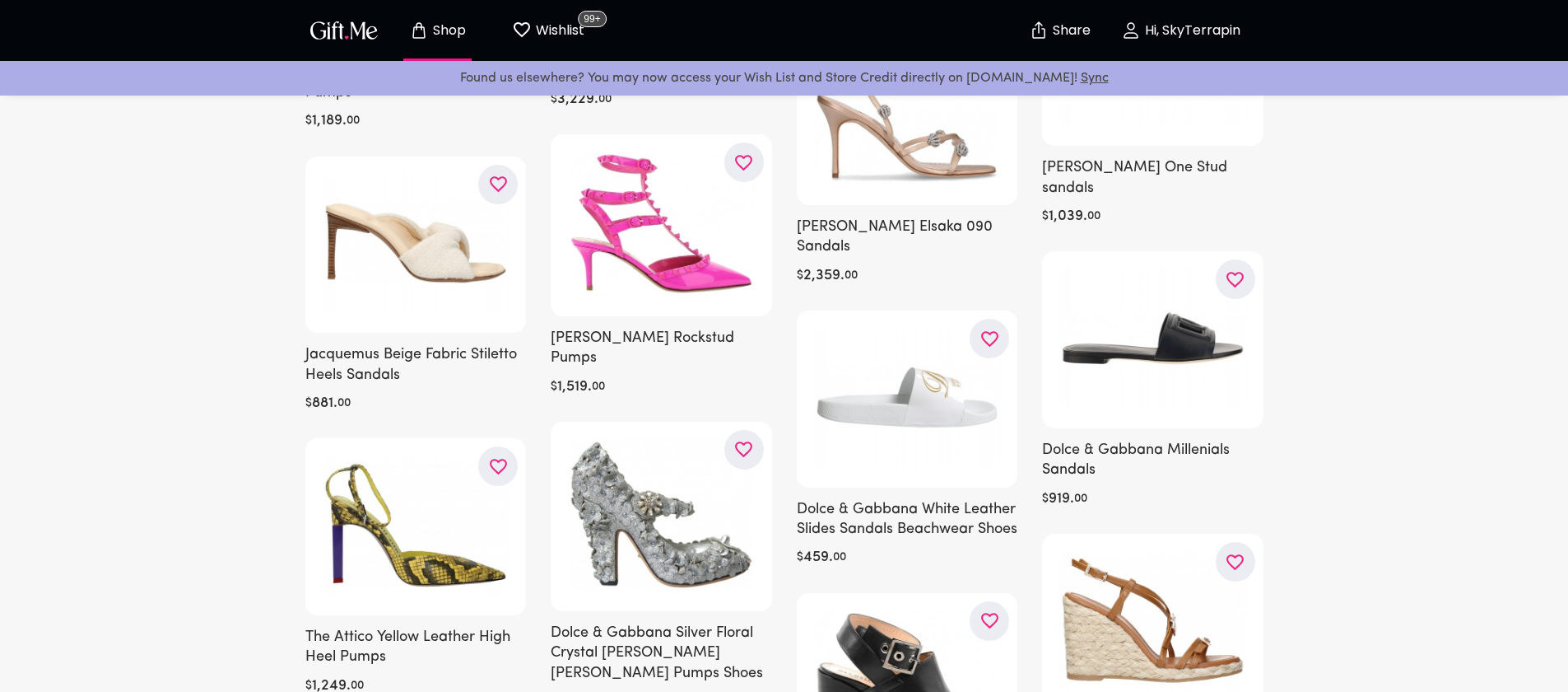
scroll to position [0, 0]
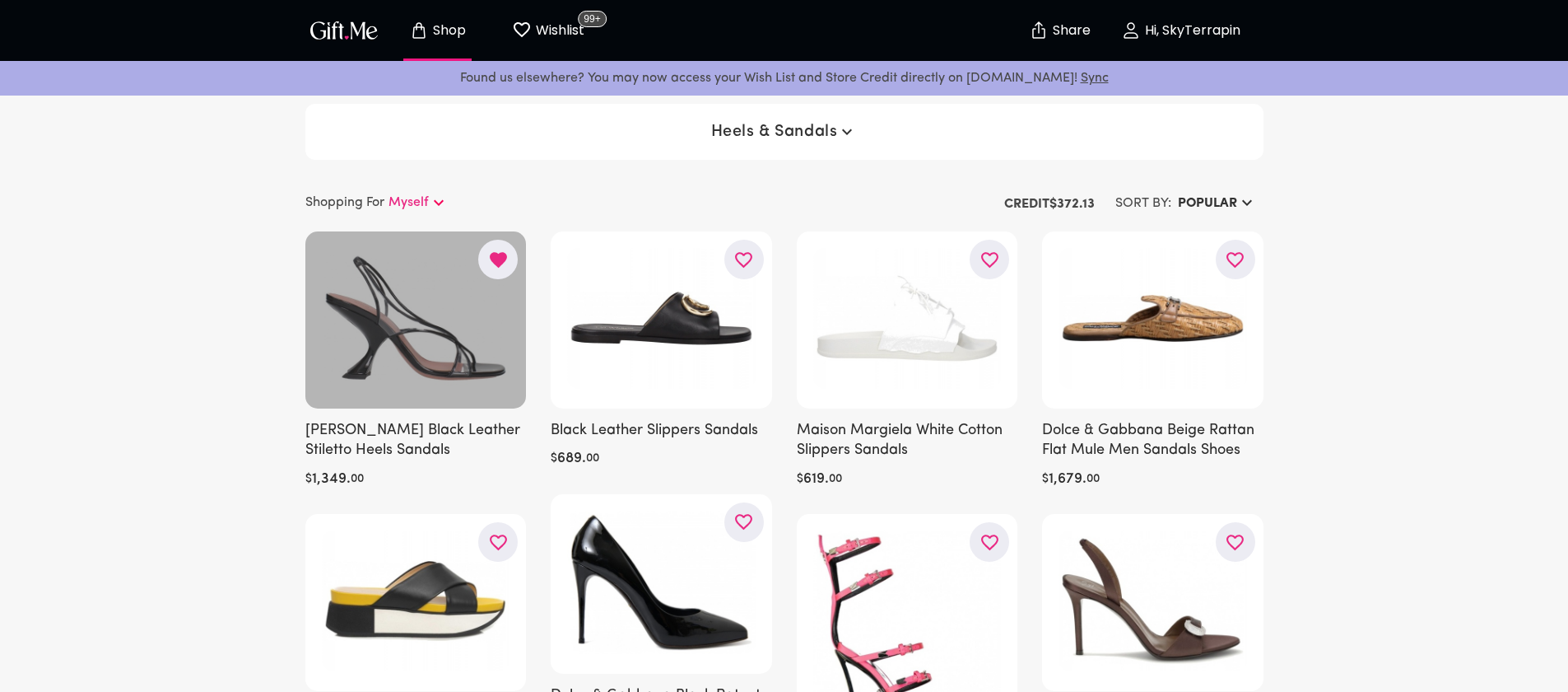
click at [1224, 199] on h6 "POPULAR" at bounding box center [1208, 204] width 60 height 20
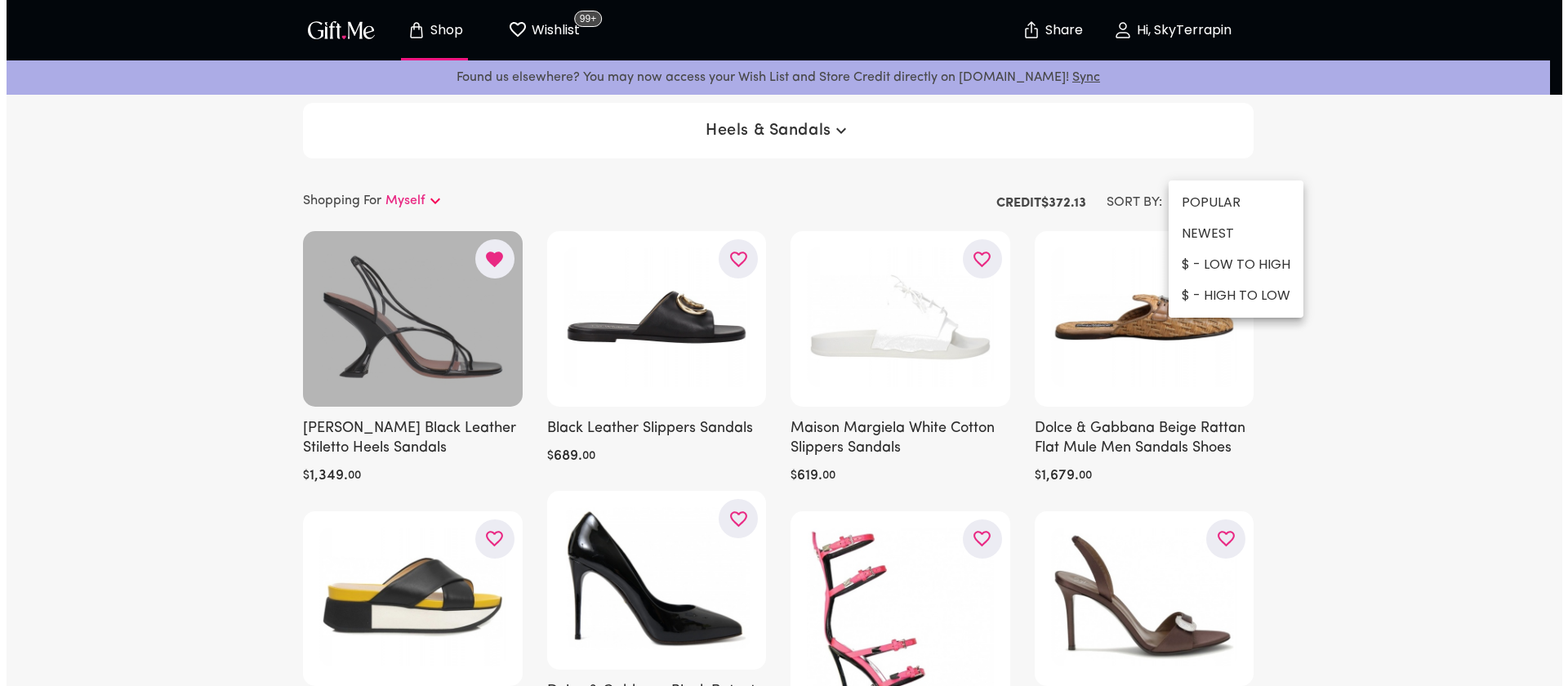
scroll to position [4, 0]
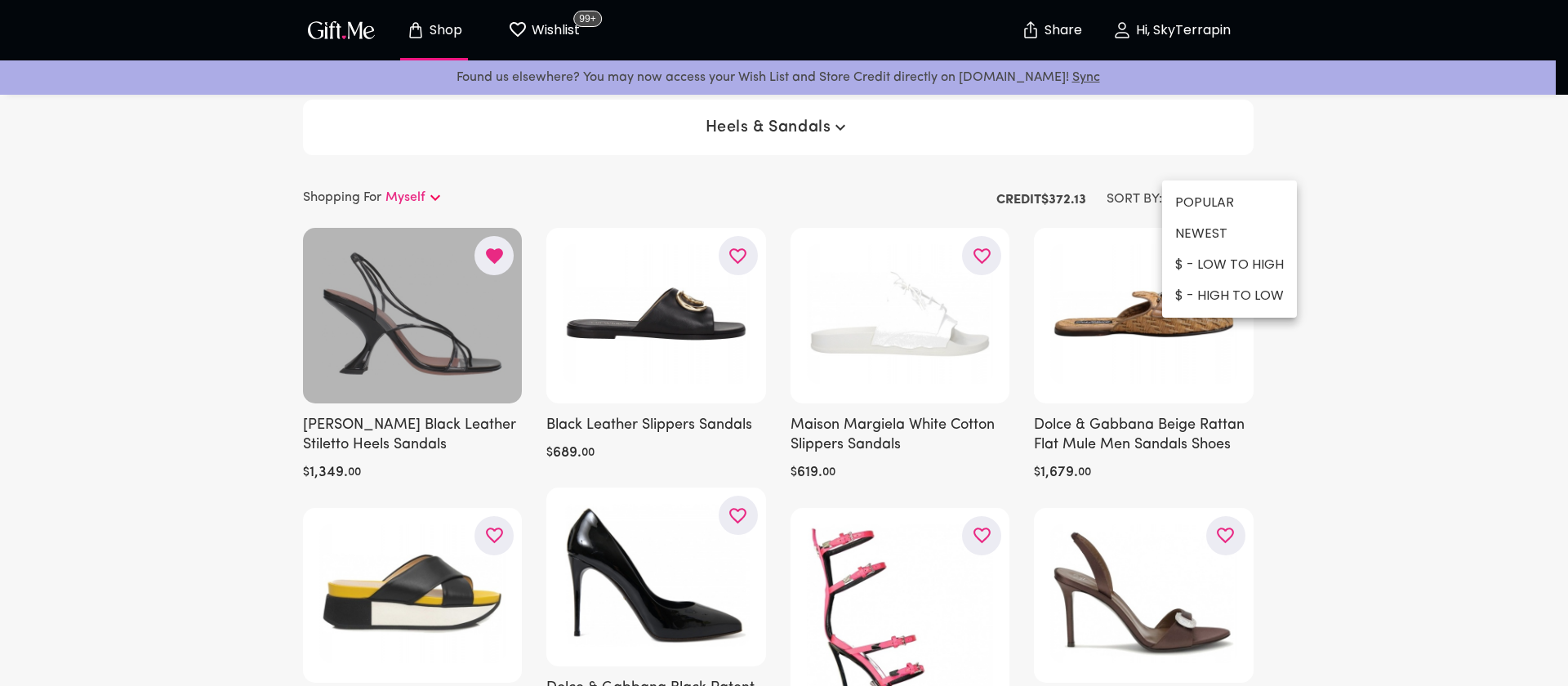
click at [1205, 261] on li "$ - LOW TO HIGH" at bounding box center [1229, 264] width 135 height 31
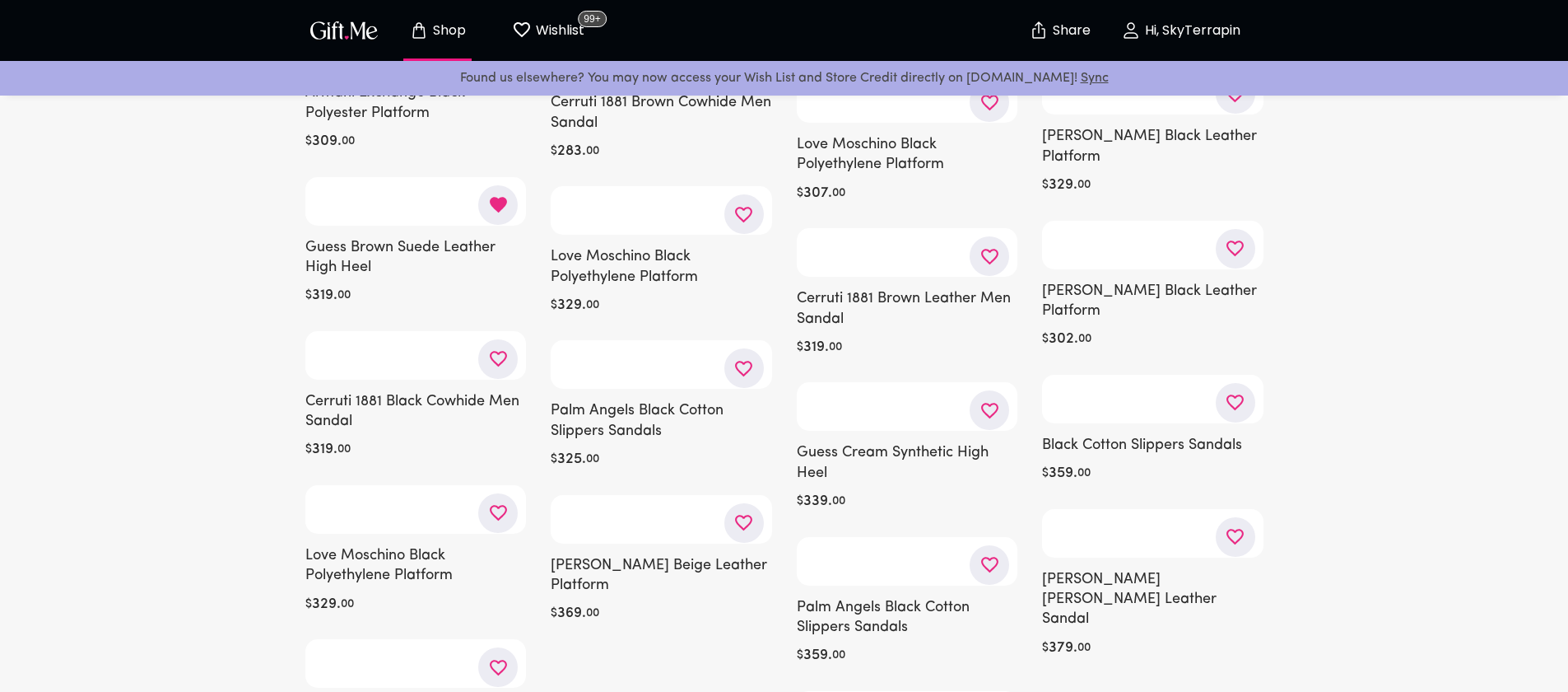
scroll to position [4045, 0]
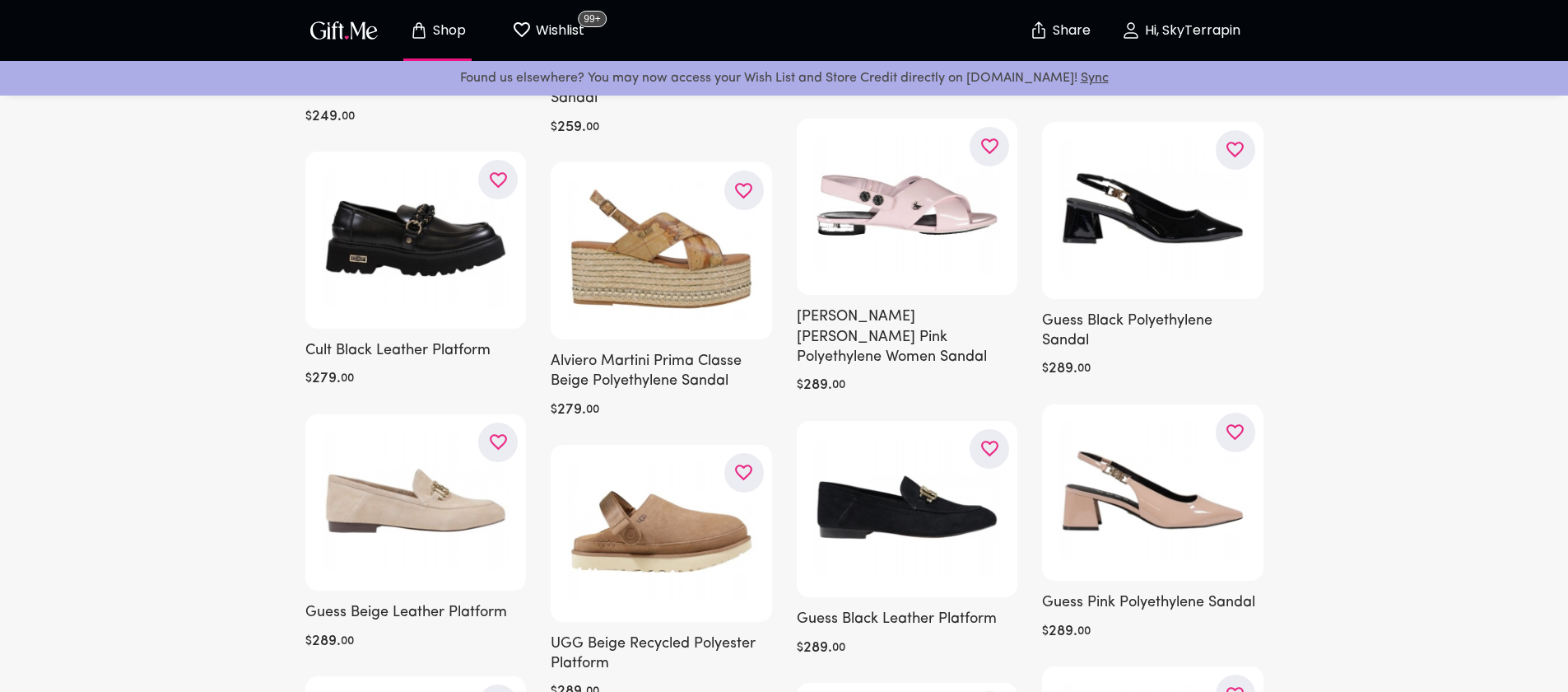
click at [393, 341] on h6 "Cult Black Leather Platform" at bounding box center [415, 350] width 221 height 20
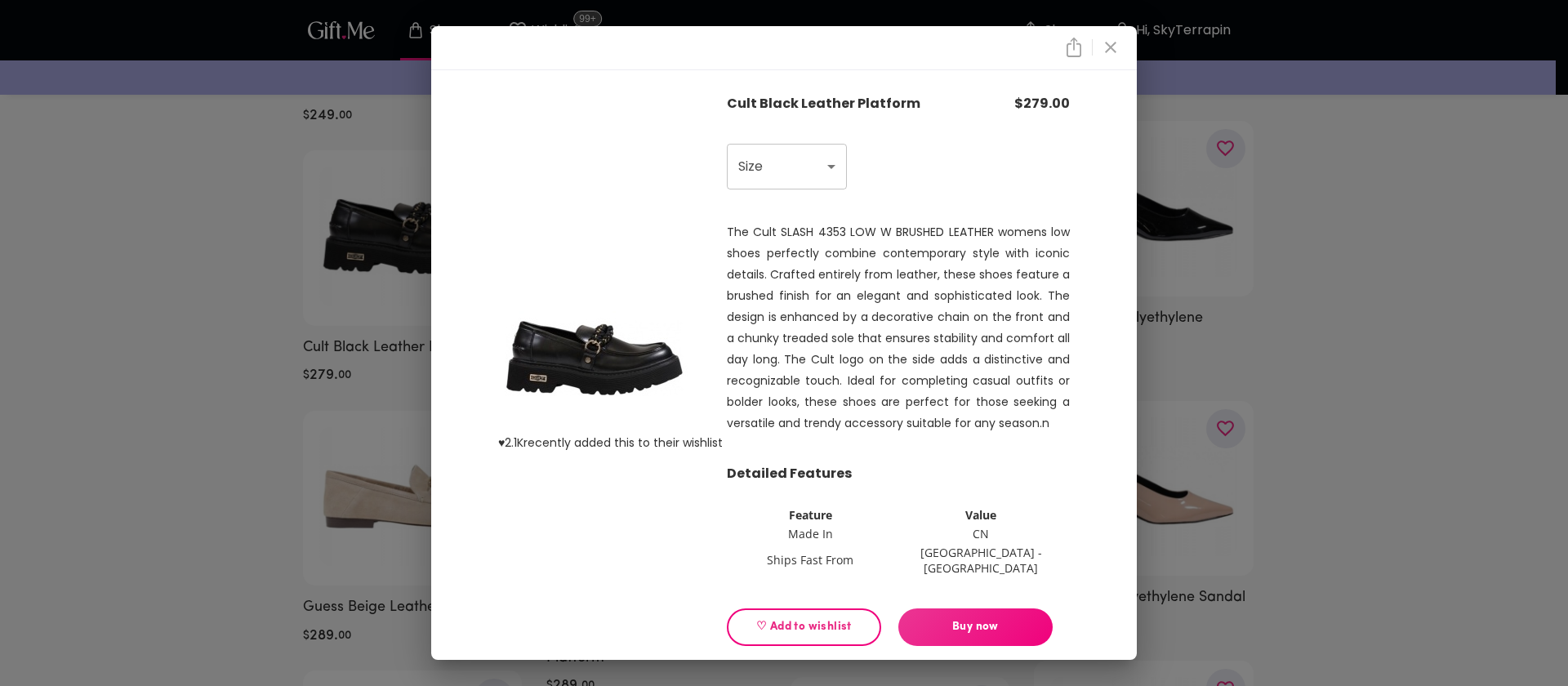
click at [1111, 48] on icon "close" at bounding box center [1110, 47] width 11 height 11
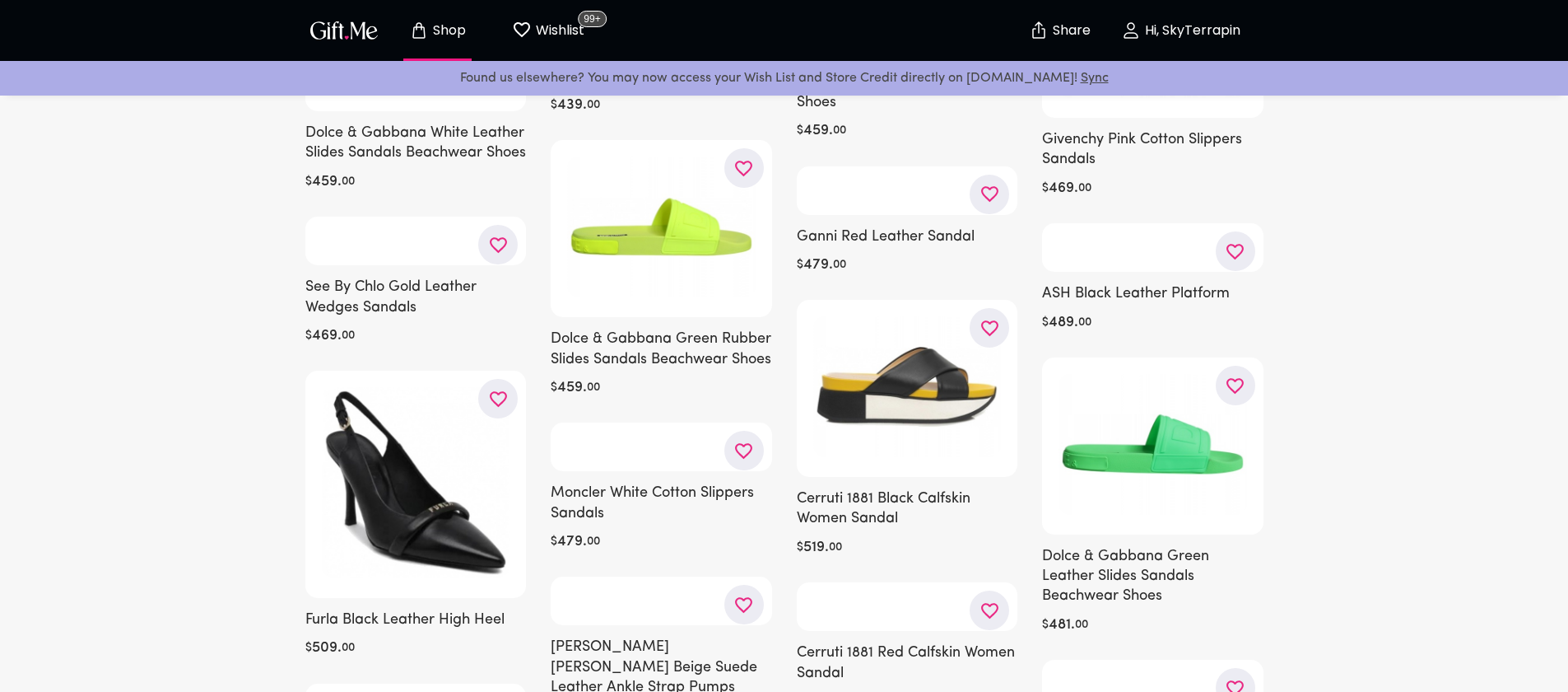
scroll to position [7900, 0]
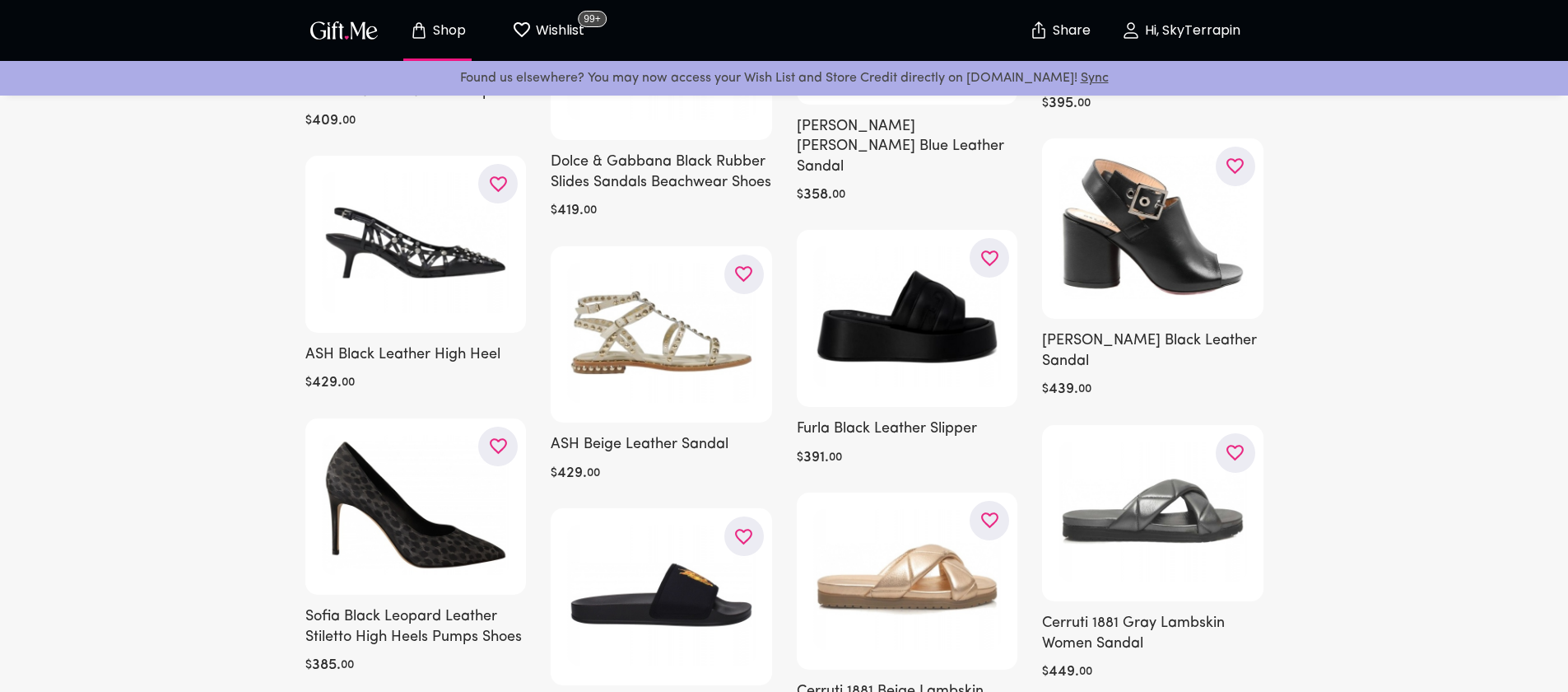
click at [474, 607] on h6 "Sofia Black Leopard Leather Stiletto High Heels Pumps Shoes" at bounding box center [415, 626] width 221 height 40
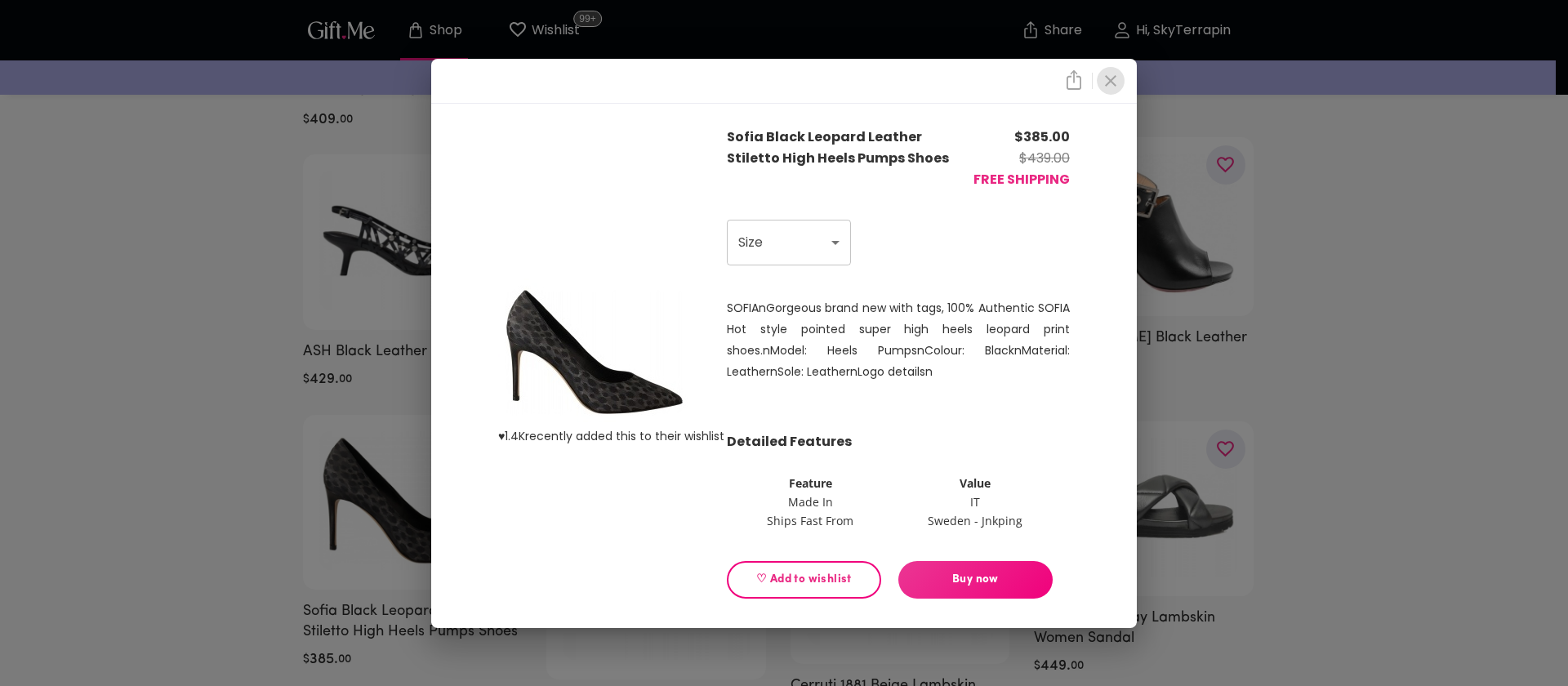
click at [1102, 78] on icon "close" at bounding box center [1111, 81] width 19 height 19
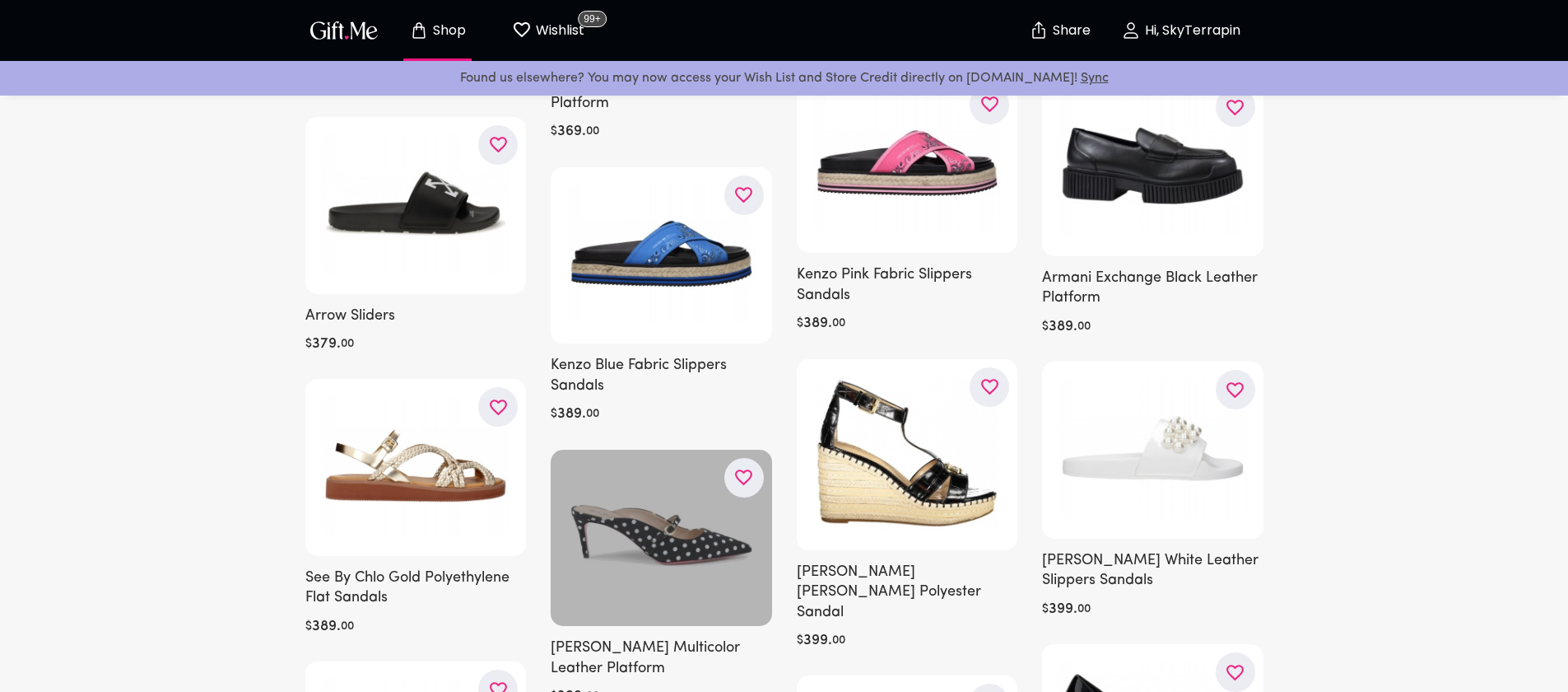
scroll to position [6874, 0]
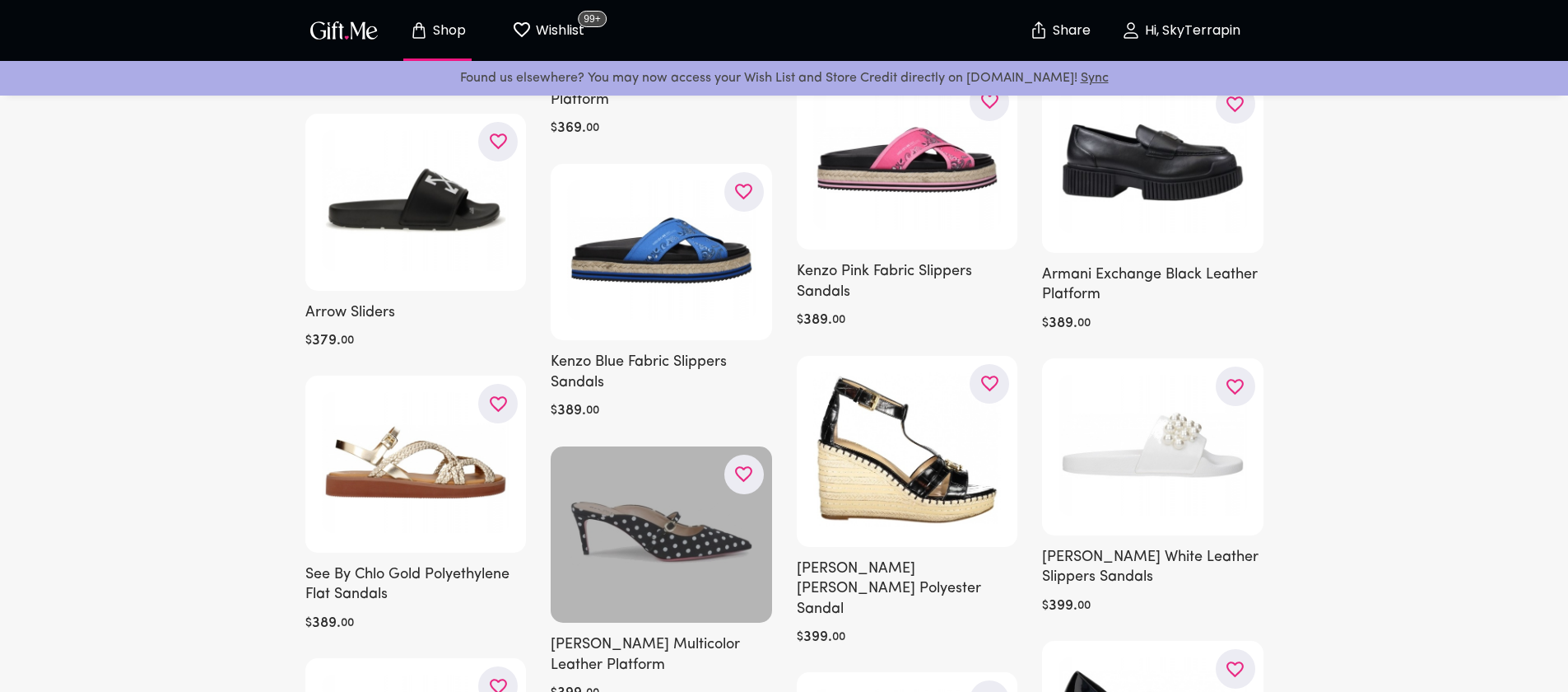
click at [681, 508] on div at bounding box center [661, 535] width 221 height 177
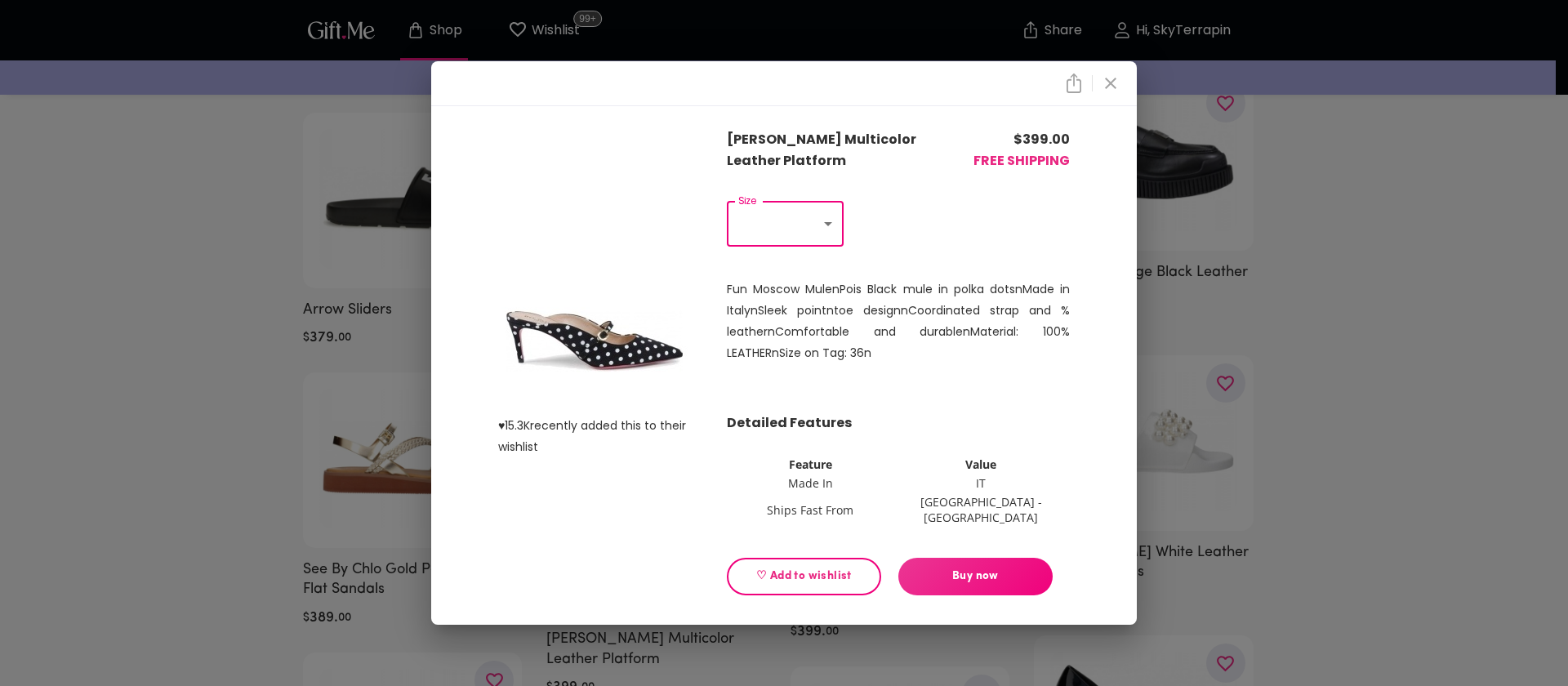
click at [1113, 93] on icon "close" at bounding box center [1111, 83] width 19 height 19
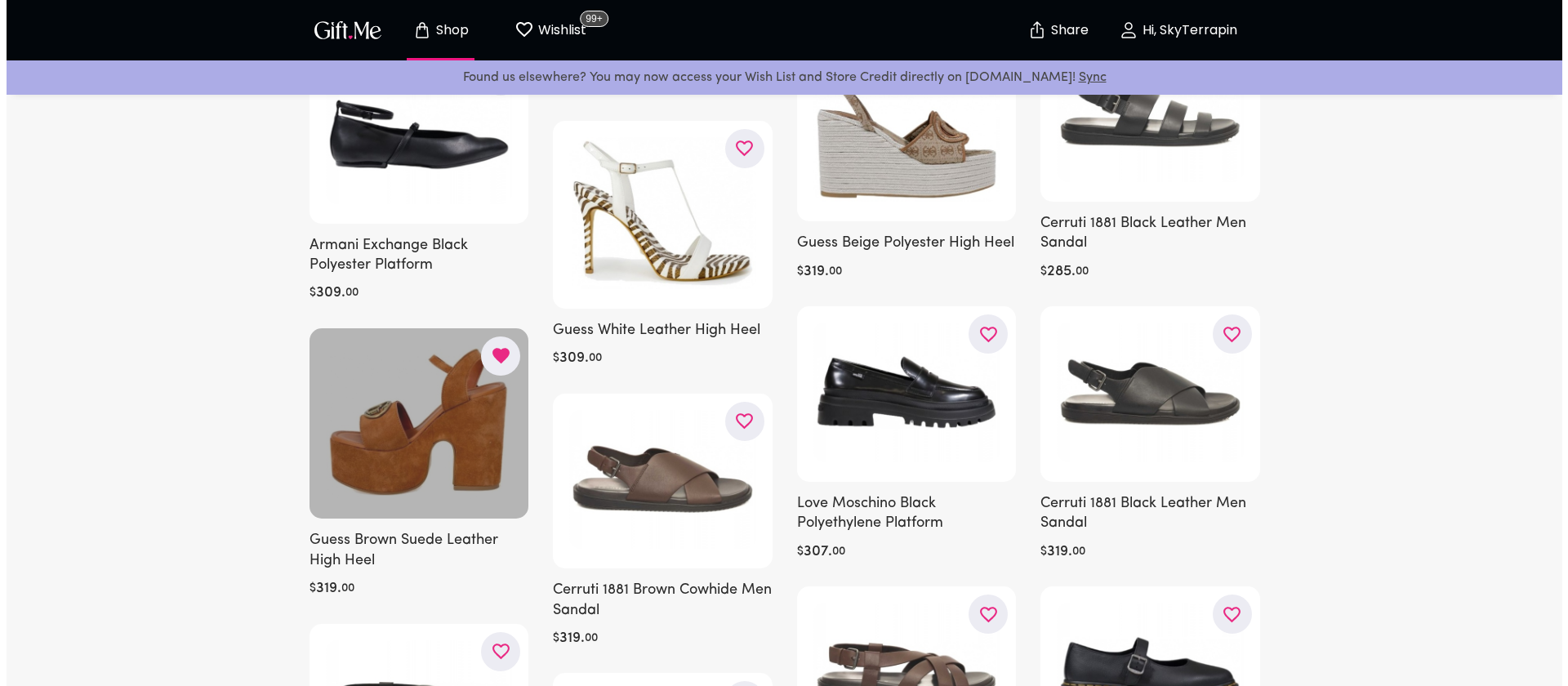
scroll to position [5125, 0]
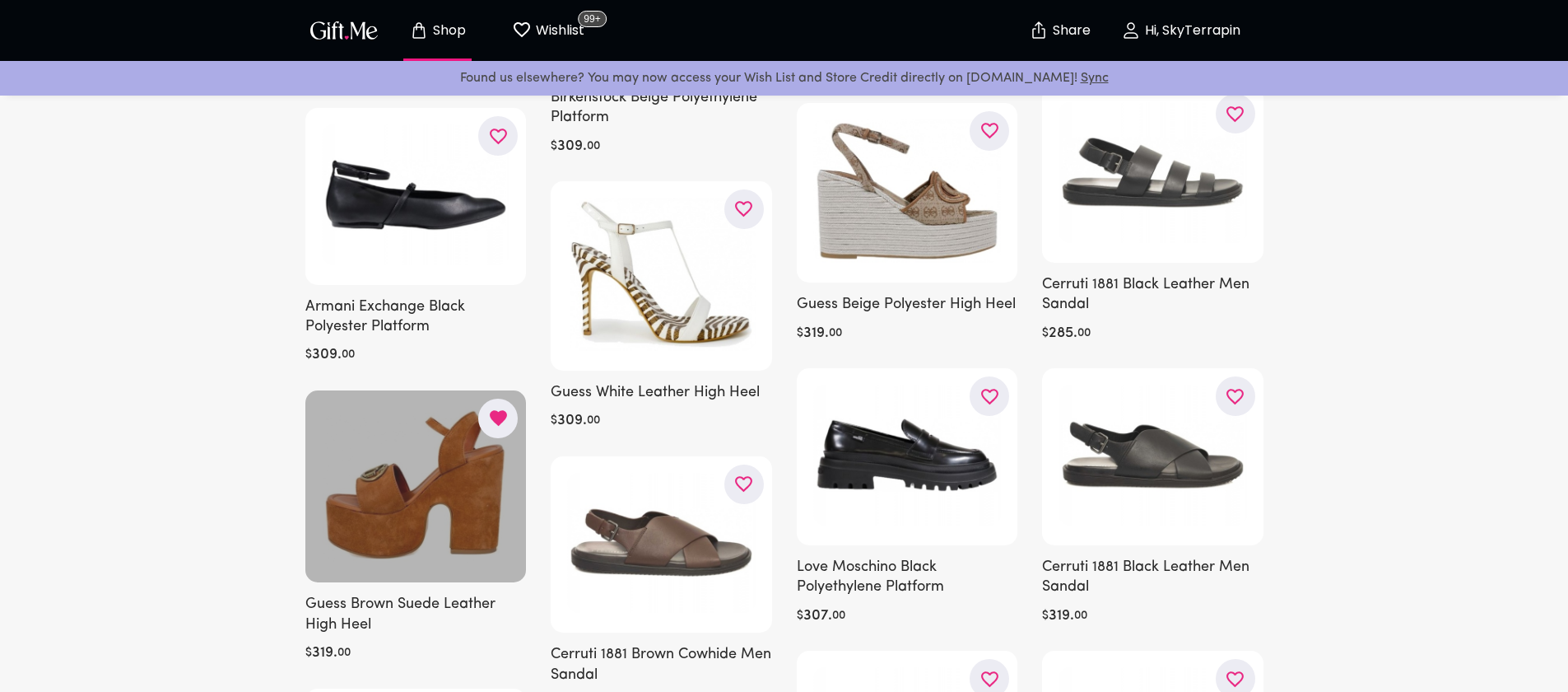
click at [417, 416] on div at bounding box center [415, 487] width 221 height 193
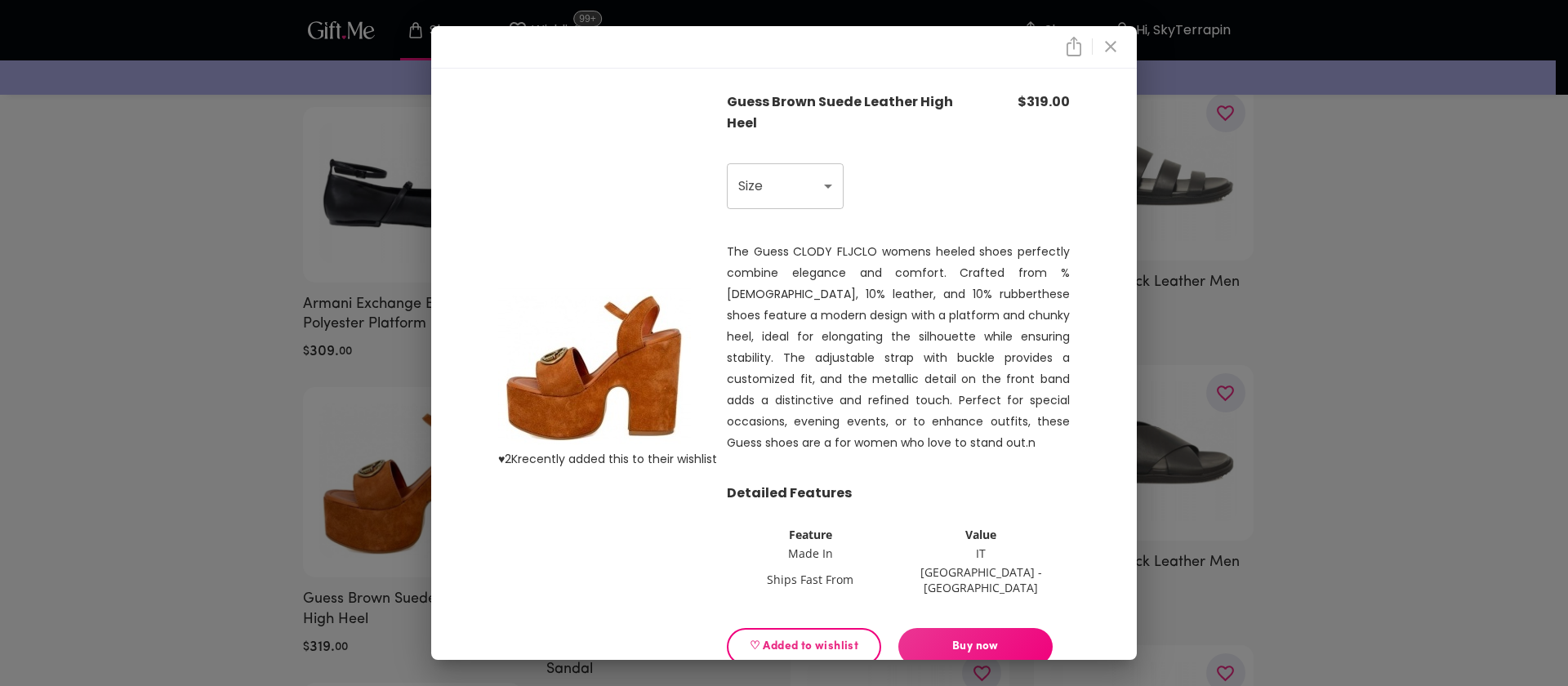
click at [1105, 49] on icon "close" at bounding box center [1111, 47] width 19 height 19
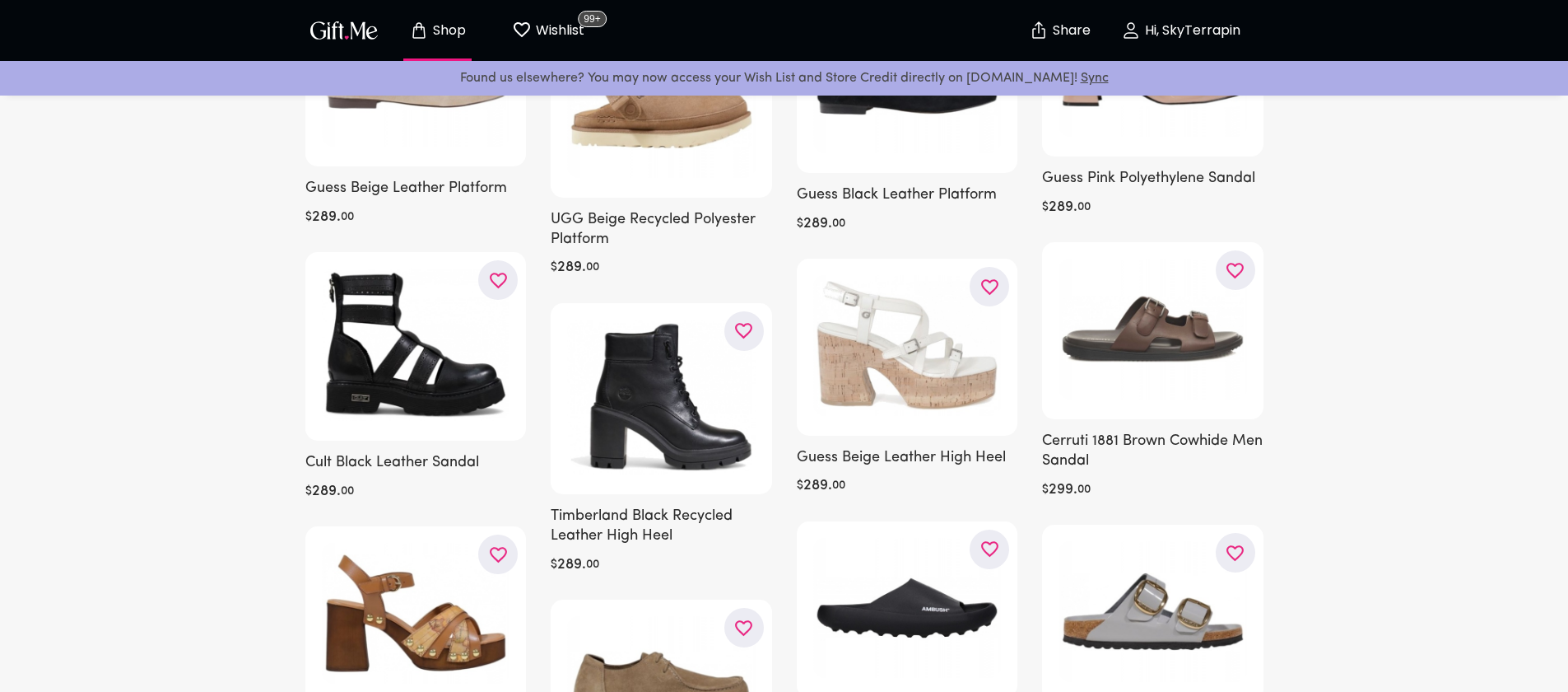
scroll to position [4466, 0]
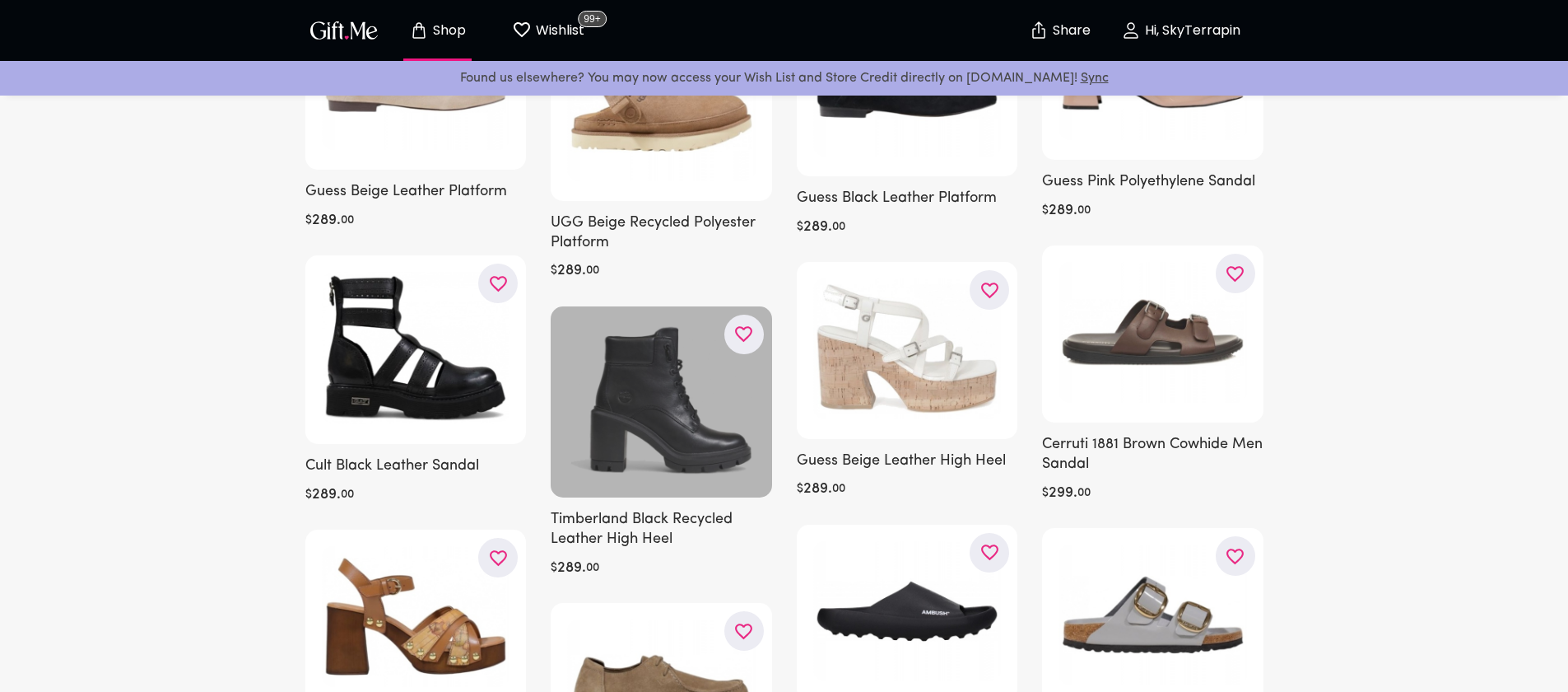
click at [626, 358] on div at bounding box center [661, 401] width 221 height 191
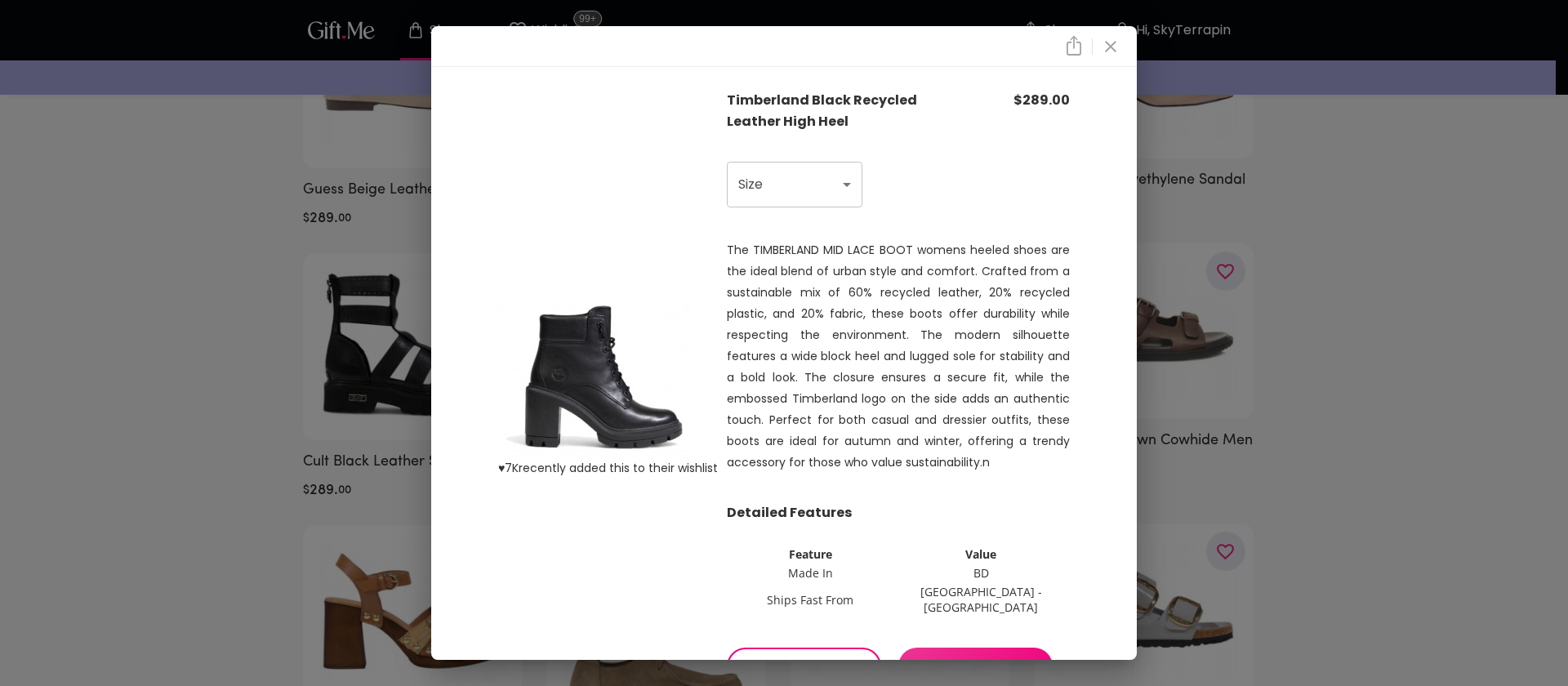
click at [1105, 41] on icon "close" at bounding box center [1111, 47] width 19 height 19
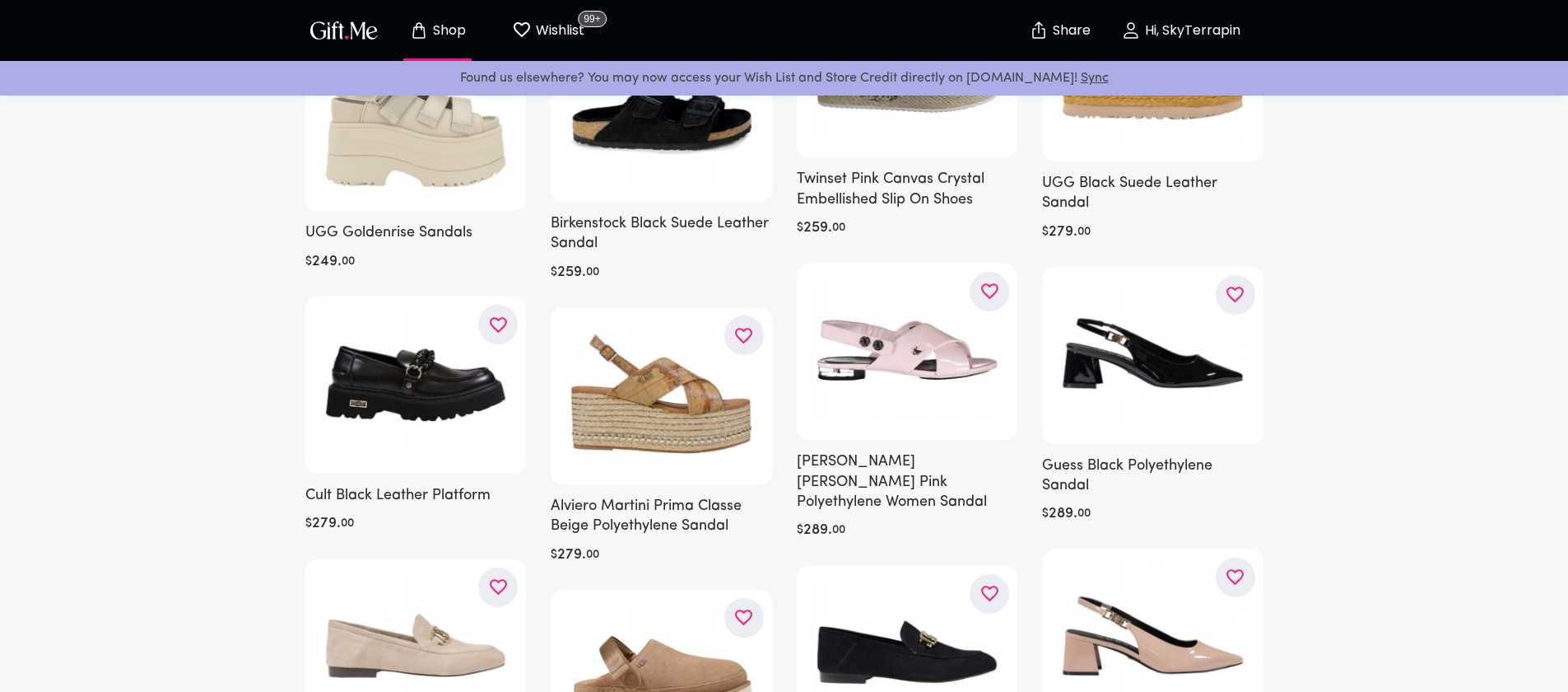
scroll to position [4282, 0]
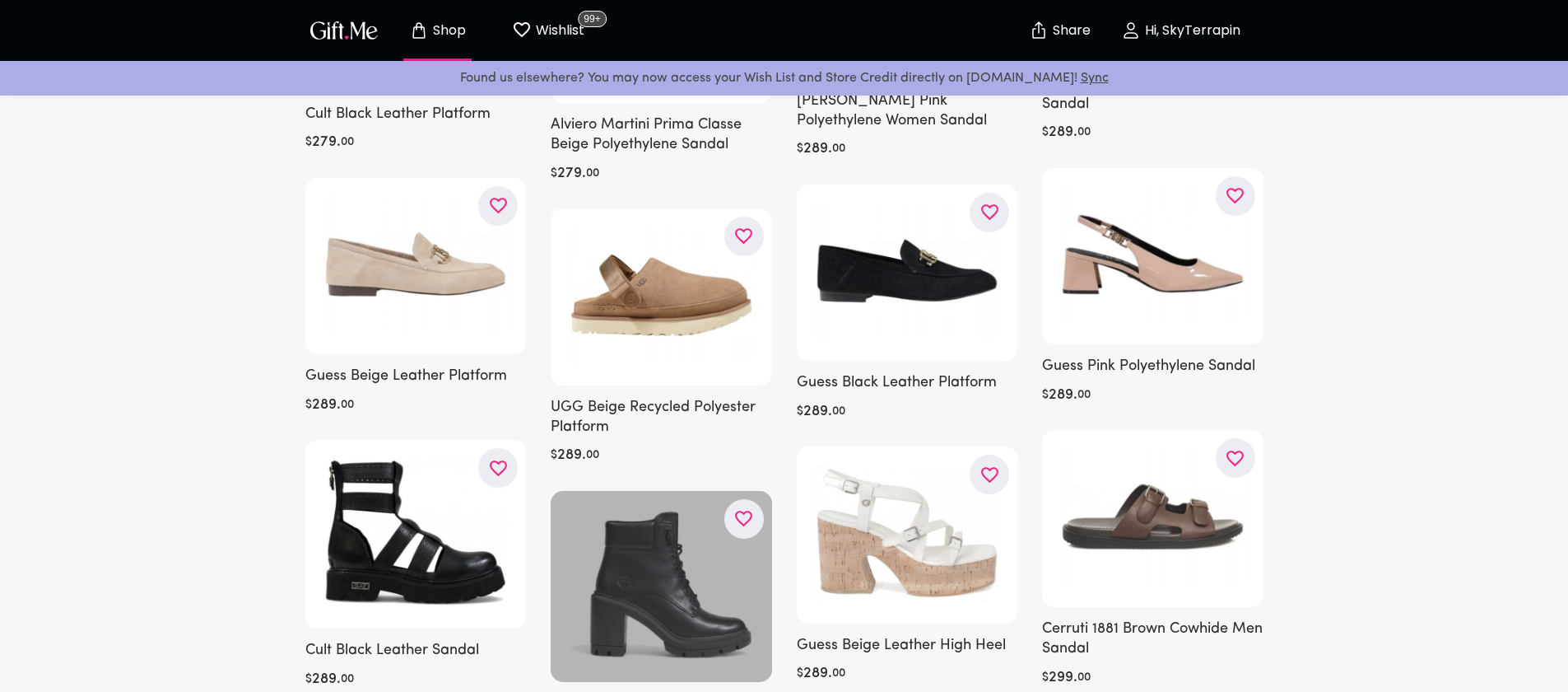
click at [0, 0] on icon "button" at bounding box center [0, 0] width 0 height 0
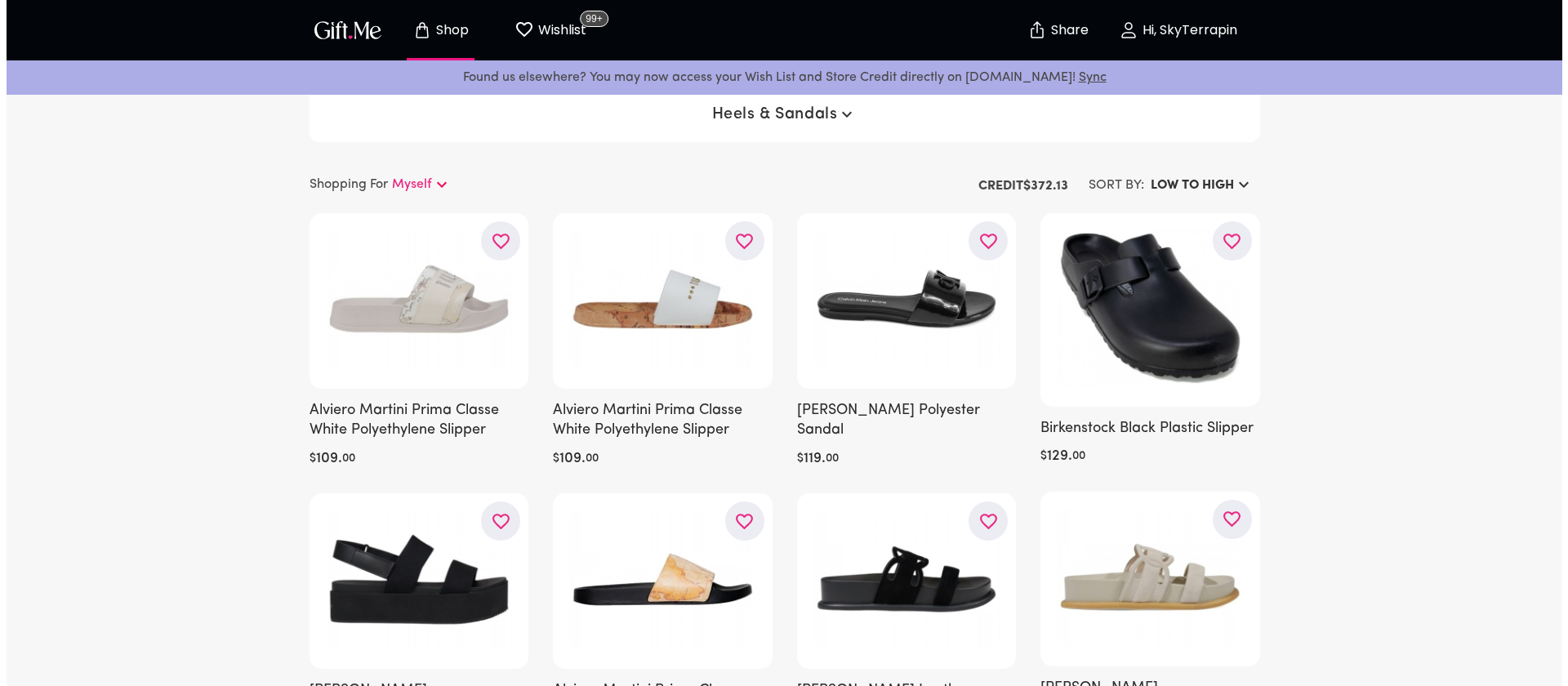
scroll to position [0, 0]
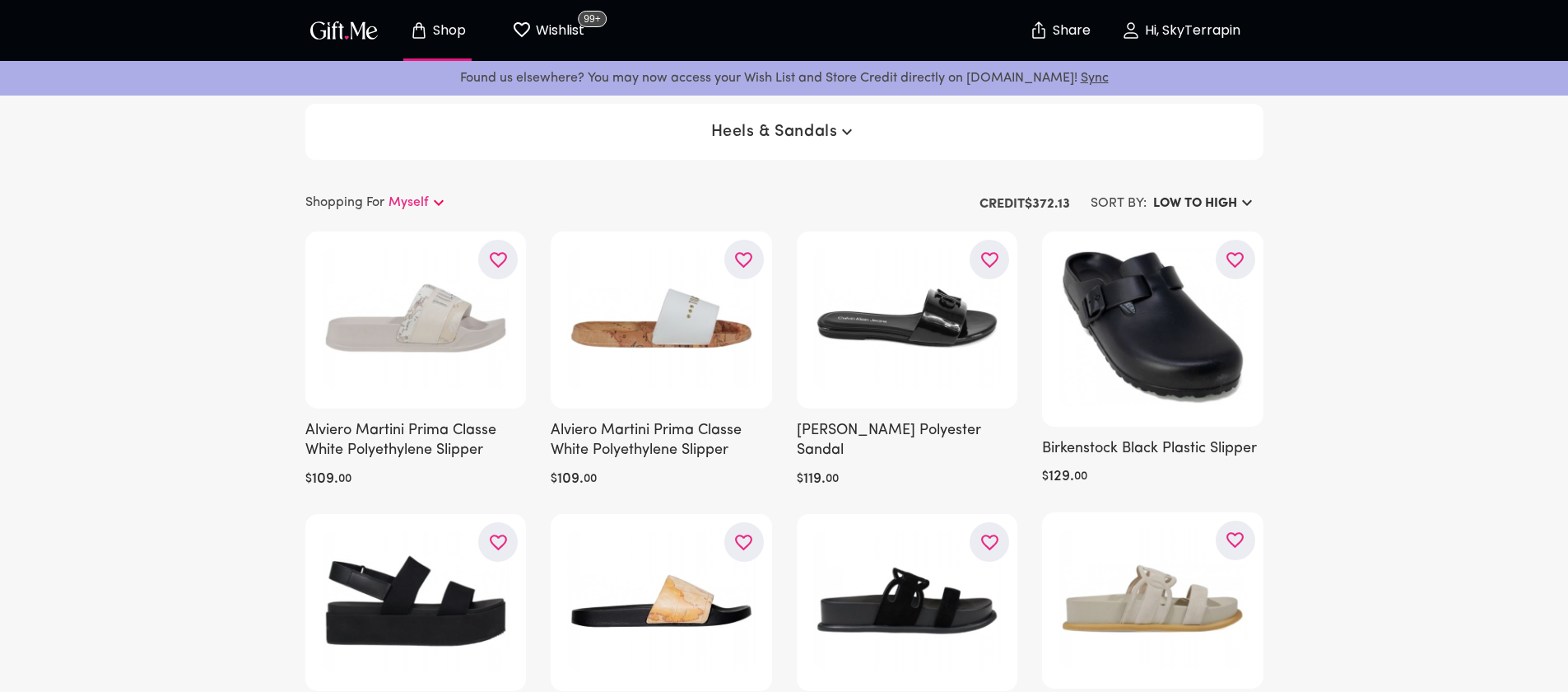
click at [764, 127] on span "Heels & Sandals" at bounding box center [784, 132] width 147 height 20
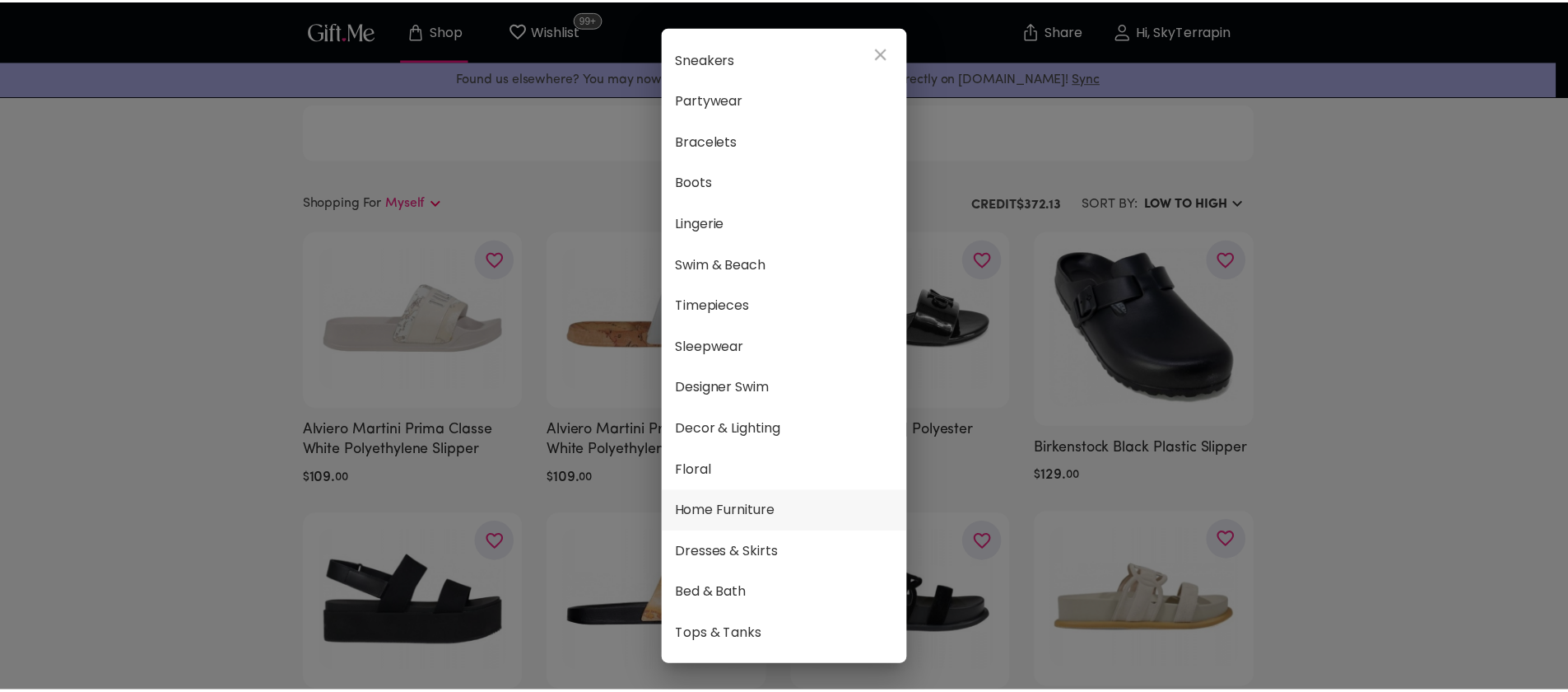
scroll to position [341, 0]
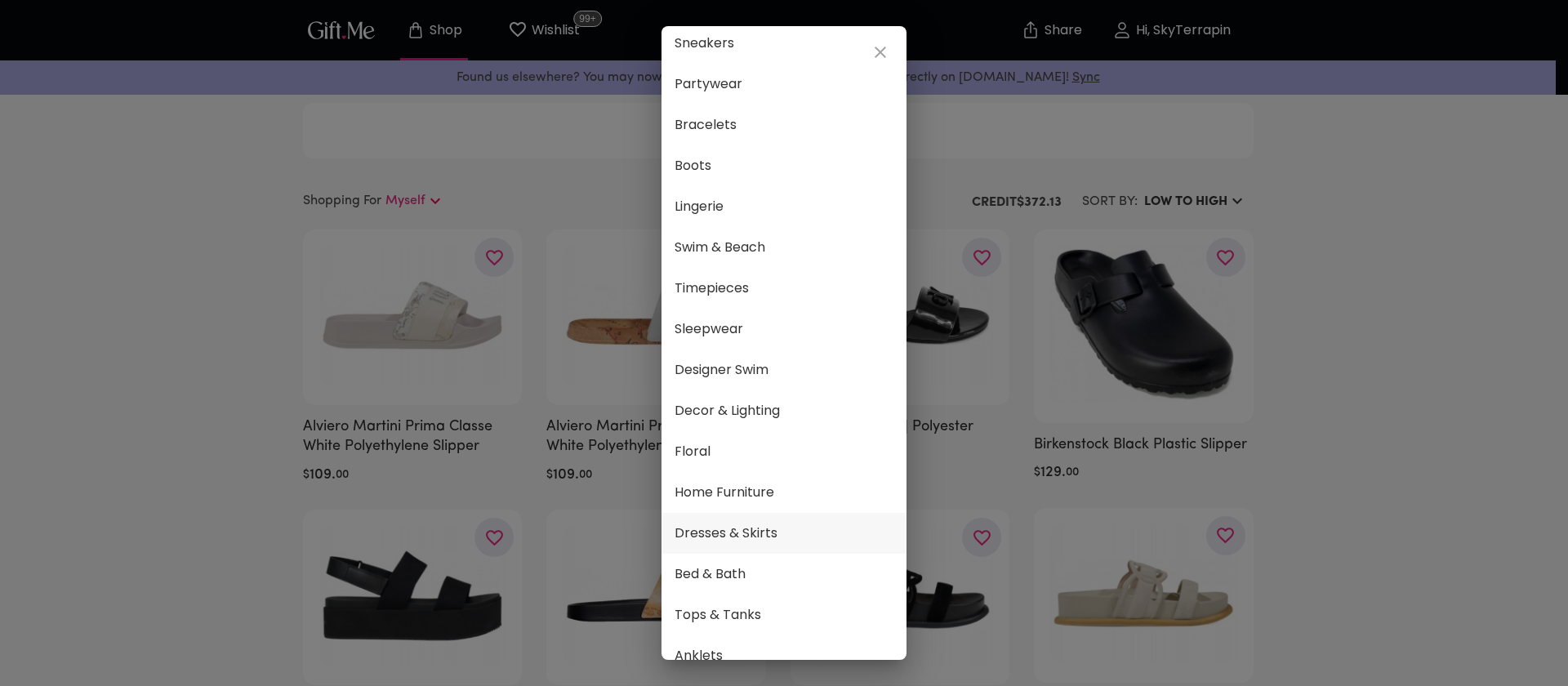
click at [758, 523] on span "Dresses & Skirts" at bounding box center [784, 533] width 219 height 21
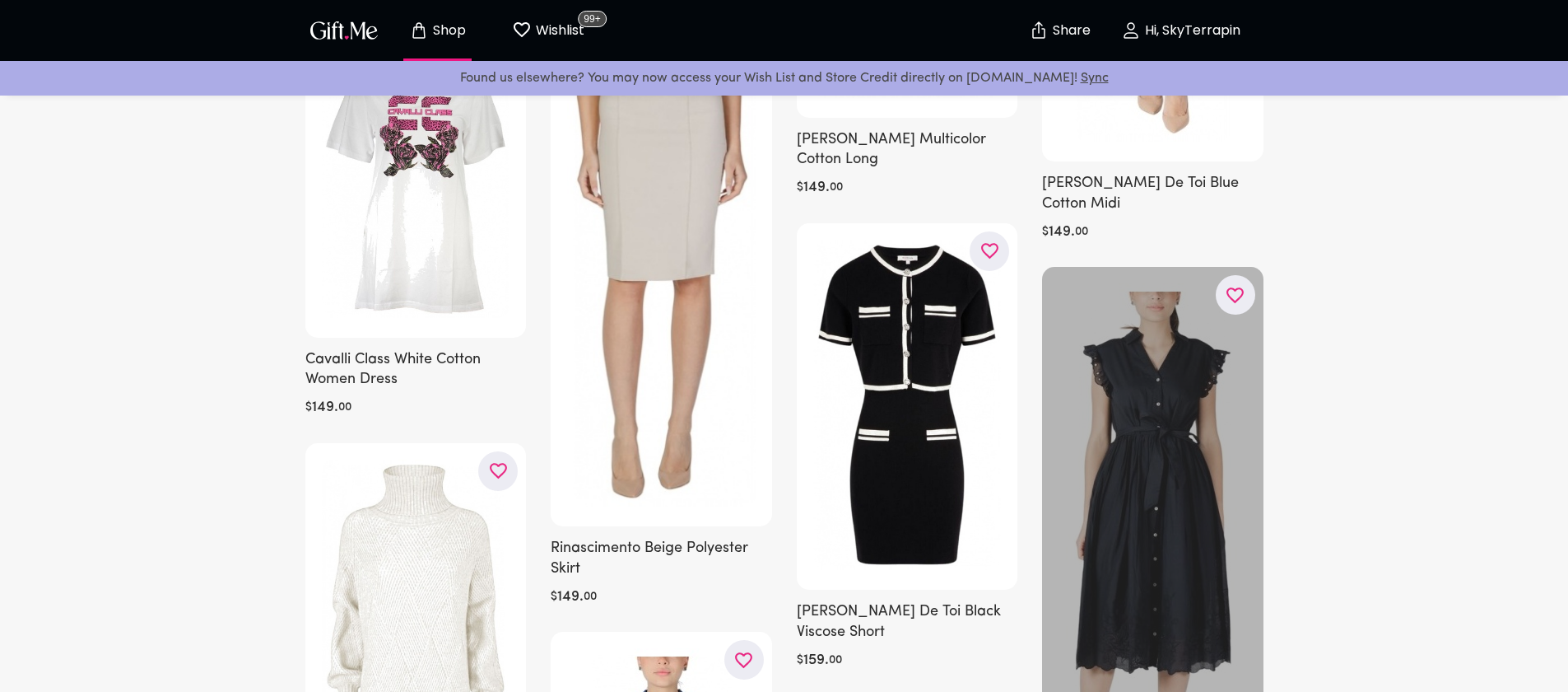
scroll to position [5532, 0]
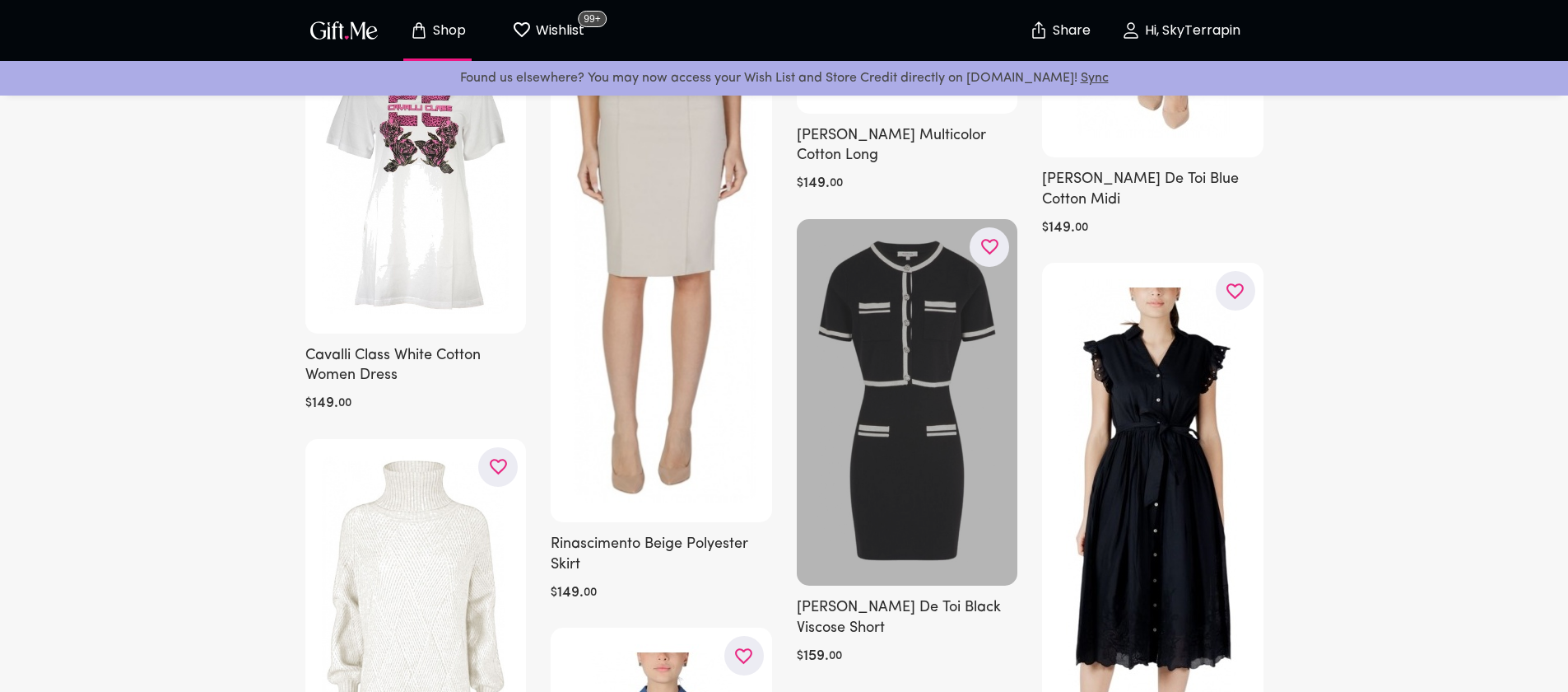
click at [958, 485] on div at bounding box center [907, 402] width 221 height 367
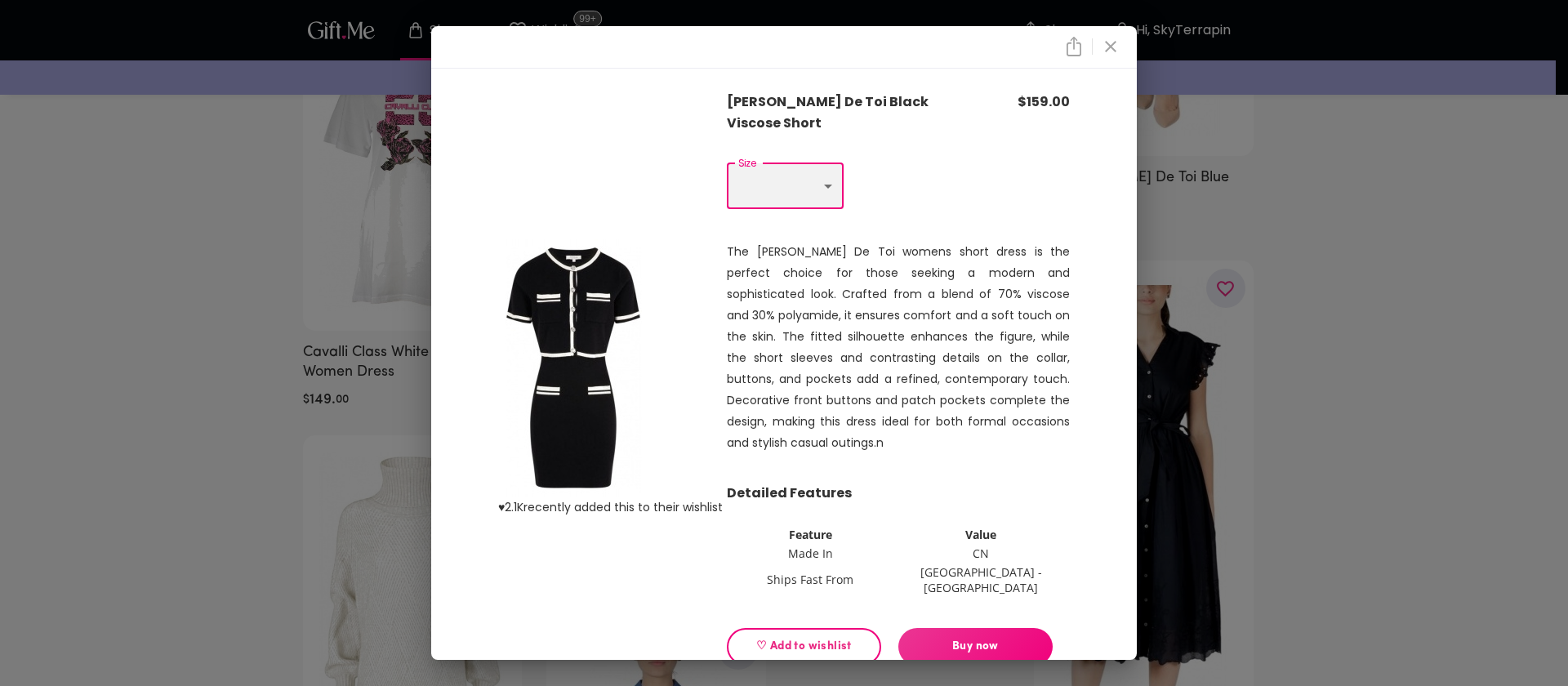
select select "M"
click at [1106, 56] on icon "close" at bounding box center [1111, 47] width 19 height 19
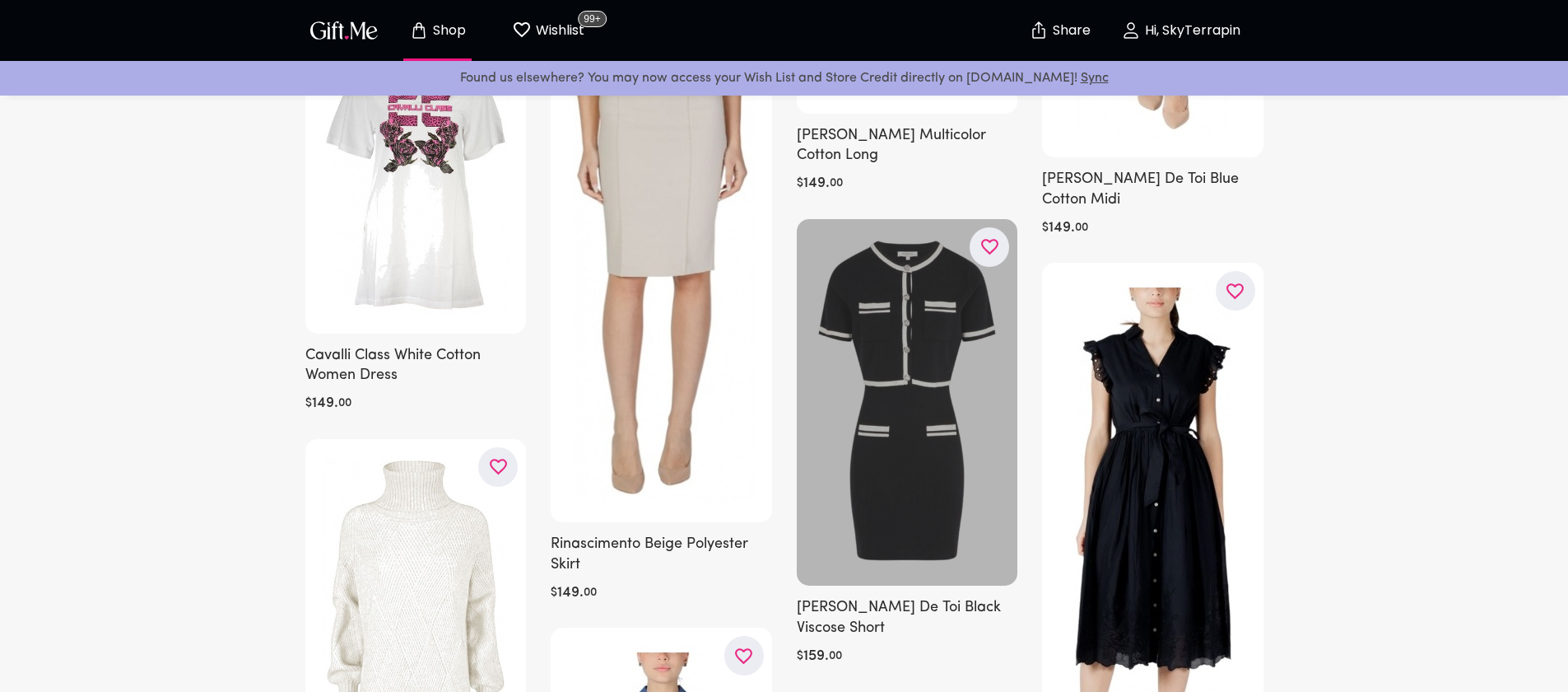
click at [0, 0] on icon "button" at bounding box center [0, 0] width 0 height 0
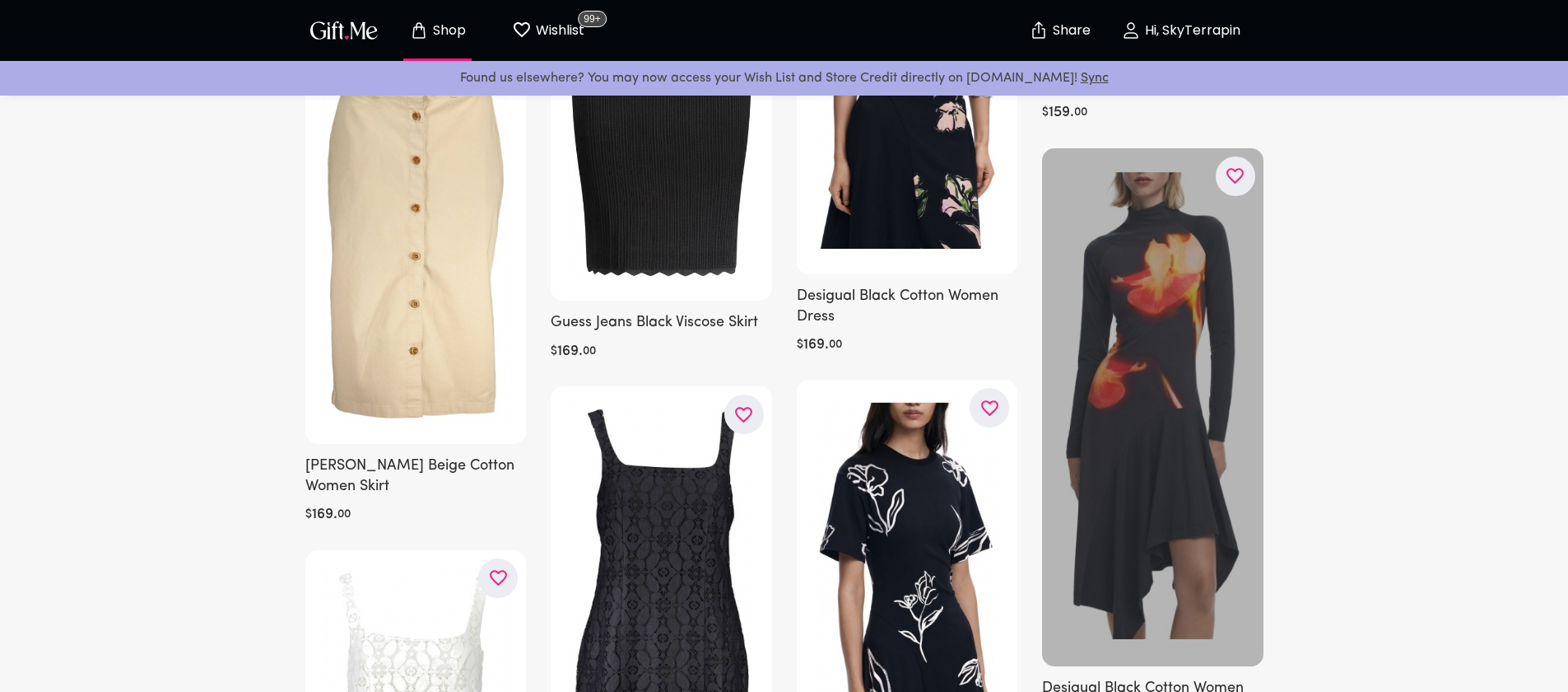
scroll to position [7334, 0]
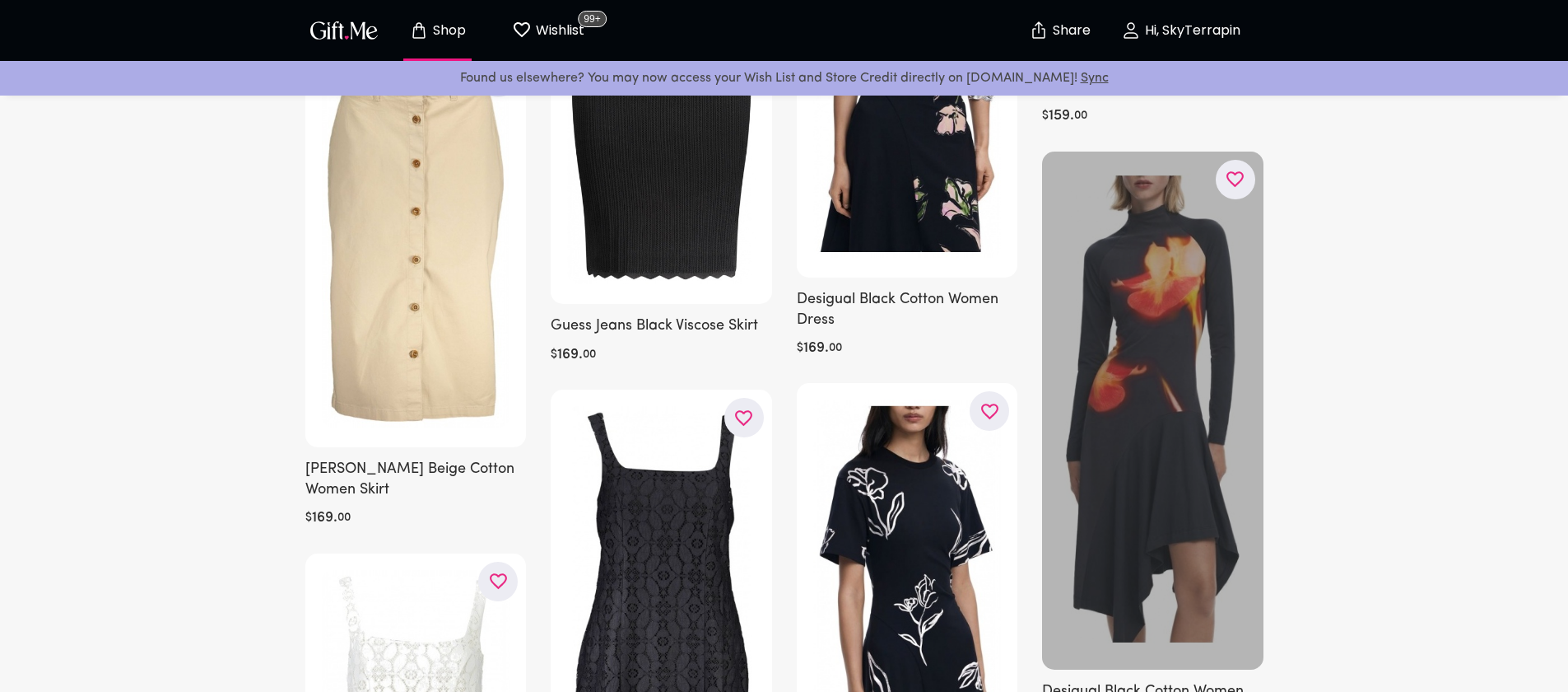
click at [0, 0] on icon "button" at bounding box center [0, 0] width 0 height 0
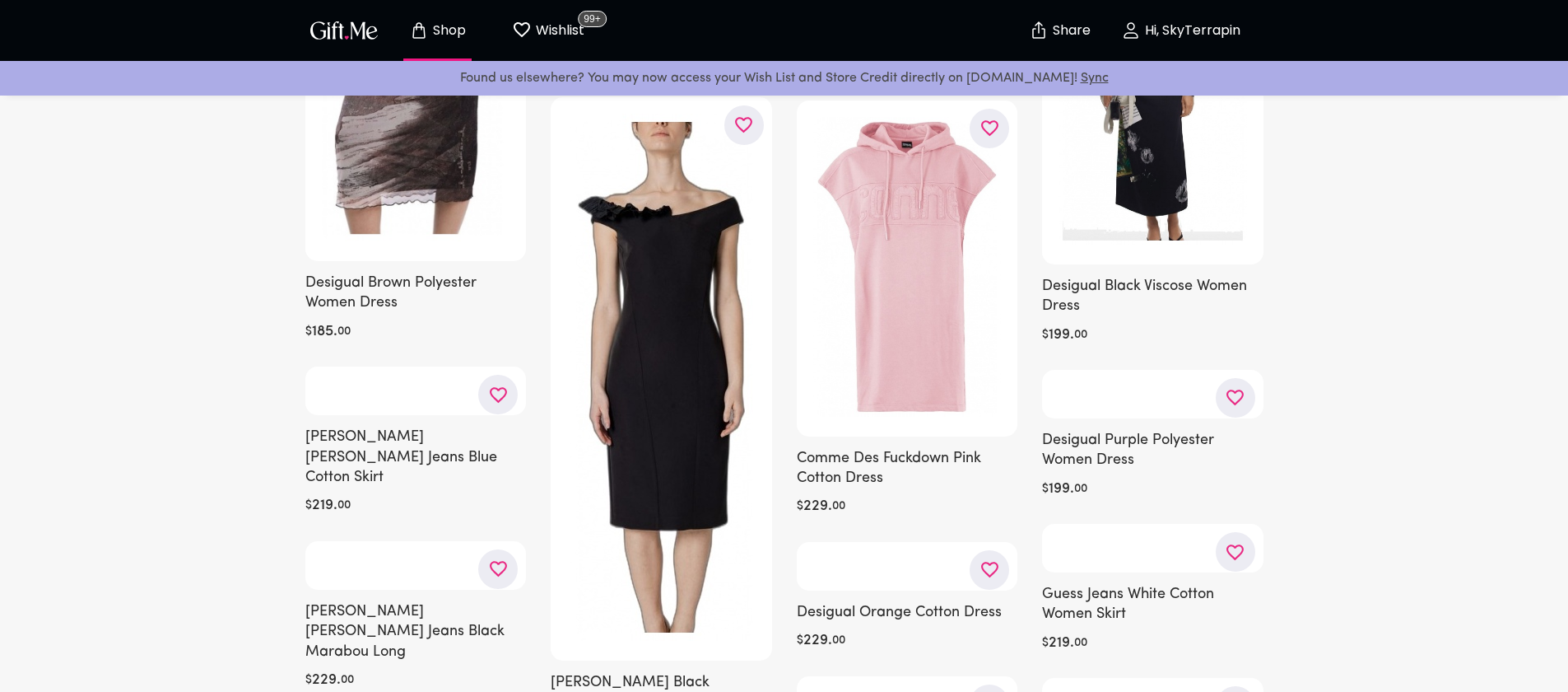
scroll to position [10321, 0]
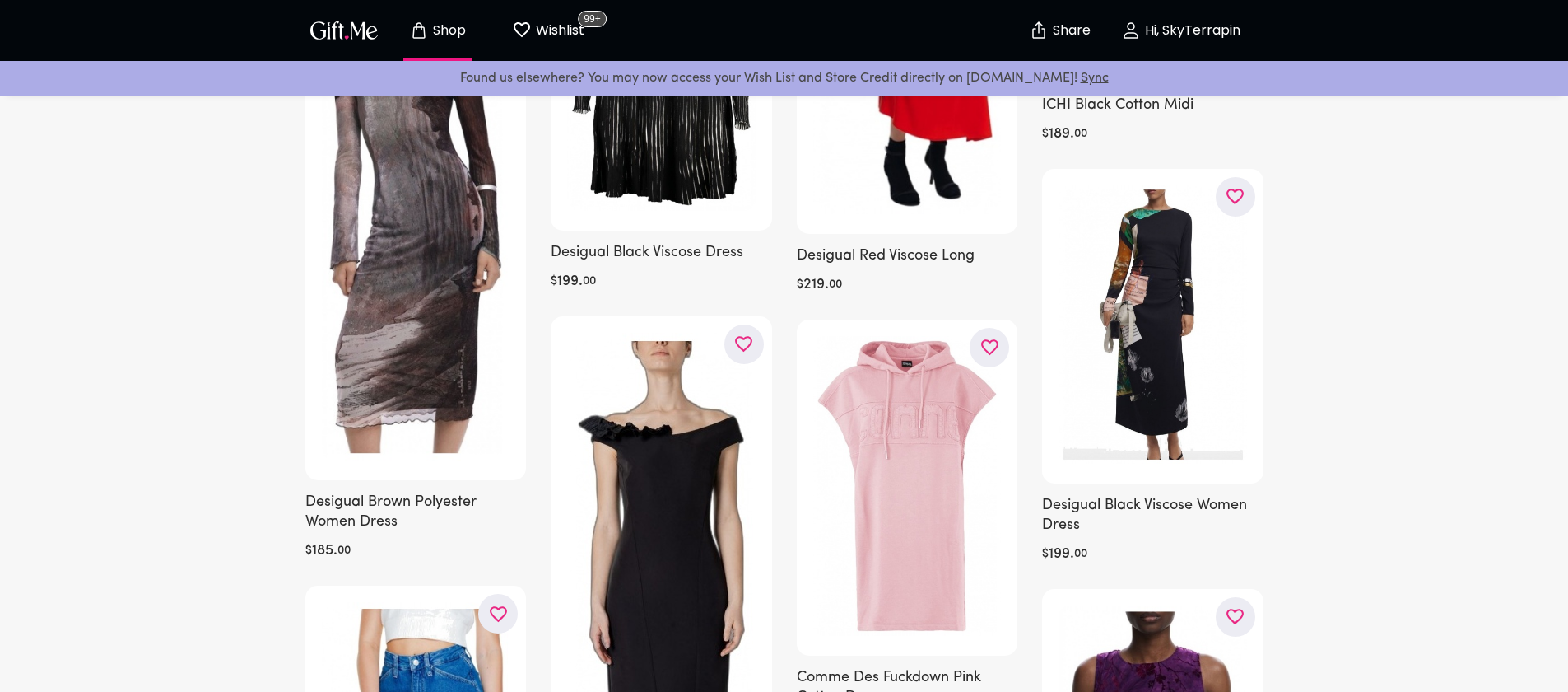
click at [570, 28] on p "Wishlist" at bounding box center [558, 30] width 52 height 21
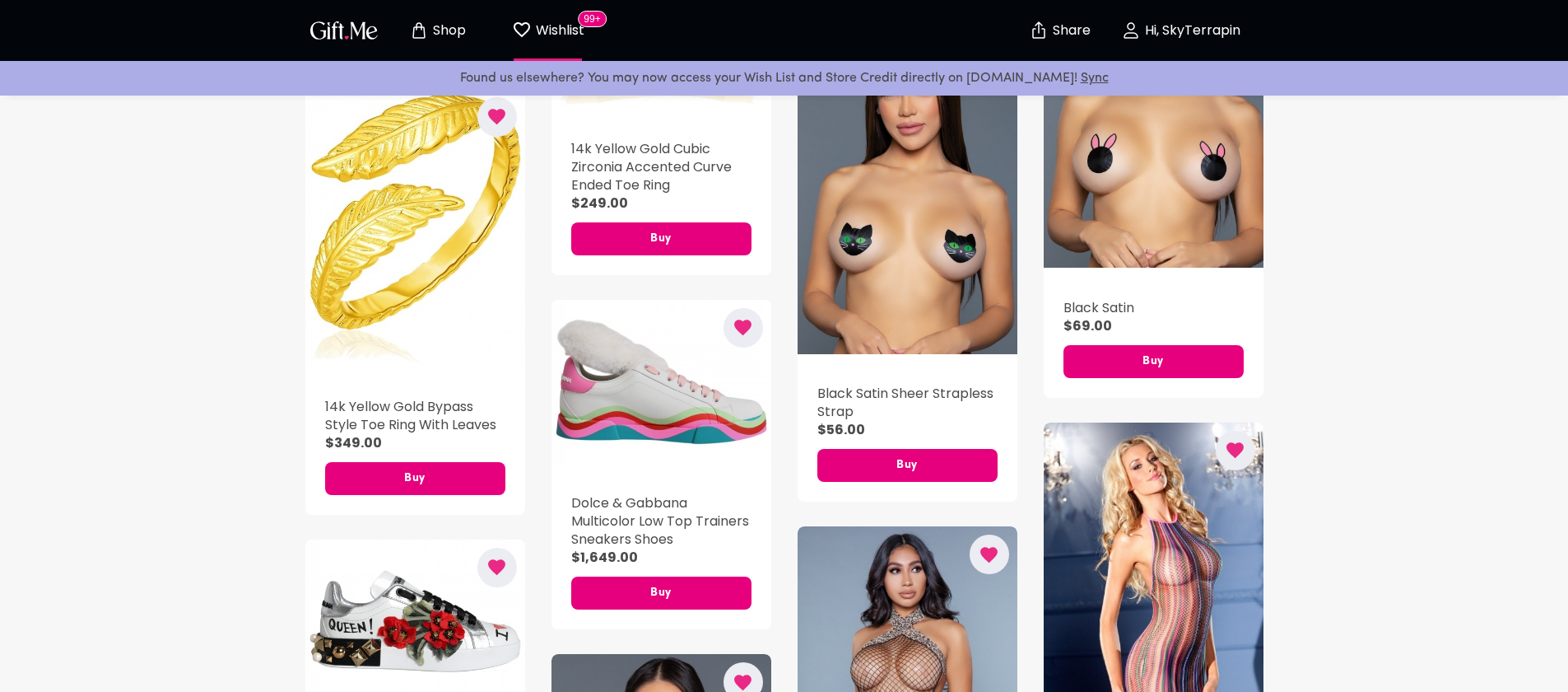
scroll to position [3358, 0]
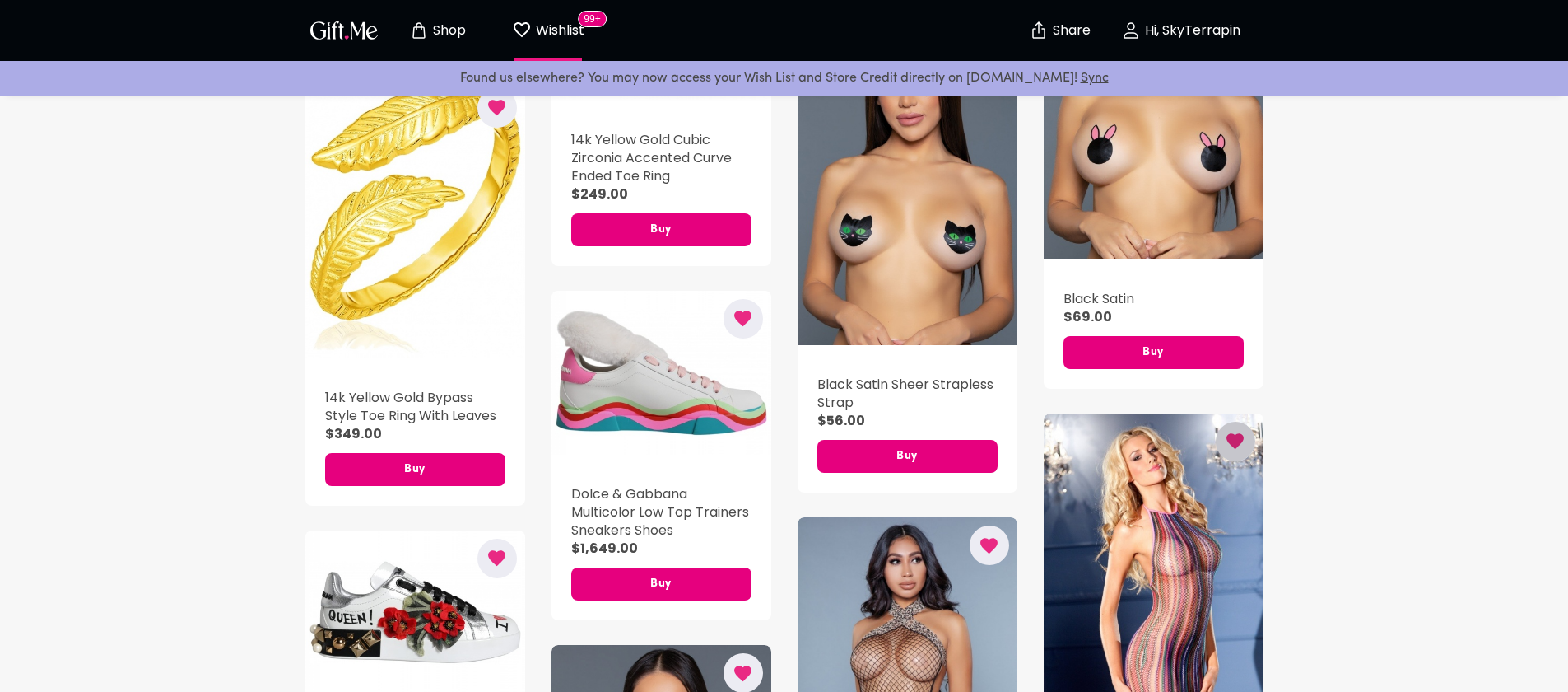
click at [1233, 433] on icon "button" at bounding box center [1234, 441] width 17 height 16
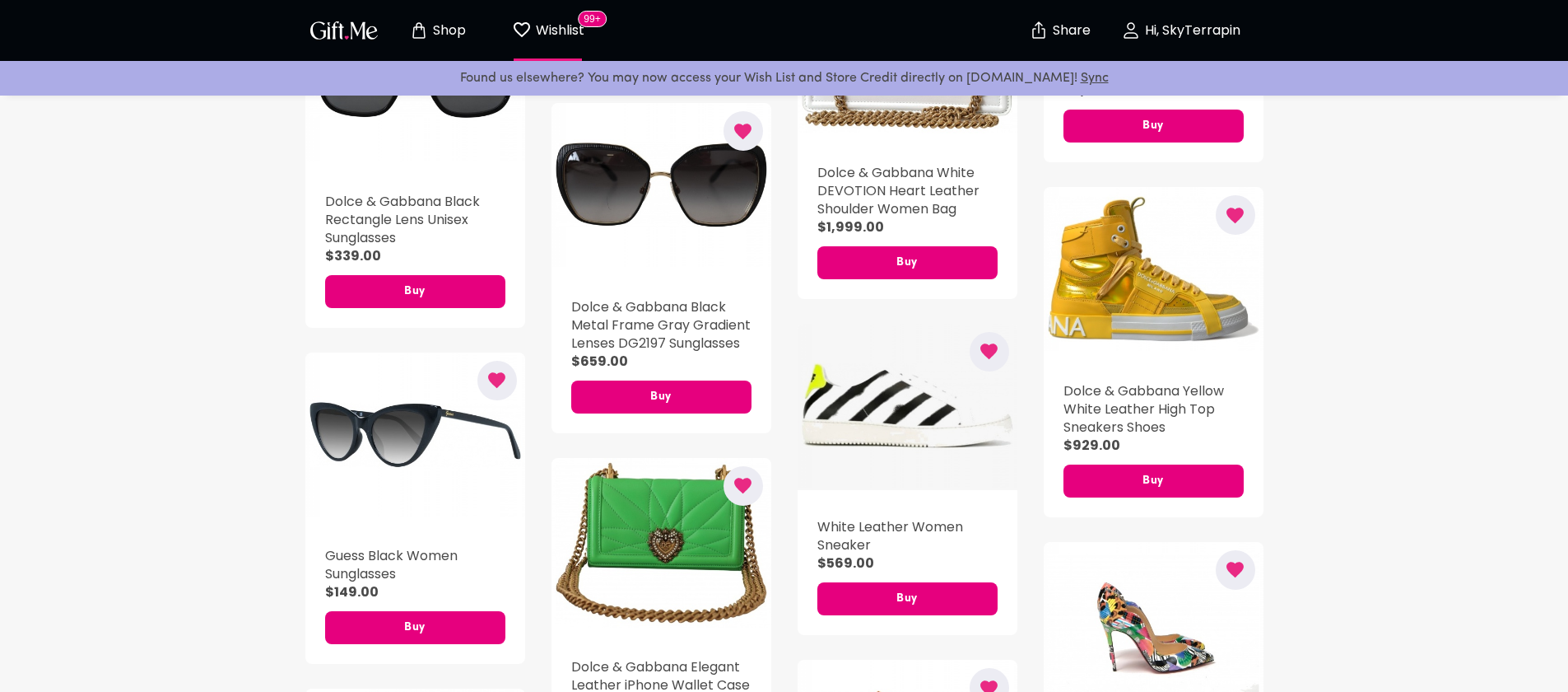
scroll to position [8564, 0]
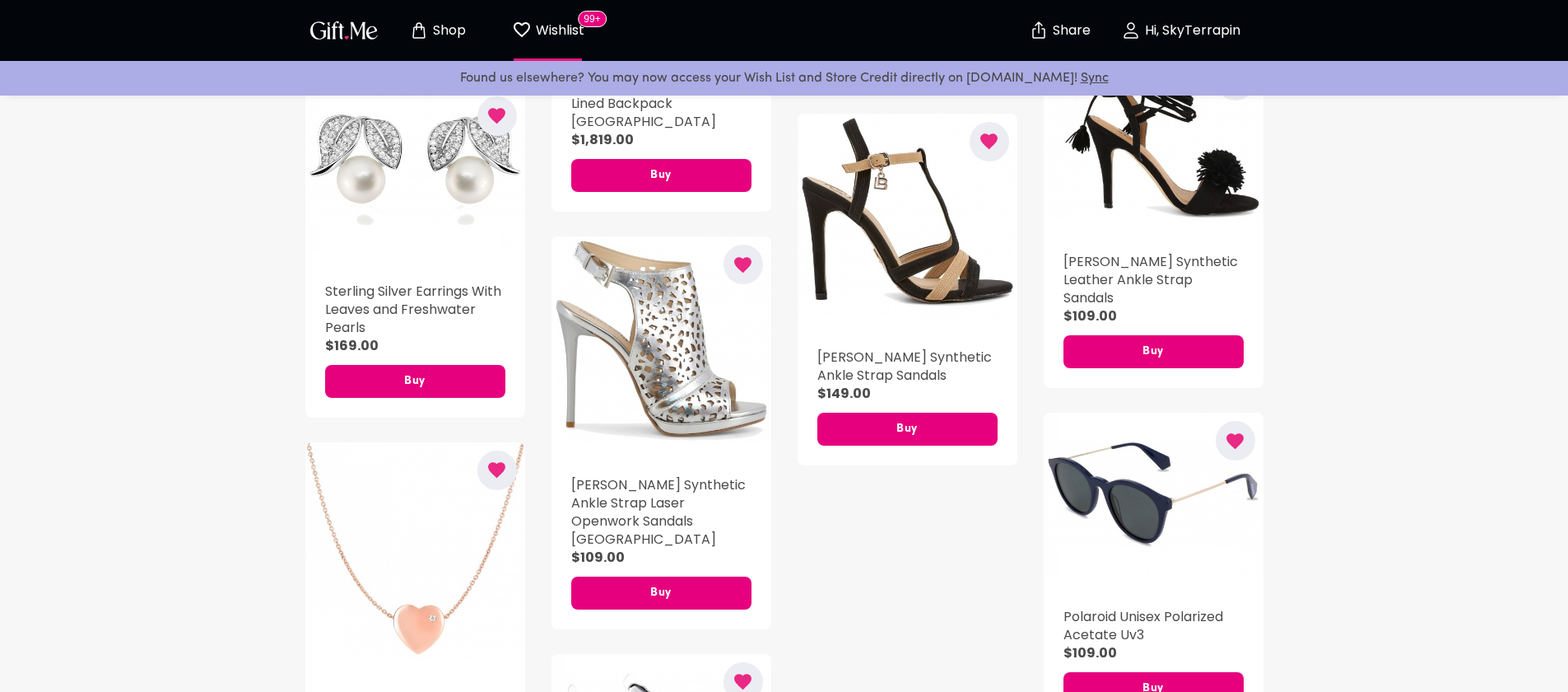
scroll to position [11451, 0]
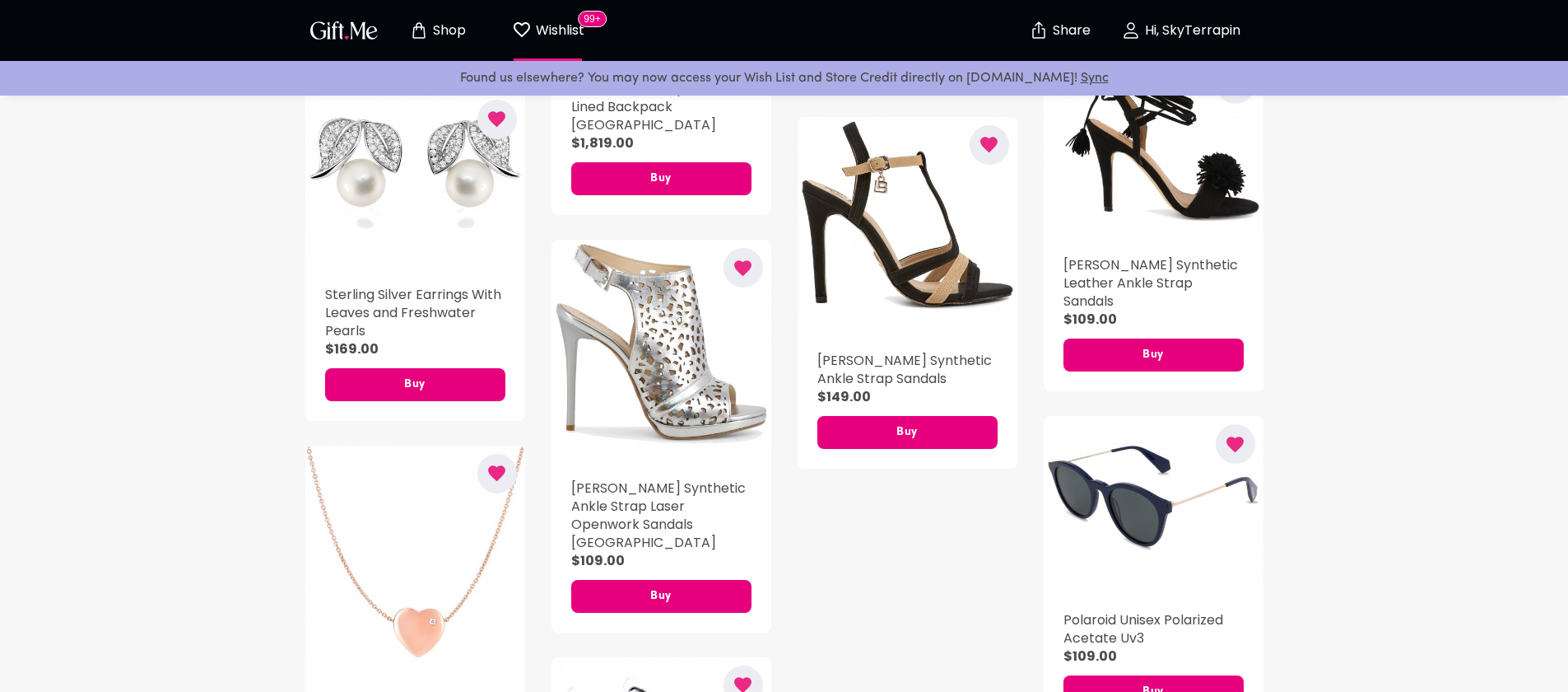
click at [660, 479] on h5 "[PERSON_NAME] Synthetic Ankle Strap Laser Openwork Sandals [GEOGRAPHIC_DATA]" at bounding box center [661, 515] width 181 height 72
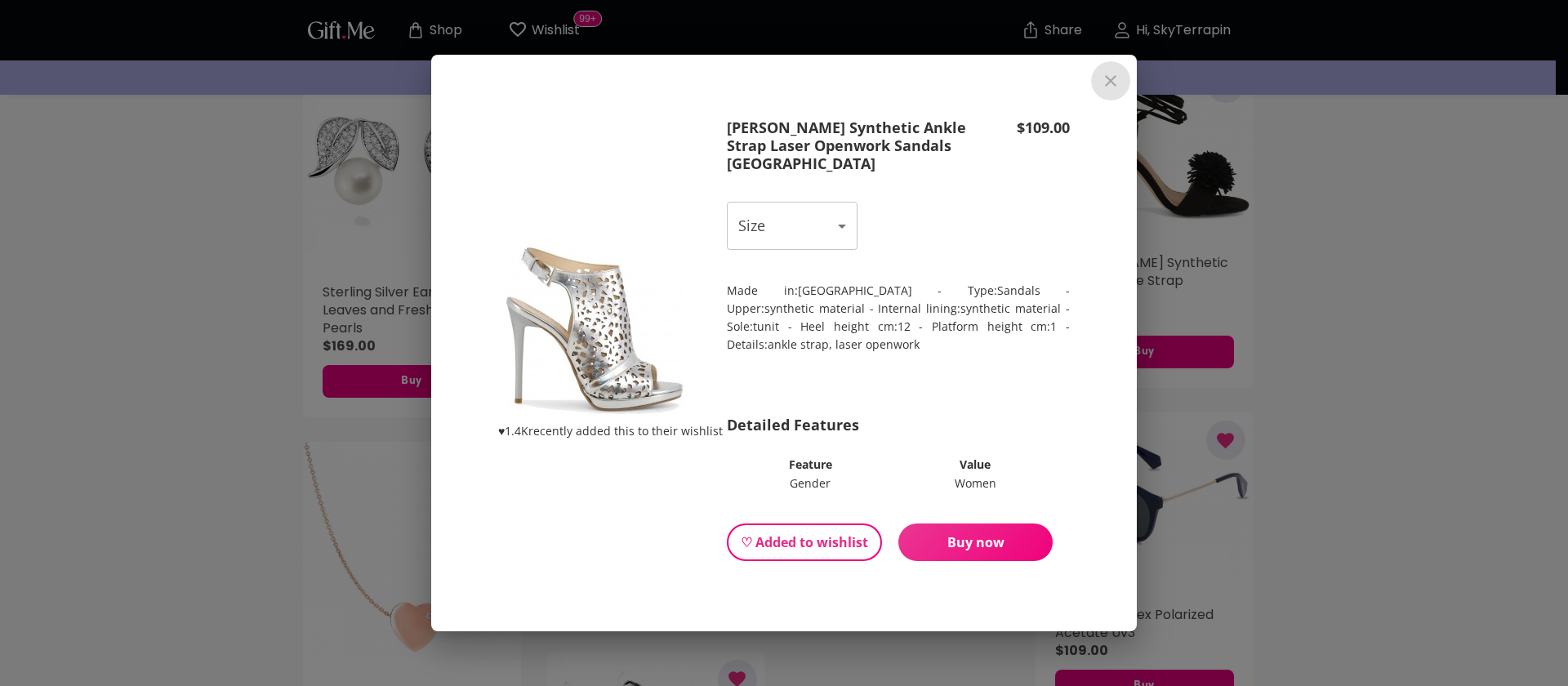
click at [1112, 74] on icon "close" at bounding box center [1111, 81] width 19 height 19
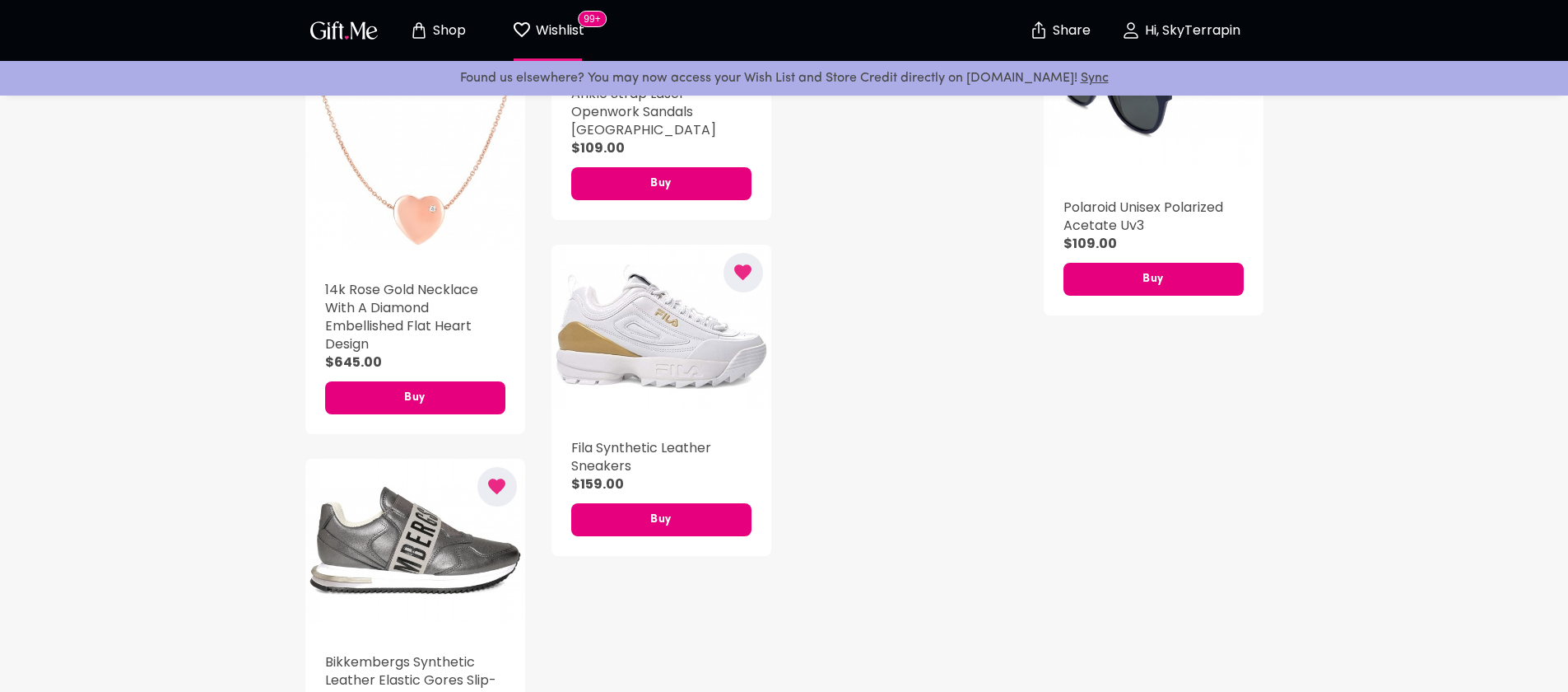
scroll to position [11894, 0]
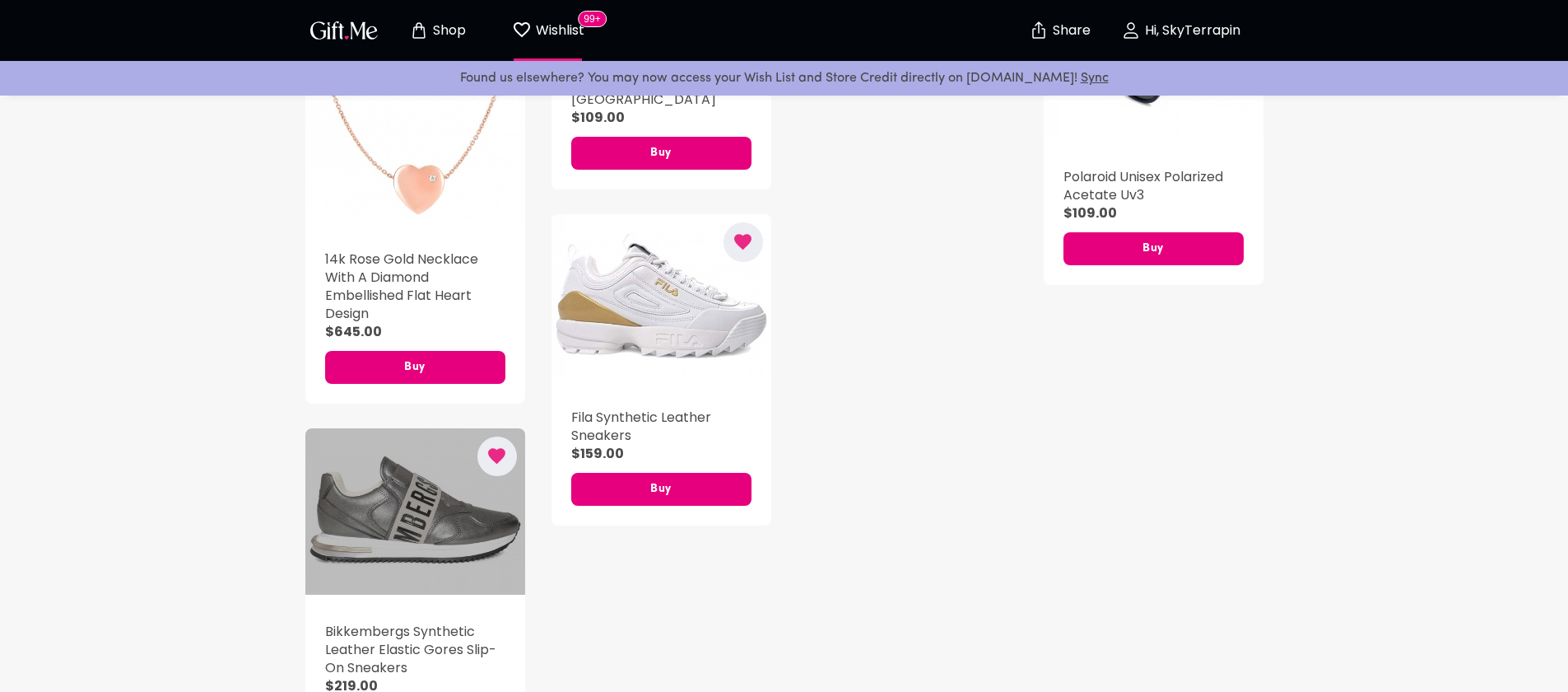
click at [470, 428] on div "button" at bounding box center [414, 511] width 220 height 166
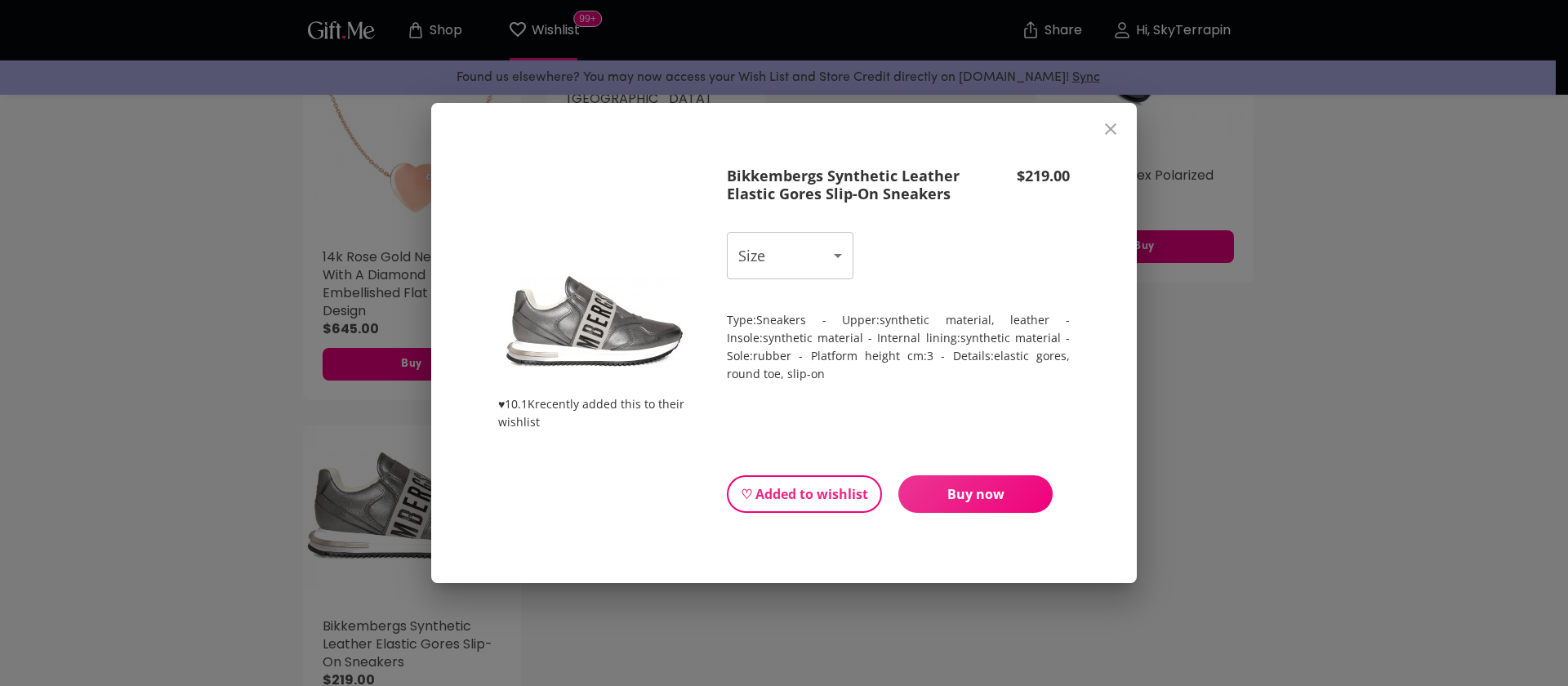
click at [1110, 130] on icon "close" at bounding box center [1110, 129] width 11 height 11
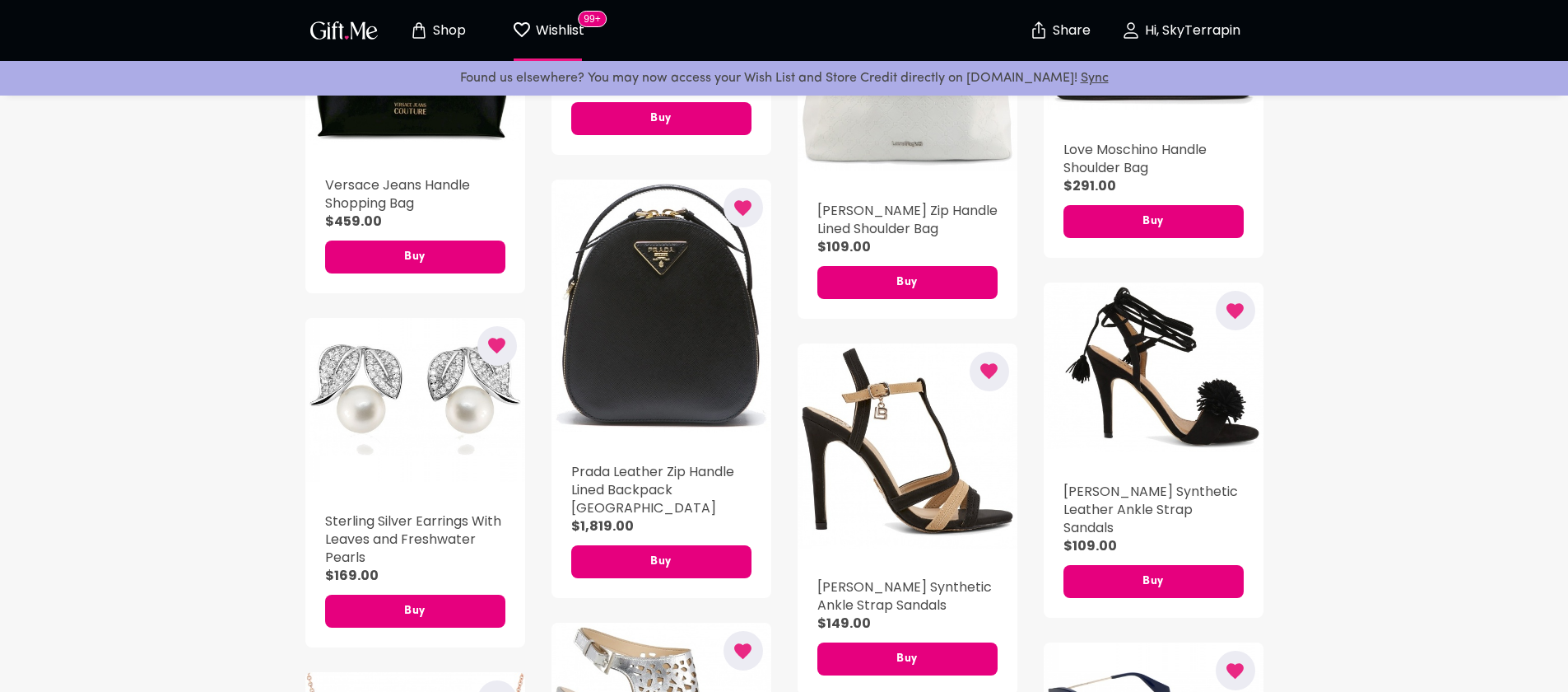
scroll to position [11228, 0]
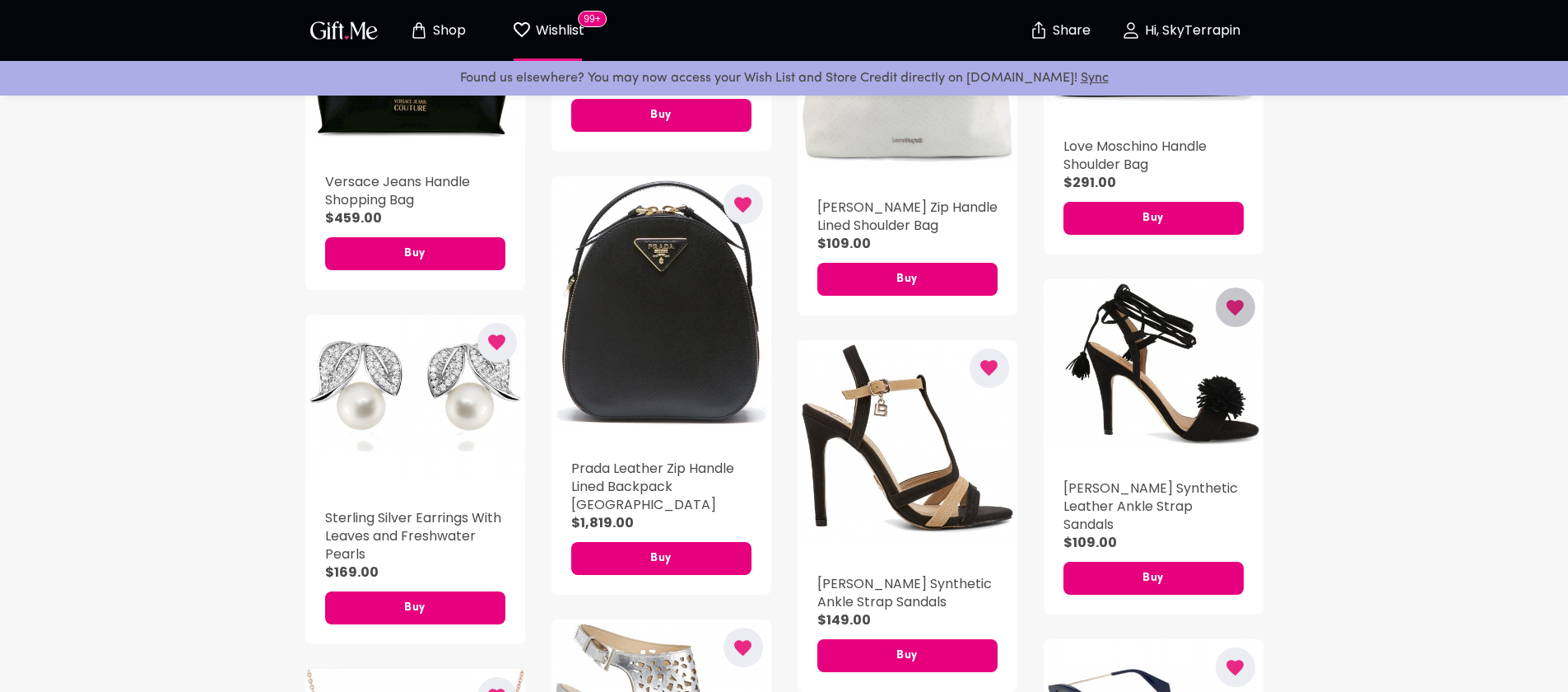
click at [1238, 300] on icon "button" at bounding box center [1234, 308] width 17 height 16
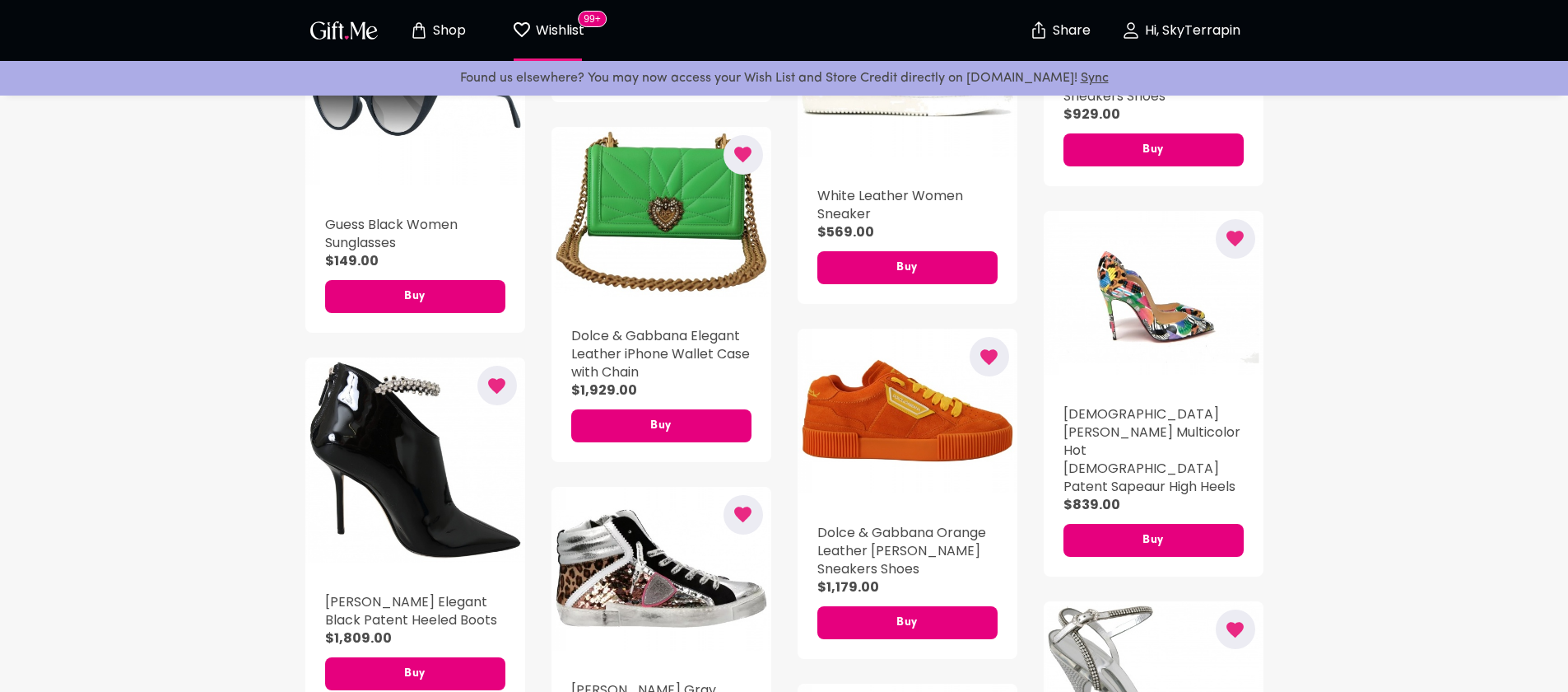
scroll to position [8888, 0]
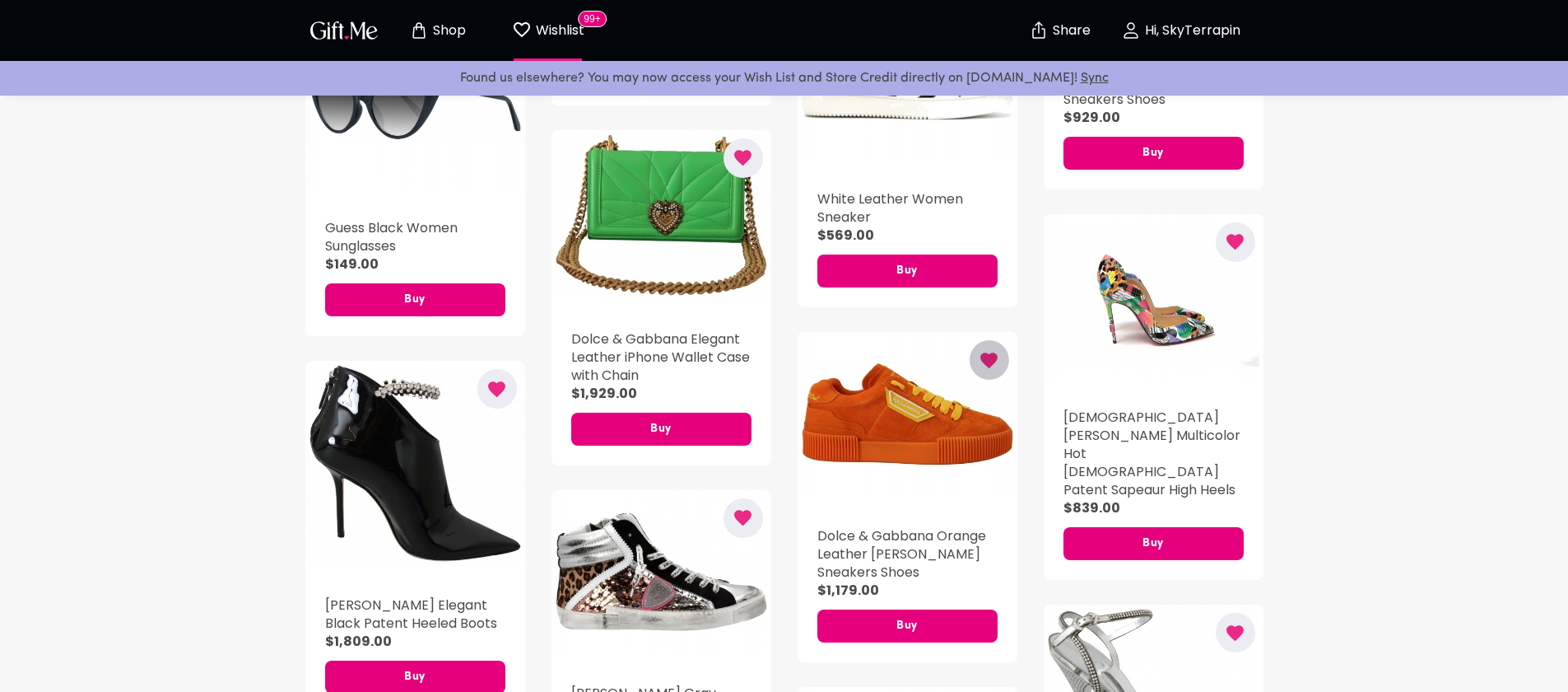
click at [995, 352] on icon "button" at bounding box center [988, 360] width 17 height 16
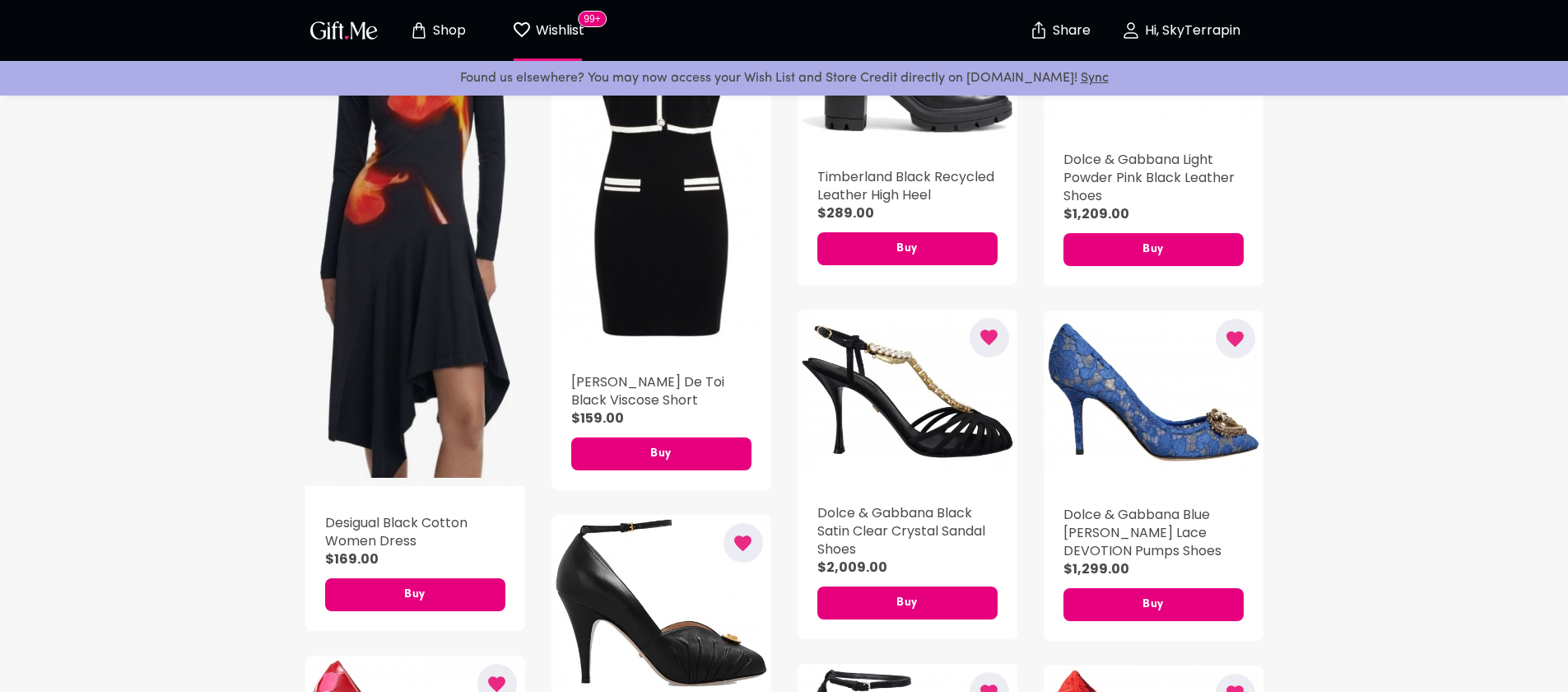
scroll to position [532, 0]
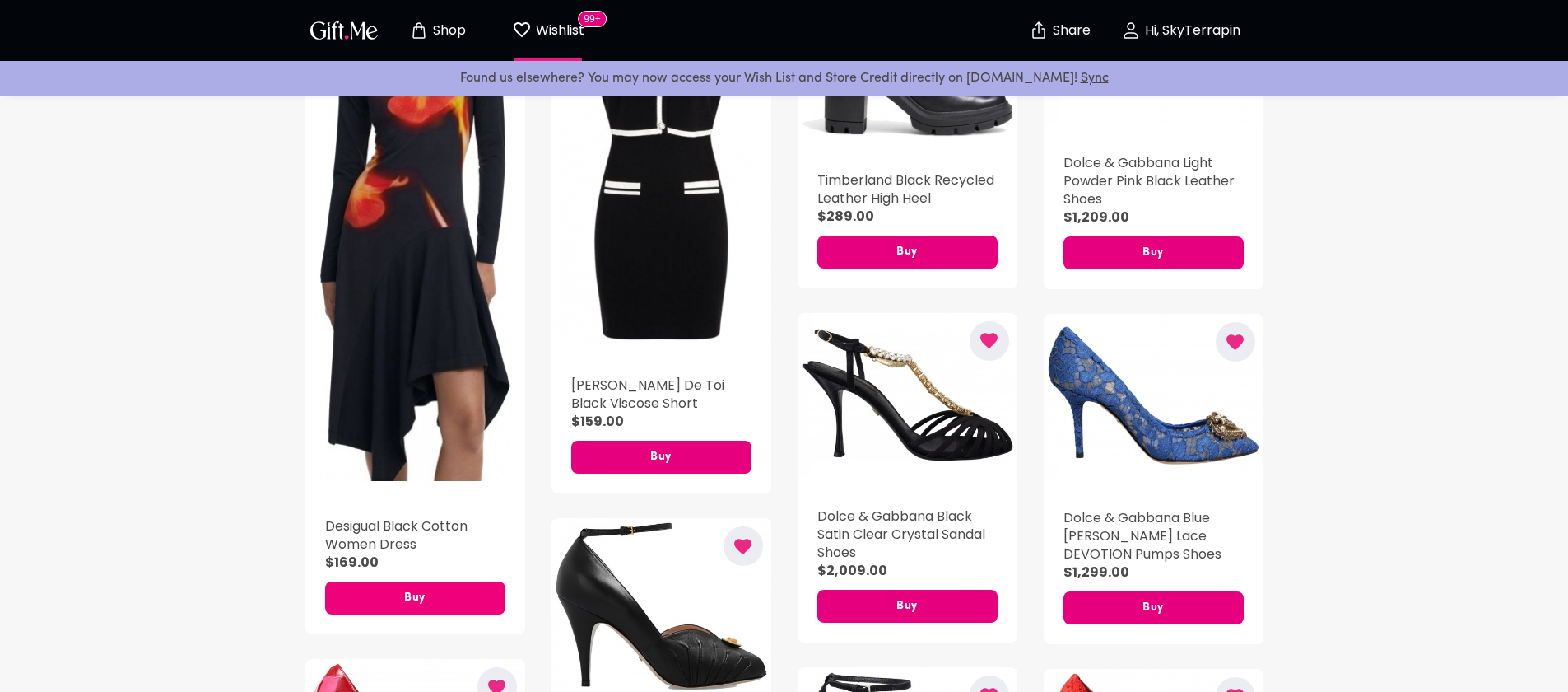
click at [427, 592] on span "Buy" at bounding box center [415, 598] width 181 height 18
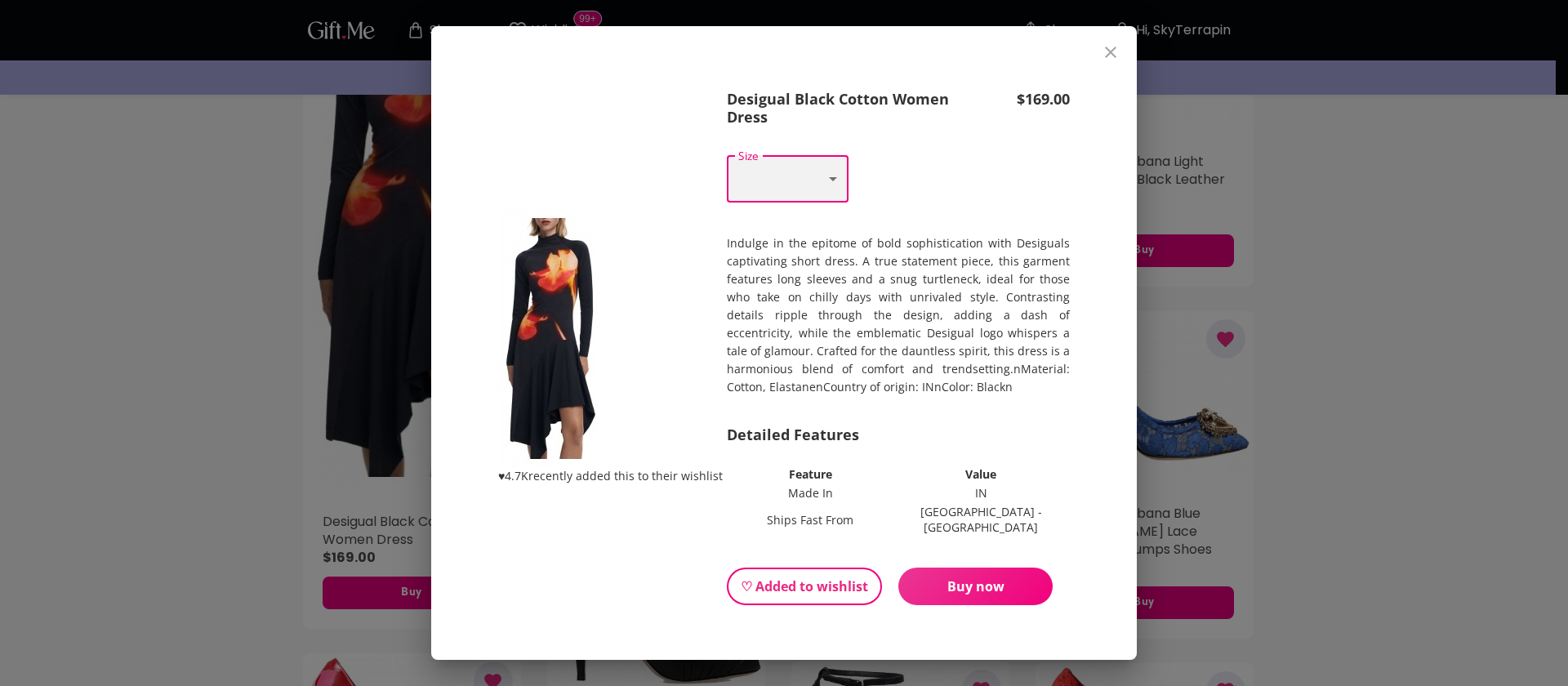
select select "S"
click at [1113, 54] on icon "close" at bounding box center [1110, 52] width 11 height 11
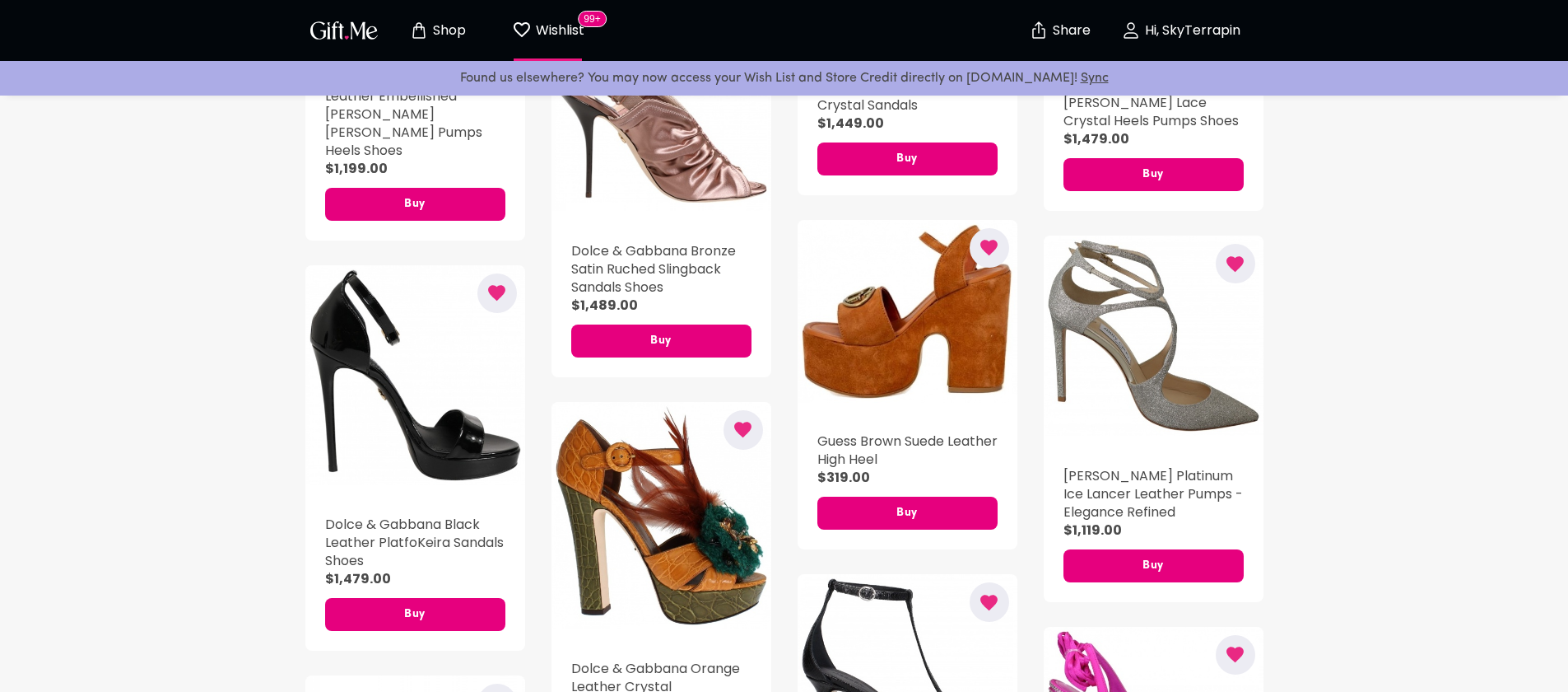
scroll to position [0, 0]
